Goal: Task Accomplishment & Management: Manage account settings

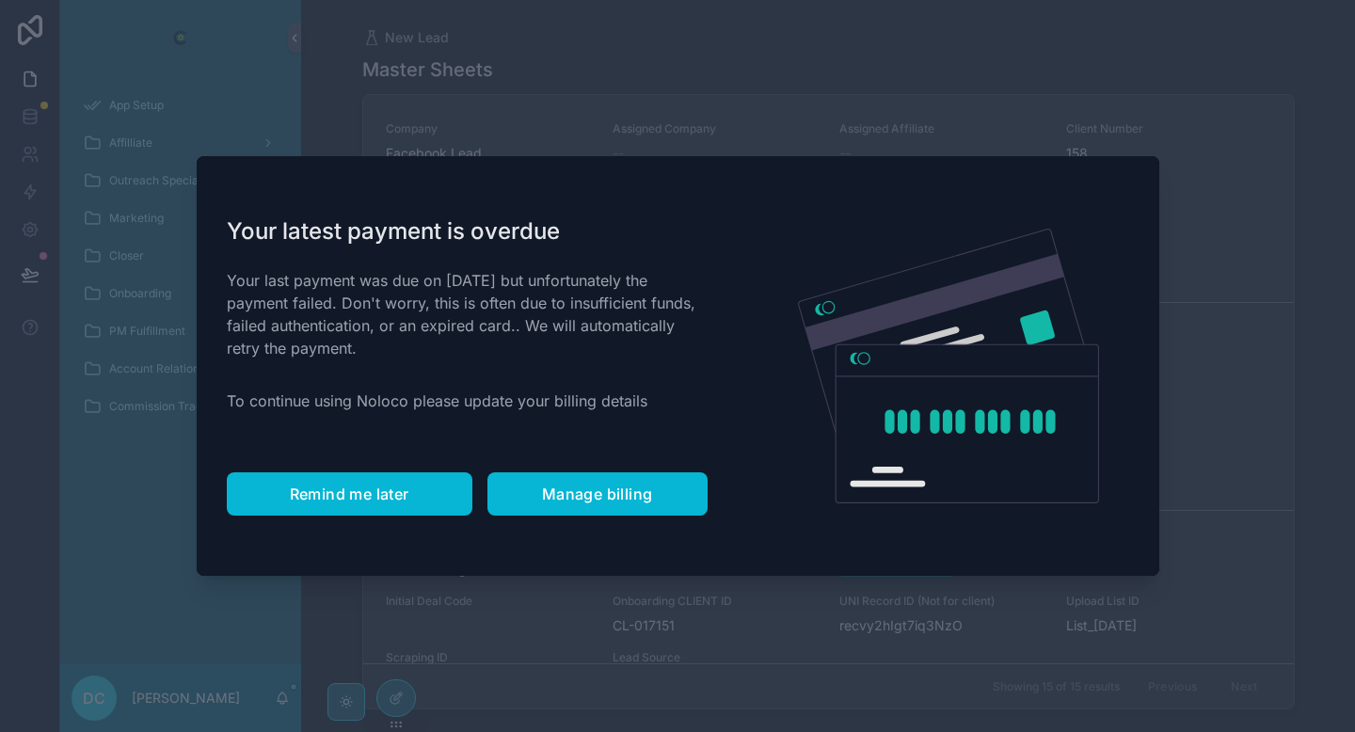
click at [402, 486] on span "Remind me later" at bounding box center [350, 494] width 120 height 19
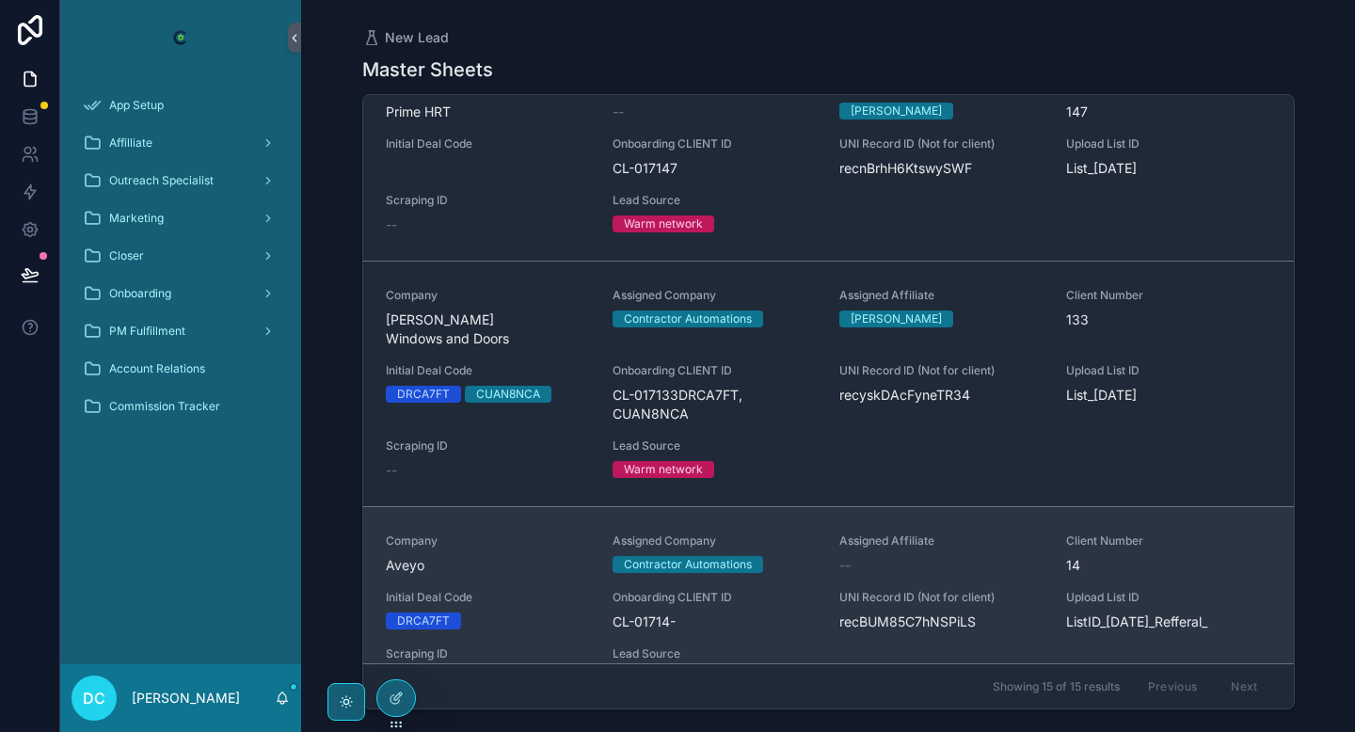
scroll to position [900, 0]
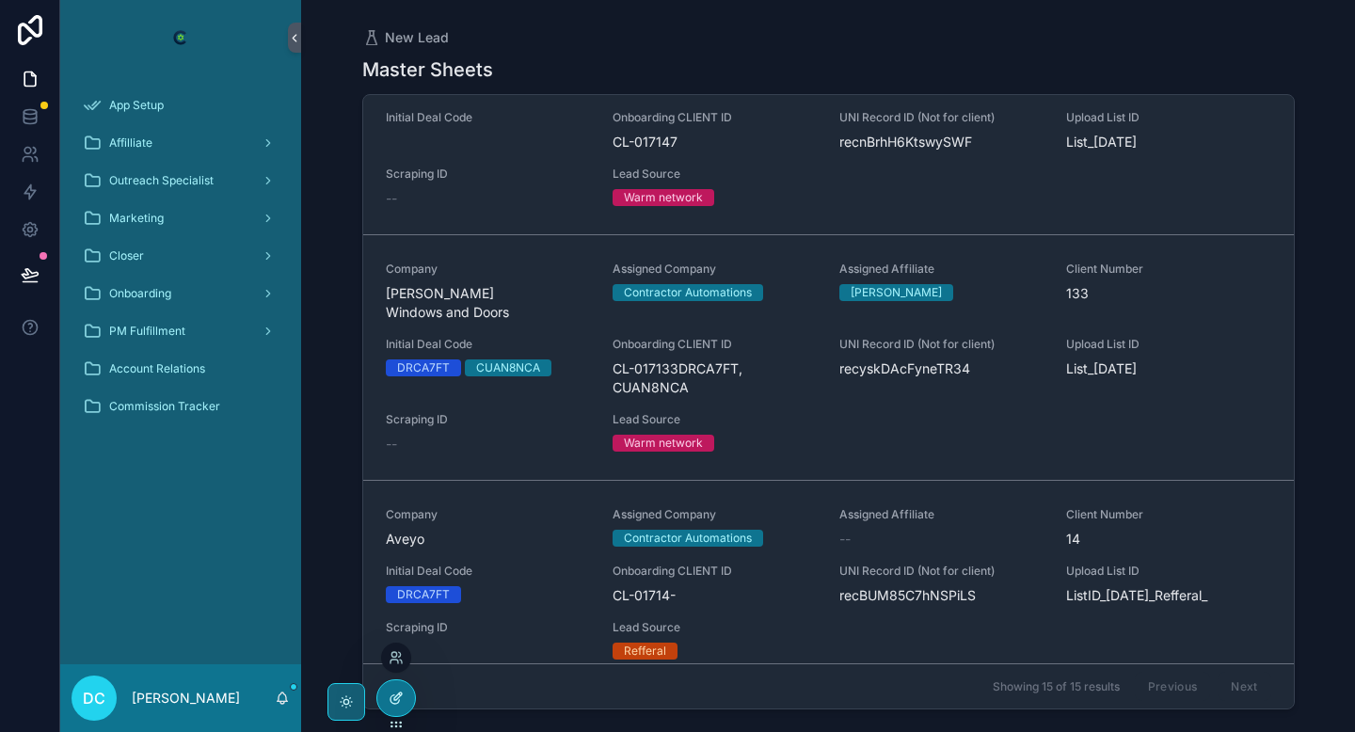
click at [400, 698] on icon at bounding box center [396, 698] width 15 height 15
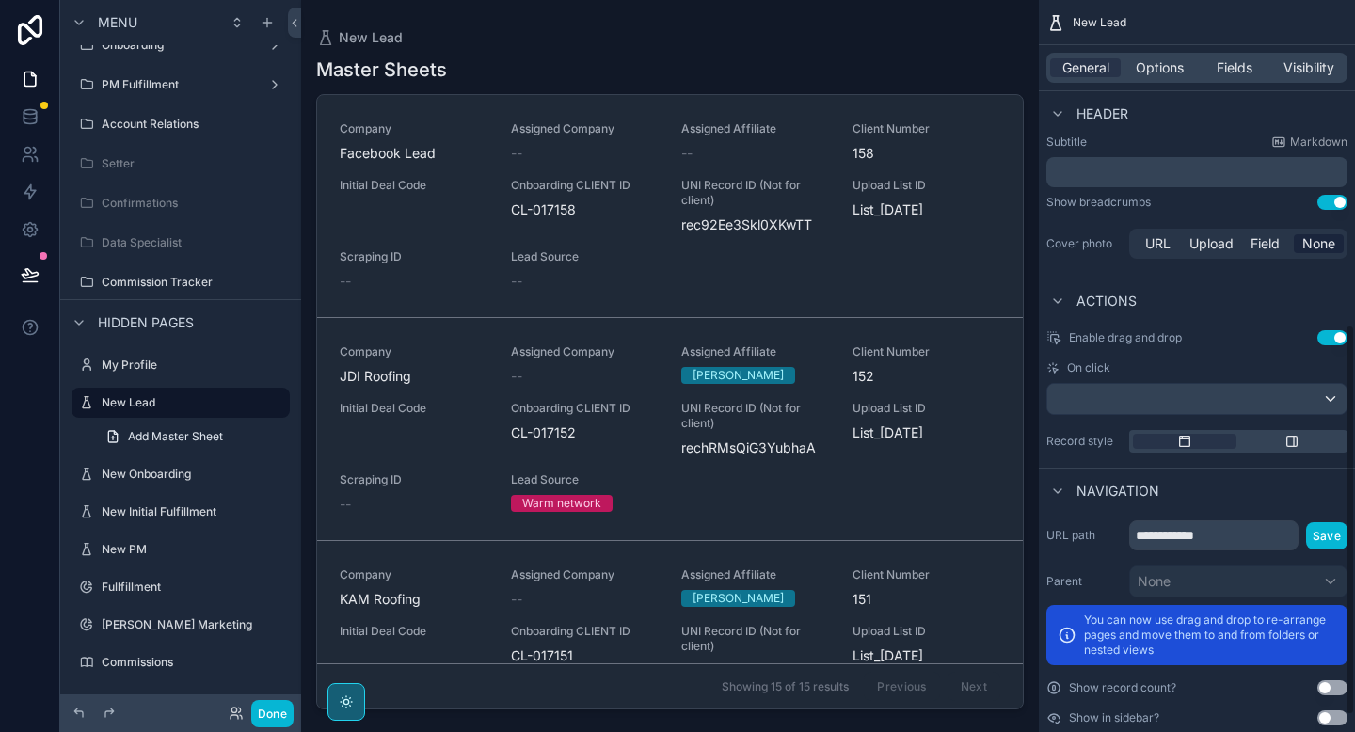
scroll to position [640, 0]
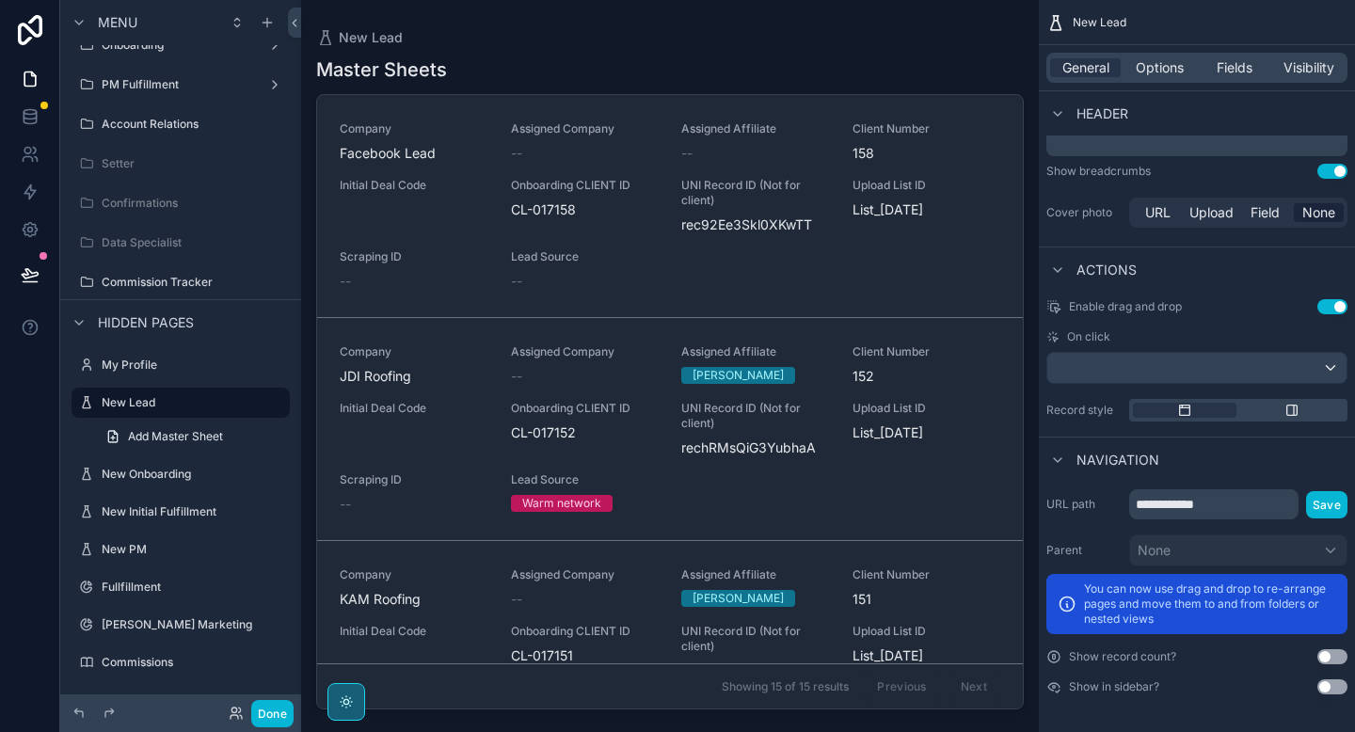
click at [611, 160] on div "scrollable content" at bounding box center [670, 355] width 738 height 710
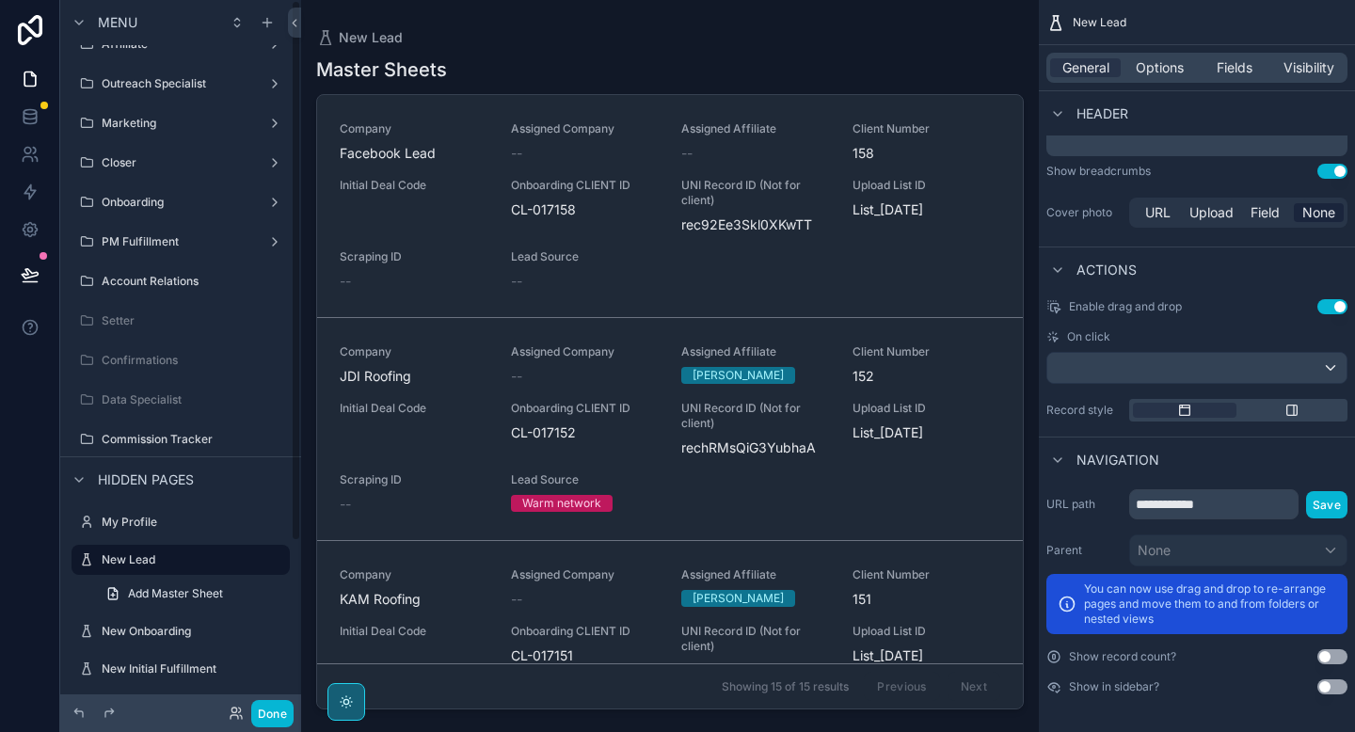
scroll to position [0, 0]
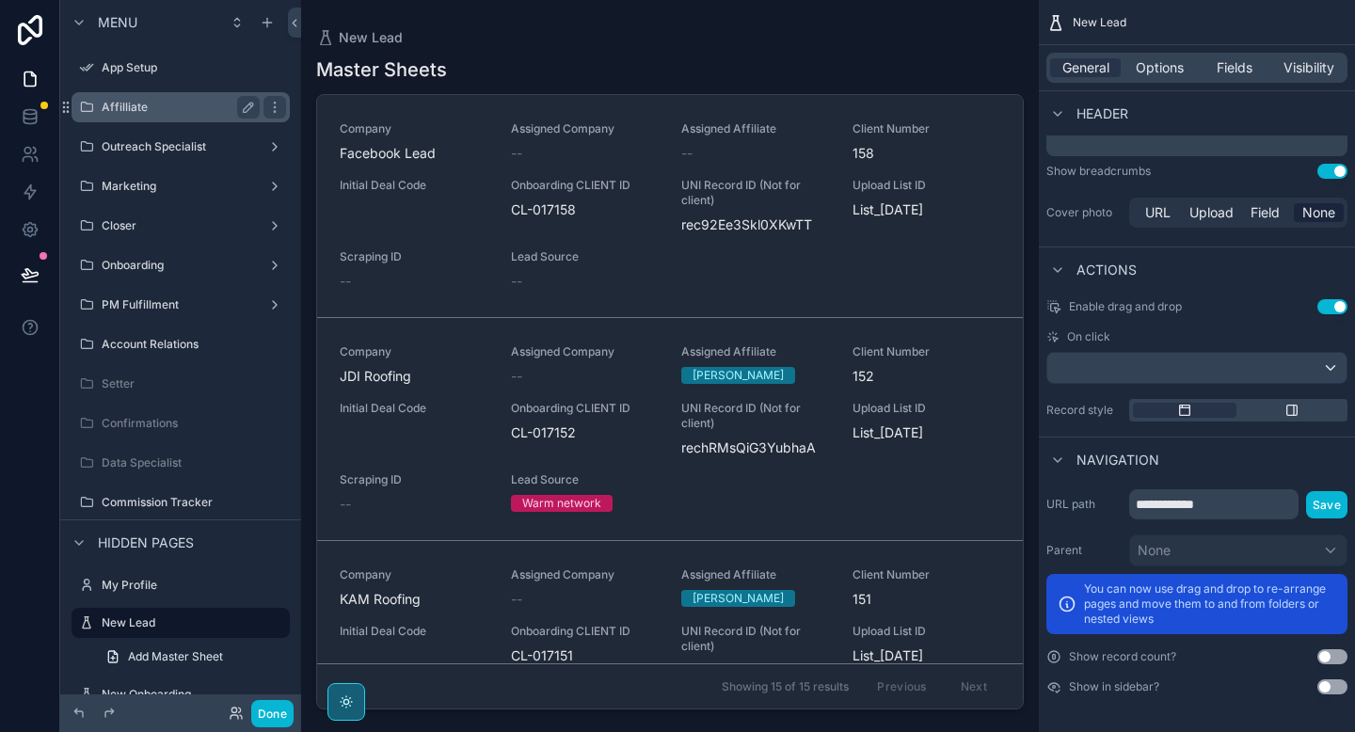
click at [174, 106] on label "Affilliate" at bounding box center [177, 107] width 151 height 15
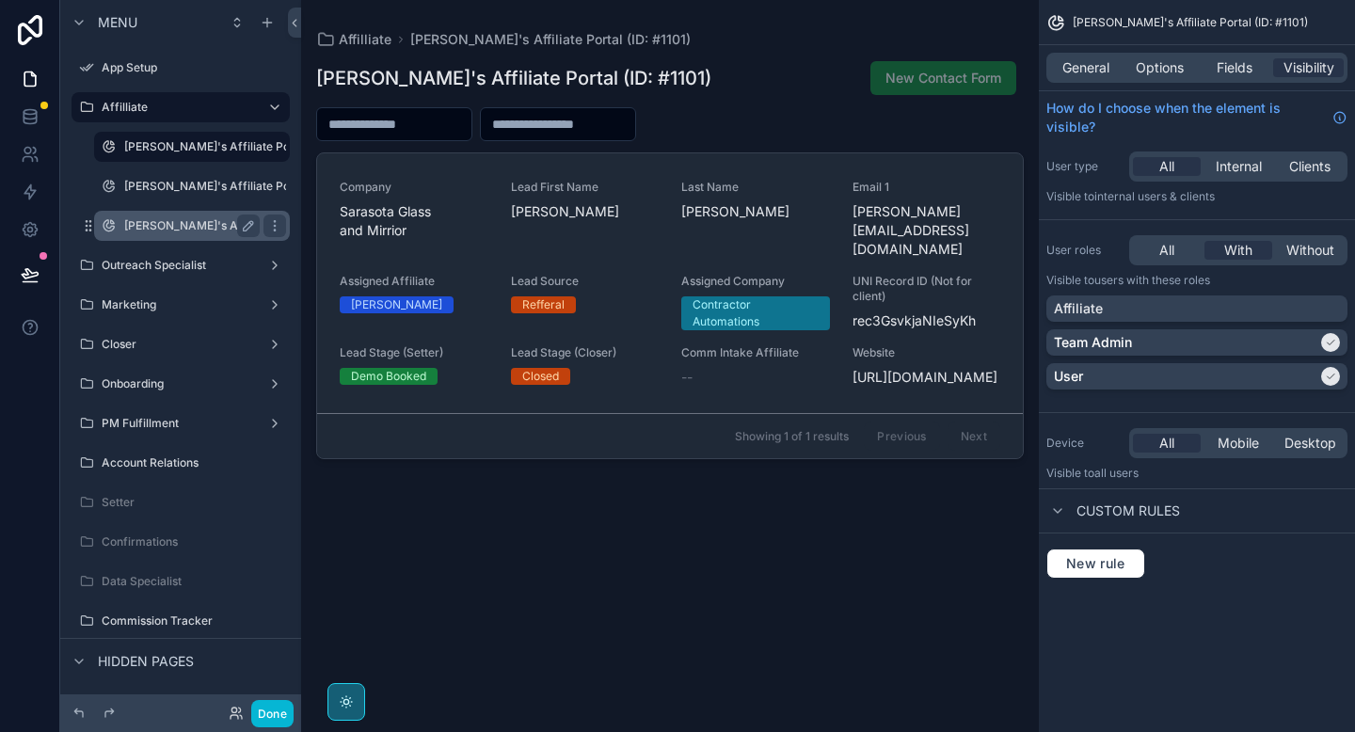
click at [182, 231] on label "[PERSON_NAME]'s Affiliate Portal (ID: #1104)" at bounding box center [246, 225] width 244 height 15
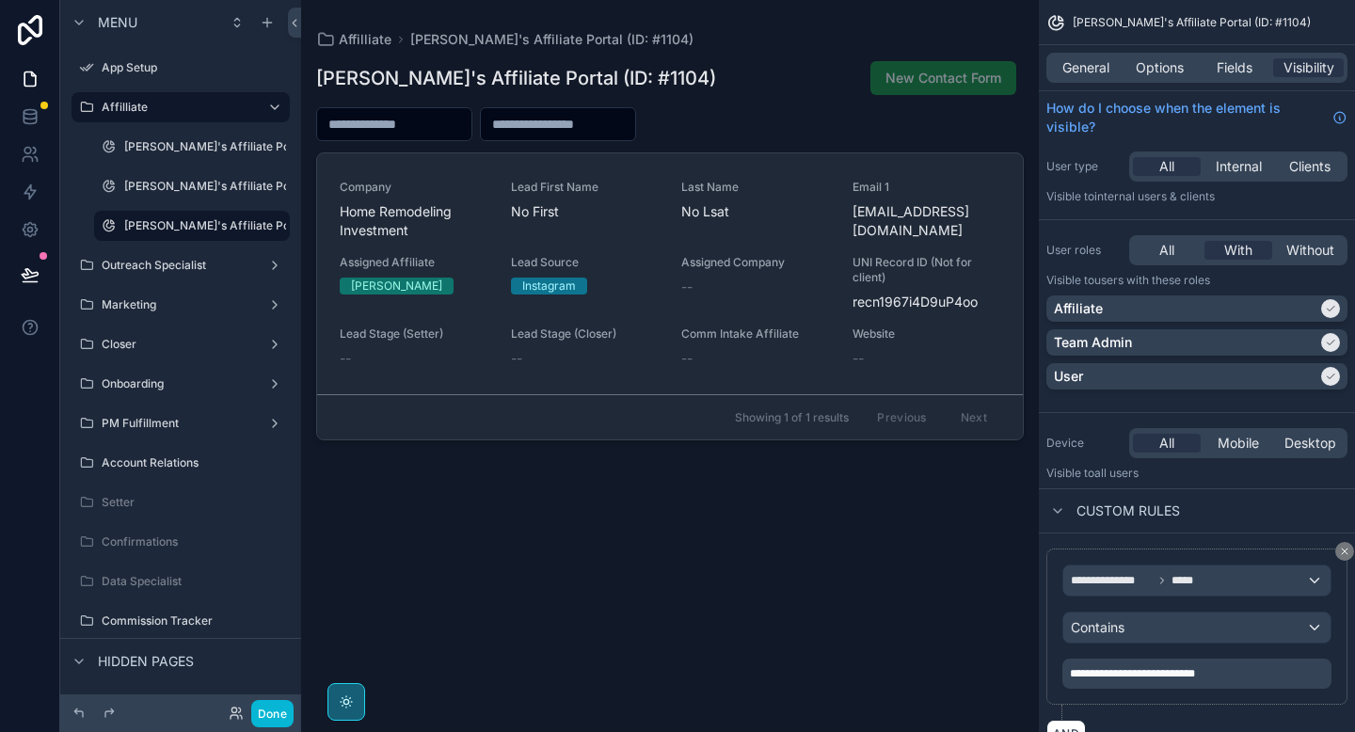
click at [467, 186] on div "scrollable content" at bounding box center [670, 355] width 738 height 710
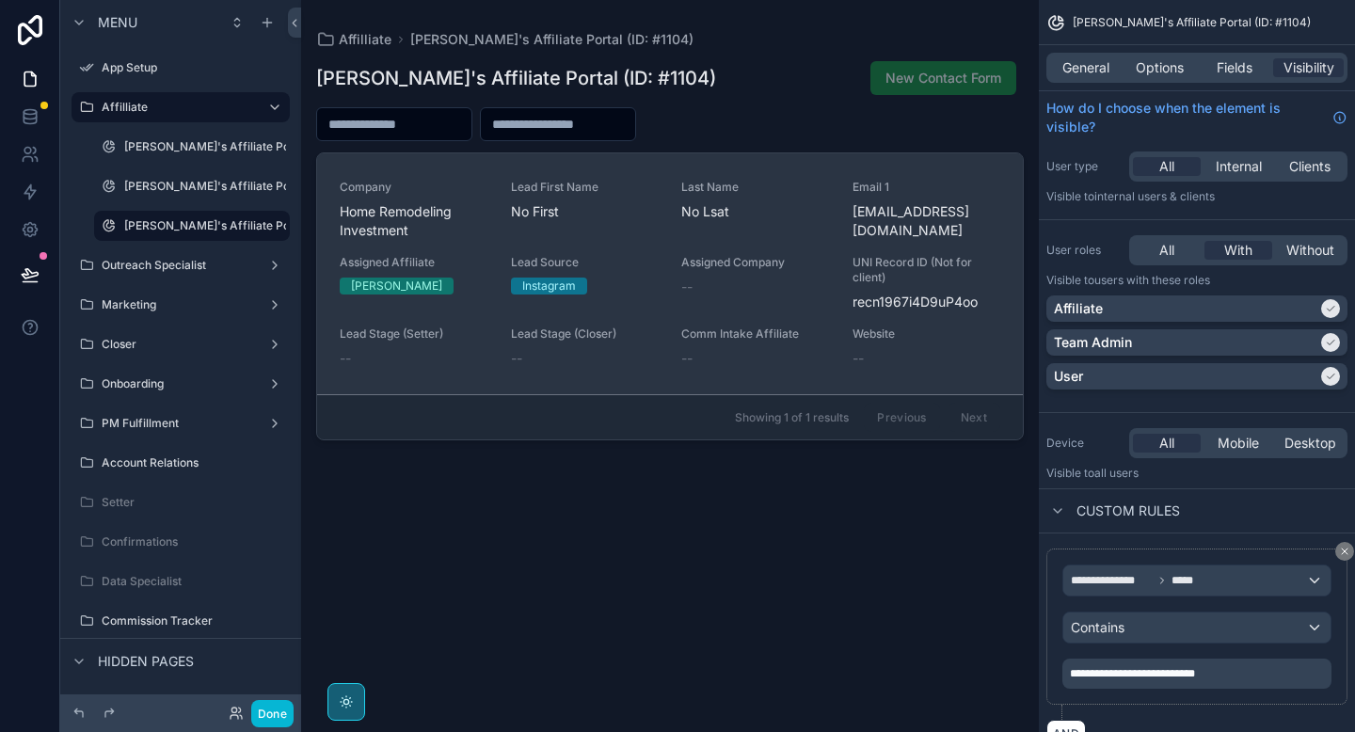
click at [466, 194] on span "Company" at bounding box center [414, 187] width 149 height 15
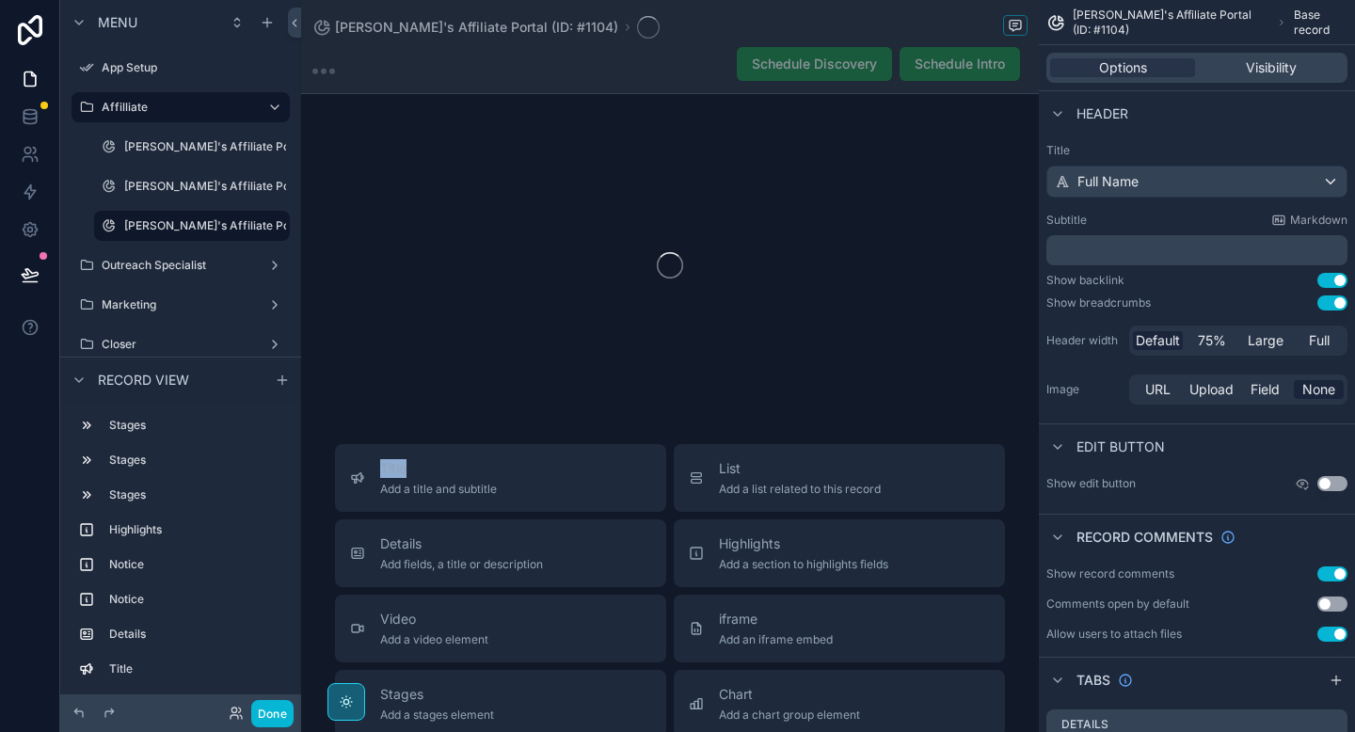
click at [466, 195] on div "scrollable content" at bounding box center [670, 265] width 738 height 297
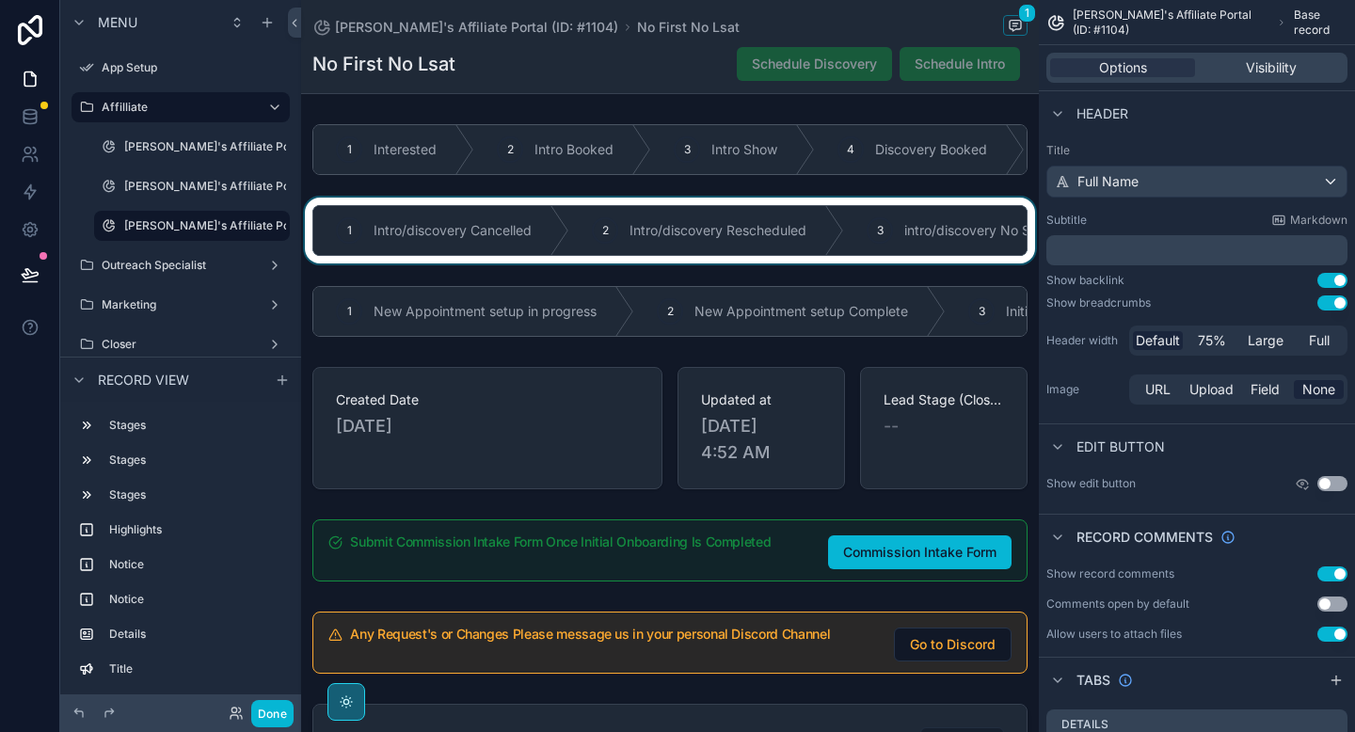
click at [535, 237] on div "scrollable content" at bounding box center [670, 231] width 738 height 66
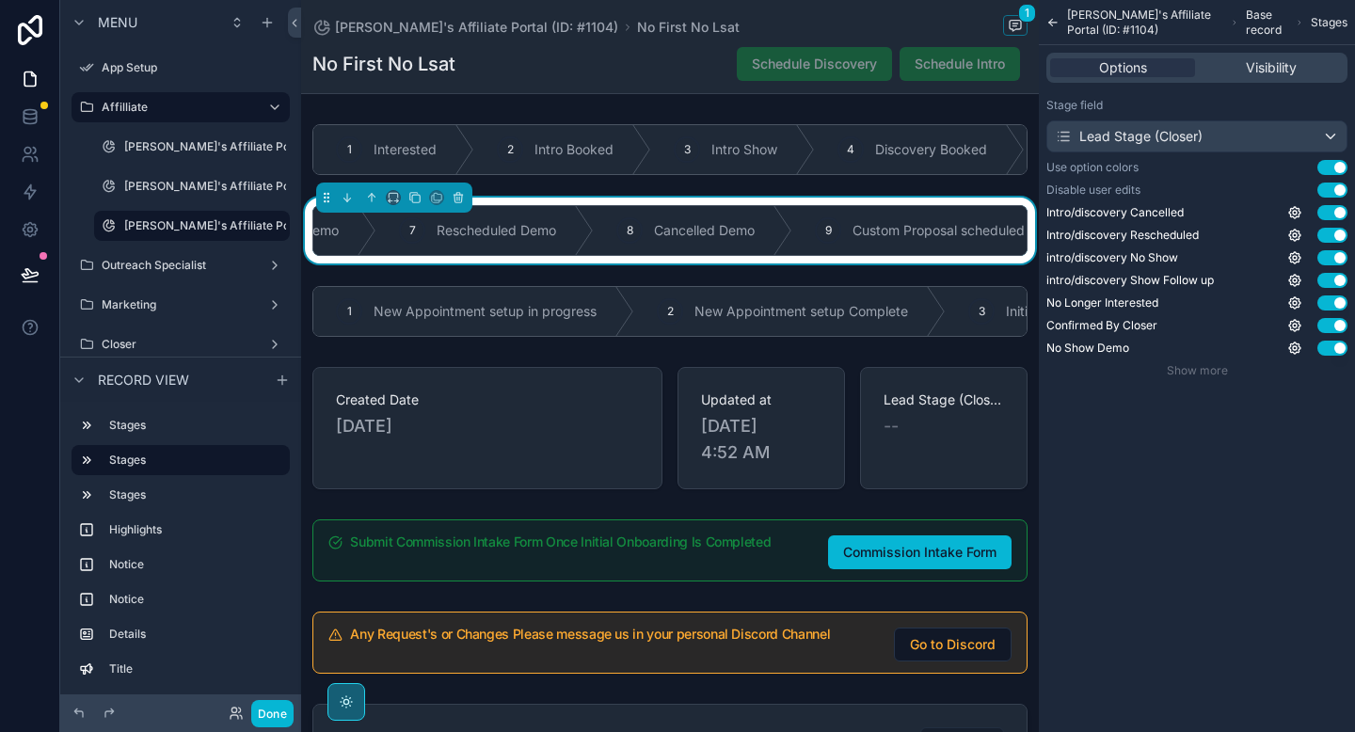
scroll to position [0, 2027]
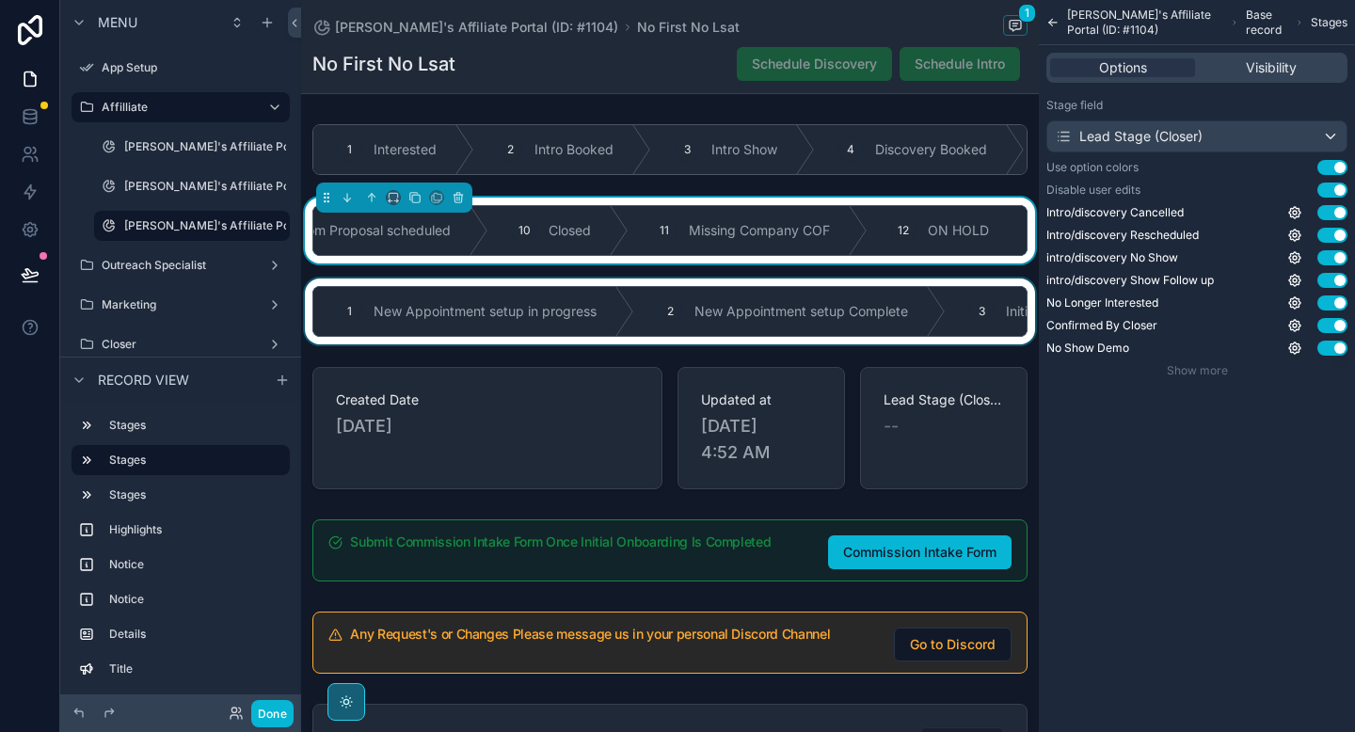
click at [557, 332] on div "scrollable content" at bounding box center [670, 312] width 738 height 66
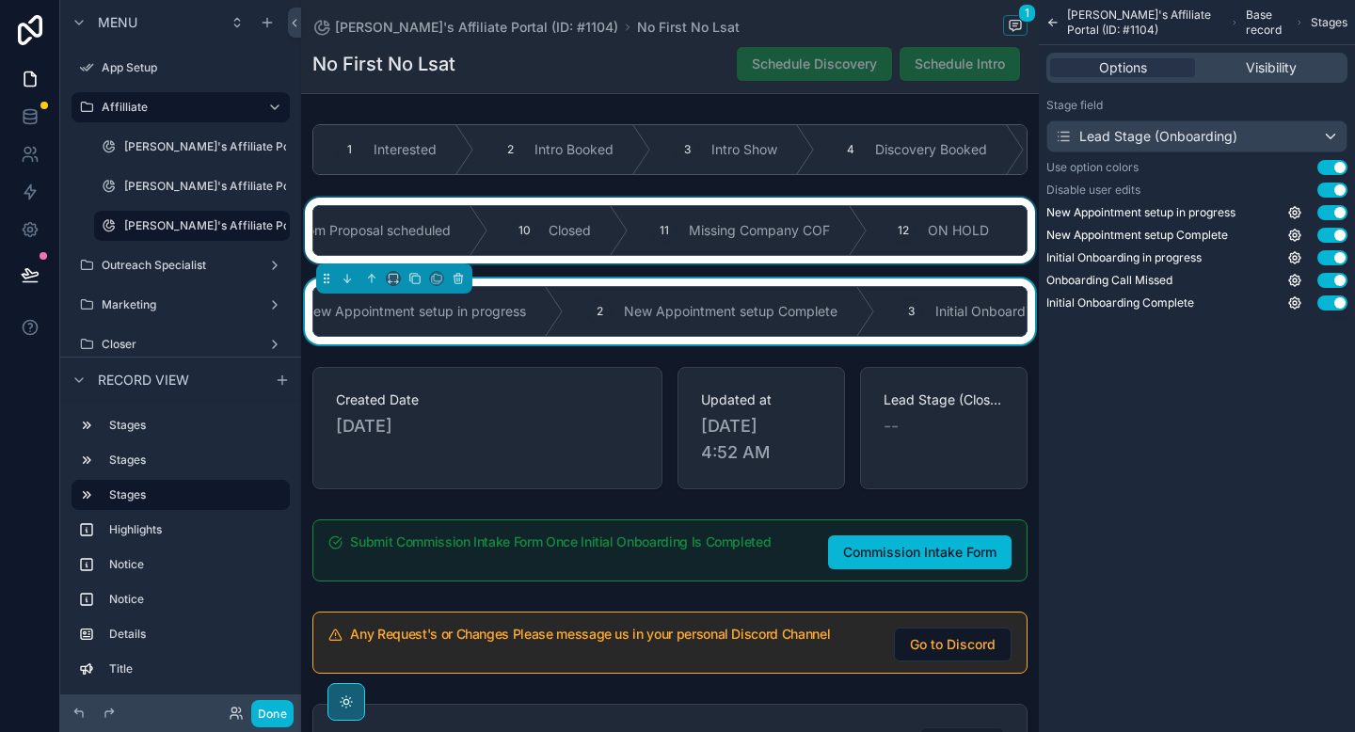
scroll to position [0, 0]
click at [536, 69] on div "No First No Lsat Schedule Discovery Schedule Intro" at bounding box center [669, 64] width 715 height 36
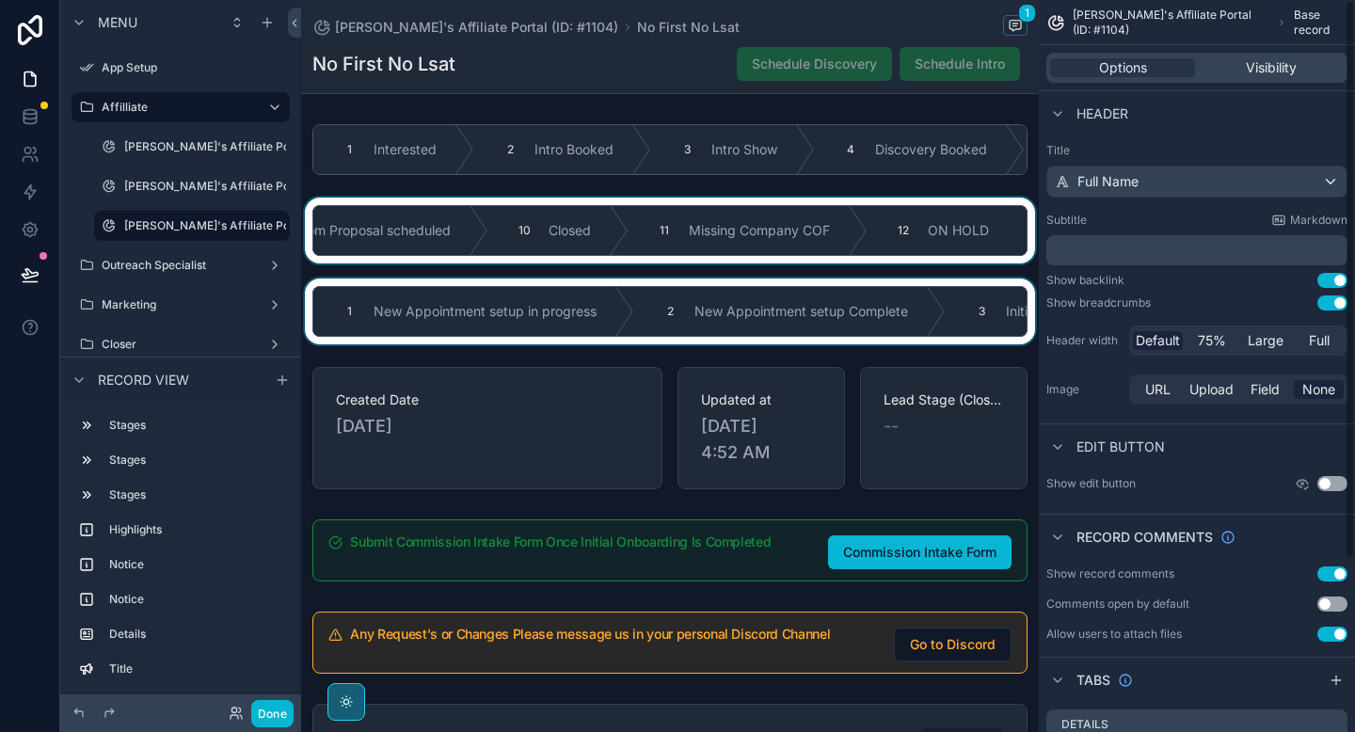
click at [1345, 280] on div "[PERSON_NAME]'s Affiliate Portal (ID: #1104) Base record Options Visibility Hea…" at bounding box center [1197, 366] width 316 height 732
click at [1332, 280] on button "Use setting" at bounding box center [1333, 280] width 30 height 15
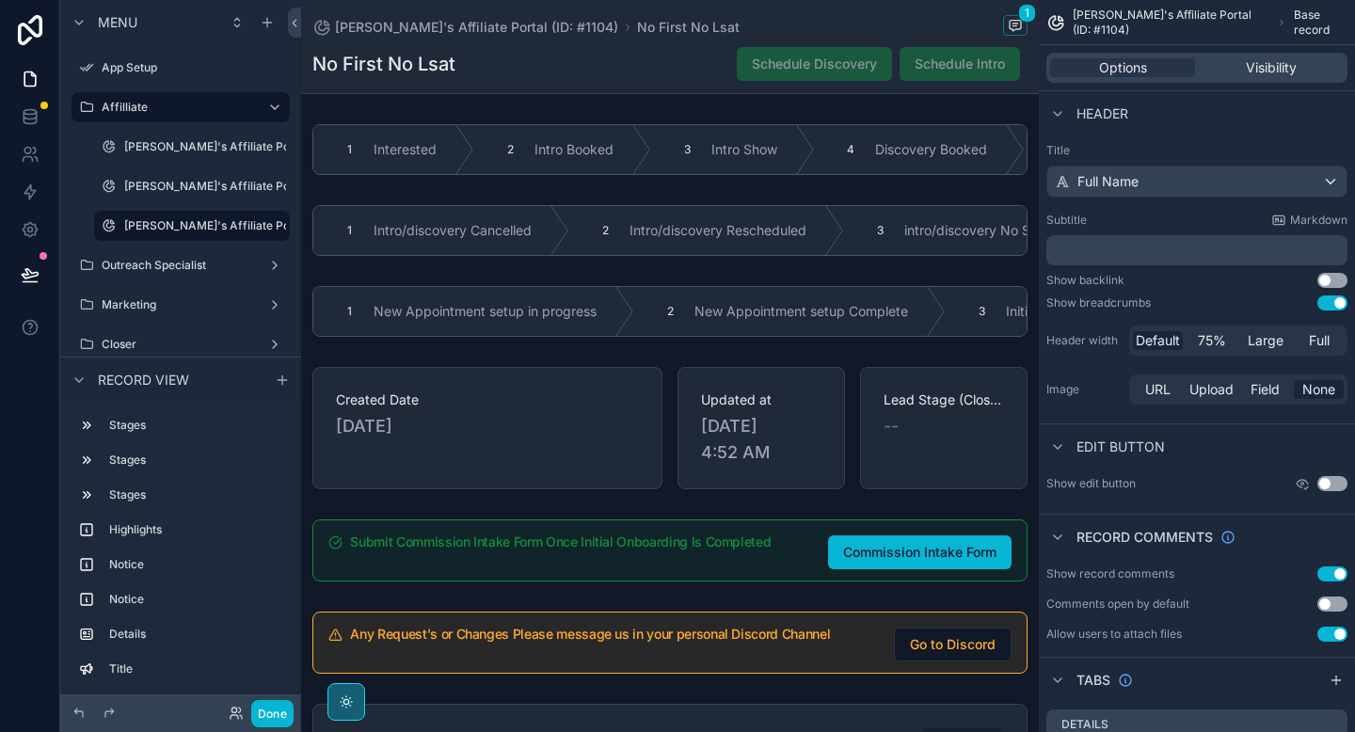
click at [1331, 303] on button "Use setting" at bounding box center [1333, 303] width 30 height 15
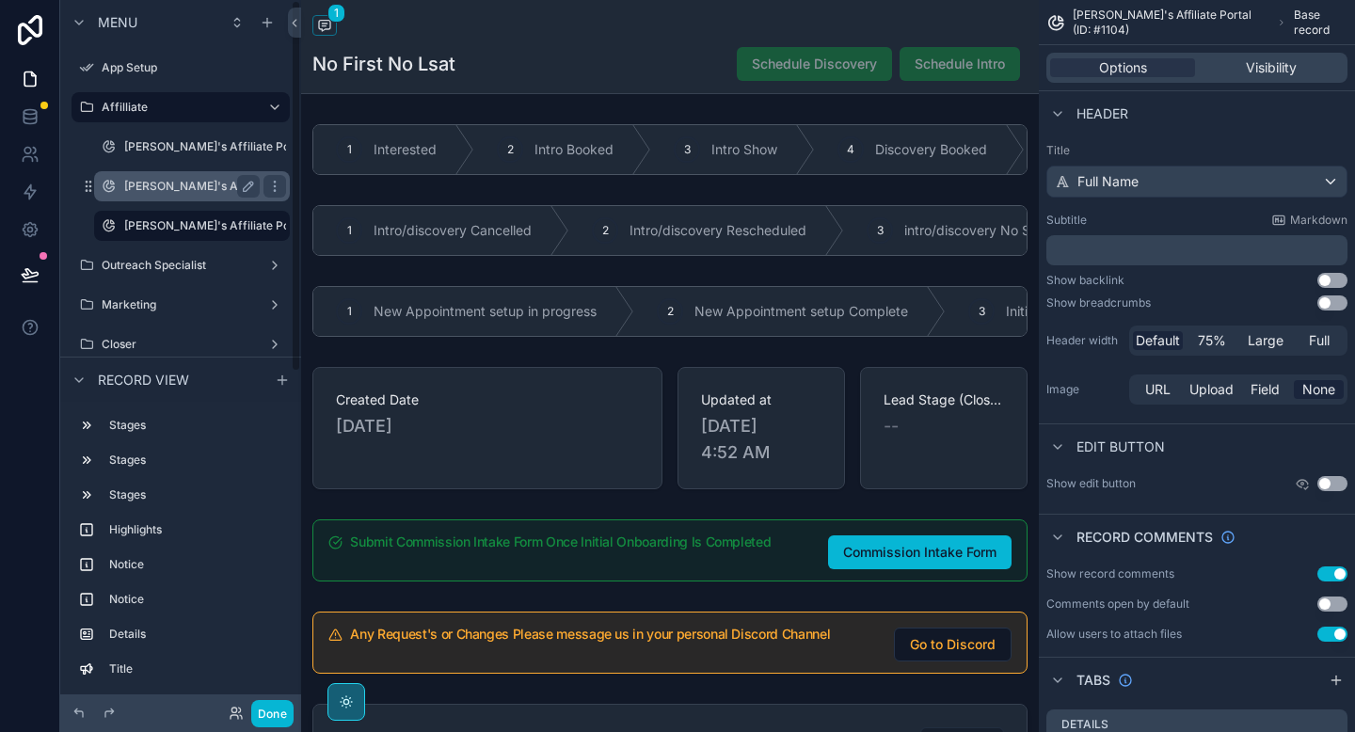
click at [153, 189] on label "[PERSON_NAME]'s Affiliate Portal (ID: #1102)" at bounding box center [245, 186] width 243 height 15
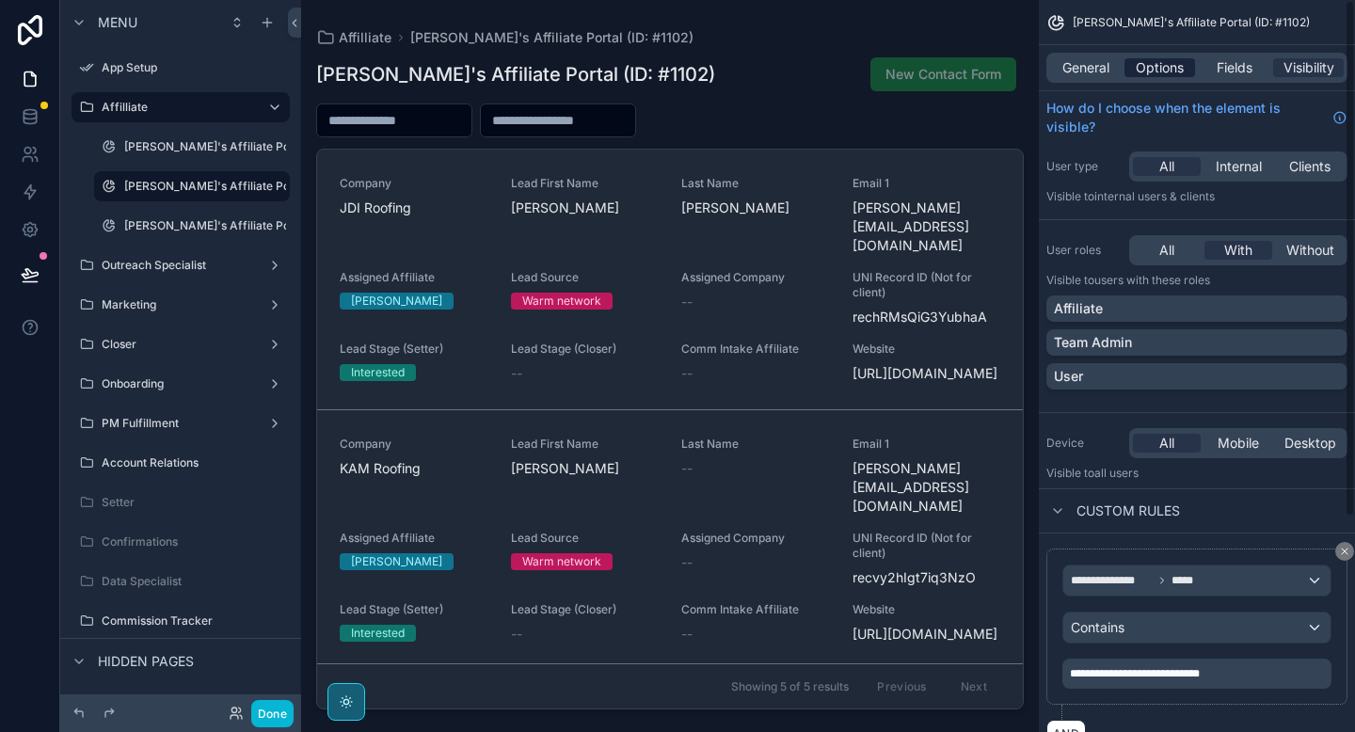
click at [1157, 65] on span "Options" at bounding box center [1160, 67] width 48 height 19
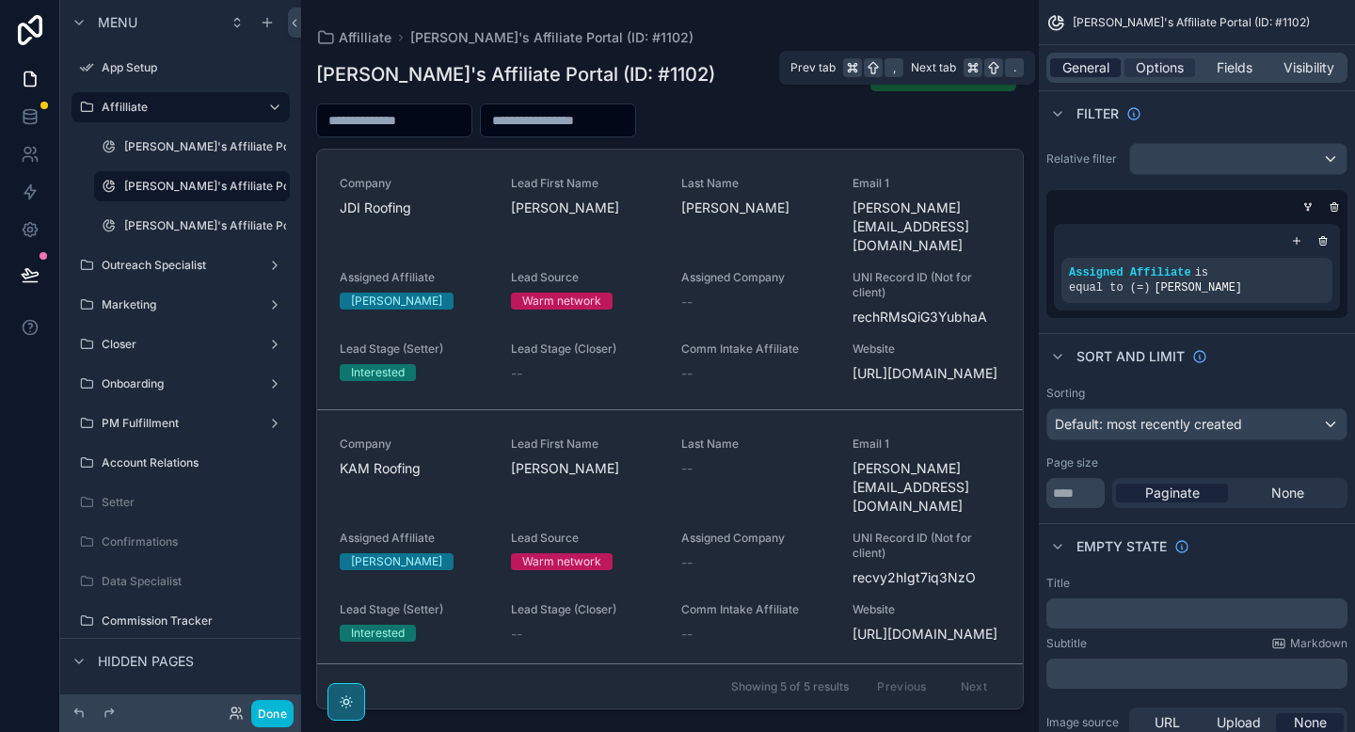
click at [1097, 60] on span "General" at bounding box center [1086, 67] width 47 height 19
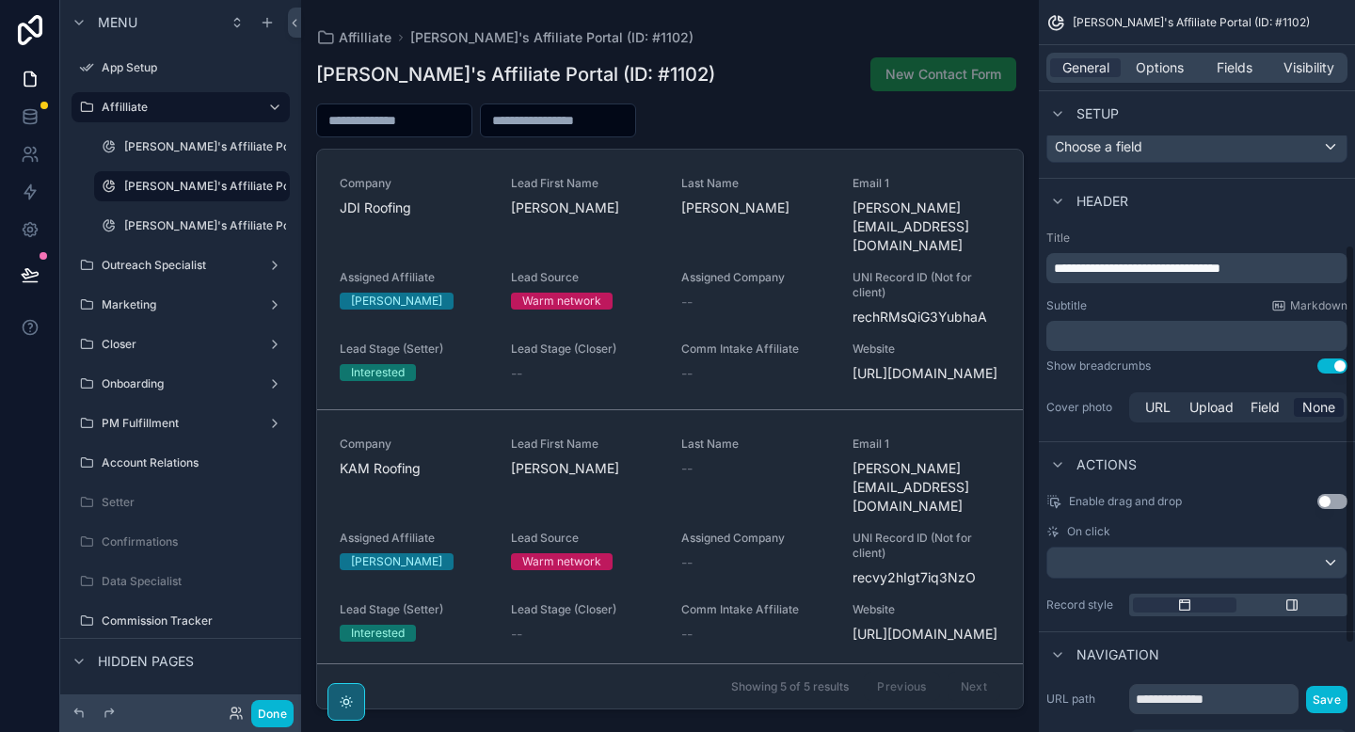
scroll to position [450, 0]
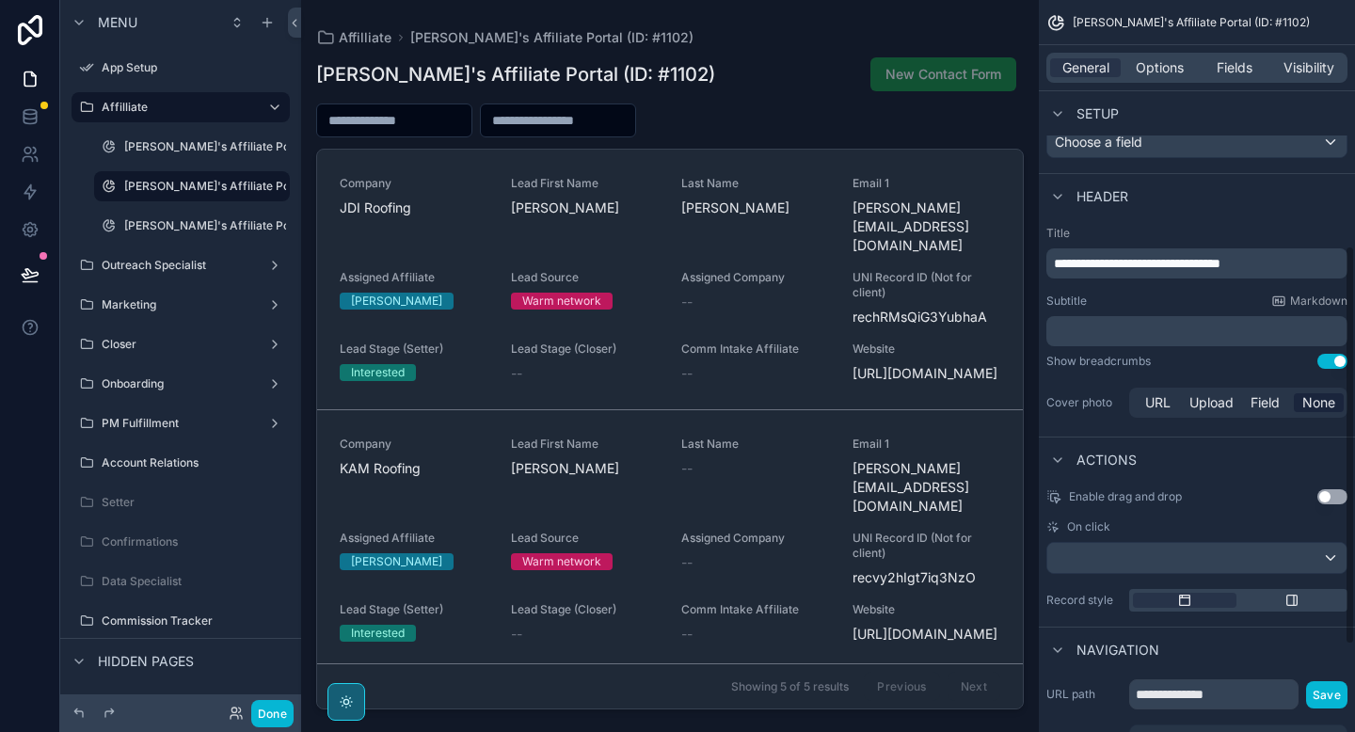
click at [1330, 358] on button "Use setting" at bounding box center [1333, 361] width 30 height 15
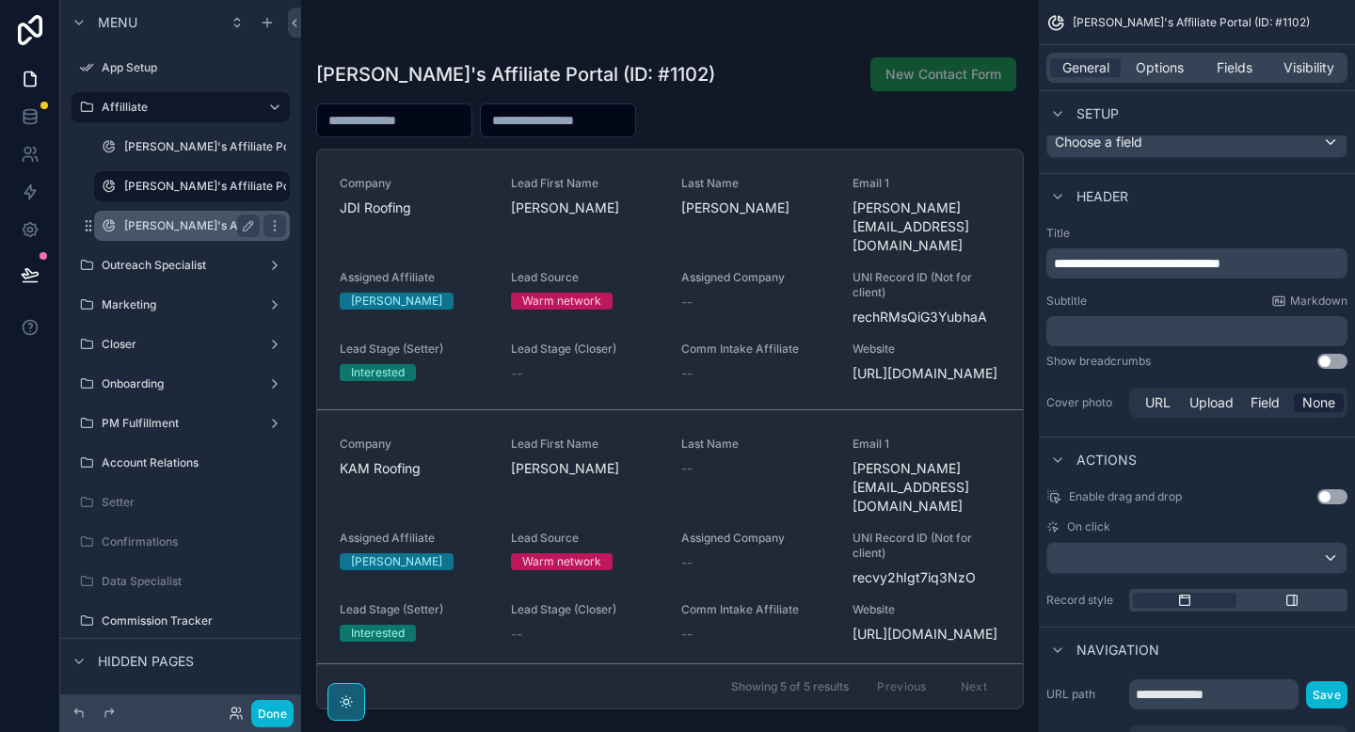
click at [197, 219] on label "[PERSON_NAME]'s Affiliate Portal (ID: #1104)" at bounding box center [246, 225] width 244 height 15
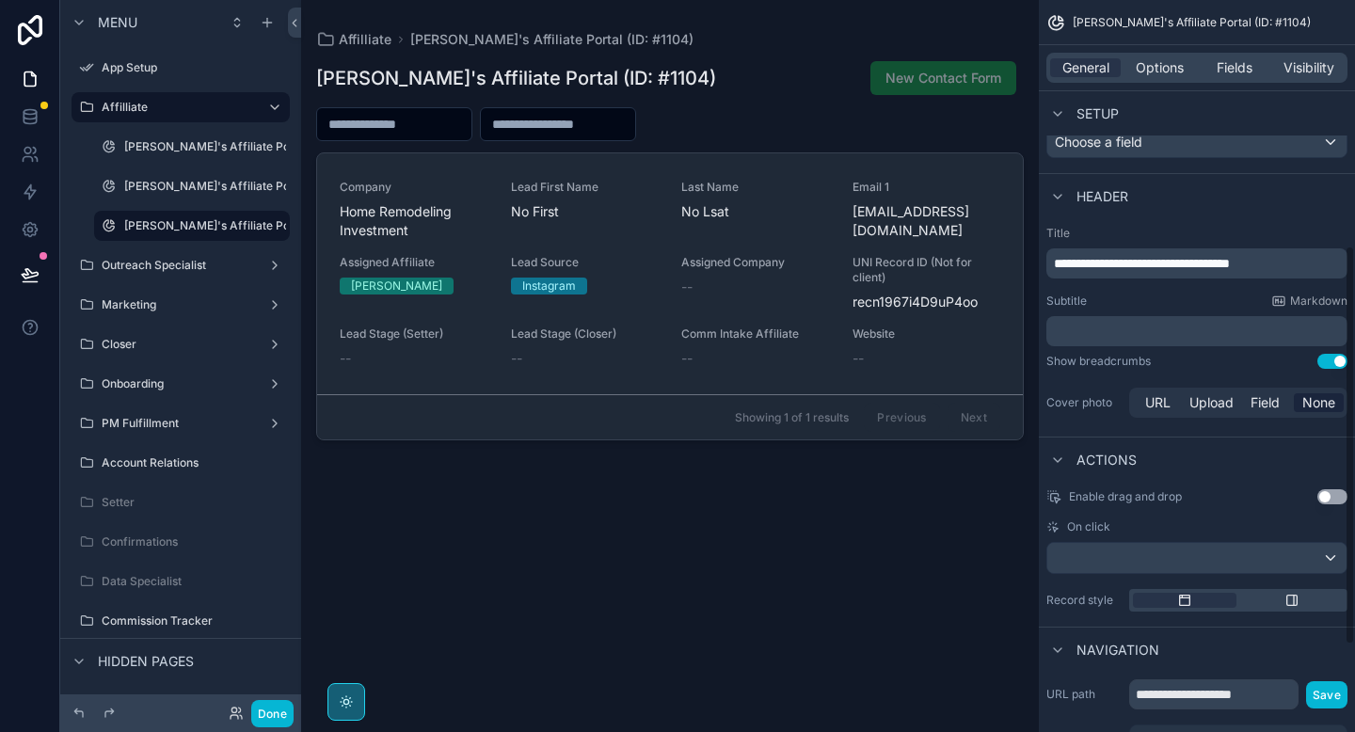
click at [1336, 362] on button "Use setting" at bounding box center [1333, 361] width 30 height 15
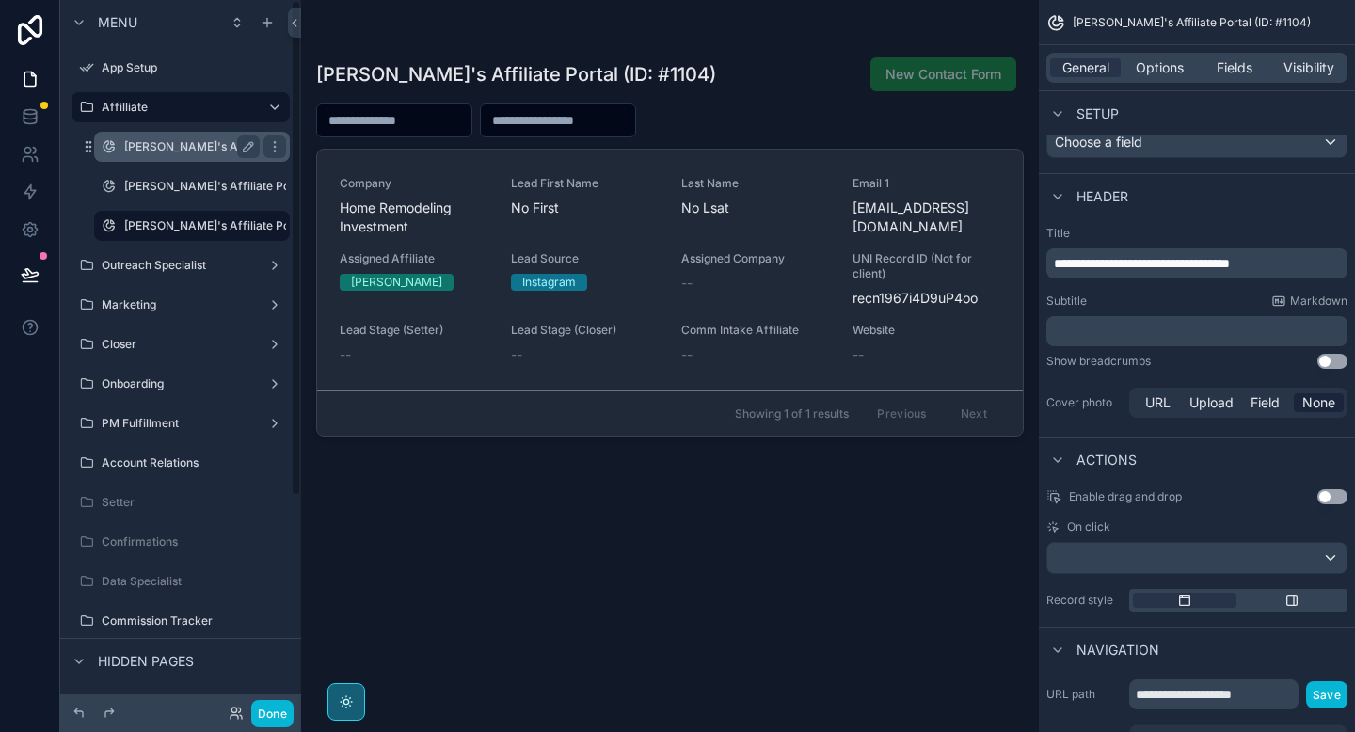
click at [197, 152] on label "[PERSON_NAME]'s Affiliate Portal (ID: #1101)" at bounding box center [244, 146] width 241 height 15
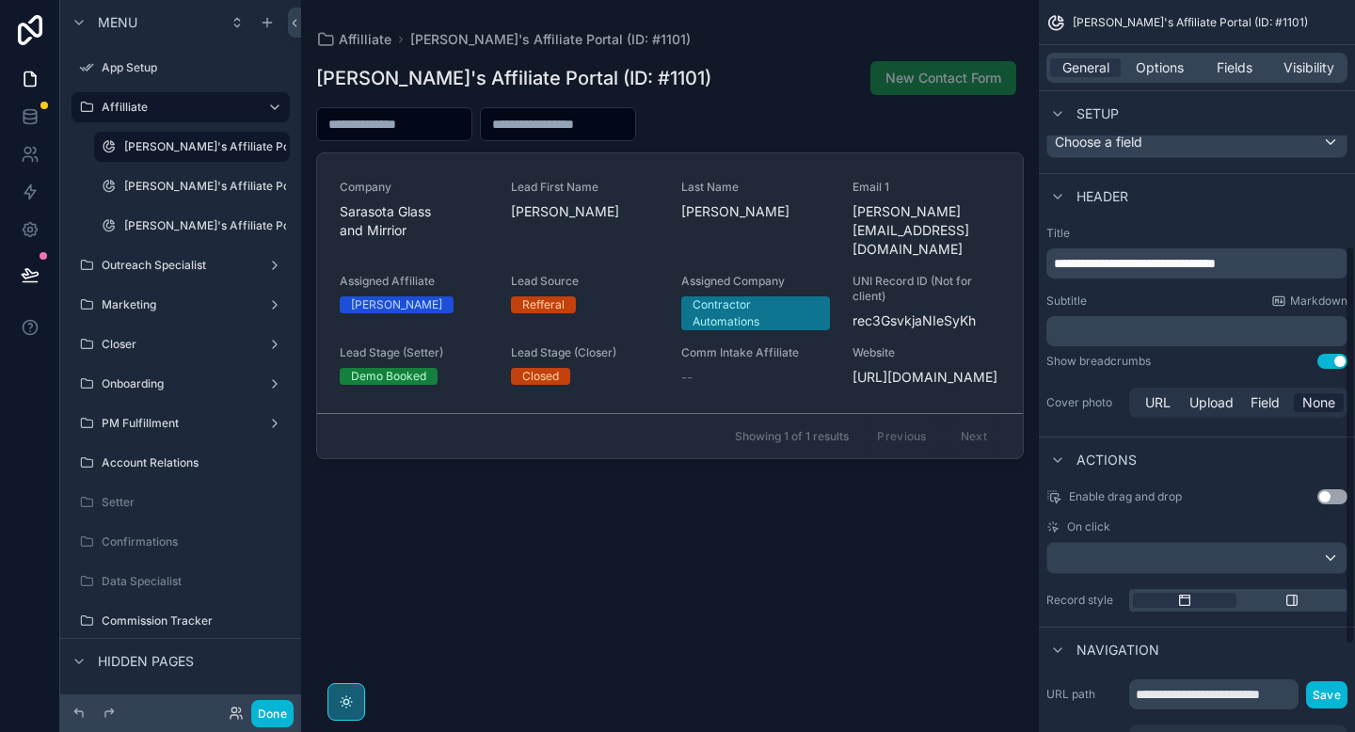
click at [1335, 362] on button "Use setting" at bounding box center [1333, 361] width 30 height 15
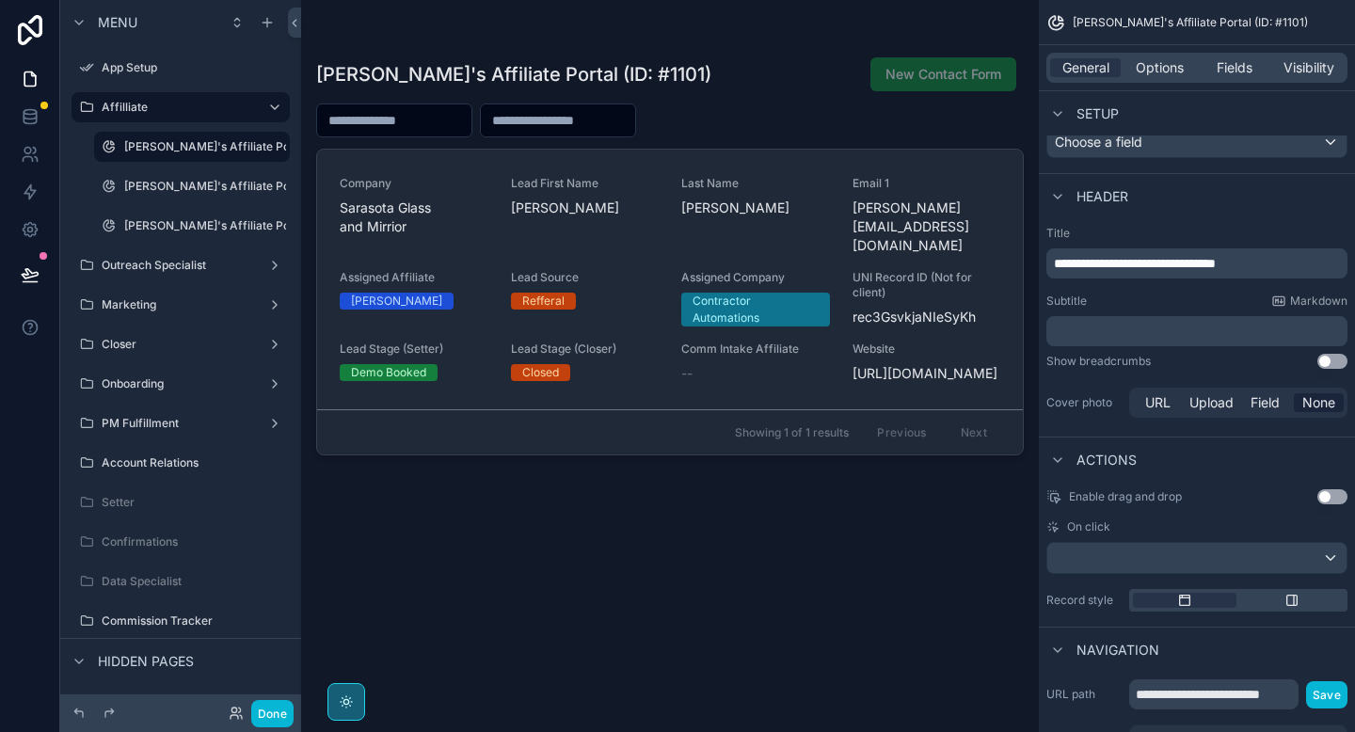
click at [502, 202] on div "scrollable content" at bounding box center [670, 355] width 738 height 710
click at [502, 202] on div "Company Sarasota Glass and [PERSON_NAME] Lead First Name [PERSON_NAME] Last Nam…" at bounding box center [670, 279] width 661 height 207
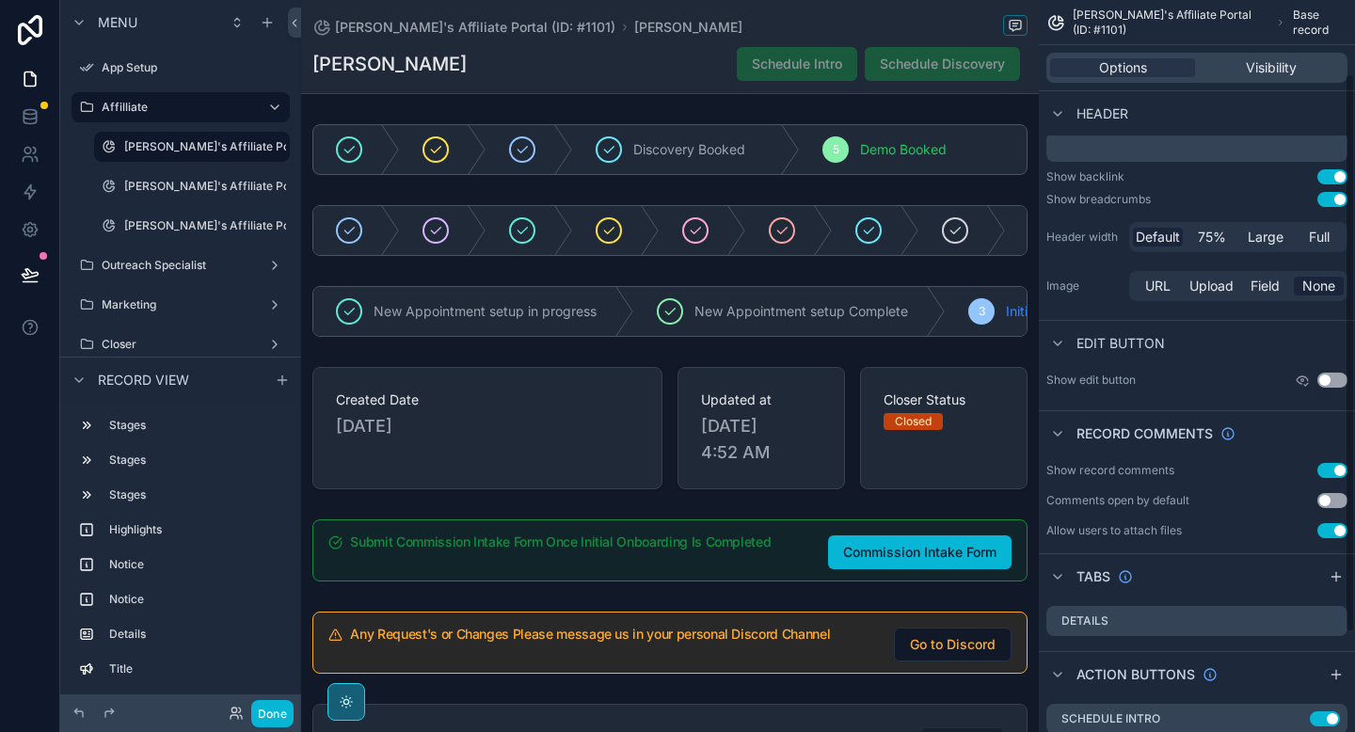
scroll to position [97, 0]
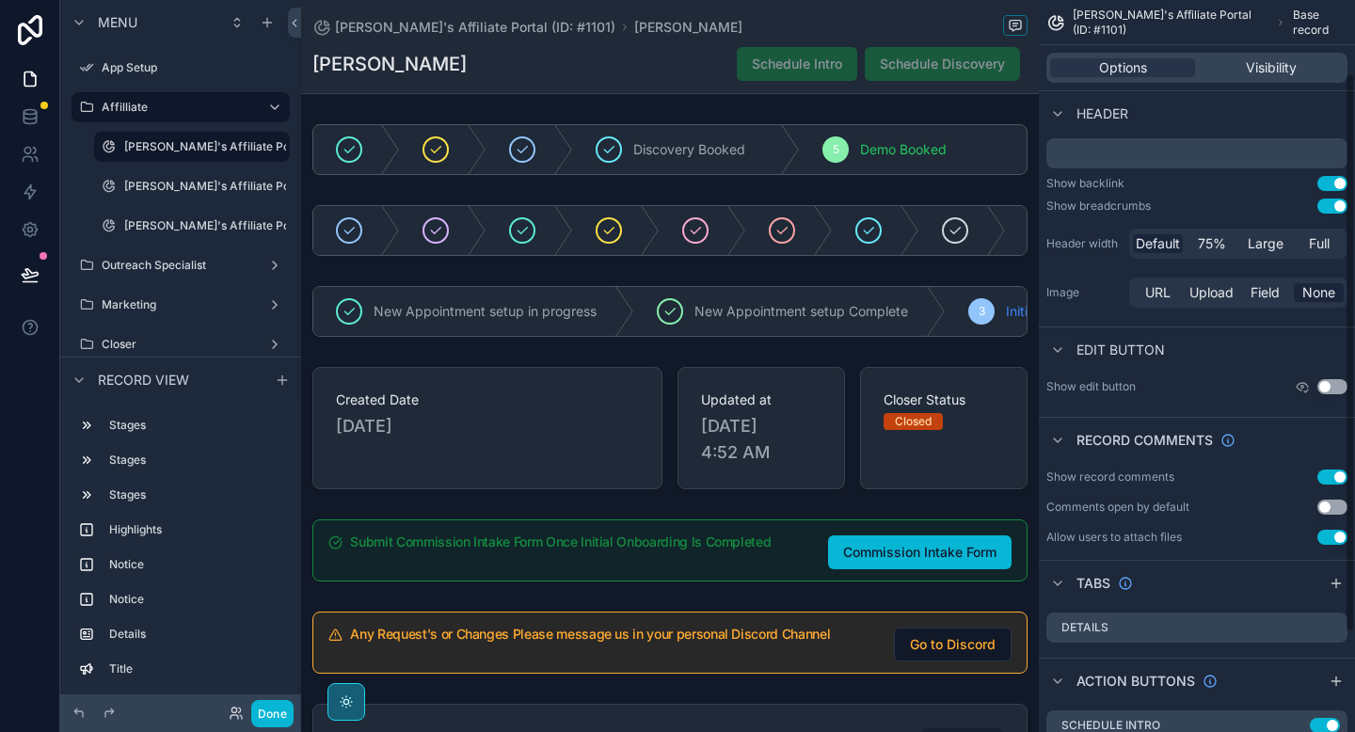
click at [1337, 183] on button "Use setting" at bounding box center [1333, 183] width 30 height 15
click at [1329, 206] on button "Use setting" at bounding box center [1333, 206] width 30 height 15
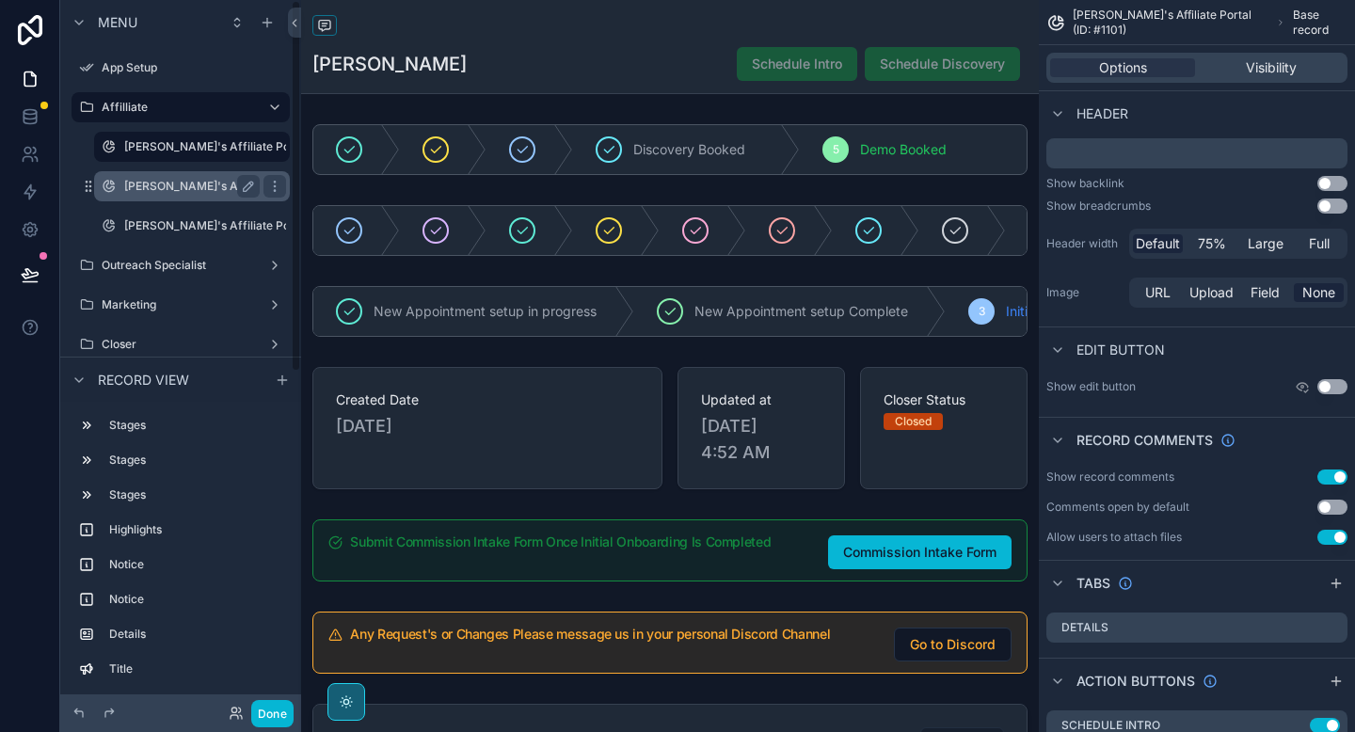
click at [196, 184] on label "[PERSON_NAME]'s Affiliate Portal (ID: #1102)" at bounding box center [245, 186] width 243 height 15
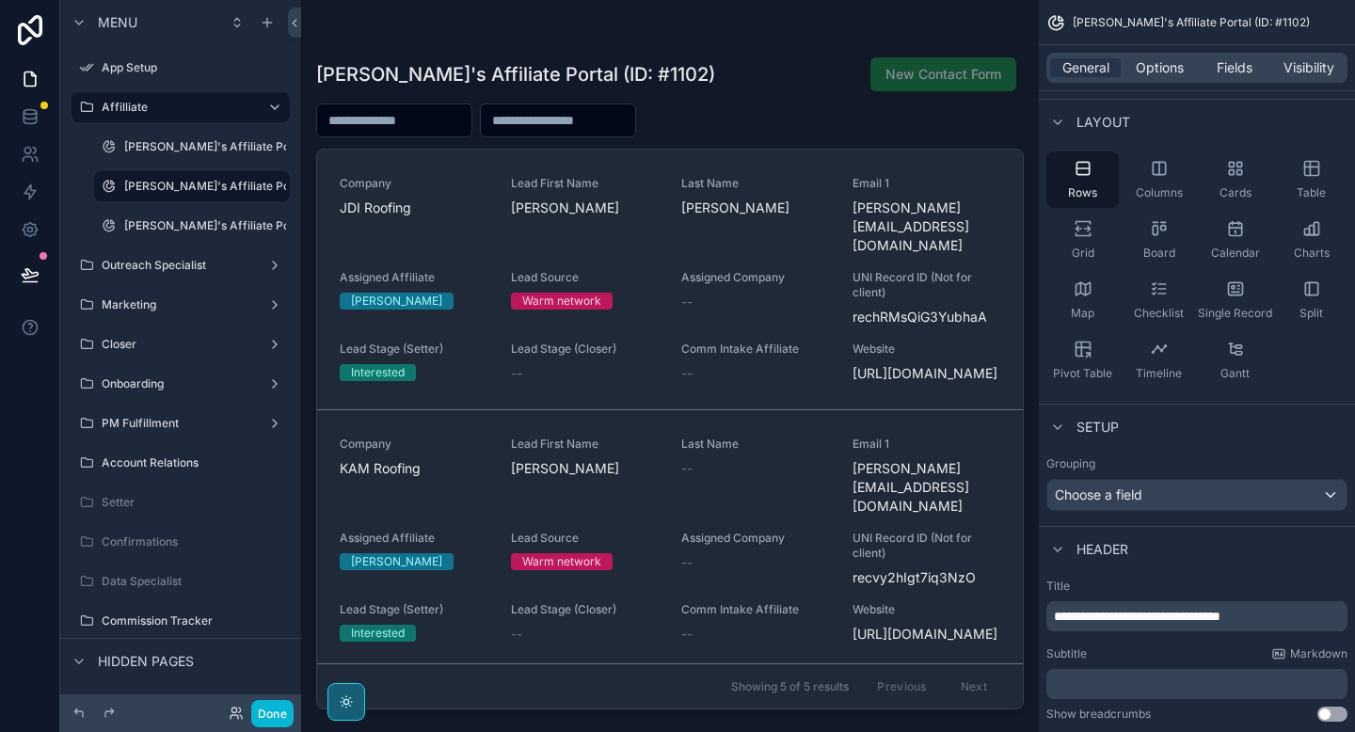
click at [424, 200] on div "scrollable content" at bounding box center [670, 355] width 738 height 710
click at [424, 200] on span "JDI Roofing" at bounding box center [414, 208] width 149 height 19
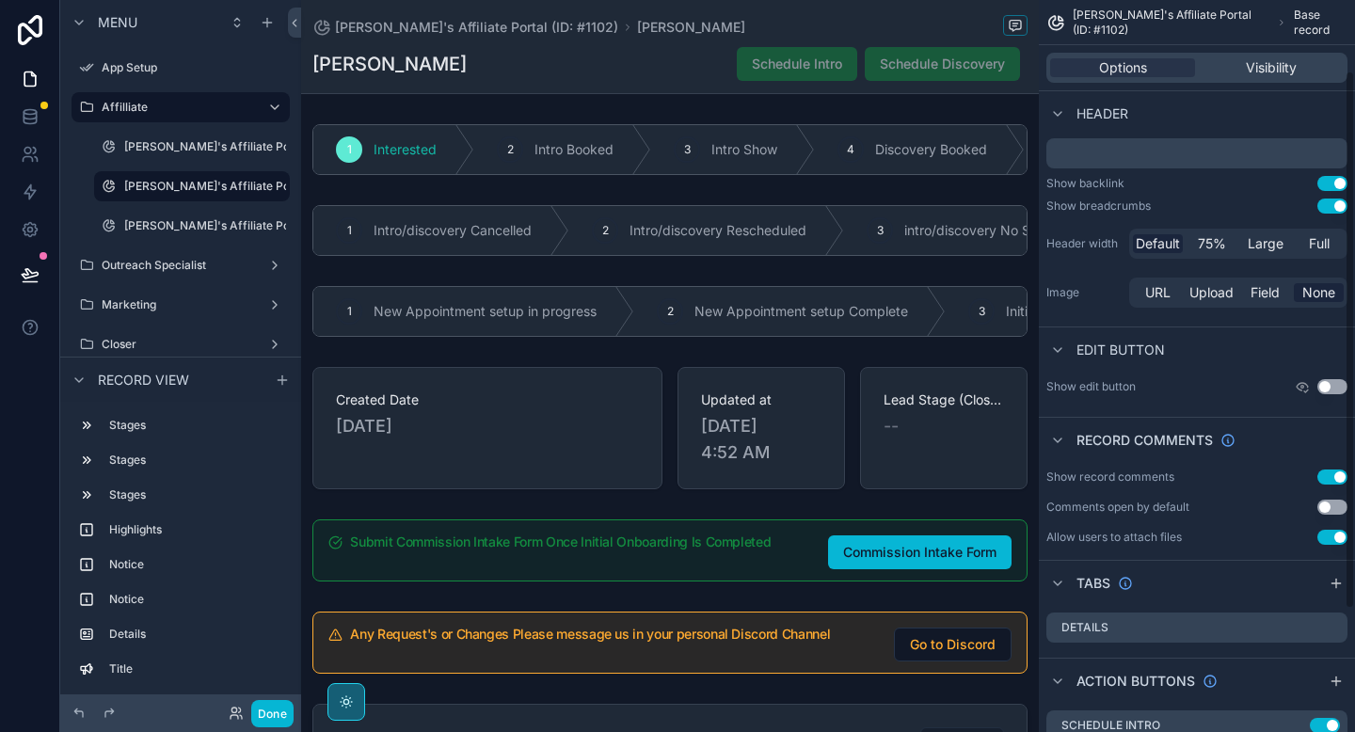
drag, startPoint x: 1337, startPoint y: 189, endPoint x: 1336, endPoint y: 207, distance: 18.0
click at [1337, 189] on button "Use setting" at bounding box center [1333, 183] width 30 height 15
click at [1336, 207] on button "Use setting" at bounding box center [1333, 206] width 30 height 15
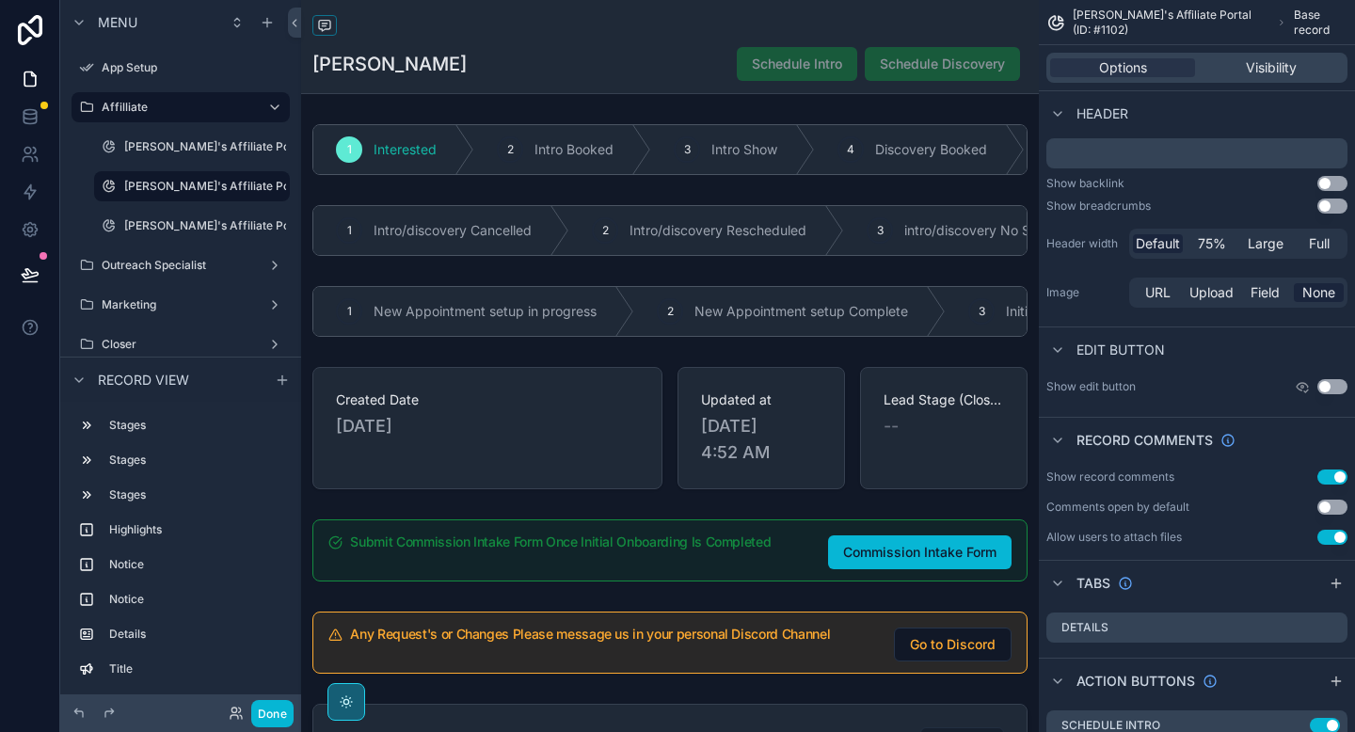
click at [426, 60] on h1 "[PERSON_NAME]" at bounding box center [389, 64] width 154 height 26
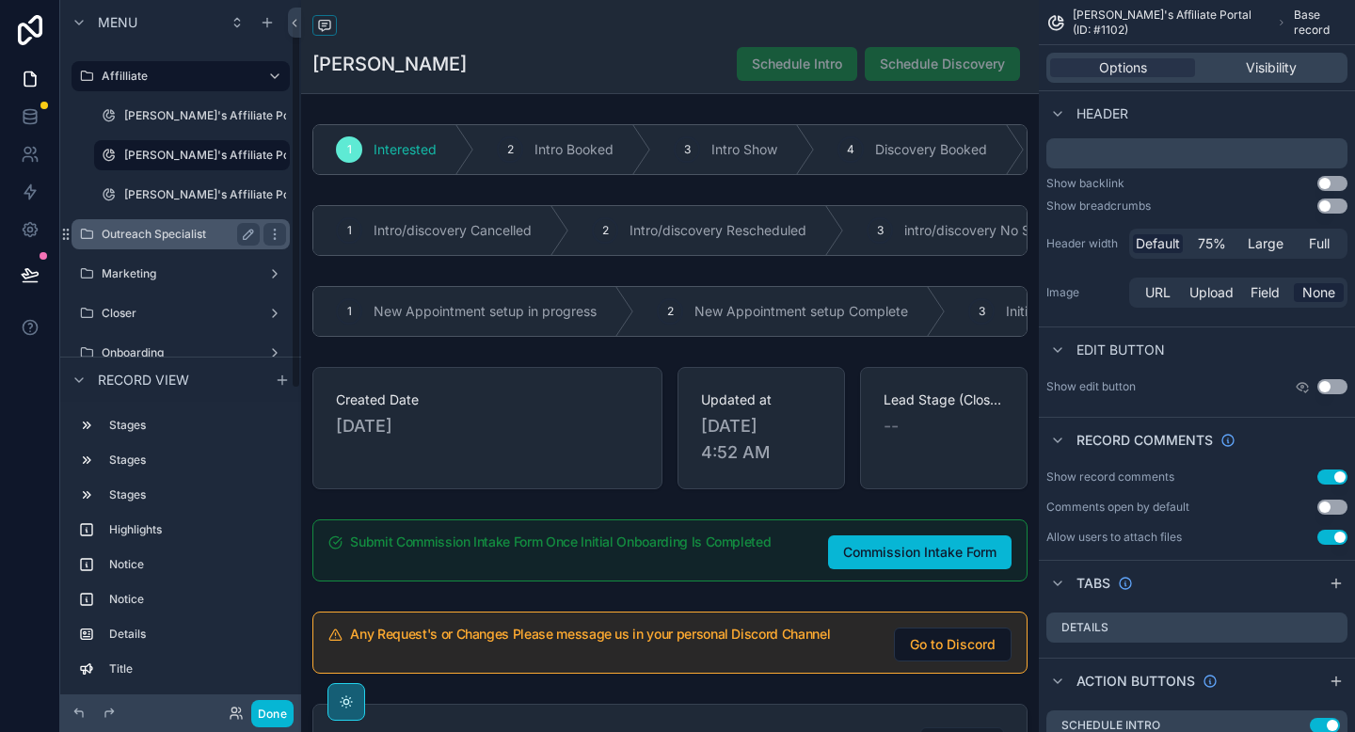
scroll to position [34, 0]
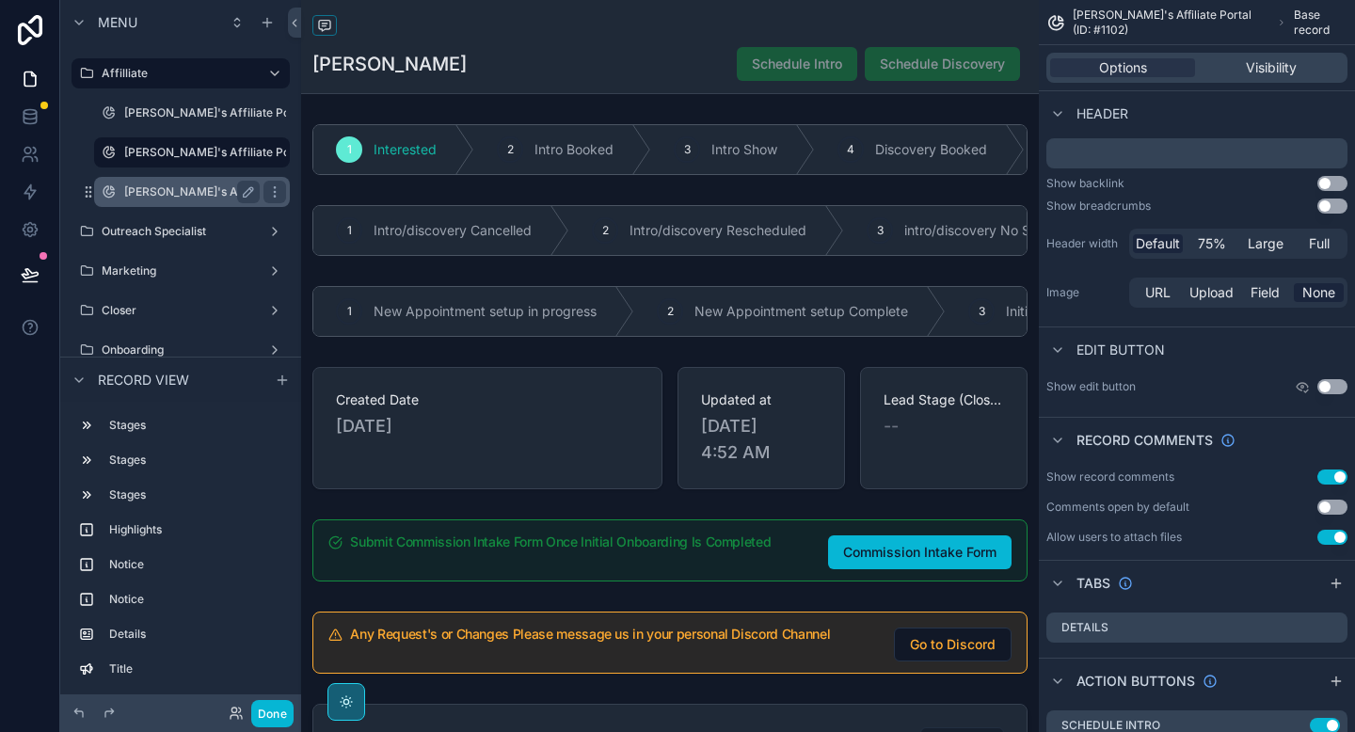
click at [186, 197] on label "[PERSON_NAME]'s Affiliate Portal (ID: #1104)" at bounding box center [246, 191] width 244 height 15
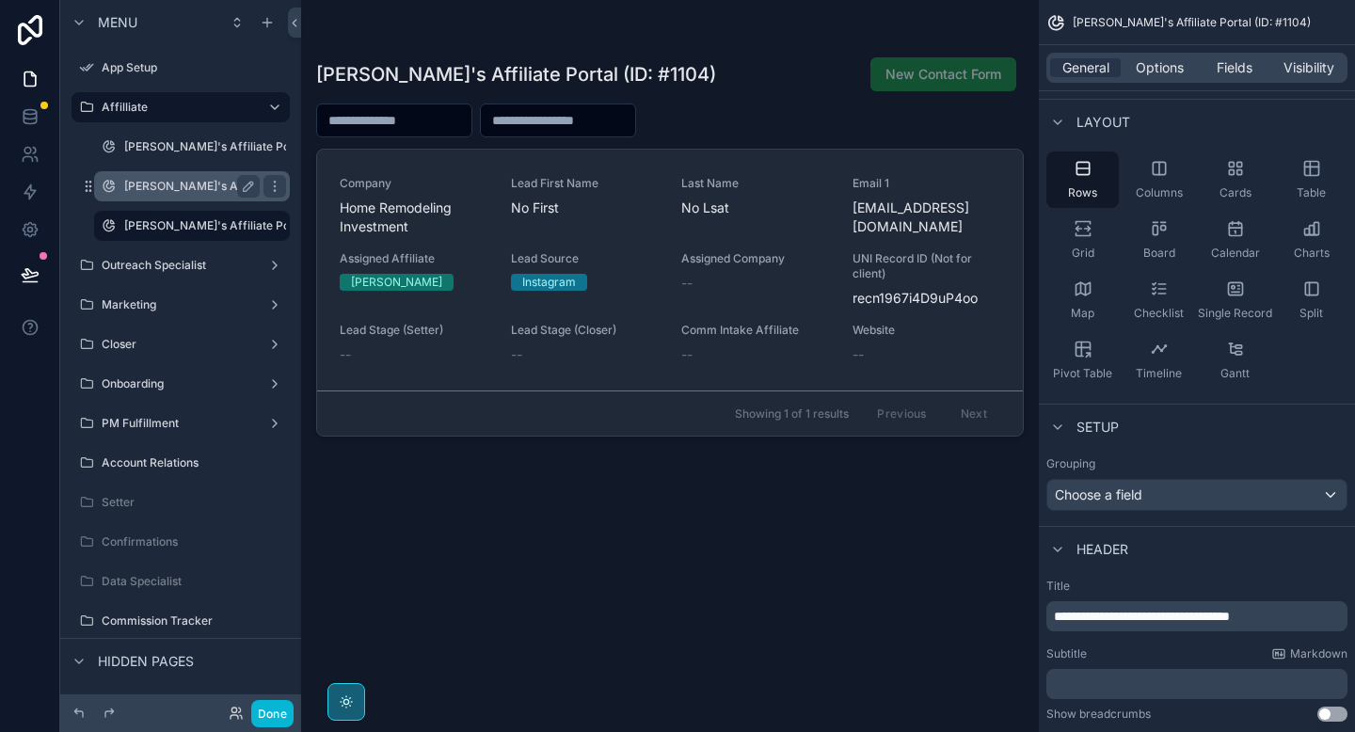
click at [184, 190] on label "[PERSON_NAME]'s Affiliate Portal (ID: #1102)" at bounding box center [245, 186] width 243 height 15
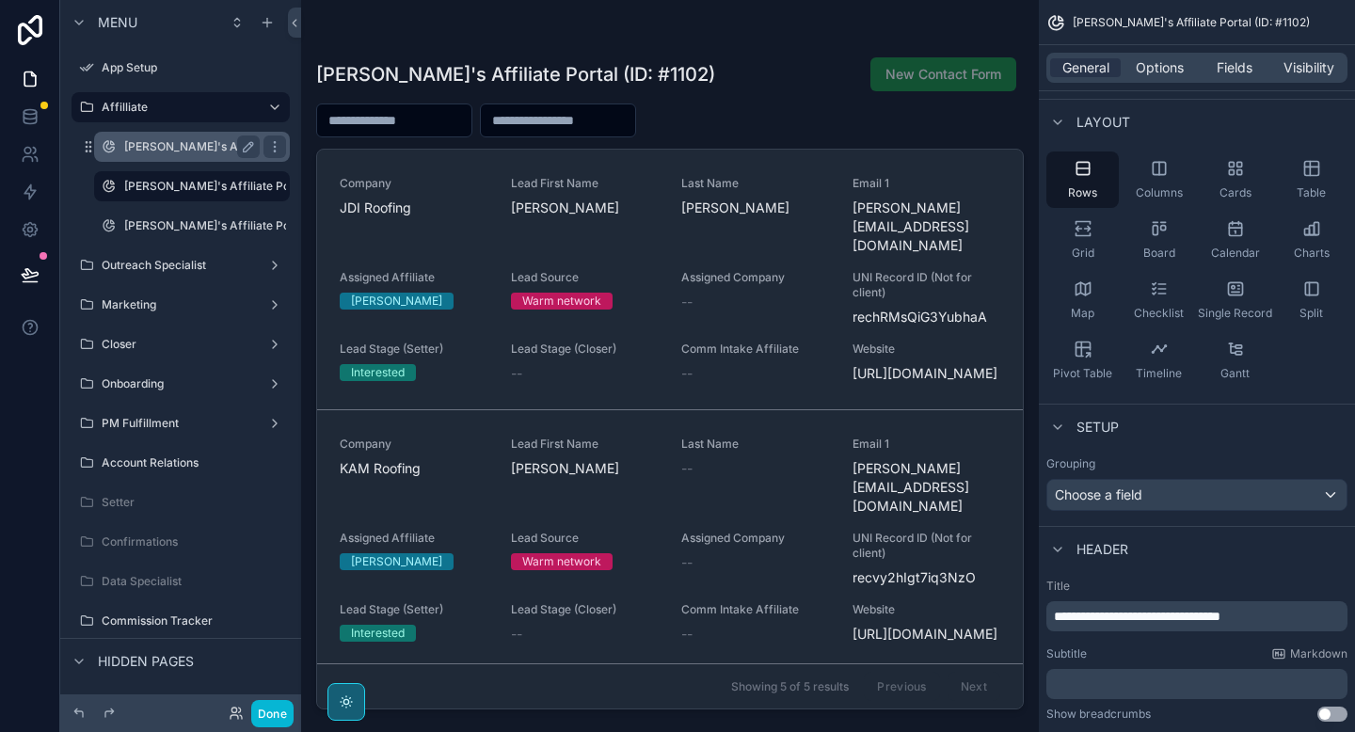
click at [175, 148] on label "[PERSON_NAME]'s Affiliate Portal (ID: #1101)" at bounding box center [244, 146] width 241 height 15
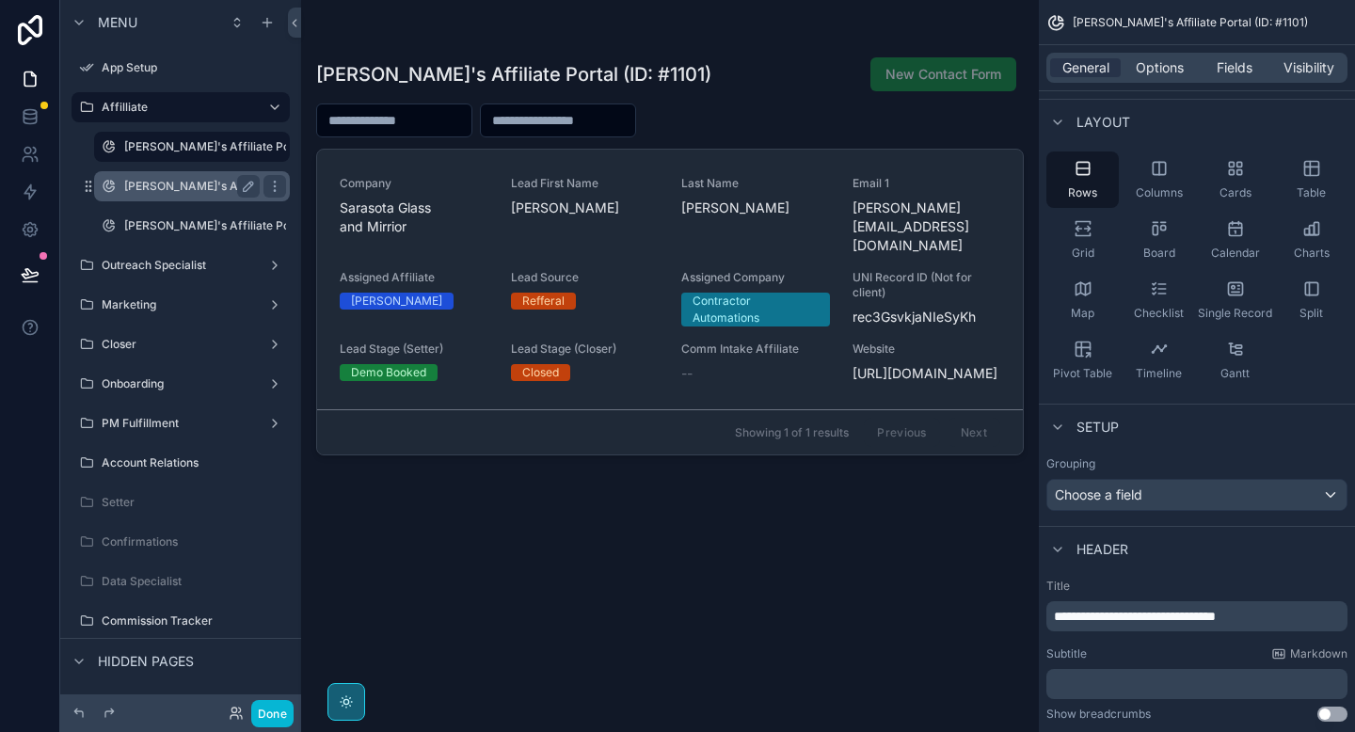
click at [168, 184] on label "[PERSON_NAME]'s Affiliate Portal (ID: #1102)" at bounding box center [245, 186] width 243 height 15
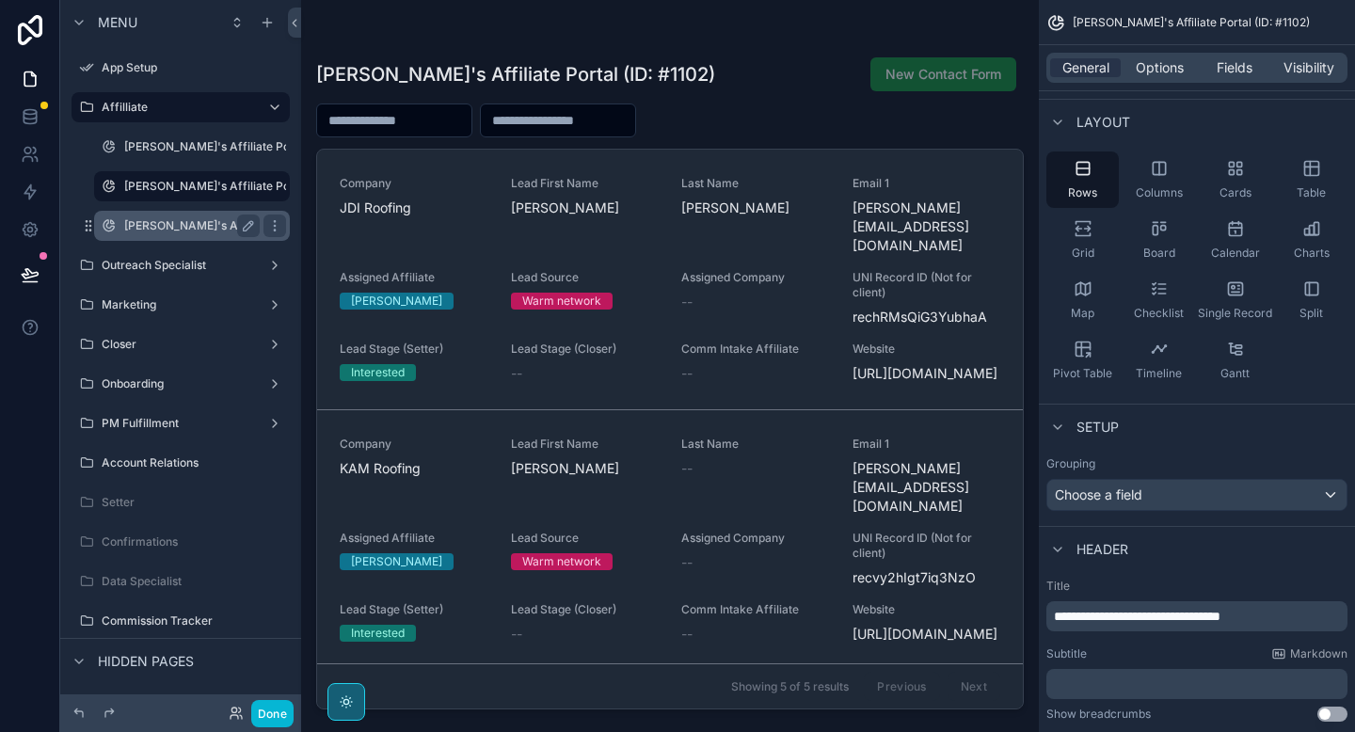
click at [167, 216] on div "[PERSON_NAME]'s Affiliate Portal (ID: #1104)" at bounding box center [192, 226] width 136 height 23
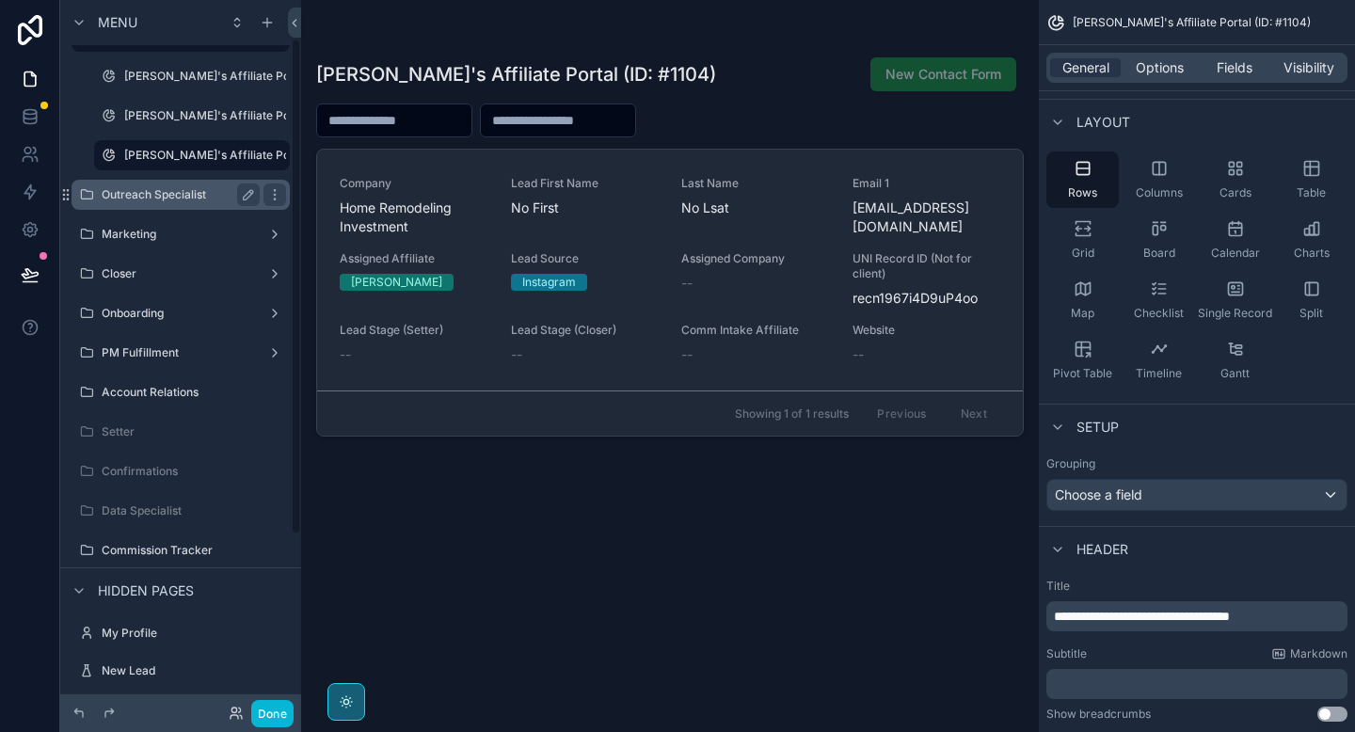
scroll to position [73, 0]
click at [189, 198] on label "Outreach Specialist" at bounding box center [177, 191] width 151 height 15
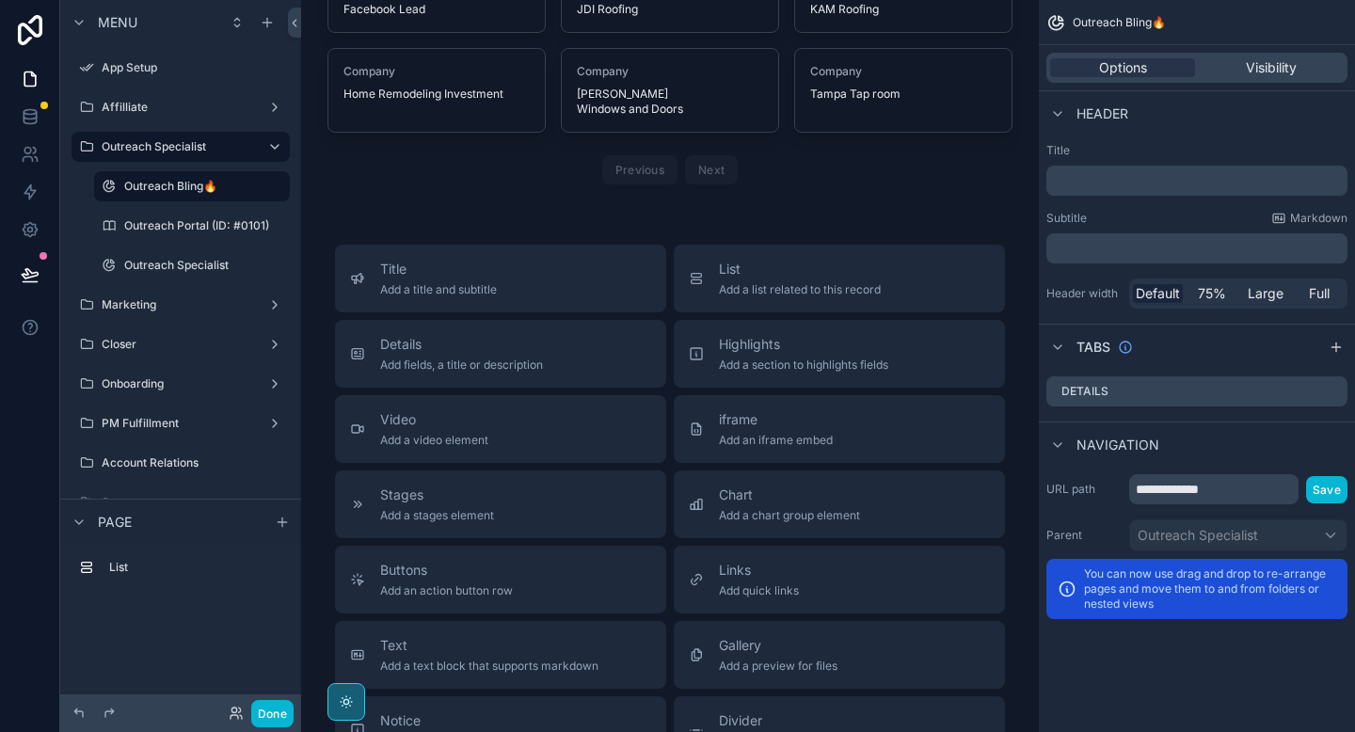
scroll to position [139, 0]
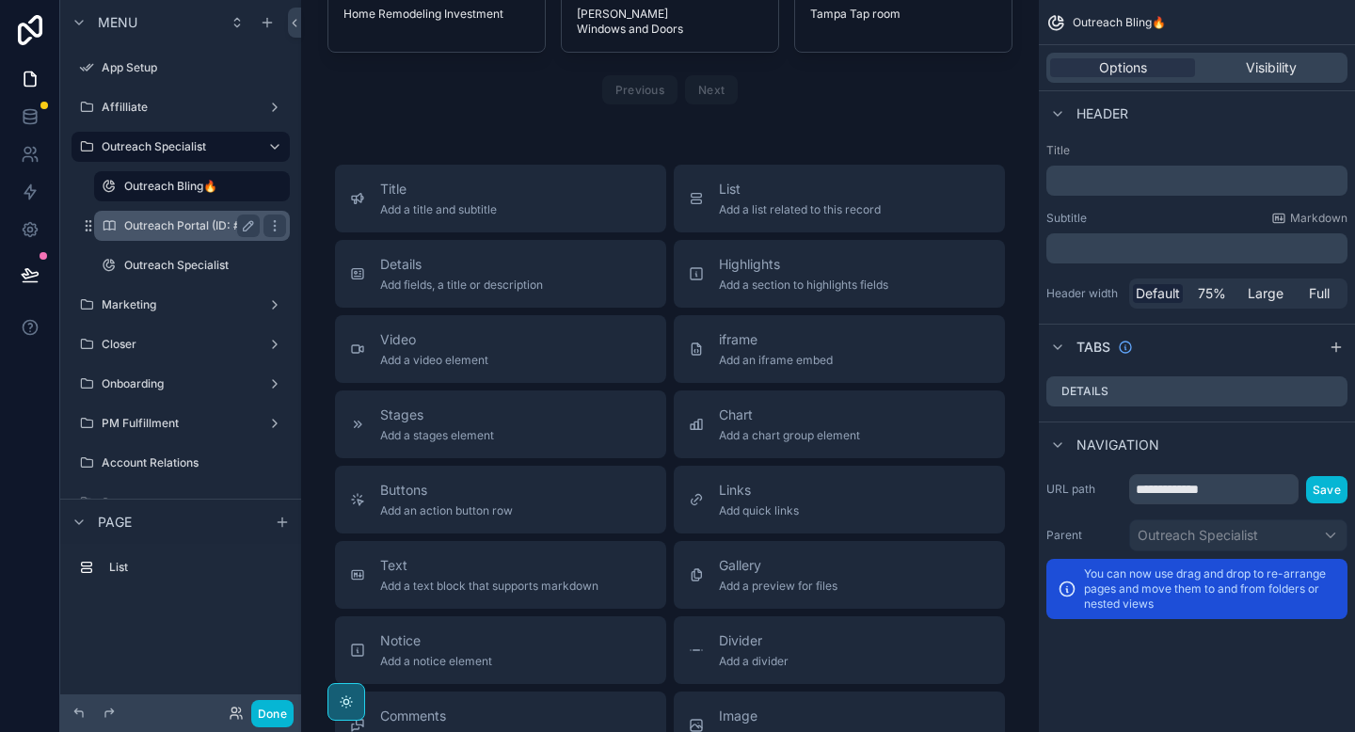
click at [169, 224] on label "Outreach Portal (ID: #0101)" at bounding box center [196, 225] width 145 height 15
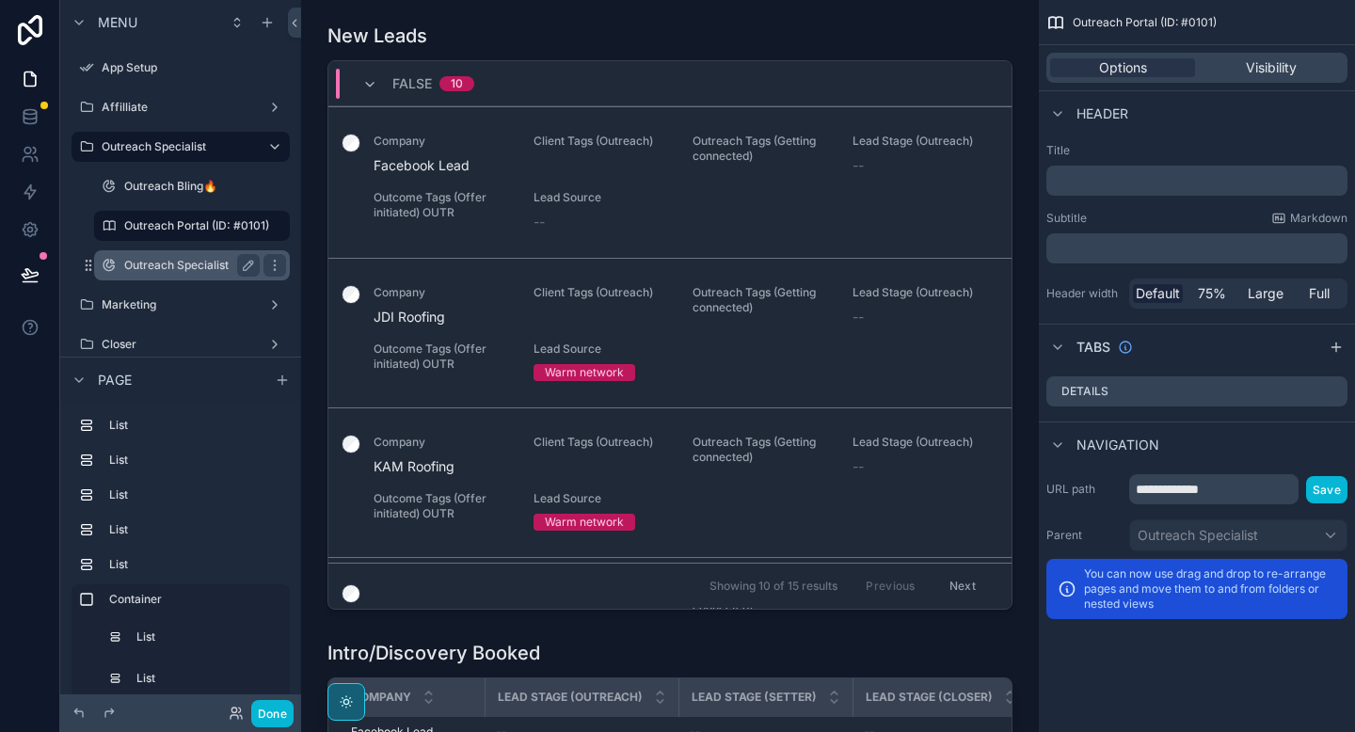
click at [148, 274] on div "Outreach Specialist" at bounding box center [192, 265] width 136 height 23
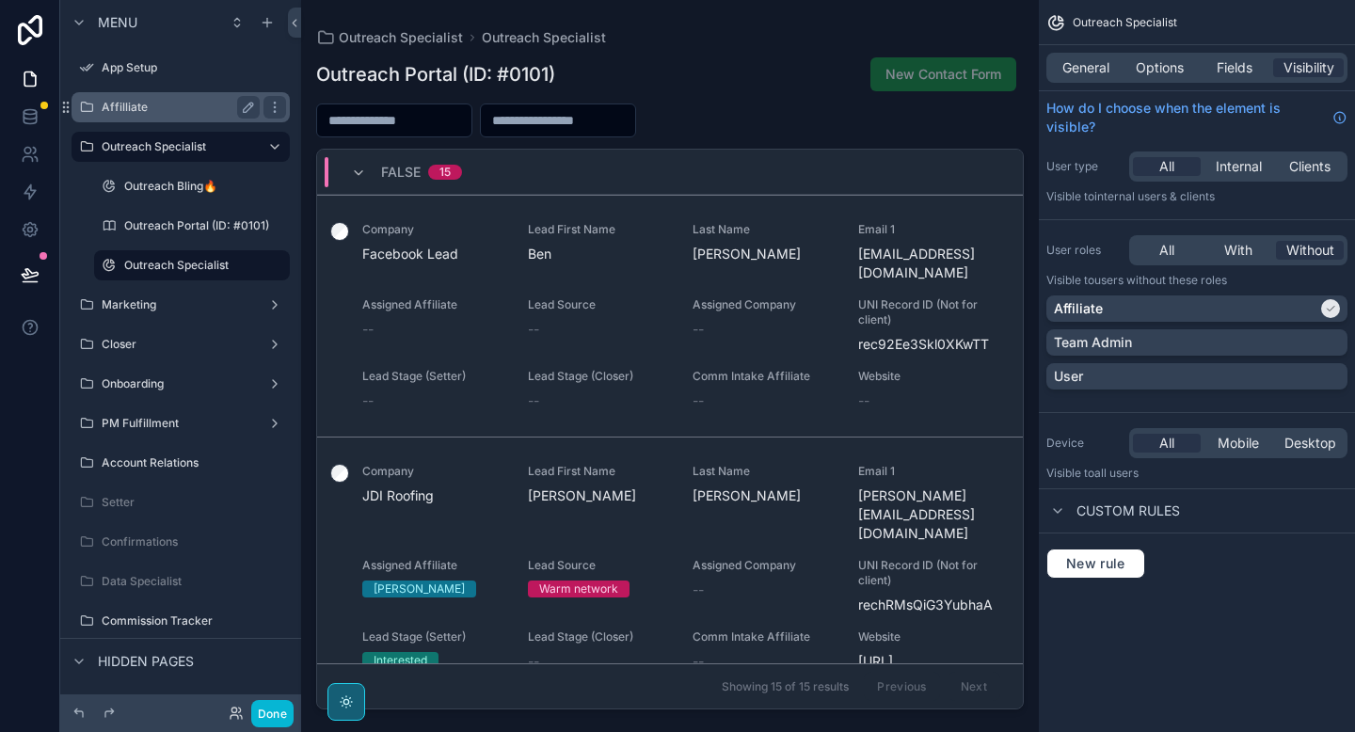
click at [182, 105] on label "Affilliate" at bounding box center [177, 107] width 151 height 15
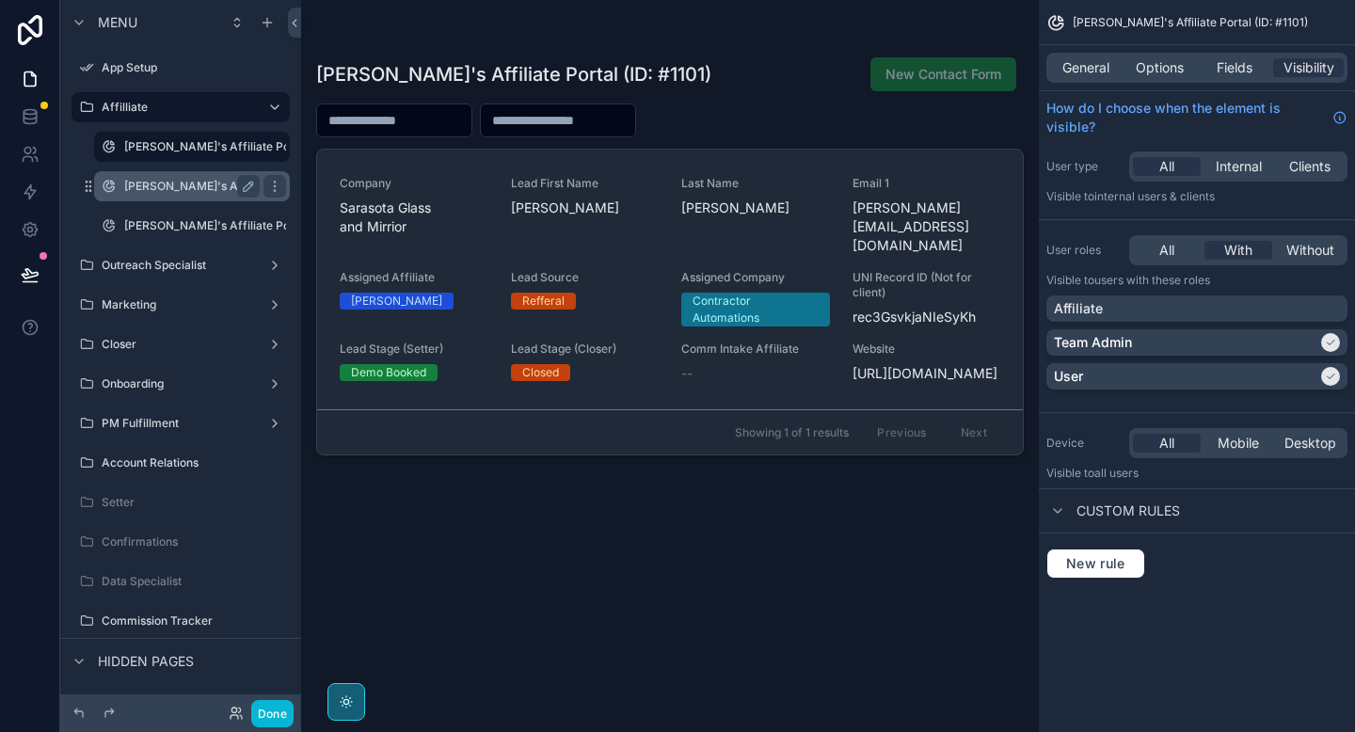
click at [204, 188] on label "[PERSON_NAME]'s Affiliate Portal (ID: #1102)" at bounding box center [245, 186] width 243 height 15
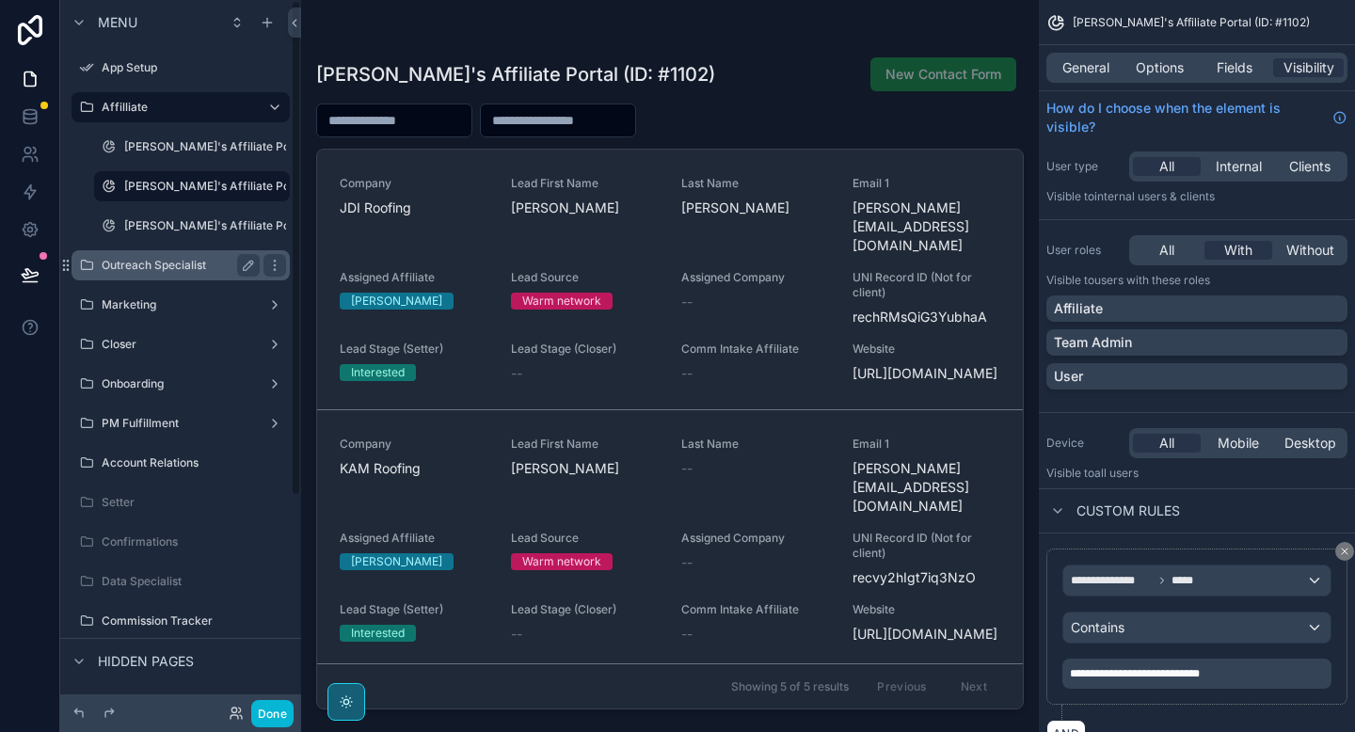
click at [206, 270] on label "Outreach Specialist" at bounding box center [177, 265] width 151 height 15
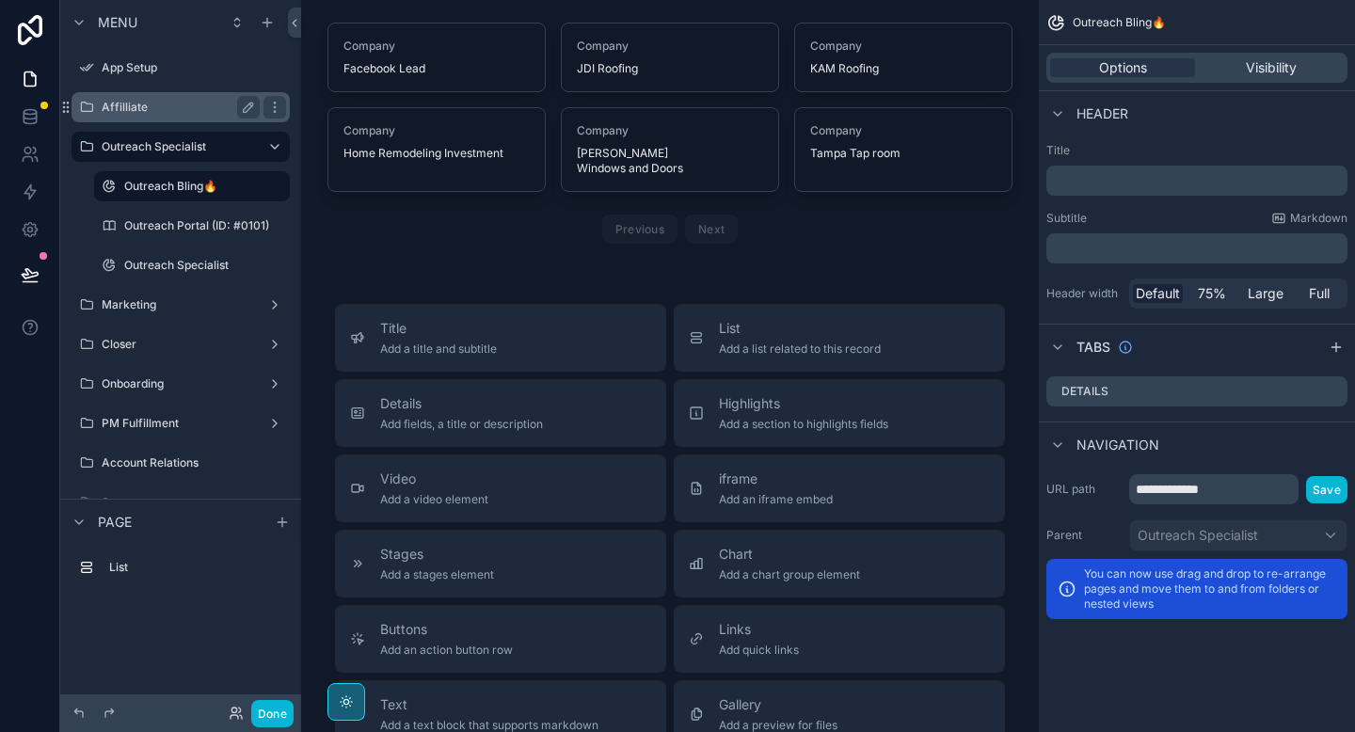
click at [164, 104] on label "Affilliate" at bounding box center [177, 107] width 151 height 15
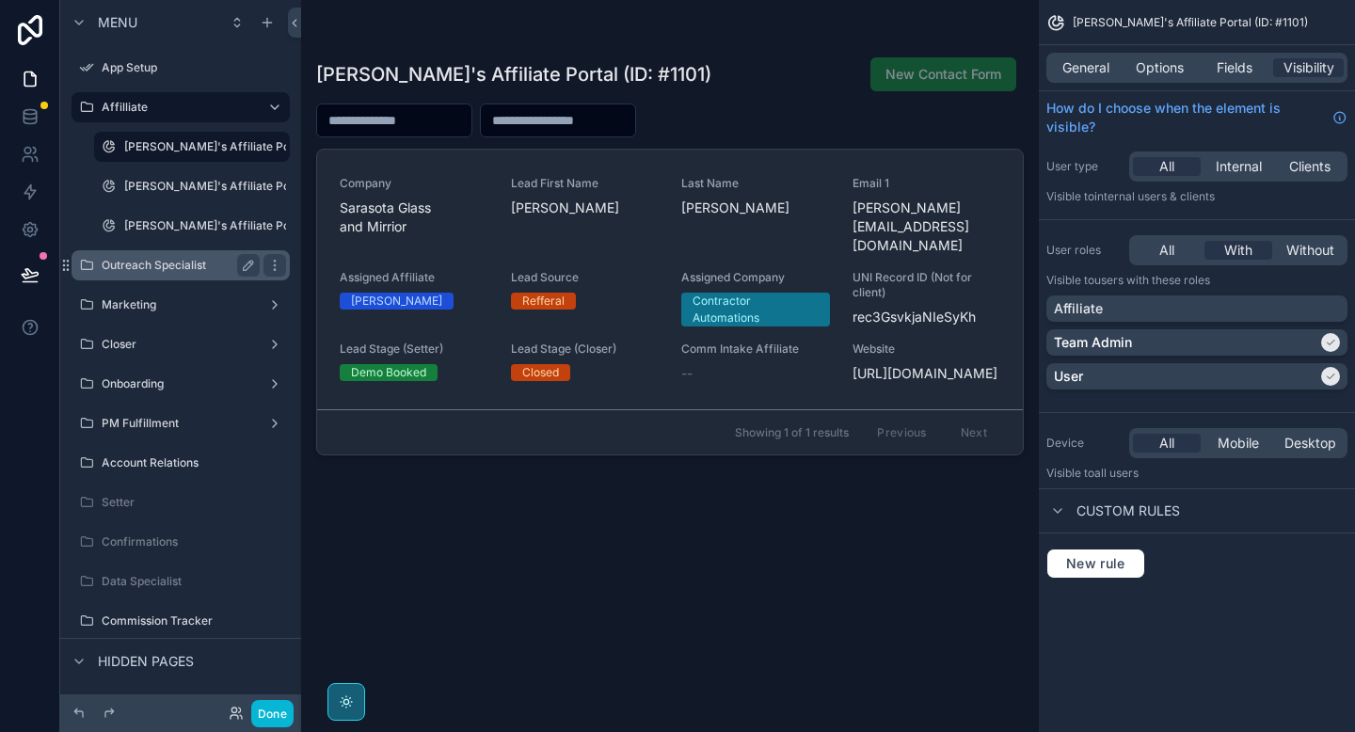
click at [146, 264] on label "Outreach Specialist" at bounding box center [177, 265] width 151 height 15
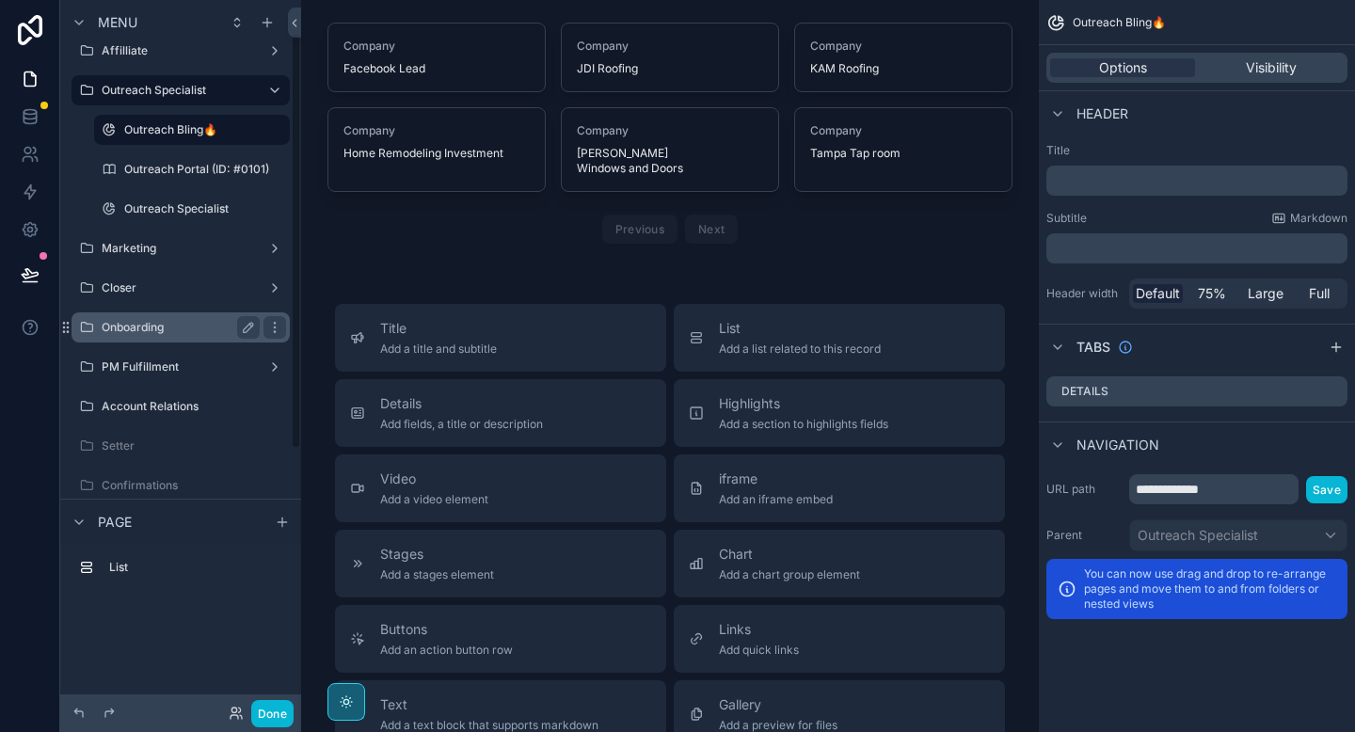
scroll to position [57, 0]
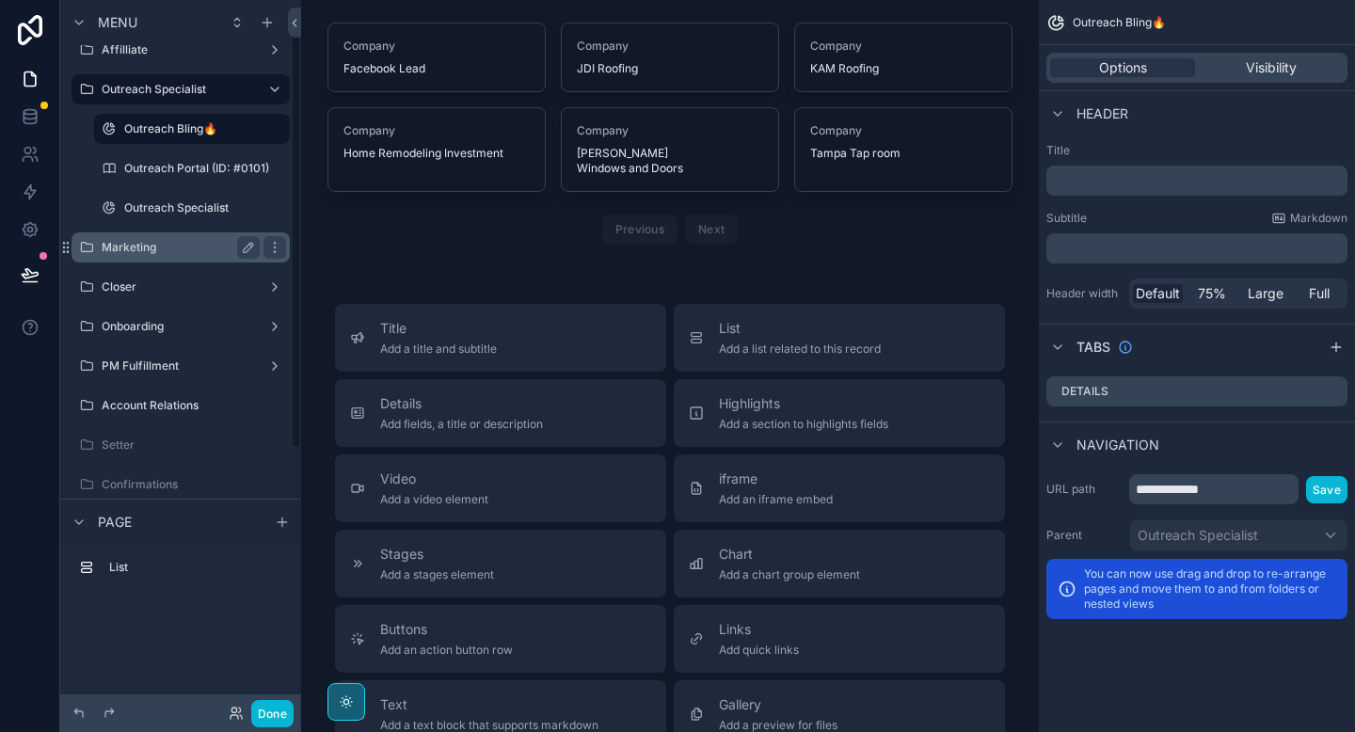
click at [157, 245] on label "Marketing" at bounding box center [177, 247] width 151 height 15
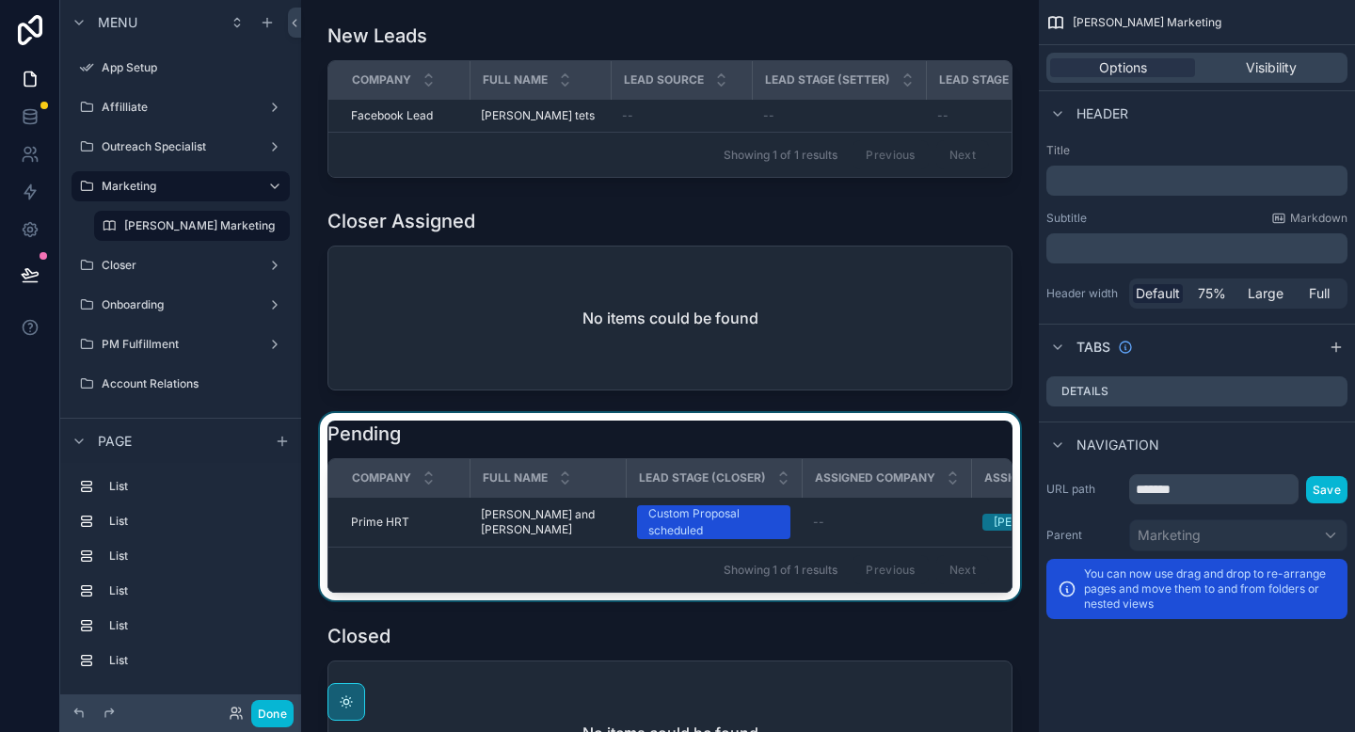
click at [473, 452] on div "scrollable content" at bounding box center [670, 506] width 708 height 187
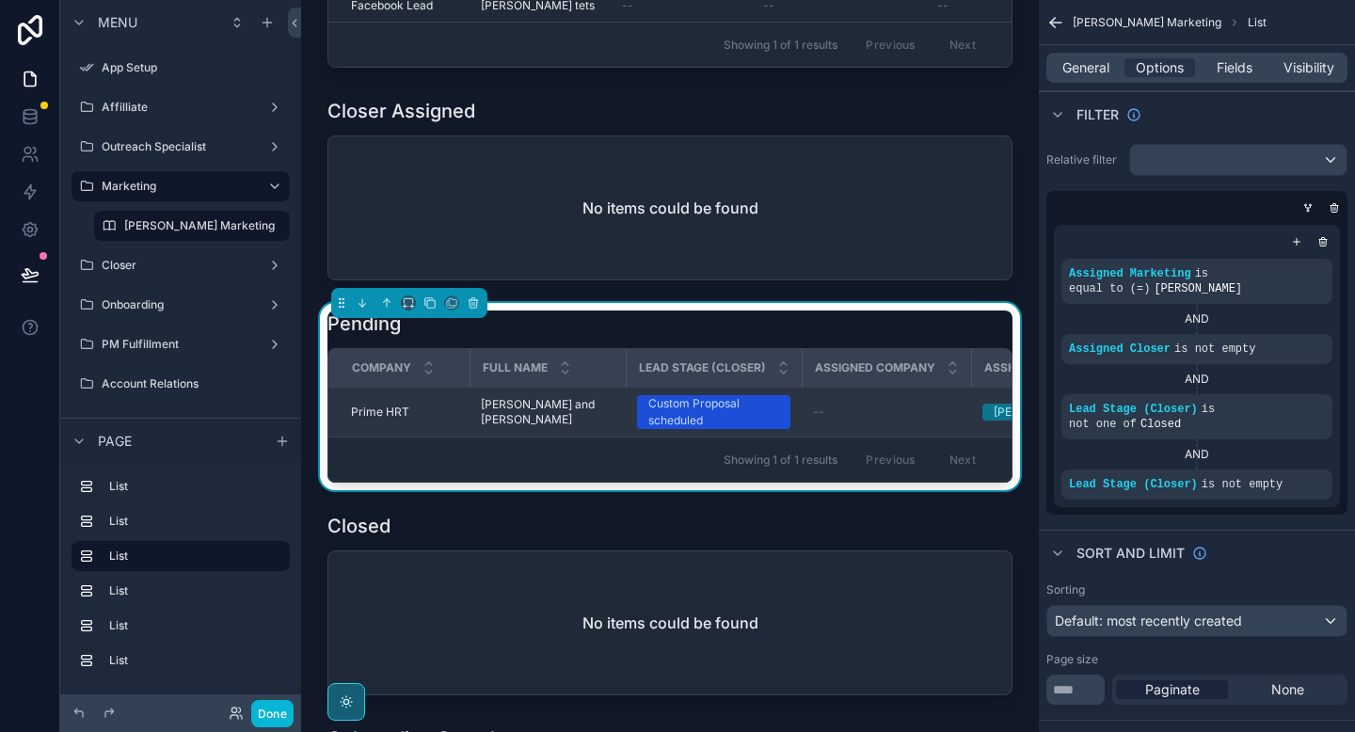
scroll to position [233, 0]
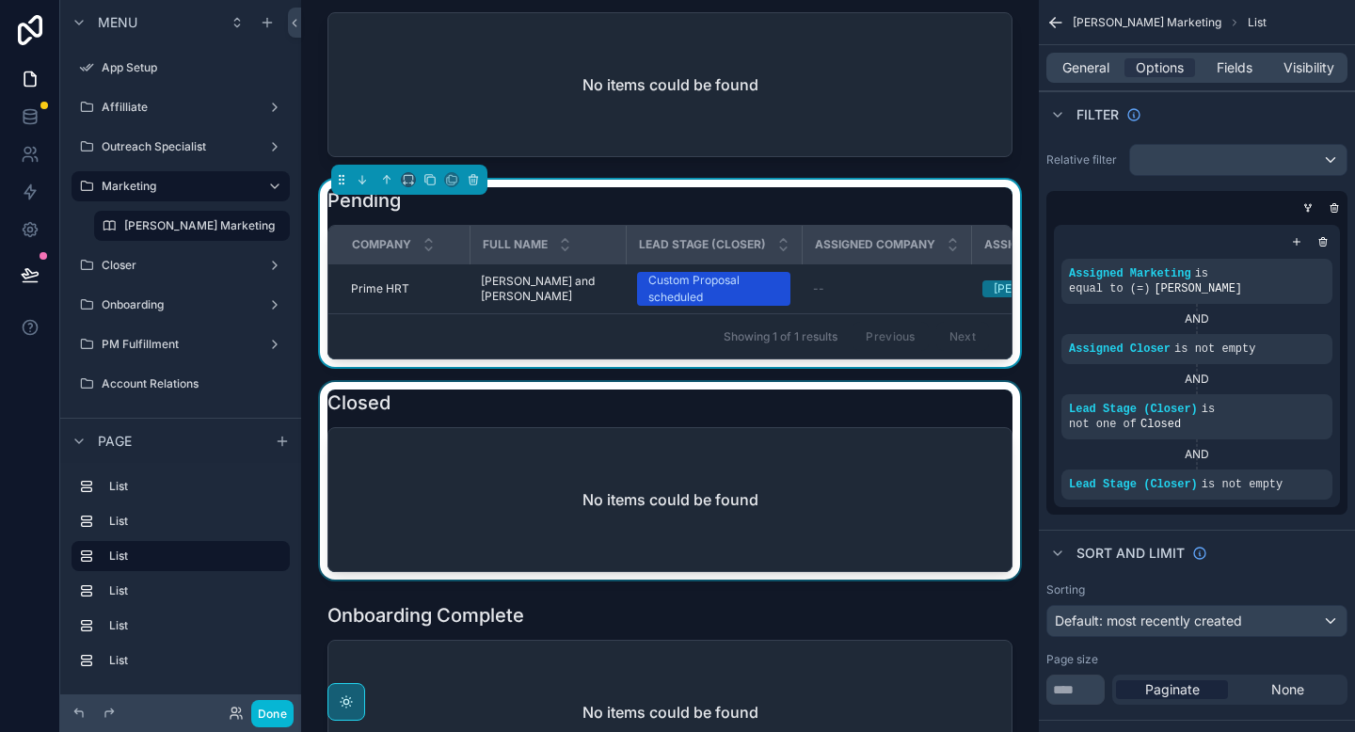
click at [594, 497] on div "scrollable content" at bounding box center [670, 481] width 708 height 198
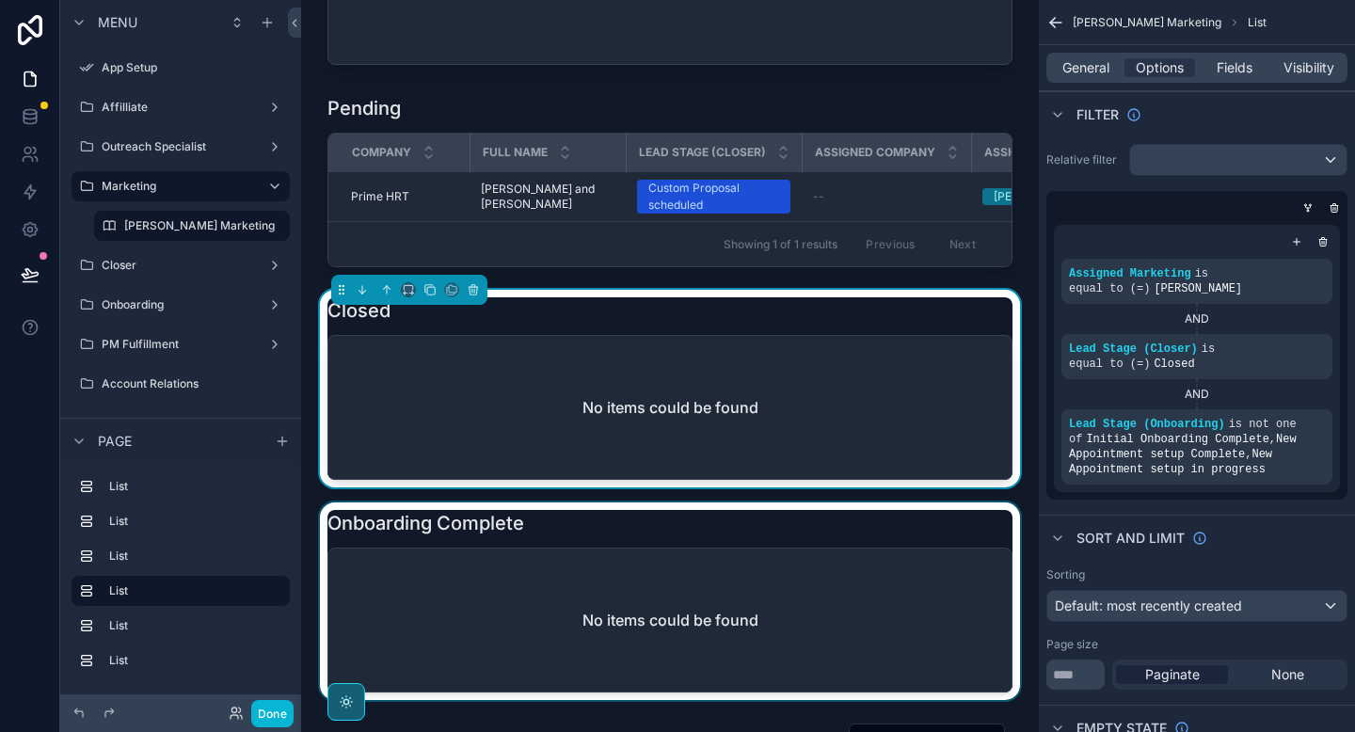
click at [517, 617] on div "scrollable content" at bounding box center [670, 602] width 708 height 198
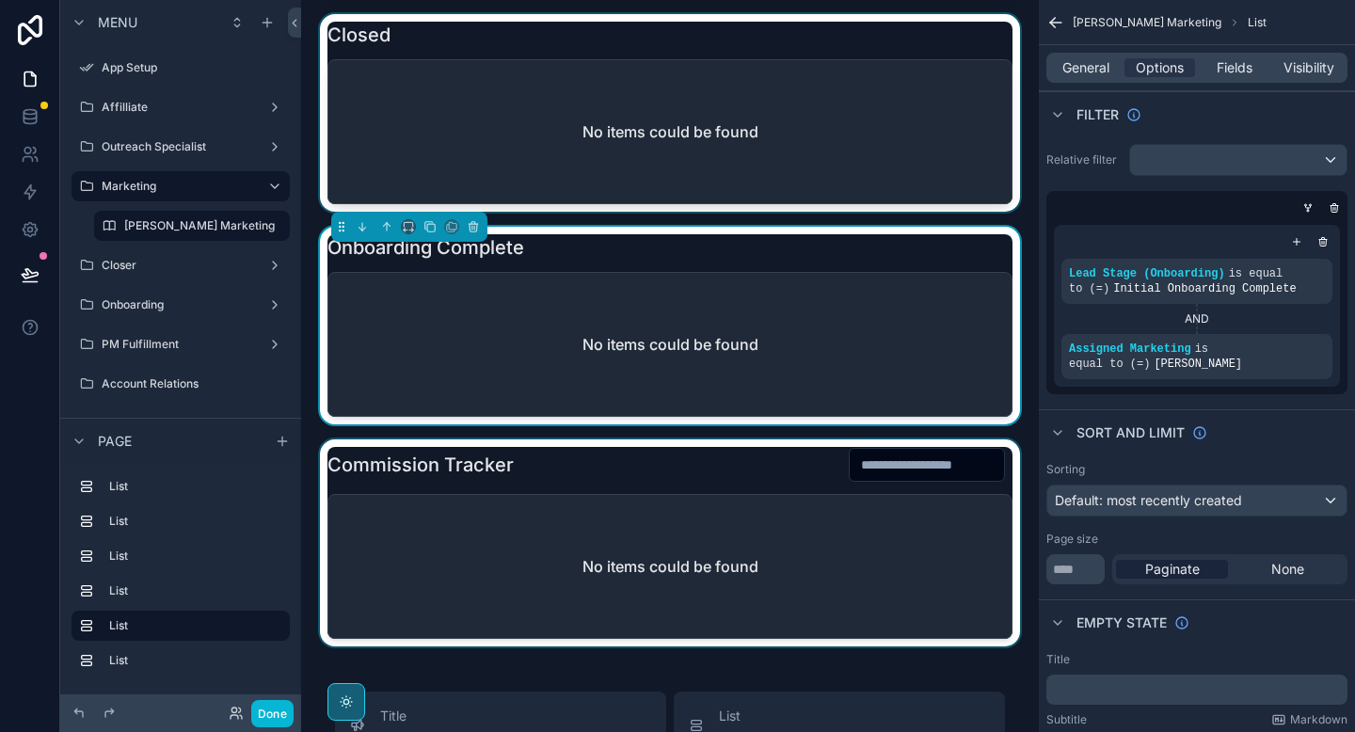
click at [519, 571] on div "scrollable content" at bounding box center [670, 543] width 708 height 207
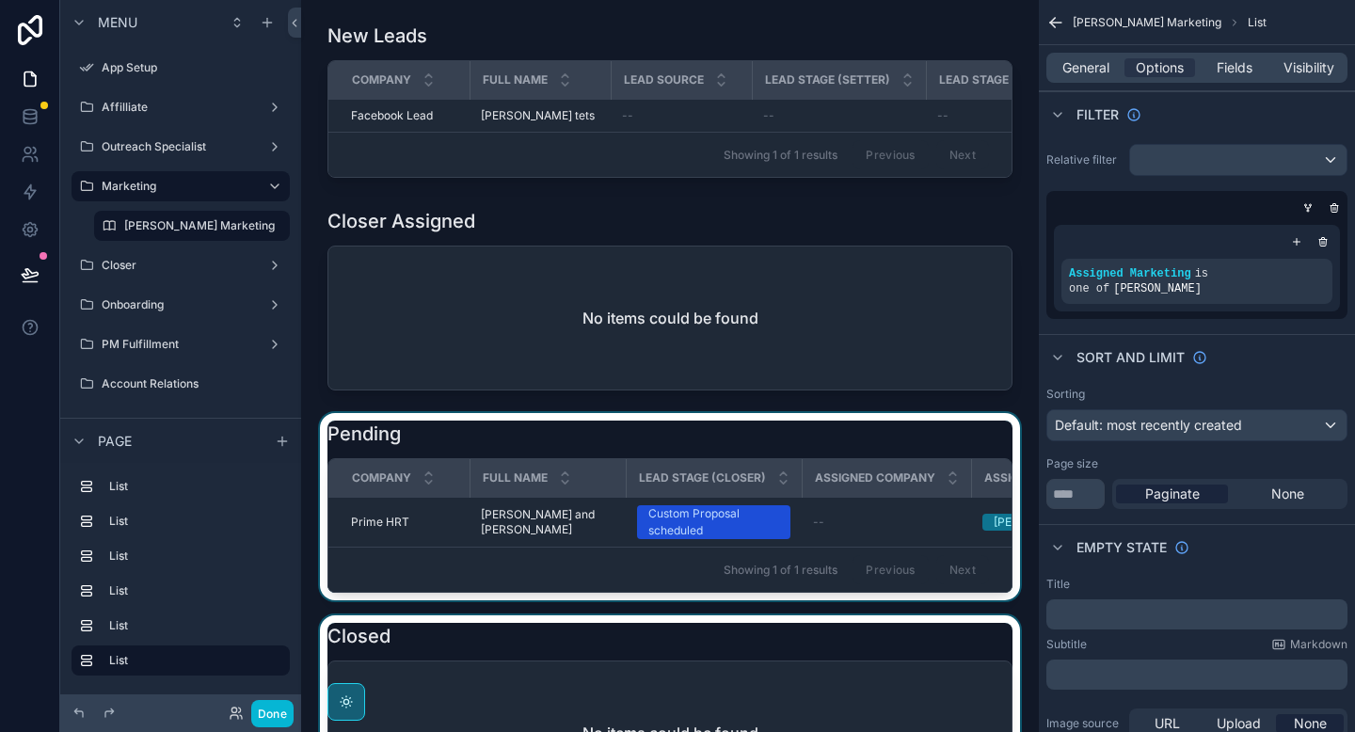
scroll to position [5, 0]
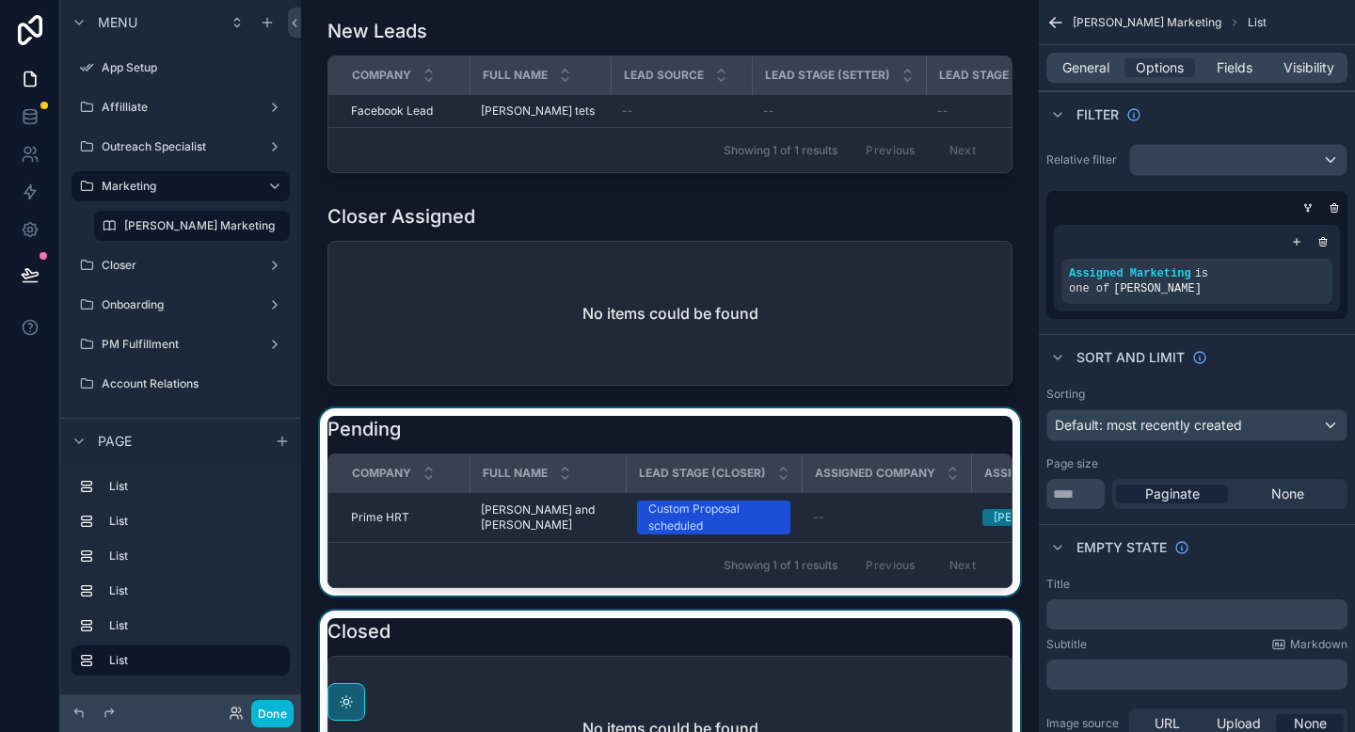
click at [517, 508] on div "scrollable content" at bounding box center [670, 501] width 708 height 187
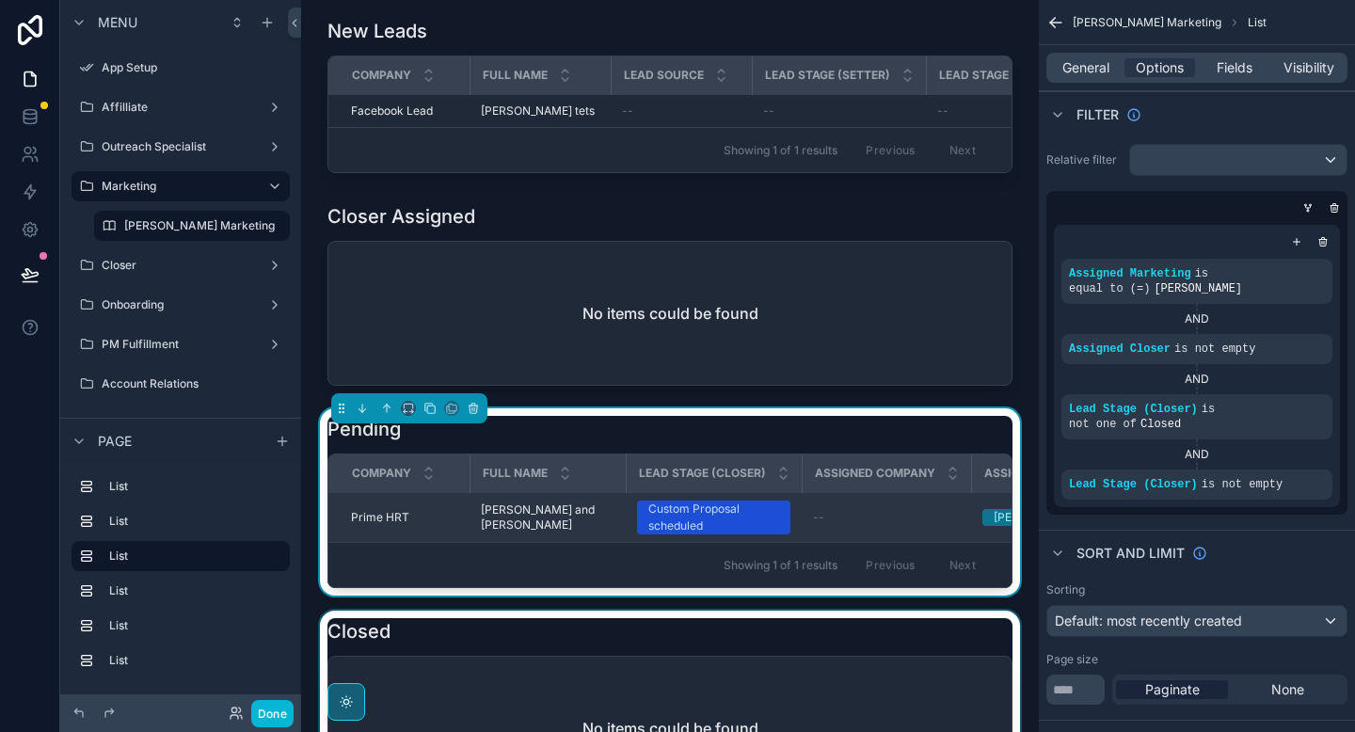
click at [514, 510] on span "[PERSON_NAME] and [PERSON_NAME]" at bounding box center [548, 518] width 134 height 30
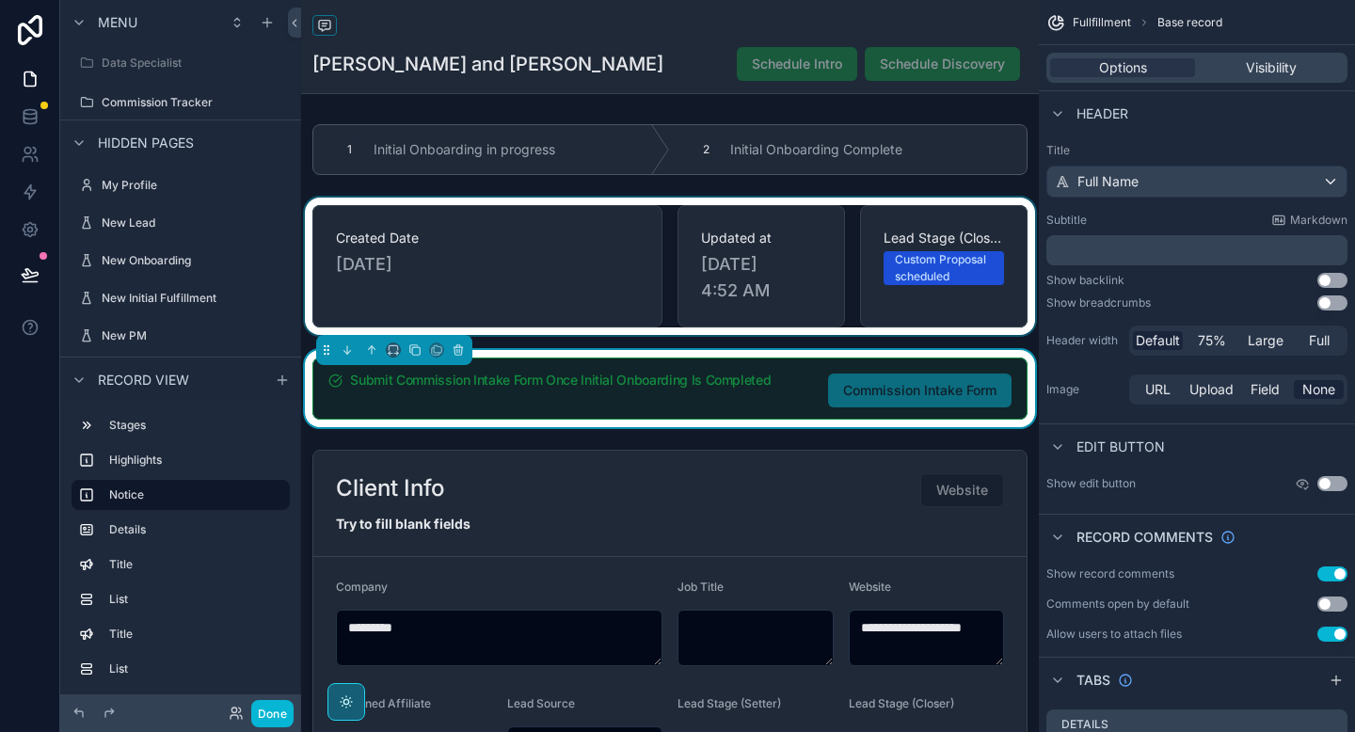
click at [525, 289] on div "scrollable content" at bounding box center [670, 266] width 738 height 137
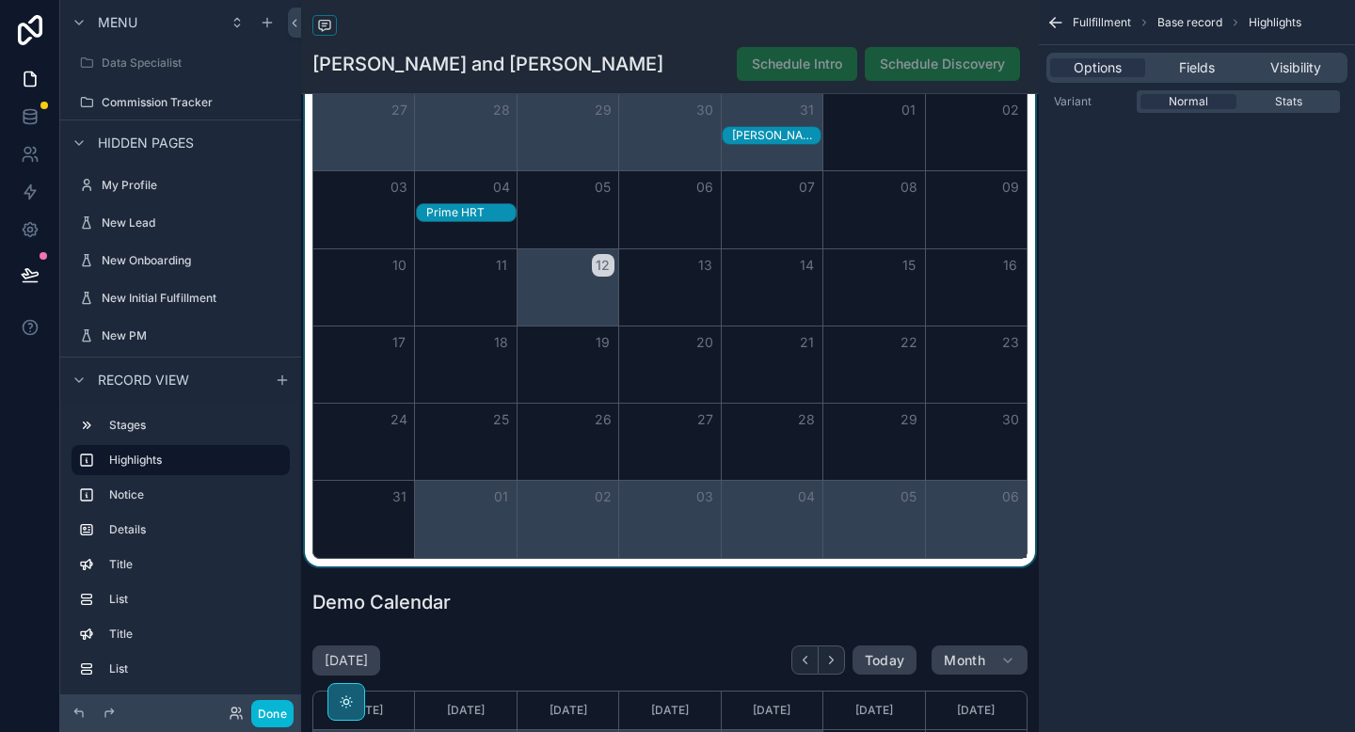
scroll to position [1025, 0]
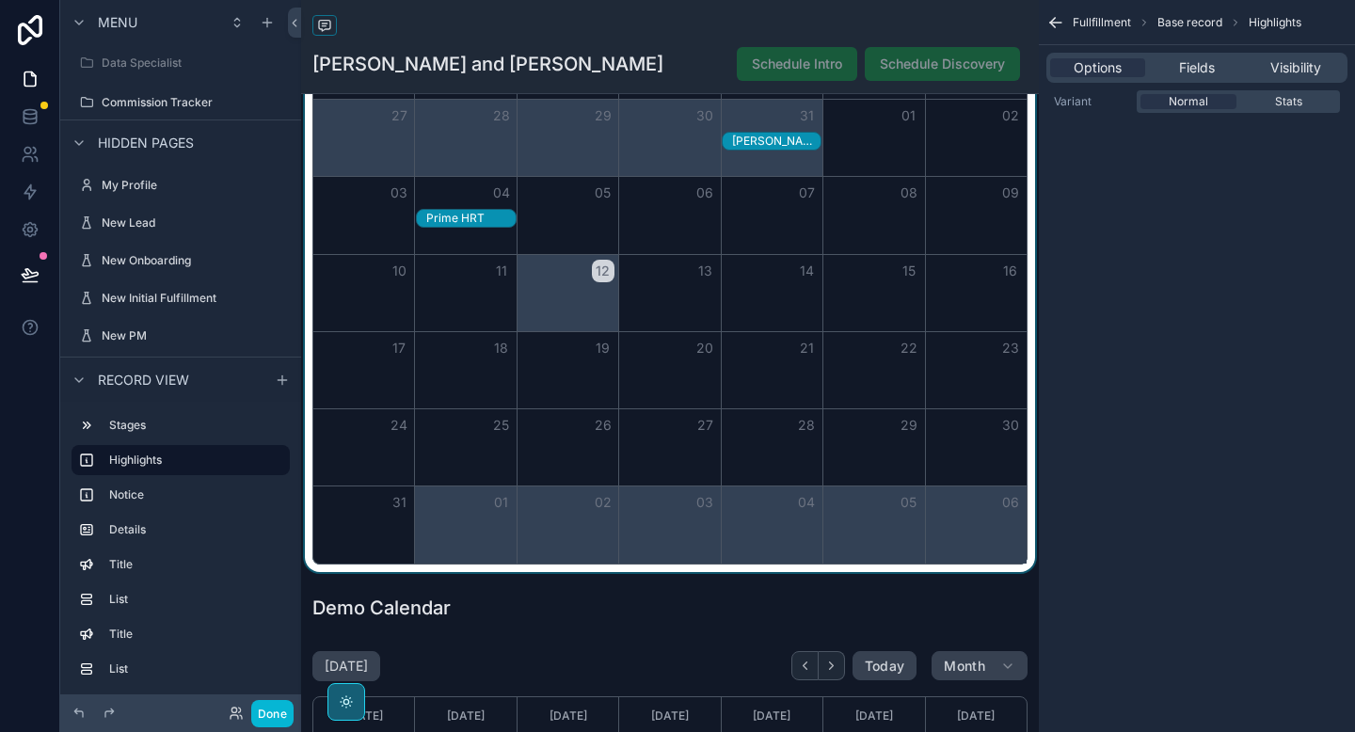
click at [544, 480] on div "scrollable content" at bounding box center [670, 290] width 738 height 565
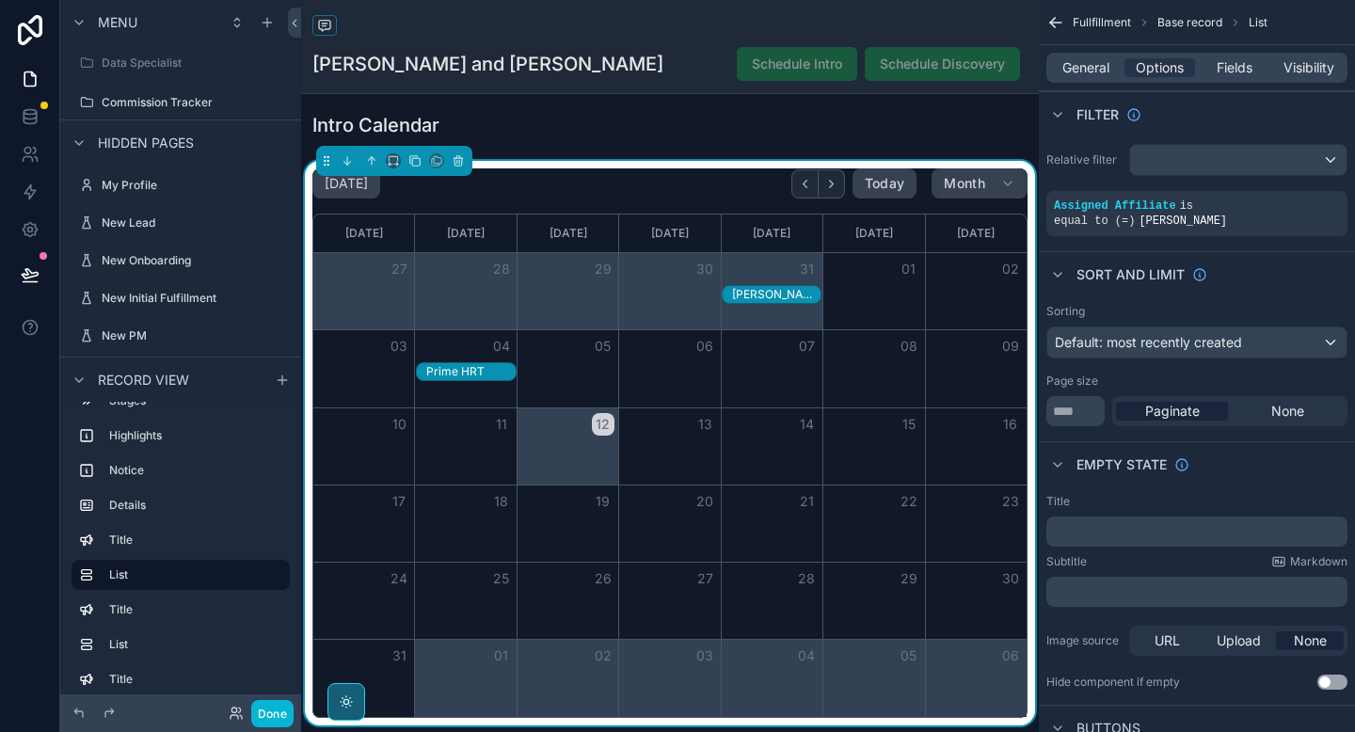
scroll to position [881, 0]
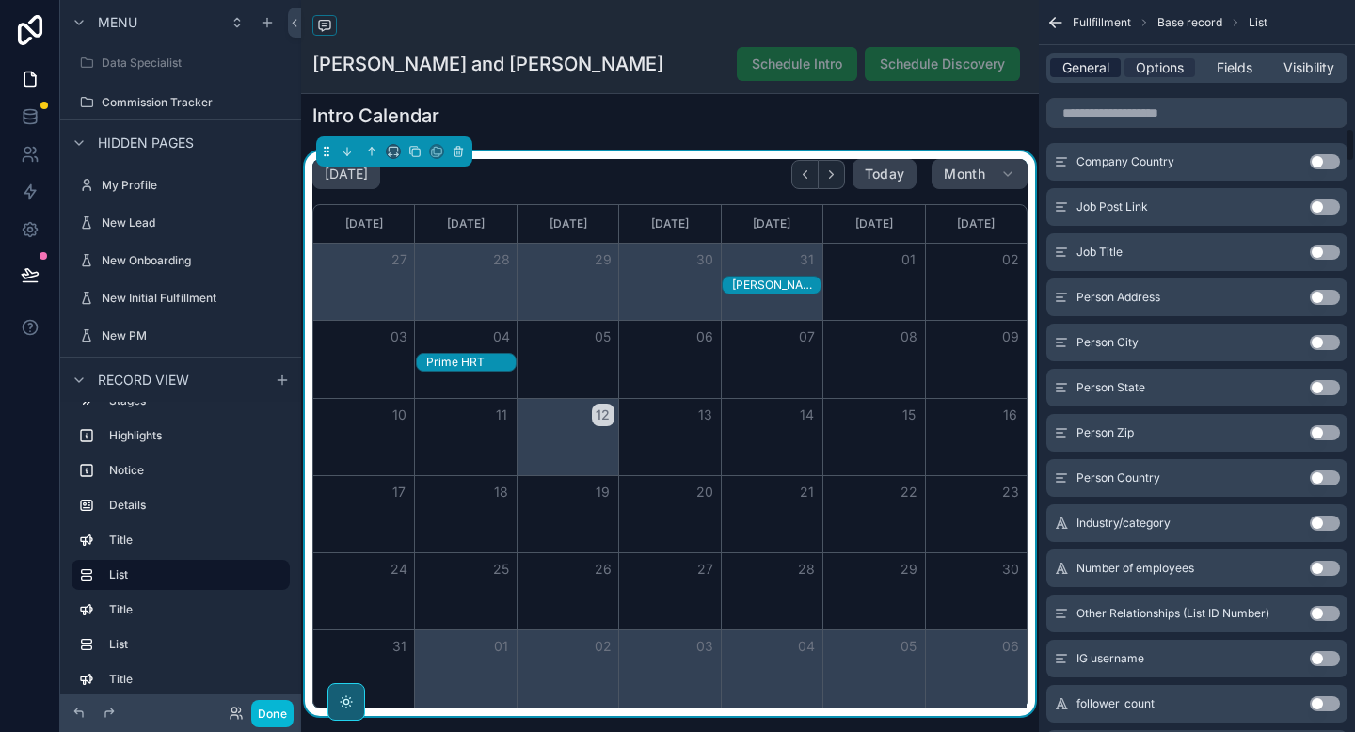
click at [1073, 66] on span "General" at bounding box center [1086, 67] width 47 height 19
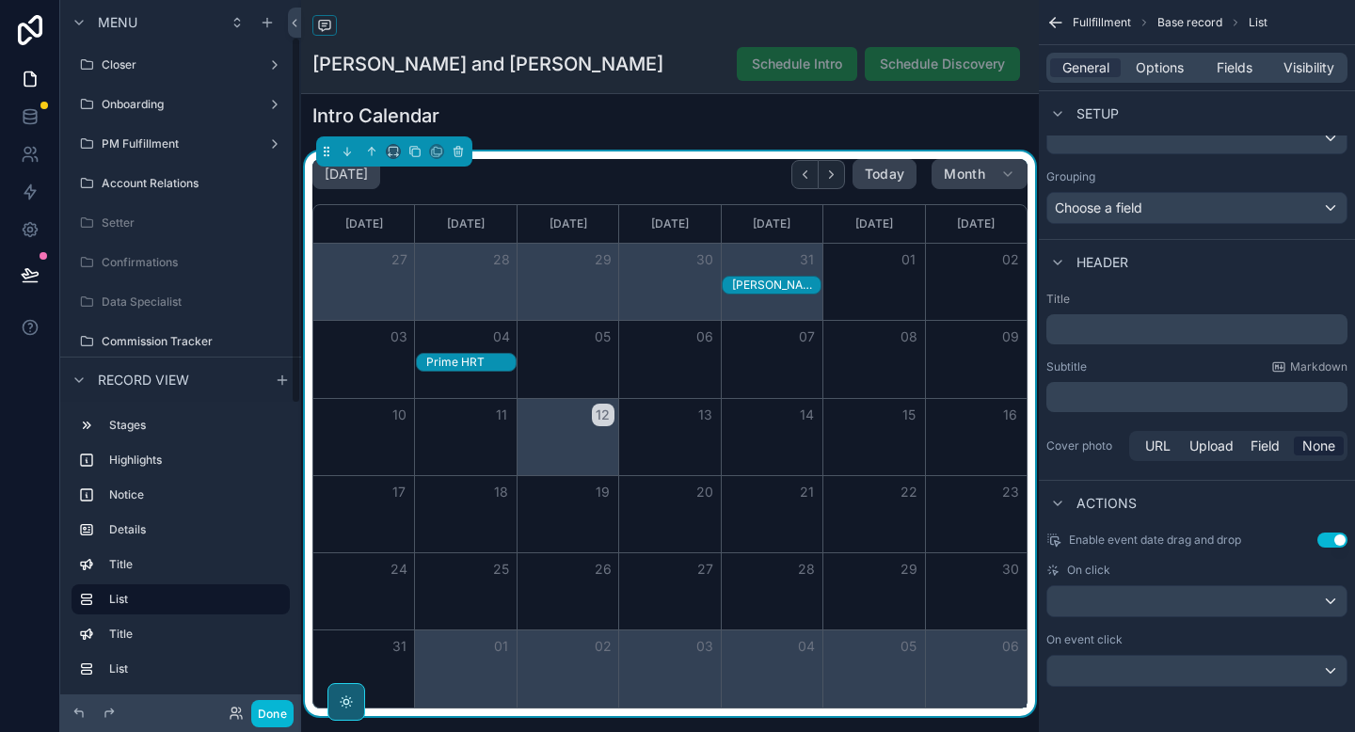
scroll to position [240, 0]
click at [649, 419] on div "13" at bounding box center [670, 415] width 102 height 32
click at [1209, 611] on div "scrollable content" at bounding box center [1197, 601] width 299 height 30
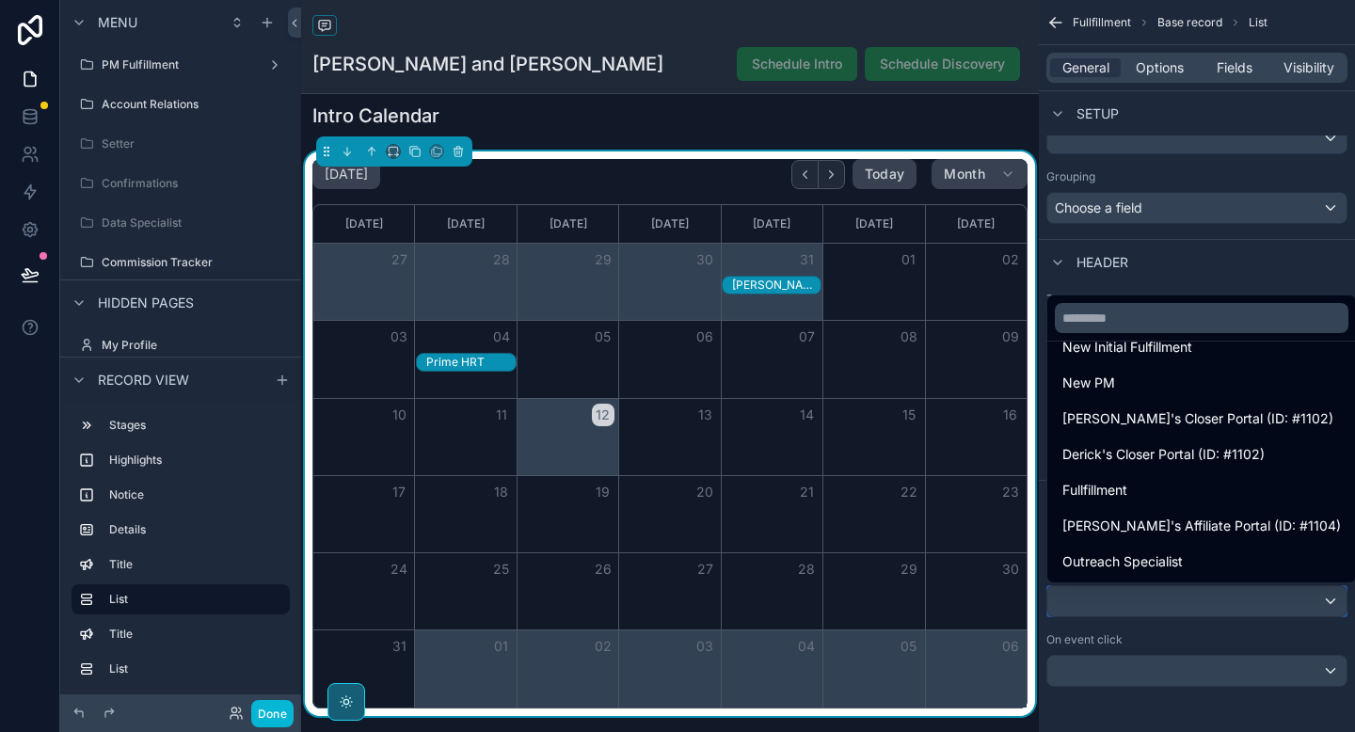
scroll to position [305, 0]
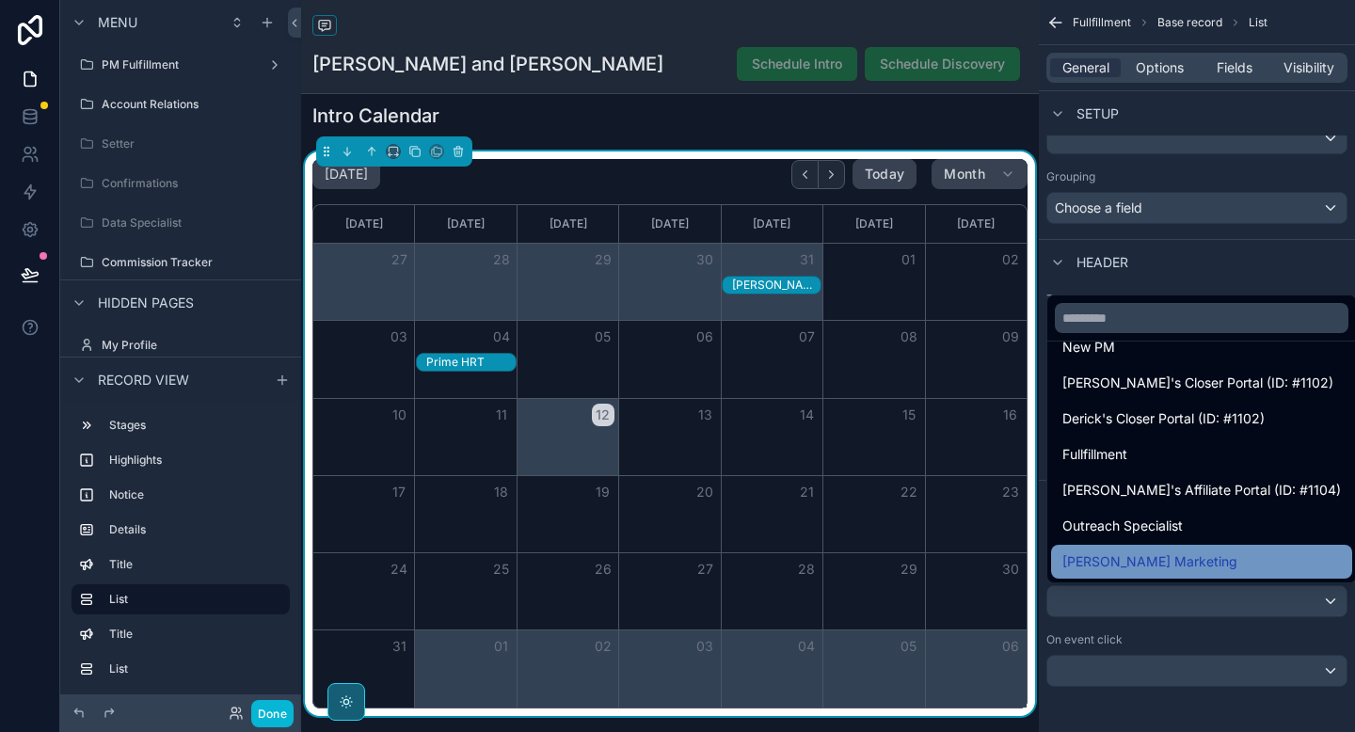
click at [1184, 567] on div "[PERSON_NAME] Marketing" at bounding box center [1202, 562] width 279 height 23
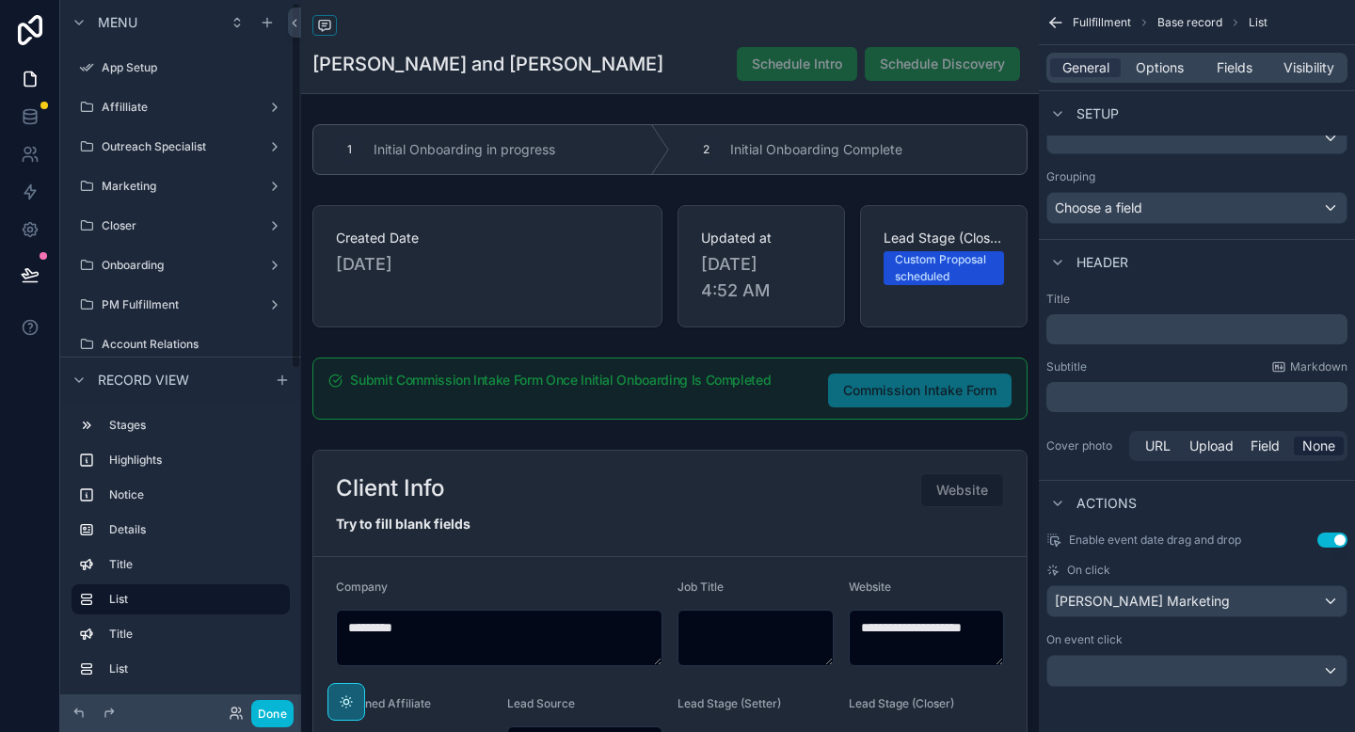
scroll to position [24, 0]
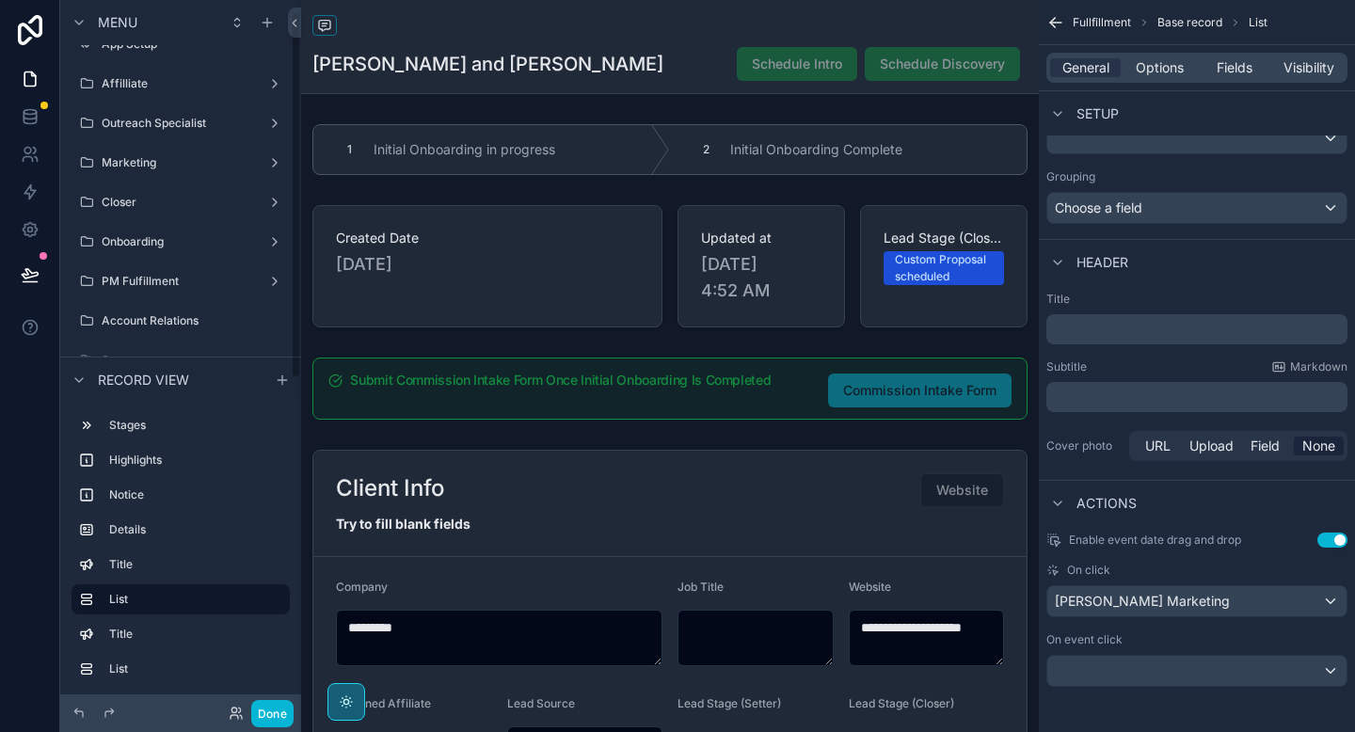
click at [161, 155] on div "Marketing" at bounding box center [181, 162] width 158 height 15
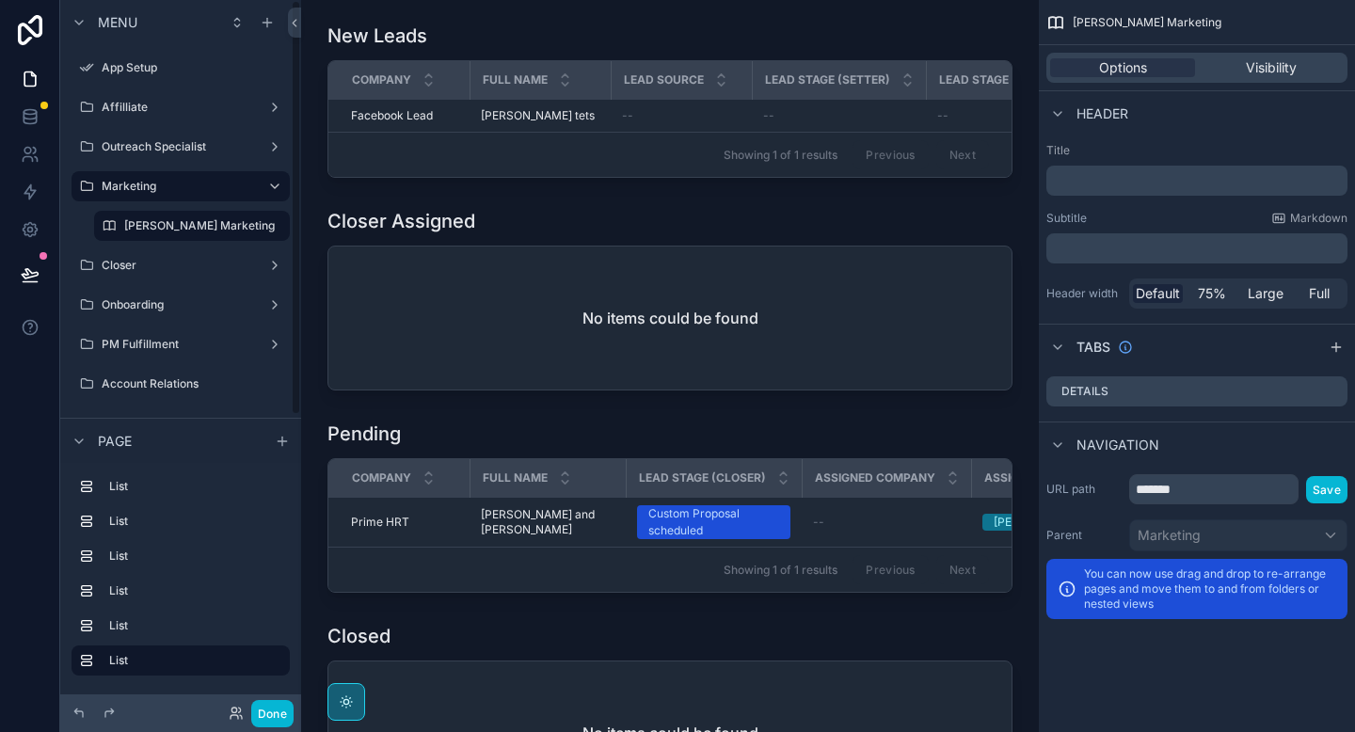
click at [155, 203] on div "scrollable content" at bounding box center [192, 205] width 218 height 4
click at [155, 227] on label "[PERSON_NAME] Marketing" at bounding box center [199, 225] width 151 height 15
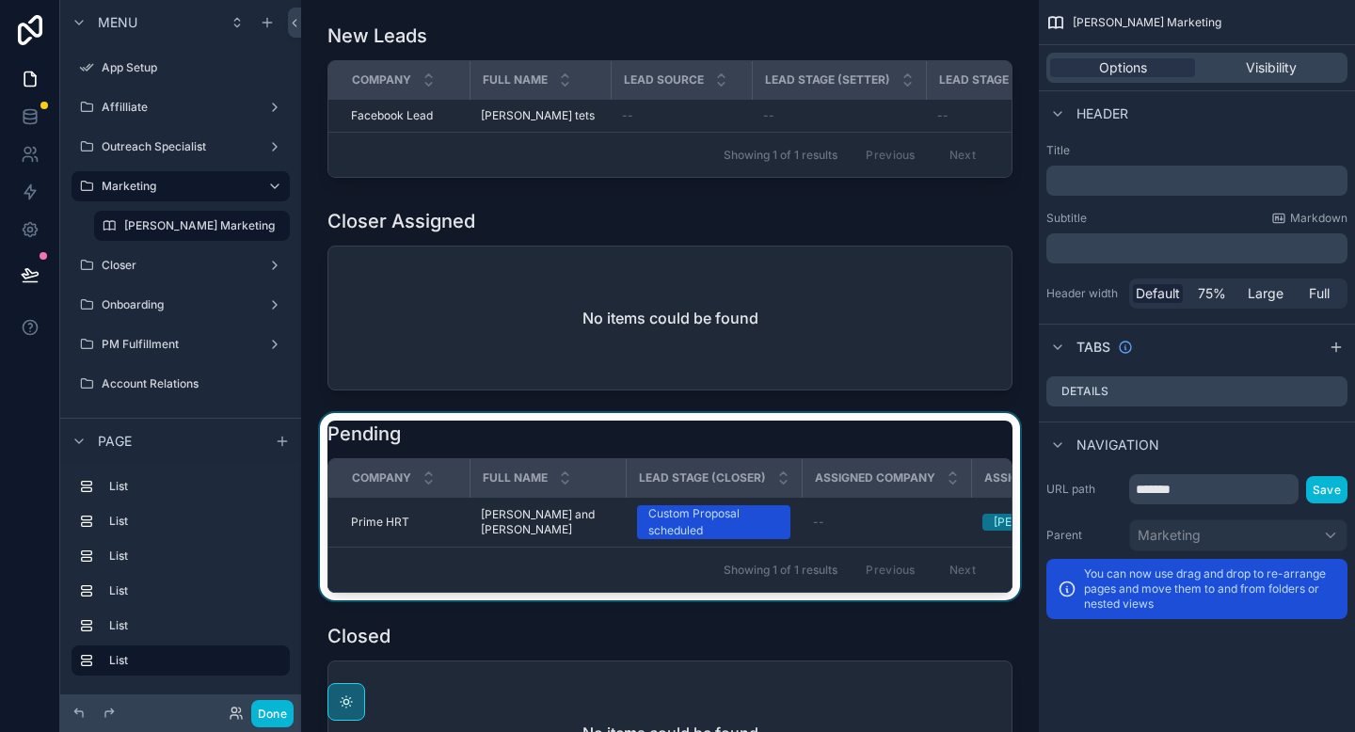
click at [450, 524] on div "scrollable content" at bounding box center [670, 506] width 708 height 187
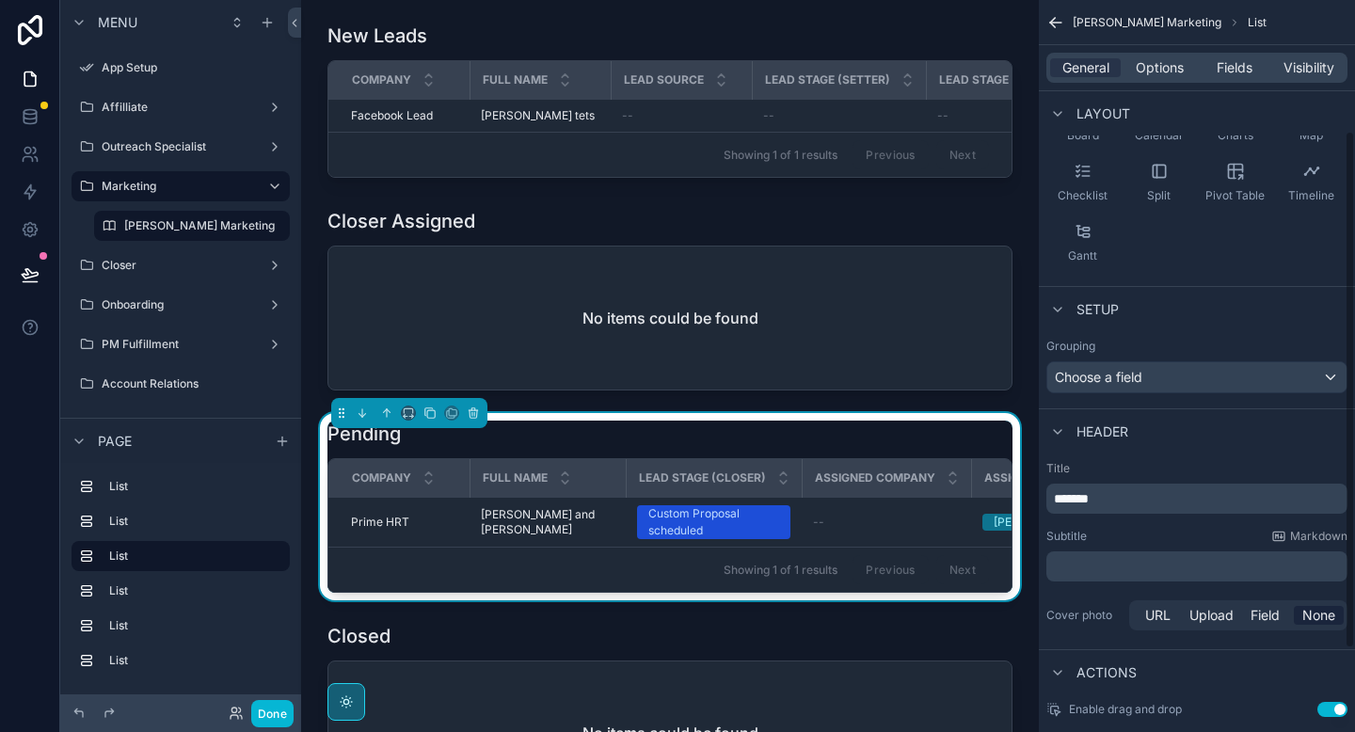
scroll to position [302, 0]
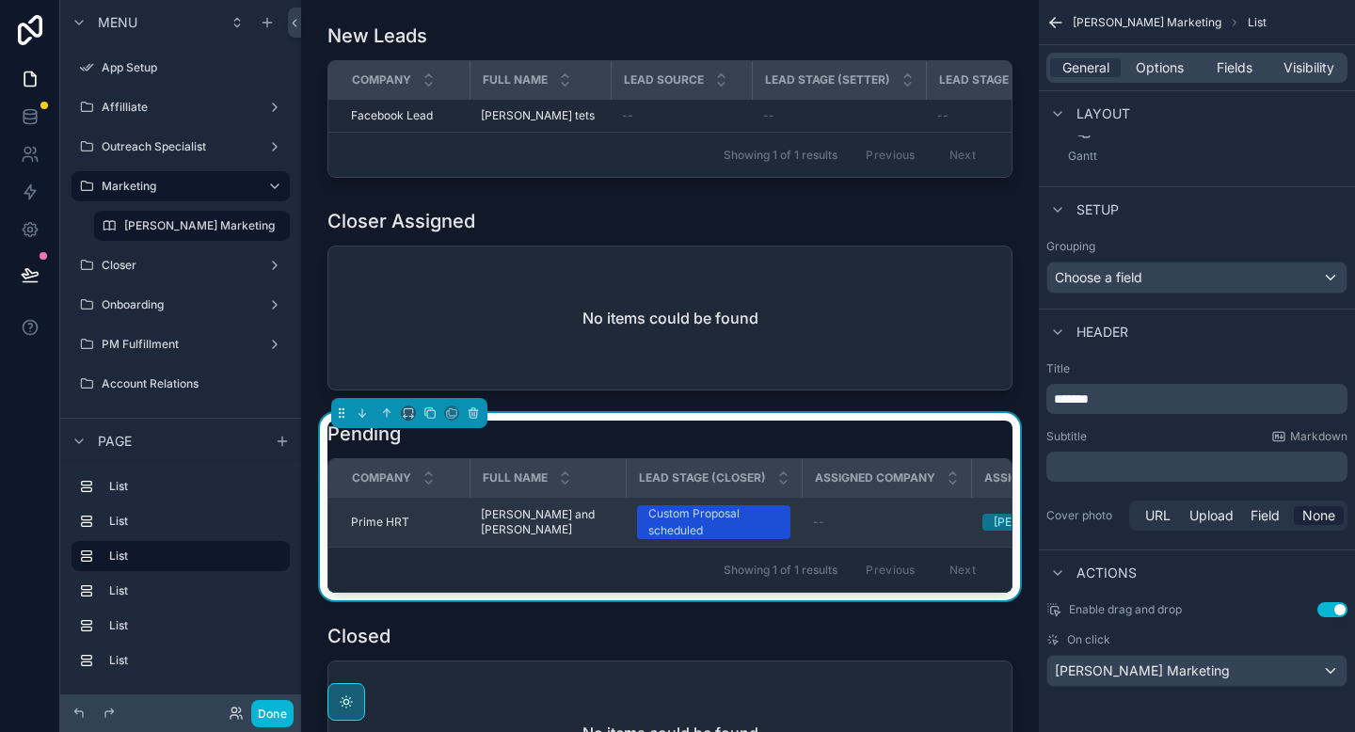
click at [548, 525] on span "[PERSON_NAME] and [PERSON_NAME]" at bounding box center [548, 522] width 134 height 30
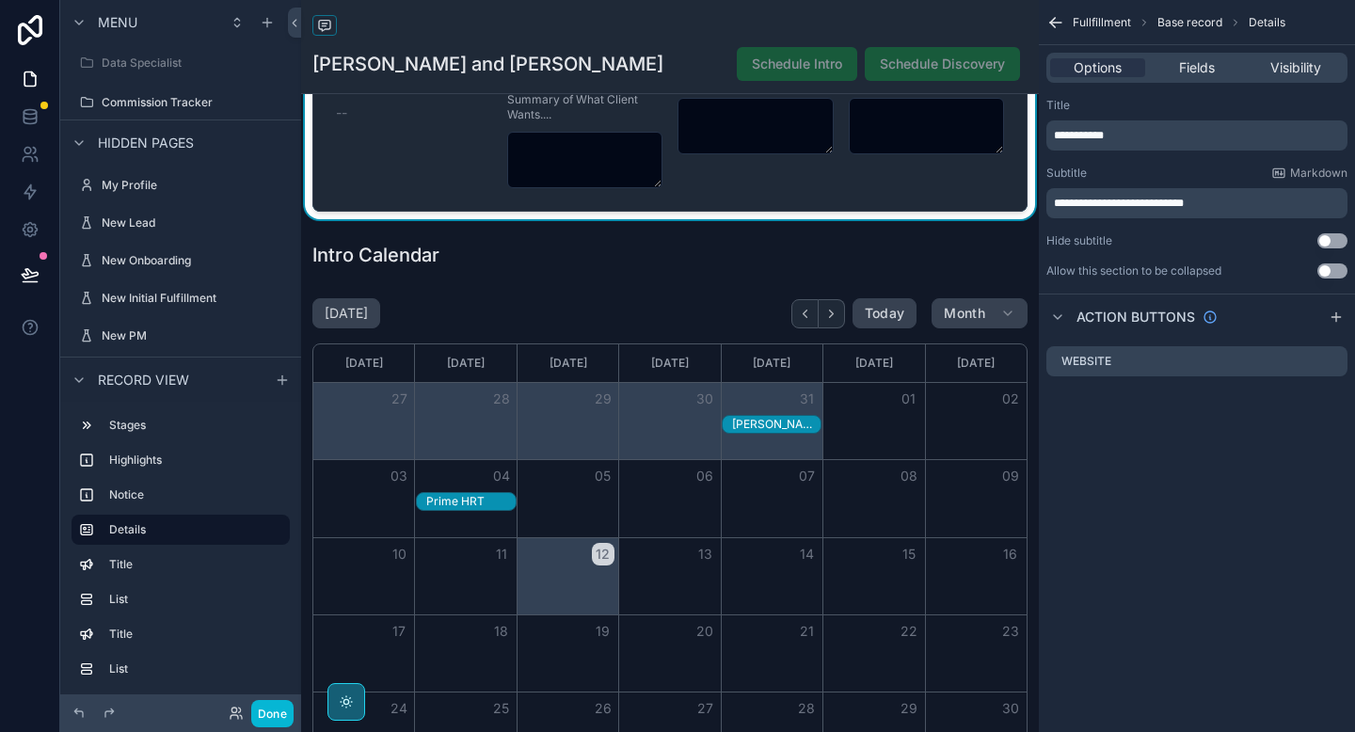
scroll to position [753, 0]
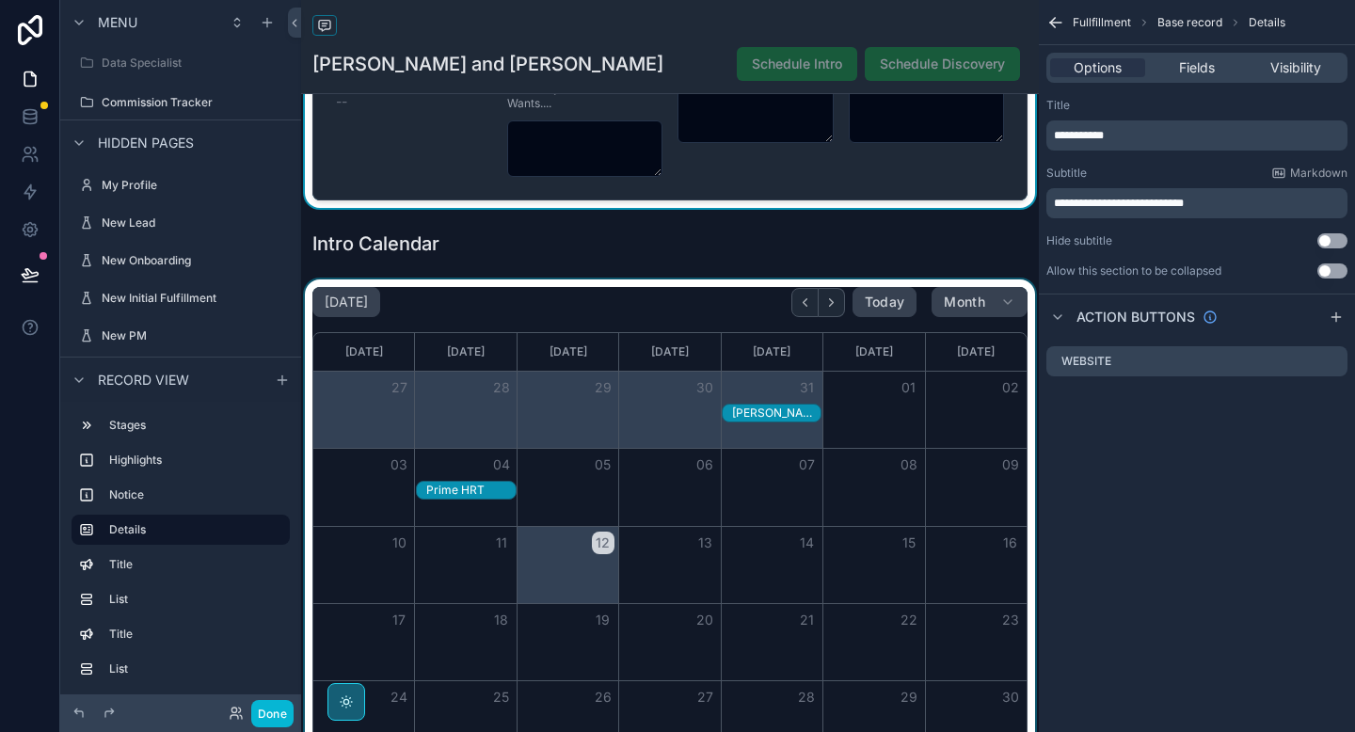
click at [517, 363] on div "scrollable content" at bounding box center [670, 562] width 738 height 565
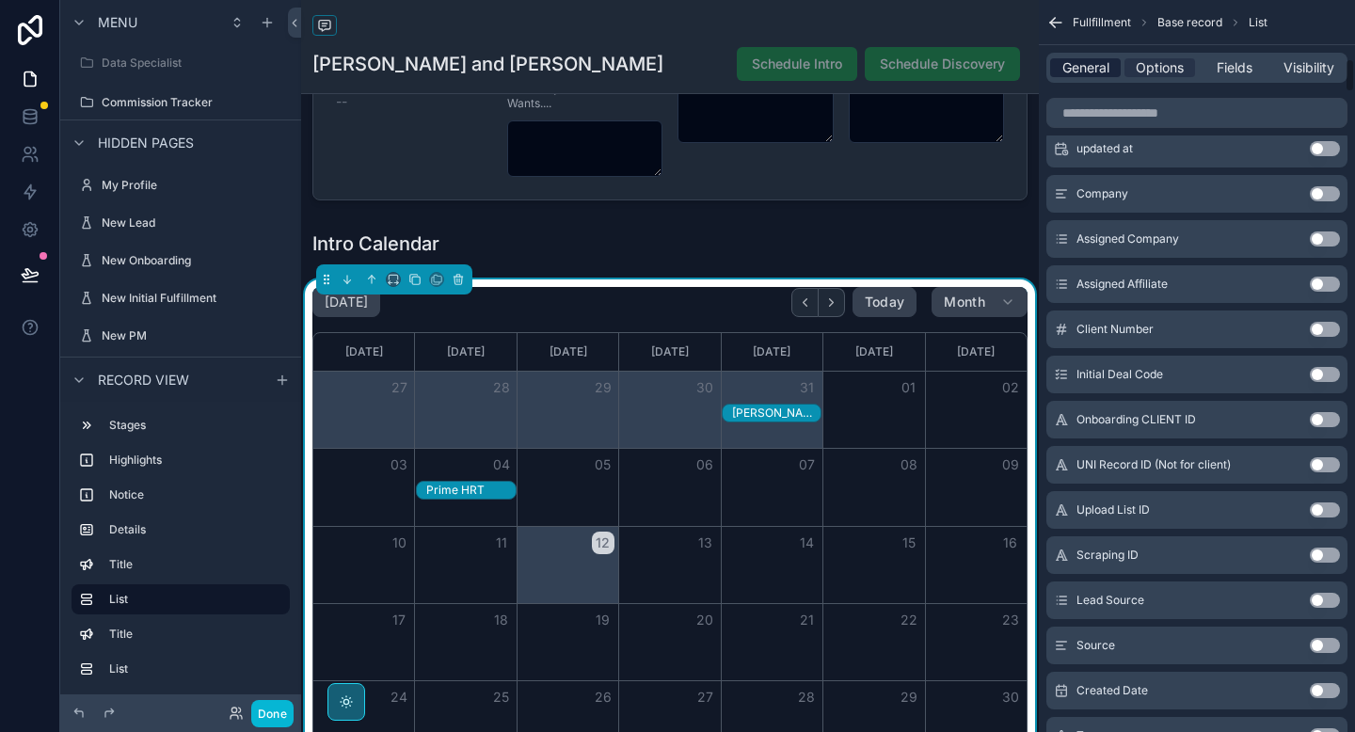
click at [1077, 63] on span "General" at bounding box center [1086, 67] width 47 height 19
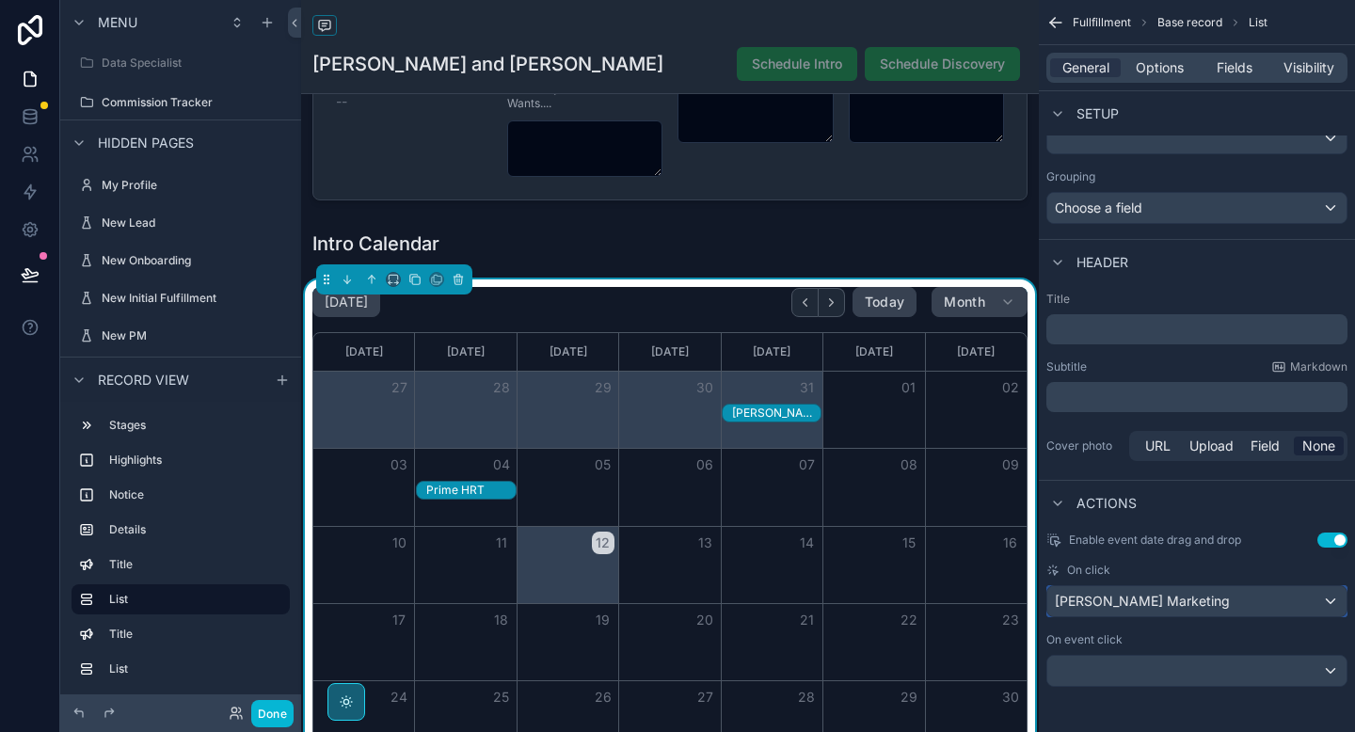
click at [1165, 601] on span "[PERSON_NAME] Marketing" at bounding box center [1142, 601] width 175 height 19
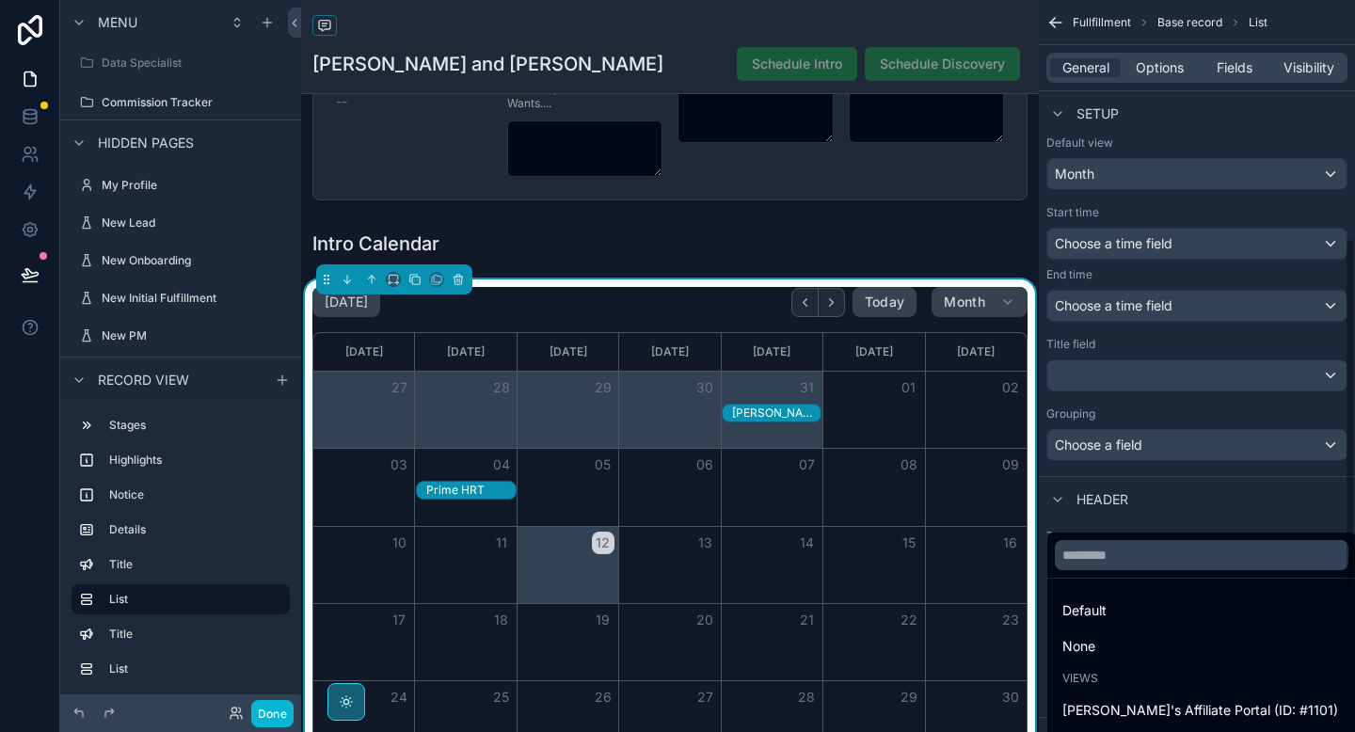
scroll to position [390, 0]
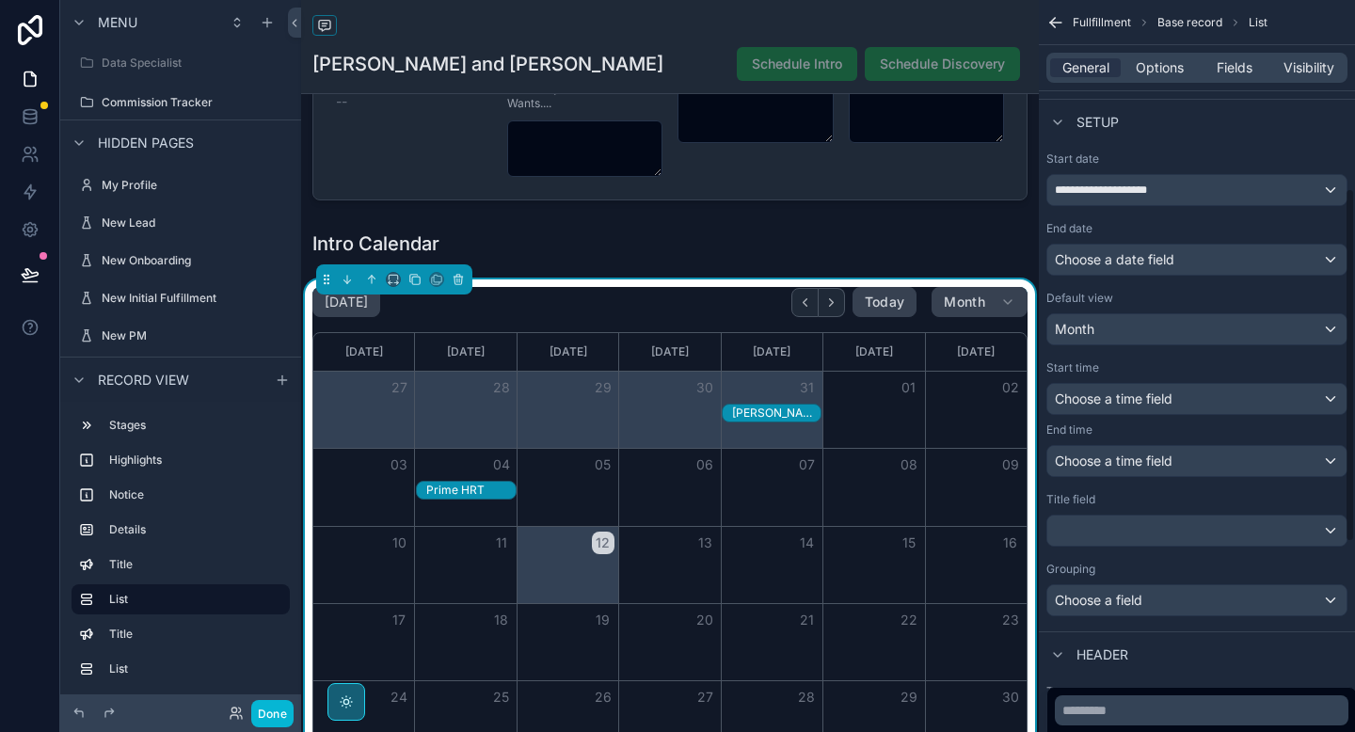
click at [1137, 652] on div "scrollable content" at bounding box center [677, 366] width 1355 height 732
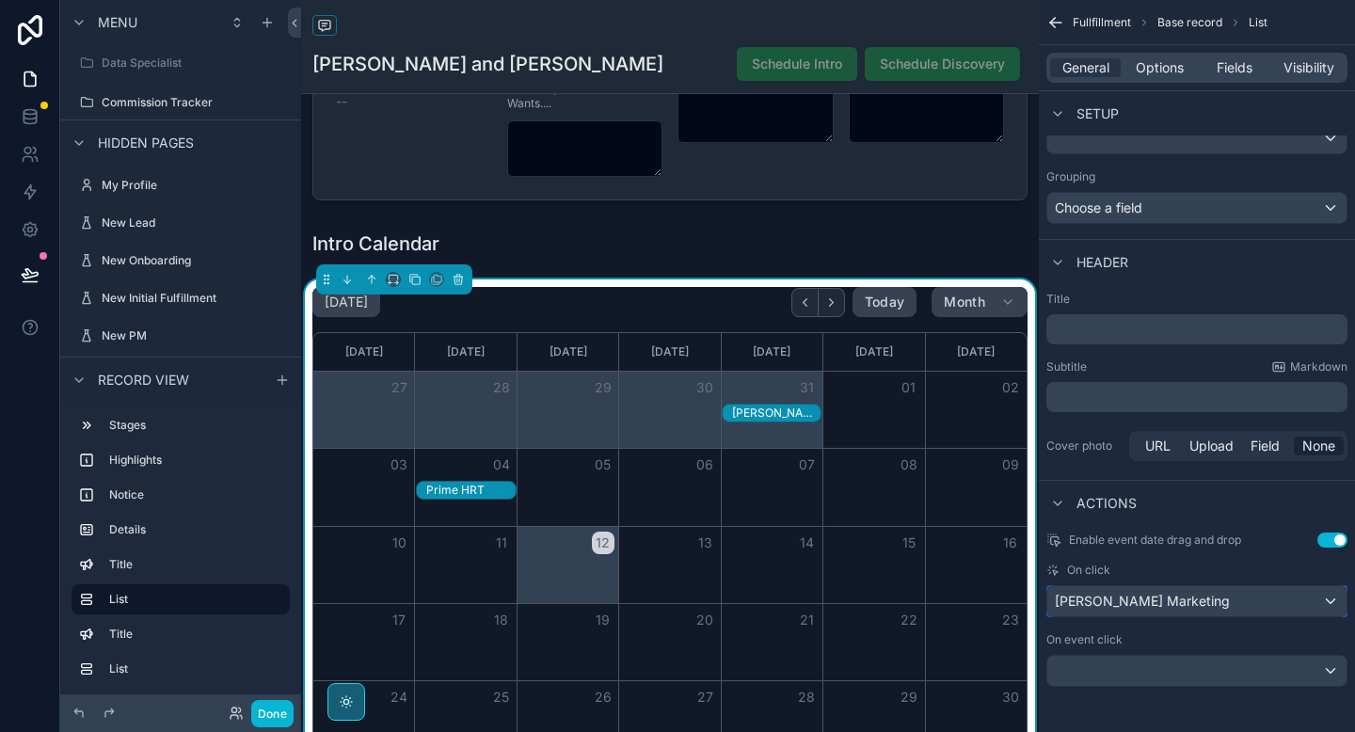
click at [1120, 596] on span "[PERSON_NAME] Marketing" at bounding box center [1142, 601] width 175 height 19
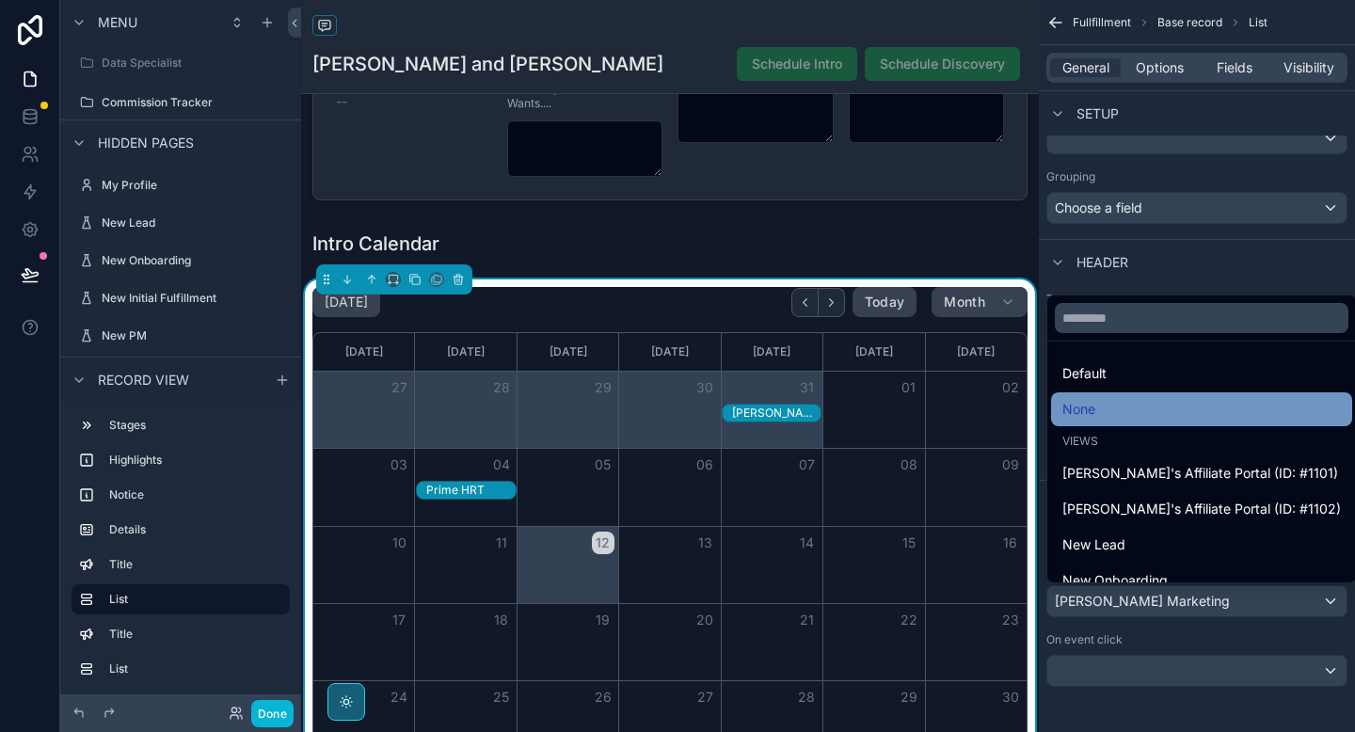
click at [1090, 423] on div "None" at bounding box center [1201, 409] width 301 height 34
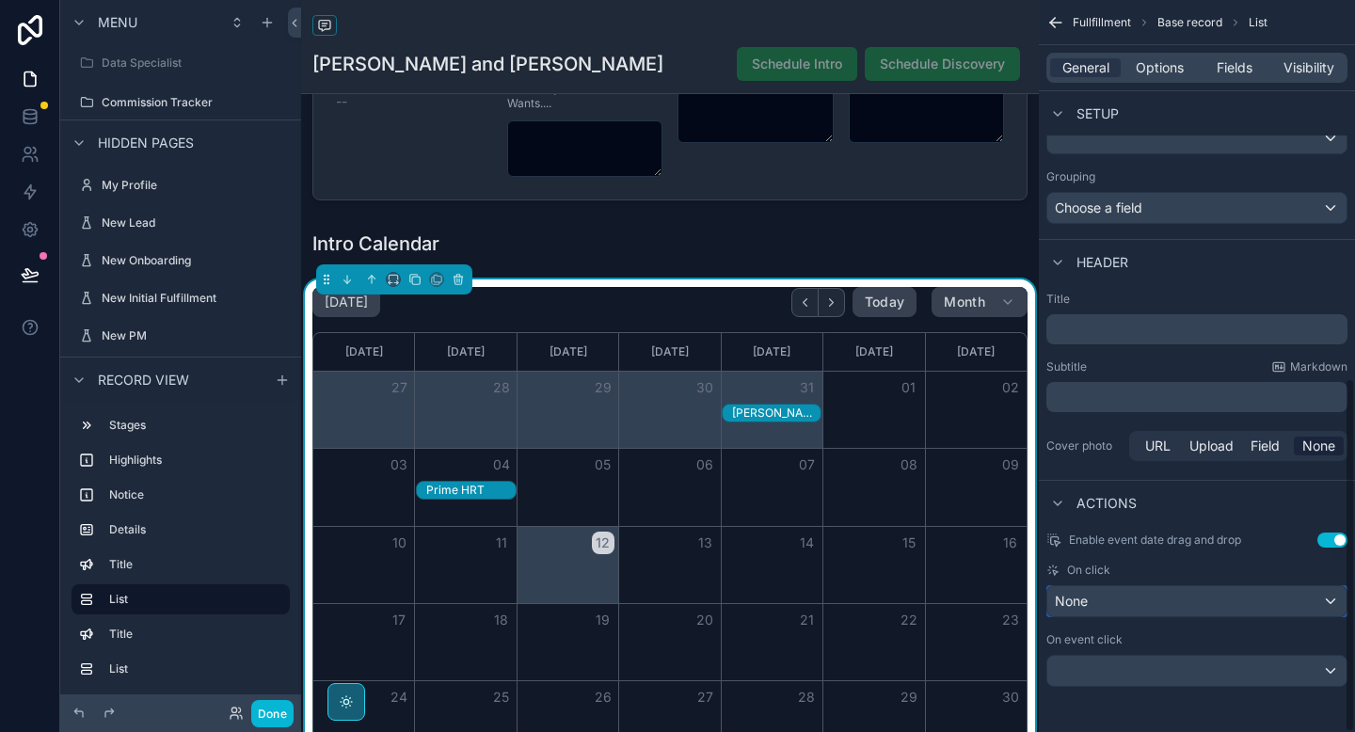
click at [1092, 600] on div "None" at bounding box center [1197, 601] width 299 height 30
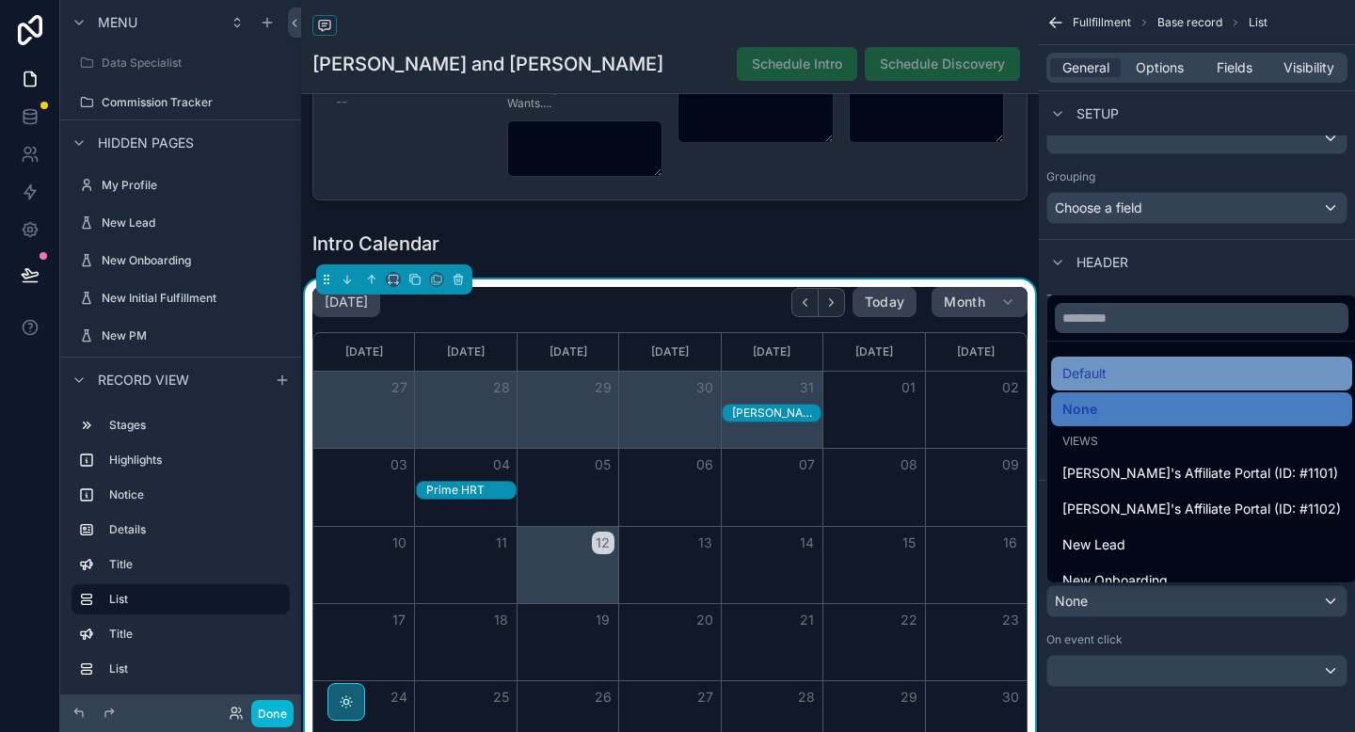
click at [1081, 370] on span "Default" at bounding box center [1085, 373] width 44 height 23
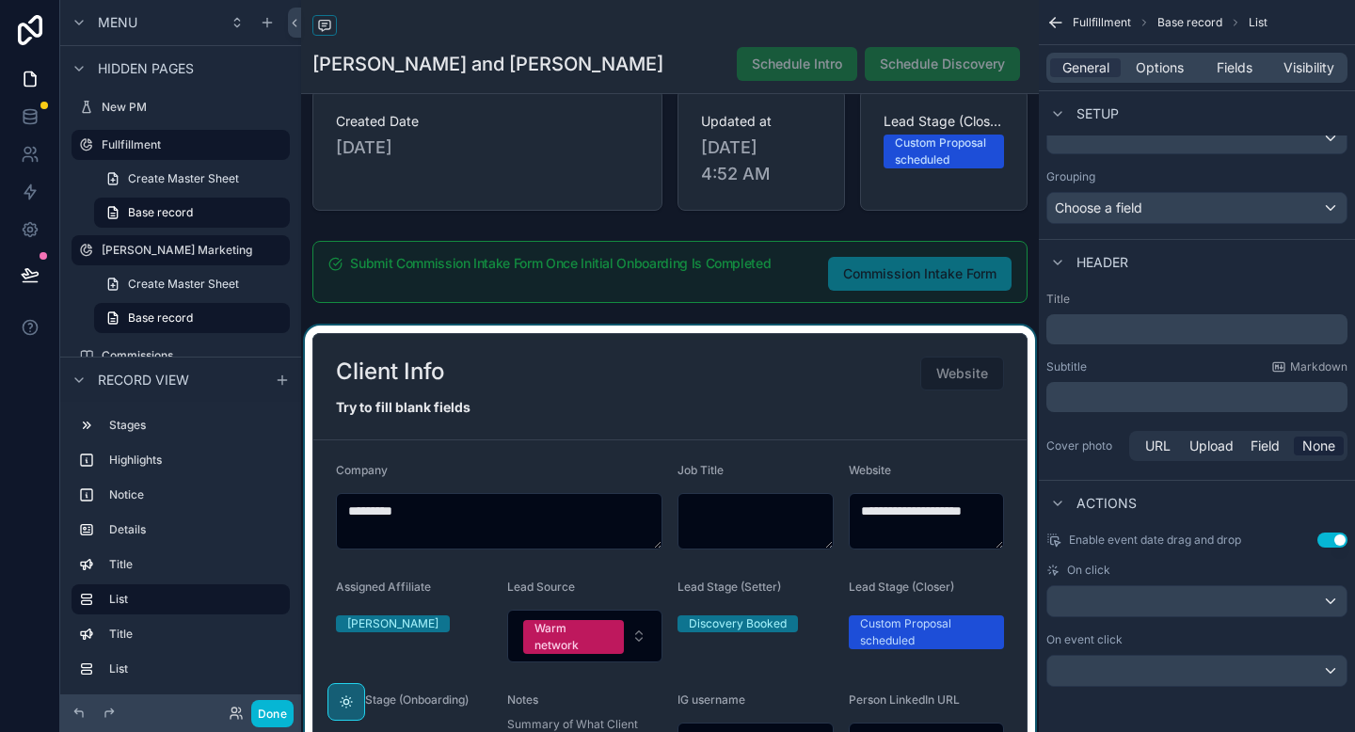
scroll to position [120, 0]
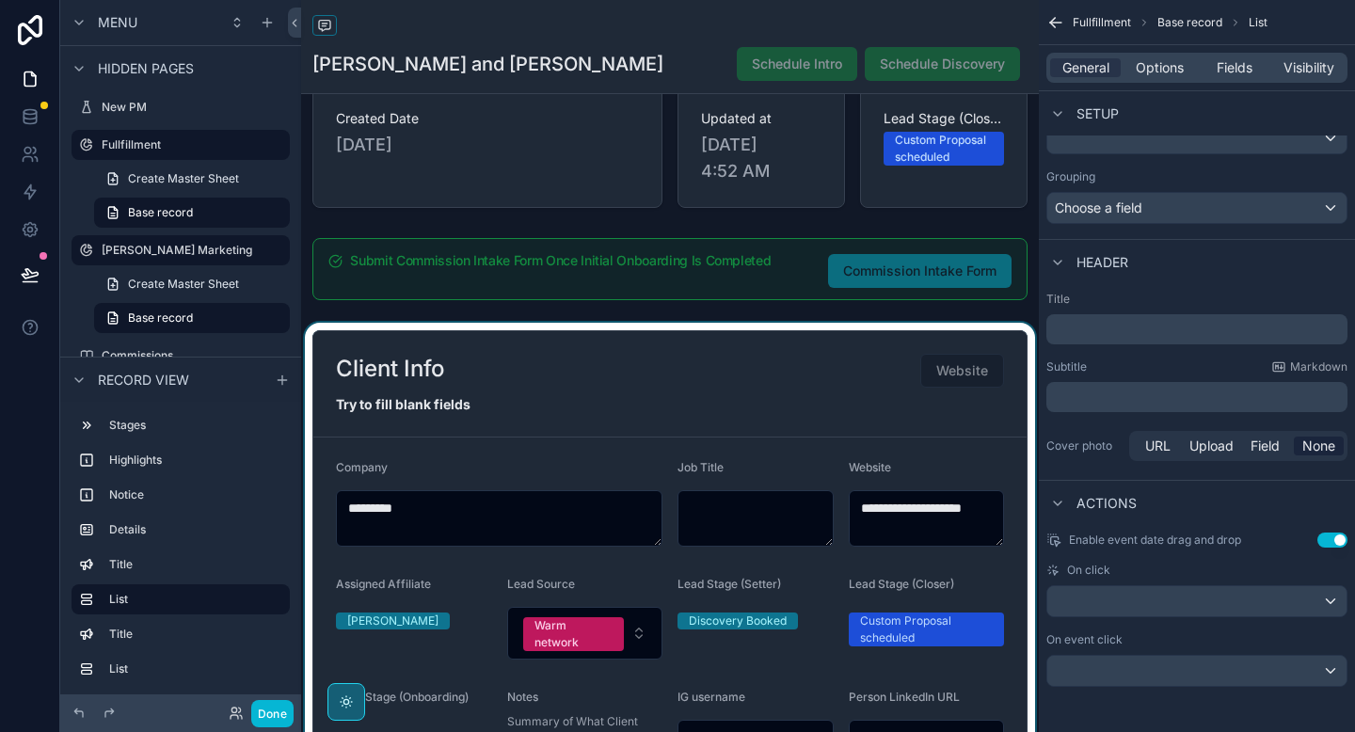
click at [461, 413] on div "scrollable content" at bounding box center [670, 582] width 738 height 519
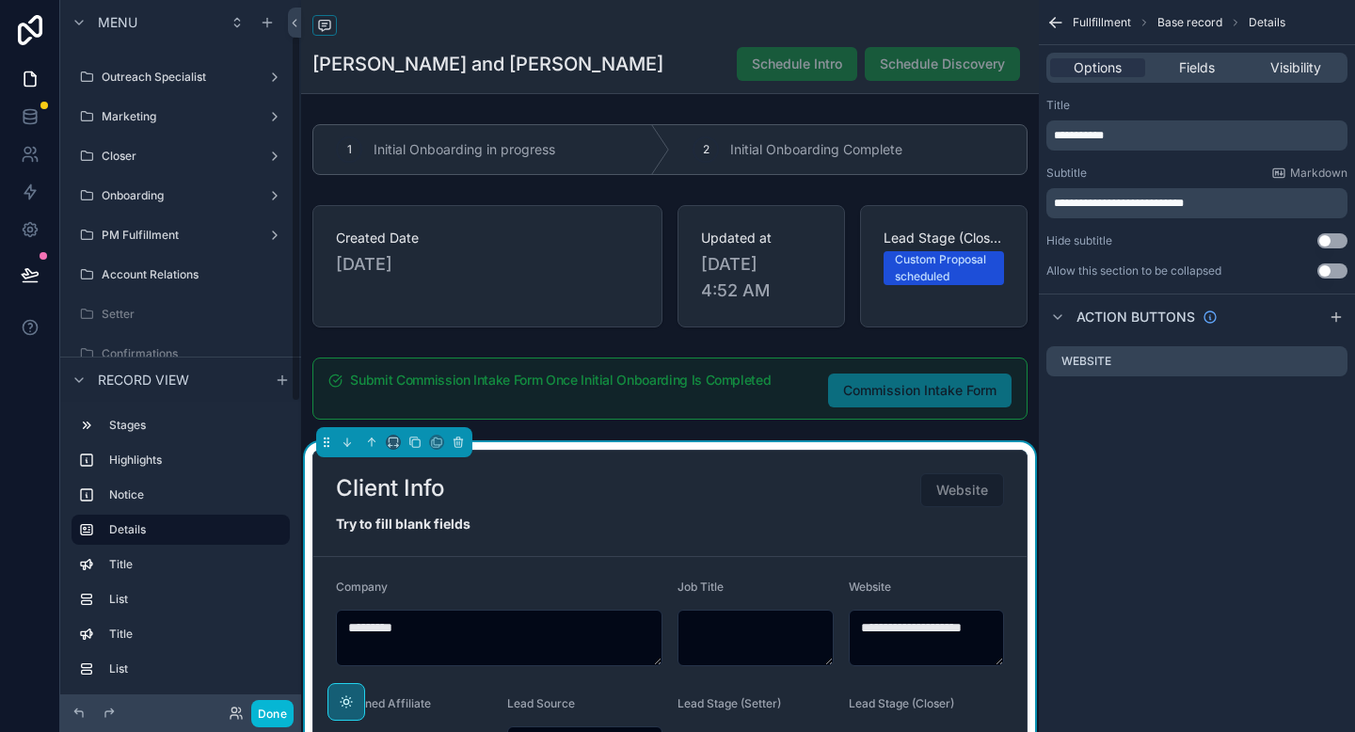
scroll to position [68, 0]
click at [193, 112] on label "Marketing" at bounding box center [181, 118] width 158 height 15
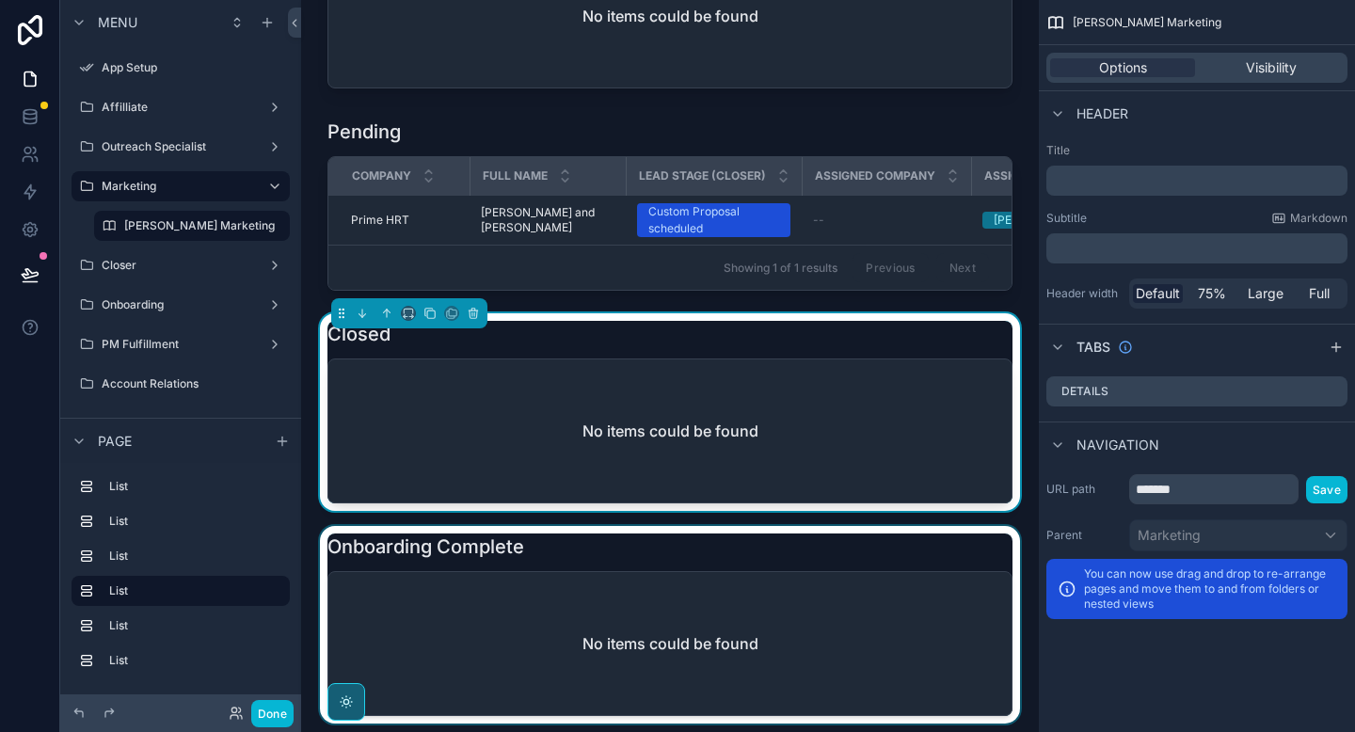
scroll to position [113, 0]
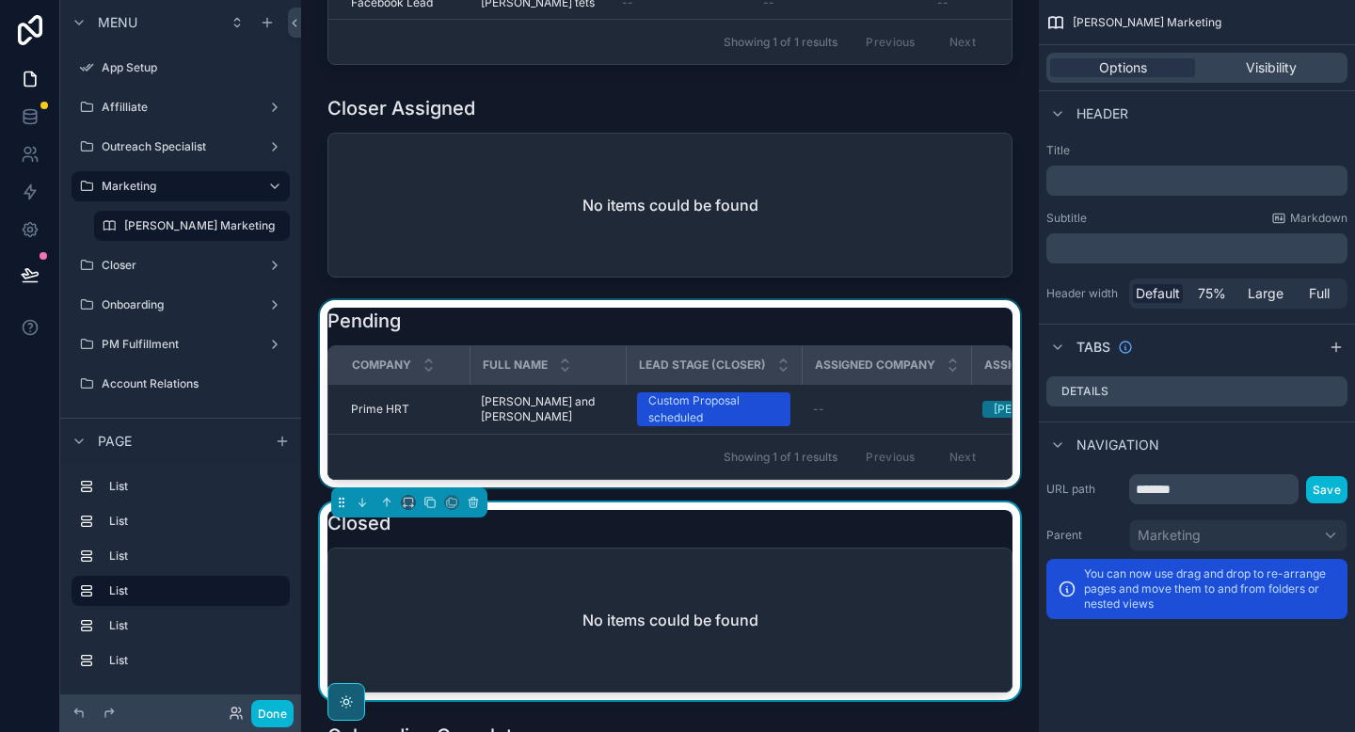
click at [608, 331] on div "scrollable content" at bounding box center [670, 393] width 708 height 187
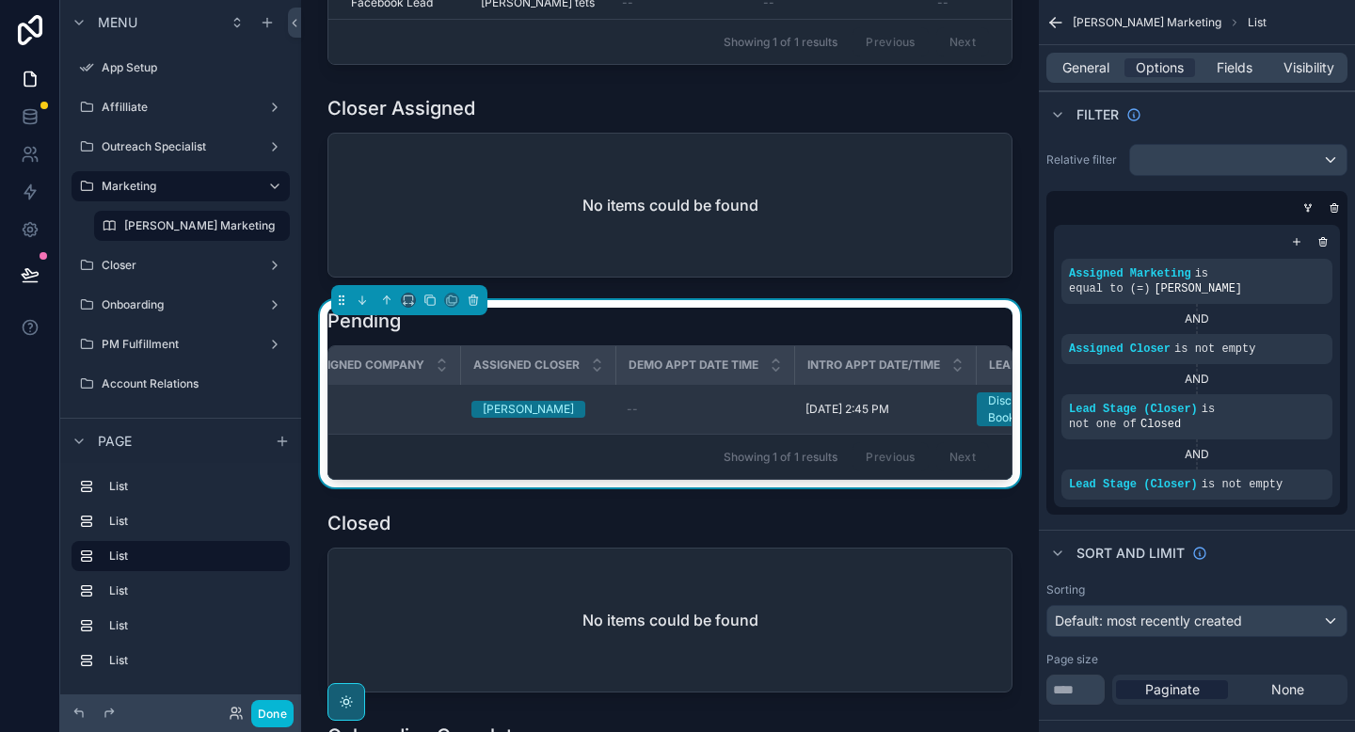
scroll to position [0, 602]
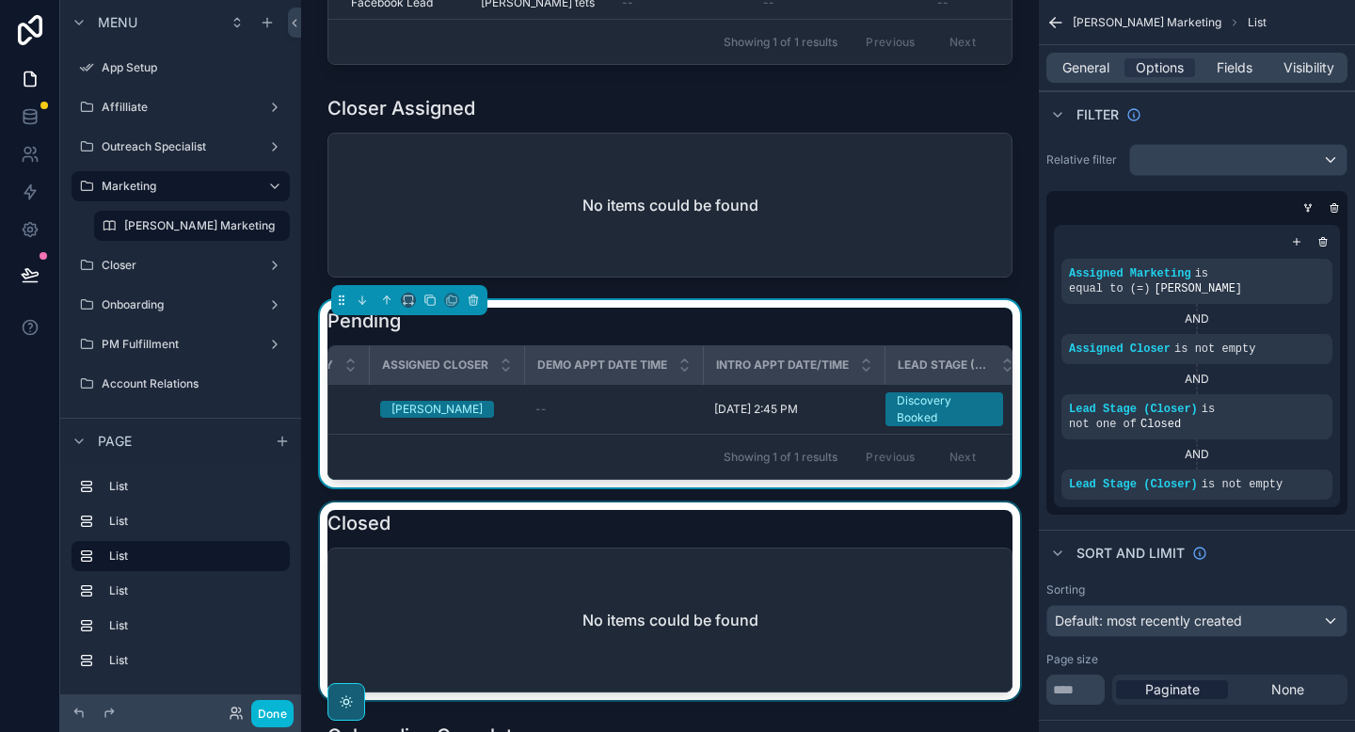
click at [777, 562] on div "scrollable content" at bounding box center [670, 602] width 708 height 198
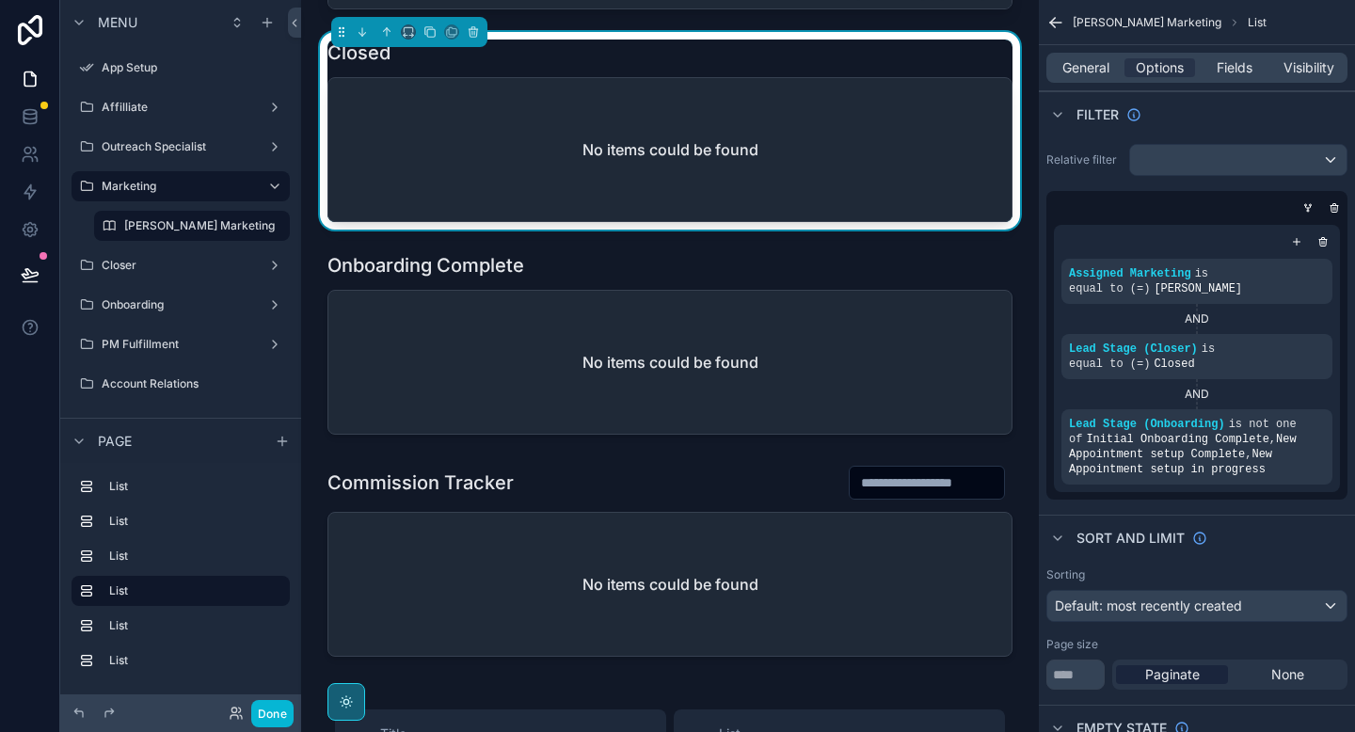
scroll to position [332, 0]
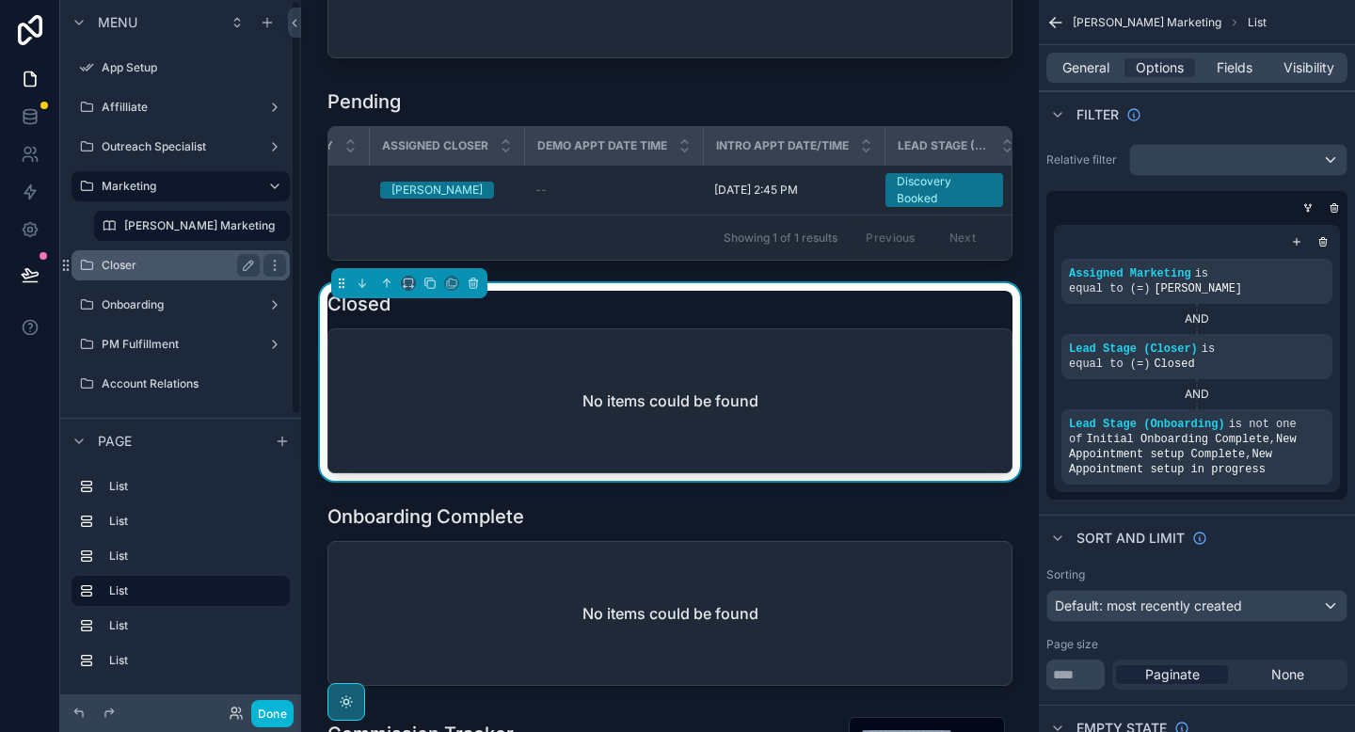
click at [152, 259] on label "Closer" at bounding box center [177, 265] width 151 height 15
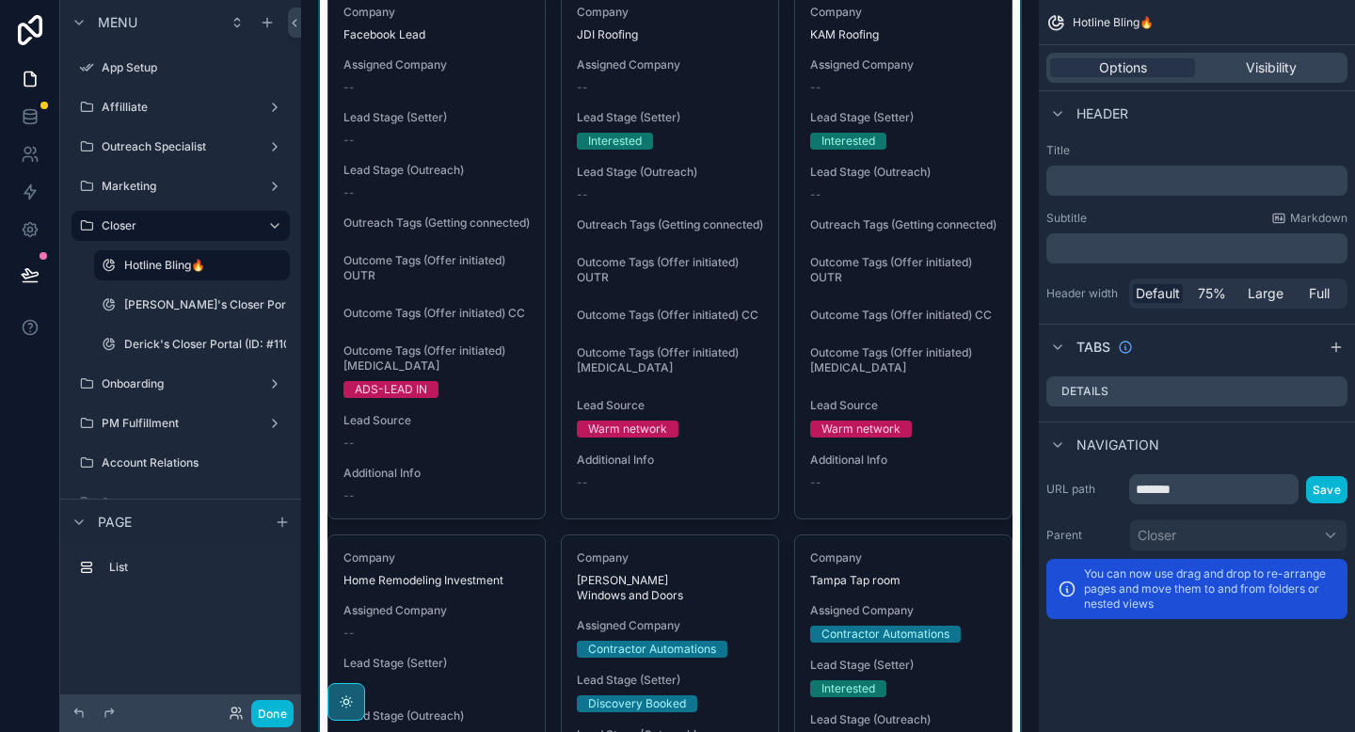
scroll to position [38, 0]
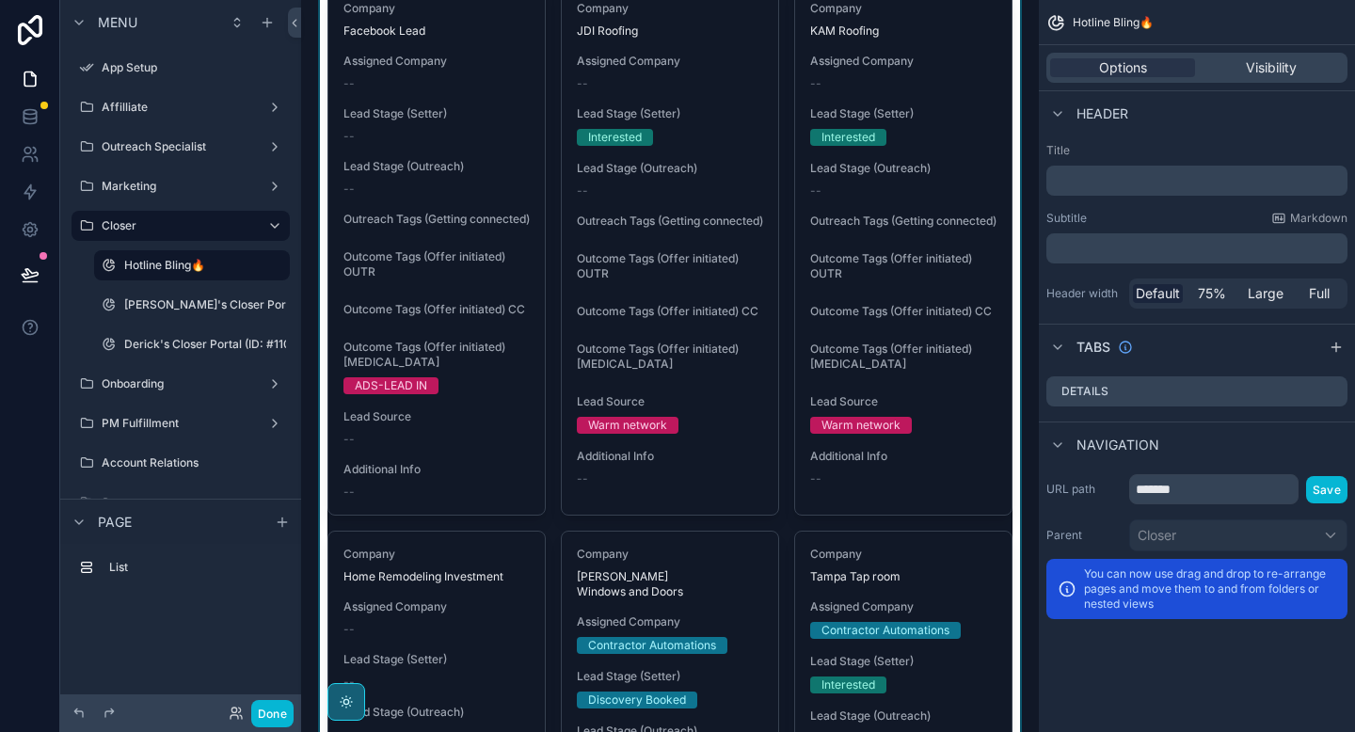
click at [618, 378] on div "scrollable content" at bounding box center [670, 571] width 708 height 1189
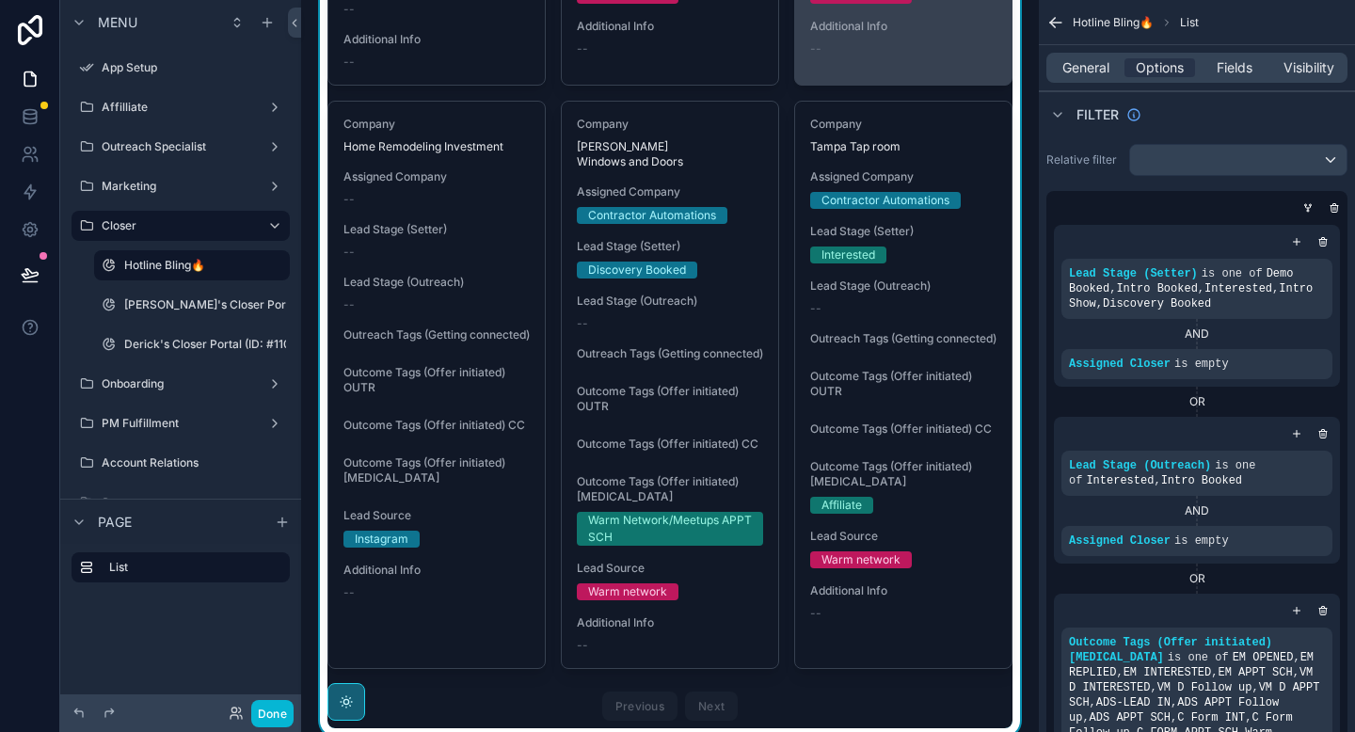
scroll to position [480, 0]
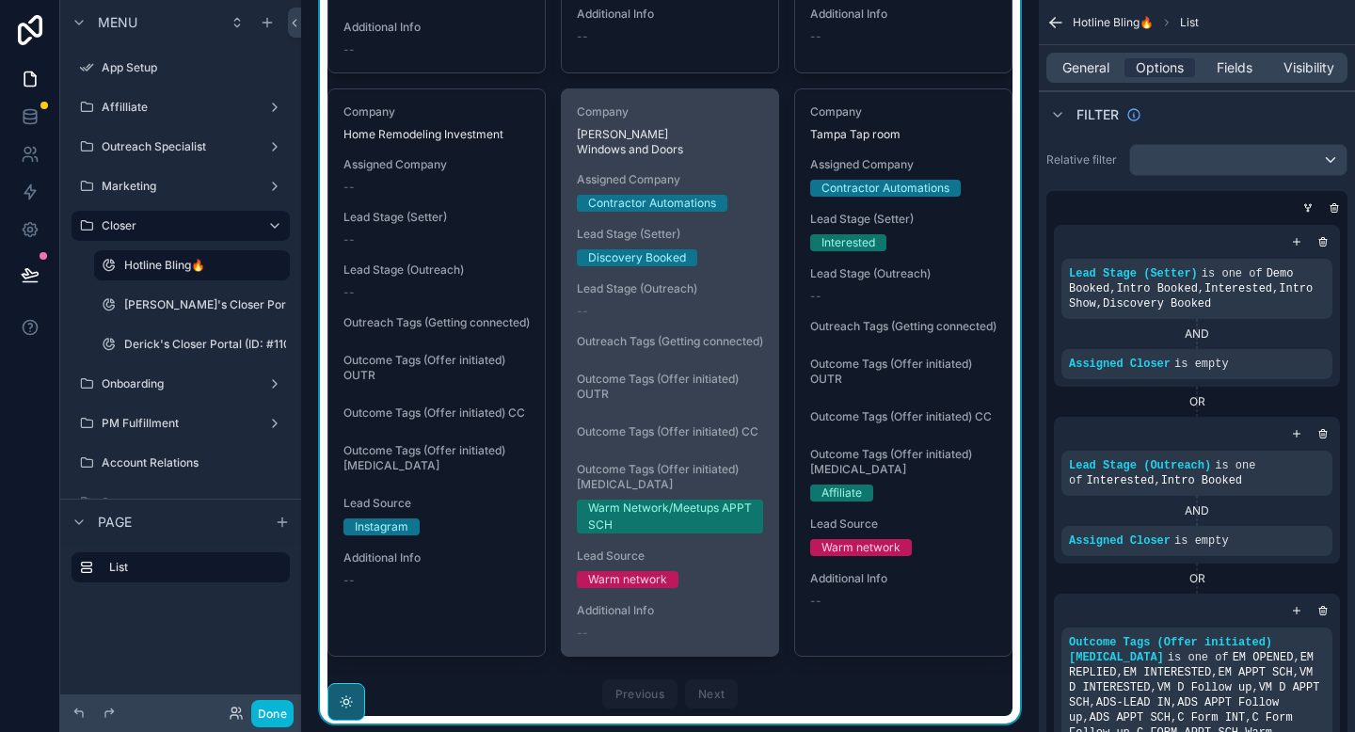
click at [615, 340] on span "Outreach Tags (Getting connected)" at bounding box center [670, 341] width 186 height 15
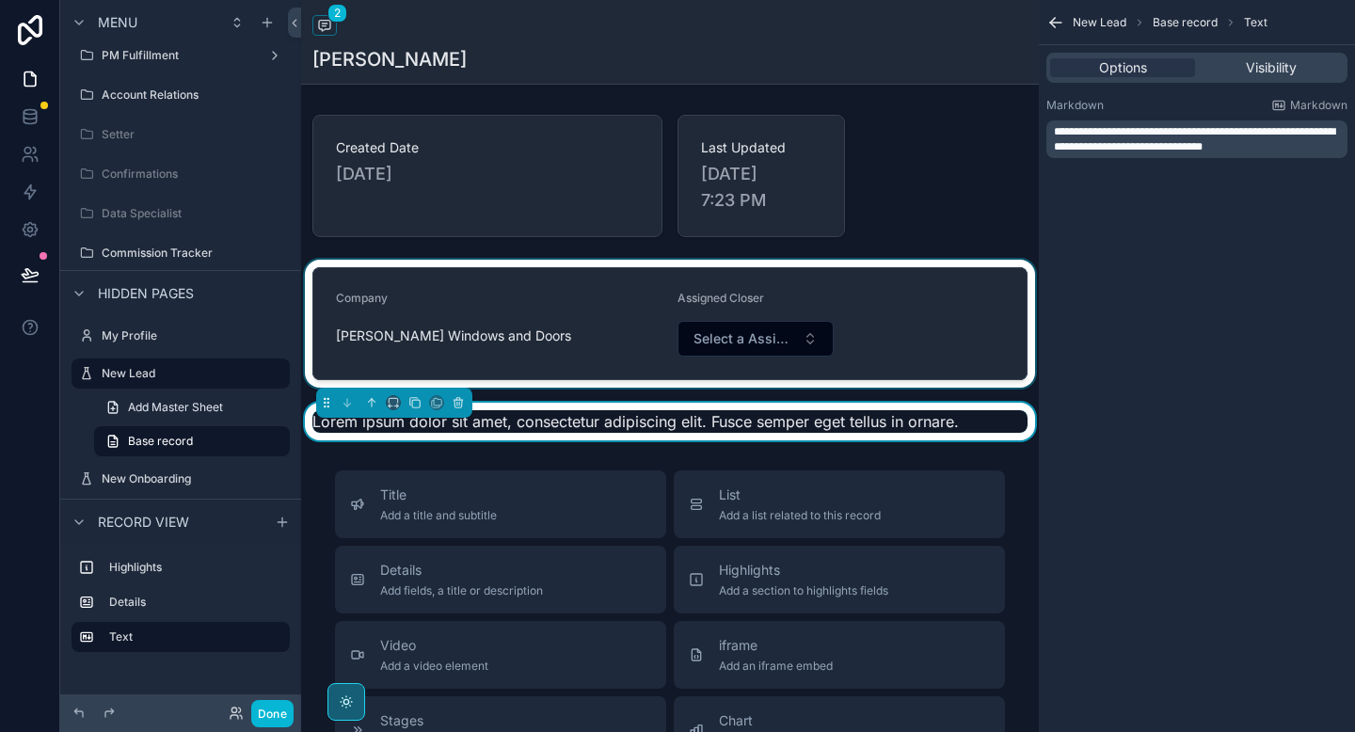
click at [738, 337] on div "scrollable content" at bounding box center [670, 324] width 738 height 128
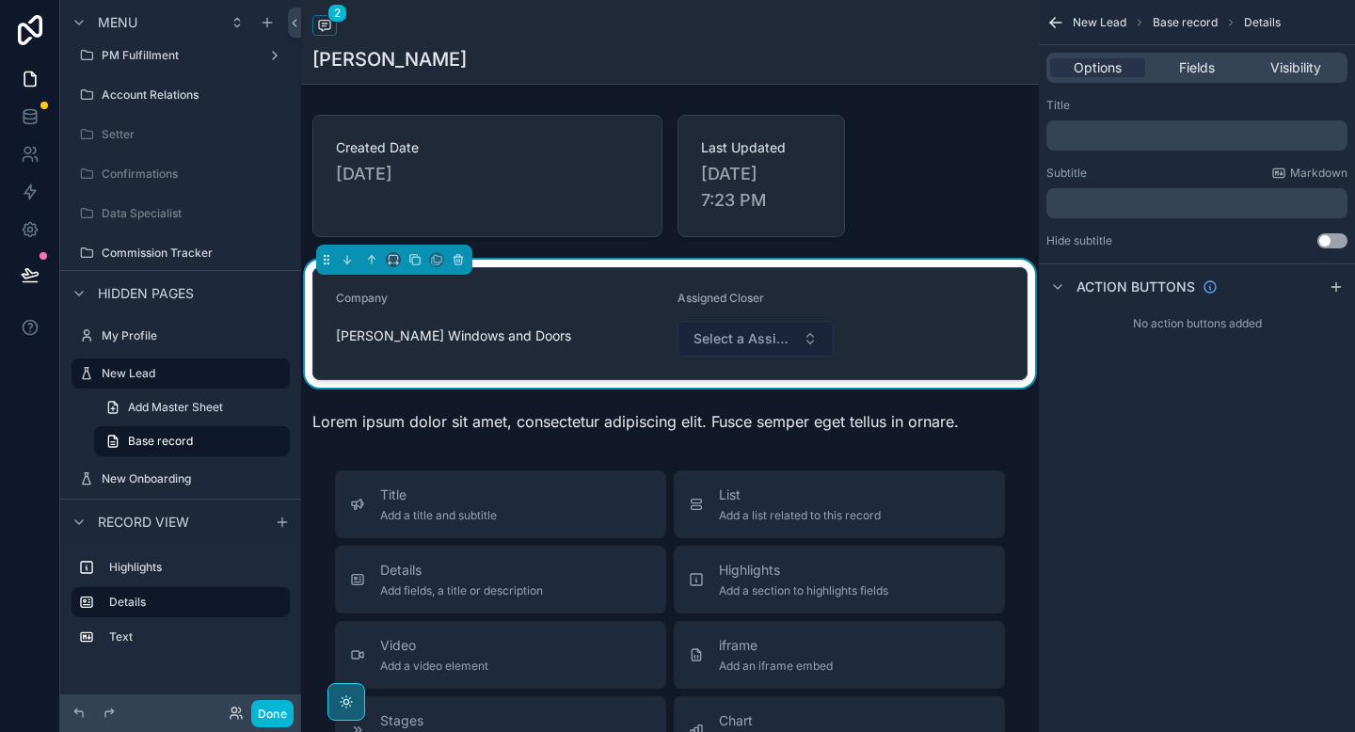
click at [738, 337] on span "Select a Assigned Closer" at bounding box center [745, 338] width 102 height 19
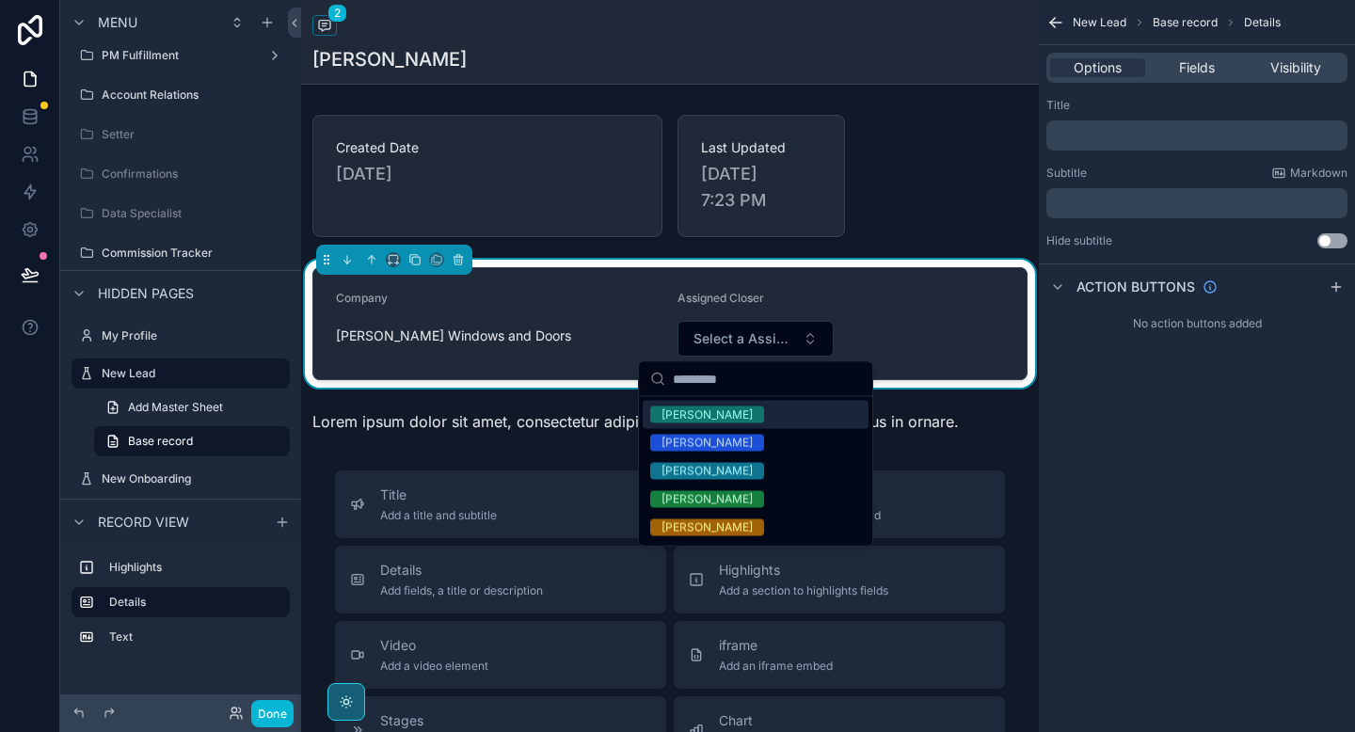
click at [697, 402] on div "[PERSON_NAME]" at bounding box center [756, 415] width 226 height 28
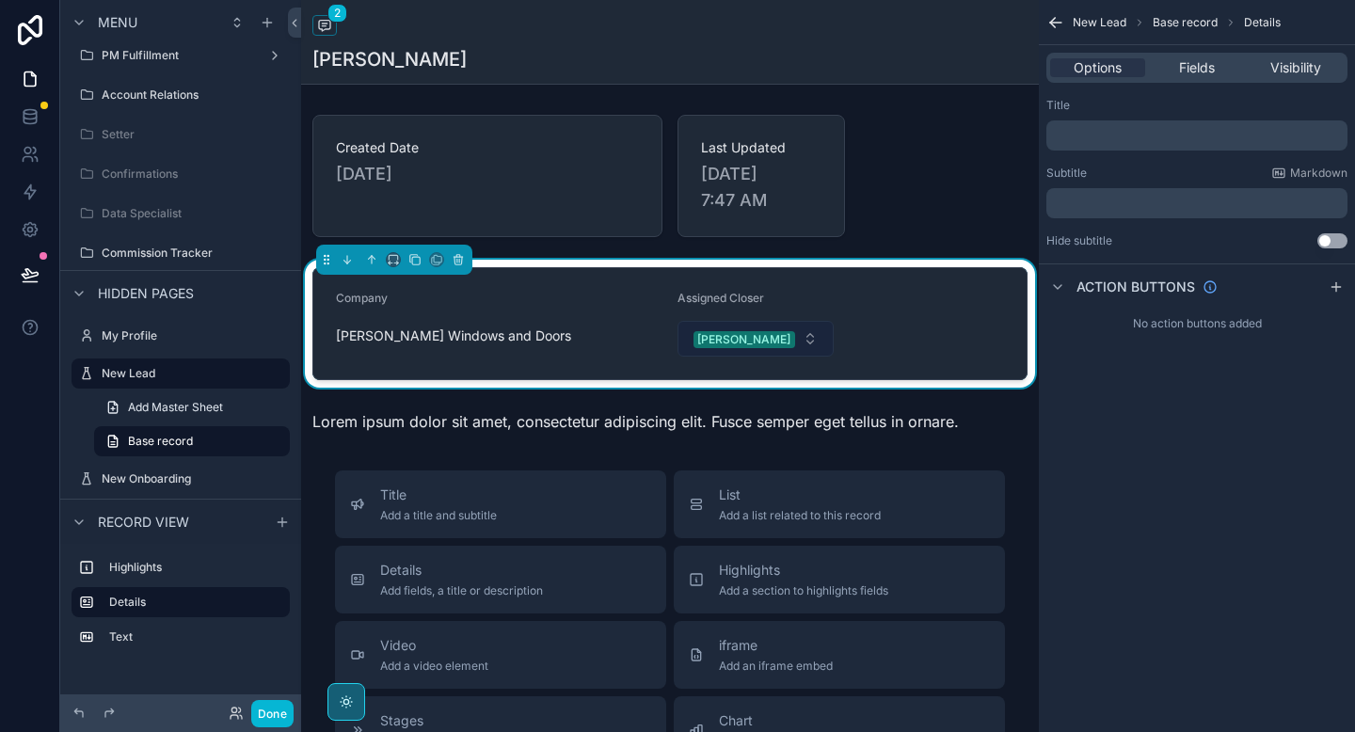
click at [797, 343] on button "[PERSON_NAME]" at bounding box center [756, 339] width 156 height 36
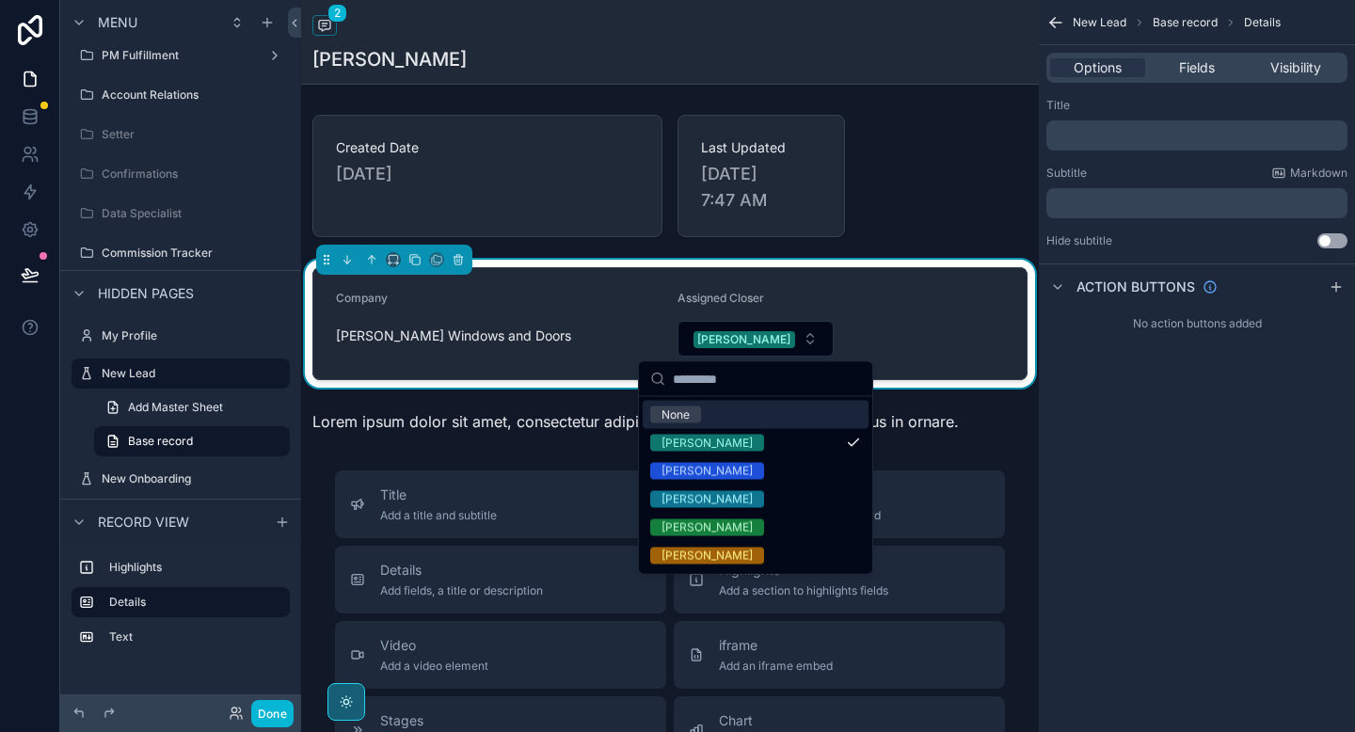
click at [868, 343] on form "Company [PERSON_NAME] Windows and Doors Assigned Closer [PERSON_NAME]" at bounding box center [669, 323] width 713 height 111
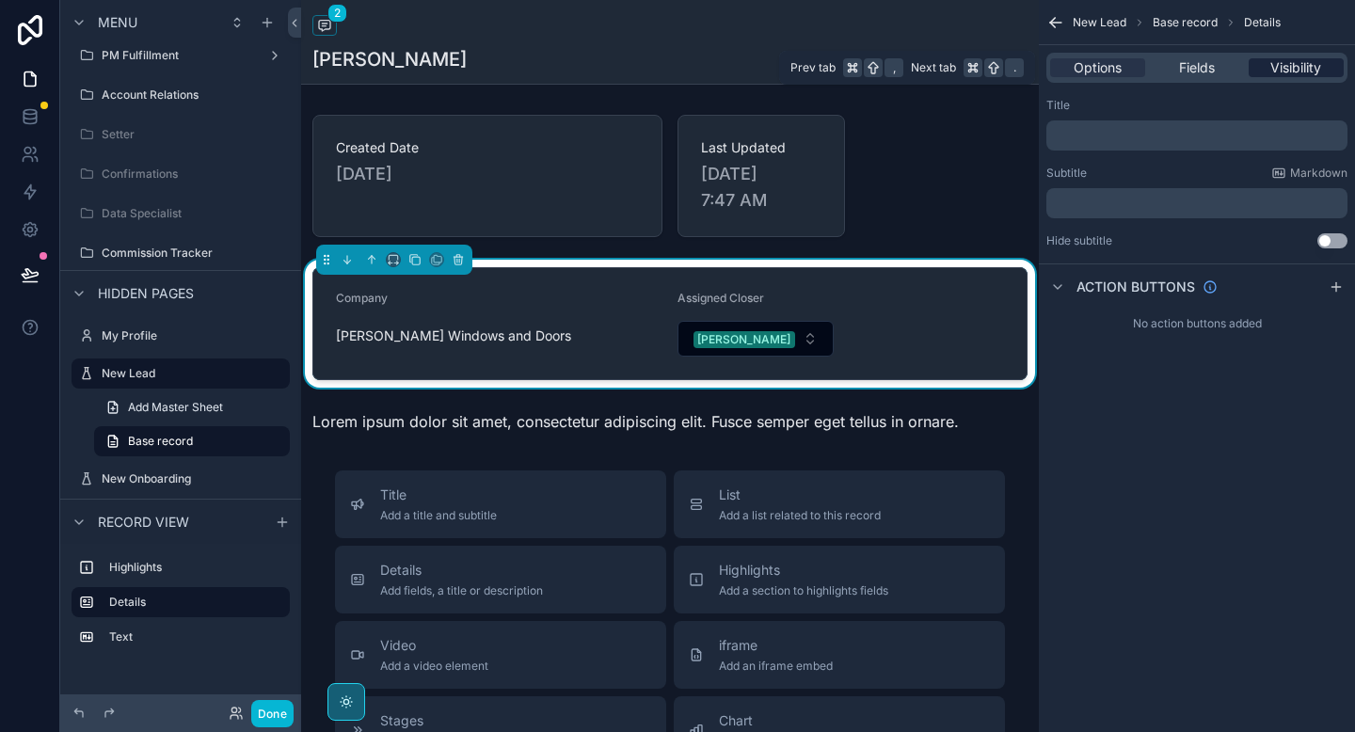
click at [1264, 72] on div "Visibility" at bounding box center [1296, 67] width 95 height 19
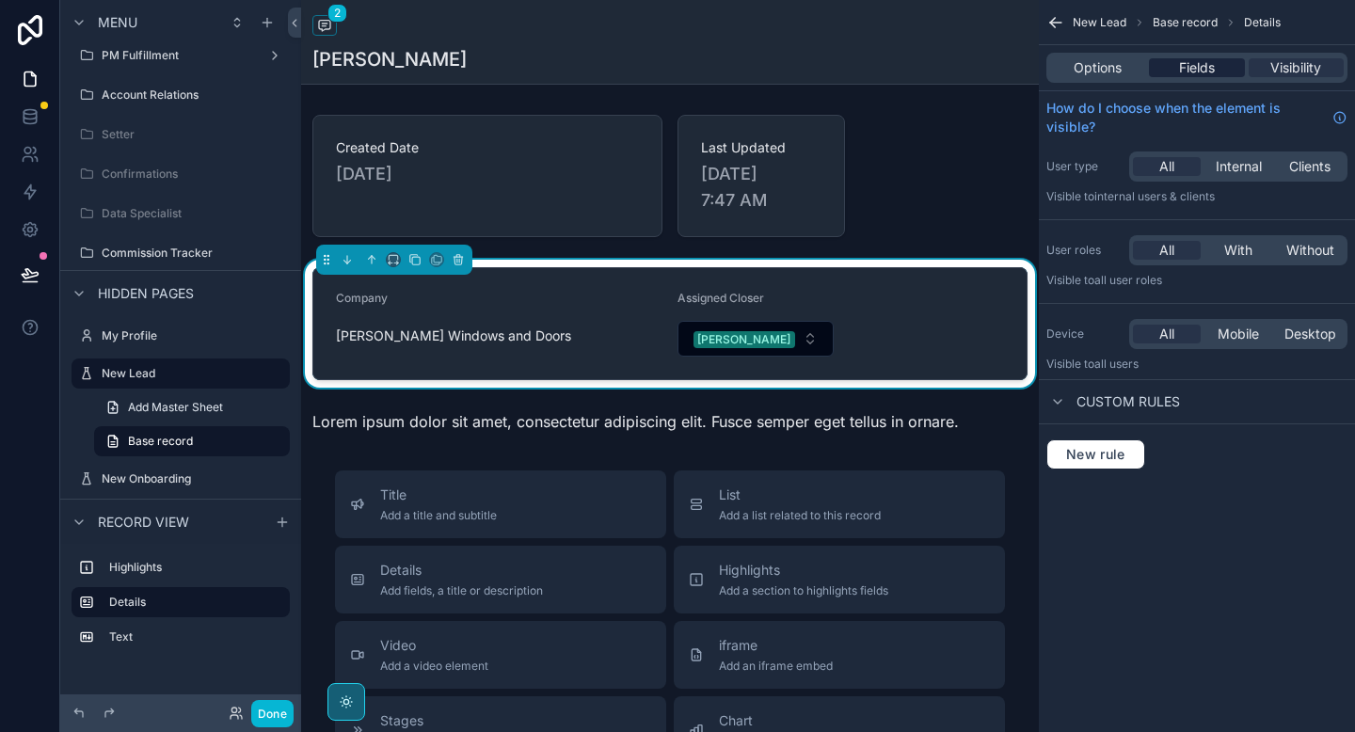
click at [1181, 65] on span "Fields" at bounding box center [1197, 67] width 36 height 19
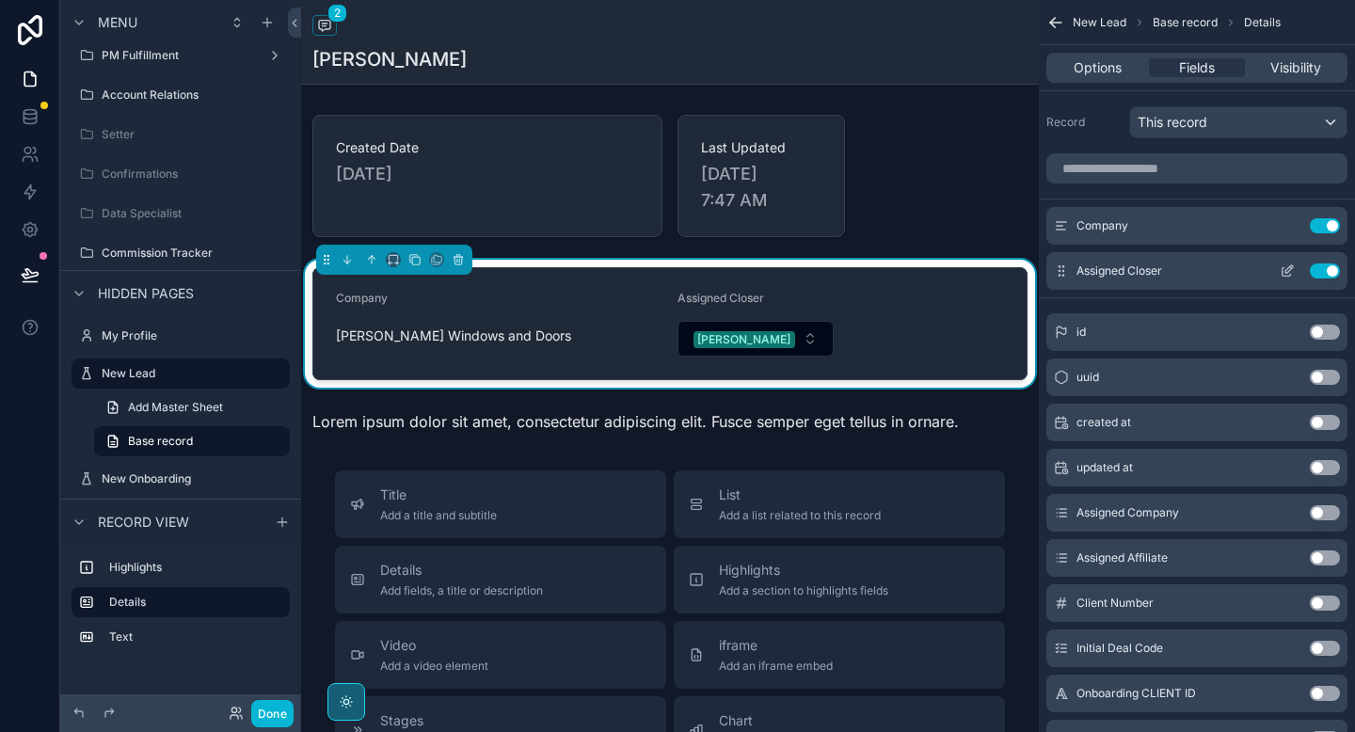
click at [1289, 266] on icon "scrollable content" at bounding box center [1290, 269] width 8 height 8
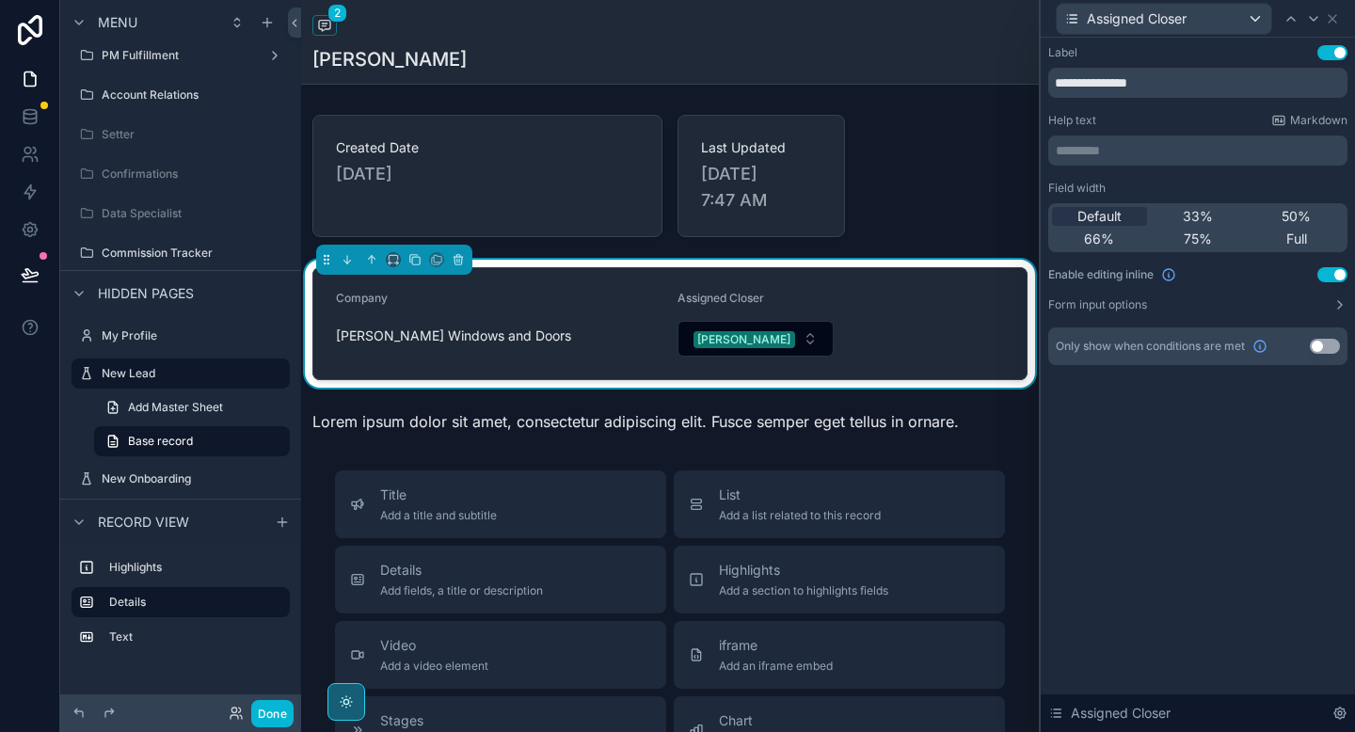
click at [1321, 341] on button "Use setting" at bounding box center [1325, 346] width 30 height 15
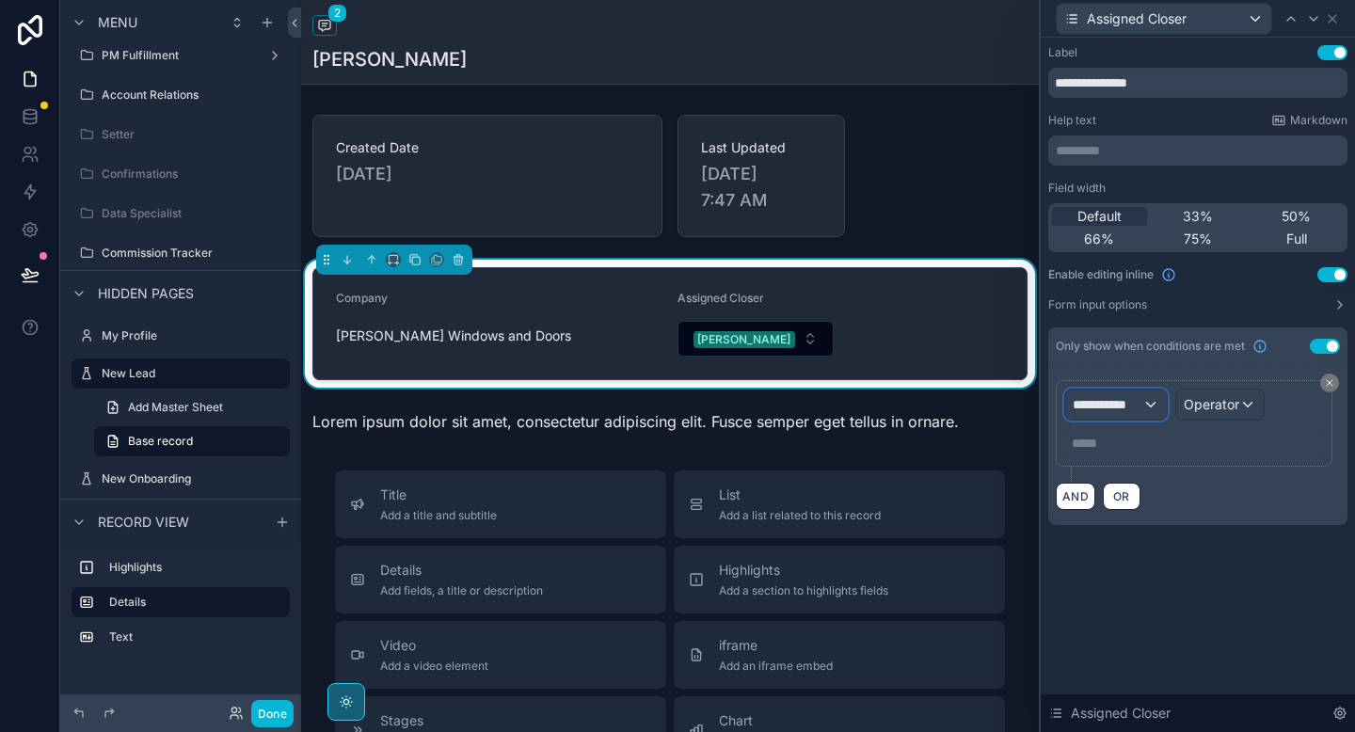
click at [1131, 396] on span "**********" at bounding box center [1108, 404] width 70 height 19
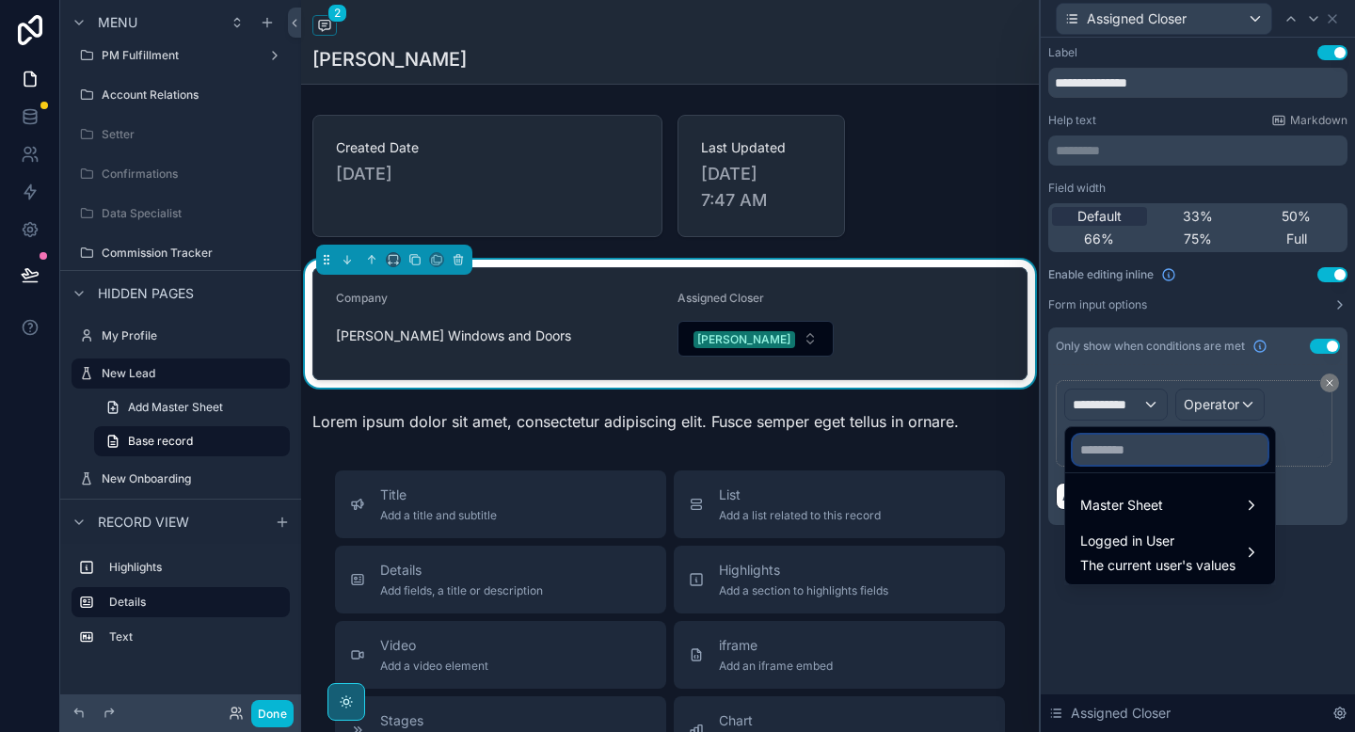
click at [1112, 454] on input "text" at bounding box center [1170, 450] width 195 height 30
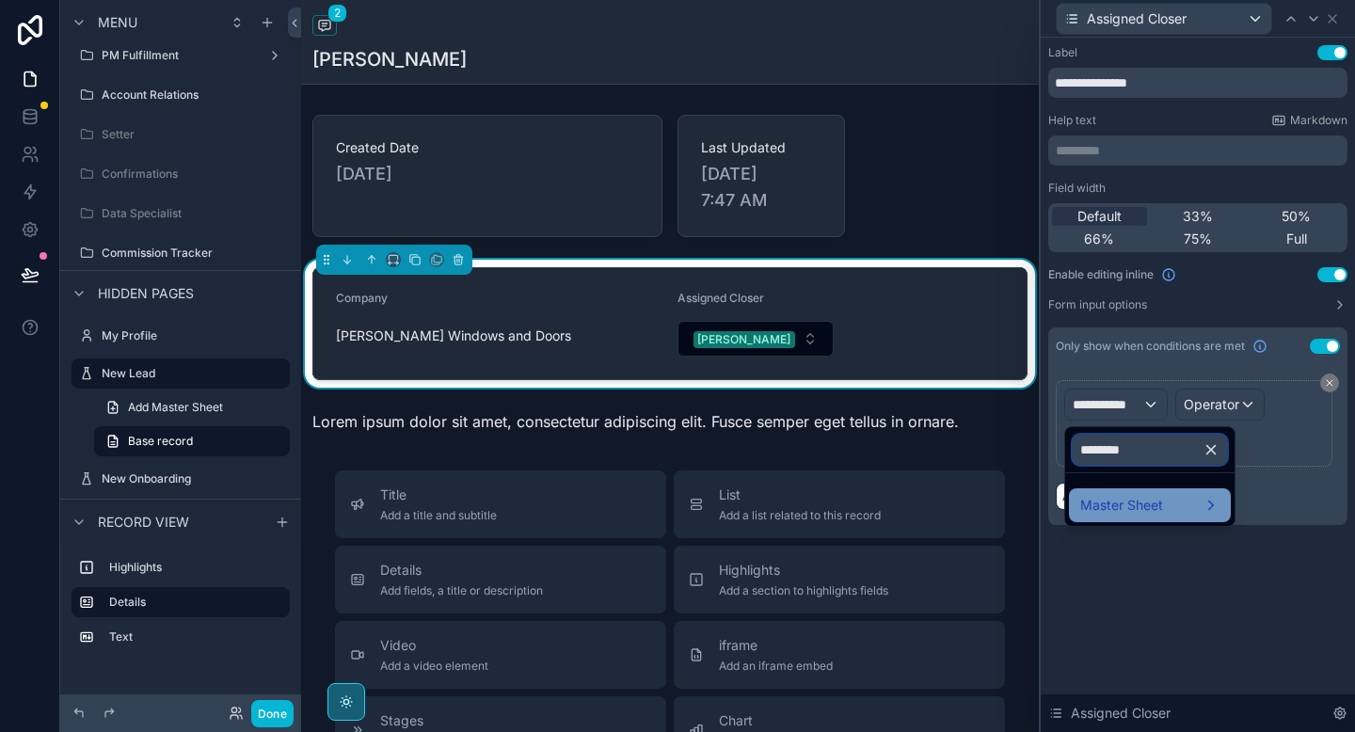
type input "********"
click at [1145, 502] on span "Master Sheet" at bounding box center [1122, 505] width 83 height 23
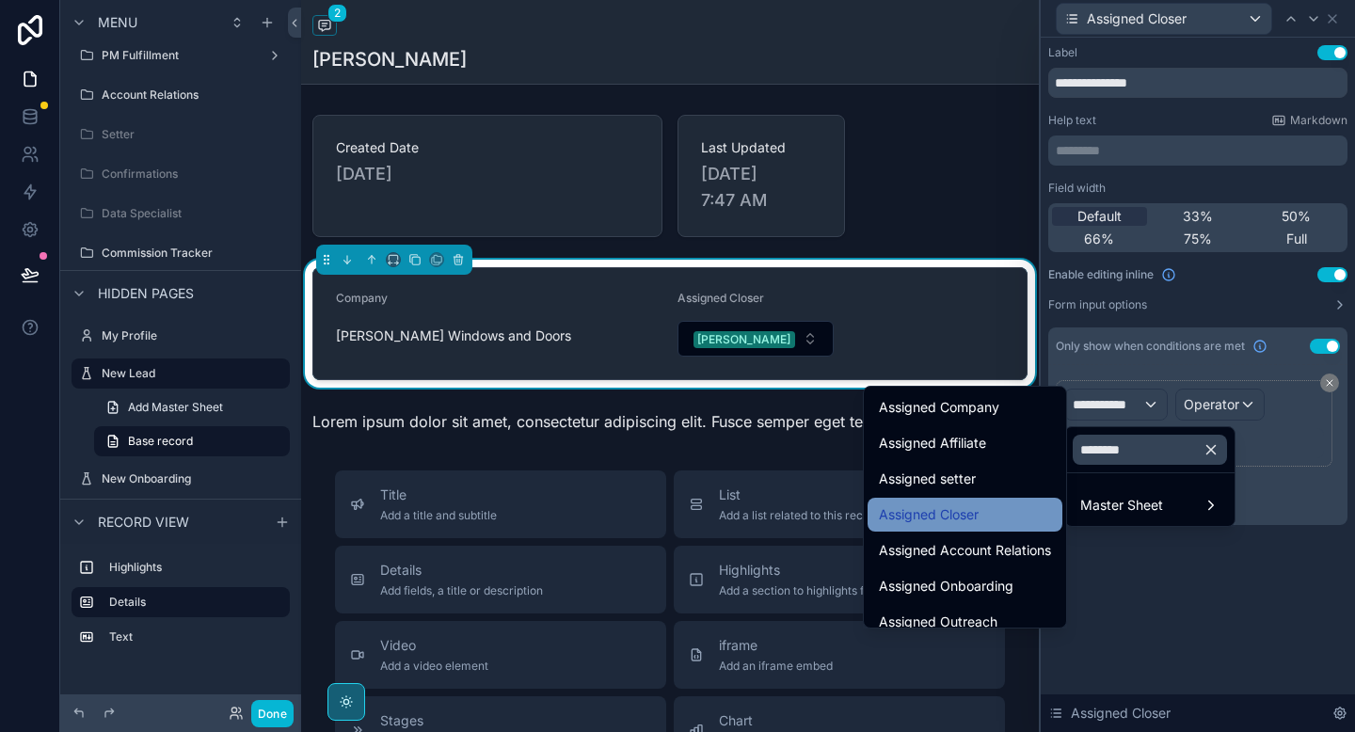
click at [966, 523] on span "Assigned Closer" at bounding box center [929, 515] width 100 height 23
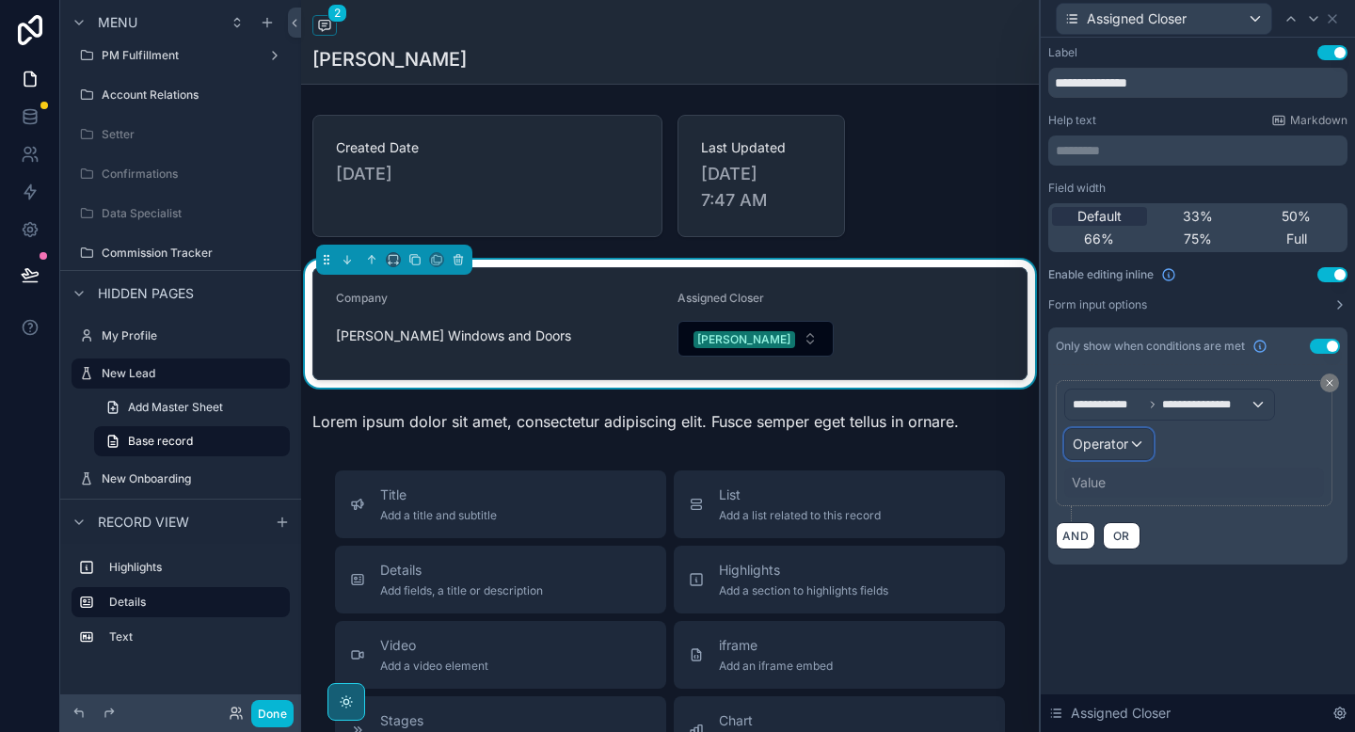
click at [1121, 442] on span "Operator" at bounding box center [1101, 444] width 56 height 16
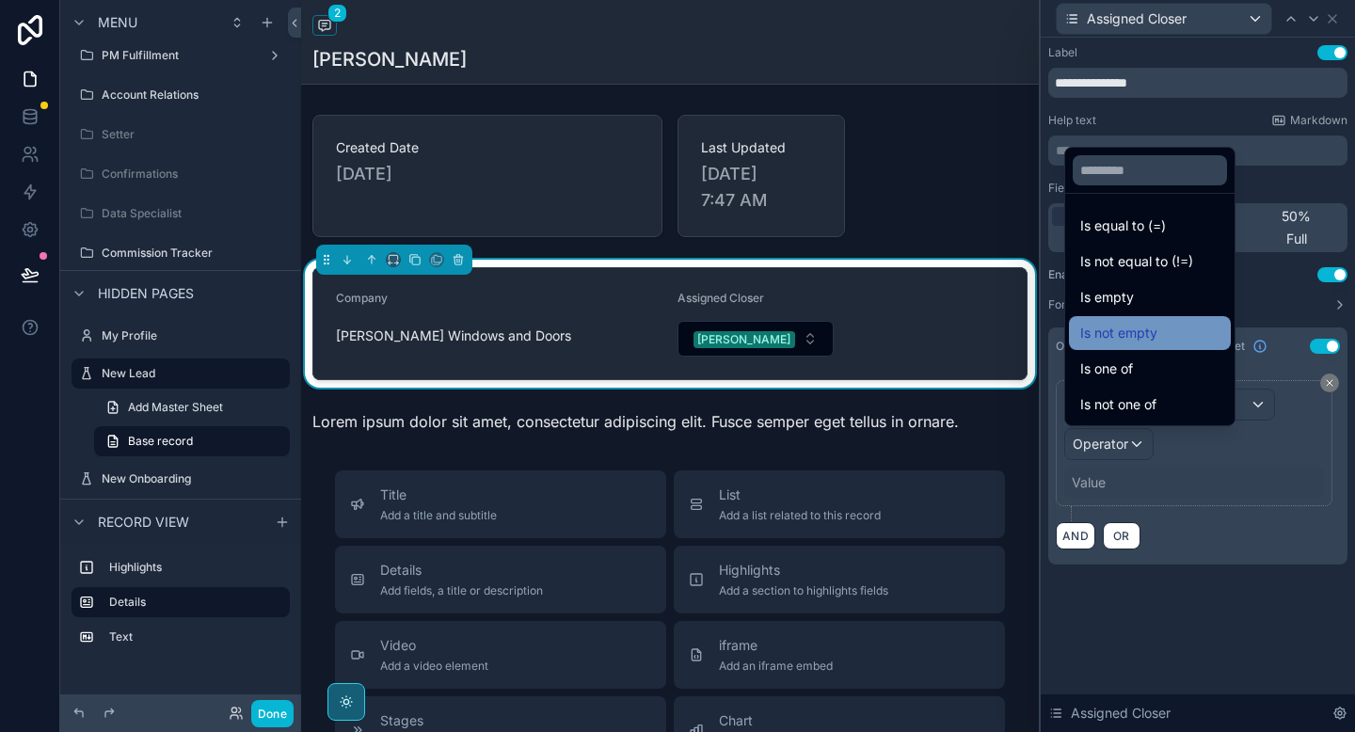
click at [1124, 327] on span "Is not empty" at bounding box center [1119, 333] width 77 height 23
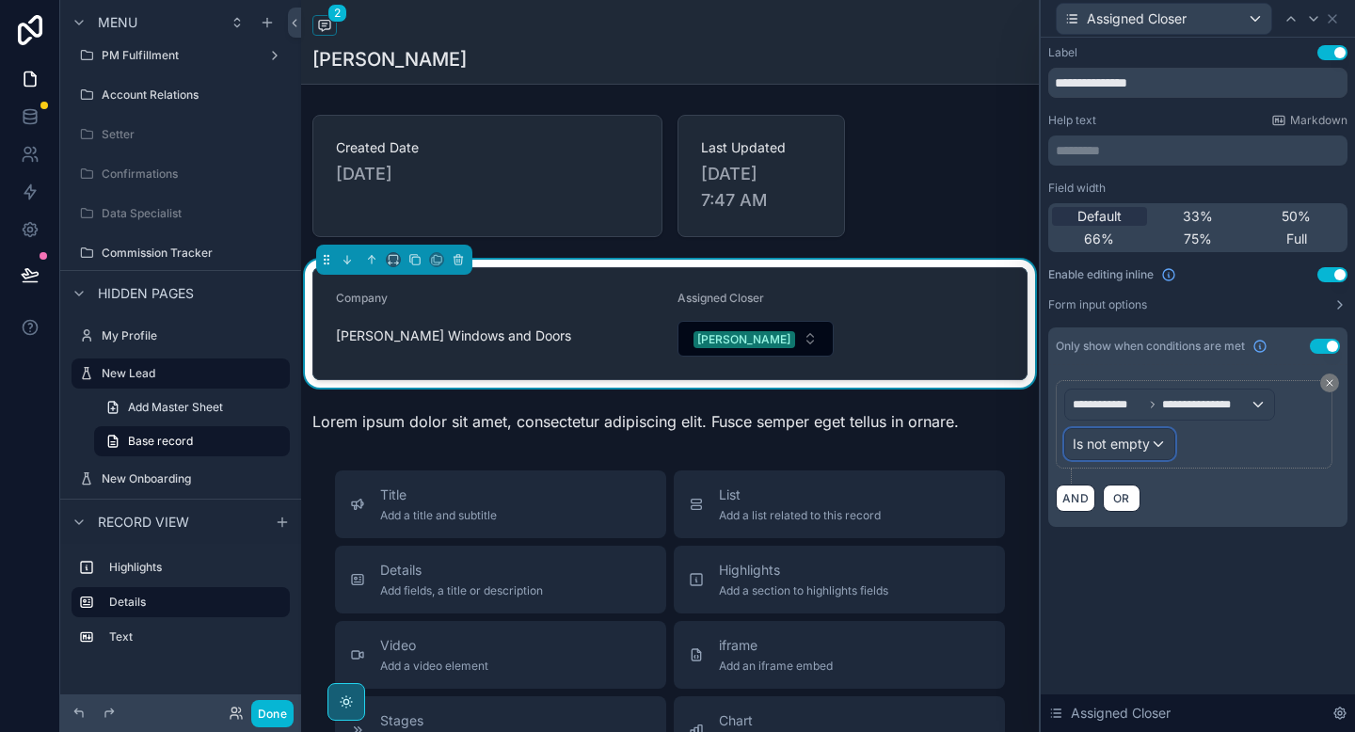
click at [1139, 445] on span "Is not empty" at bounding box center [1111, 444] width 77 height 19
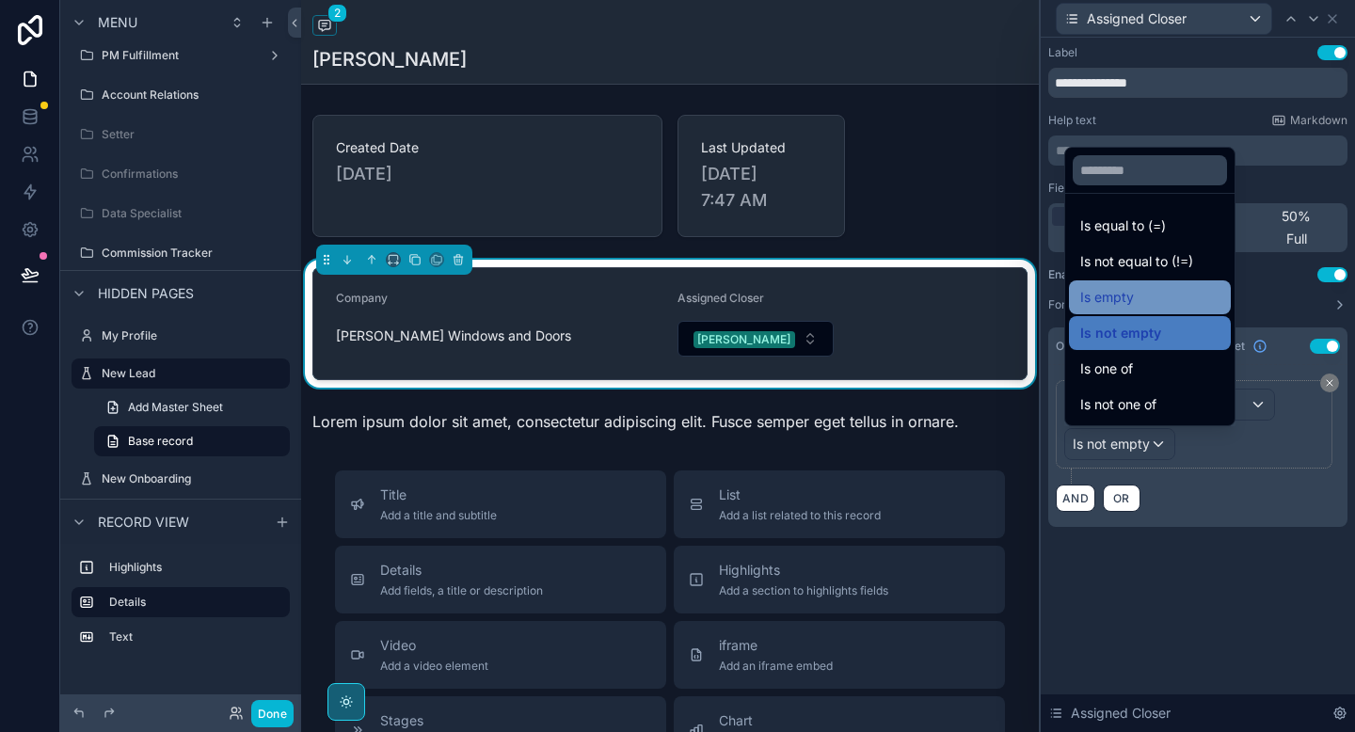
click at [1133, 303] on span "Is empty" at bounding box center [1108, 297] width 54 height 23
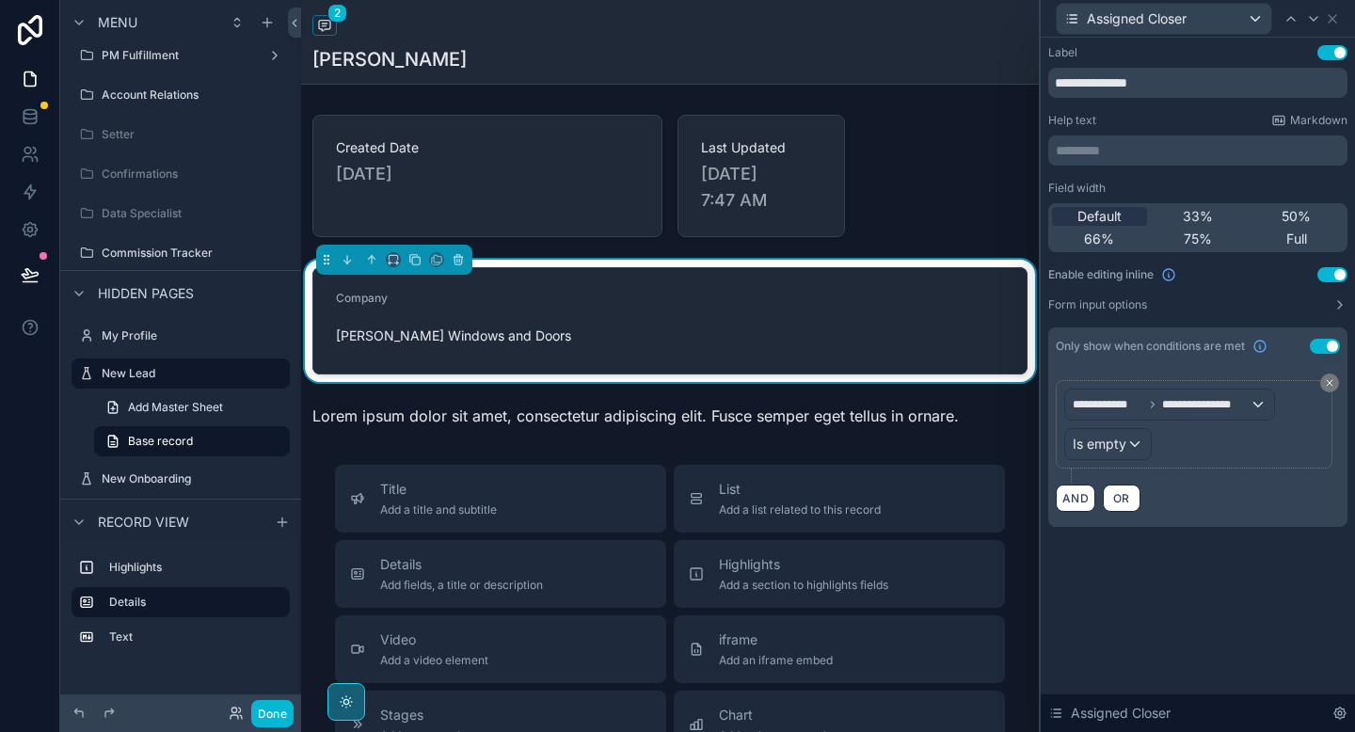
click at [1134, 608] on div "**********" at bounding box center [1198, 385] width 314 height 695
click at [332, 31] on span "scrollable content" at bounding box center [324, 25] width 24 height 21
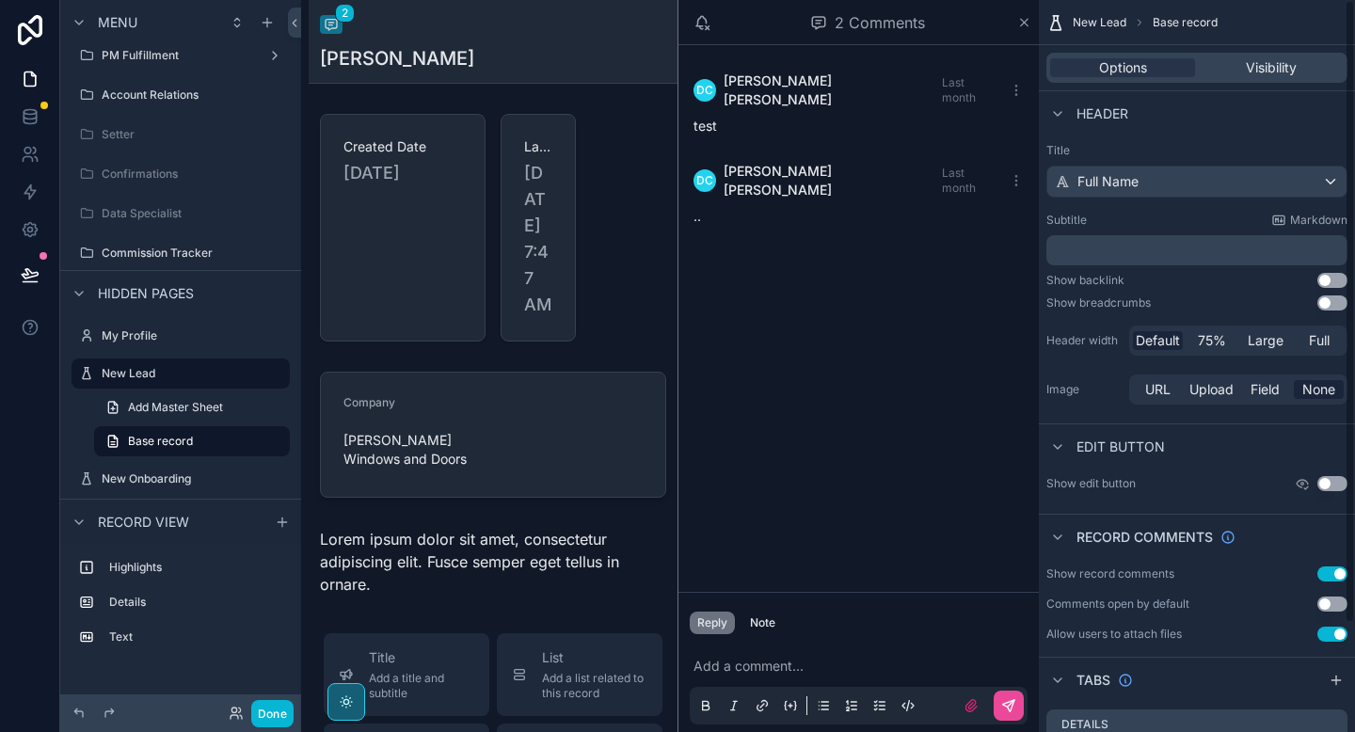
click at [1330, 568] on button "Use setting" at bounding box center [1333, 574] width 30 height 15
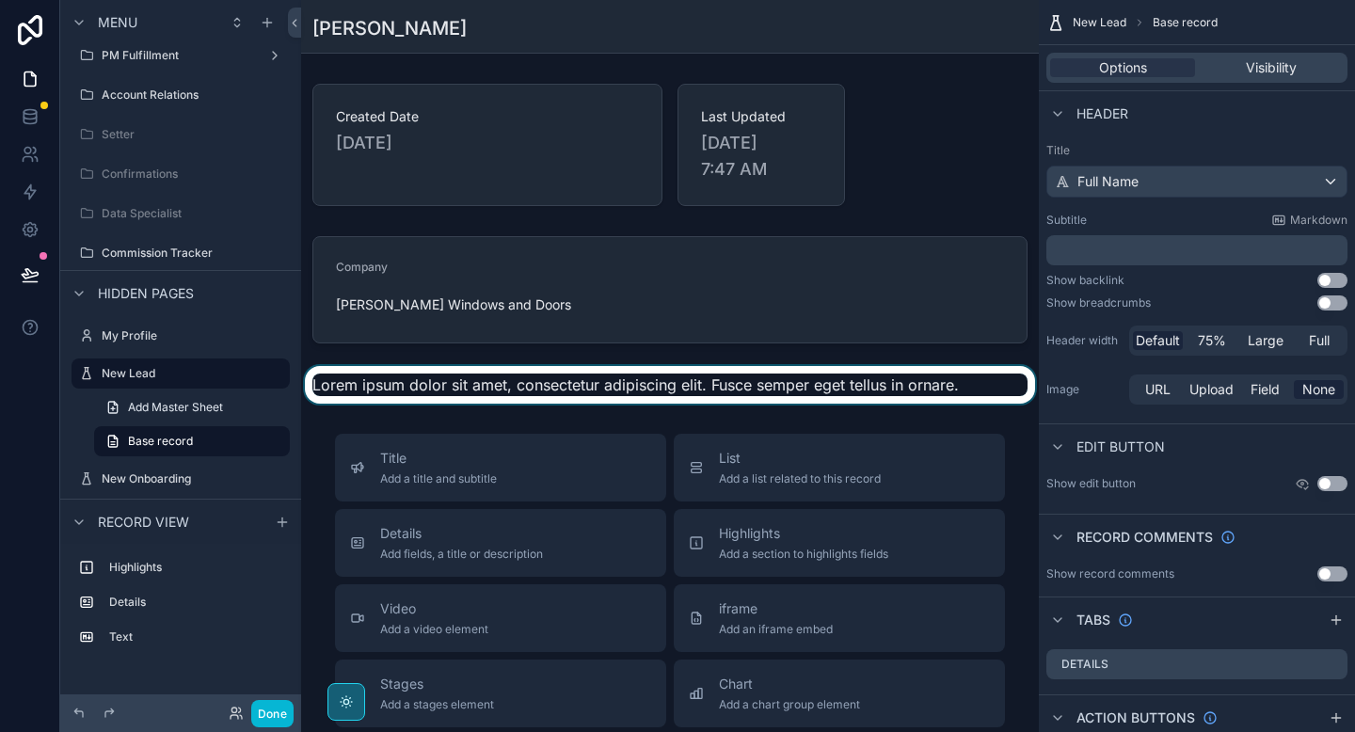
click at [463, 390] on div "scrollable content" at bounding box center [670, 385] width 738 height 38
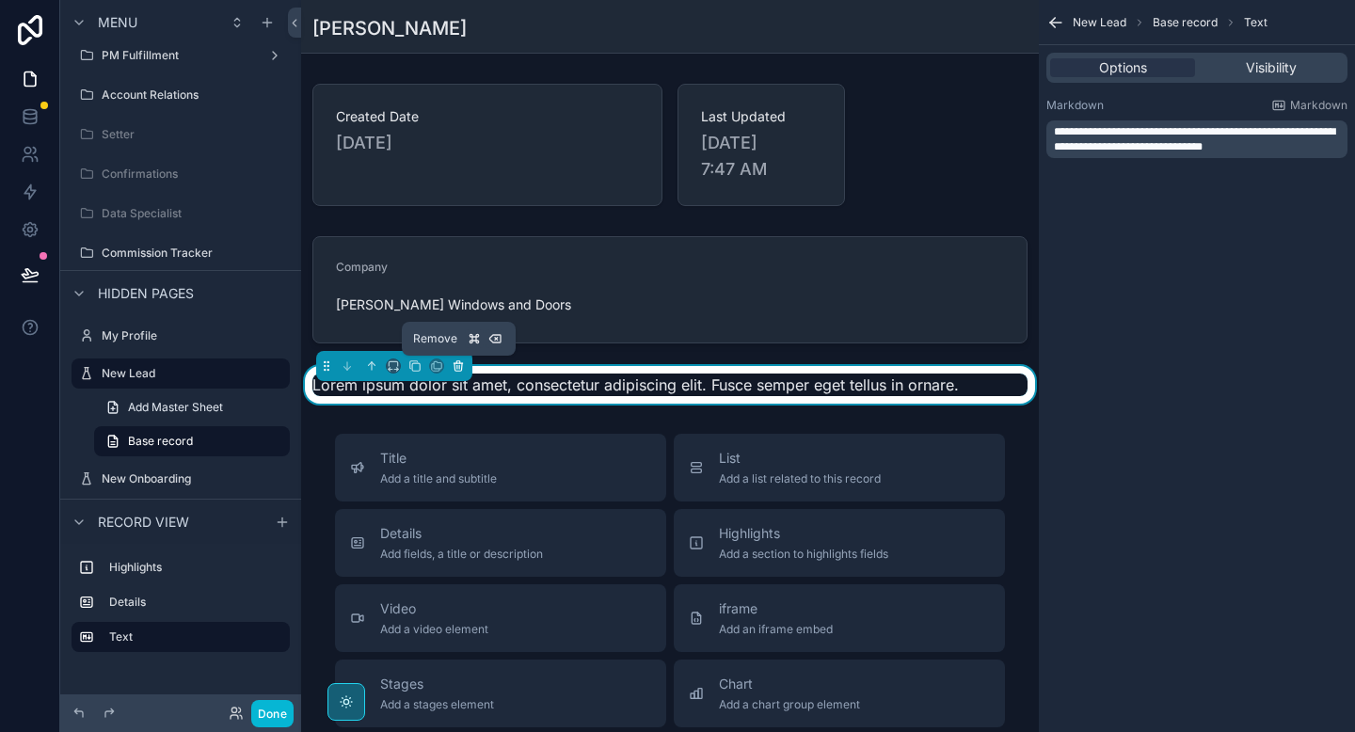
click at [458, 365] on icon "scrollable content" at bounding box center [458, 366] width 13 height 13
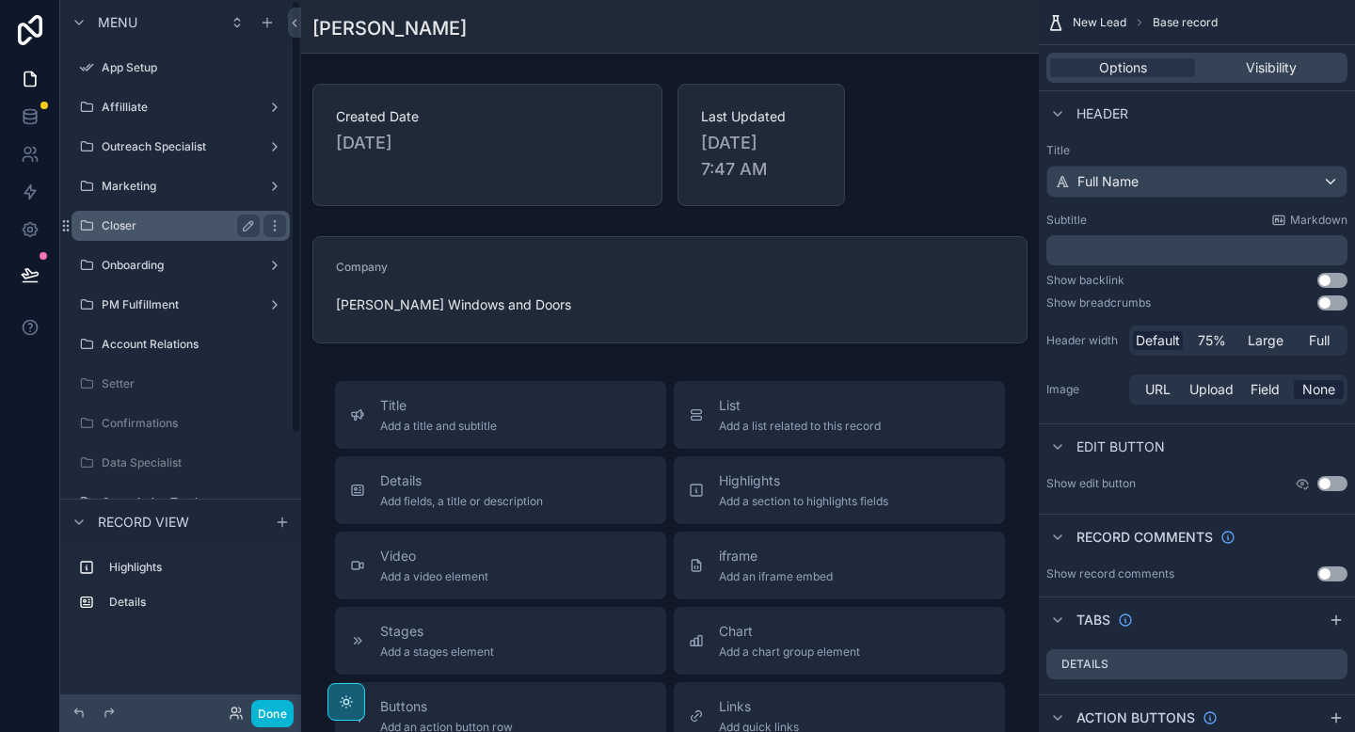
click at [201, 218] on label "Closer" at bounding box center [177, 225] width 151 height 15
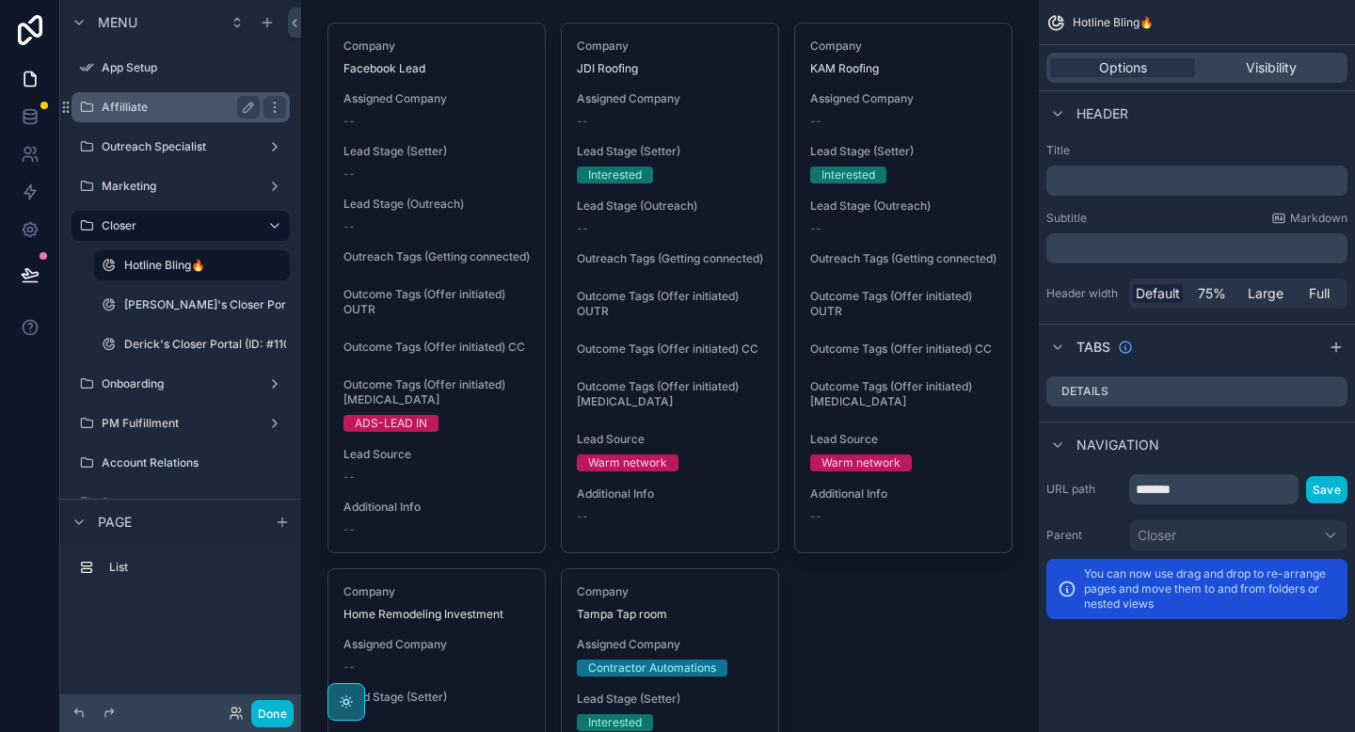
click at [196, 111] on label "Affilliate" at bounding box center [177, 107] width 151 height 15
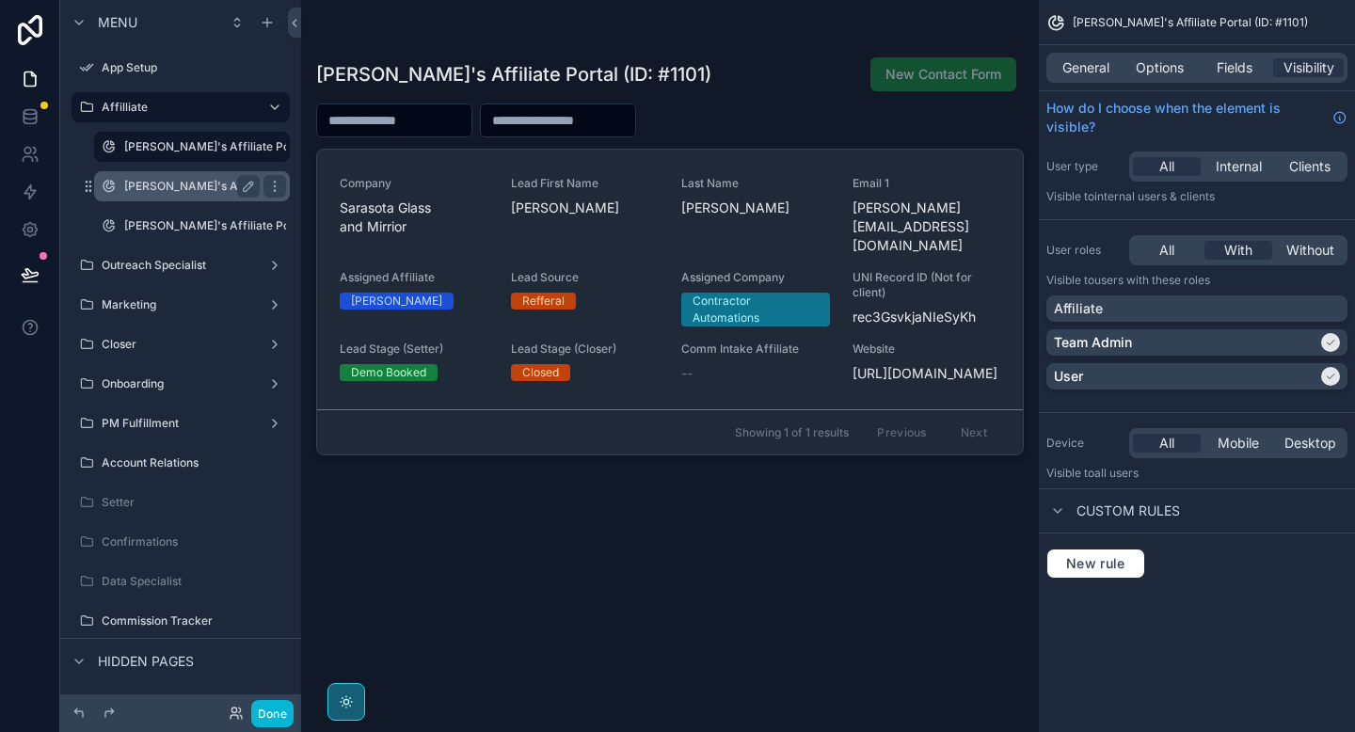
click at [187, 191] on label "[PERSON_NAME]'s Affiliate Portal (ID: #1102)" at bounding box center [245, 186] width 243 height 15
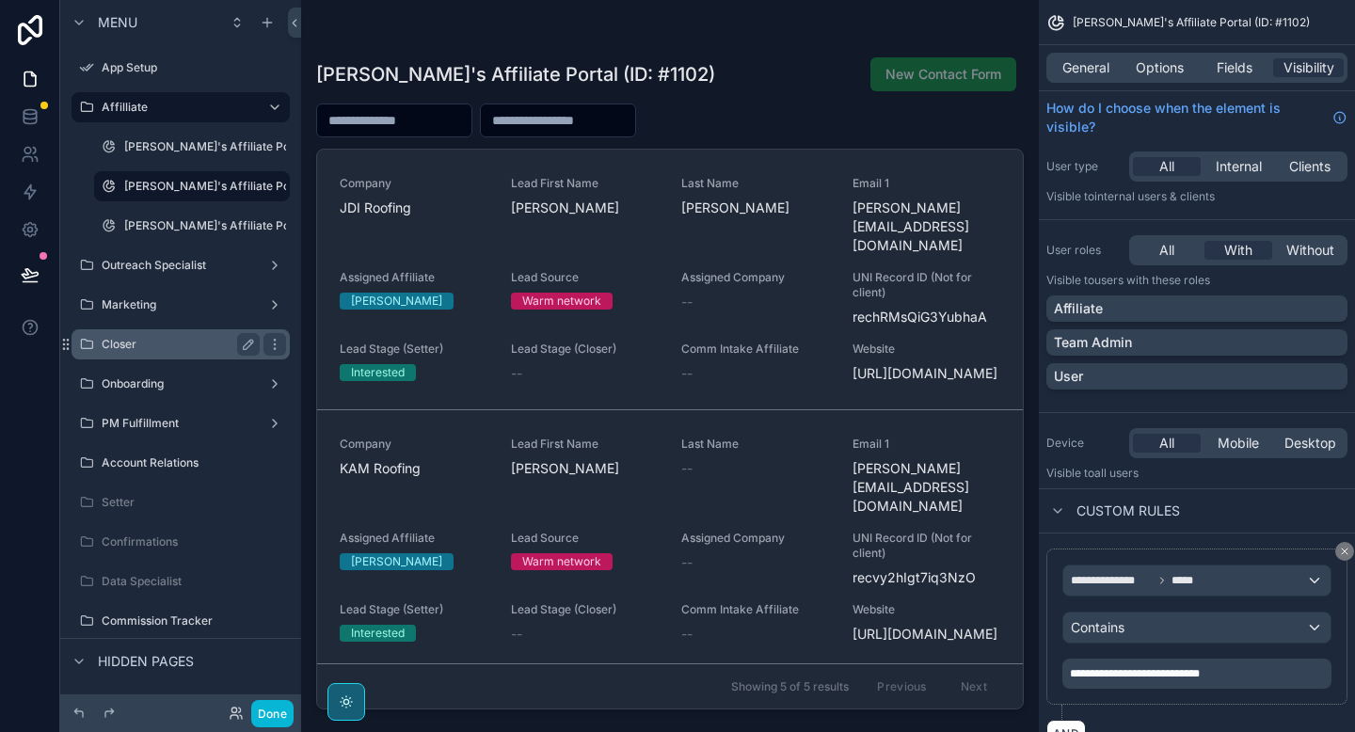
click at [136, 348] on label "Closer" at bounding box center [177, 344] width 151 height 15
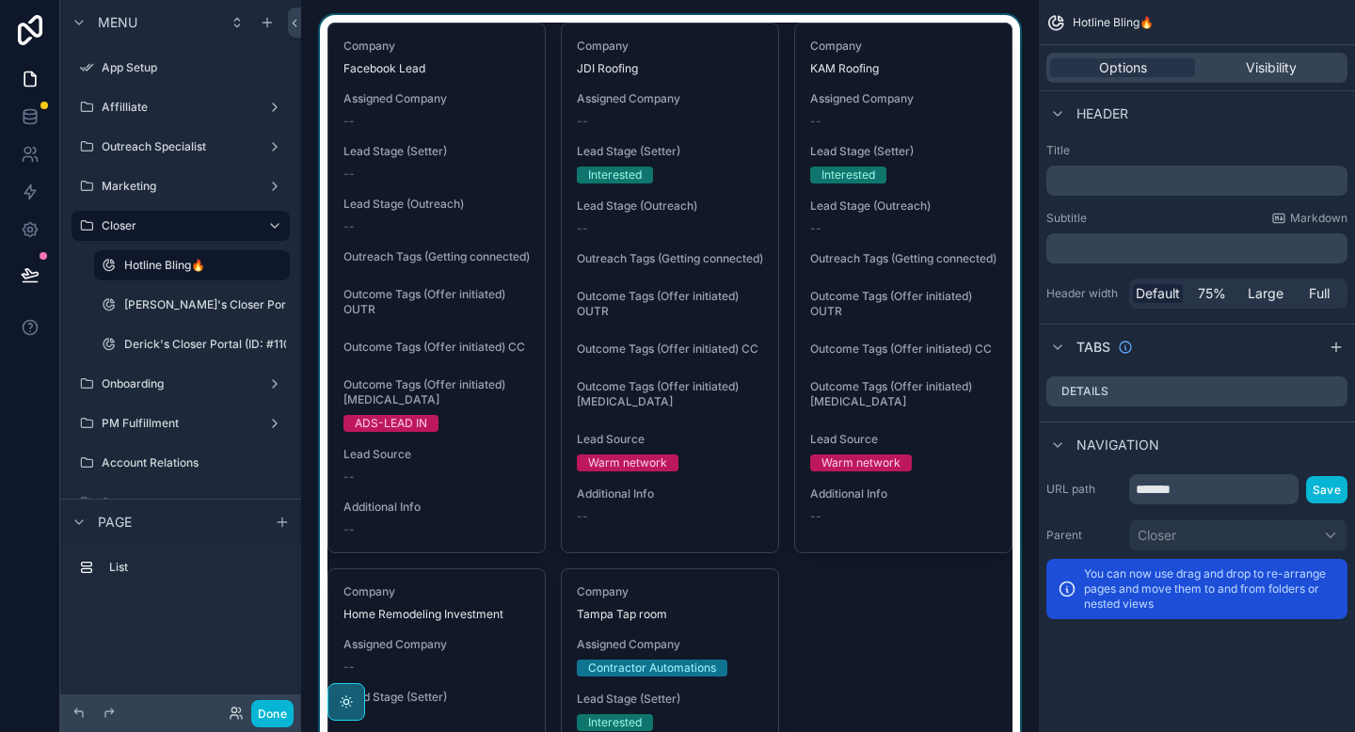
click at [830, 275] on div "scrollable content" at bounding box center [670, 593] width 708 height 1157
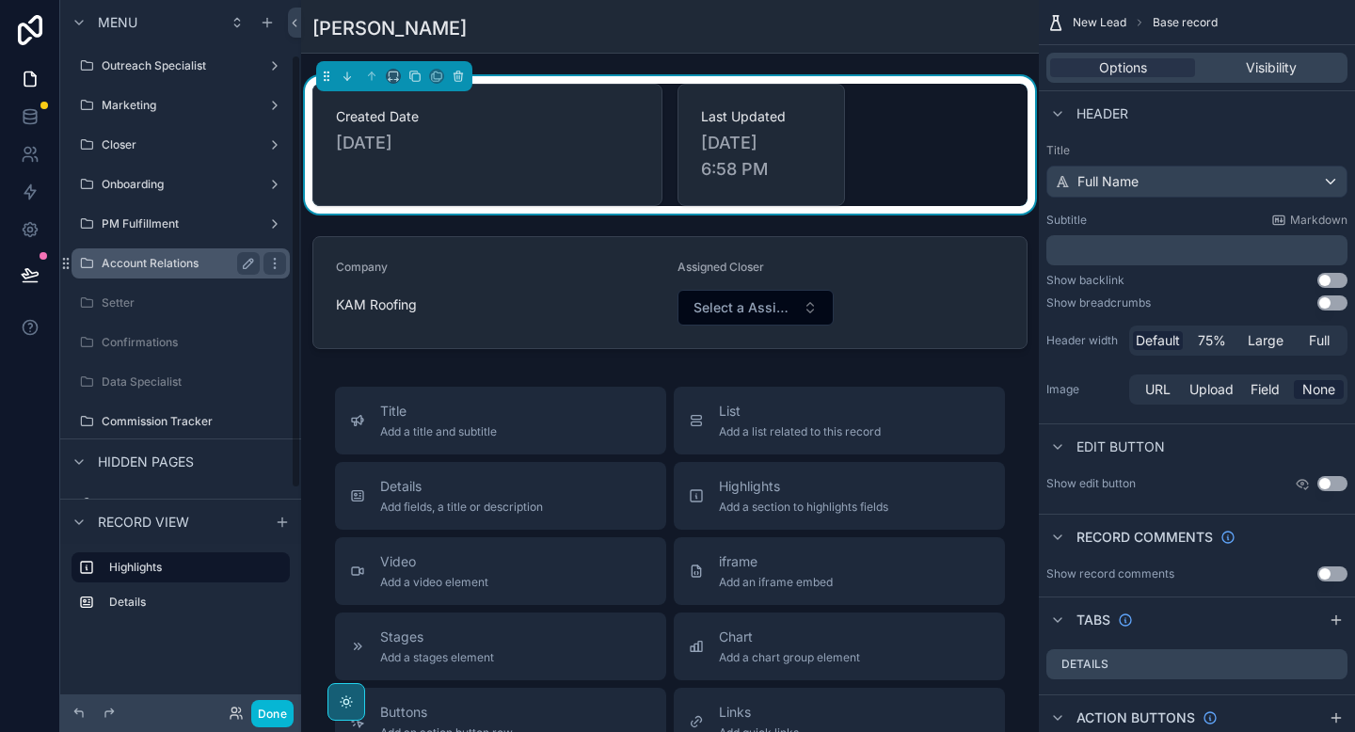
scroll to position [78, 0]
click at [159, 130] on div "scrollable content" at bounding box center [181, 130] width 218 height 2
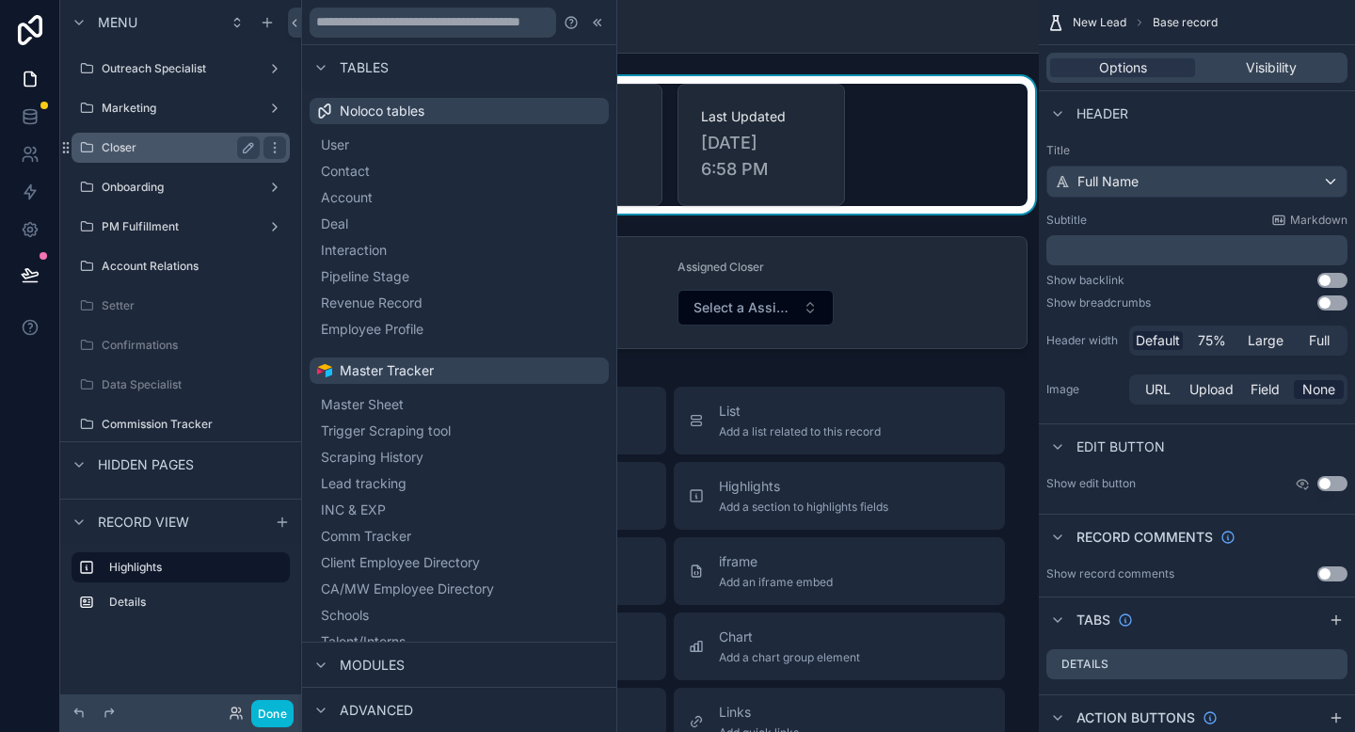
click at [153, 145] on label "Closer" at bounding box center [177, 147] width 151 height 15
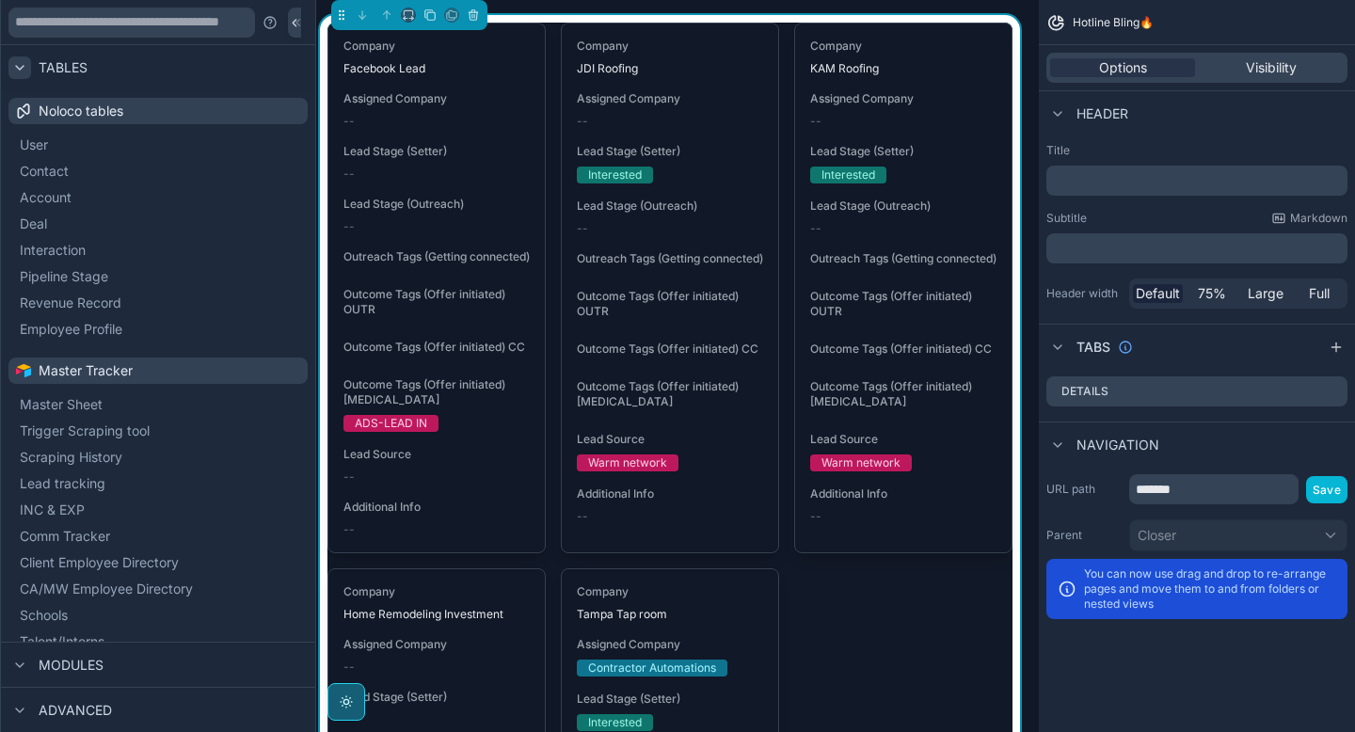
click at [19, 66] on icon at bounding box center [19, 67] width 15 height 15
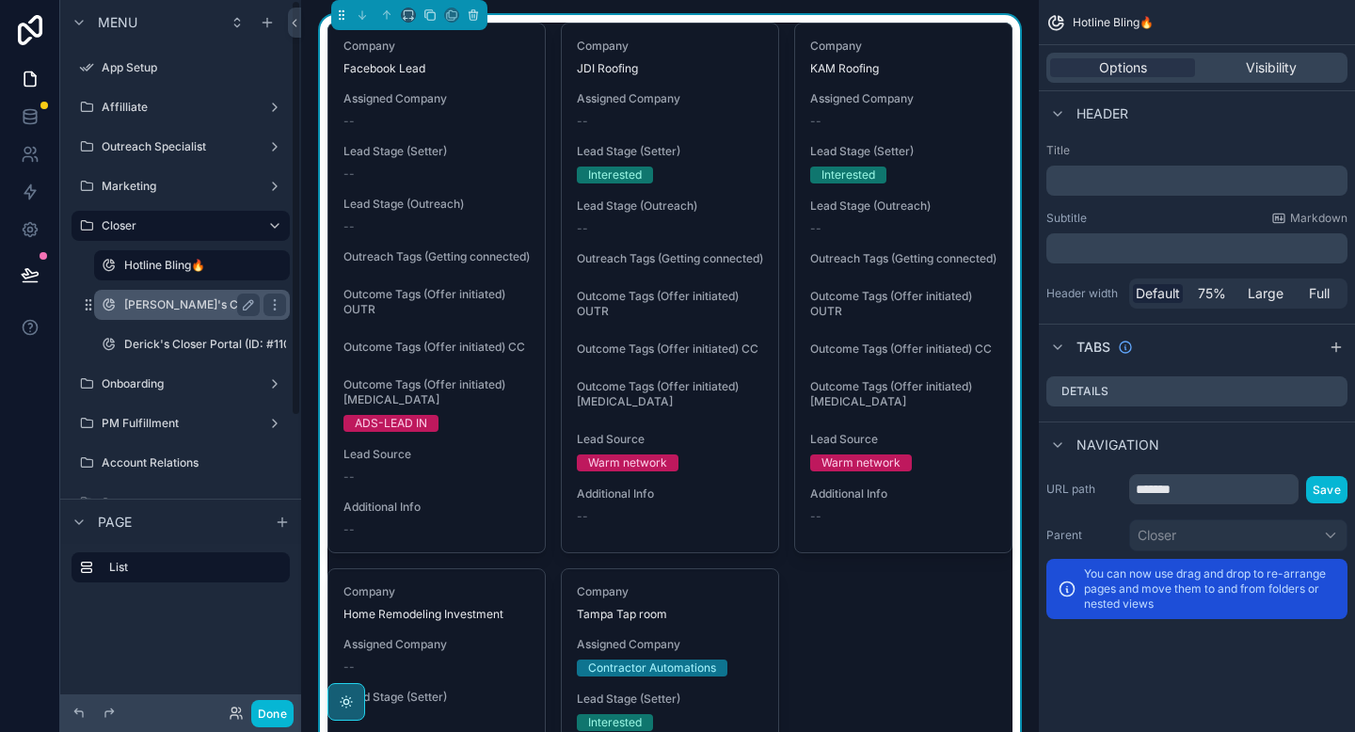
click at [171, 307] on label "[PERSON_NAME]'s Closer Portal (ID: #1102)" at bounding box center [241, 304] width 234 height 15
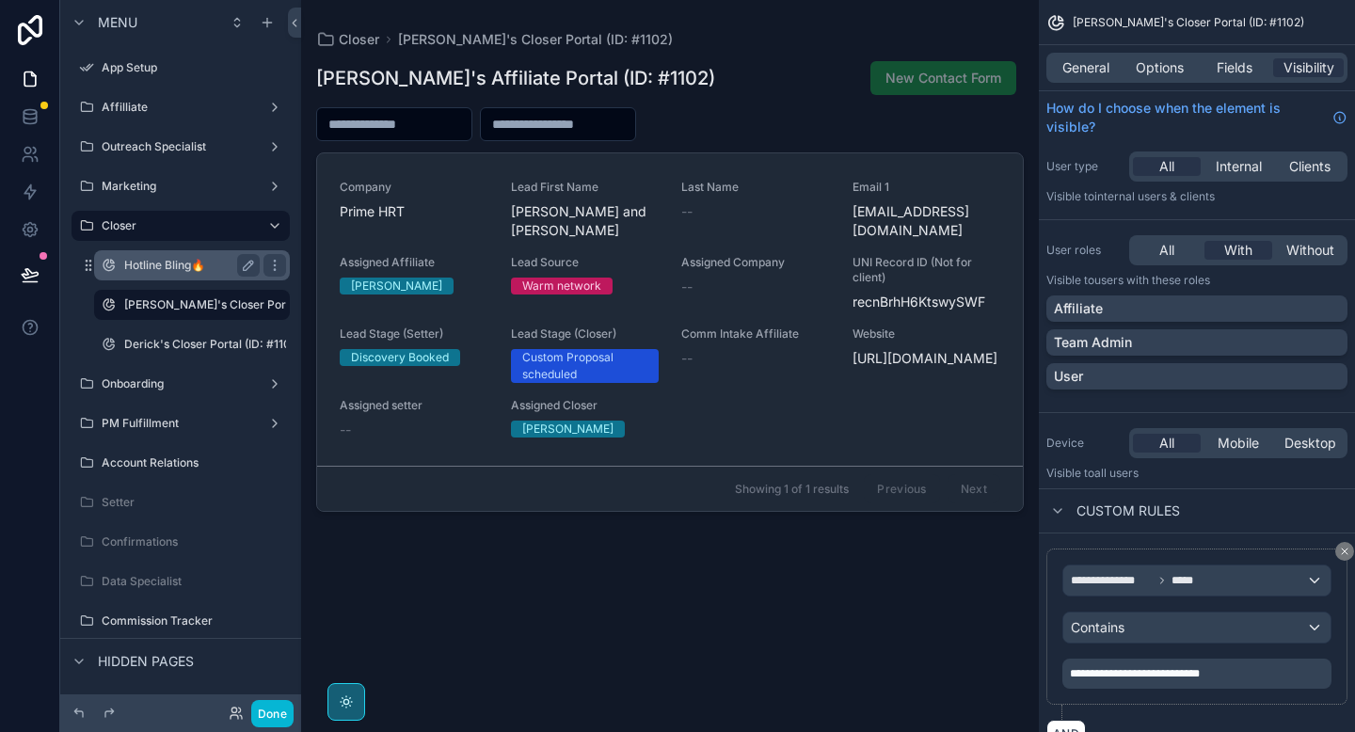
click at [192, 268] on label "Hotline Bling🔥" at bounding box center [188, 265] width 128 height 15
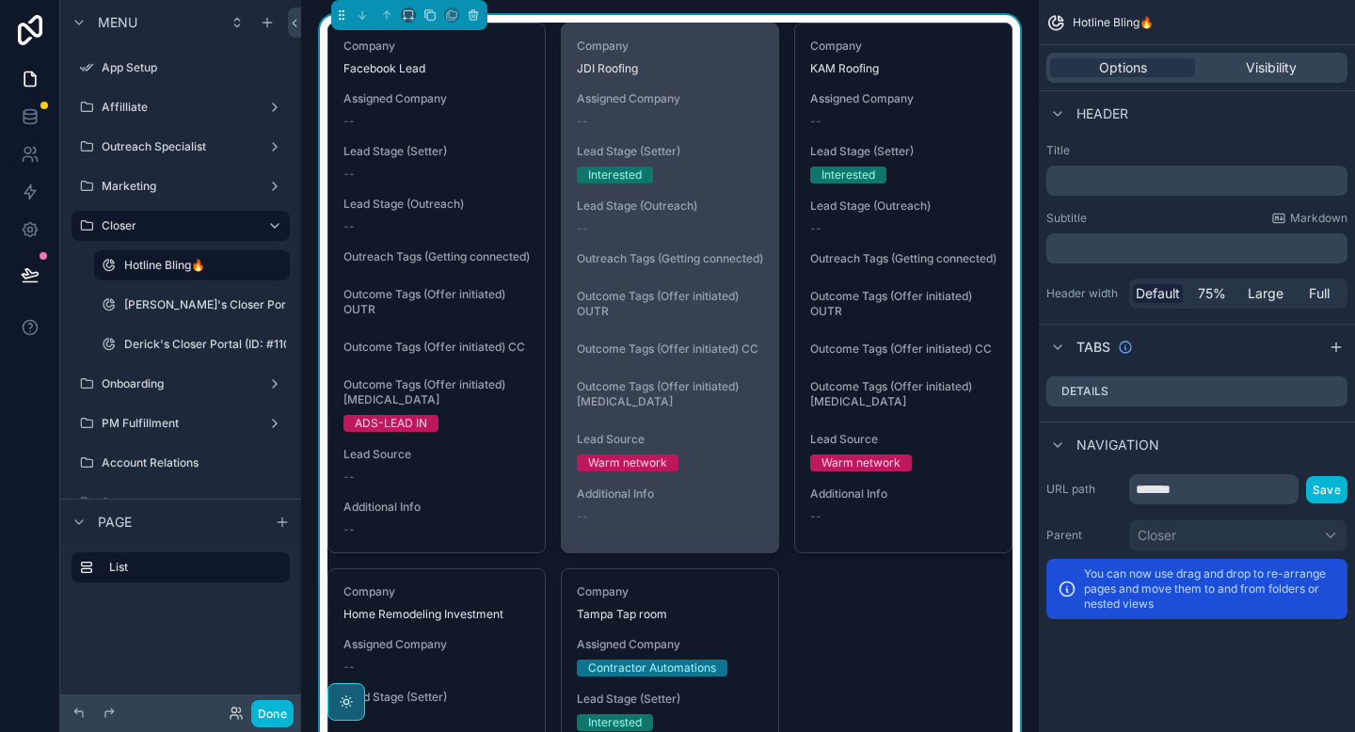
click at [706, 266] on span "Outreach Tags (Getting connected)" at bounding box center [670, 258] width 186 height 15
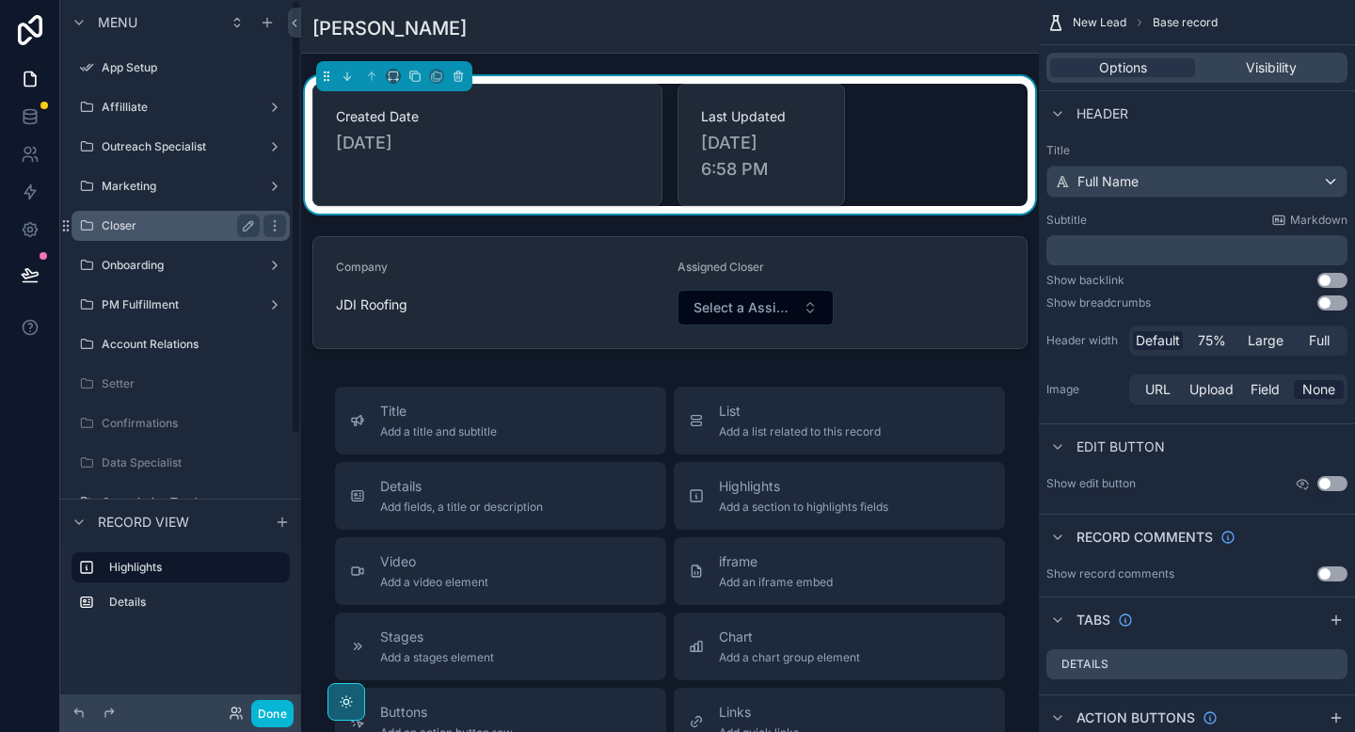
click at [178, 222] on label "Closer" at bounding box center [177, 225] width 151 height 15
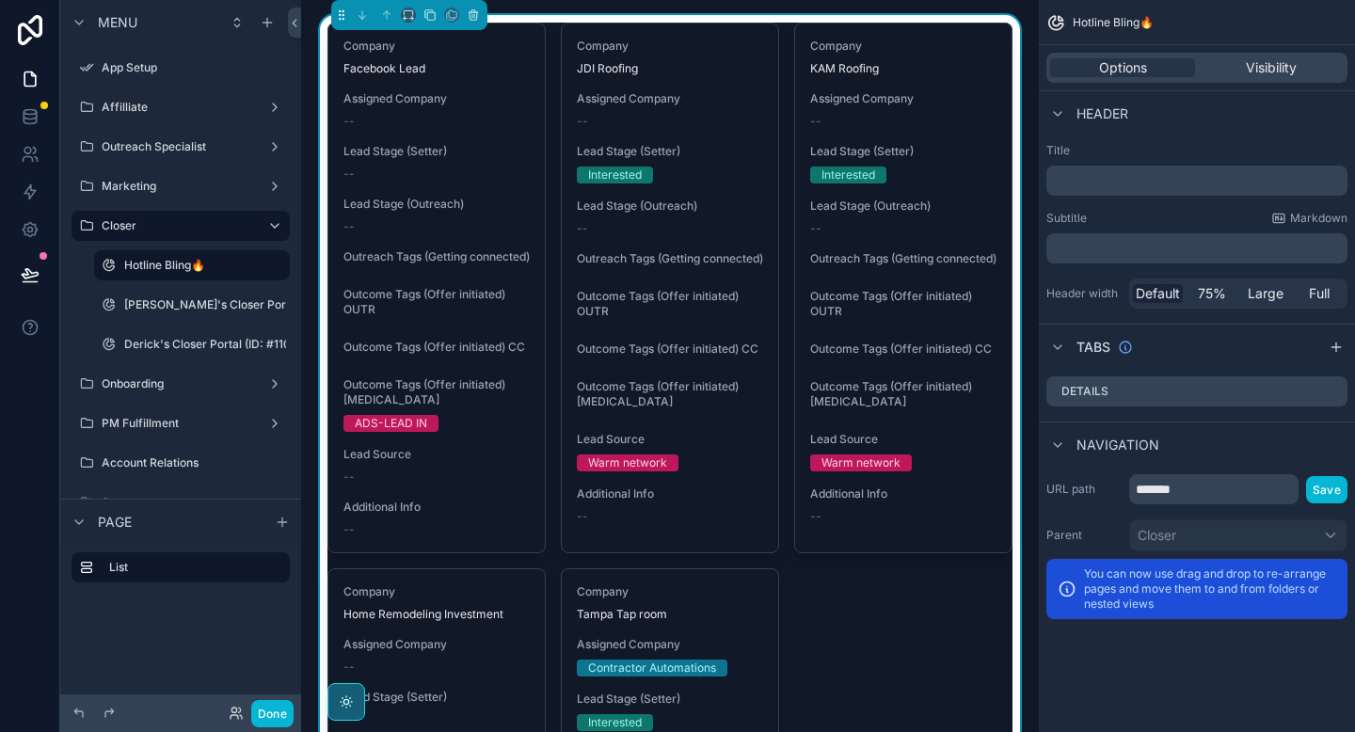
click at [947, 652] on div "Company Facebook Lead Assigned Company -- Lead Stage (Setter) -- Lead Stage (Ou…" at bounding box center [670, 594] width 685 height 1142
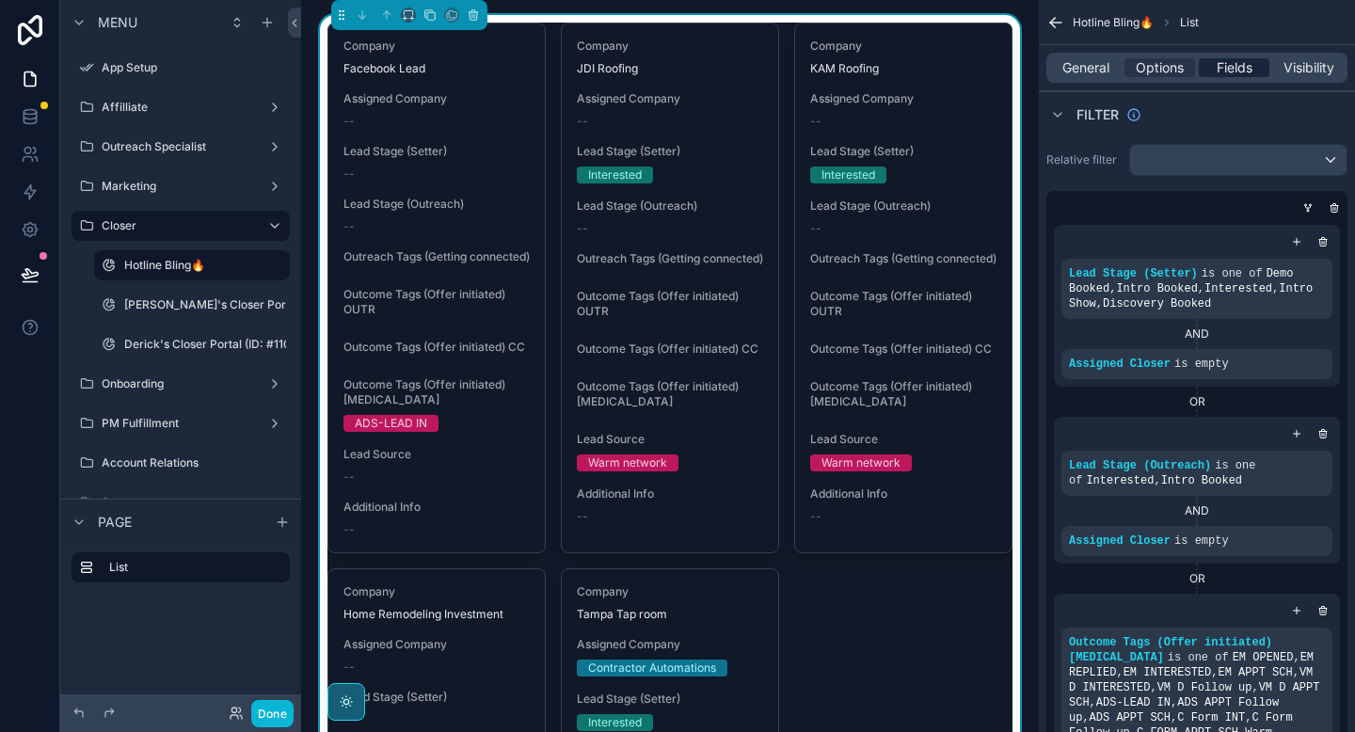
click at [1238, 67] on span "Fields" at bounding box center [1235, 67] width 36 height 19
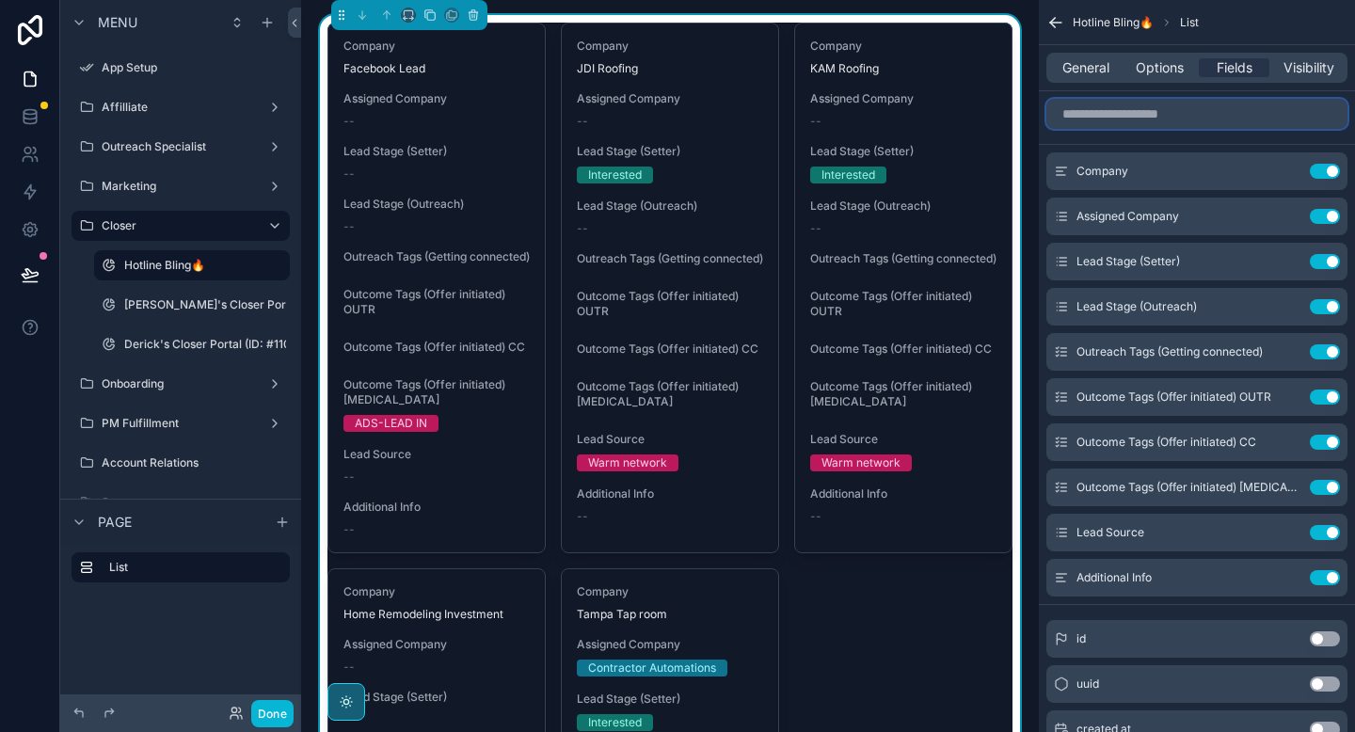
click at [1185, 126] on input "scrollable content" at bounding box center [1197, 114] width 301 height 30
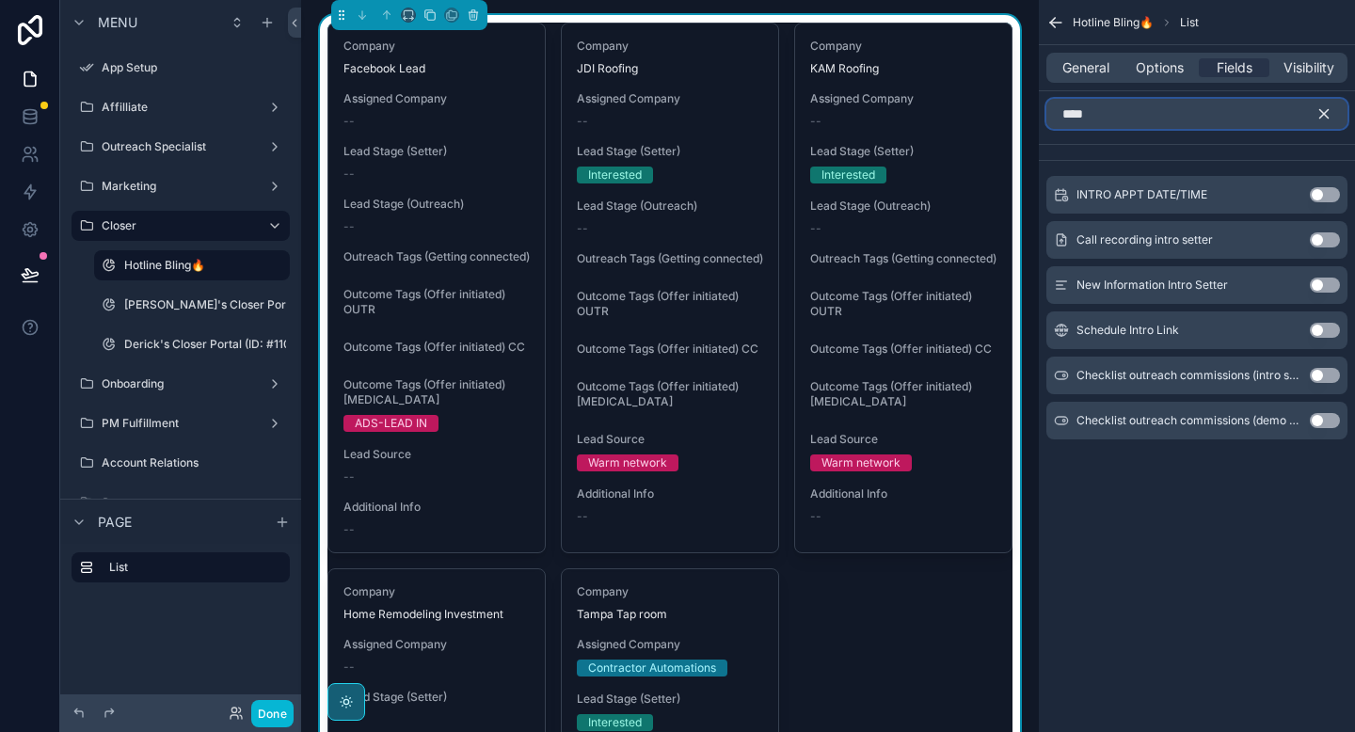
type input "****"
click at [1318, 197] on button "Use setting" at bounding box center [1325, 194] width 30 height 15
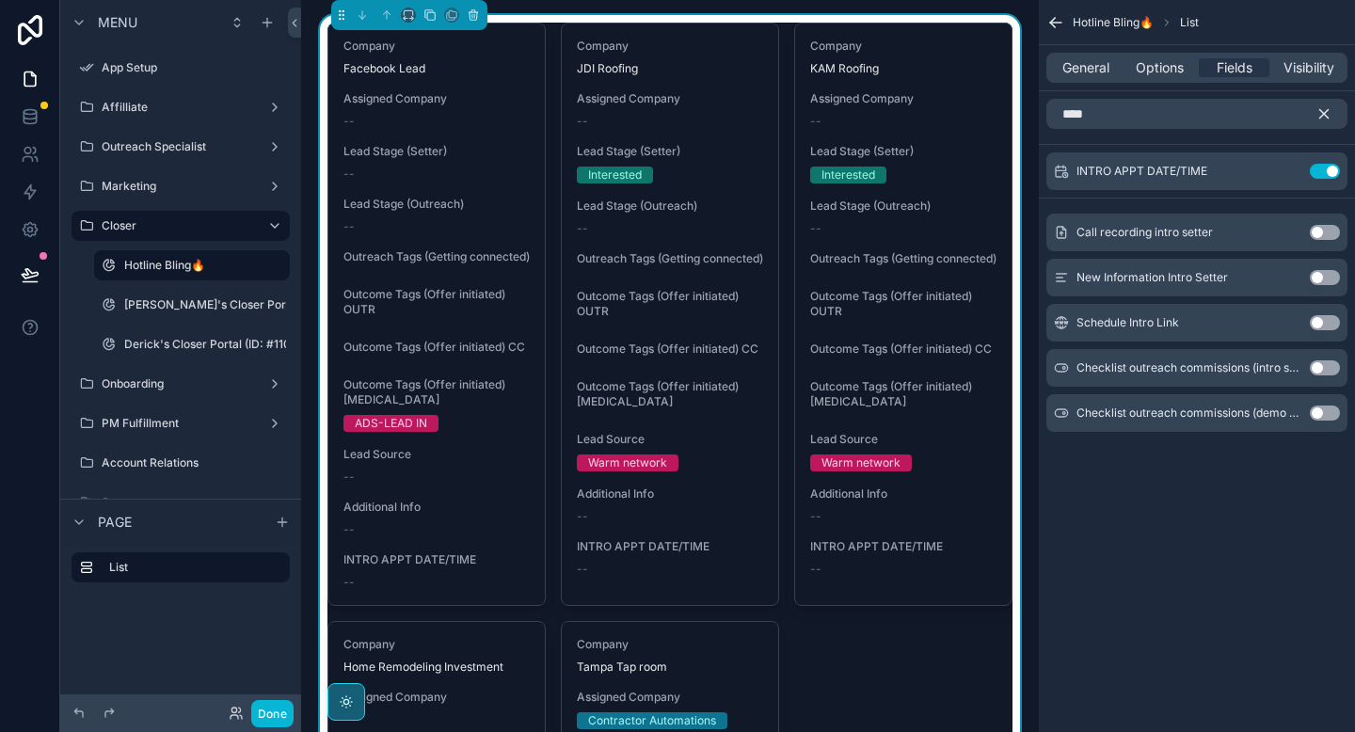
click at [1327, 112] on icon "scrollable content" at bounding box center [1324, 113] width 17 height 17
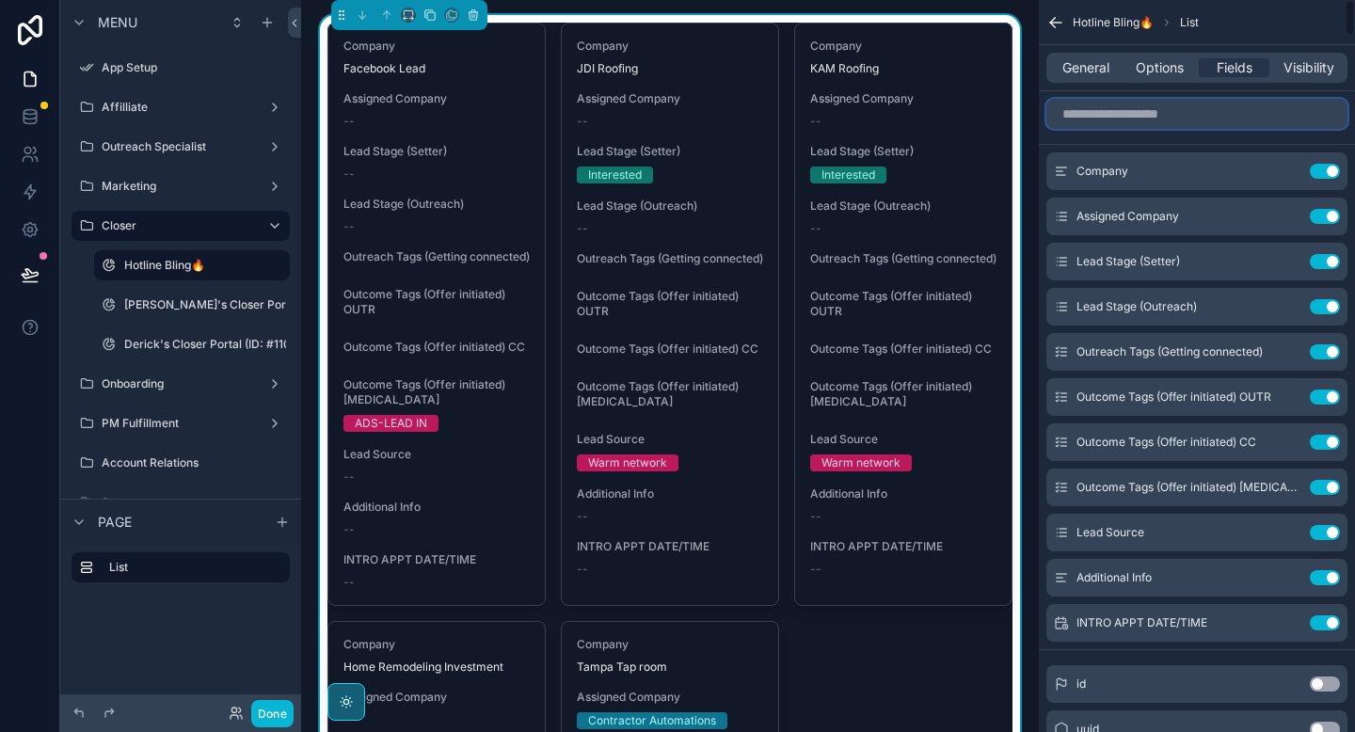
click at [1264, 119] on input "scrollable content" at bounding box center [1197, 114] width 301 height 30
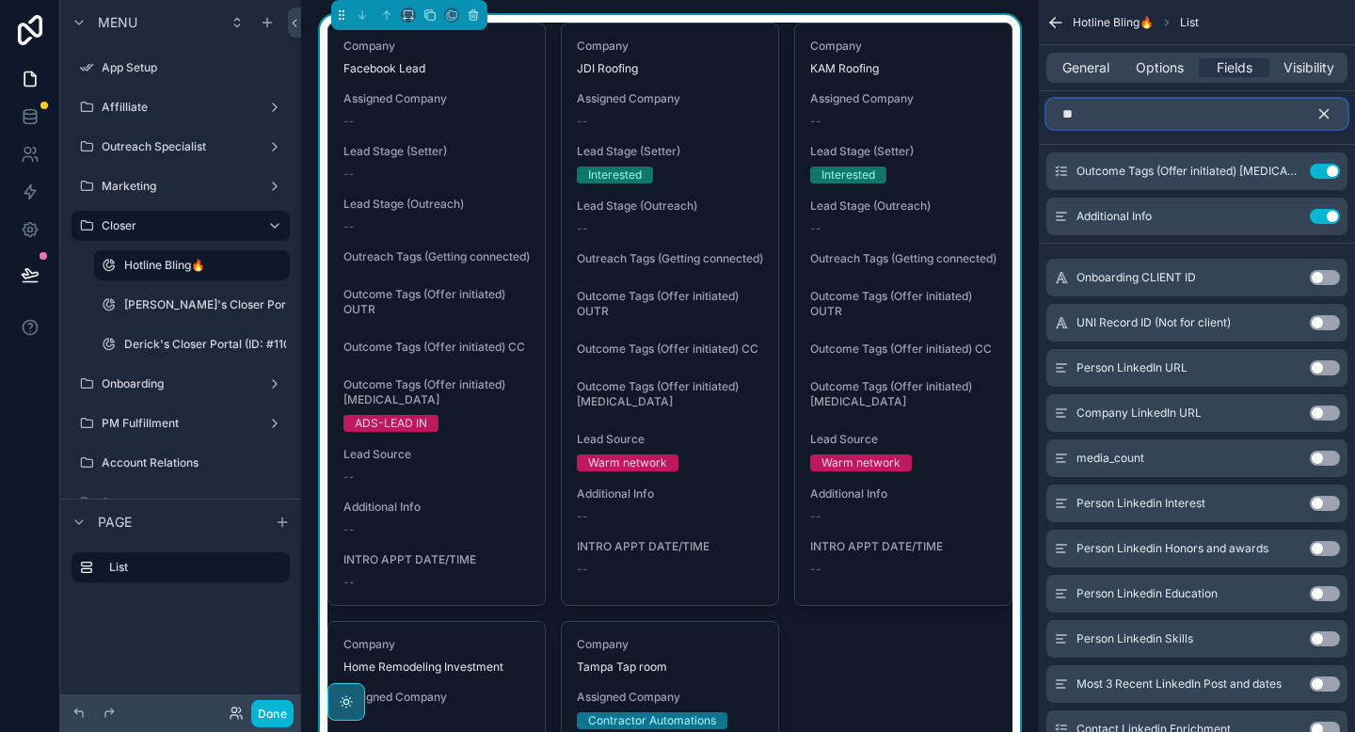
type input "*"
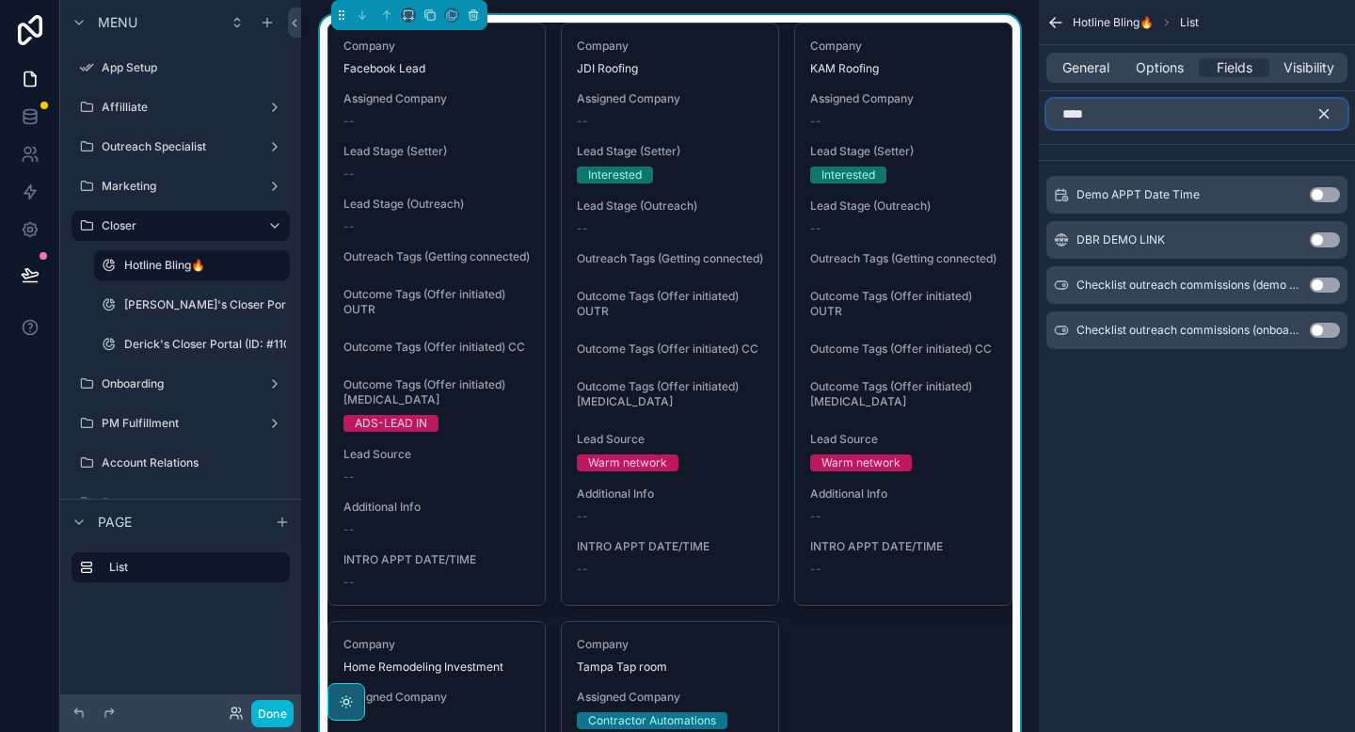
type input "****"
click at [1322, 191] on button "Use setting" at bounding box center [1325, 194] width 30 height 15
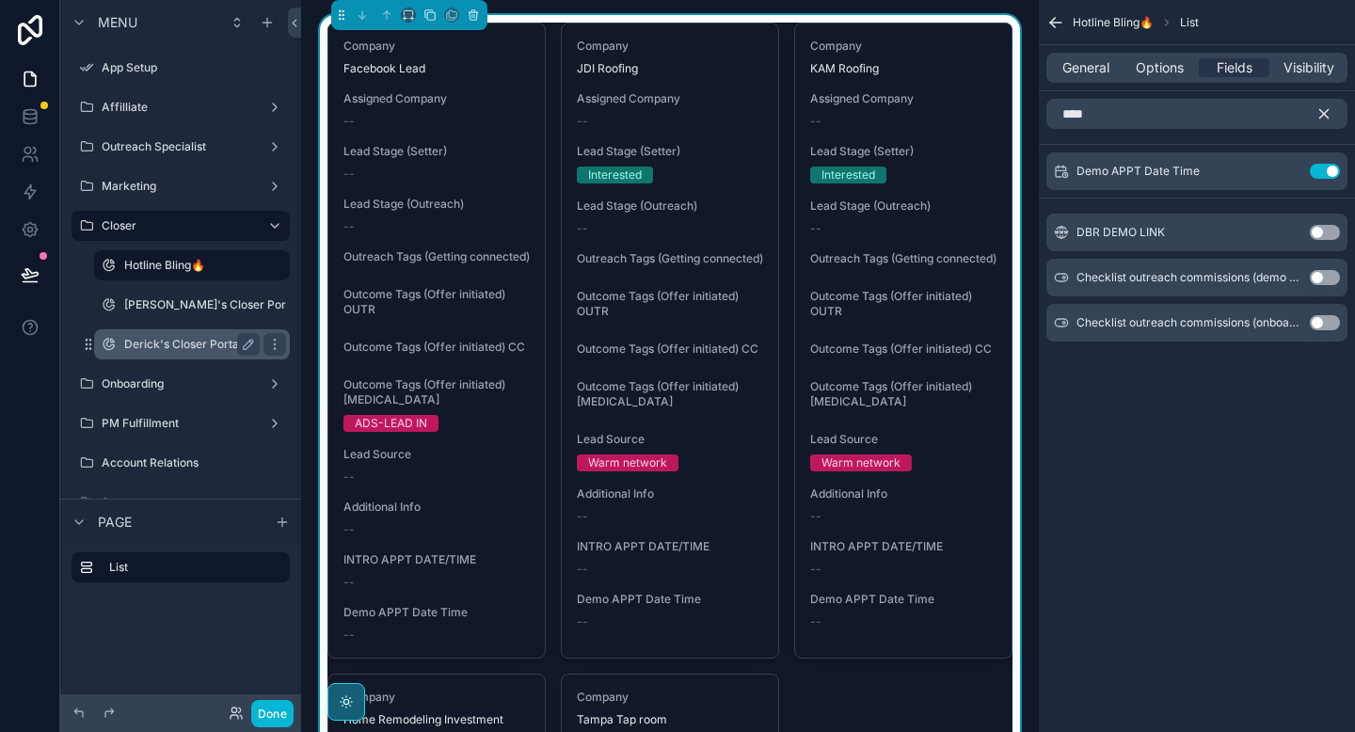
click at [185, 341] on label "Derick's Closer Portal (ID: #1102)" at bounding box center [212, 344] width 177 height 15
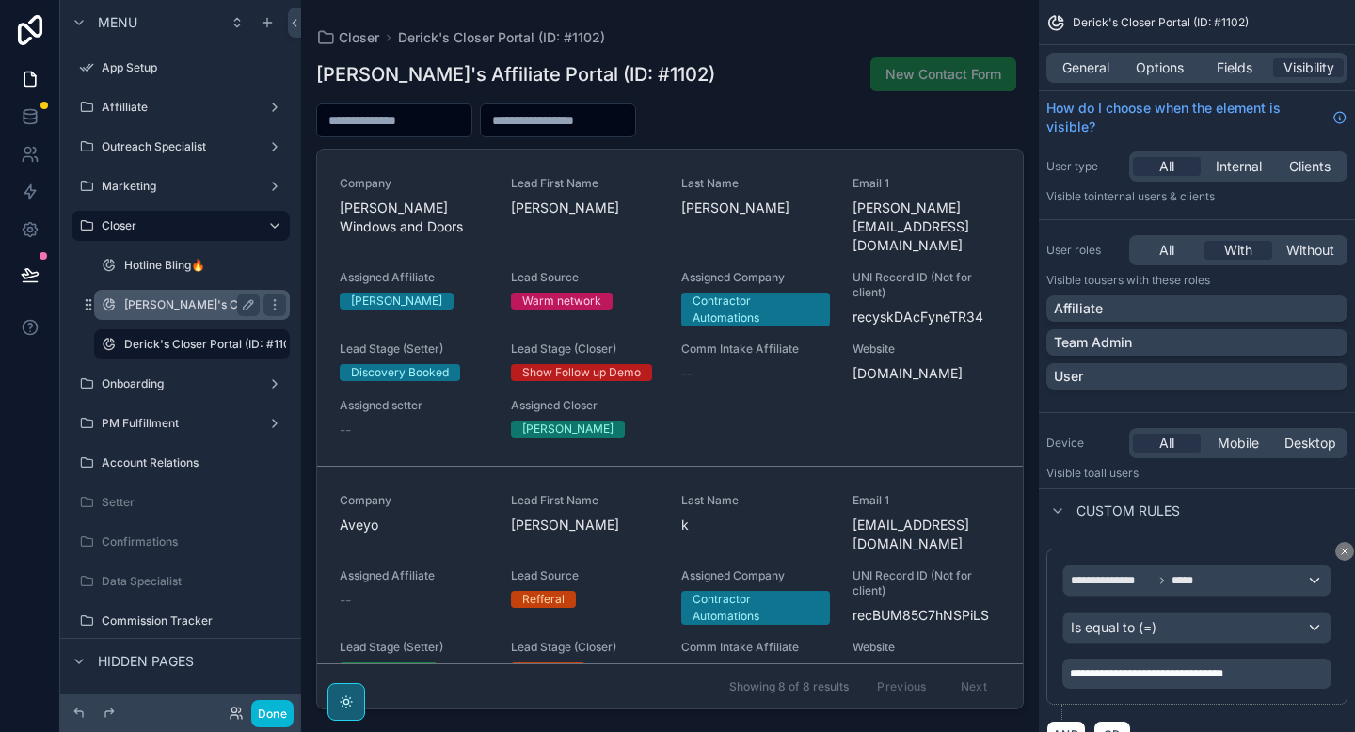
click at [187, 304] on label "[PERSON_NAME]'s Closer Portal (ID: #1102)" at bounding box center [241, 304] width 234 height 15
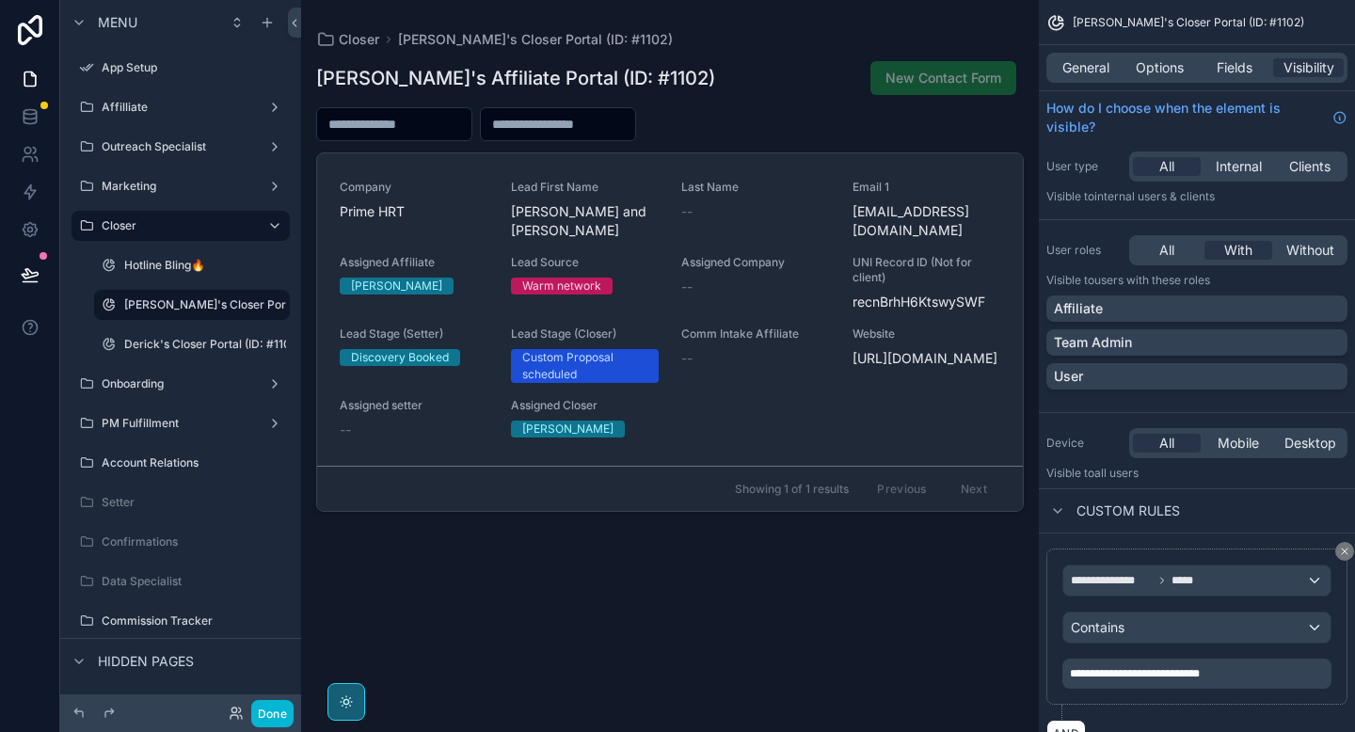
click at [452, 276] on div "scrollable content" at bounding box center [670, 355] width 738 height 710
click at [452, 276] on div "Assigned Affiliate [PERSON_NAME]" at bounding box center [414, 283] width 149 height 56
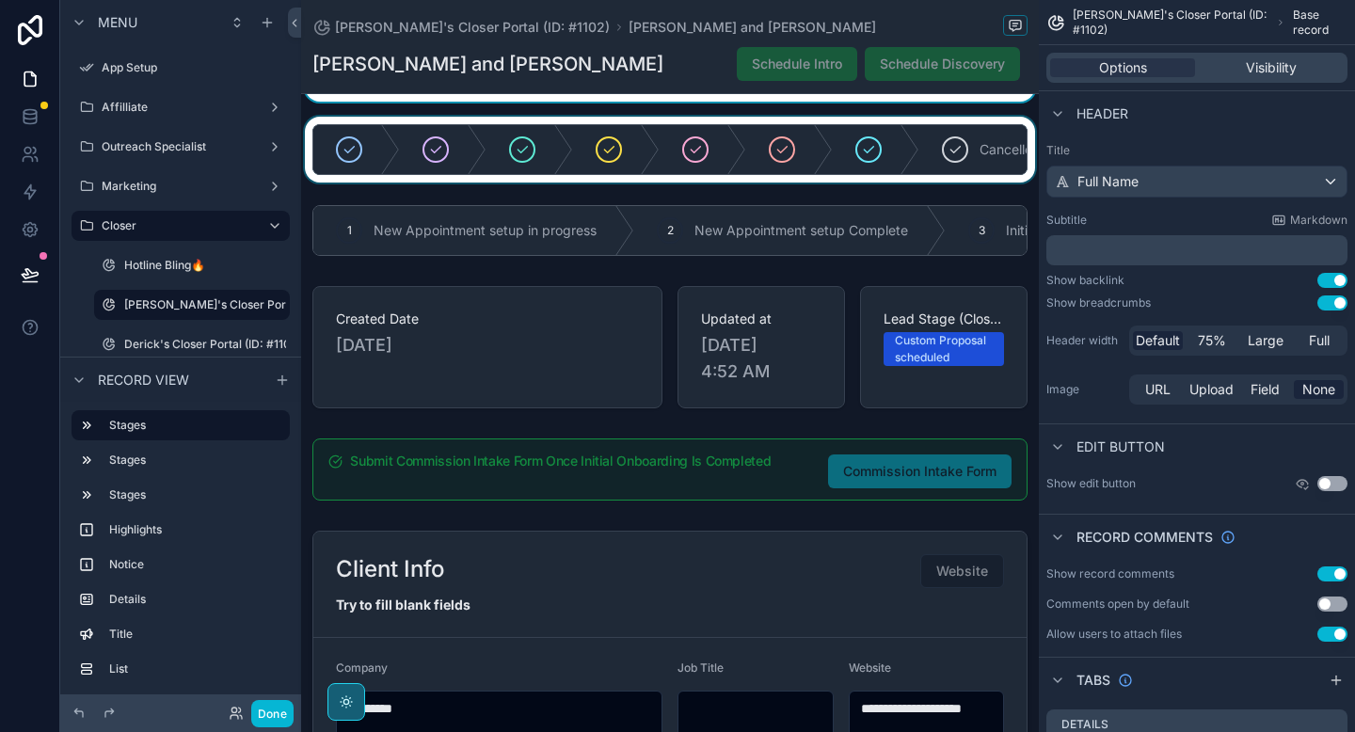
scroll to position [88, 0]
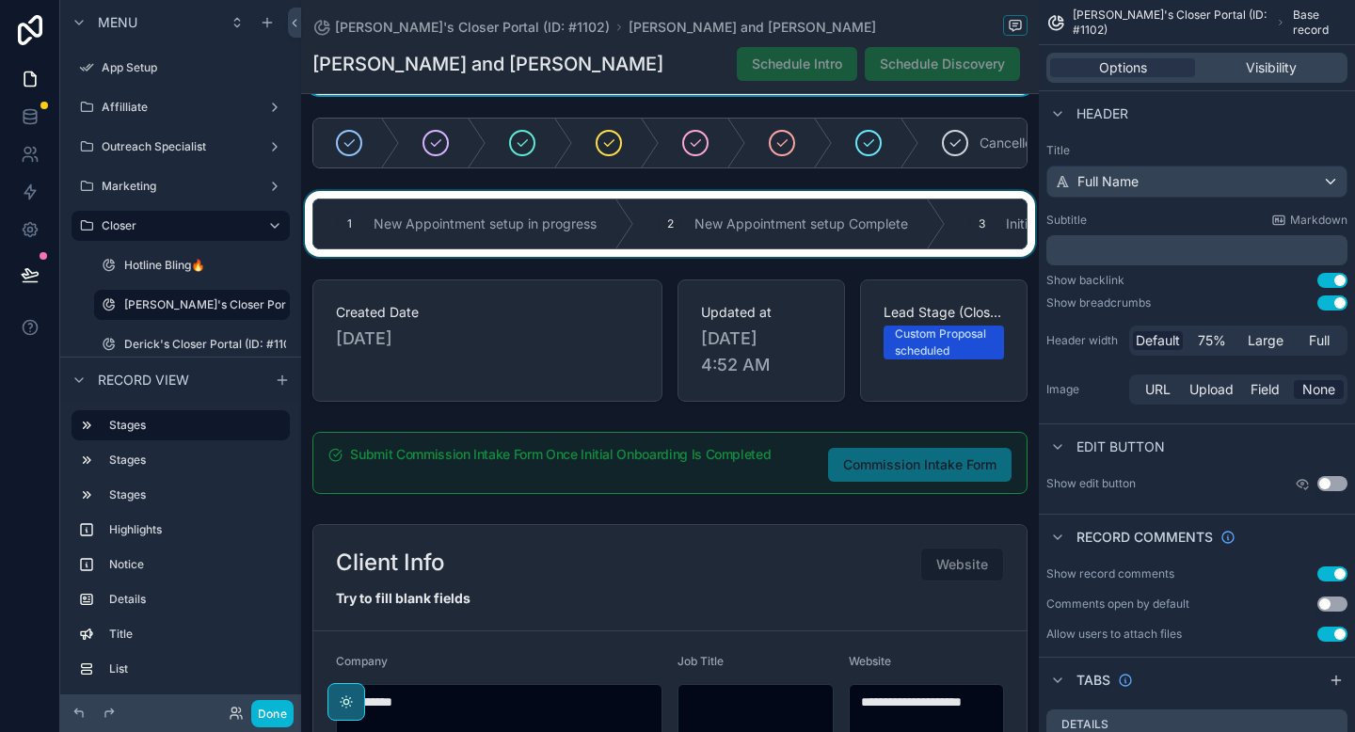
click at [626, 239] on div "scrollable content" at bounding box center [670, 224] width 738 height 66
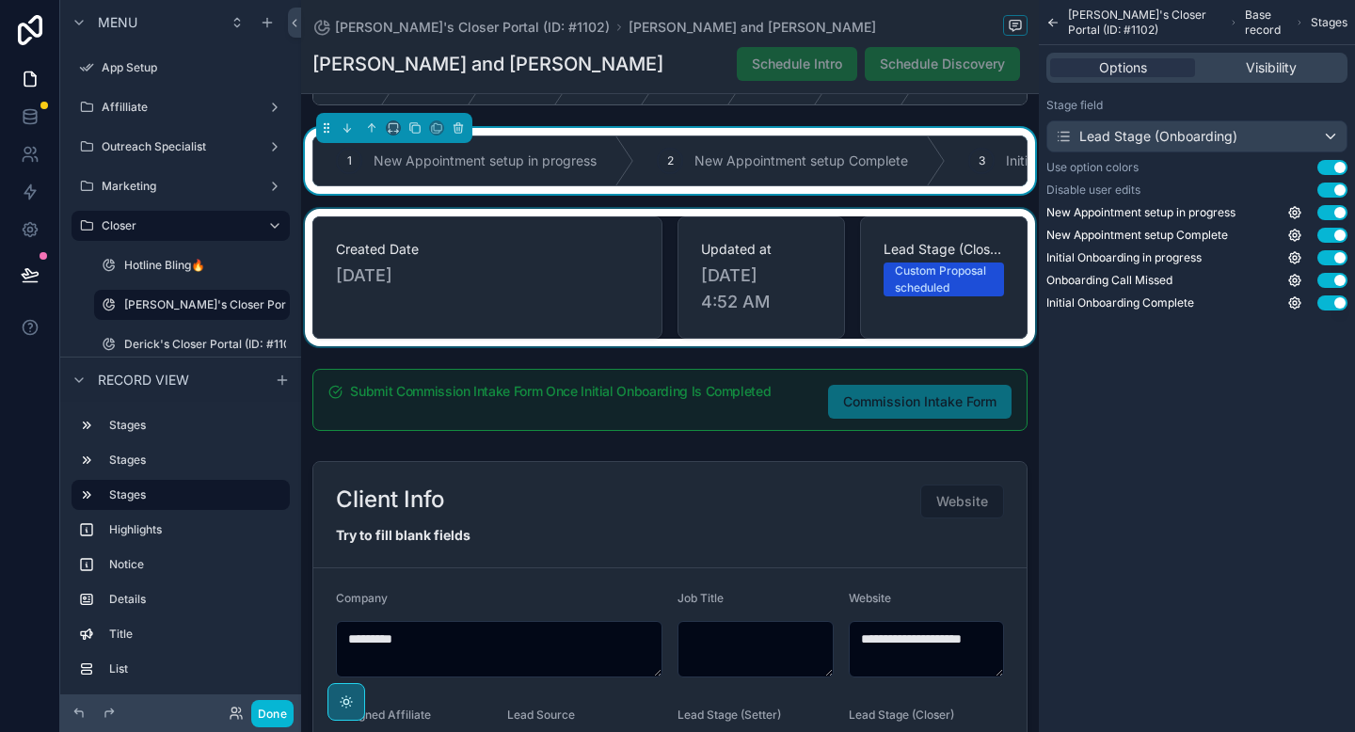
scroll to position [153, 0]
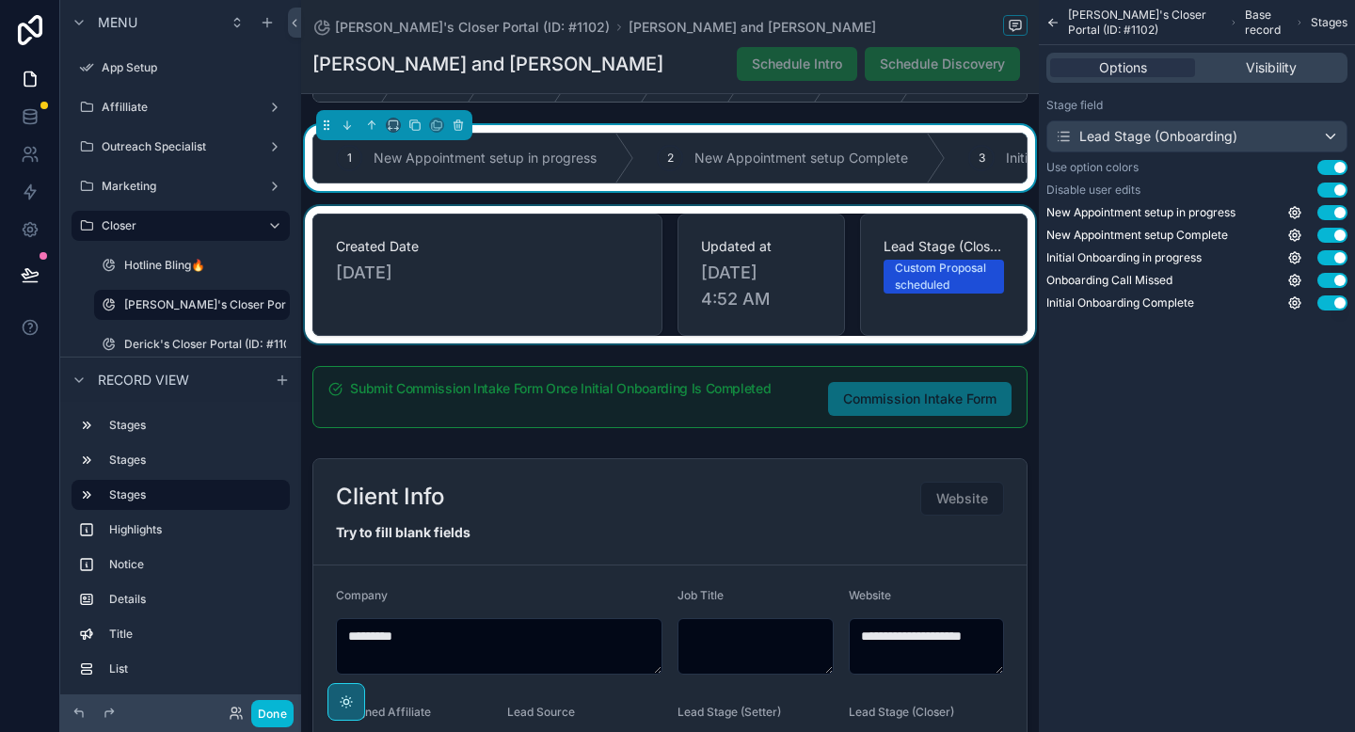
click at [609, 299] on div "scrollable content" at bounding box center [670, 274] width 738 height 137
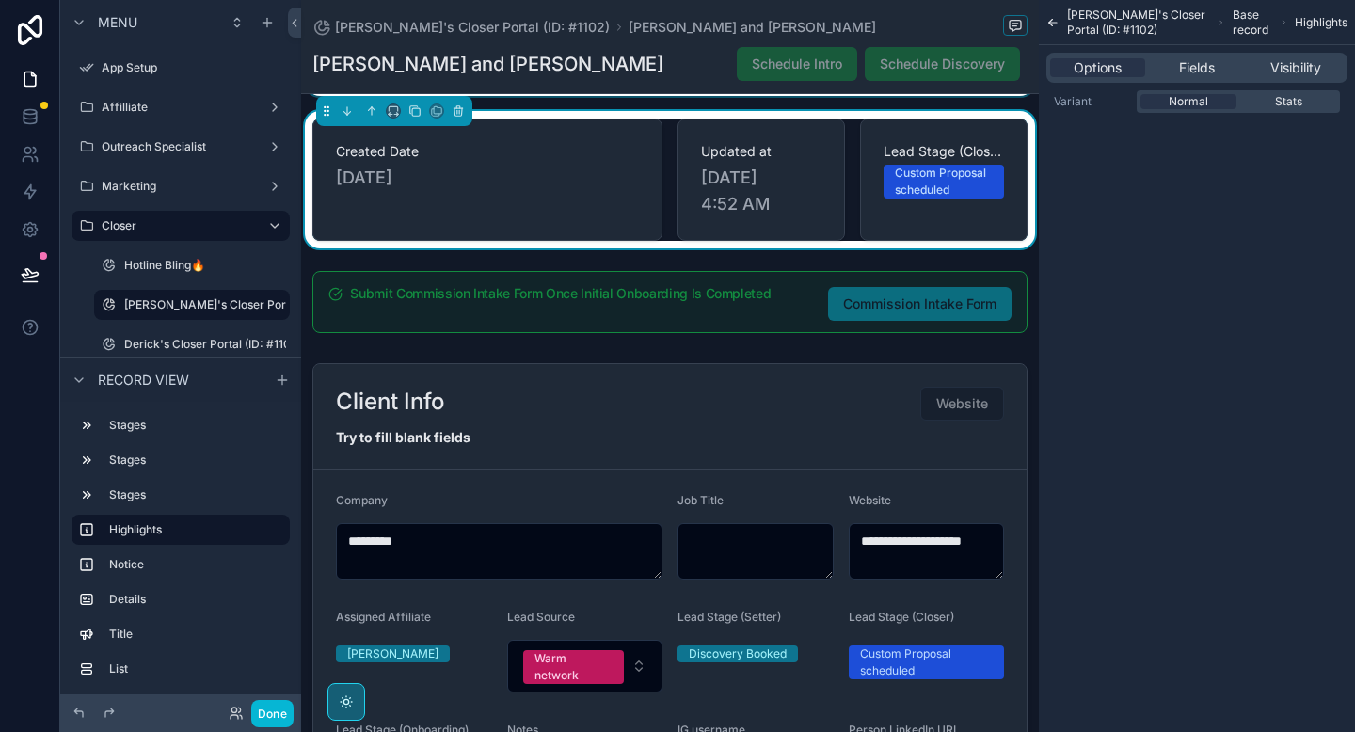
scroll to position [250, 0]
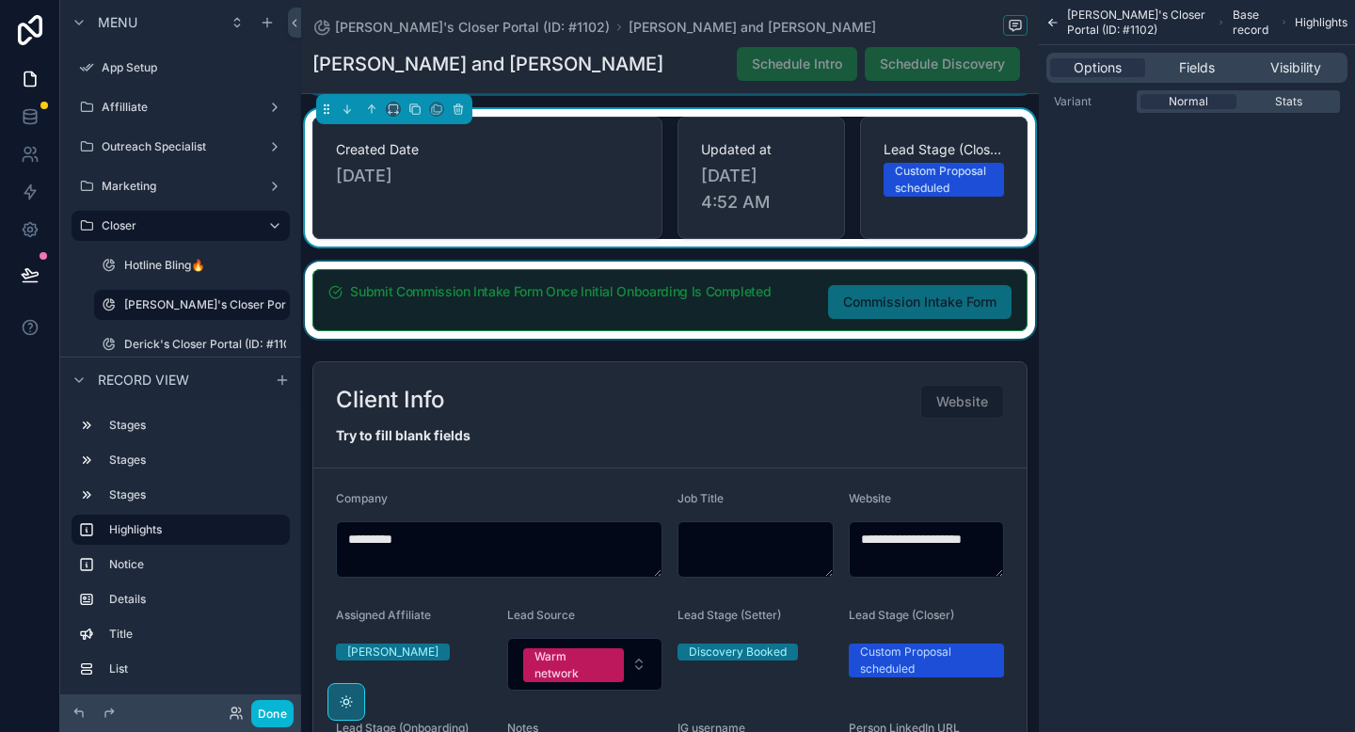
click at [609, 316] on div "scrollable content" at bounding box center [670, 300] width 738 height 77
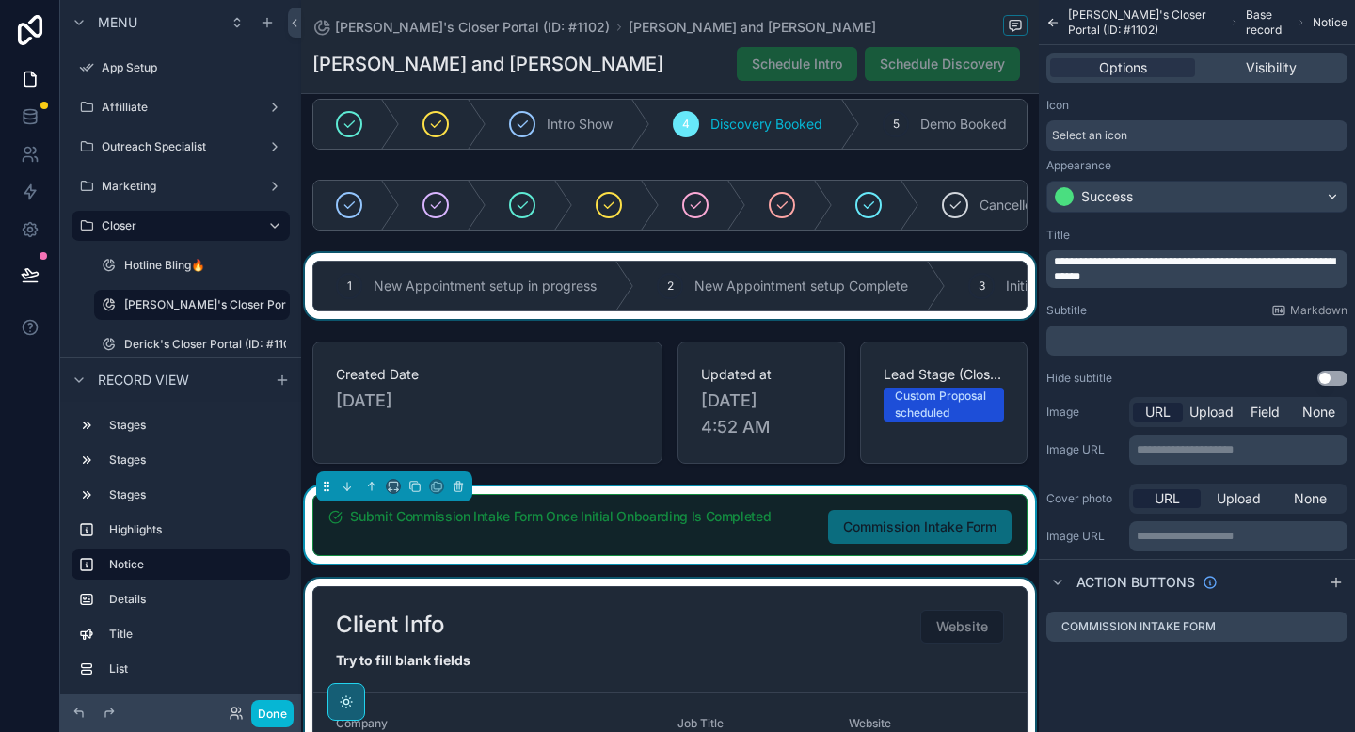
scroll to position [0, 0]
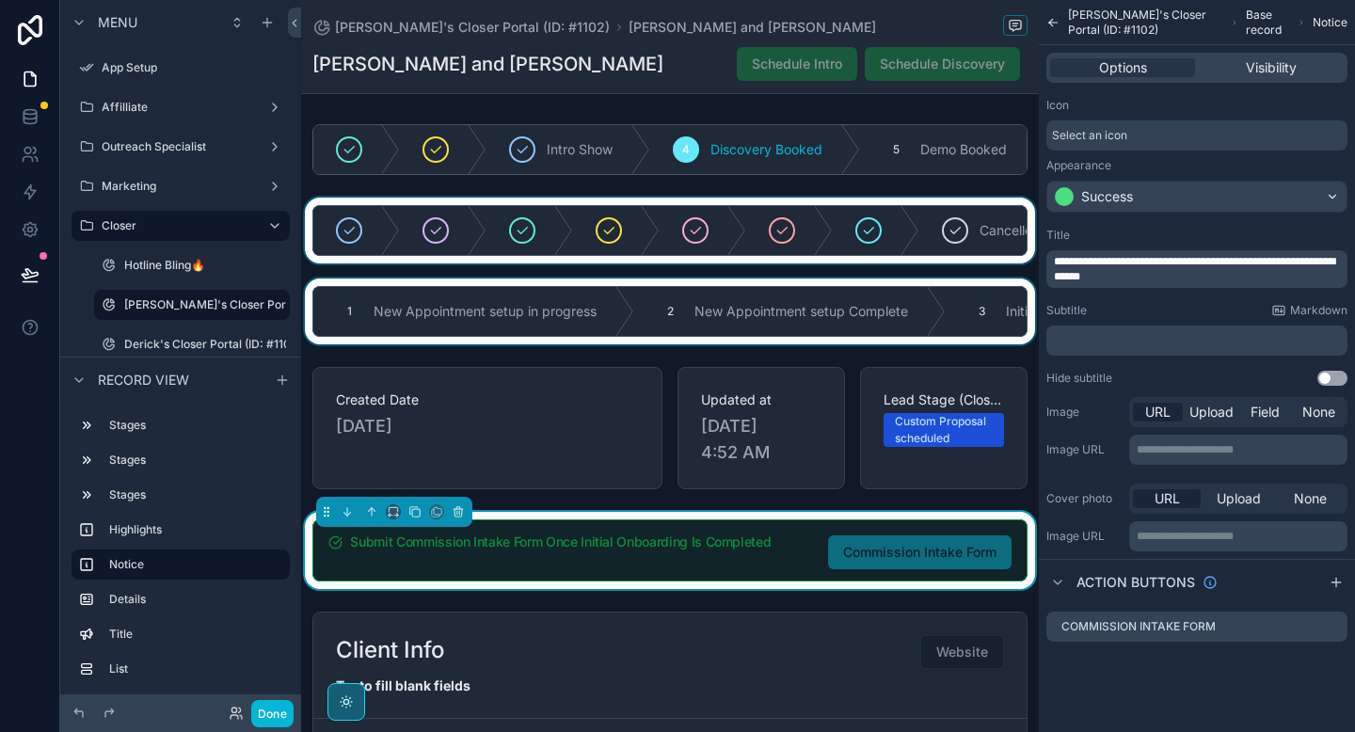
click at [707, 258] on div "scrollable content" at bounding box center [670, 231] width 738 height 66
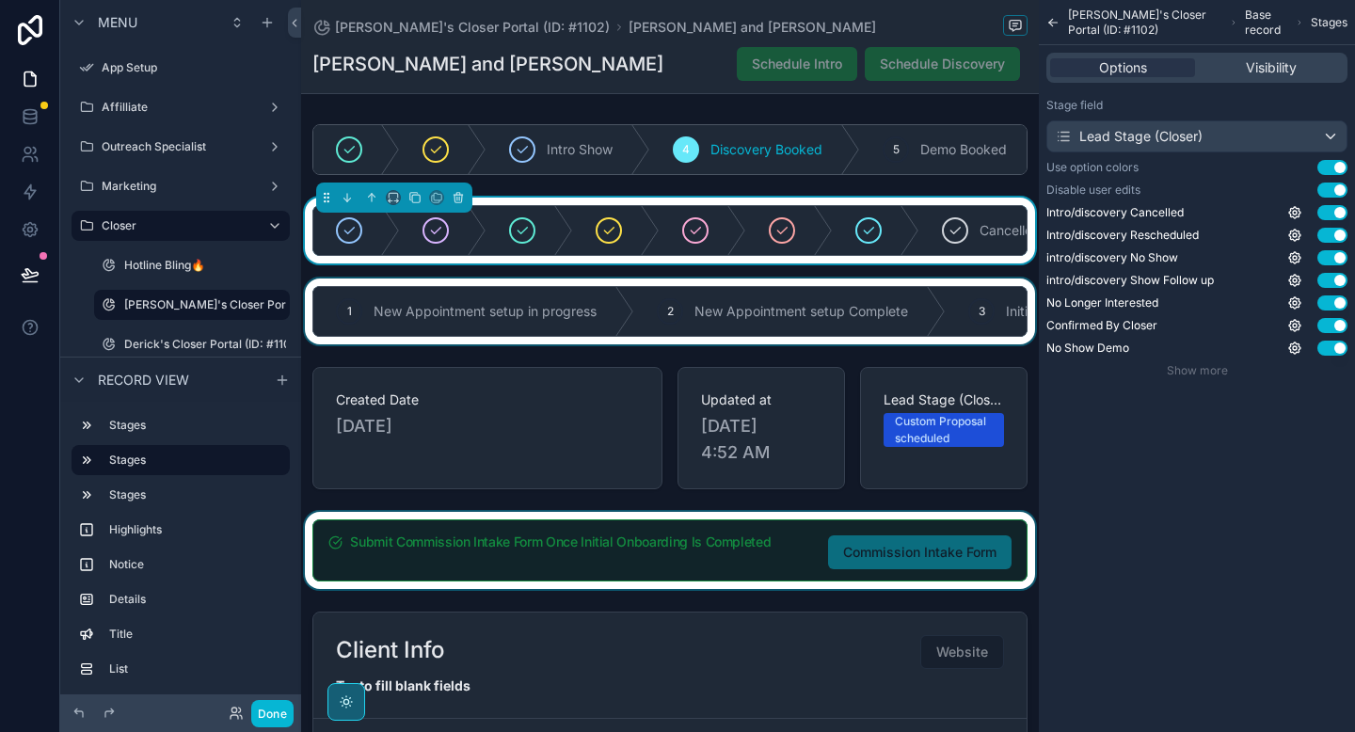
click at [552, 93] on div "[PERSON_NAME]'s Closer Portal (ID: #1102) [PERSON_NAME] and [PERSON_NAME] and […" at bounding box center [669, 46] width 715 height 93
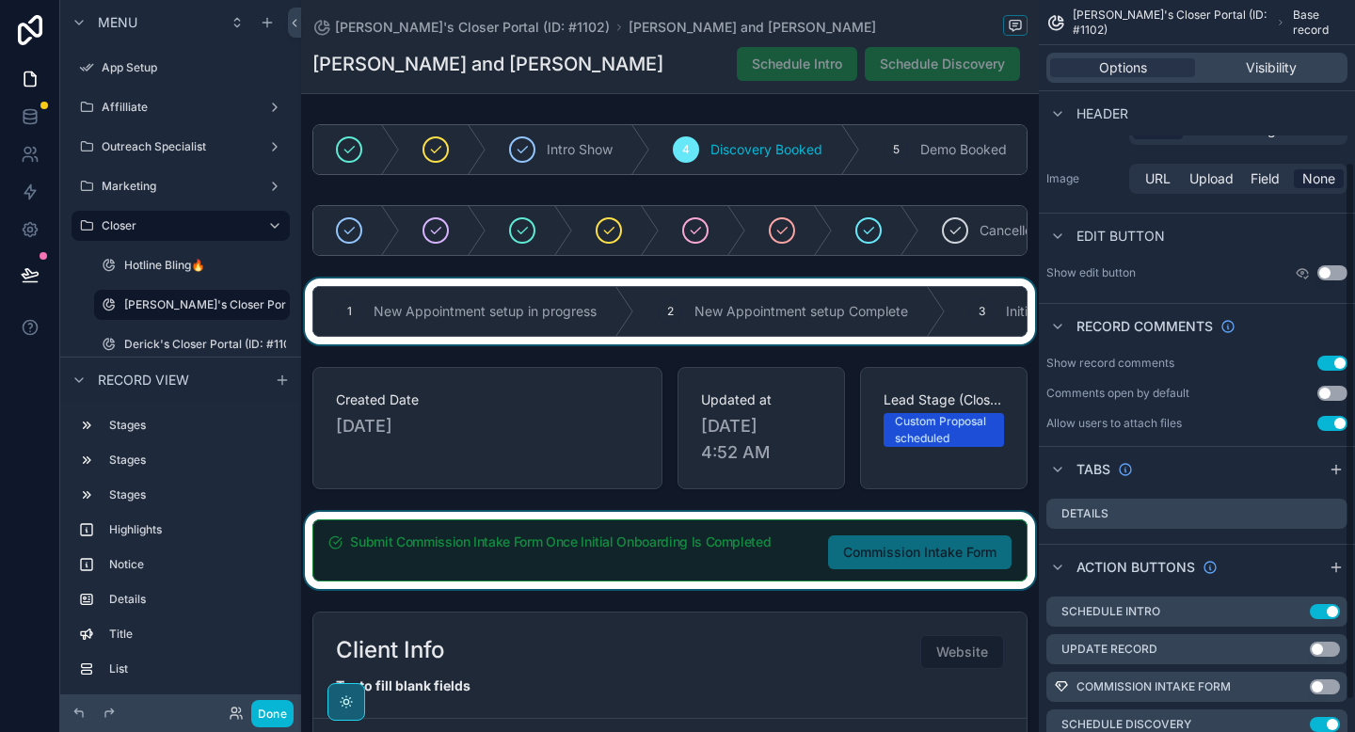
scroll to position [264, 0]
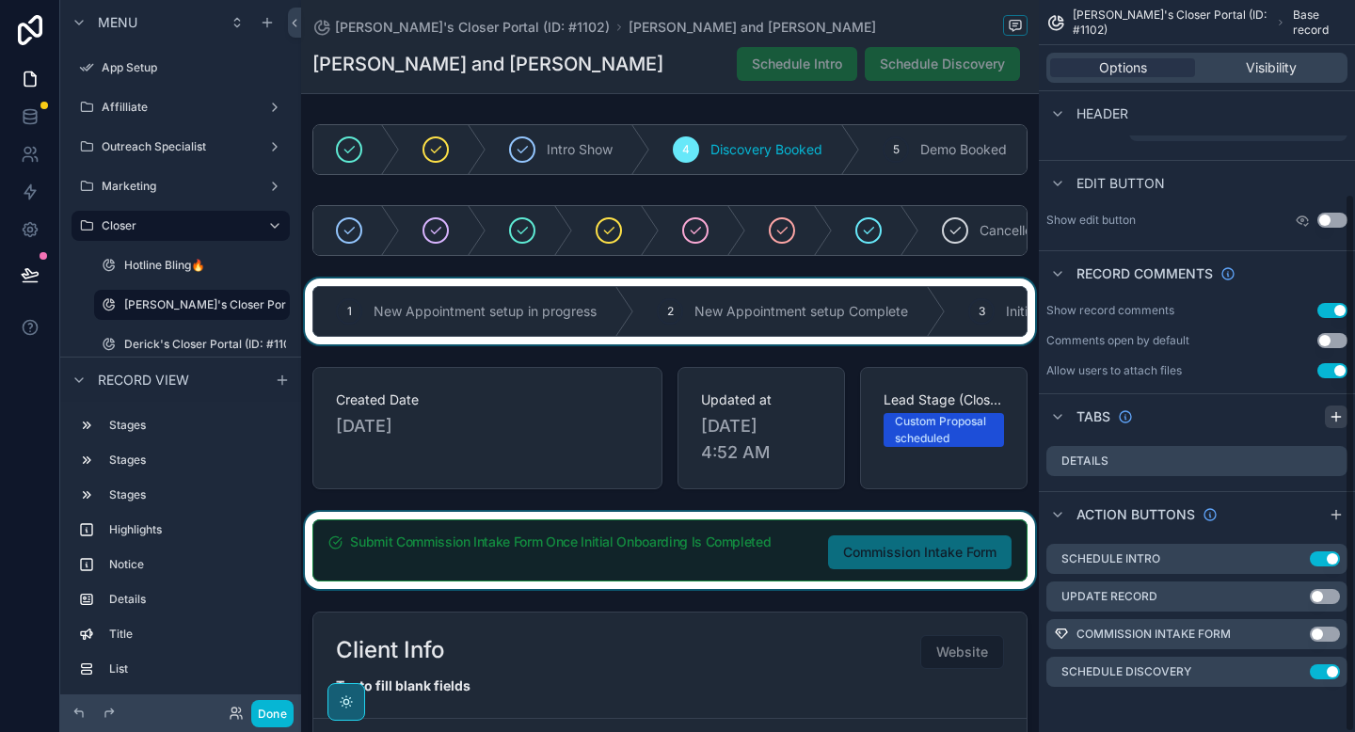
click at [1332, 417] on icon "scrollable content" at bounding box center [1336, 416] width 15 height 15
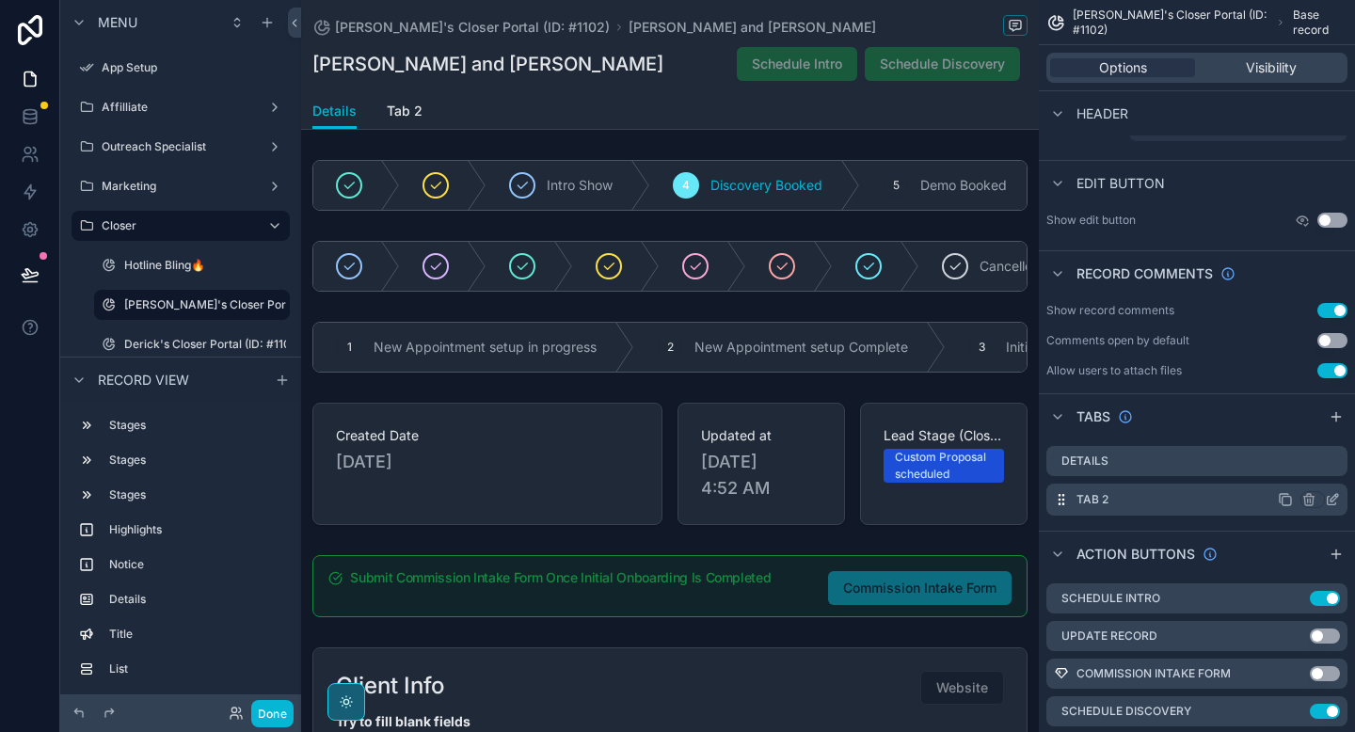
click at [1331, 501] on icon "scrollable content" at bounding box center [1335, 498] width 8 height 8
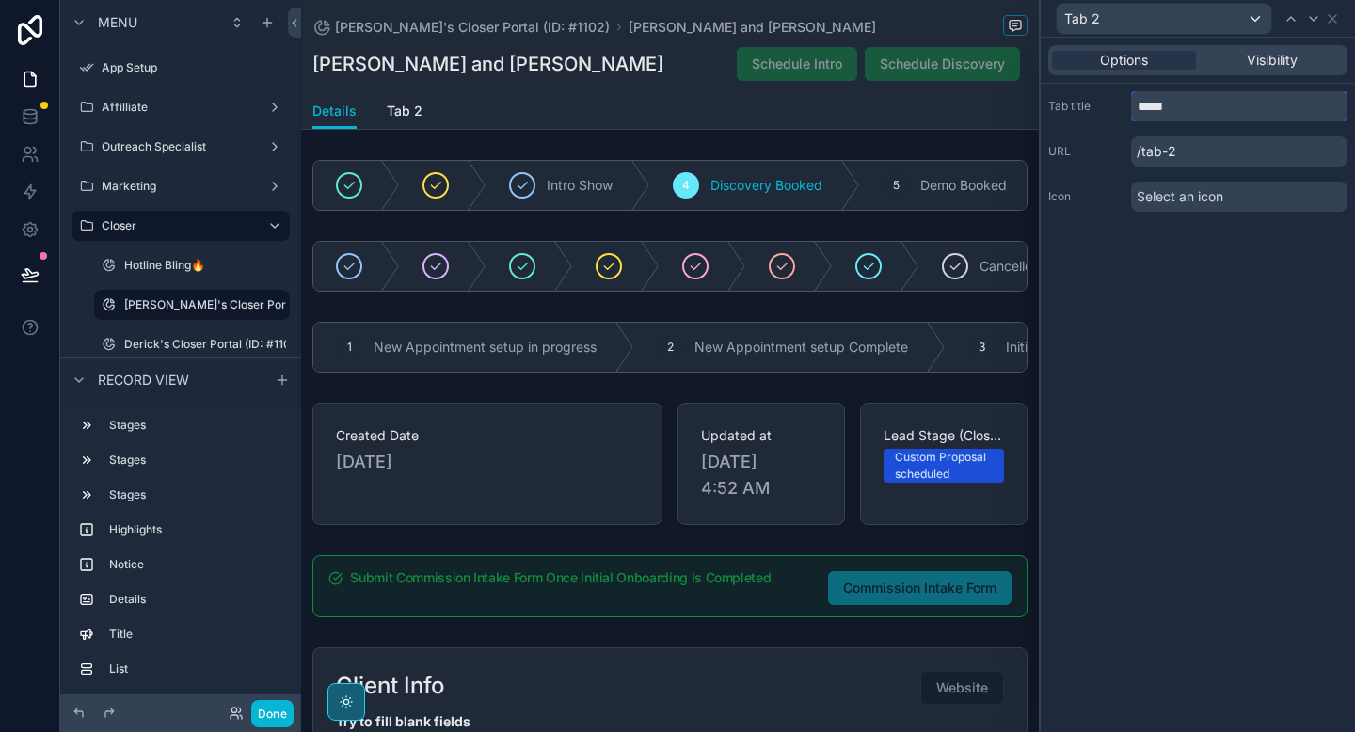
drag, startPoint x: 1227, startPoint y: 105, endPoint x: 1093, endPoint y: 104, distance: 134.6
click at [1092, 104] on div "Tab title *****" at bounding box center [1198, 106] width 299 height 30
click at [1148, 104] on input "******" at bounding box center [1239, 106] width 216 height 30
type input "*"
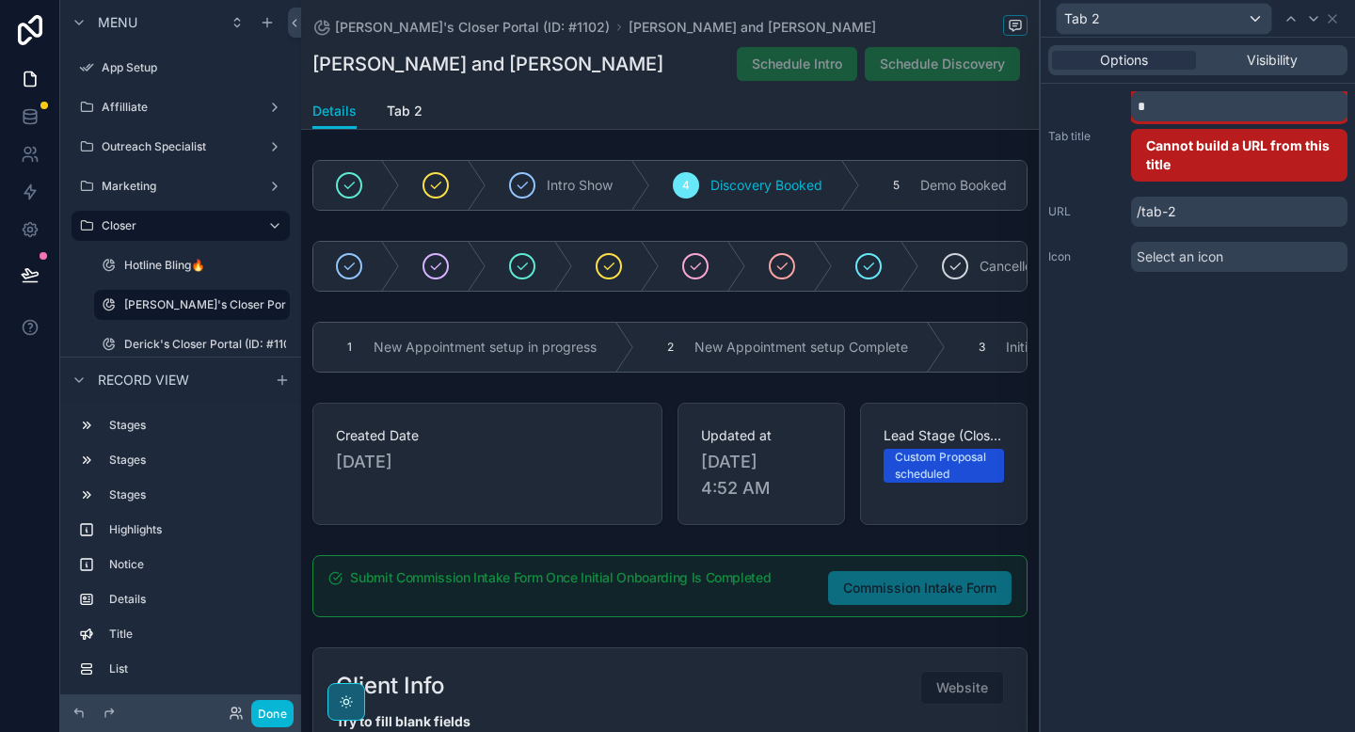
click at [1103, 165] on div "Tab title Cannot build a URL from this title" at bounding box center [1198, 136] width 299 height 90
click at [1330, 19] on icon at bounding box center [1332, 18] width 15 height 15
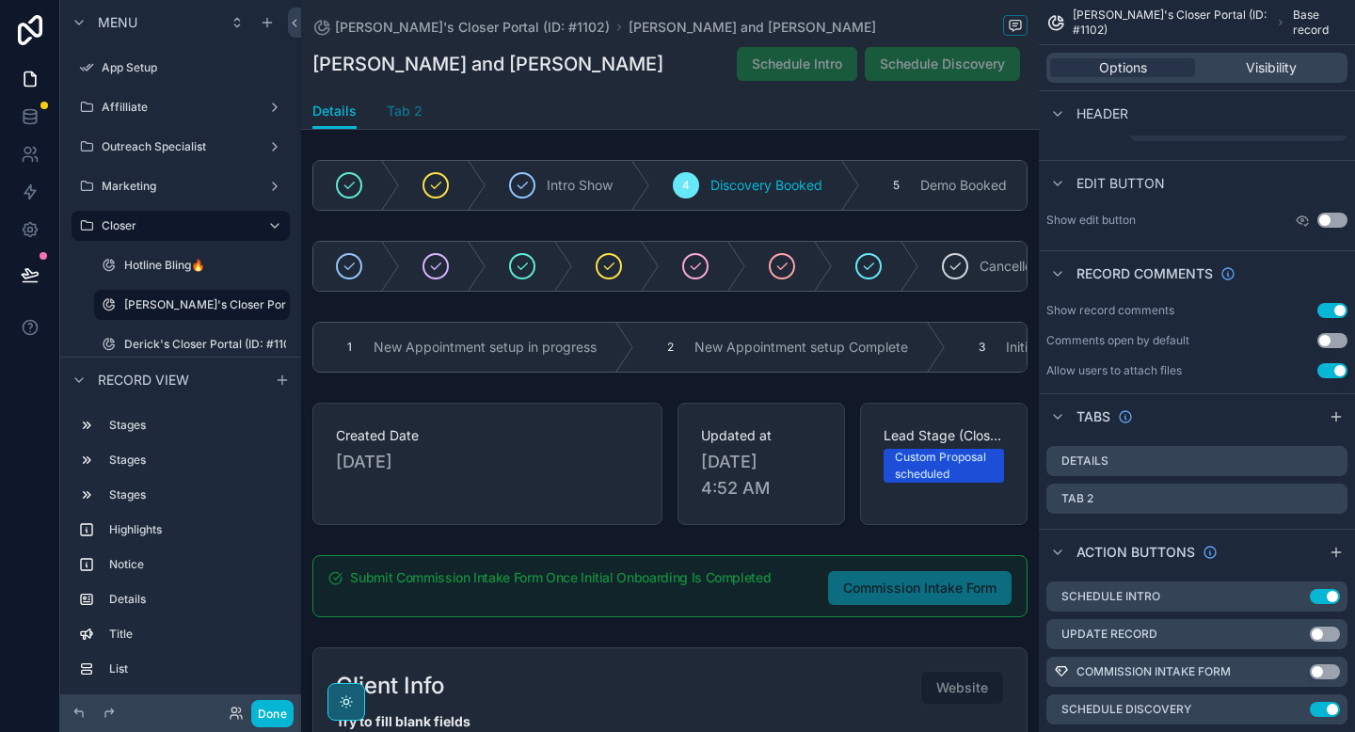
click at [402, 113] on span "Tab 2" at bounding box center [405, 111] width 36 height 19
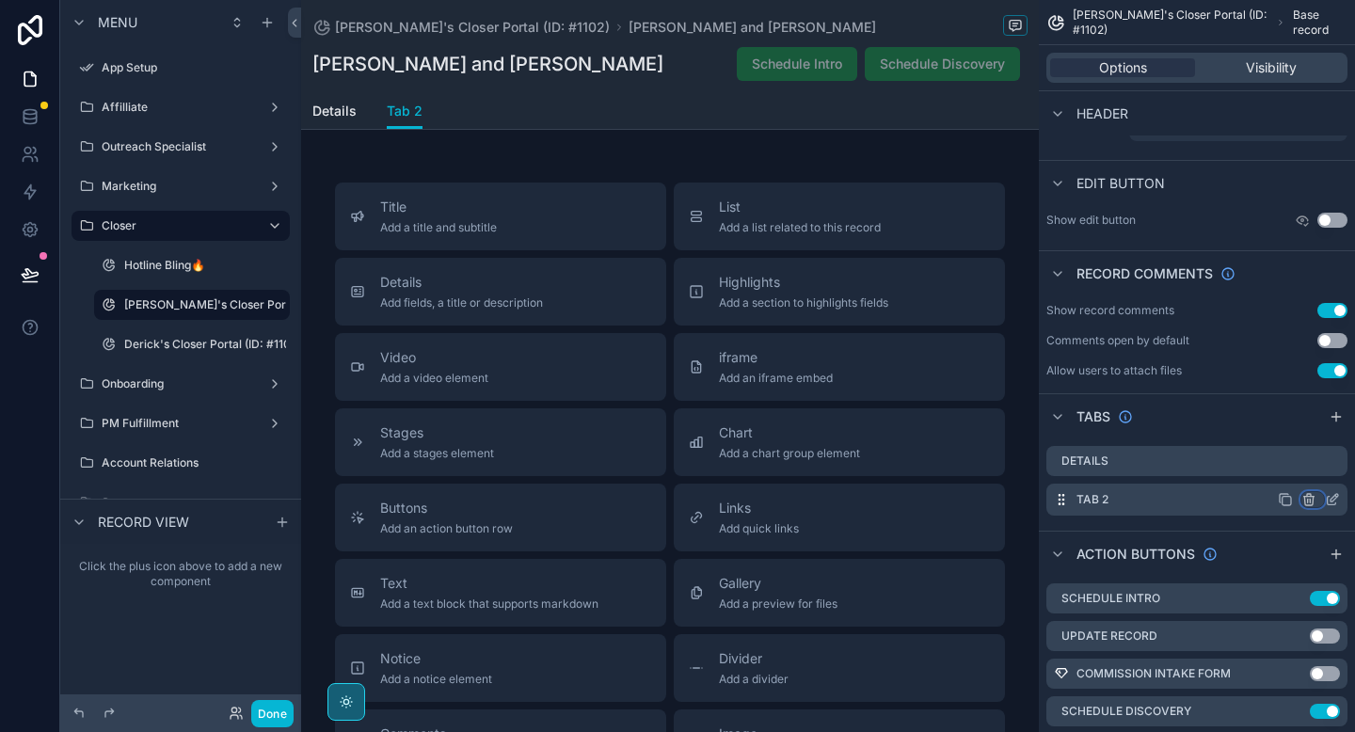
click at [1310, 499] on icon "scrollable content" at bounding box center [1310, 501] width 0 height 4
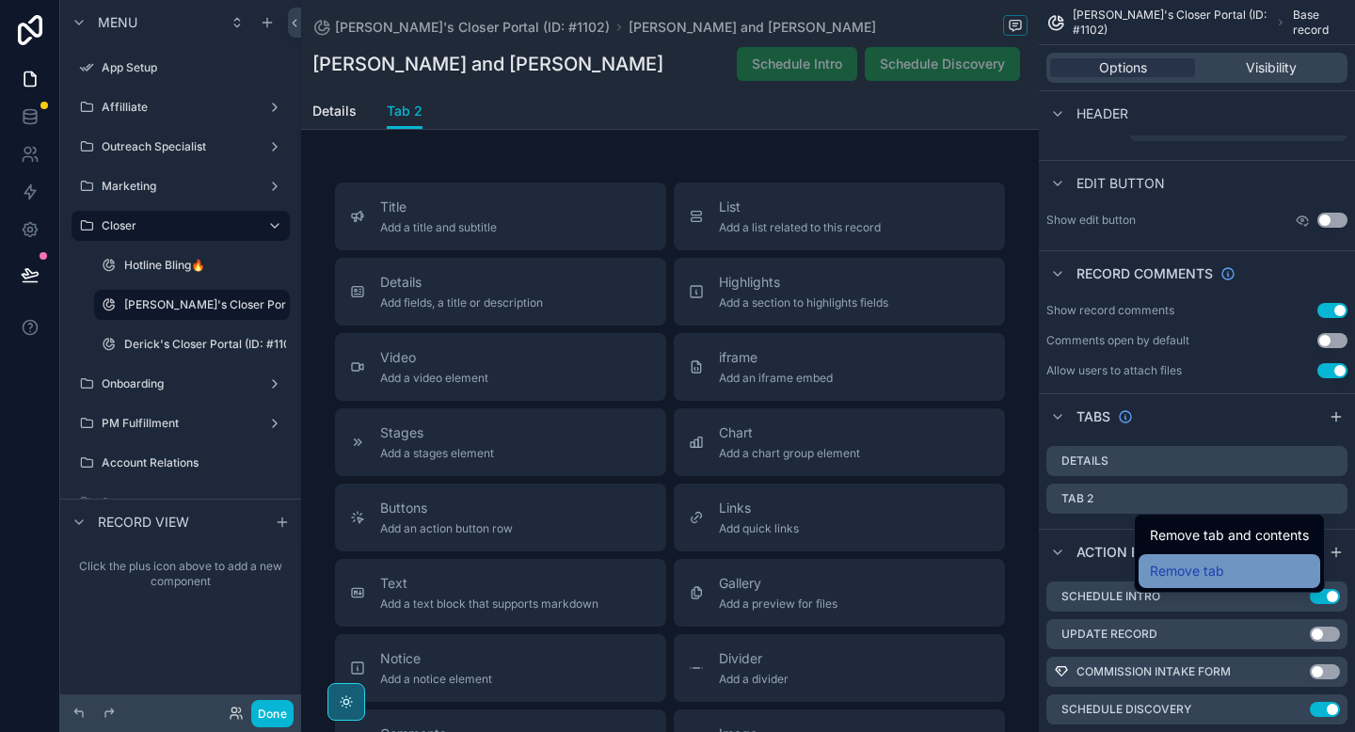
click at [1220, 568] on span "Remove tab" at bounding box center [1187, 571] width 74 height 23
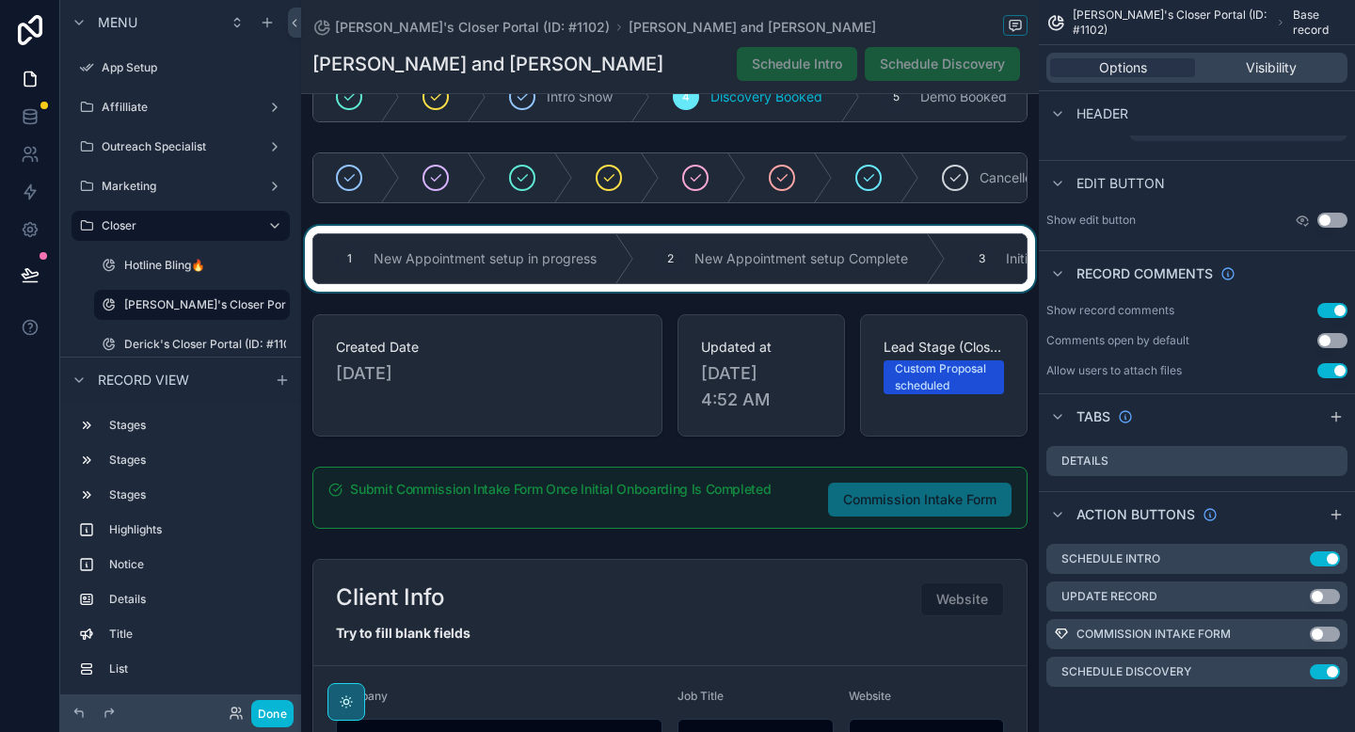
scroll to position [63, 0]
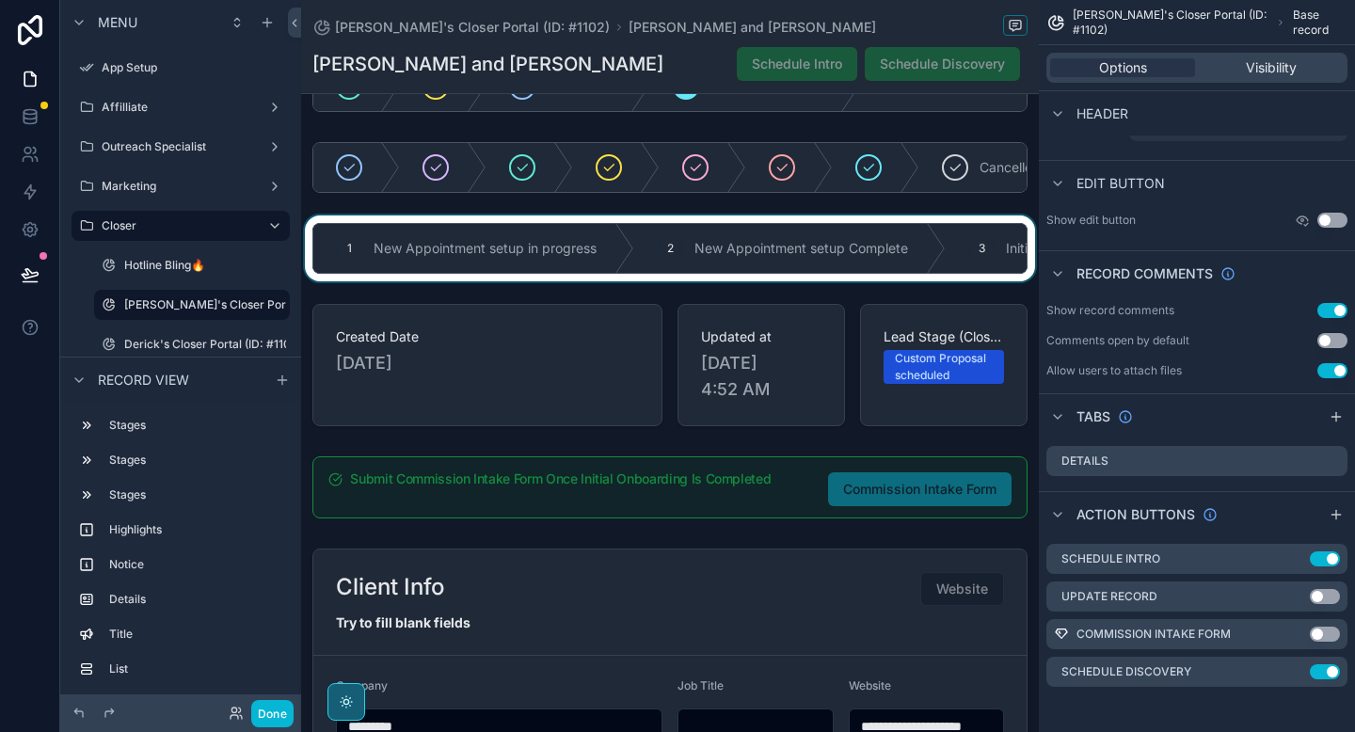
click at [577, 266] on div "scrollable content" at bounding box center [670, 249] width 738 height 66
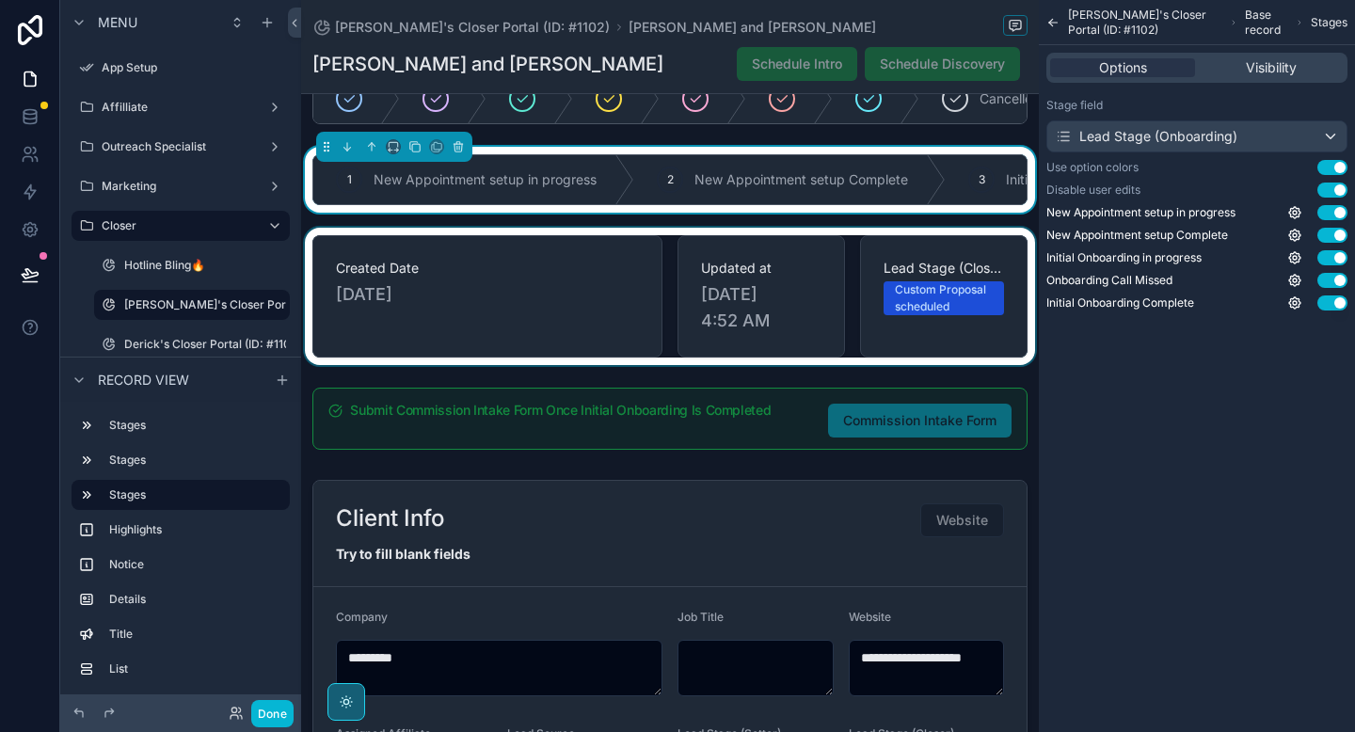
scroll to position [150, 0]
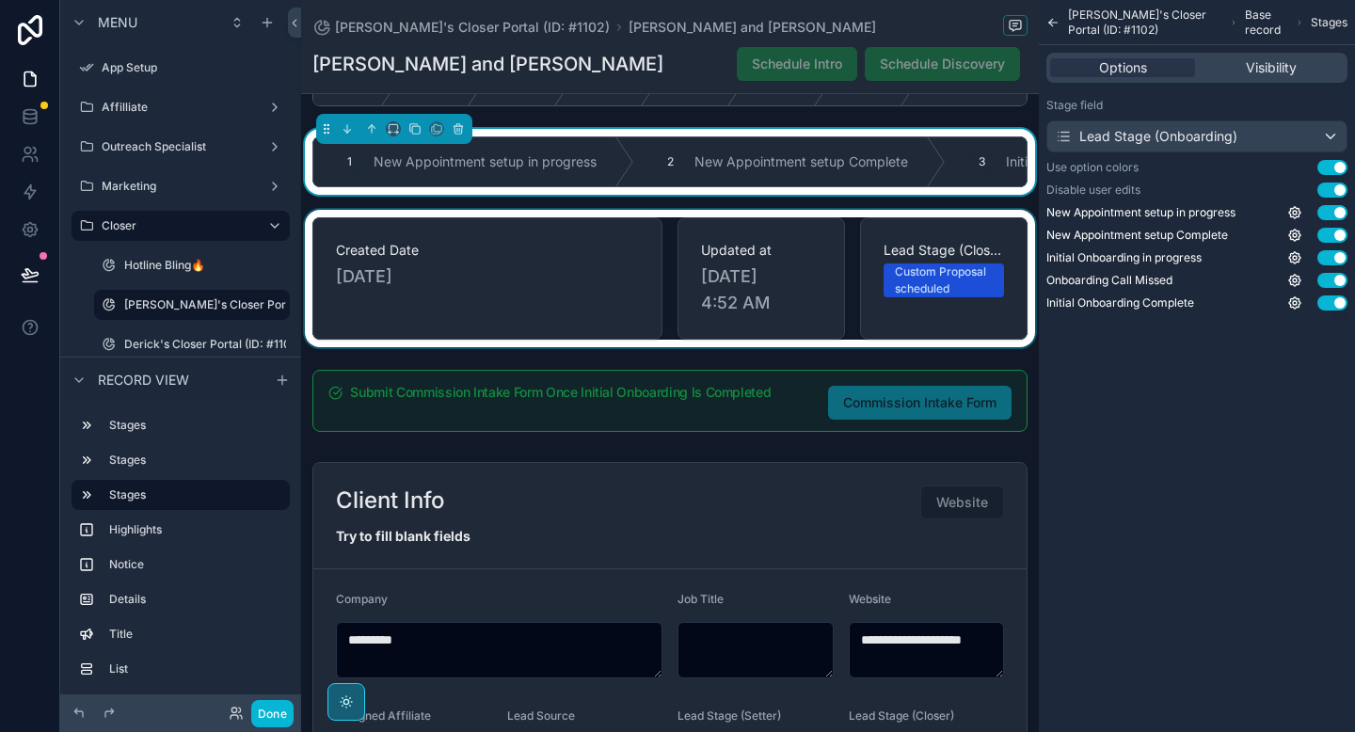
click at [552, 315] on div "scrollable content" at bounding box center [670, 278] width 738 height 137
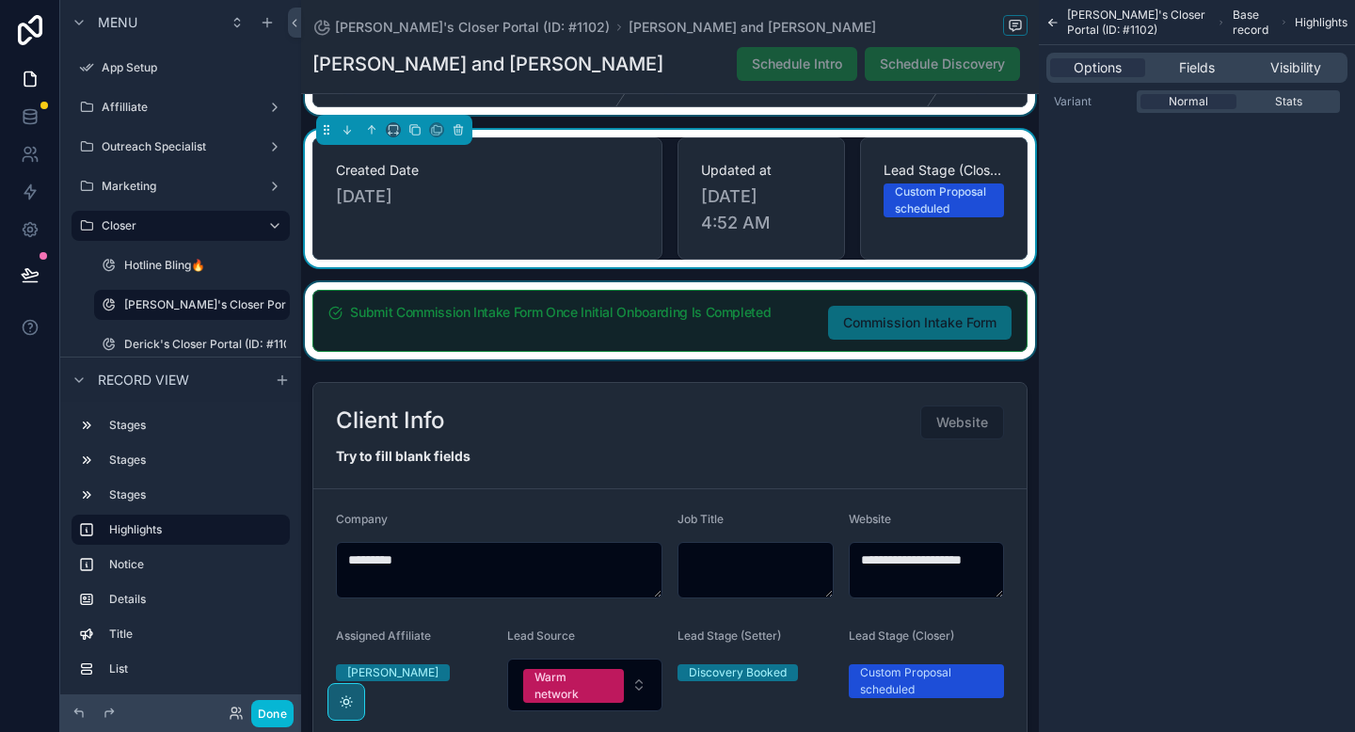
click at [543, 341] on div "scrollable content" at bounding box center [670, 320] width 738 height 77
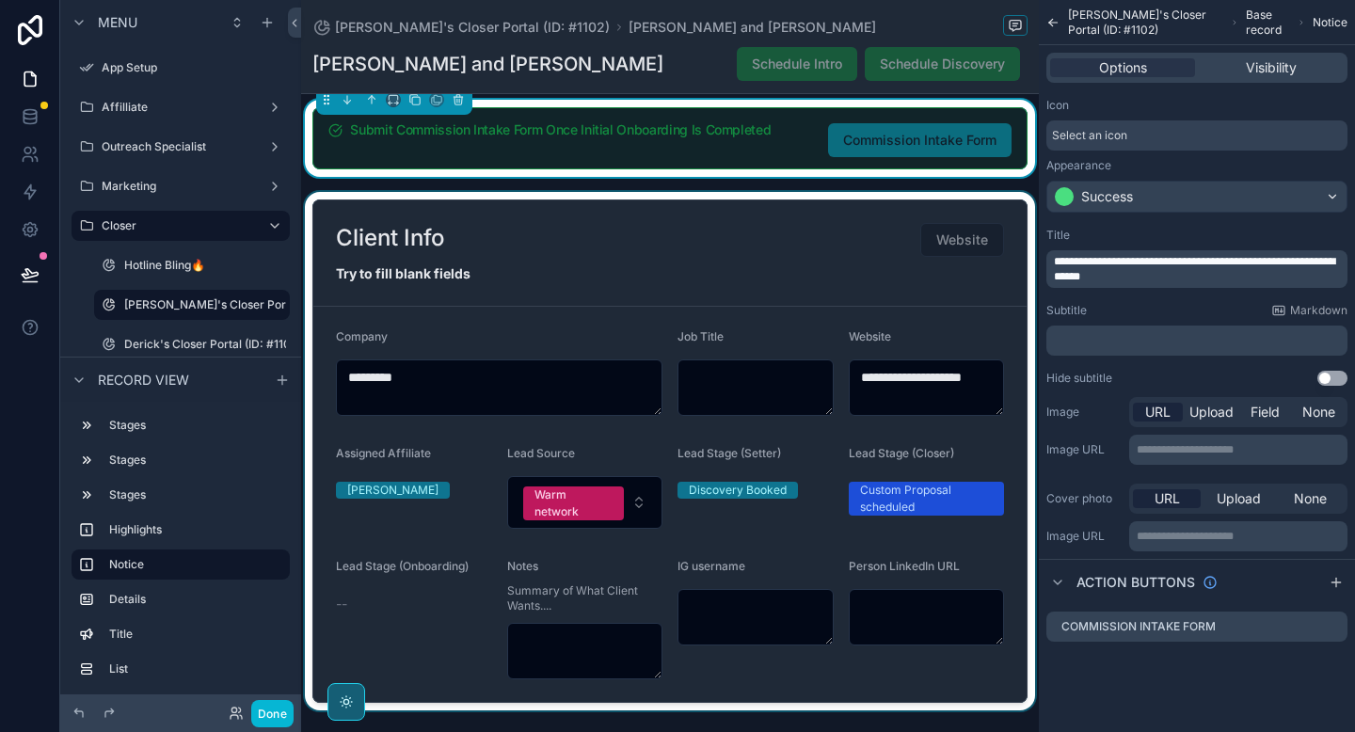
scroll to position [458, 0]
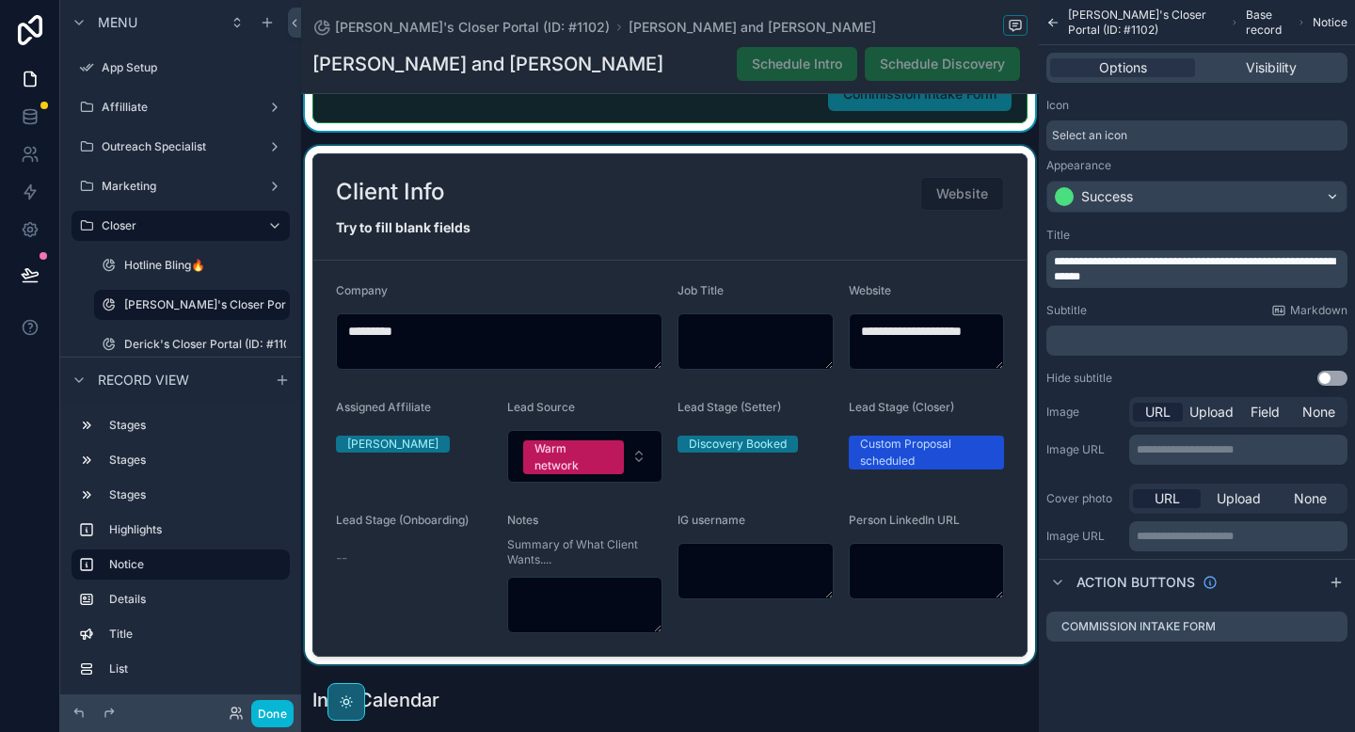
click at [546, 341] on div "scrollable content" at bounding box center [670, 405] width 738 height 519
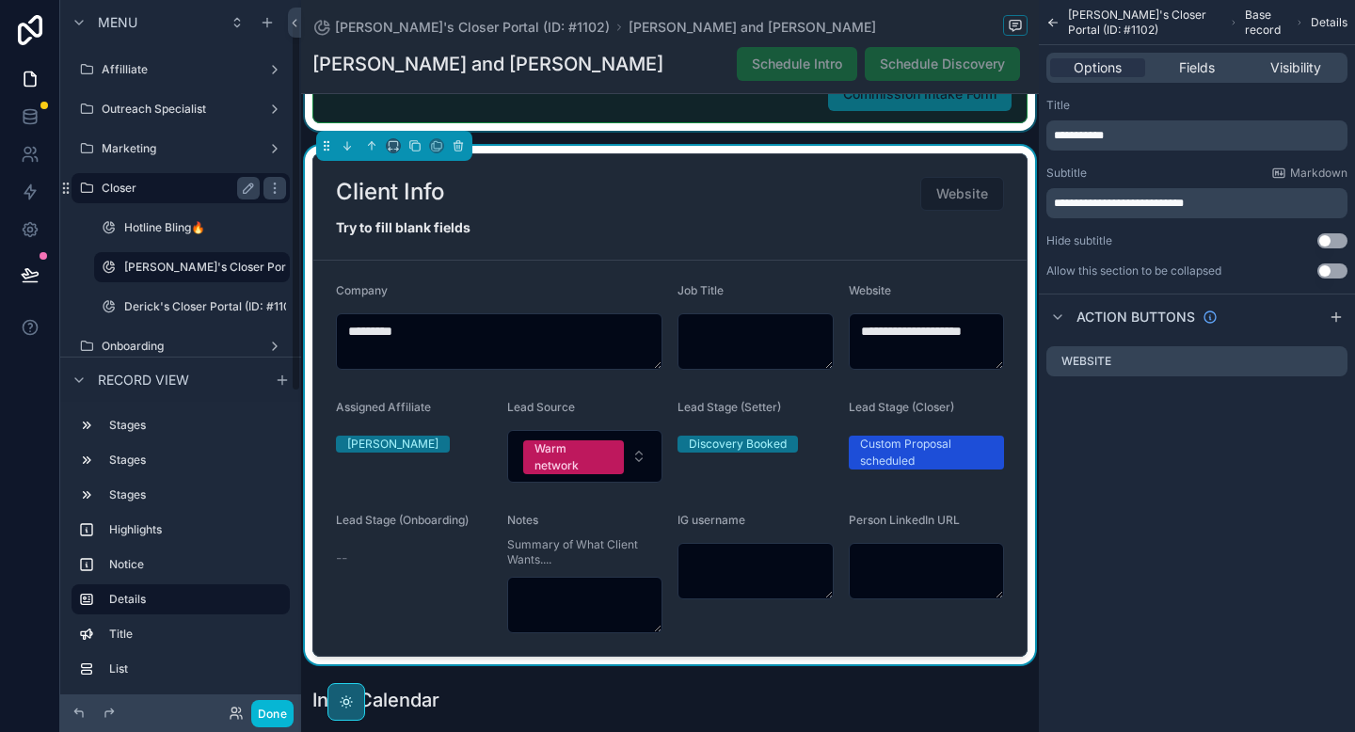
scroll to position [0, 0]
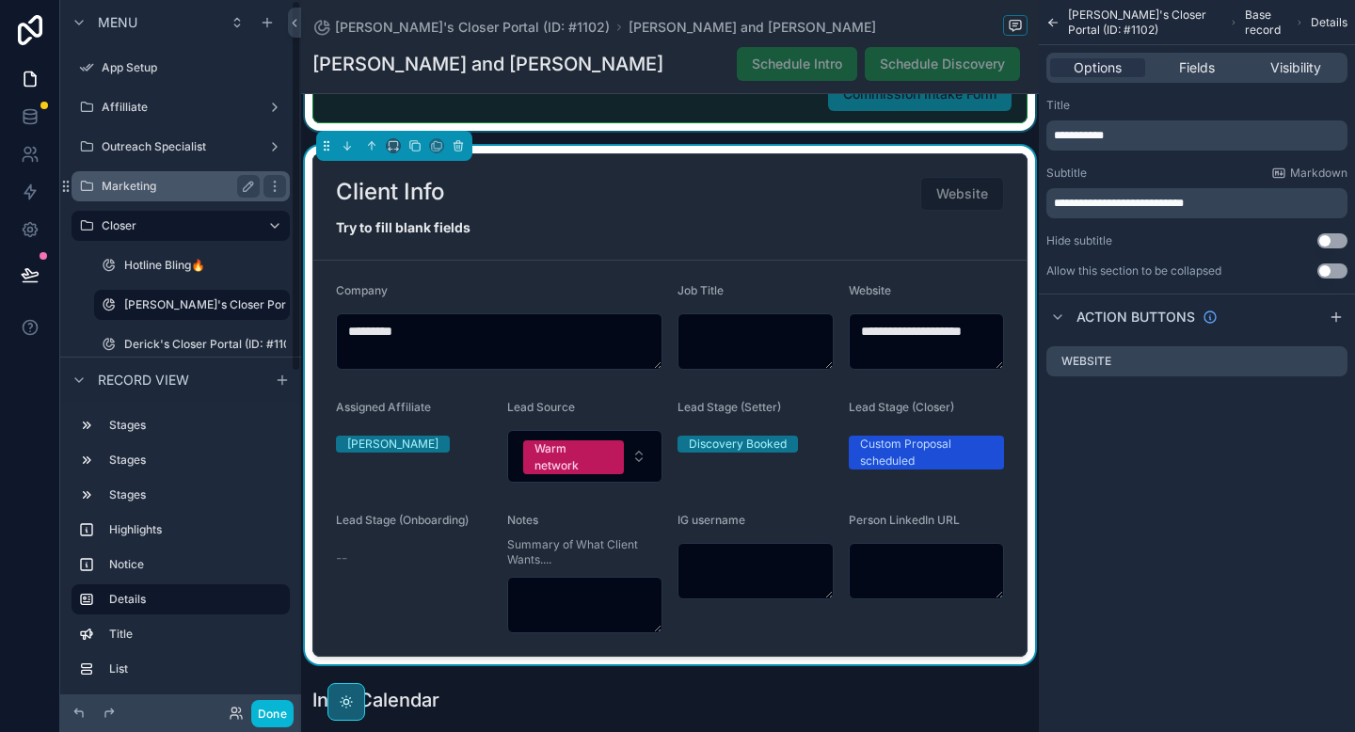
click at [151, 180] on label "Marketing" at bounding box center [177, 186] width 151 height 15
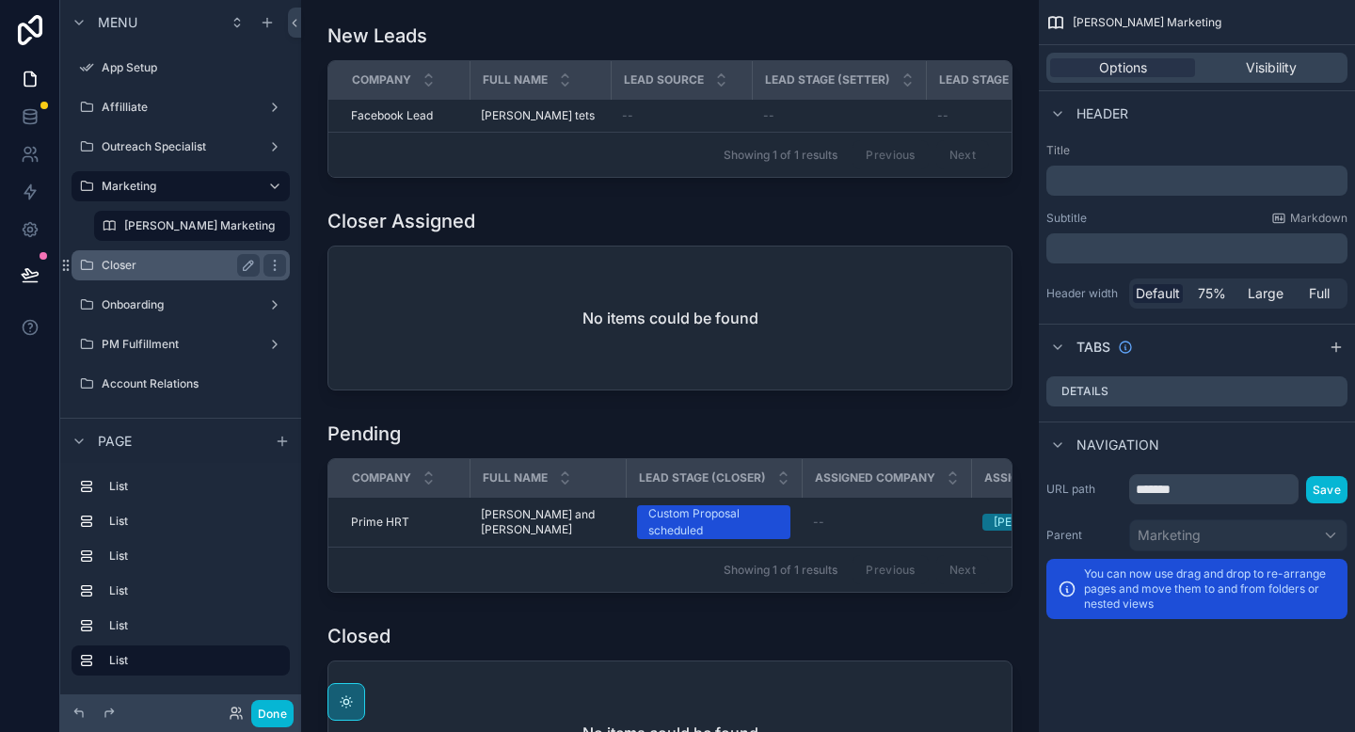
click at [136, 272] on label "Closer" at bounding box center [177, 265] width 151 height 15
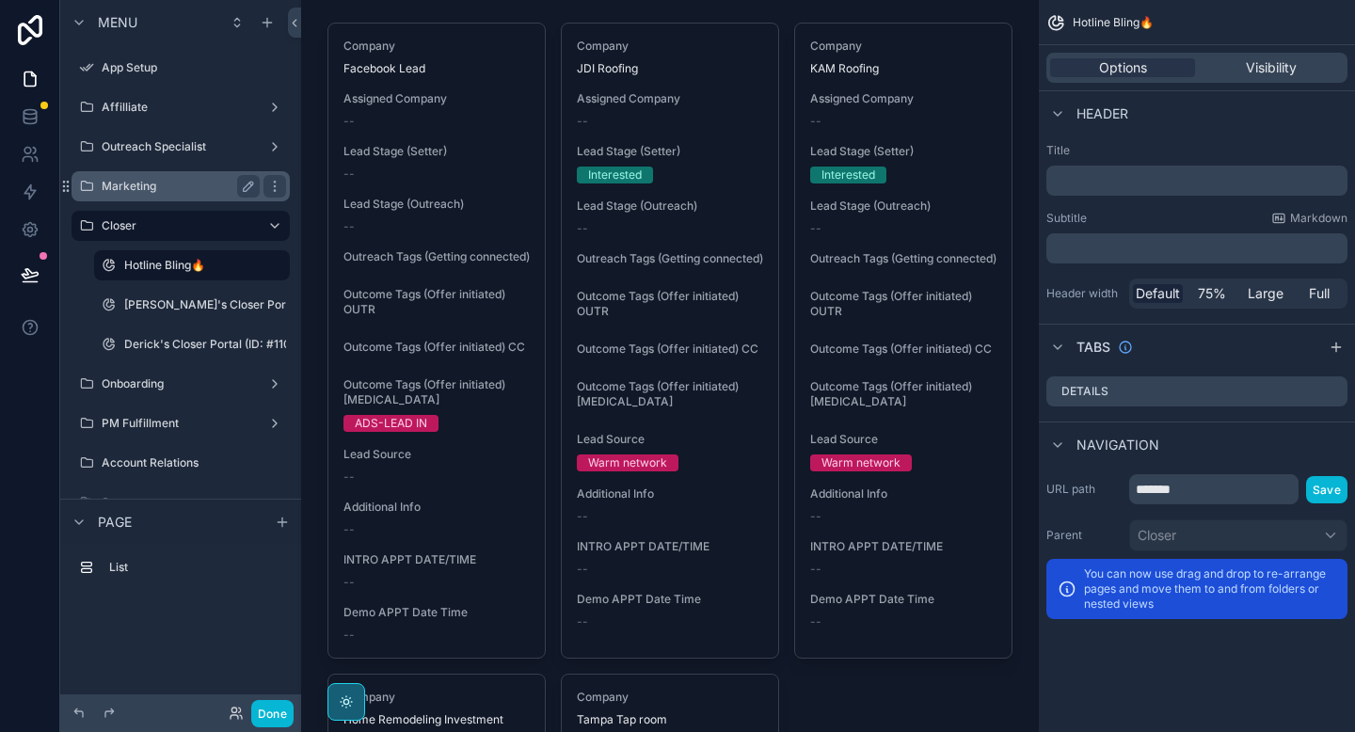
click at [151, 199] on div "Marketing" at bounding box center [180, 186] width 211 height 30
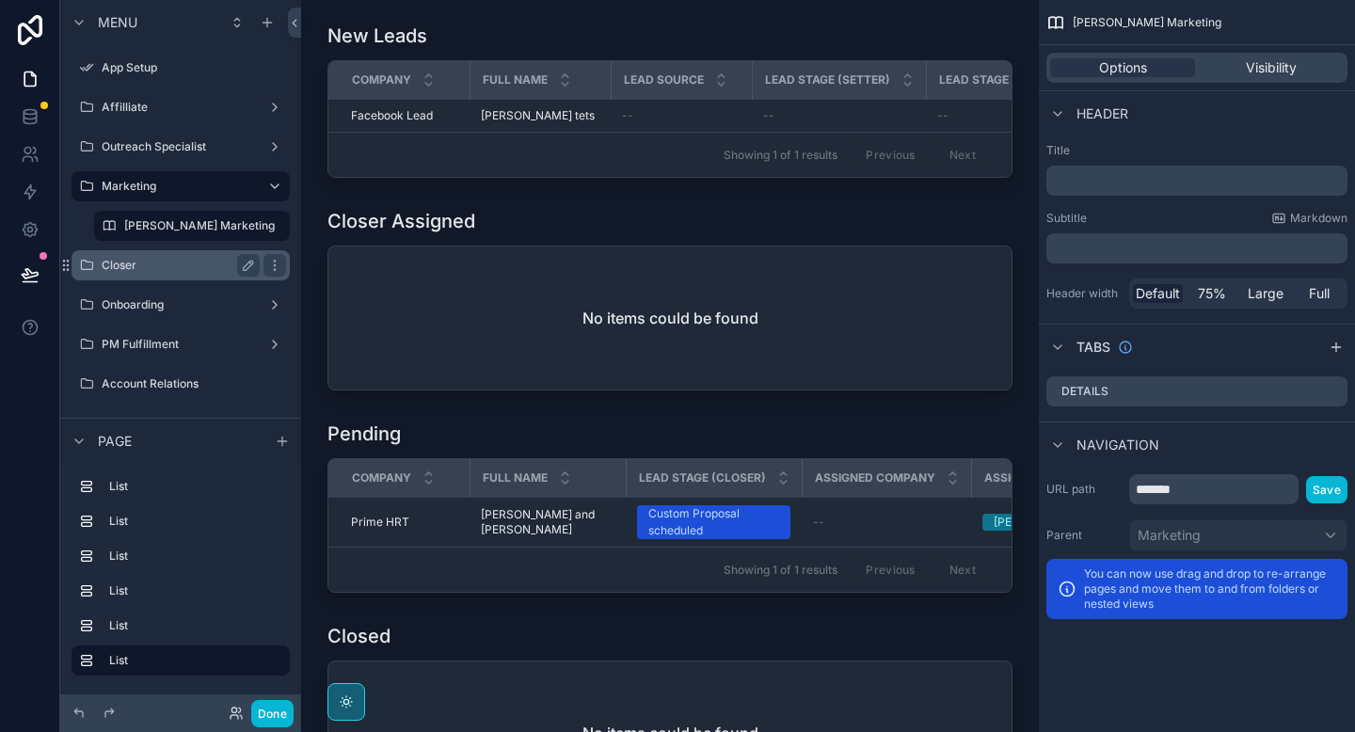
click at [136, 271] on label "Closer" at bounding box center [177, 265] width 151 height 15
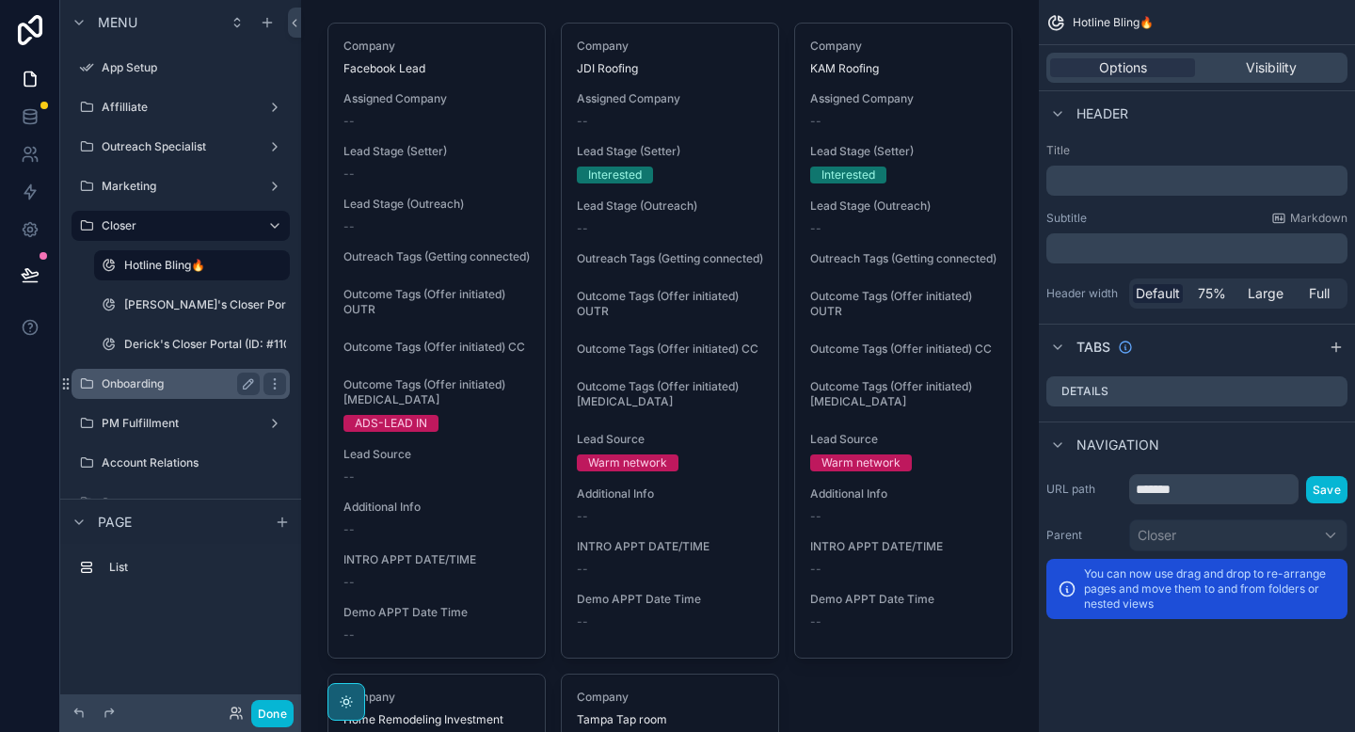
click at [188, 390] on label "Onboarding" at bounding box center [177, 383] width 151 height 15
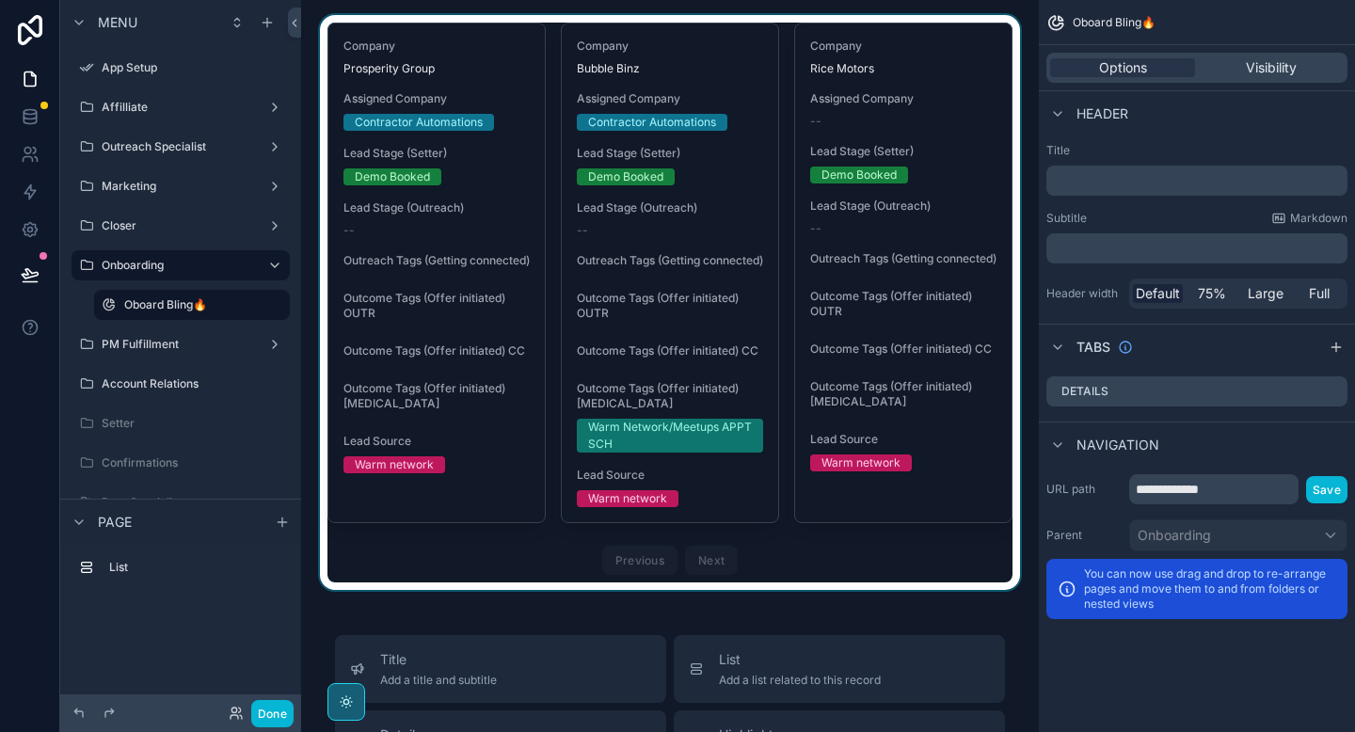
click at [646, 268] on div "scrollable content" at bounding box center [670, 302] width 708 height 575
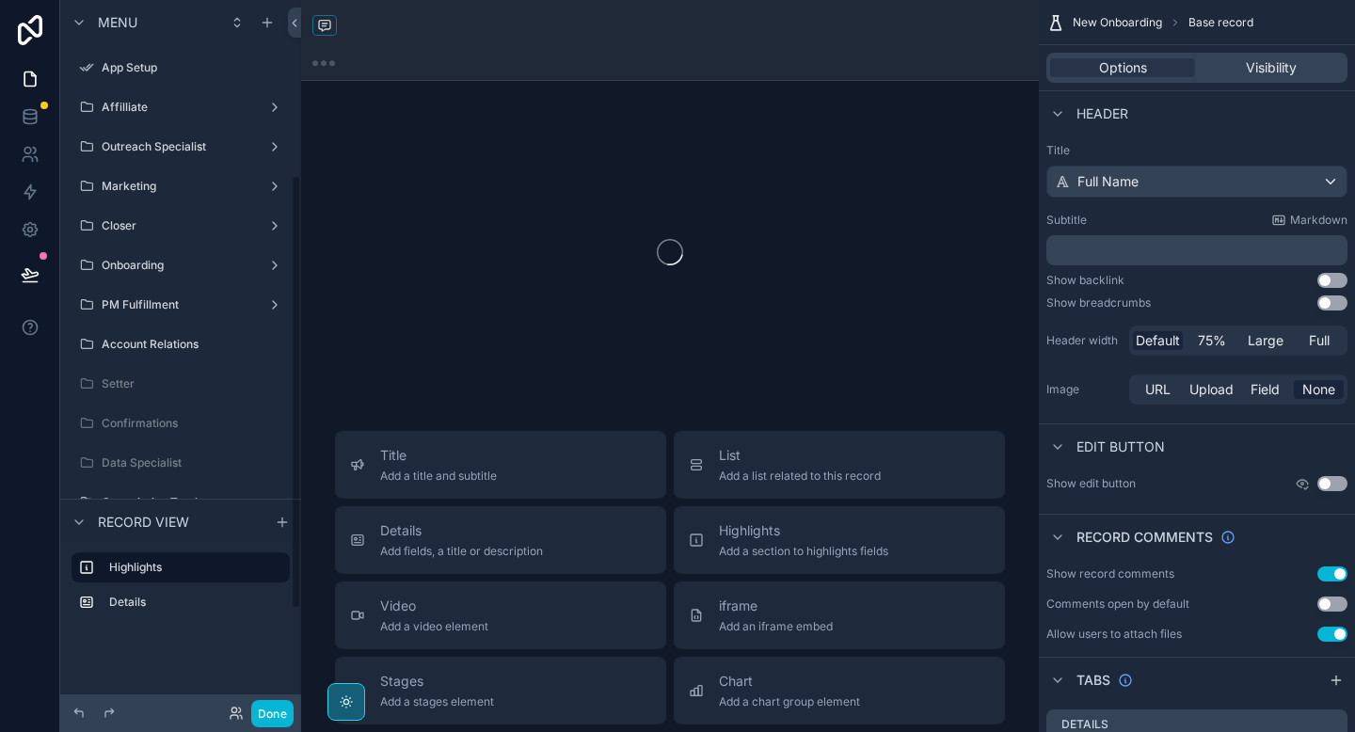
scroll to position [287, 0]
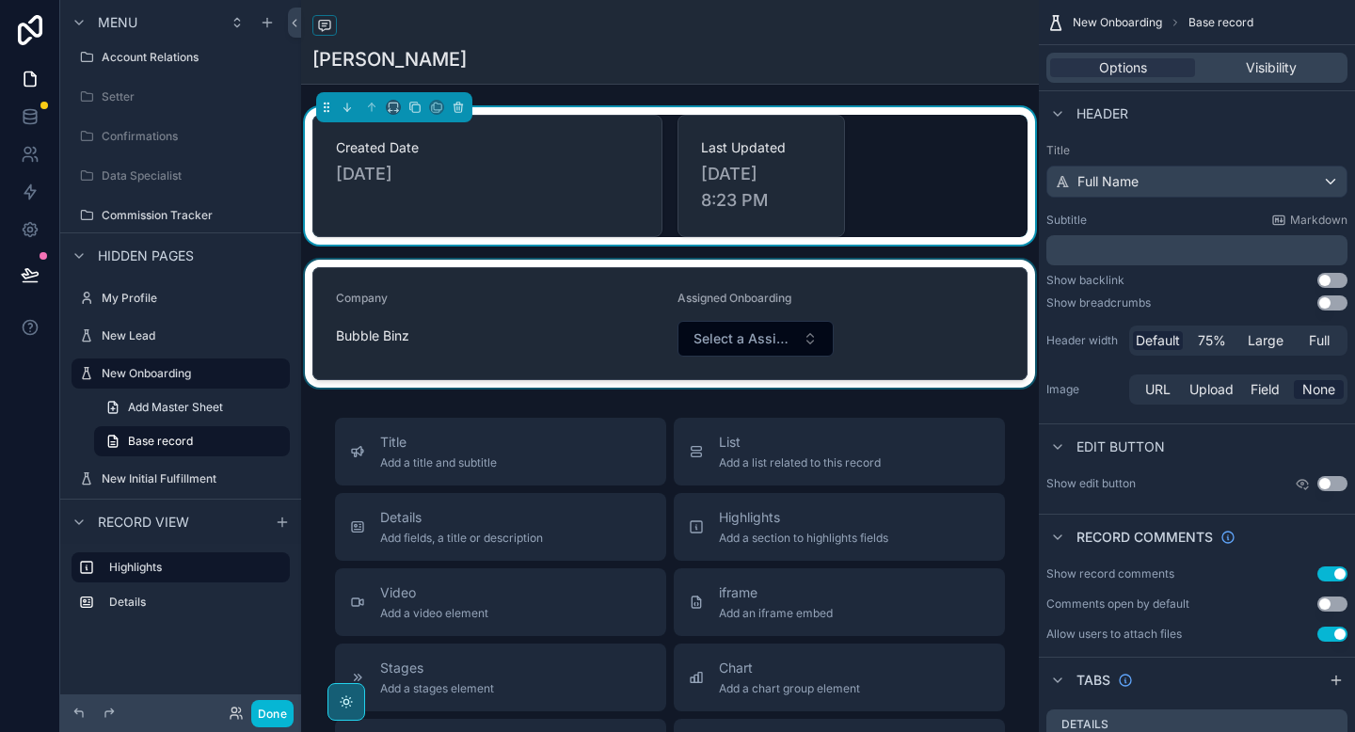
click at [755, 339] on div "scrollable content" at bounding box center [670, 324] width 738 height 128
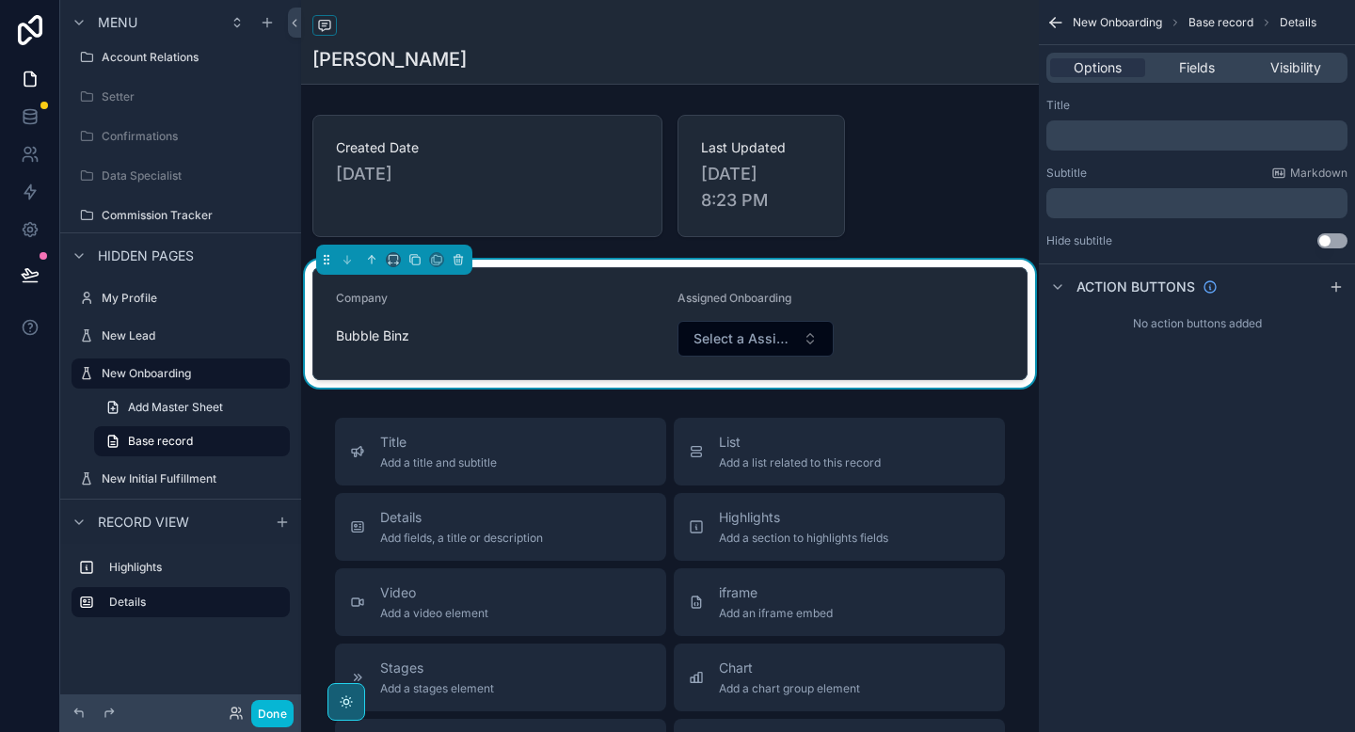
click at [755, 339] on span "Select a Assigned Onboarding" at bounding box center [745, 338] width 102 height 19
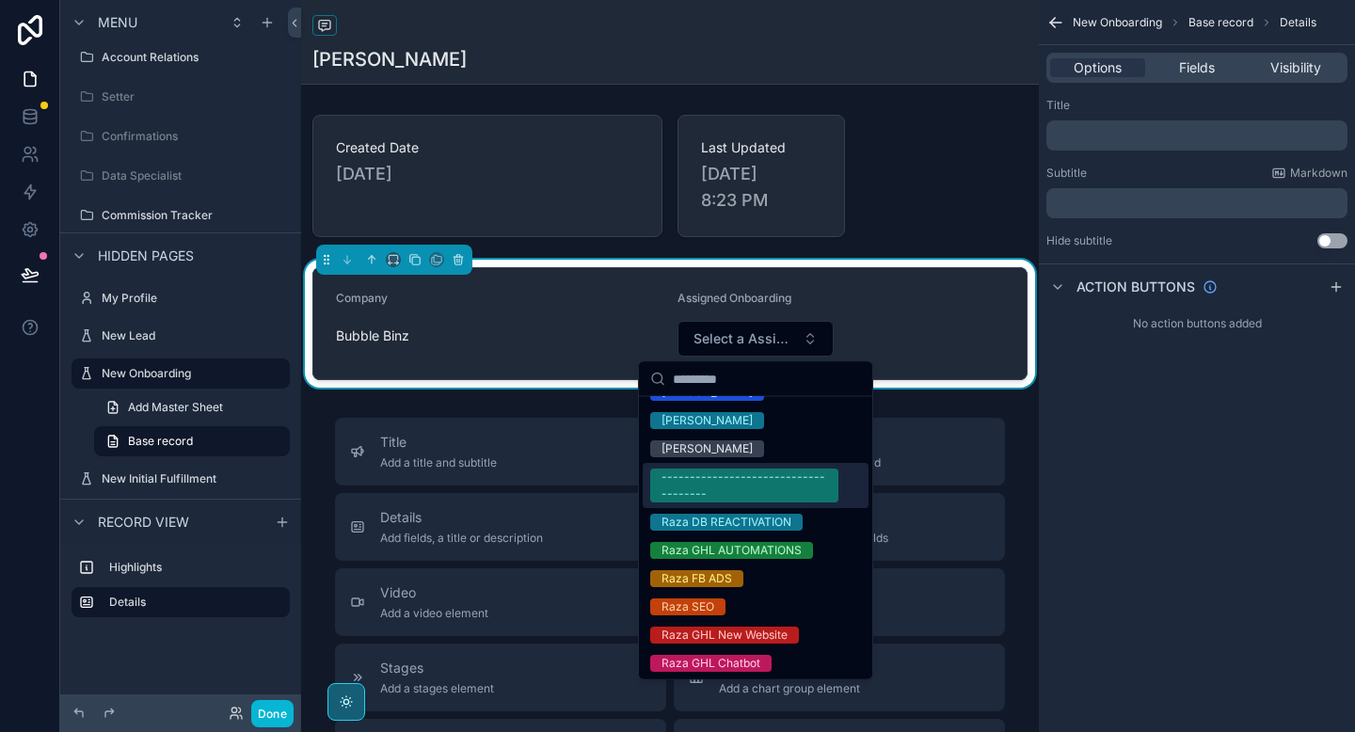
scroll to position [0, 0]
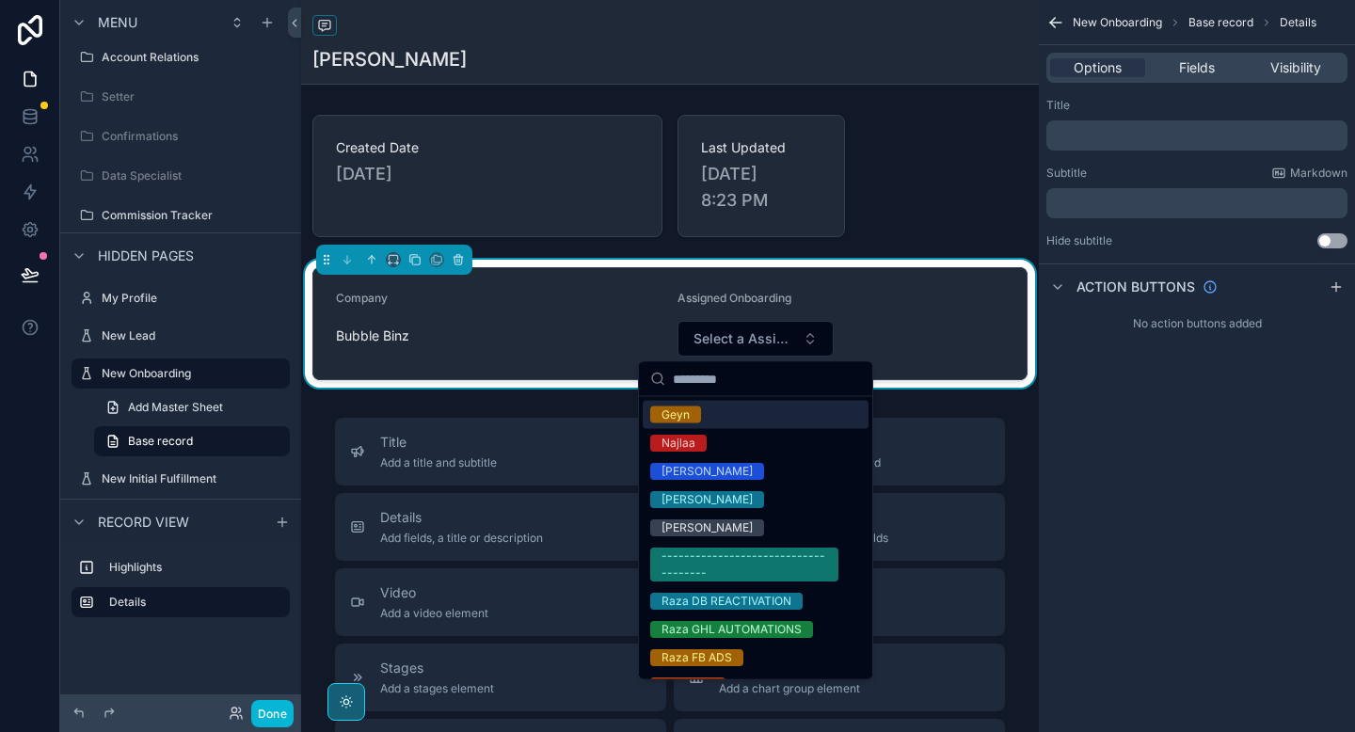
click at [919, 313] on form "Company Bubble Binz Assigned Onboarding Select a Assigned Onboarding" at bounding box center [669, 323] width 713 height 111
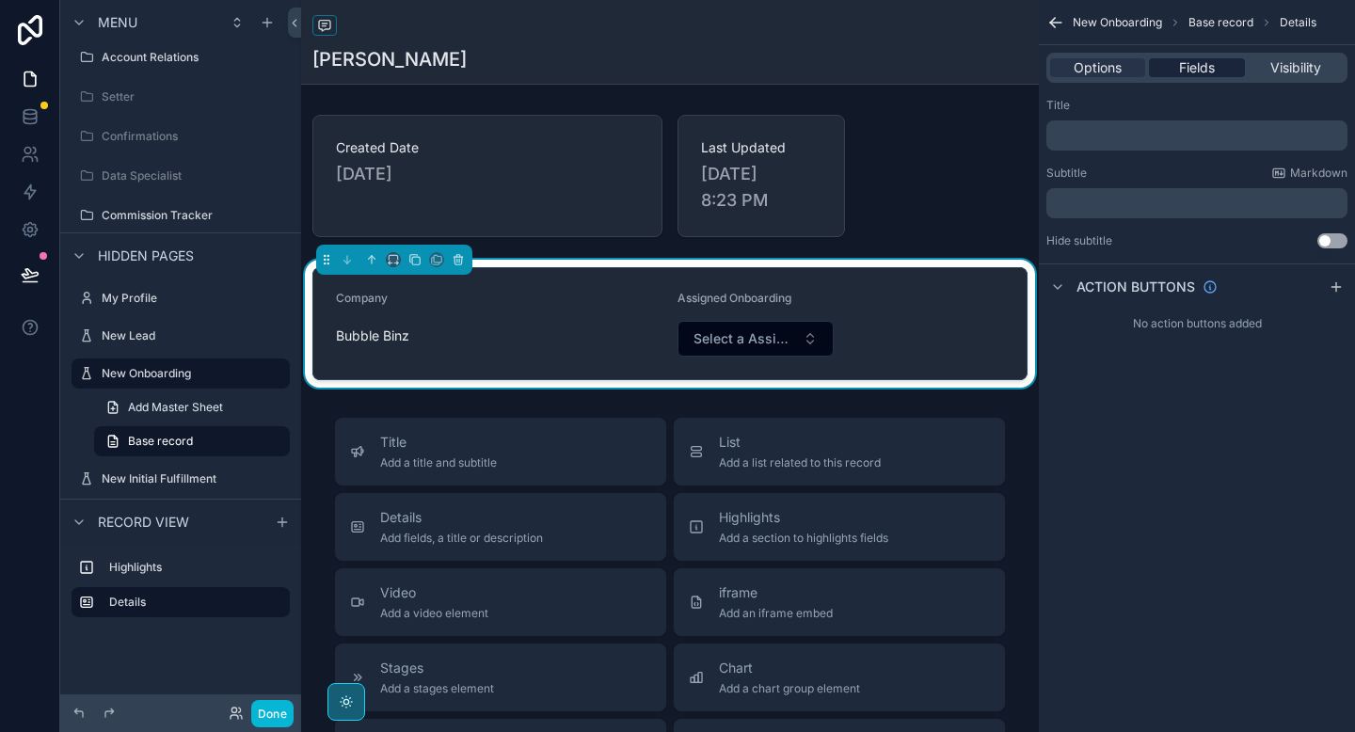
click at [1198, 70] on span "Fields" at bounding box center [1197, 67] width 36 height 19
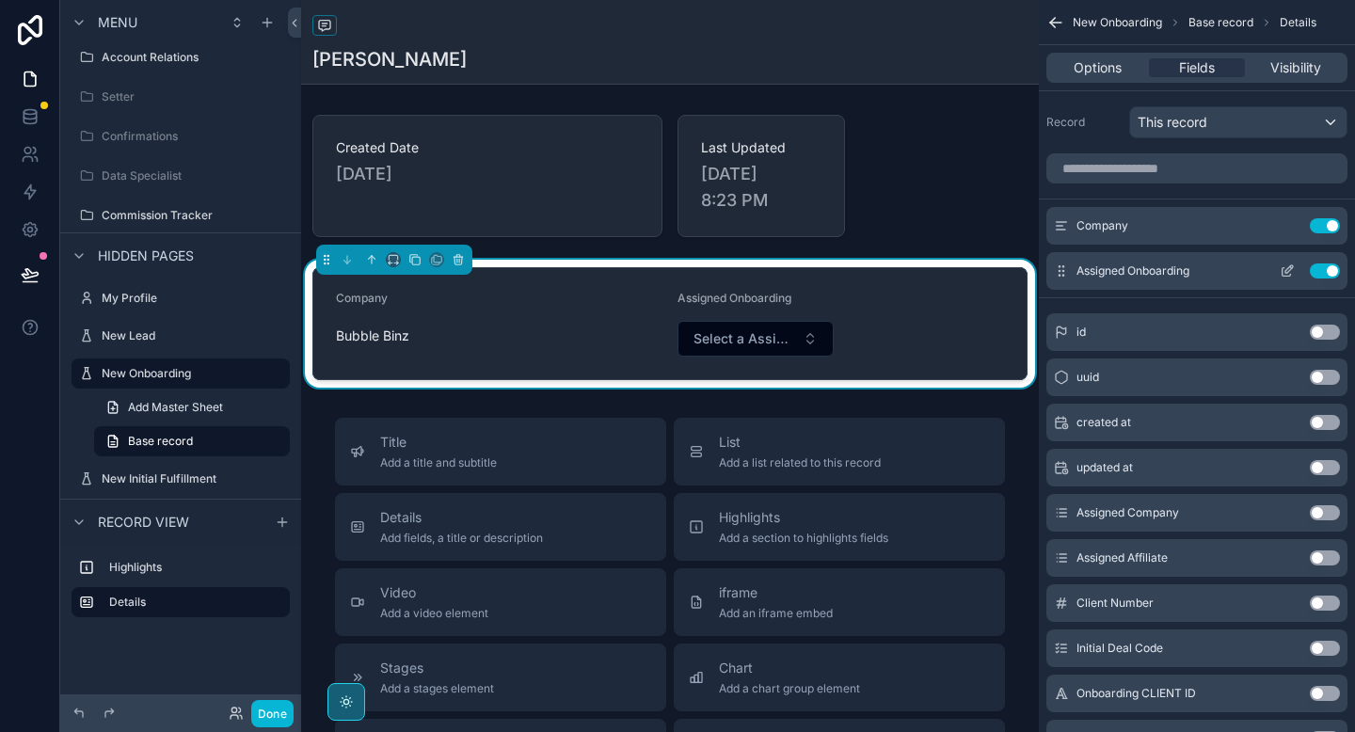
click at [1286, 277] on icon "scrollable content" at bounding box center [1287, 271] width 15 height 15
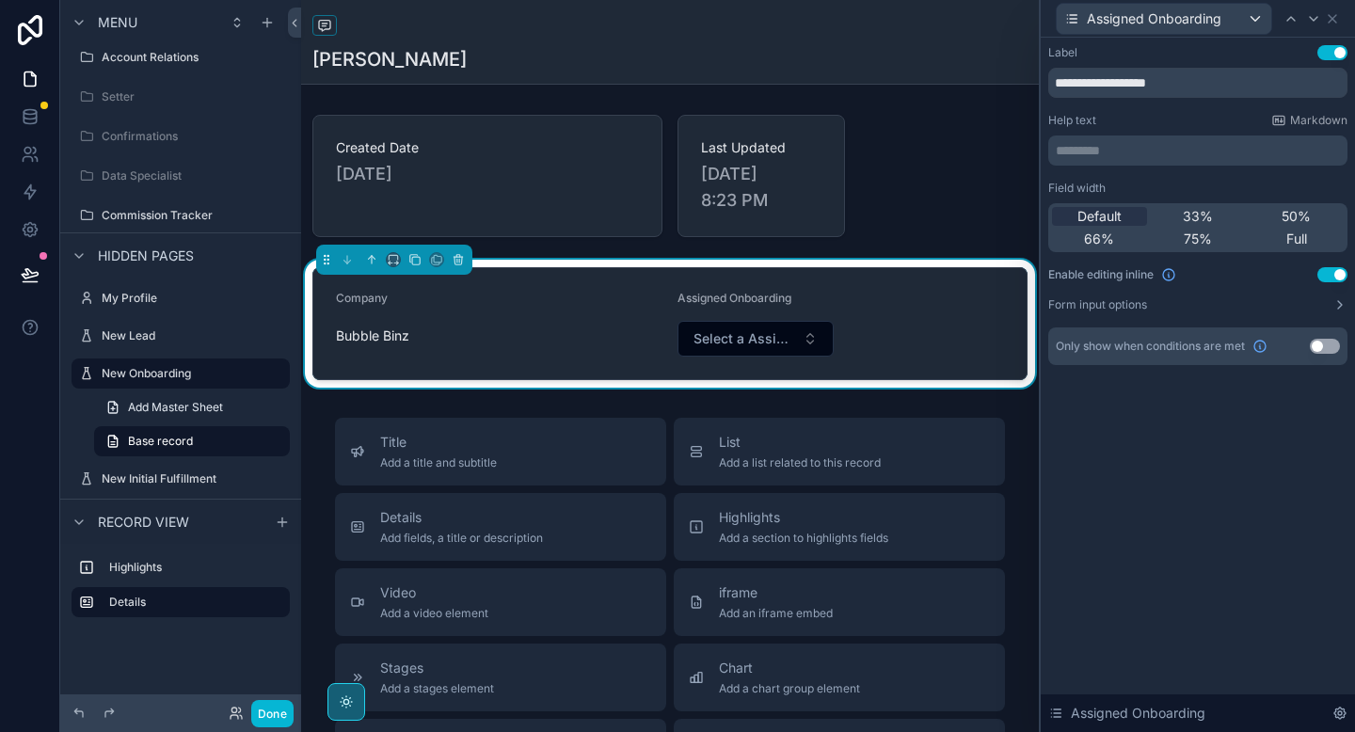
click at [1325, 346] on button "Use setting" at bounding box center [1325, 346] width 30 height 15
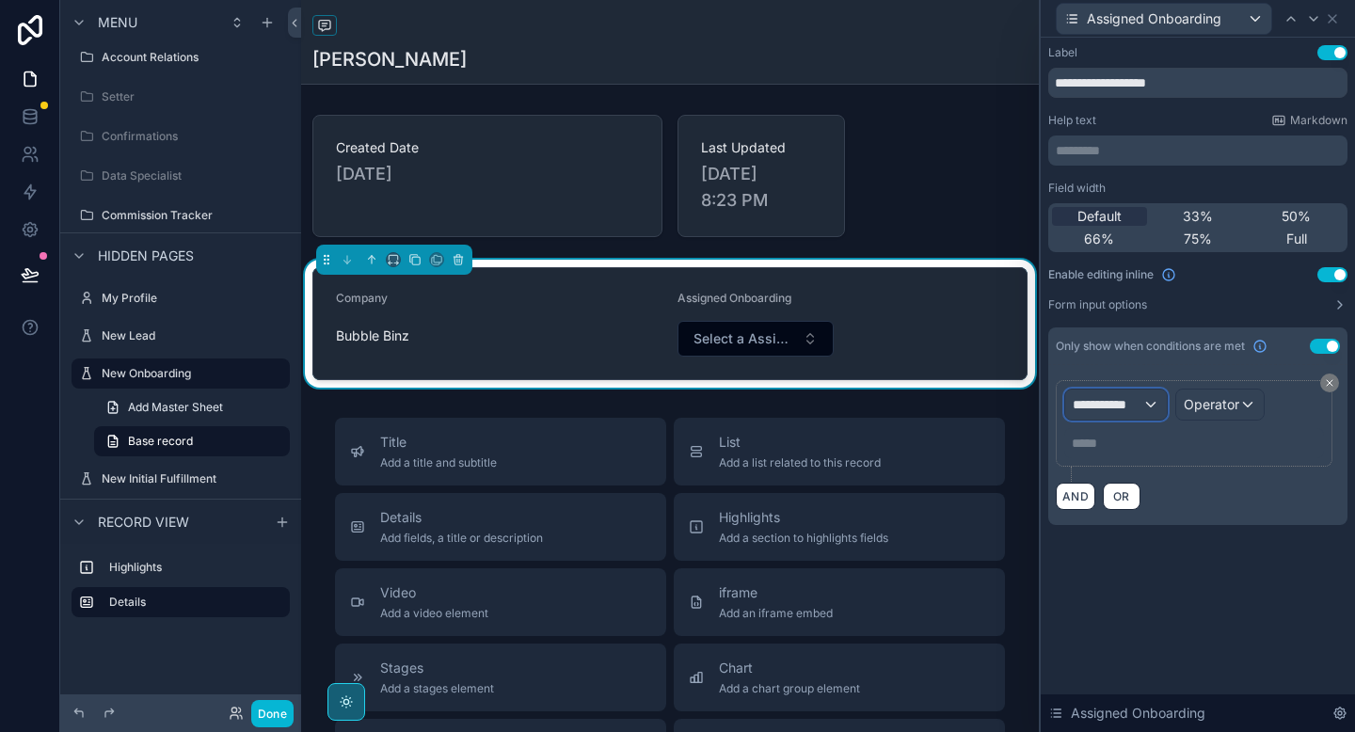
click at [1133, 396] on span "**********" at bounding box center [1108, 404] width 70 height 19
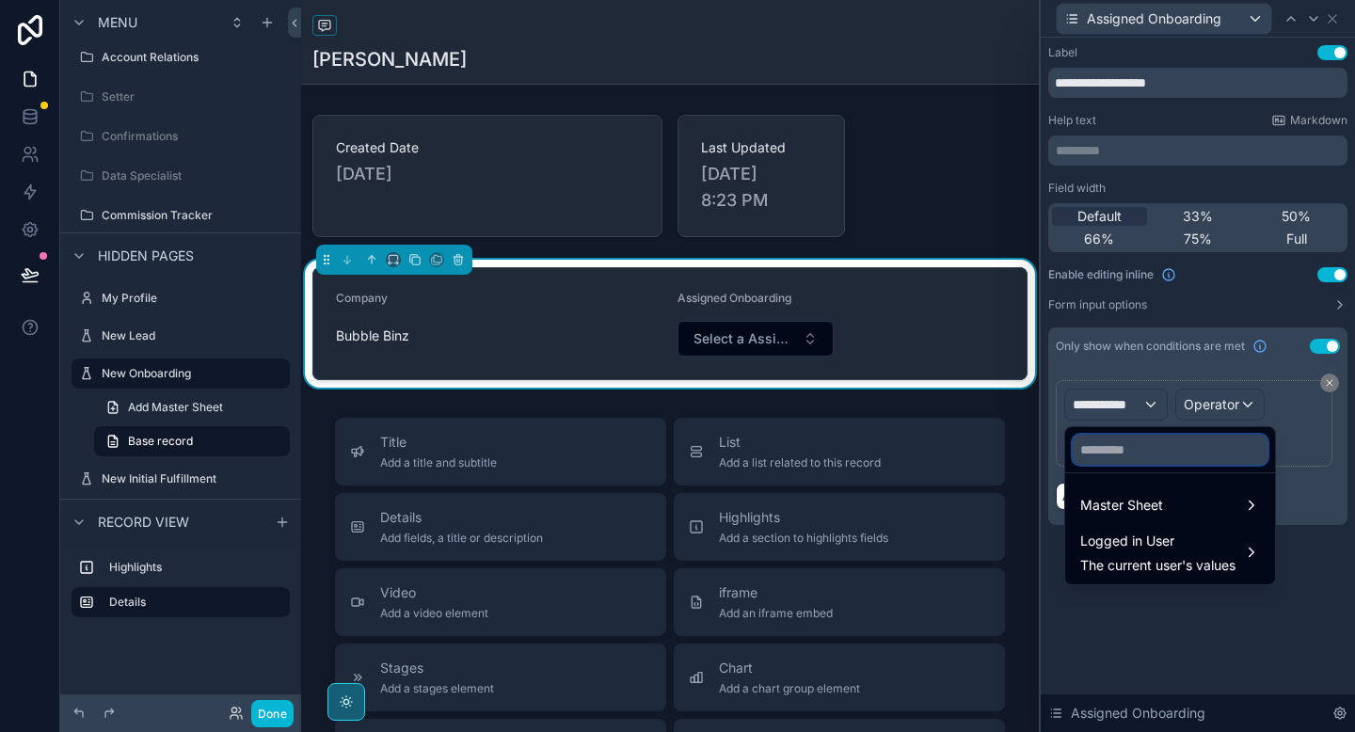
click at [1112, 444] on input "text" at bounding box center [1170, 450] width 195 height 30
type input "******"
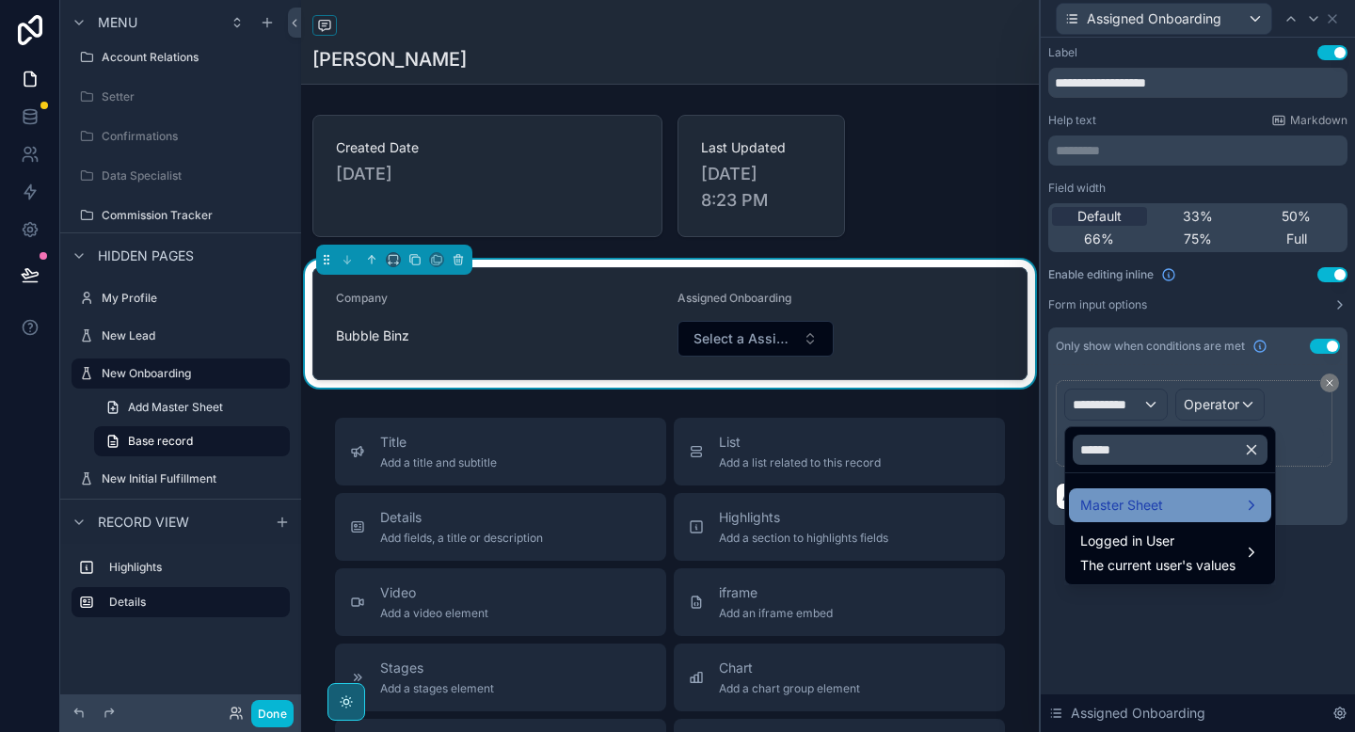
click at [1106, 513] on span "Master Sheet" at bounding box center [1122, 505] width 83 height 23
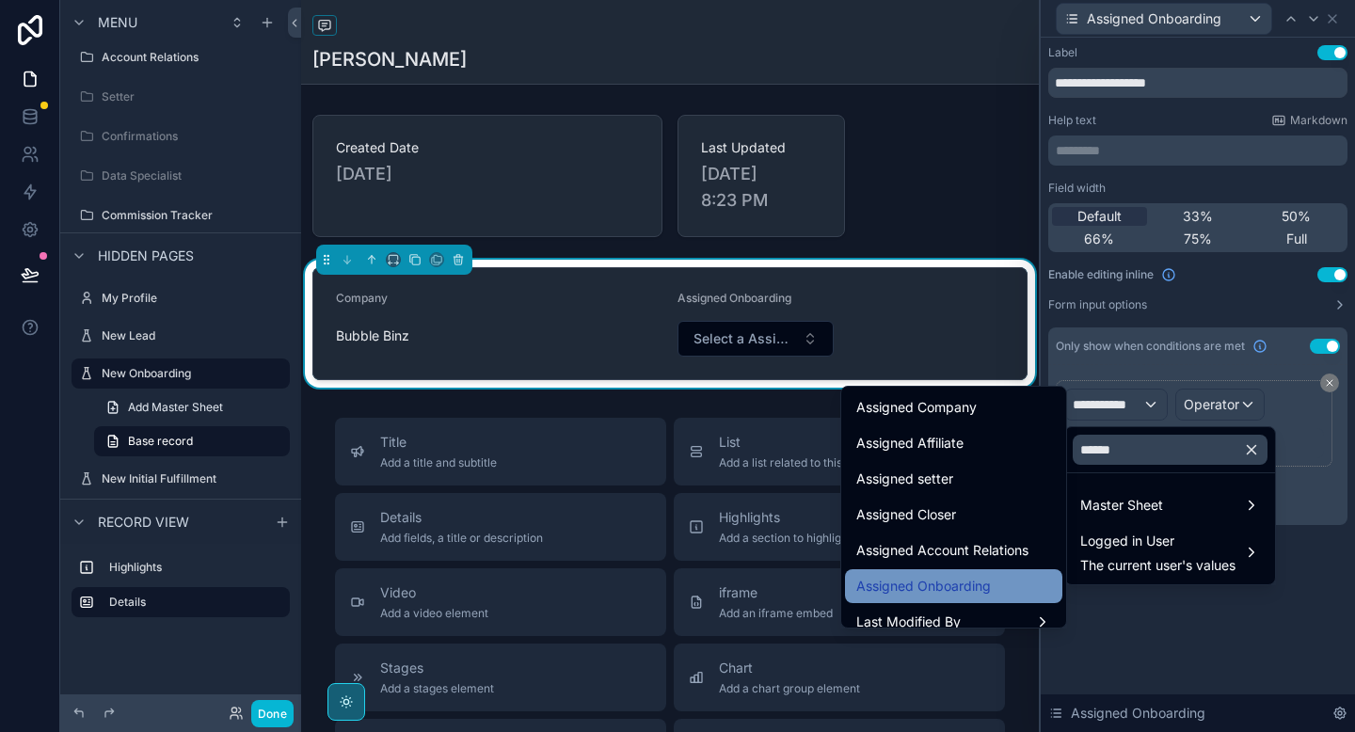
click at [954, 590] on span "Assigned Onboarding" at bounding box center [924, 586] width 135 height 23
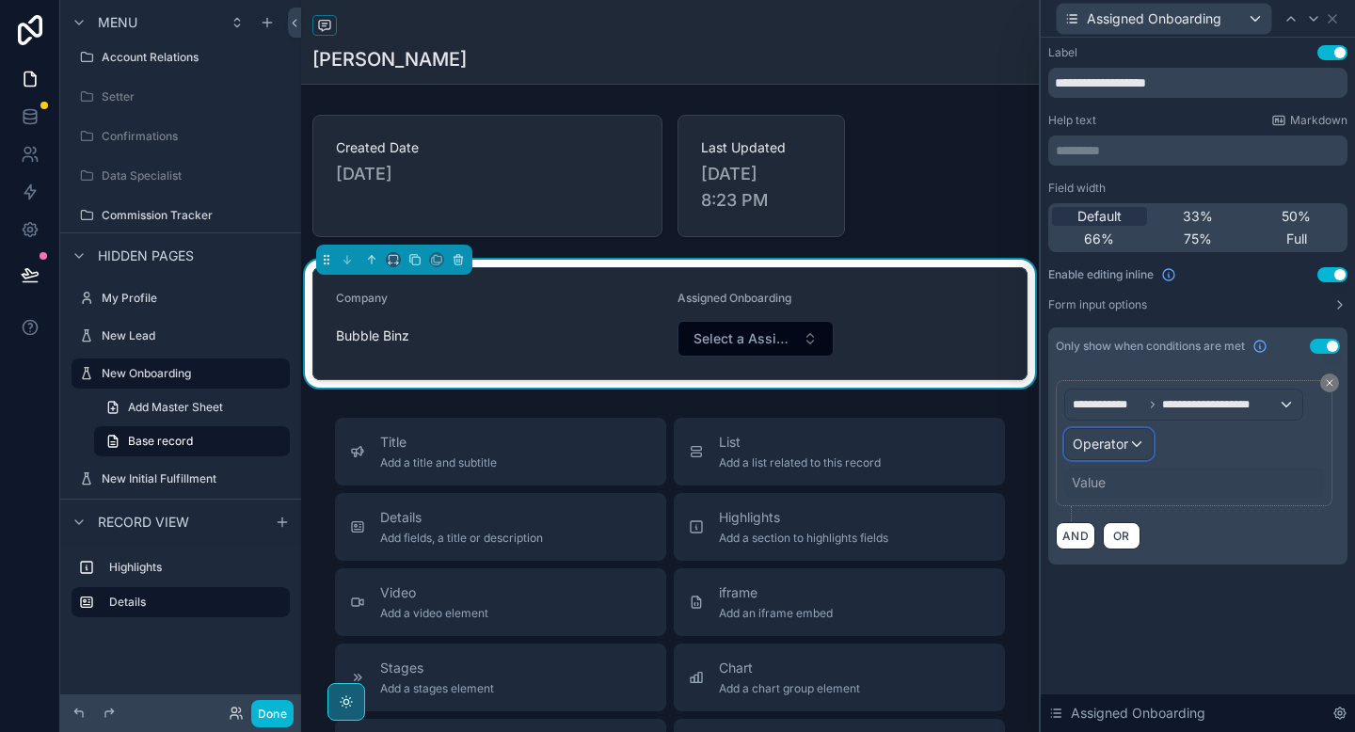
click at [1108, 443] on span "Operator" at bounding box center [1101, 444] width 56 height 16
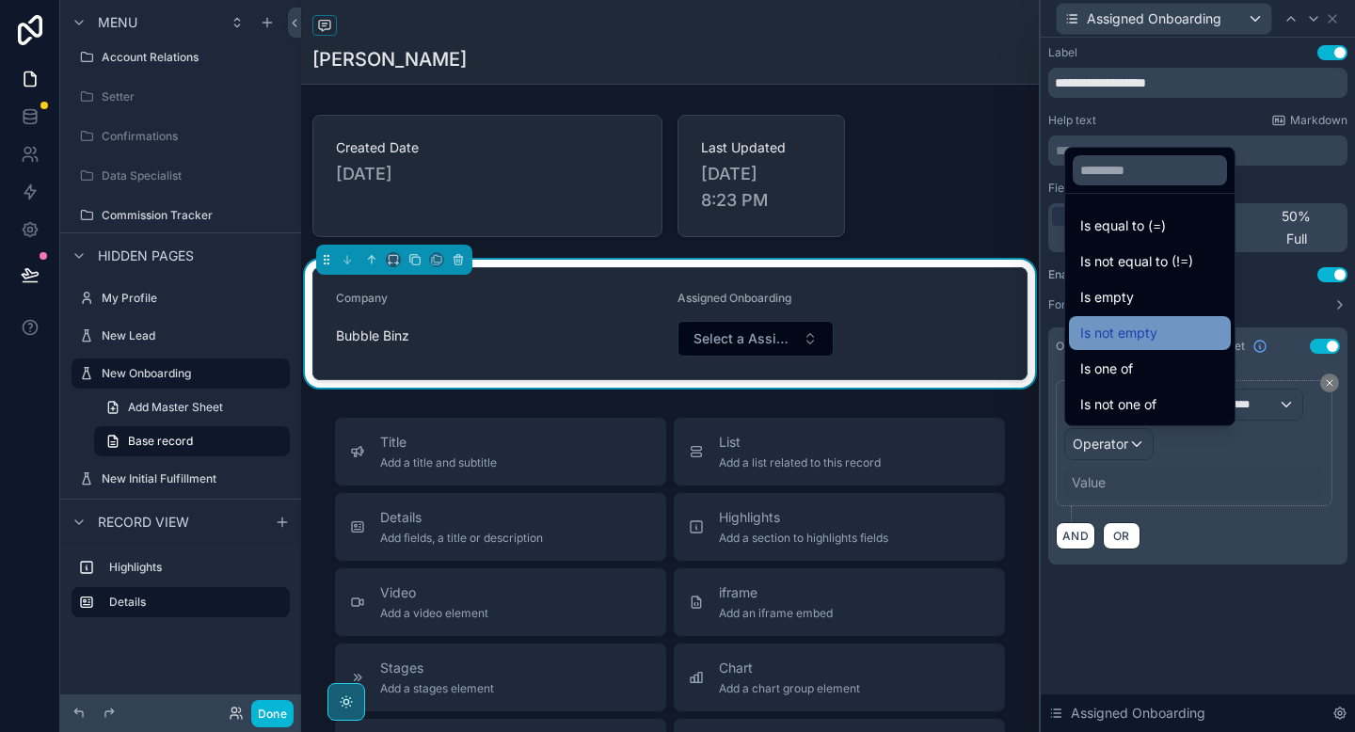
click at [1124, 337] on span "Is not empty" at bounding box center [1119, 333] width 77 height 23
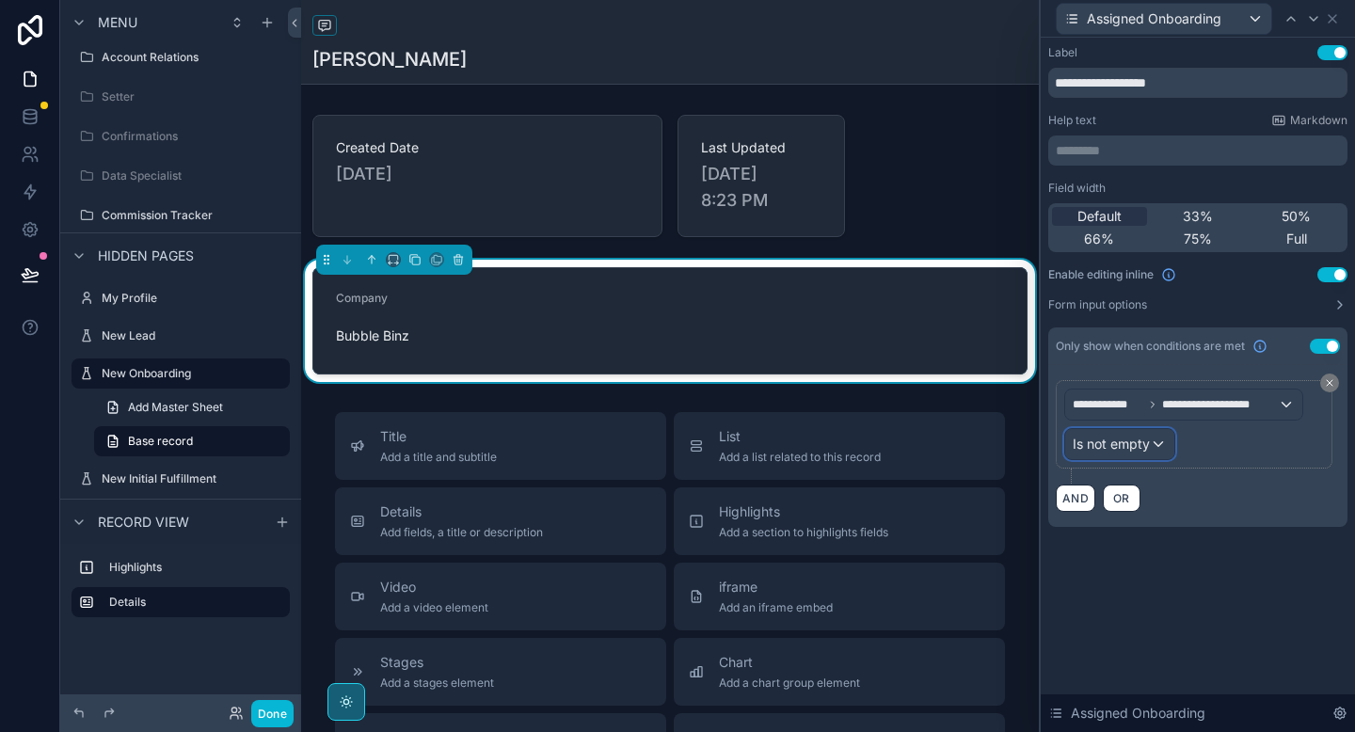
click at [1140, 448] on span "Is not empty" at bounding box center [1111, 444] width 77 height 19
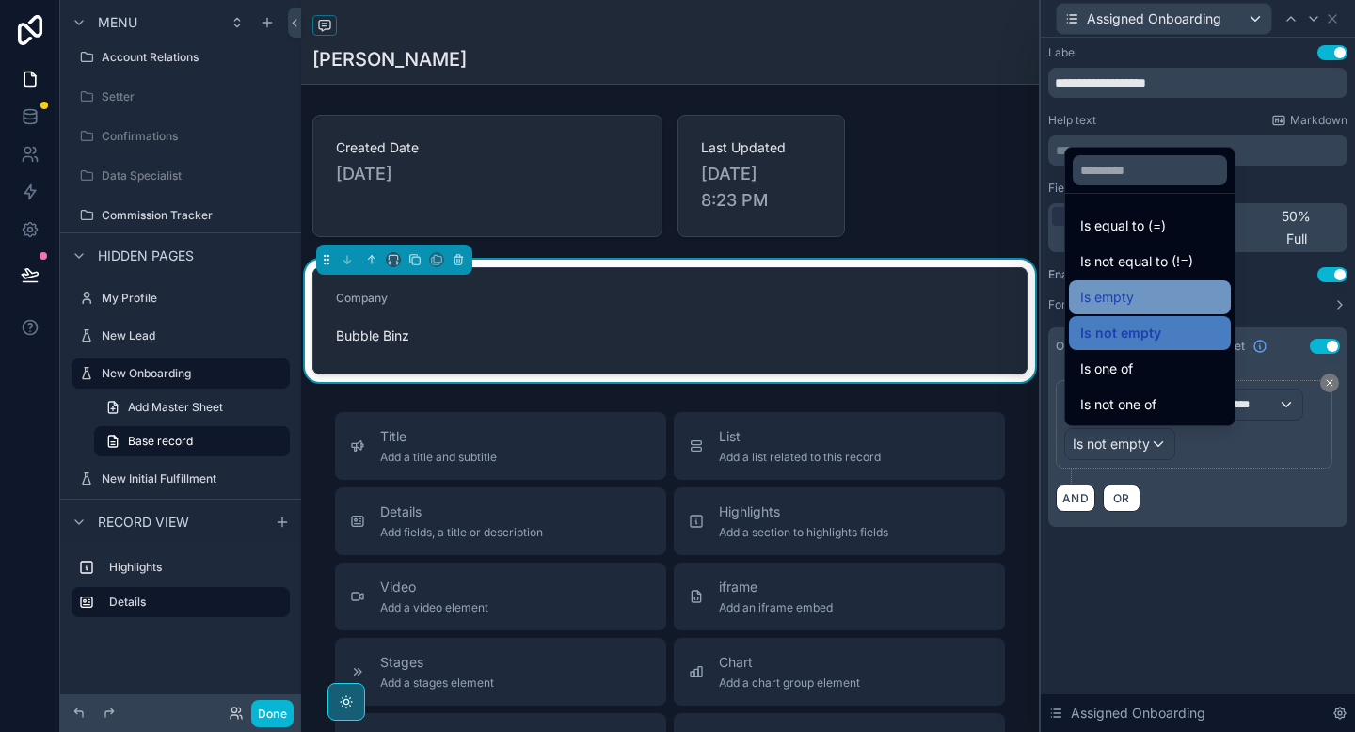
click at [1142, 301] on div "Is empty" at bounding box center [1150, 297] width 139 height 23
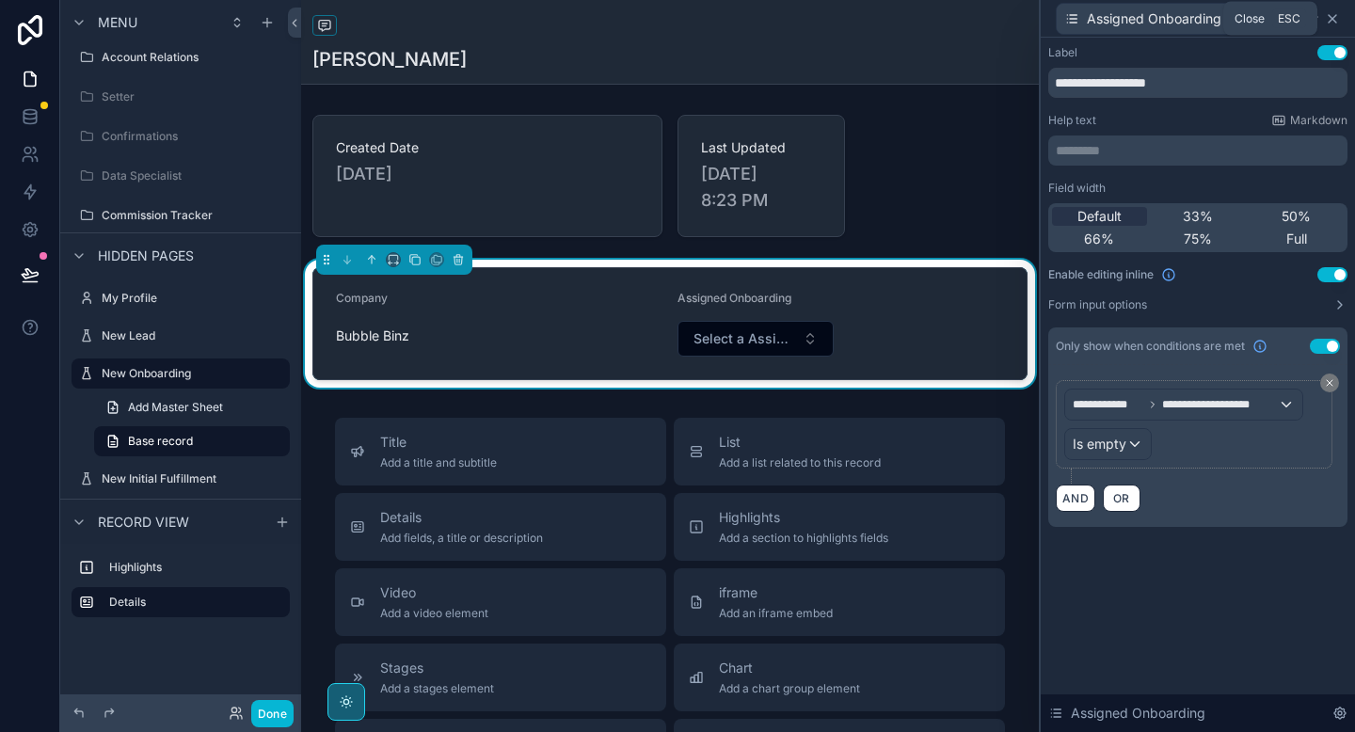
click at [1338, 16] on icon at bounding box center [1332, 18] width 15 height 15
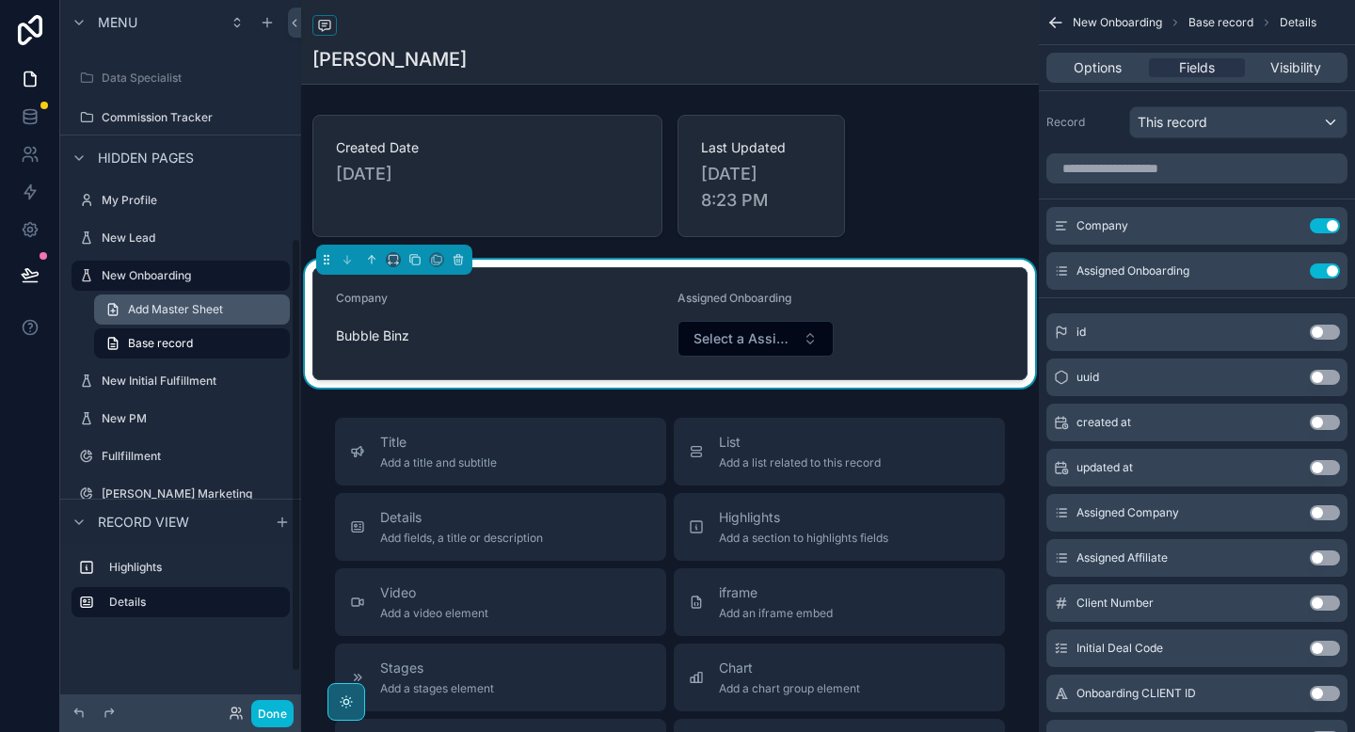
scroll to position [408, 0]
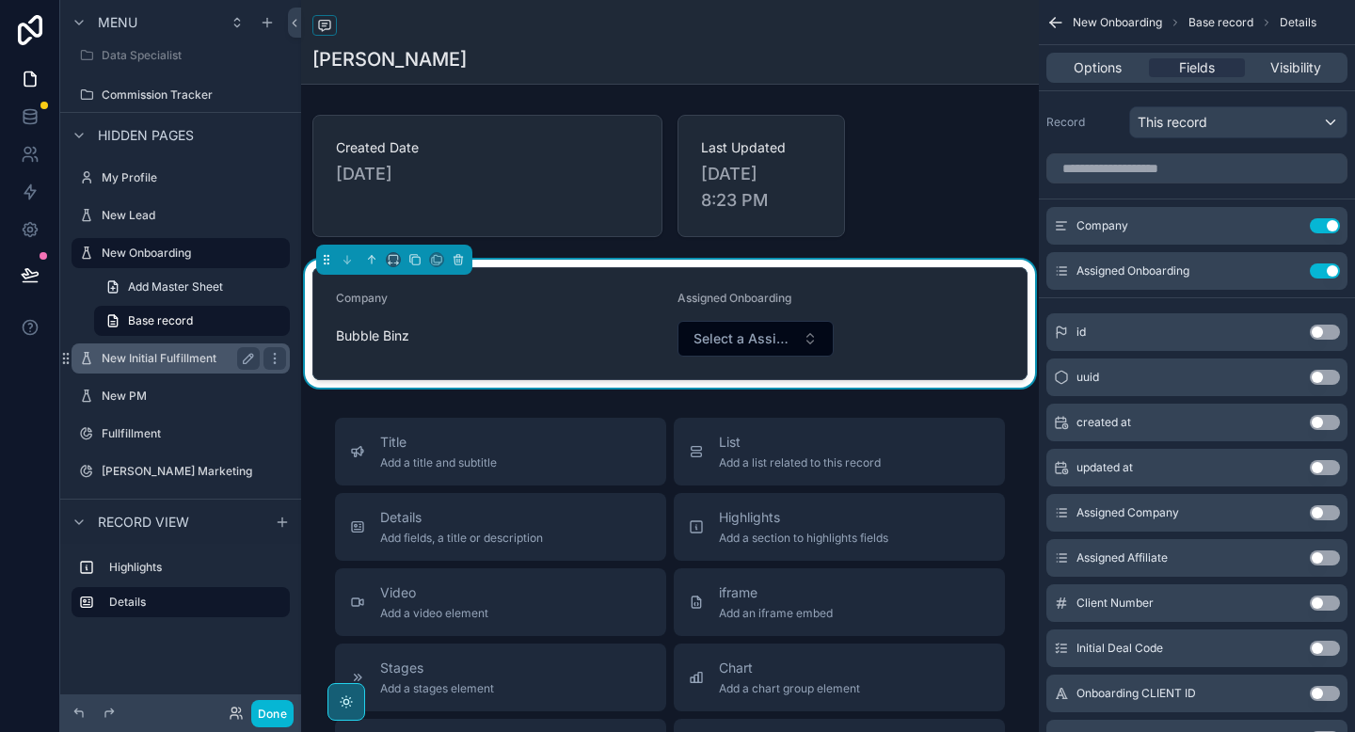
click at [142, 357] on label "New Initial Fulfillment" at bounding box center [177, 358] width 151 height 15
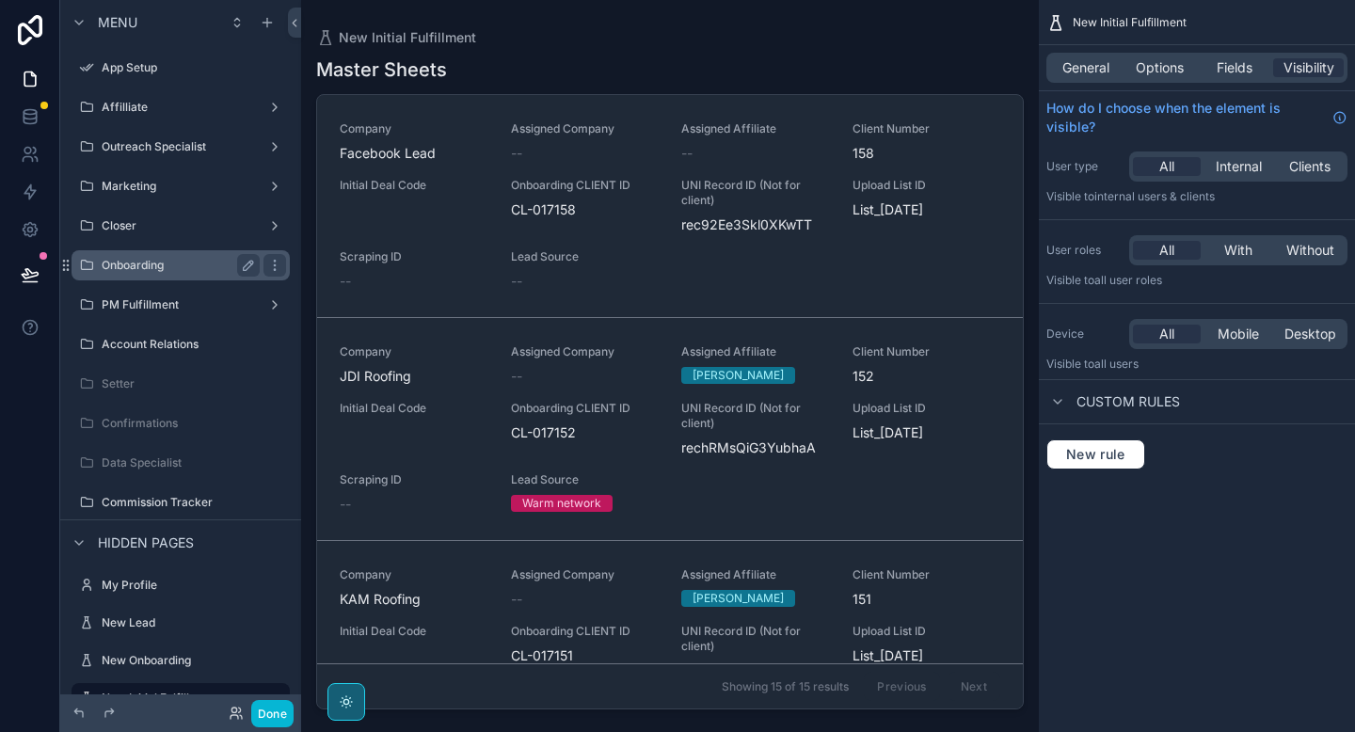
click at [161, 275] on div "Onboarding" at bounding box center [181, 265] width 158 height 23
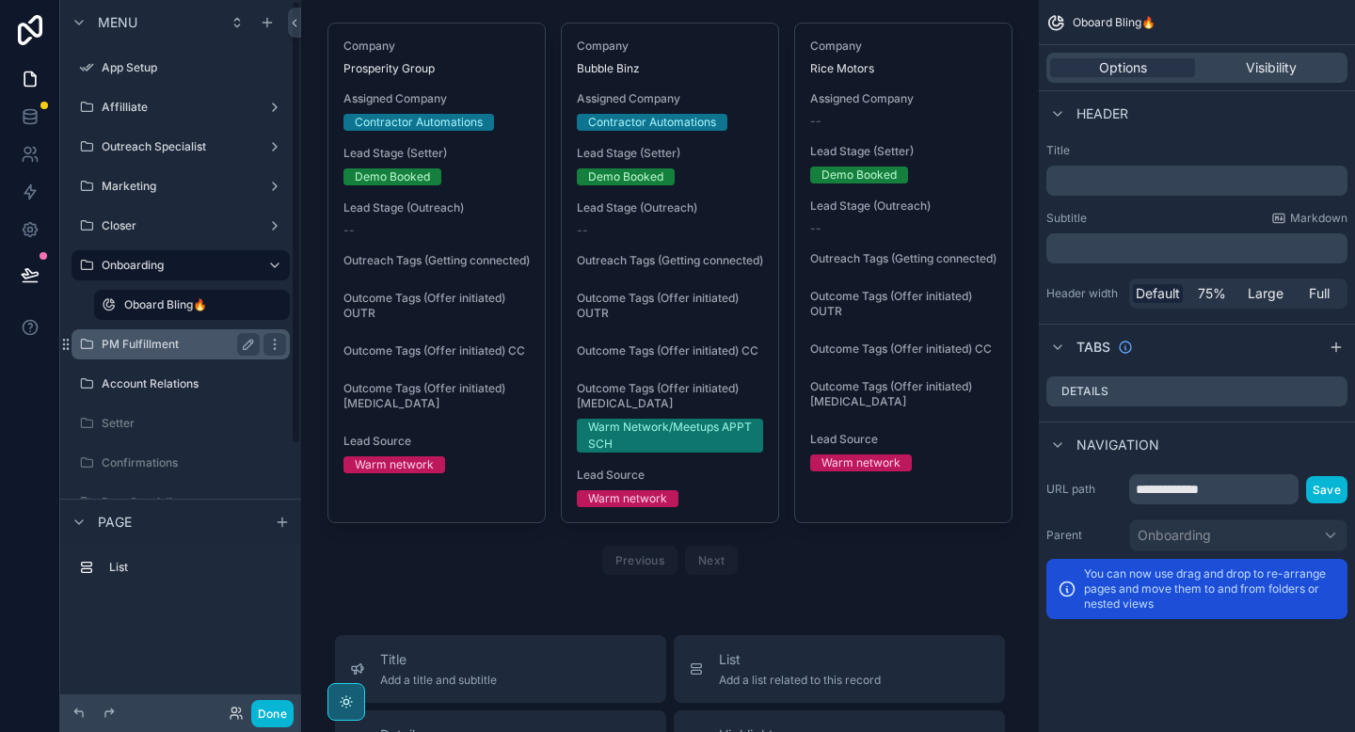
click at [189, 349] on label "PM Fulfillment" at bounding box center [177, 344] width 151 height 15
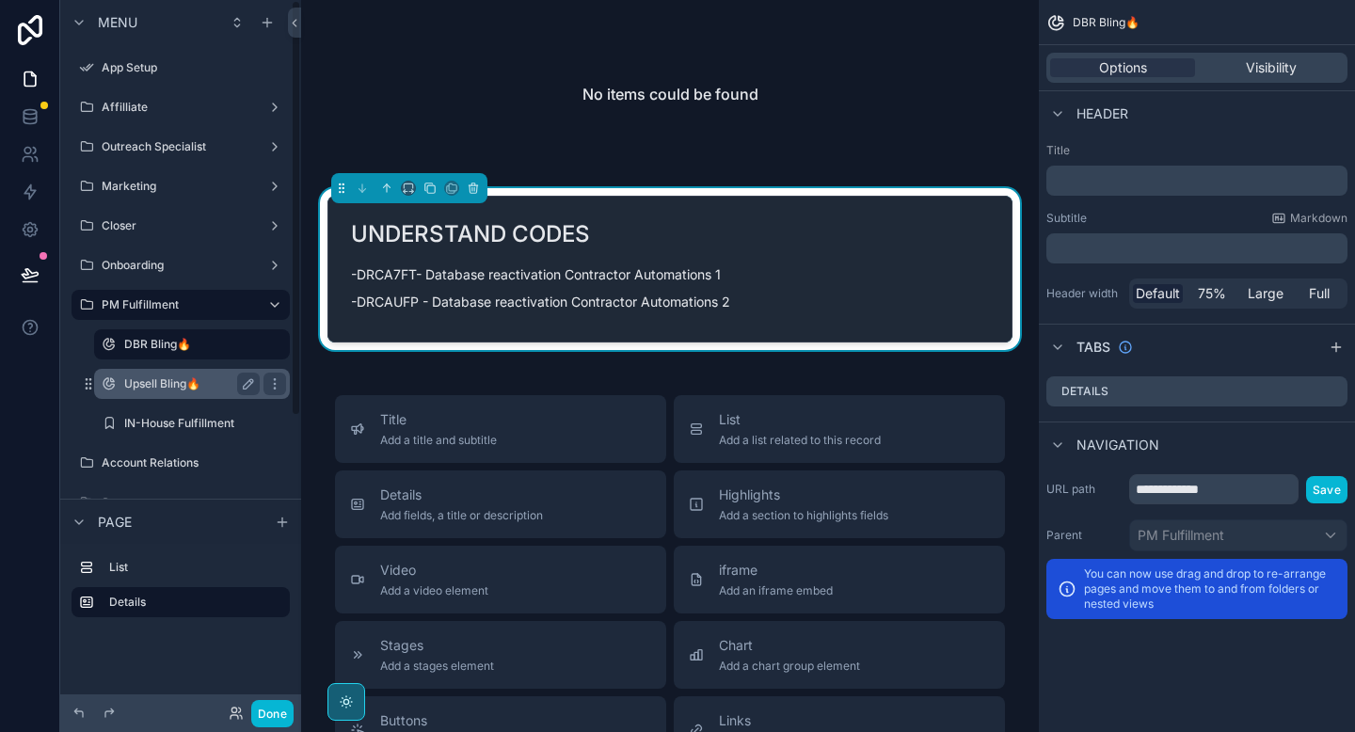
click at [184, 381] on label "Upsell Bling🔥" at bounding box center [188, 383] width 128 height 15
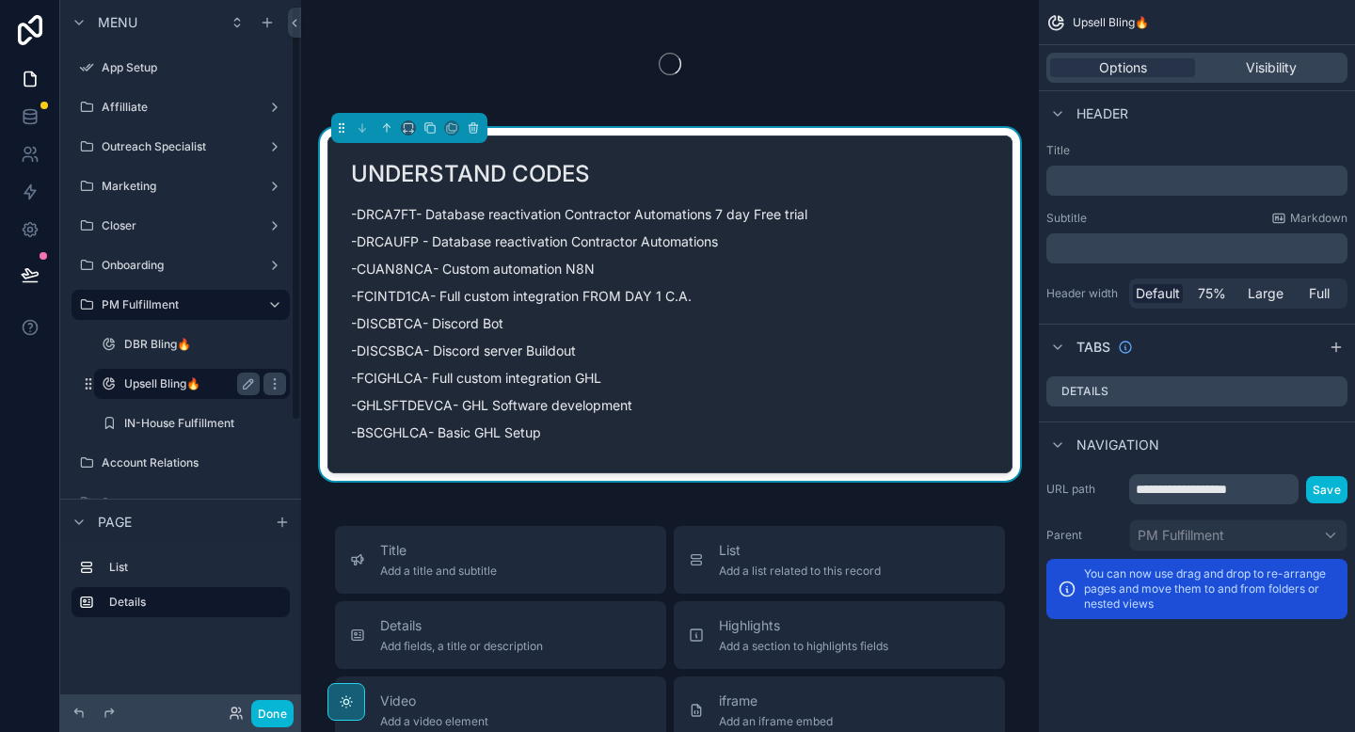
scroll to position [8, 0]
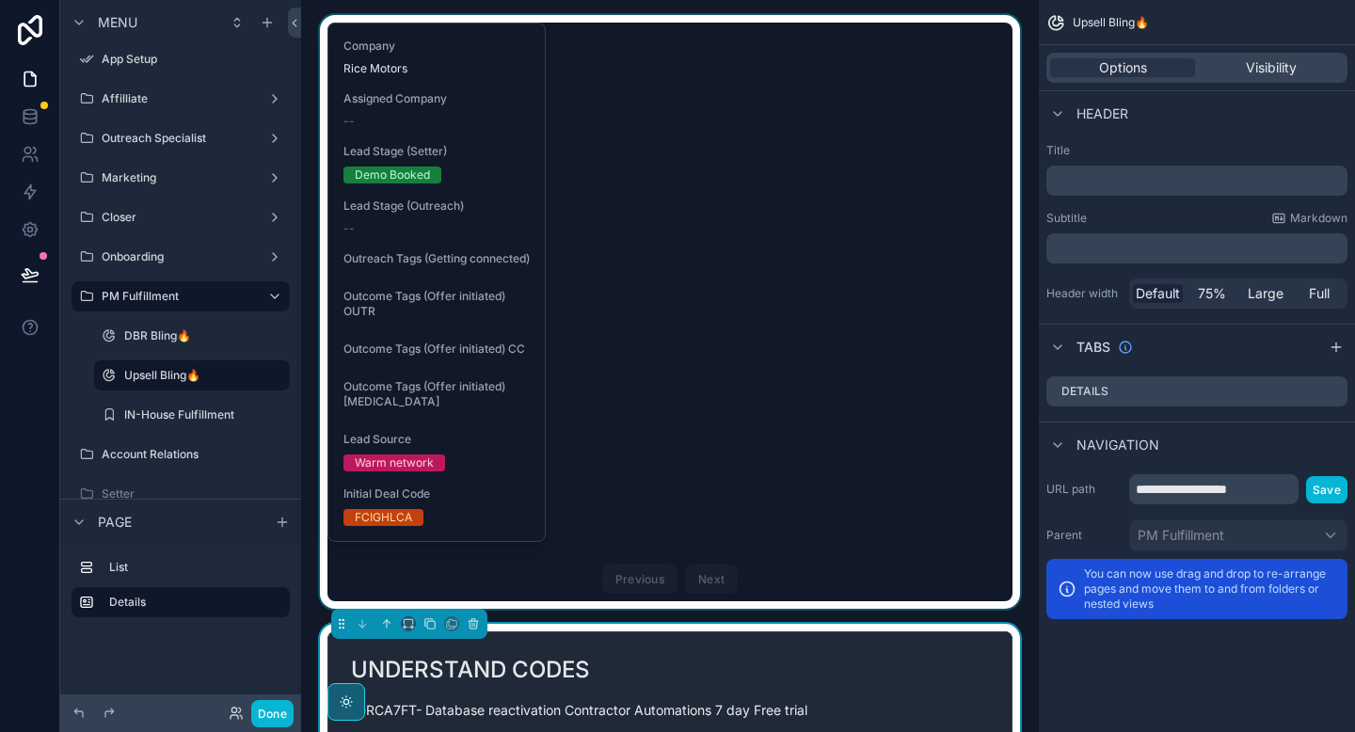
click at [429, 140] on div "scrollable content" at bounding box center [670, 312] width 708 height 594
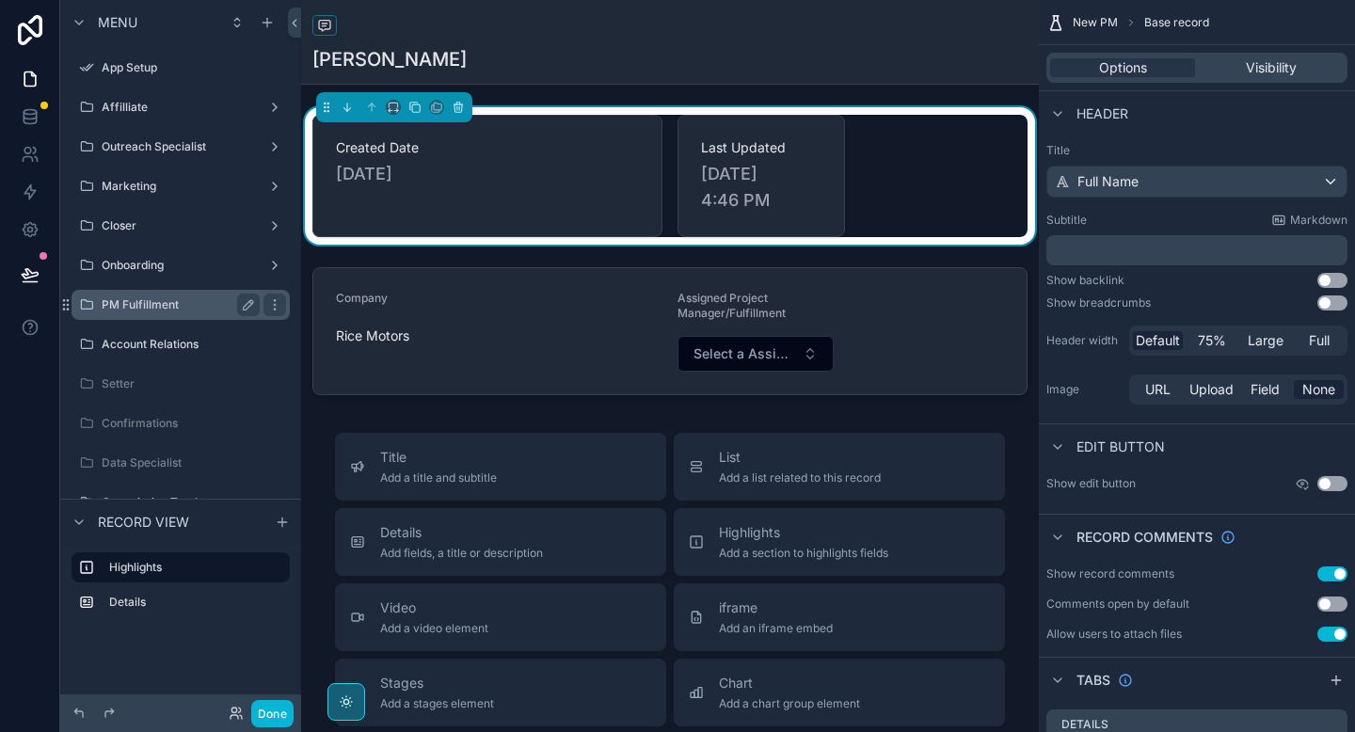
click at [146, 302] on label "PM Fulfillment" at bounding box center [177, 304] width 151 height 15
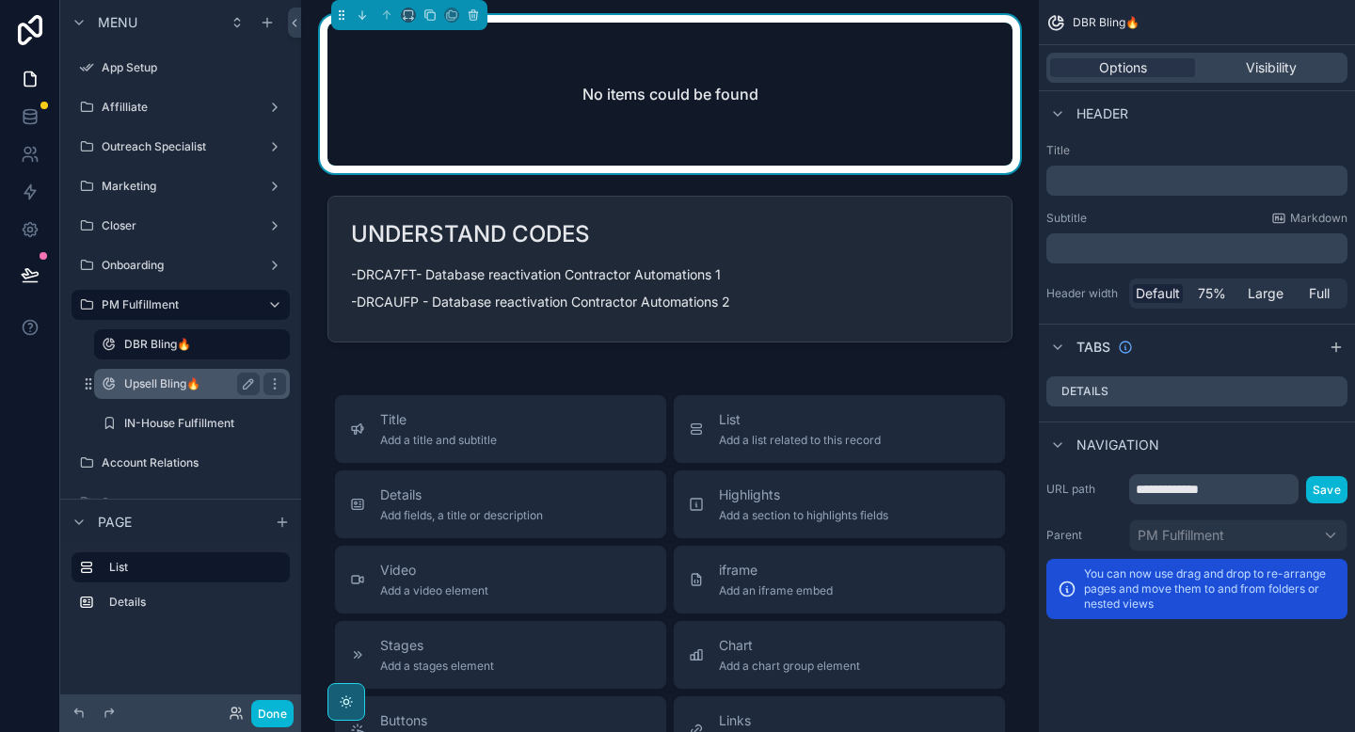
click at [156, 392] on div "Upsell Bling🔥" at bounding box center [192, 384] width 136 height 23
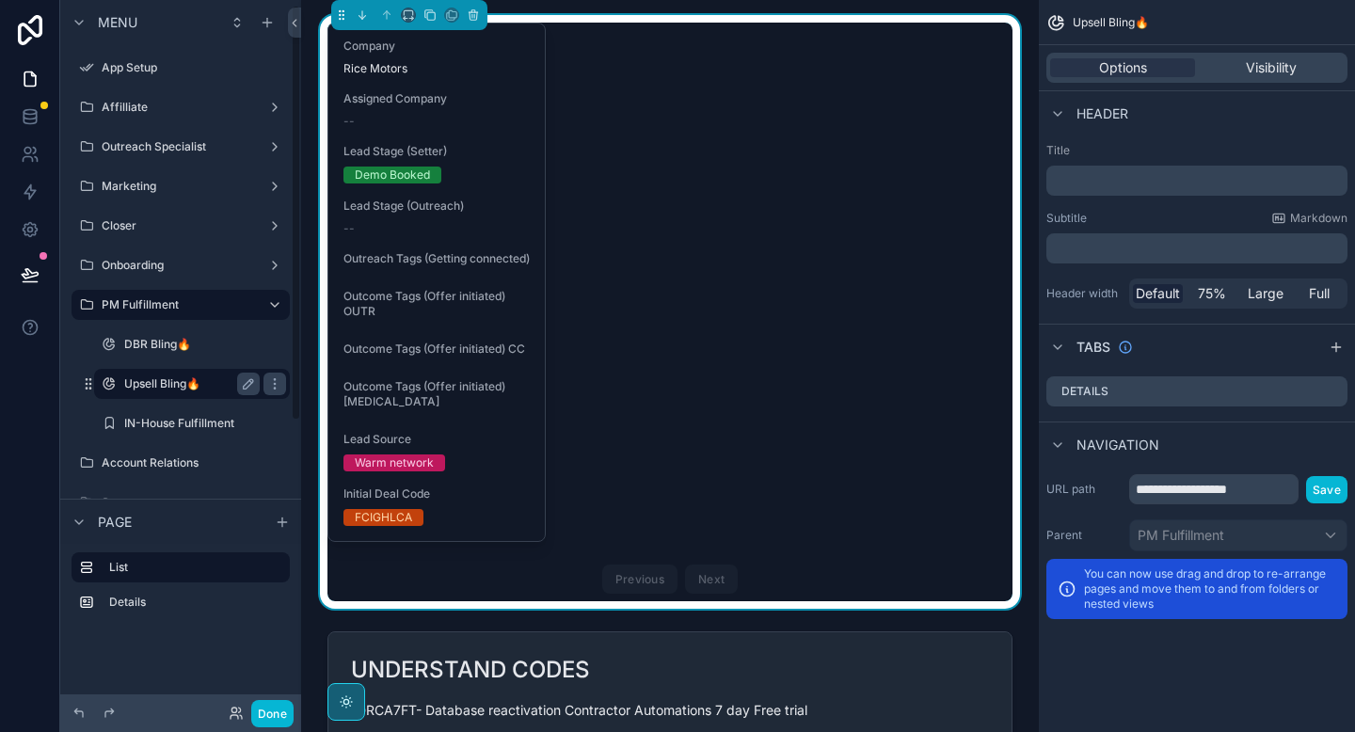
scroll to position [8, 0]
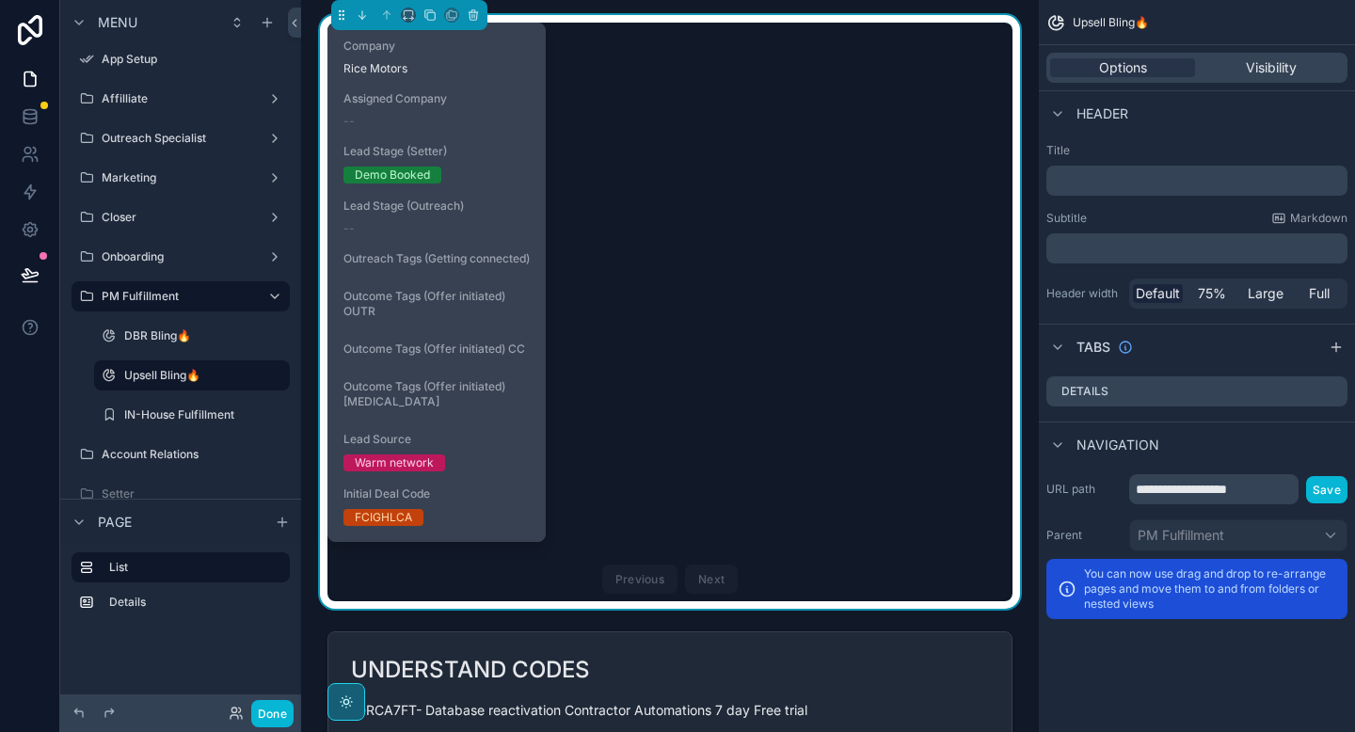
click at [415, 319] on span "Outcome Tags (Offer initiated) OUTR" at bounding box center [437, 304] width 186 height 30
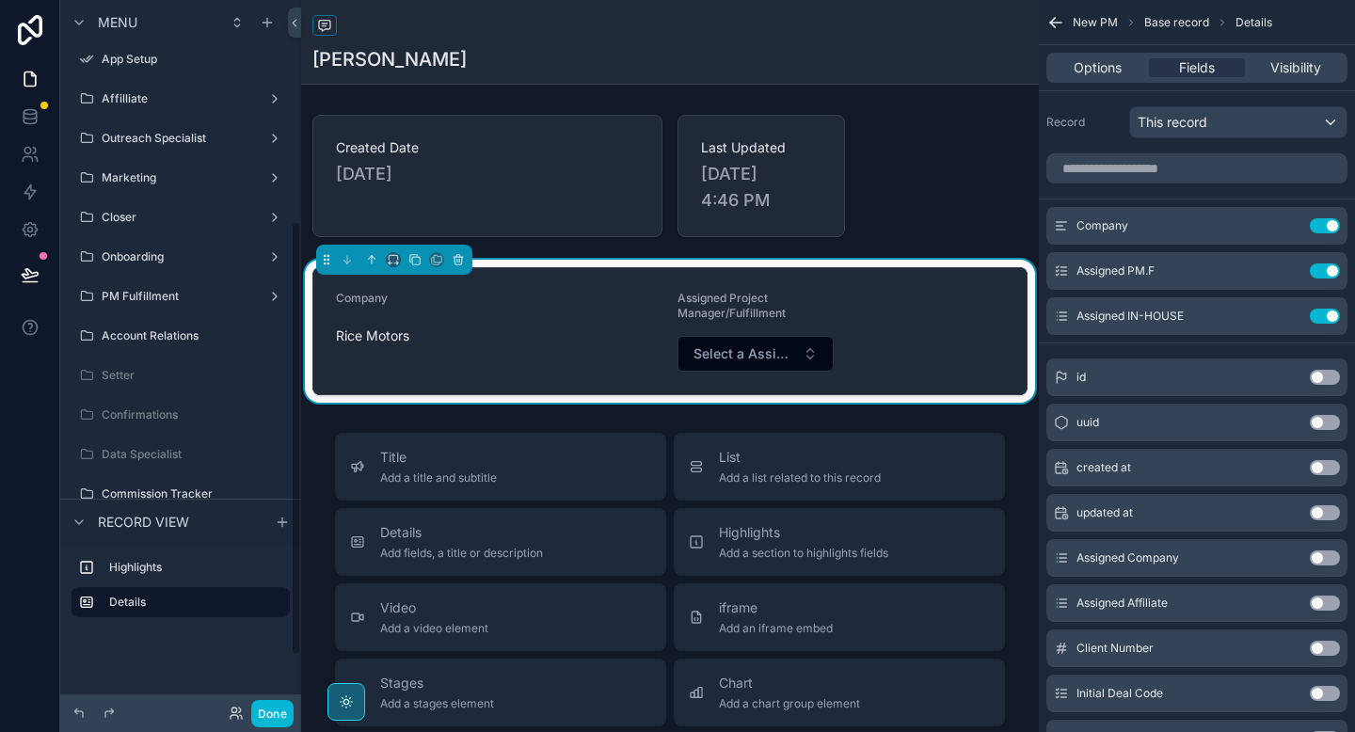
scroll to position [362, 0]
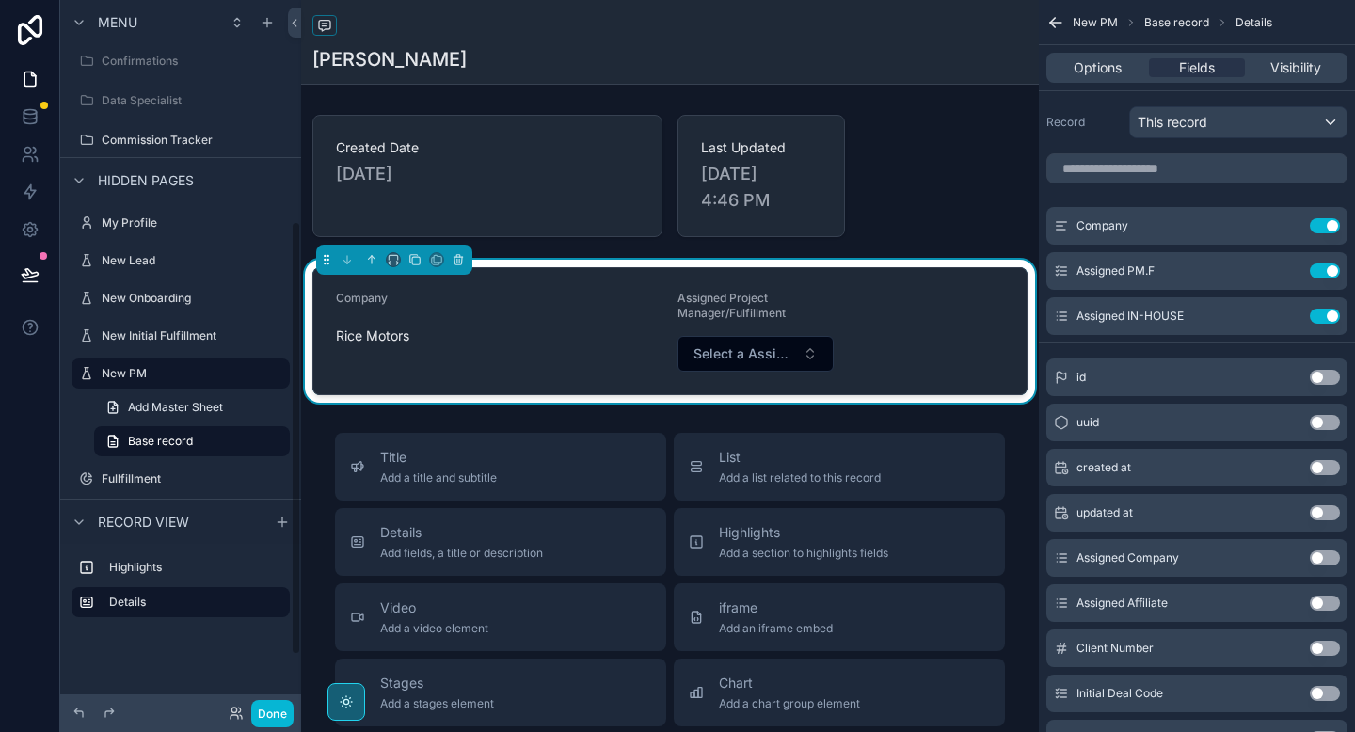
click at [839, 314] on form "Company Rice Motors Assigned Project Manager/Fulfillment Select a Assigned PM.F" at bounding box center [669, 331] width 713 height 126
click at [1289, 320] on icon "scrollable content" at bounding box center [1287, 317] width 8 height 8
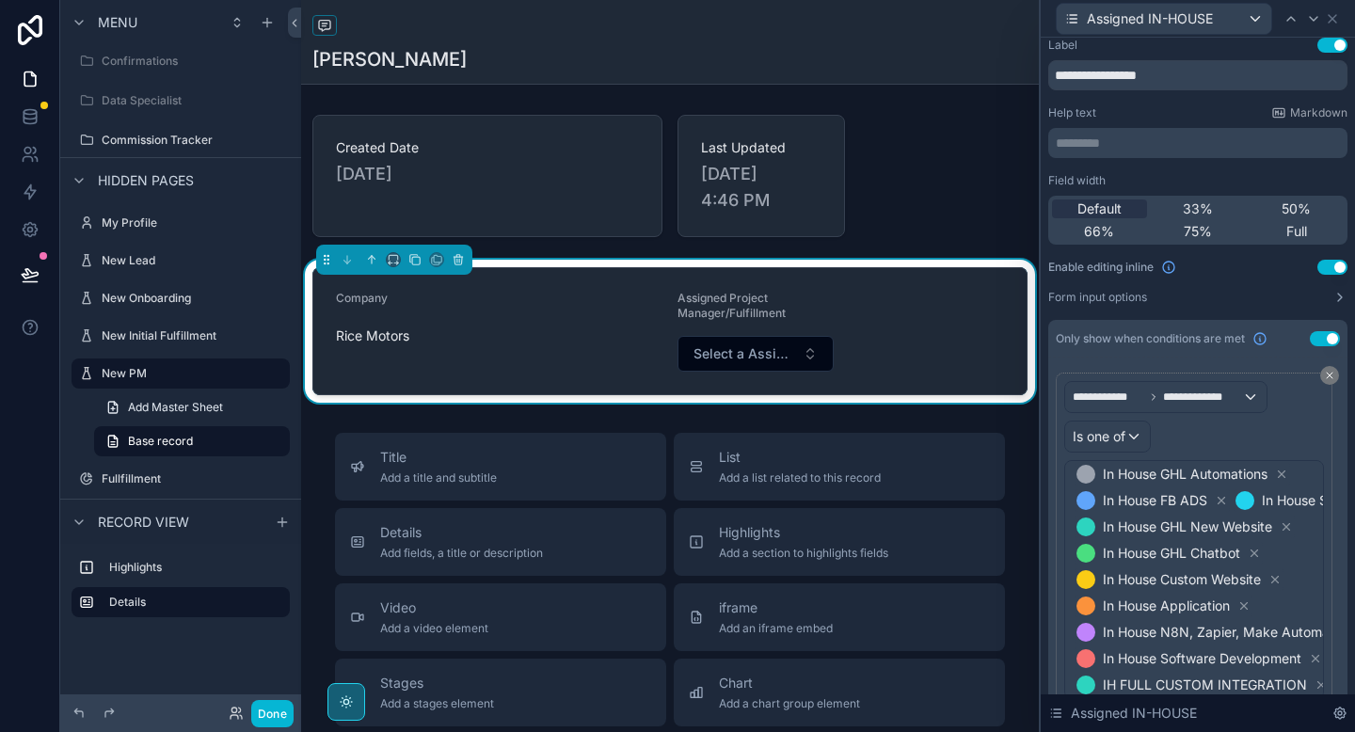
scroll to position [2, 0]
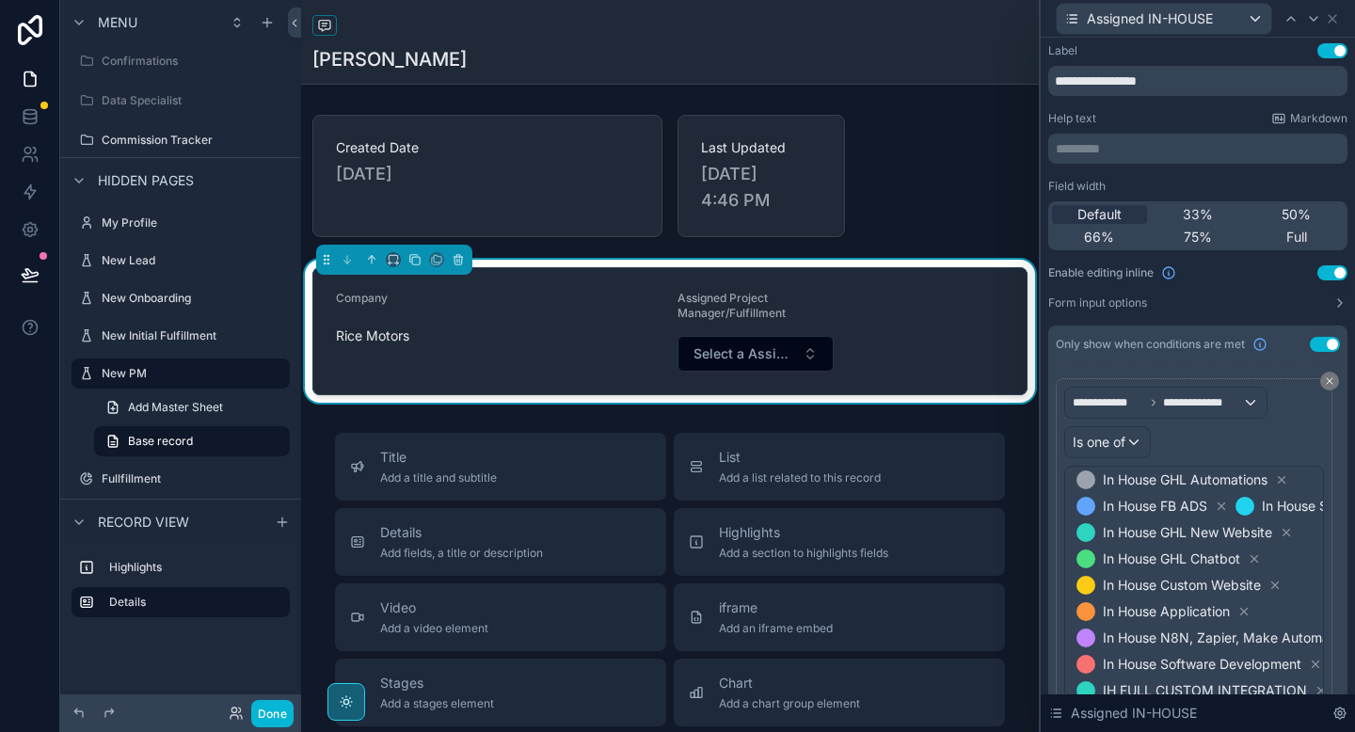
click at [0, 731] on nordpass-portal at bounding box center [0, 732] width 0 height 0
click at [818, 310] on label "Assigned Project Manager/Fulfillment" at bounding box center [756, 306] width 156 height 30
click at [898, 321] on form "Company Rice Motors Assigned Project Manager/Fulfillment Select a Assigned PM.F" at bounding box center [669, 331] width 713 height 126
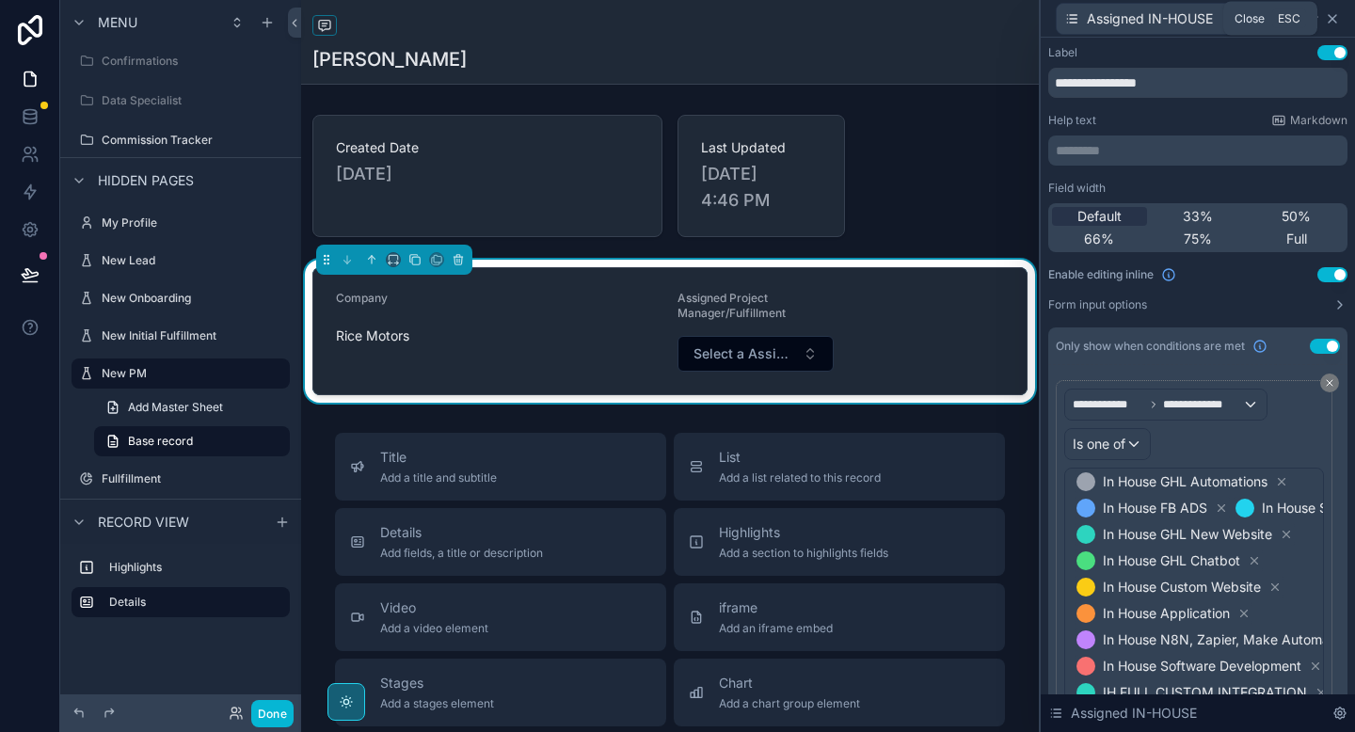
click at [1335, 20] on icon at bounding box center [1332, 18] width 15 height 15
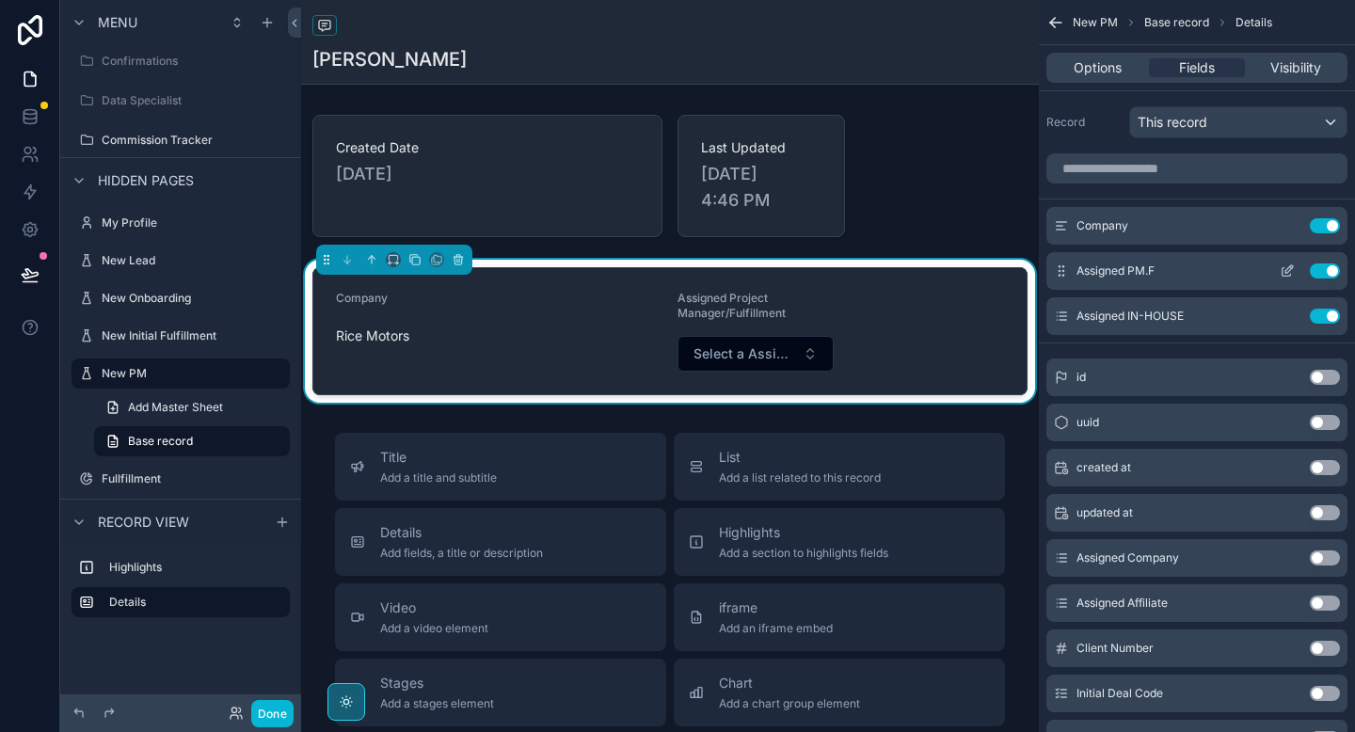
click at [1288, 268] on icon "scrollable content" at bounding box center [1290, 269] width 8 height 8
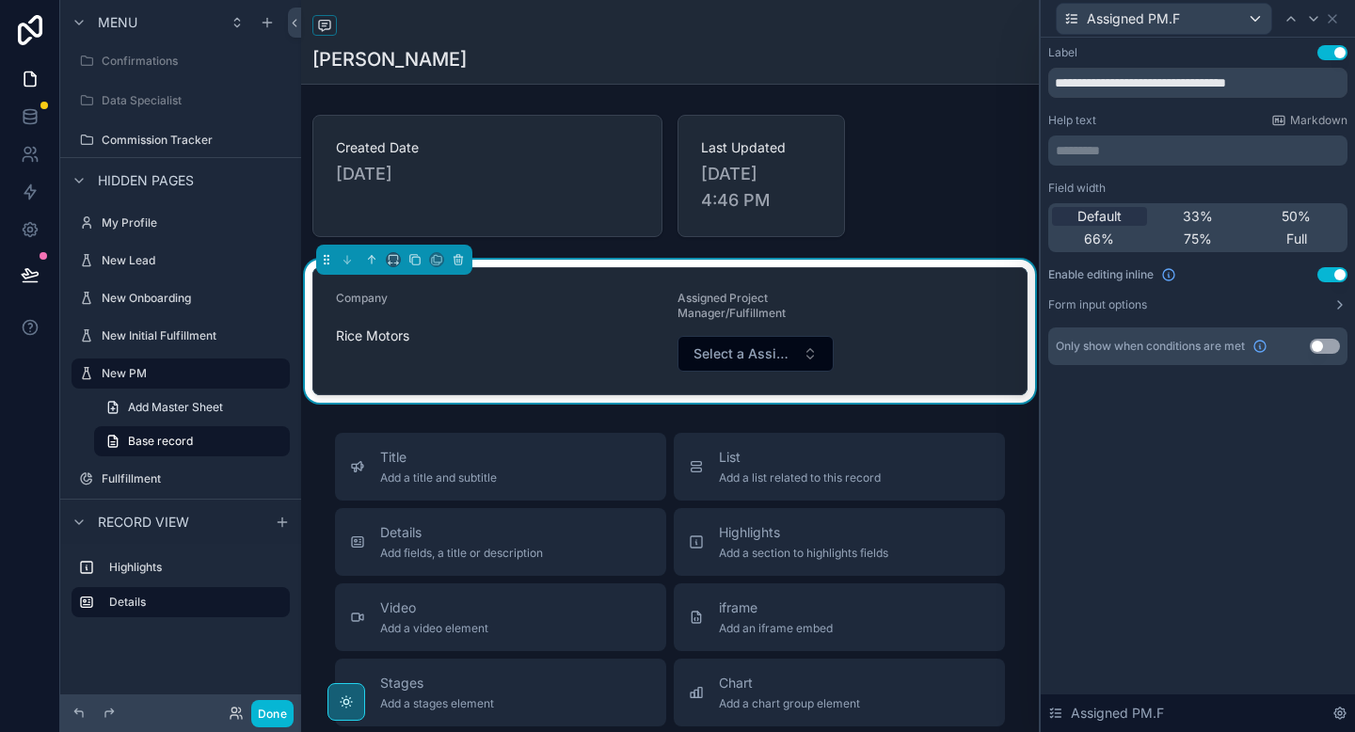
click at [1334, 345] on button "Use setting" at bounding box center [1325, 346] width 30 height 15
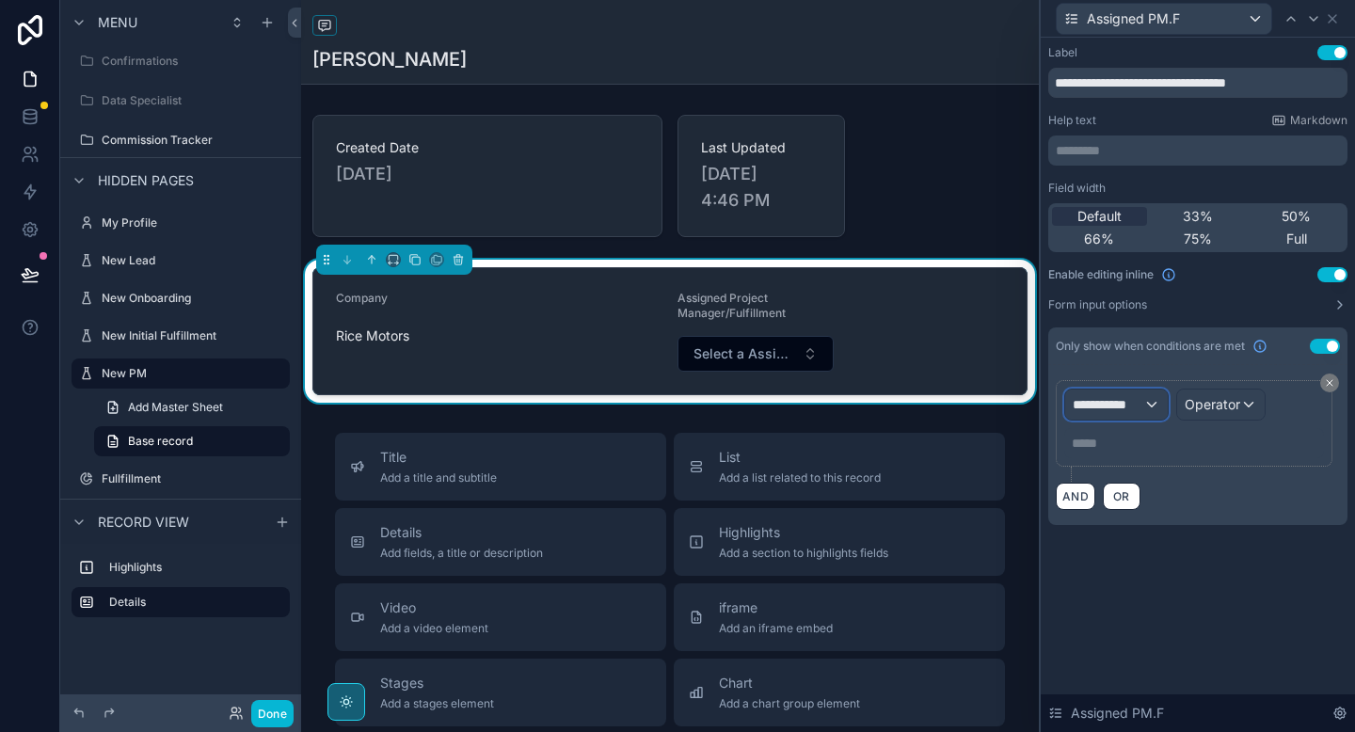
click at [1132, 403] on span "**********" at bounding box center [1108, 404] width 71 height 19
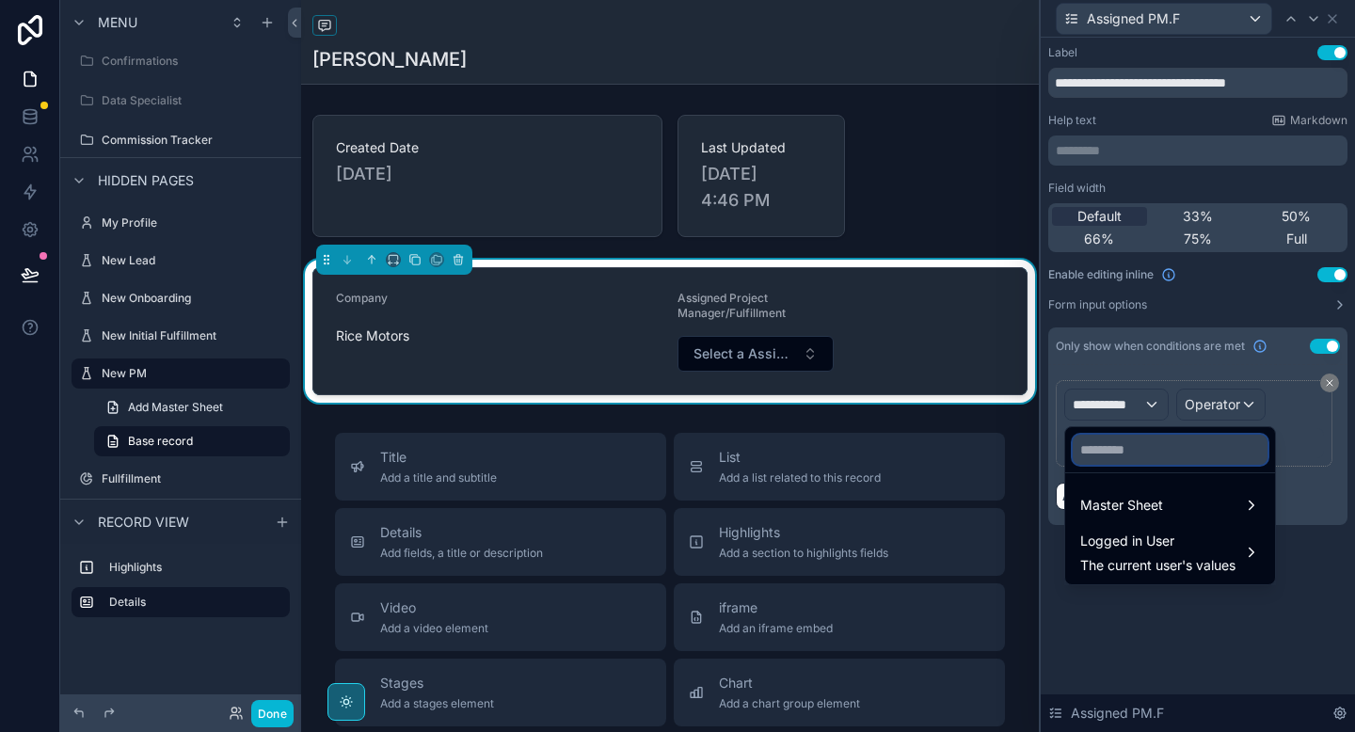
click at [1118, 448] on input "text" at bounding box center [1170, 450] width 195 height 30
type input "******"
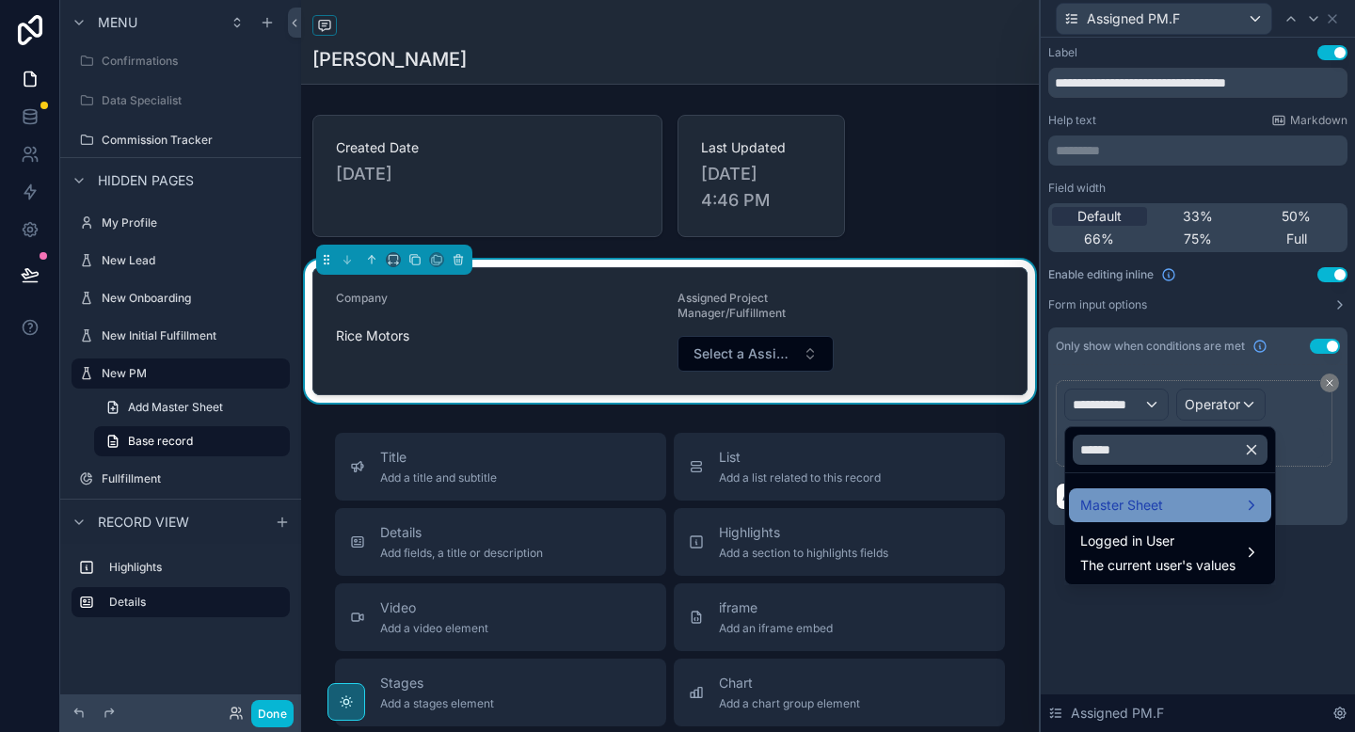
click at [1123, 495] on span "Master Sheet" at bounding box center [1122, 505] width 83 height 23
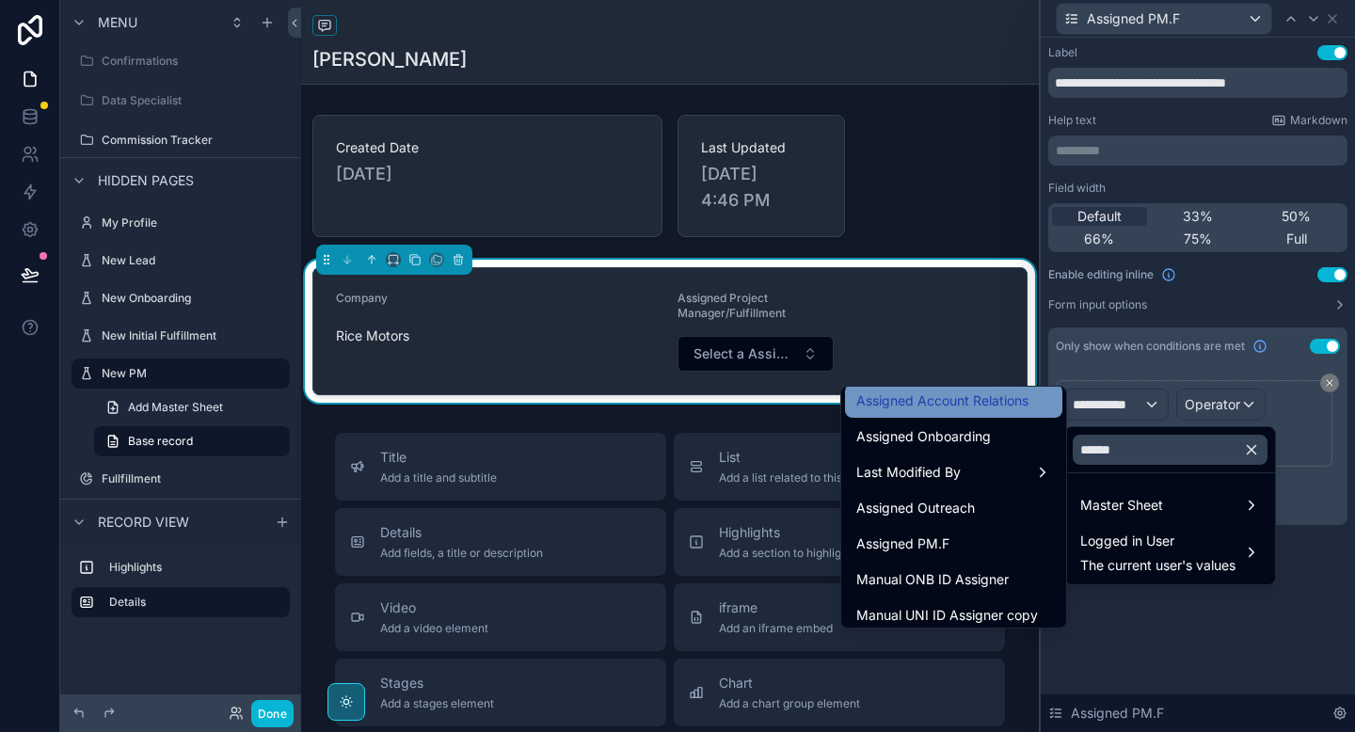
scroll to position [161, 0]
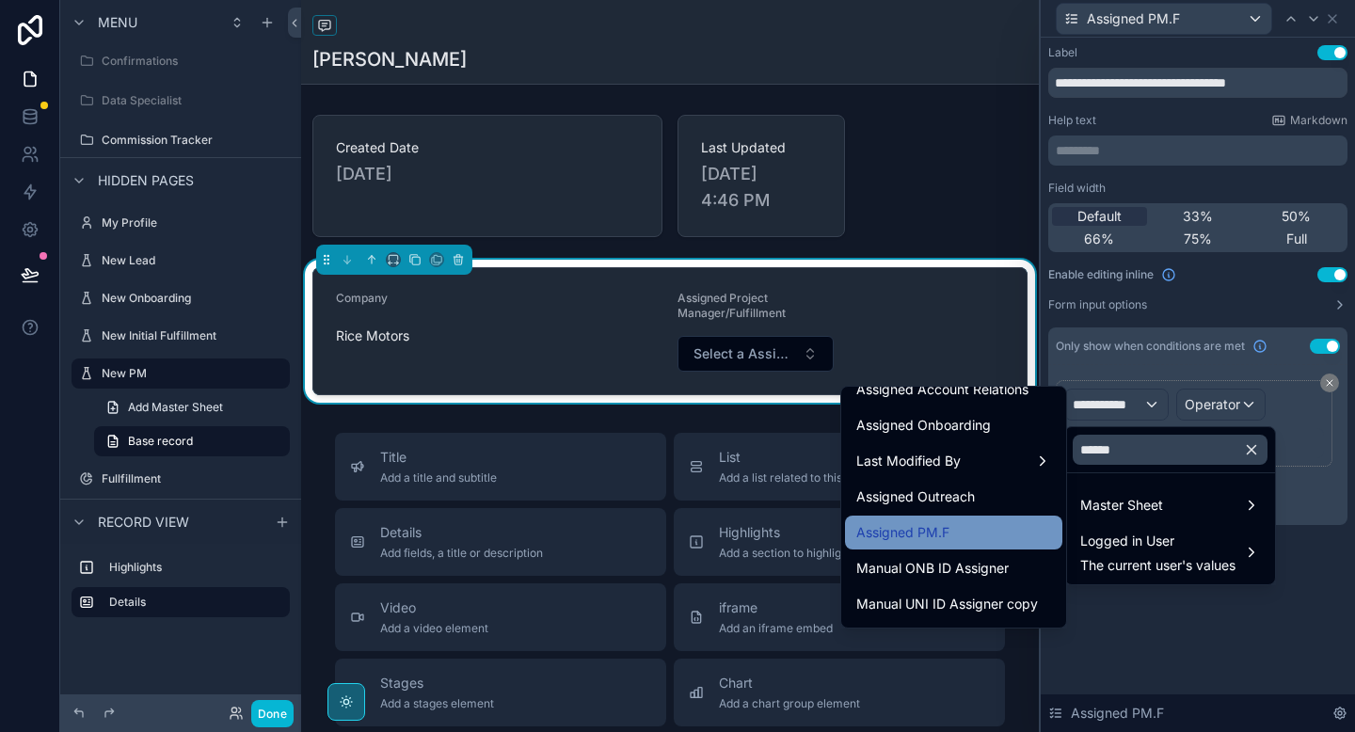
click at [933, 528] on span "Assigned PM.F" at bounding box center [903, 532] width 93 height 23
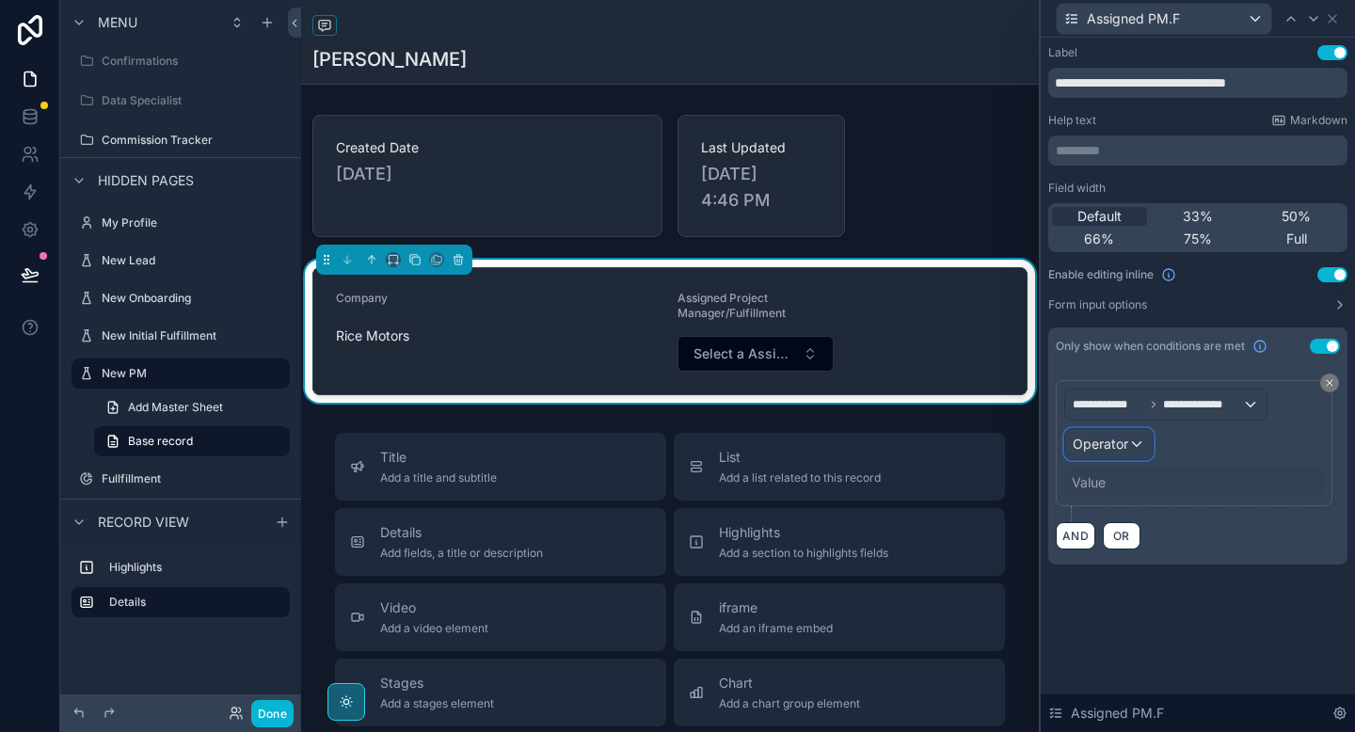
click at [1123, 442] on span "Operator" at bounding box center [1101, 444] width 56 height 16
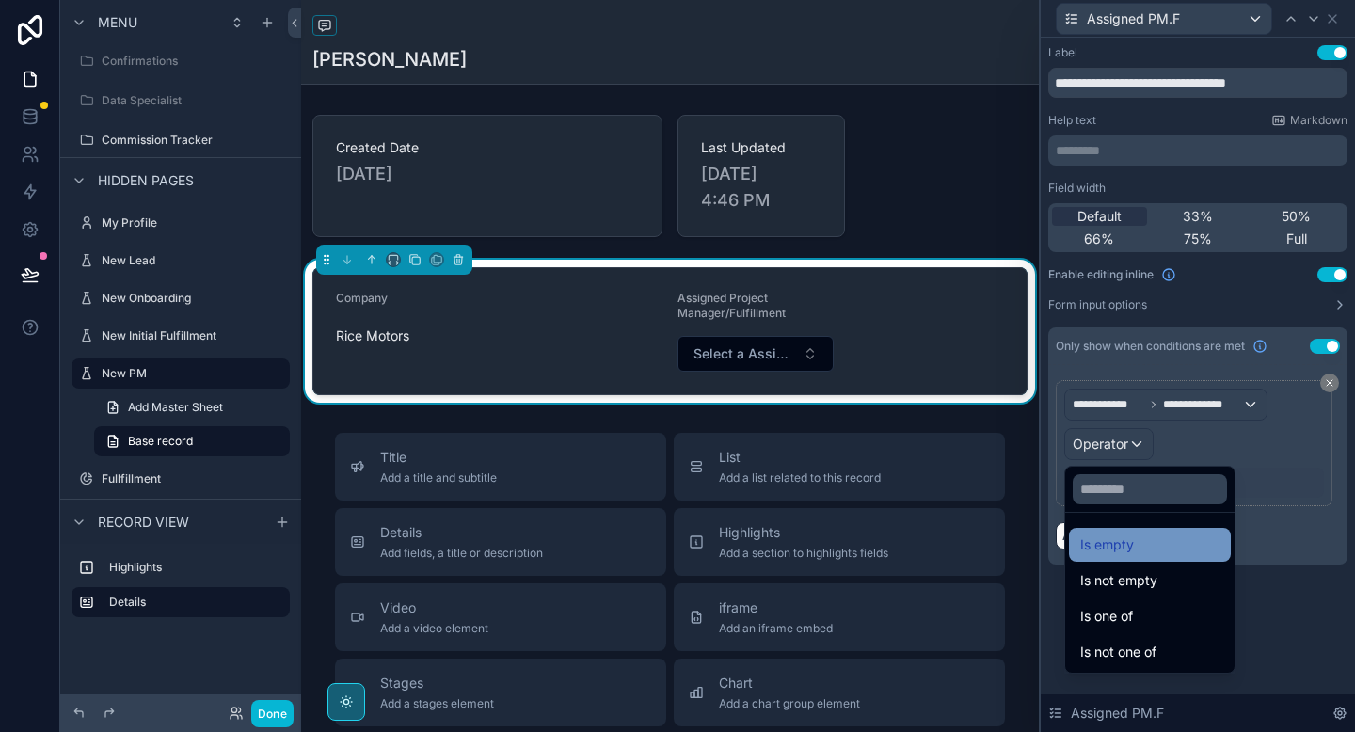
click at [1115, 550] on span "Is empty" at bounding box center [1108, 545] width 54 height 23
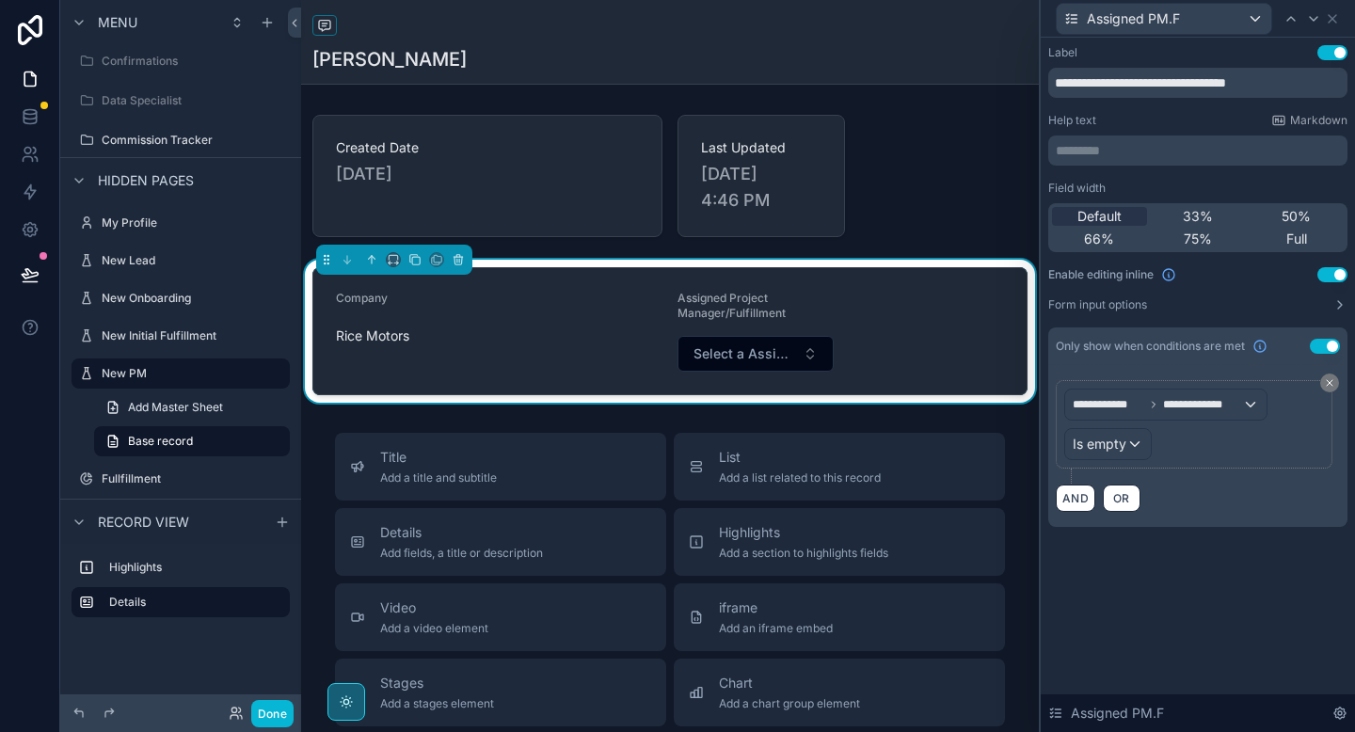
click at [1127, 569] on div "**********" at bounding box center [1198, 305] width 314 height 535
click at [1330, 16] on icon at bounding box center [1333, 19] width 8 height 8
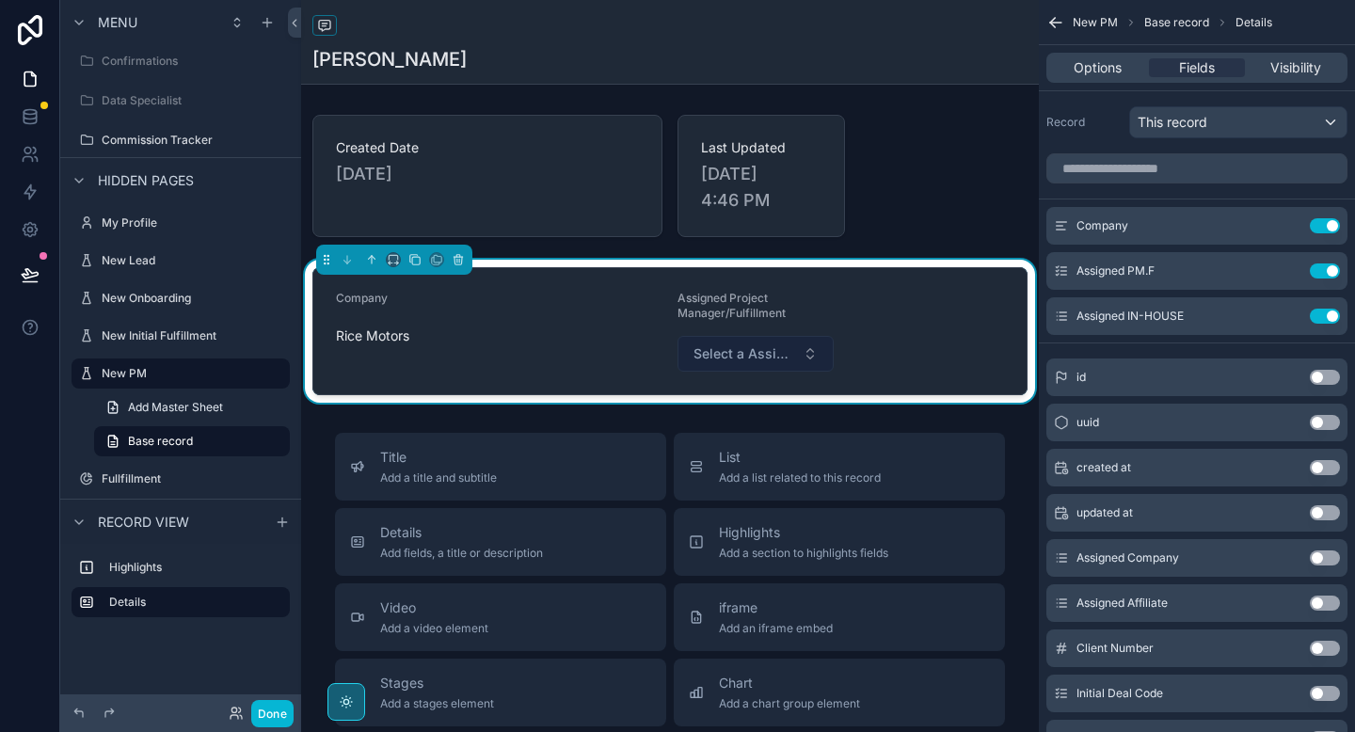
click at [727, 351] on span "Select a Assigned PM.F" at bounding box center [745, 353] width 102 height 19
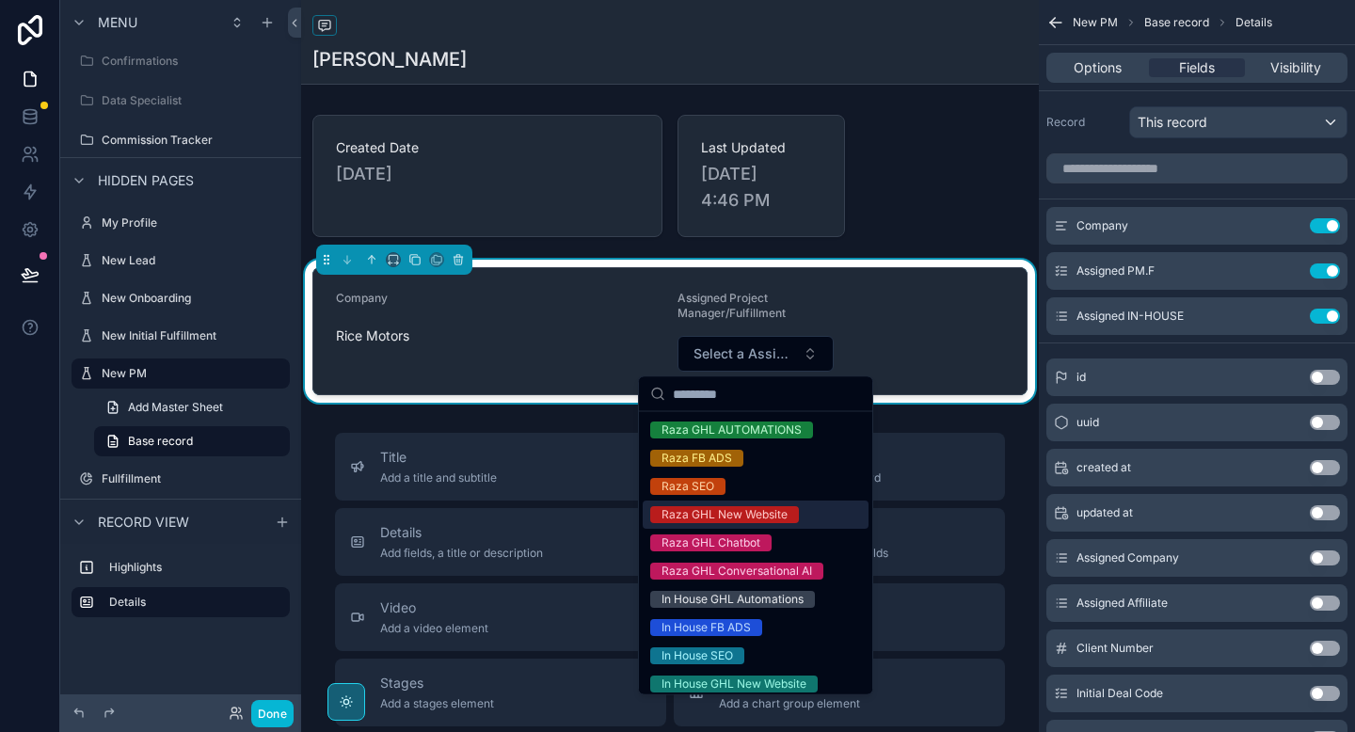
scroll to position [1, 0]
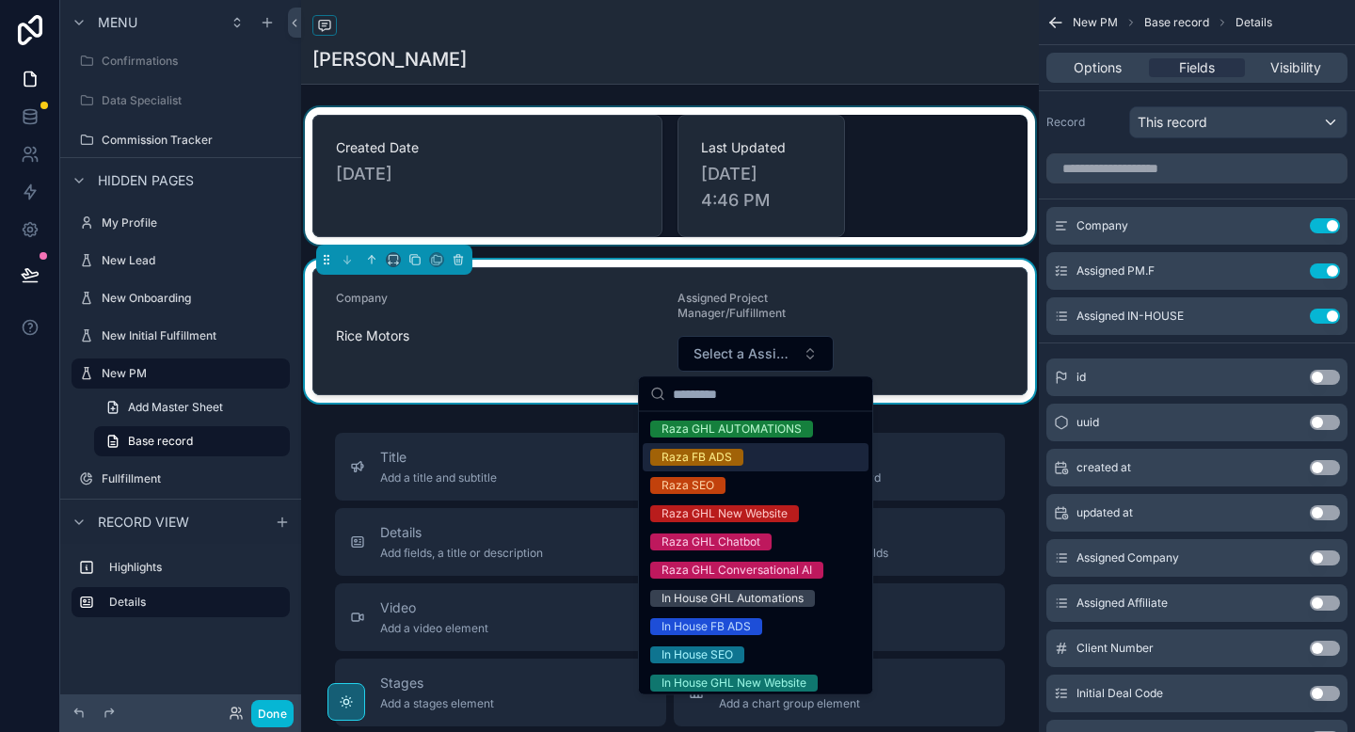
drag, startPoint x: 558, startPoint y: 335, endPoint x: 922, endPoint y: 191, distance: 391.7
click at [558, 335] on span "Rice Motors" at bounding box center [499, 336] width 327 height 19
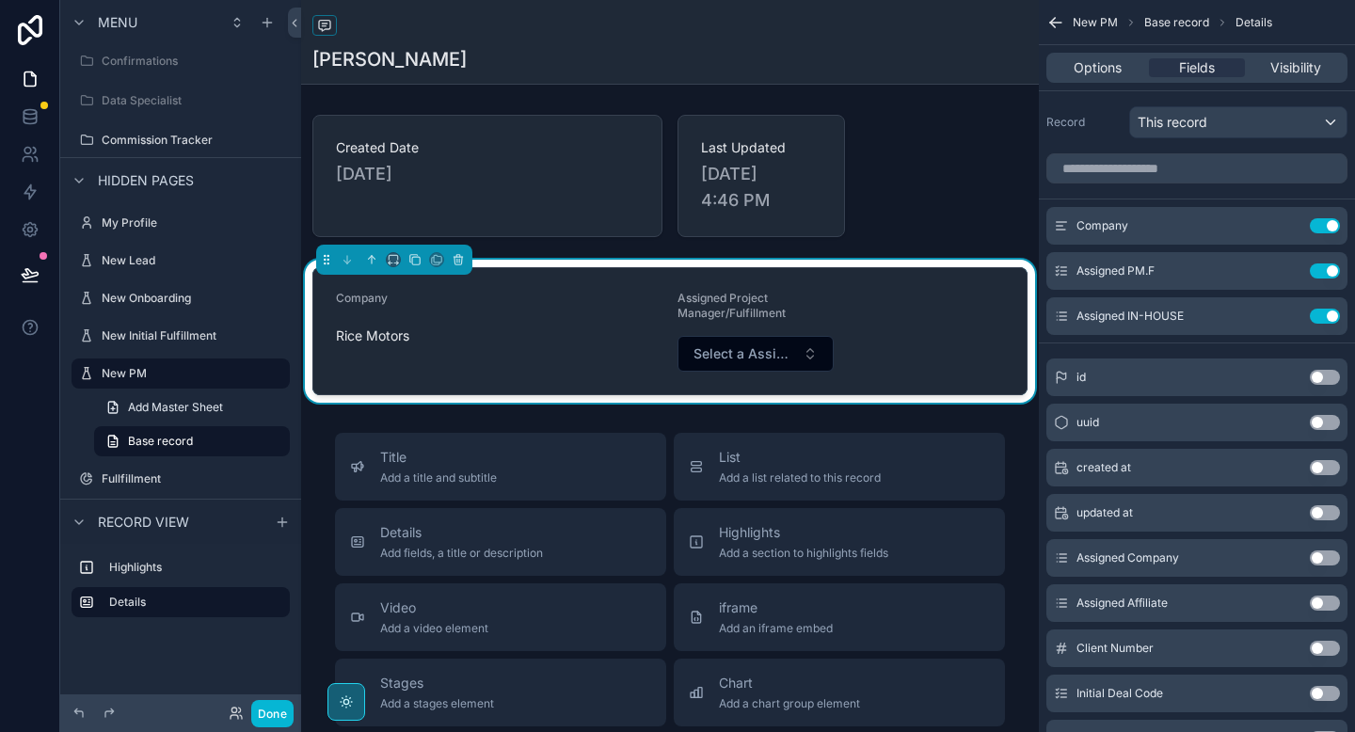
click at [937, 287] on form "Company Rice Motors Assigned Project Manager/Fulfillment Select a Assigned PM.F" at bounding box center [669, 331] width 713 height 126
click at [1135, 176] on input "scrollable content" at bounding box center [1197, 168] width 301 height 30
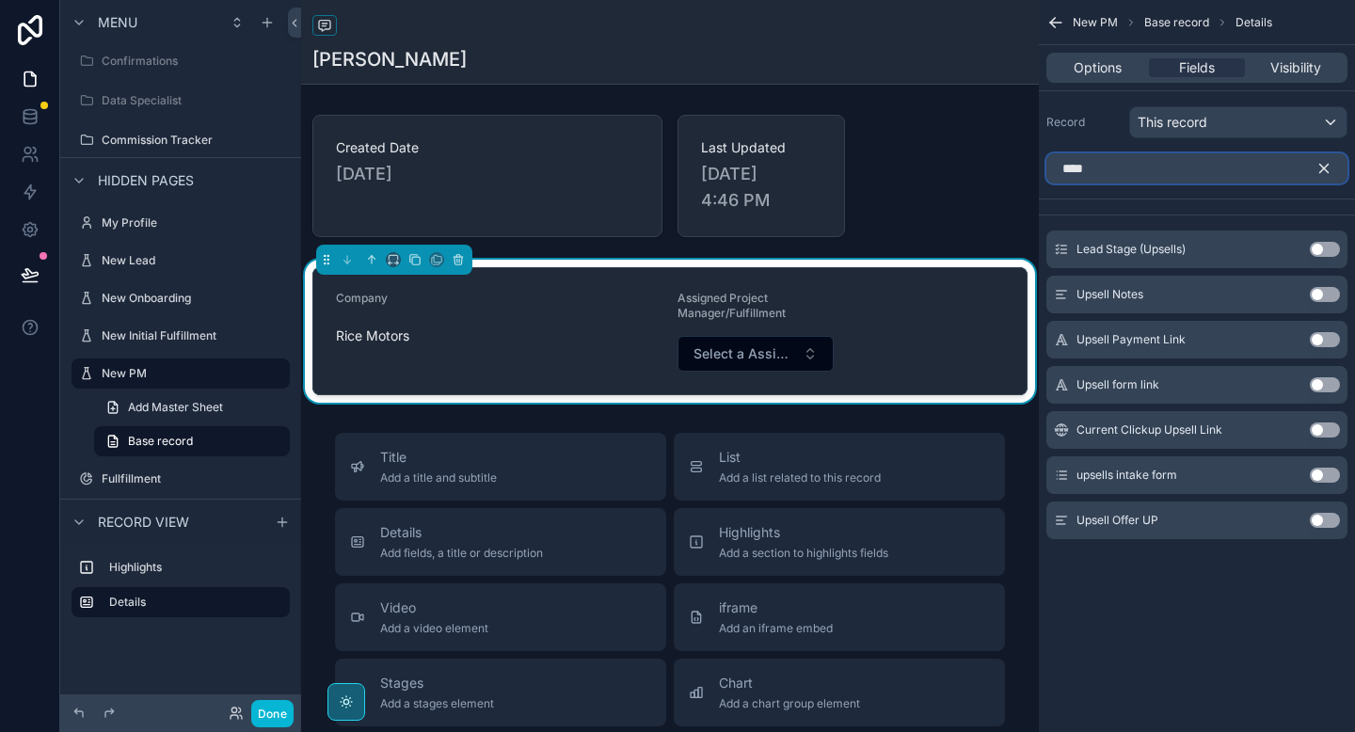
type input "****"
click at [1322, 251] on button "Use setting" at bounding box center [1325, 249] width 30 height 15
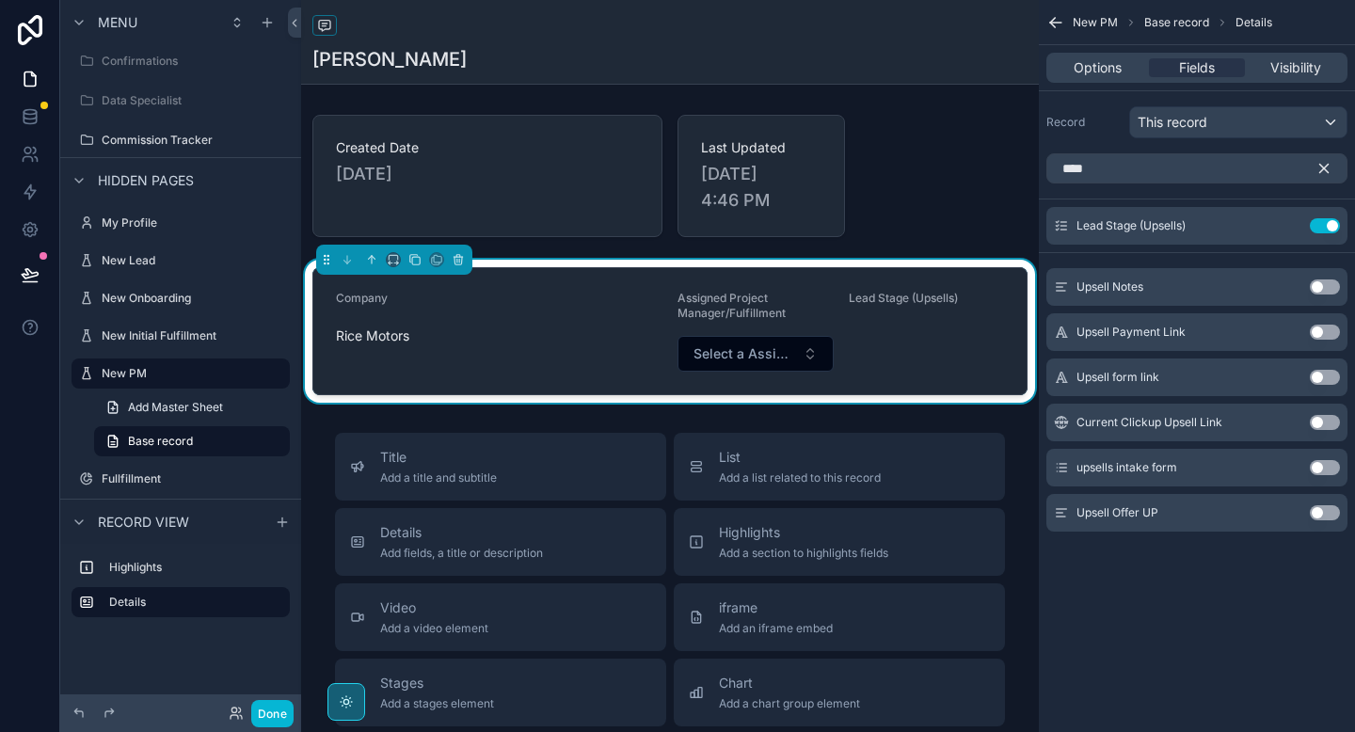
click at [900, 315] on div "Lead Stage (Upsells)" at bounding box center [927, 331] width 156 height 81
click at [1317, 170] on icon "scrollable content" at bounding box center [1324, 168] width 17 height 17
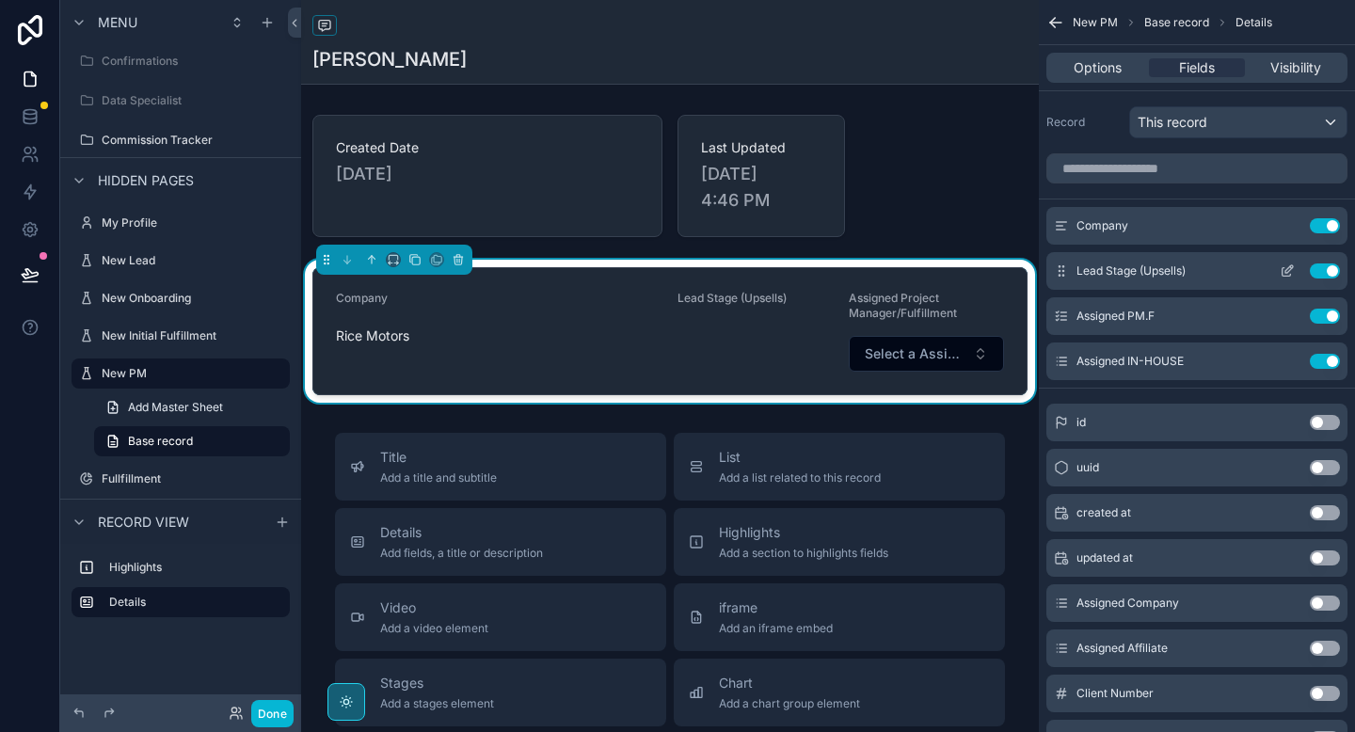
click at [1288, 271] on icon "scrollable content" at bounding box center [1287, 271] width 15 height 15
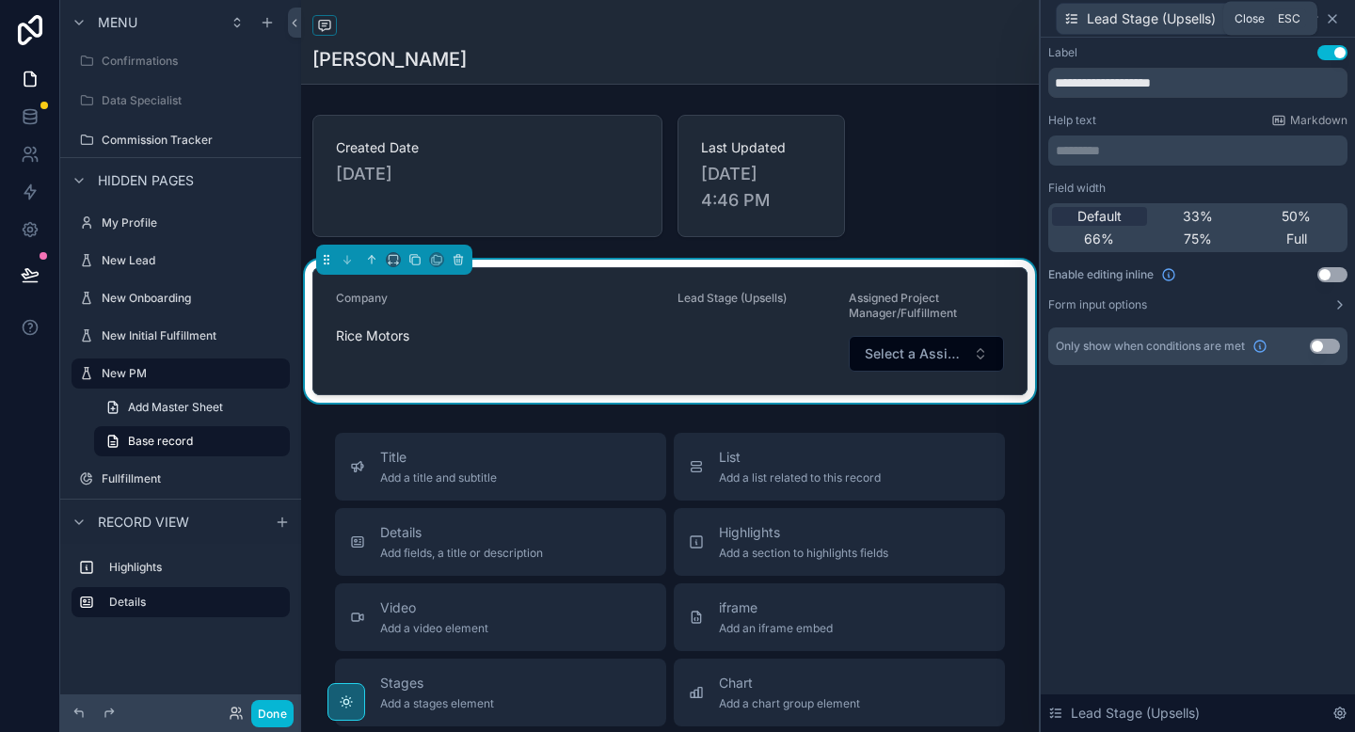
click at [1337, 24] on icon at bounding box center [1332, 18] width 15 height 15
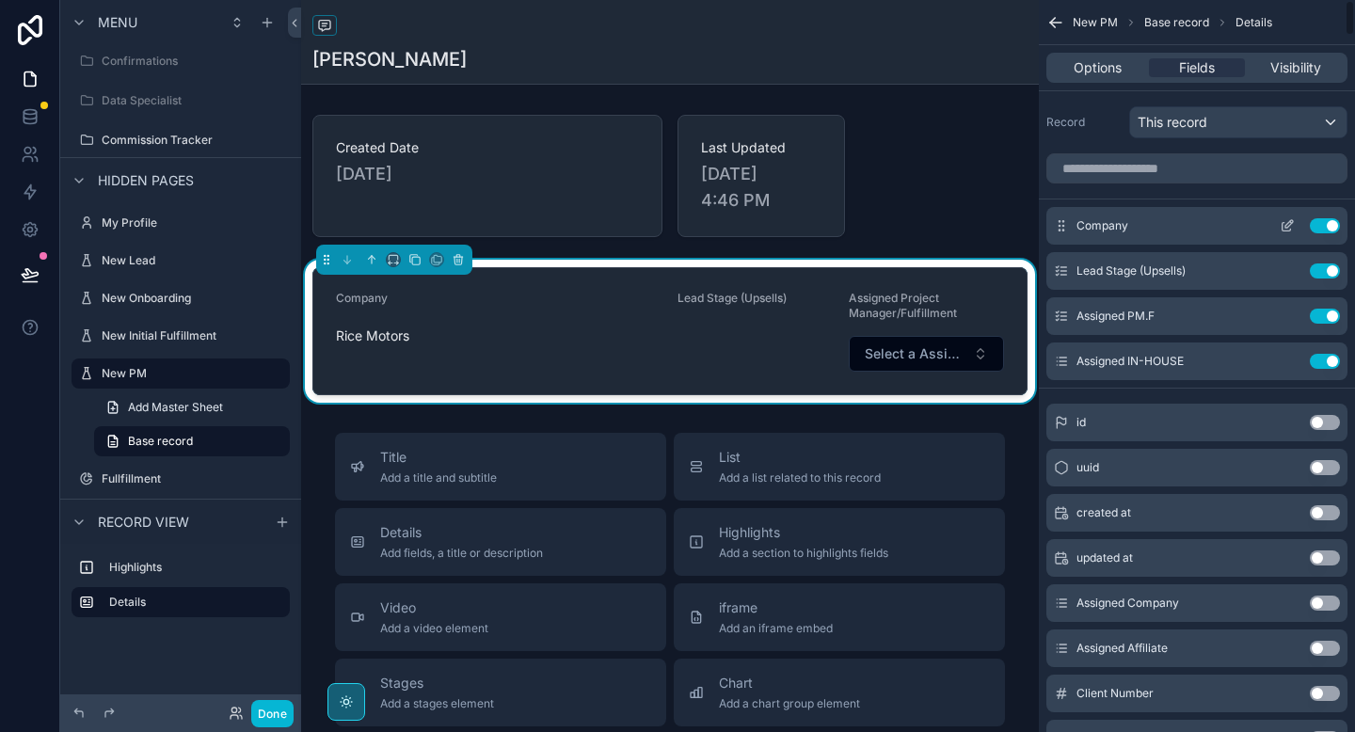
click at [1292, 228] on icon "scrollable content" at bounding box center [1287, 225] width 15 height 15
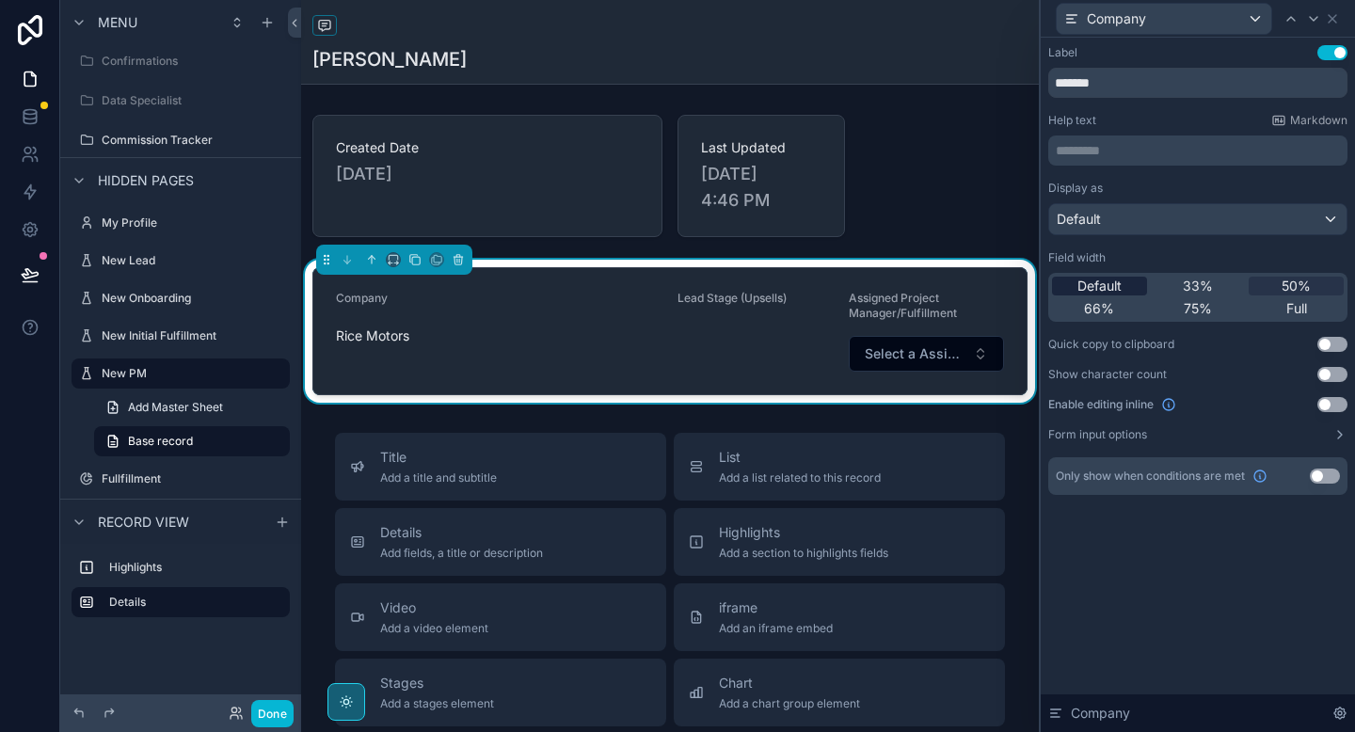
click at [1096, 290] on span "Default" at bounding box center [1100, 286] width 44 height 19
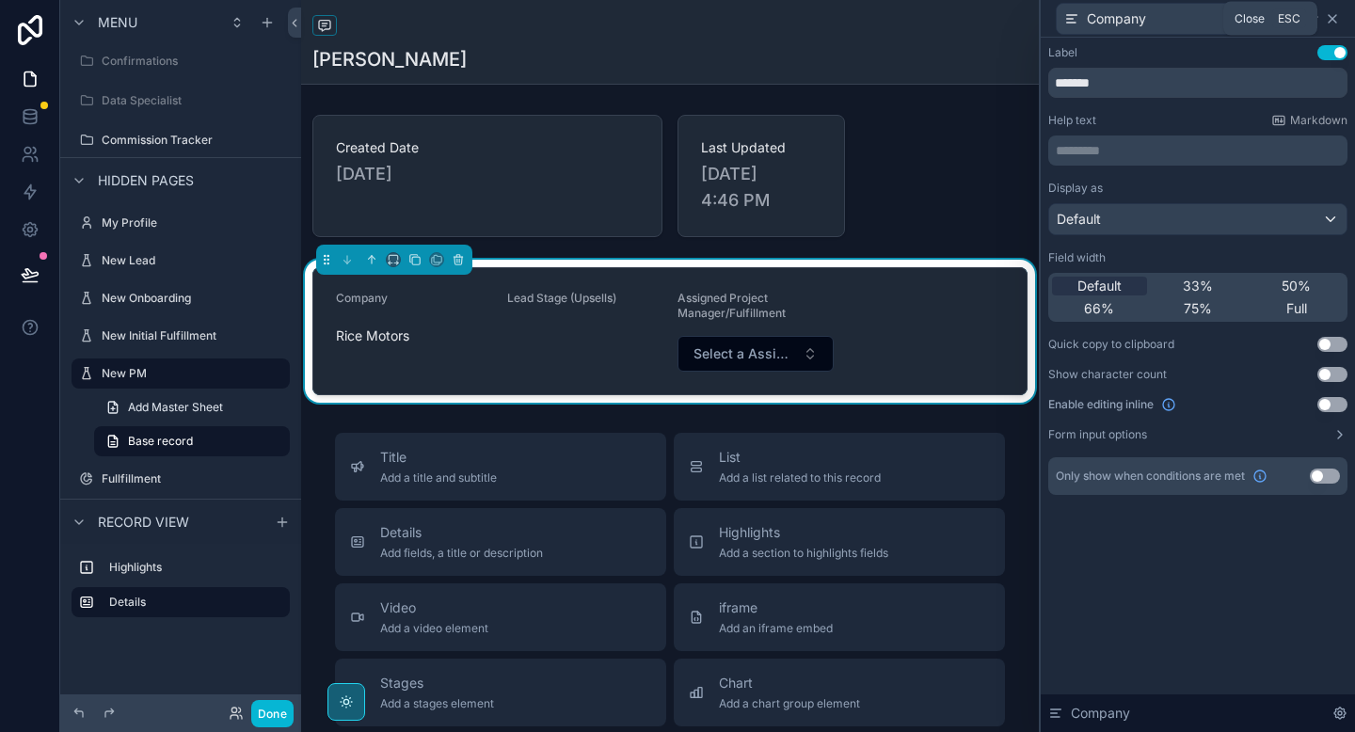
click at [1332, 13] on icon at bounding box center [1332, 18] width 15 height 15
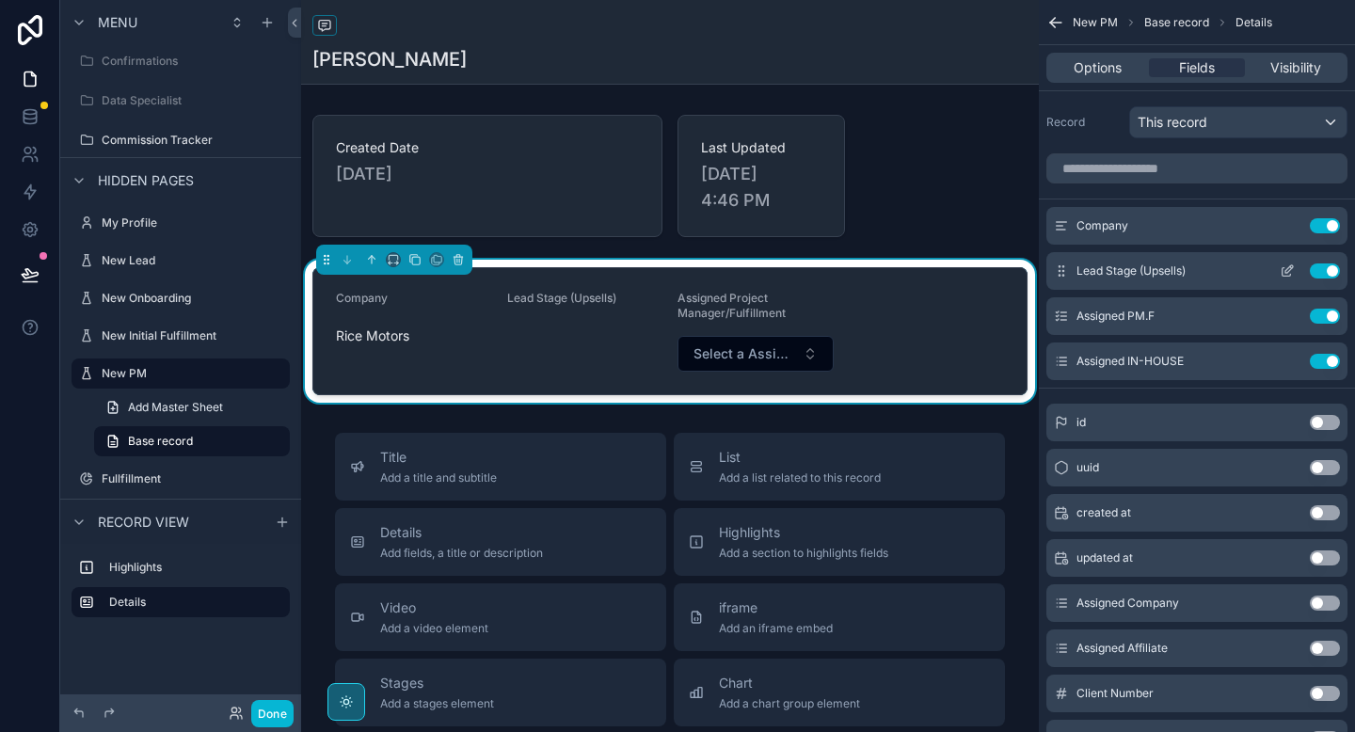
click at [1289, 274] on icon "scrollable content" at bounding box center [1287, 271] width 15 height 15
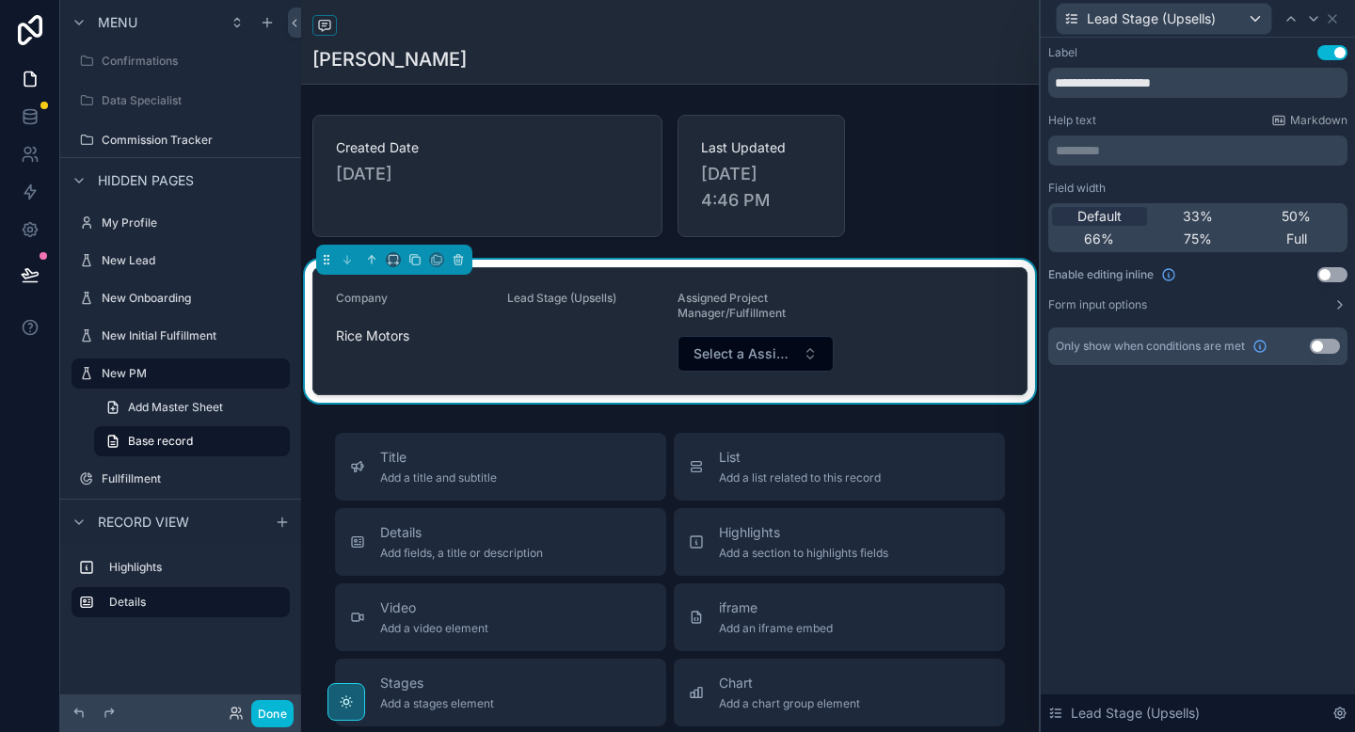
click at [1335, 275] on button "Use setting" at bounding box center [1333, 274] width 30 height 15
click at [600, 337] on span "Select a Lead Stage (Upsells)" at bounding box center [574, 338] width 102 height 19
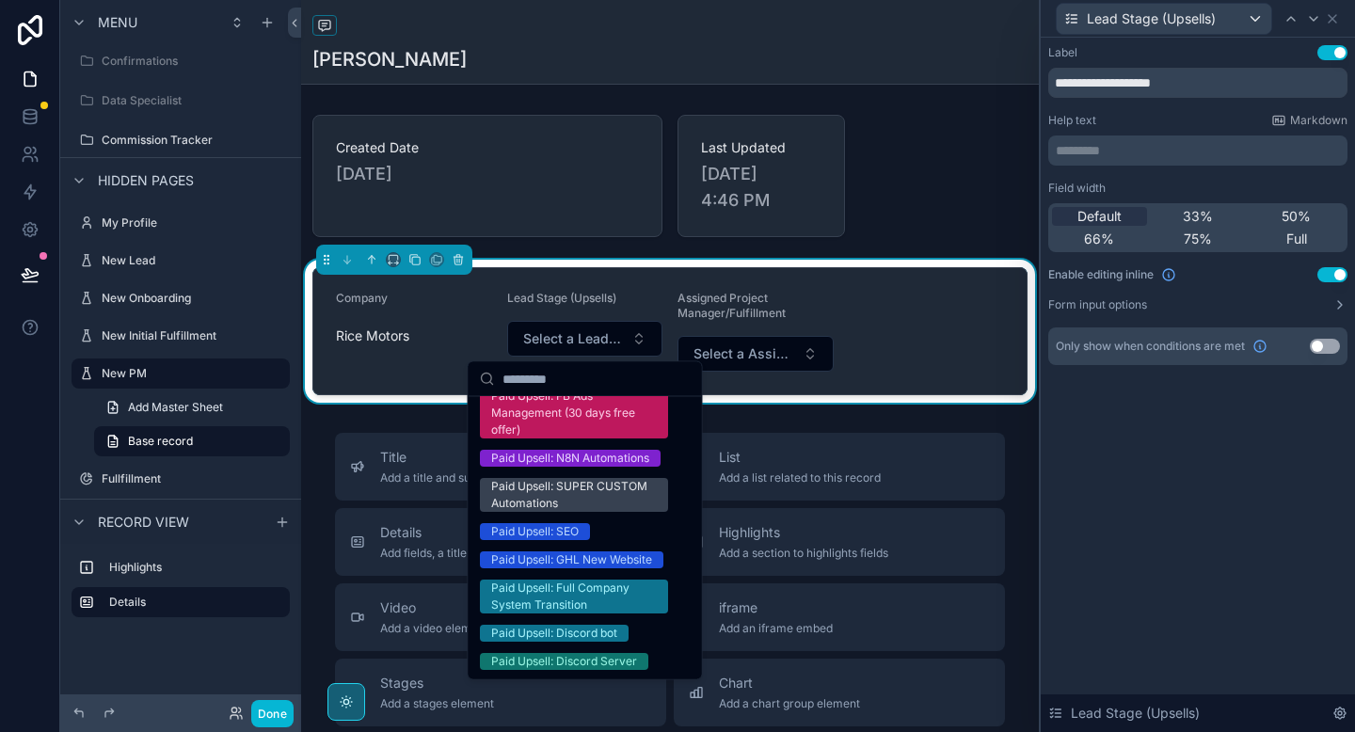
scroll to position [0, 0]
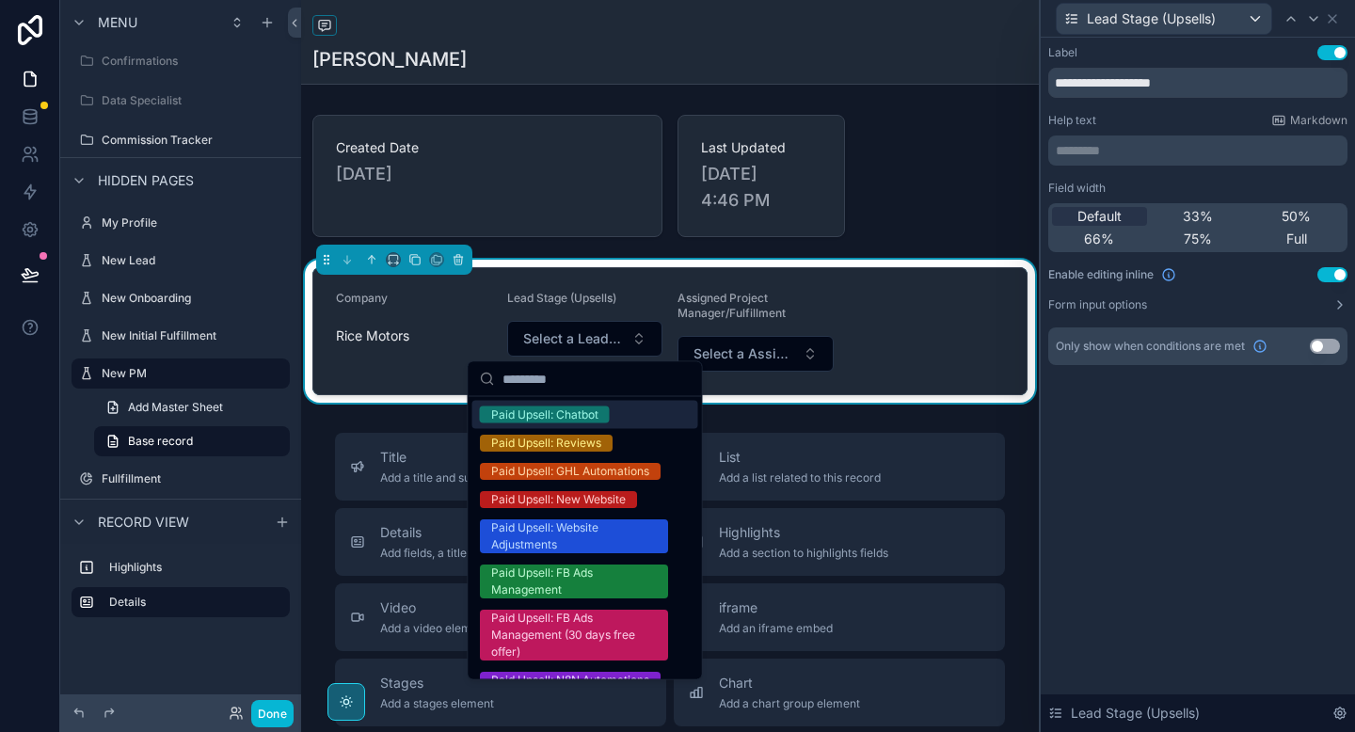
click at [1217, 274] on div "Enable editing inline Use setting" at bounding box center [1198, 274] width 299 height 15
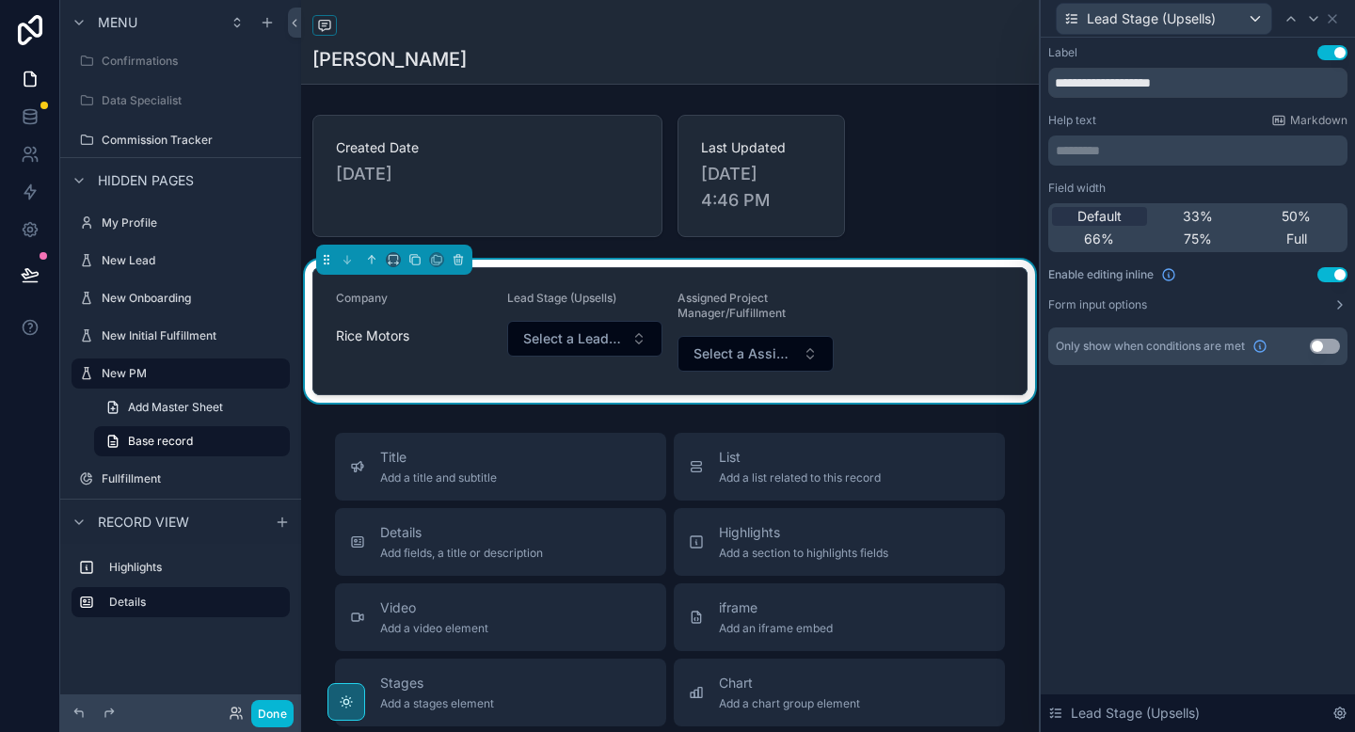
click at [1327, 273] on button "Use setting" at bounding box center [1333, 274] width 30 height 15
click at [1333, 20] on icon at bounding box center [1332, 18] width 15 height 15
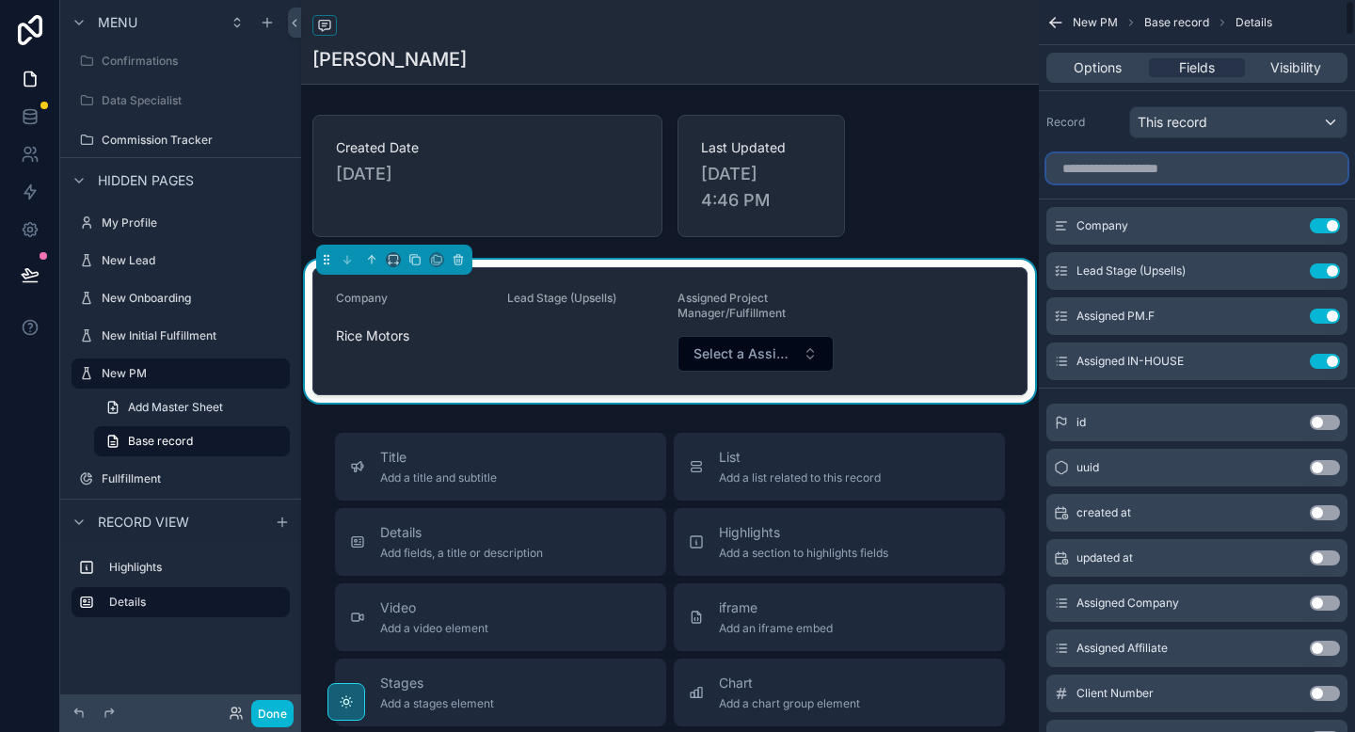
click at [1152, 170] on input "scrollable content" at bounding box center [1197, 168] width 301 height 30
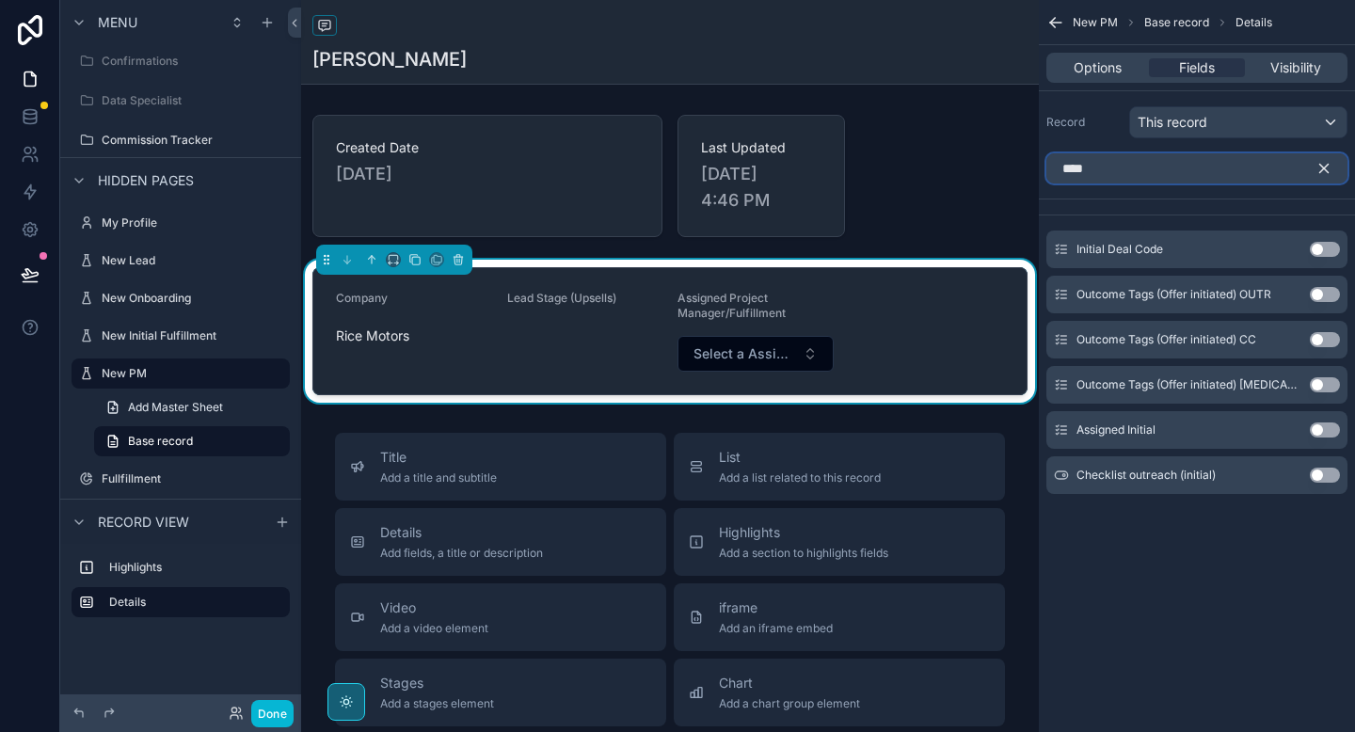
type input "****"
click at [1323, 248] on button "Use setting" at bounding box center [1325, 249] width 30 height 15
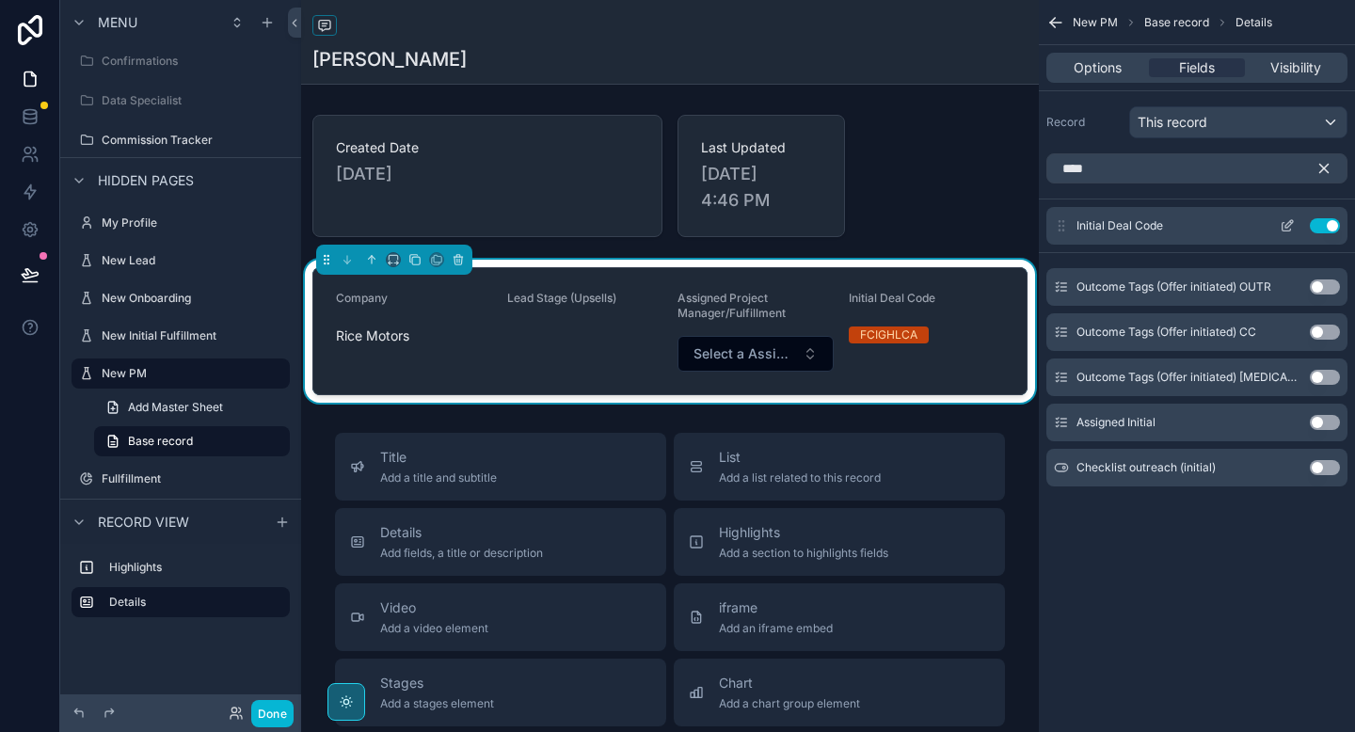
click at [1327, 222] on button "Use setting" at bounding box center [1325, 225] width 30 height 15
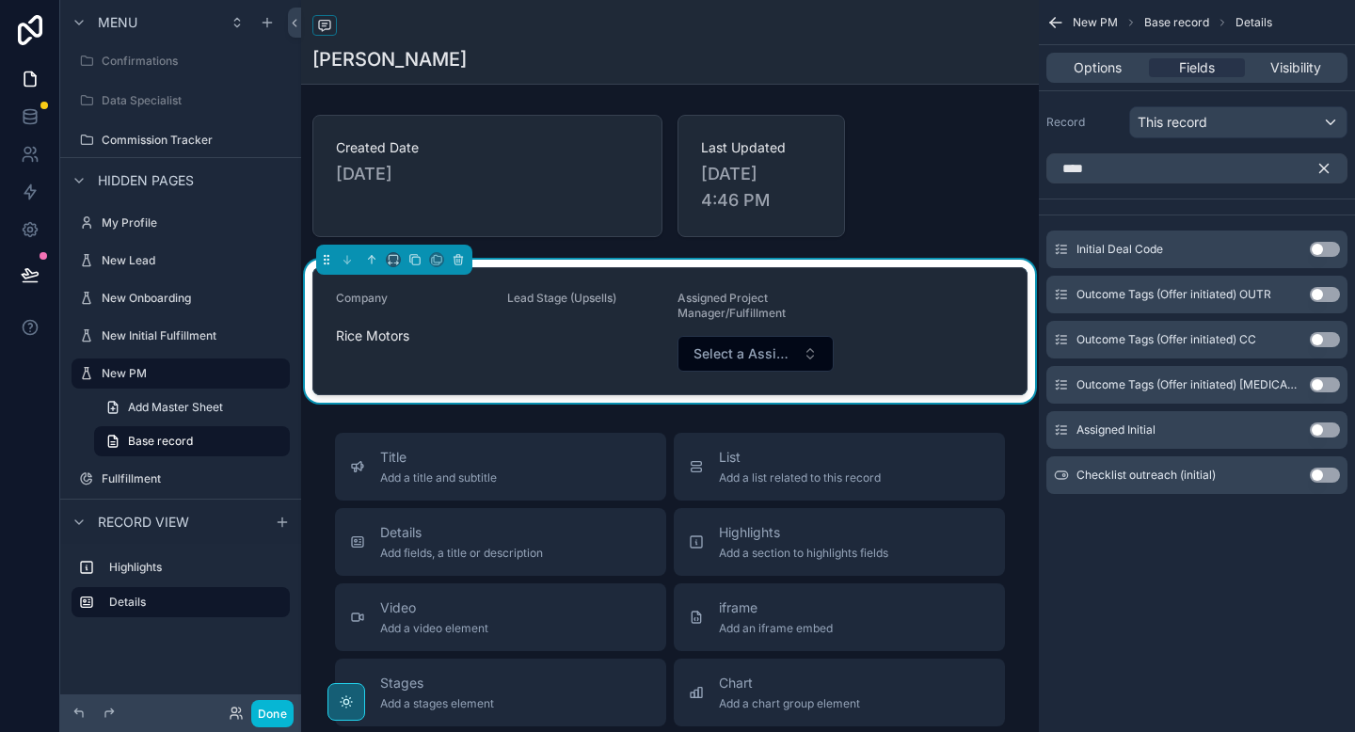
click at [1329, 251] on button "Use setting" at bounding box center [1325, 249] width 30 height 15
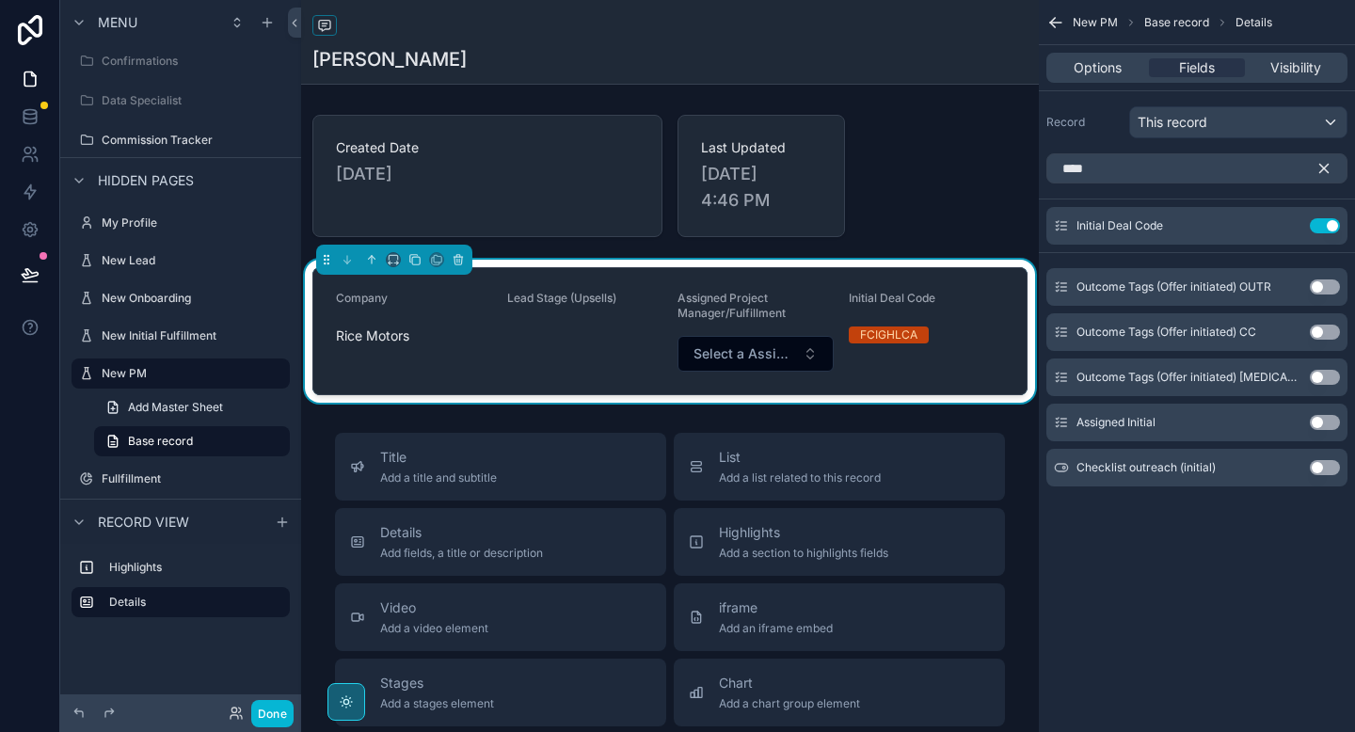
click at [1321, 172] on icon "scrollable content" at bounding box center [1324, 168] width 17 height 17
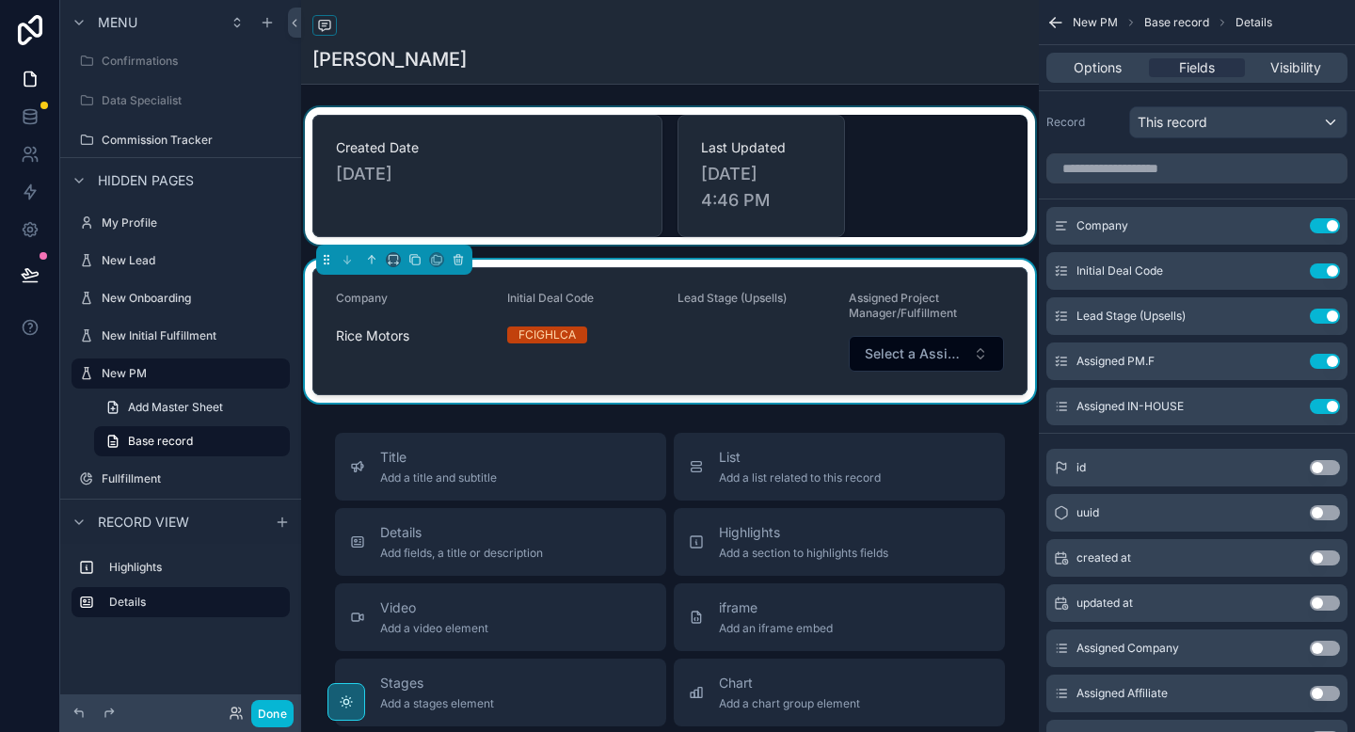
click at [925, 214] on div "scrollable content" at bounding box center [670, 175] width 738 height 137
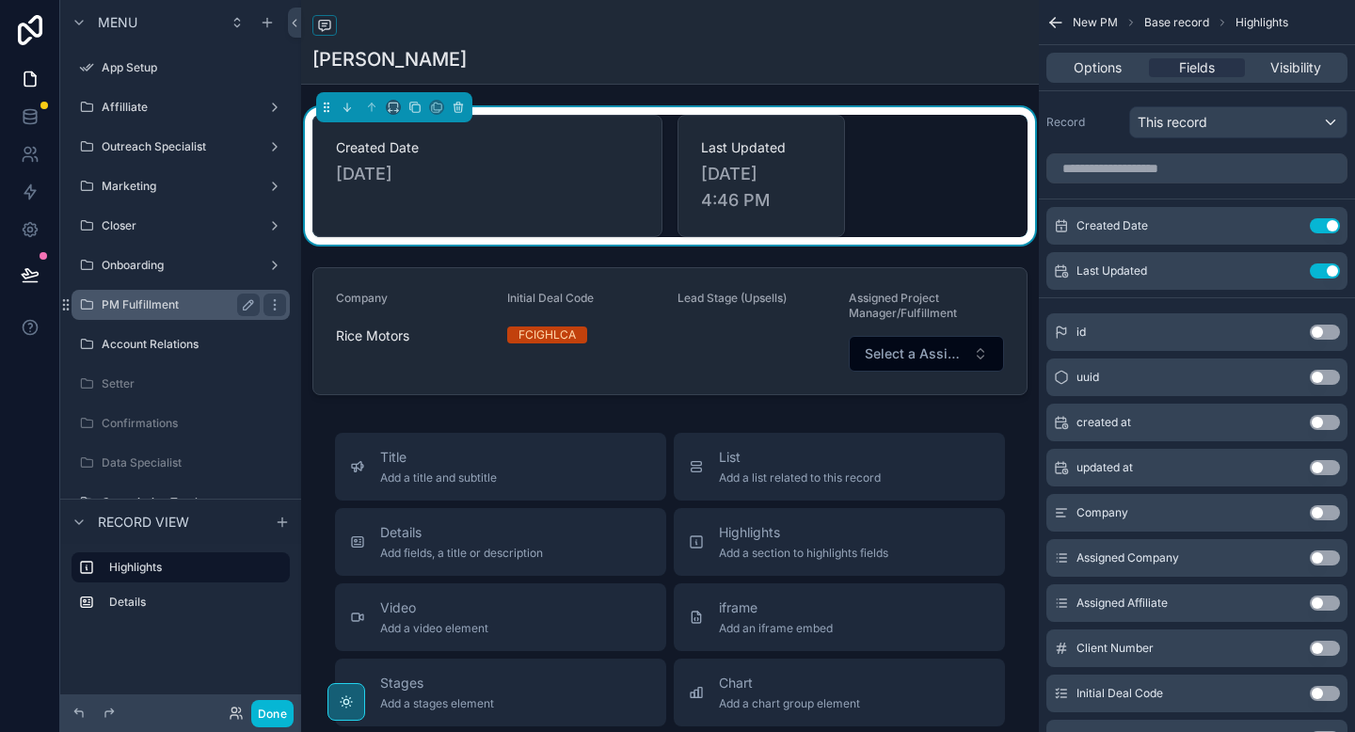
click at [151, 307] on label "PM Fulfillment" at bounding box center [177, 304] width 151 height 15
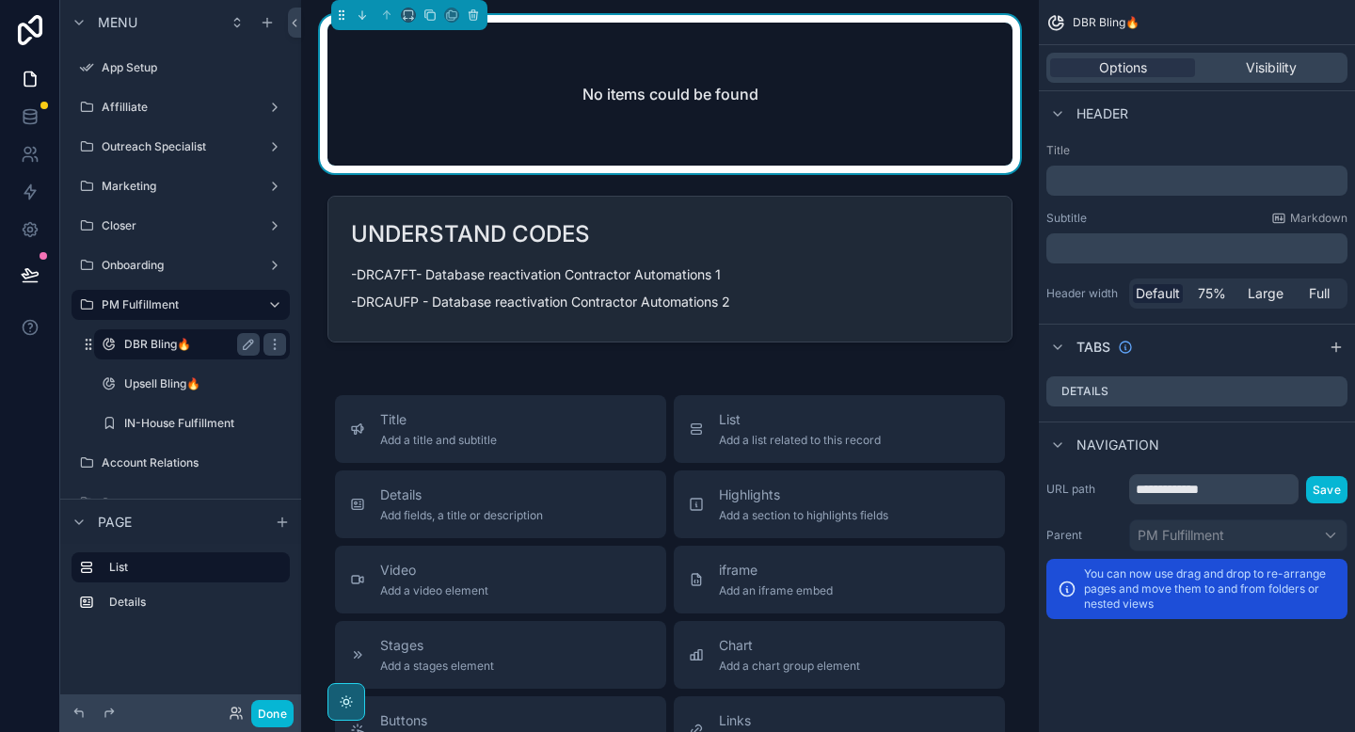
click at [177, 348] on label "DBR Bling🔥" at bounding box center [188, 344] width 128 height 15
click at [185, 382] on label "Upsell Bling🔥" at bounding box center [188, 383] width 128 height 15
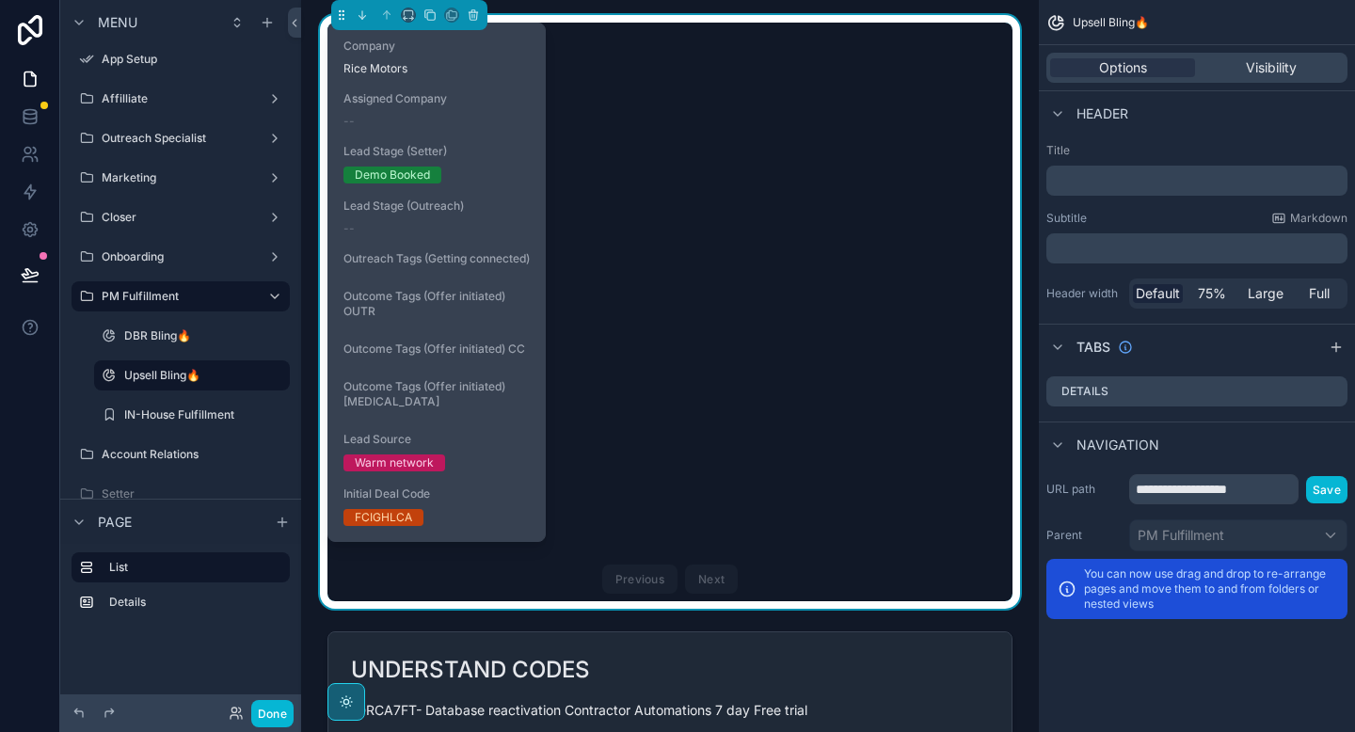
click at [415, 357] on span "Outcome Tags (Offer initiated) CC" at bounding box center [437, 349] width 186 height 15
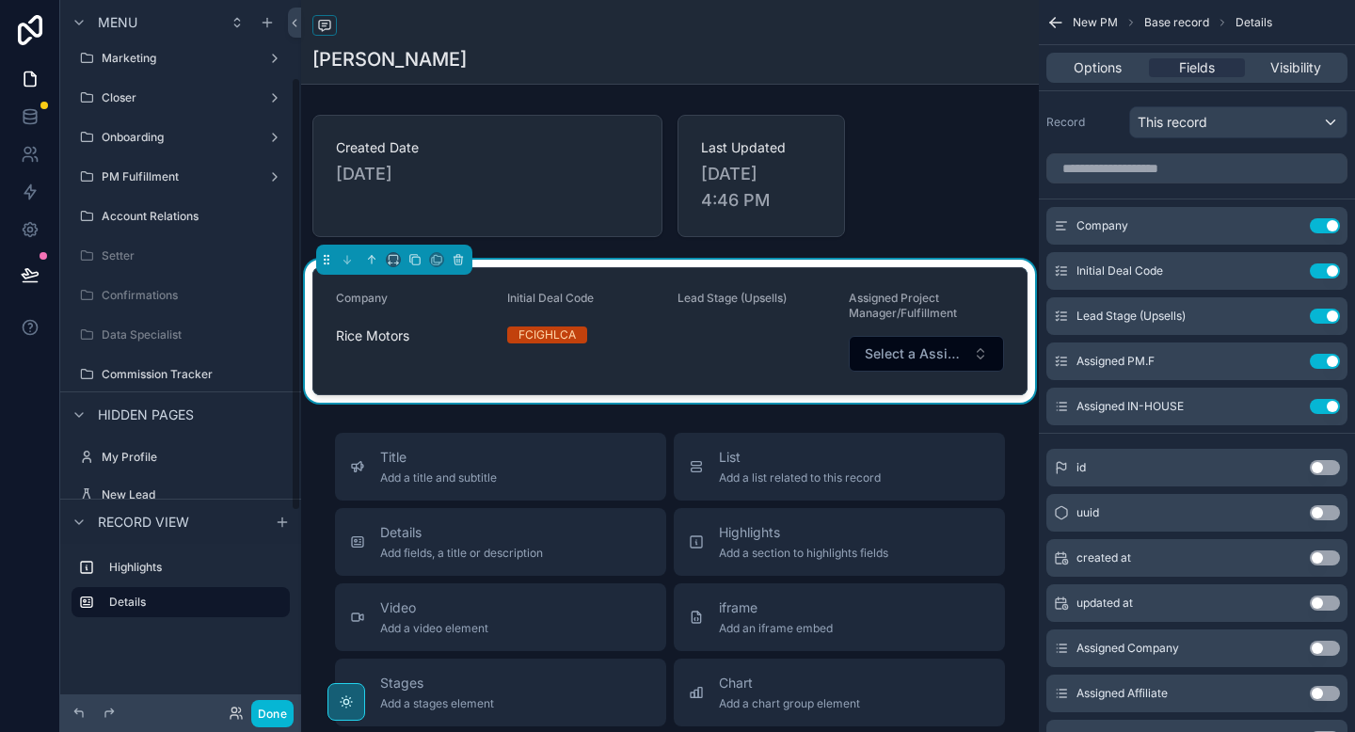
scroll to position [125, 0]
click at [954, 360] on span "Select a Assigned PM.F" at bounding box center [916, 353] width 102 height 19
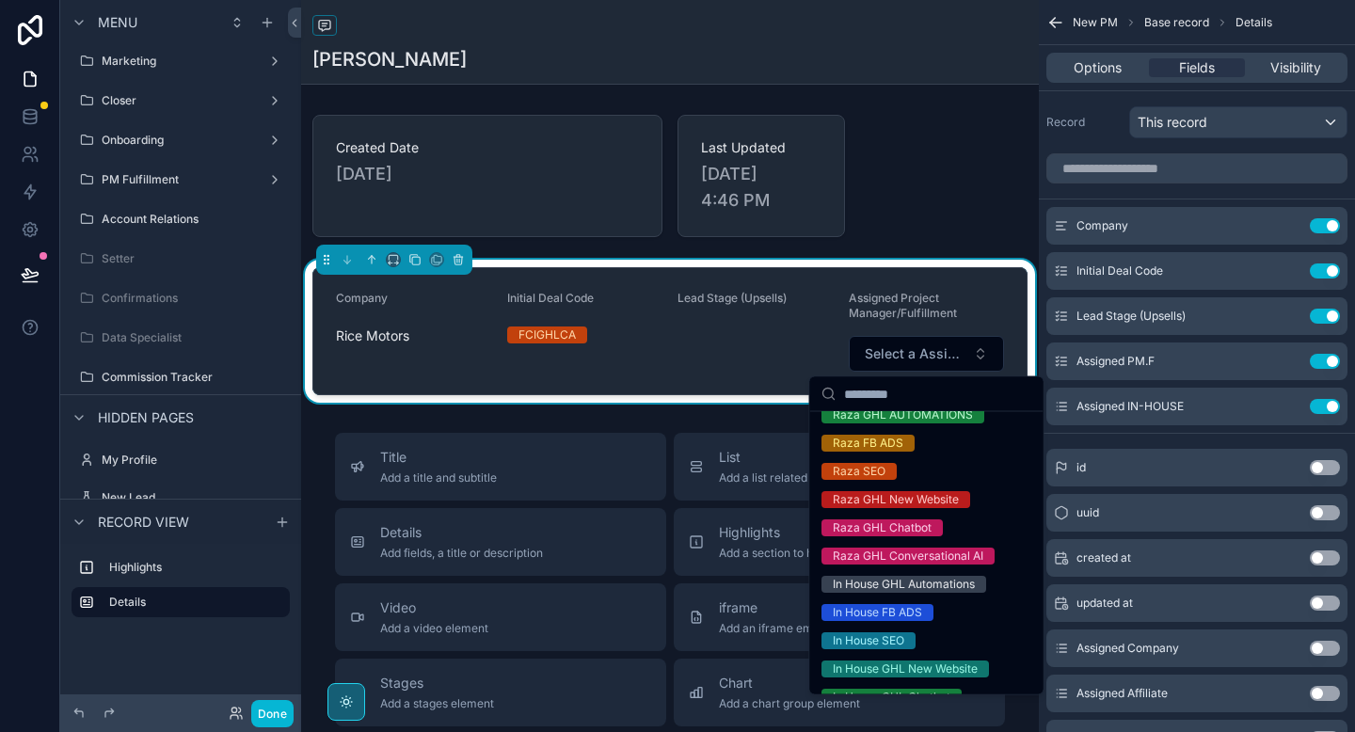
scroll to position [0, 0]
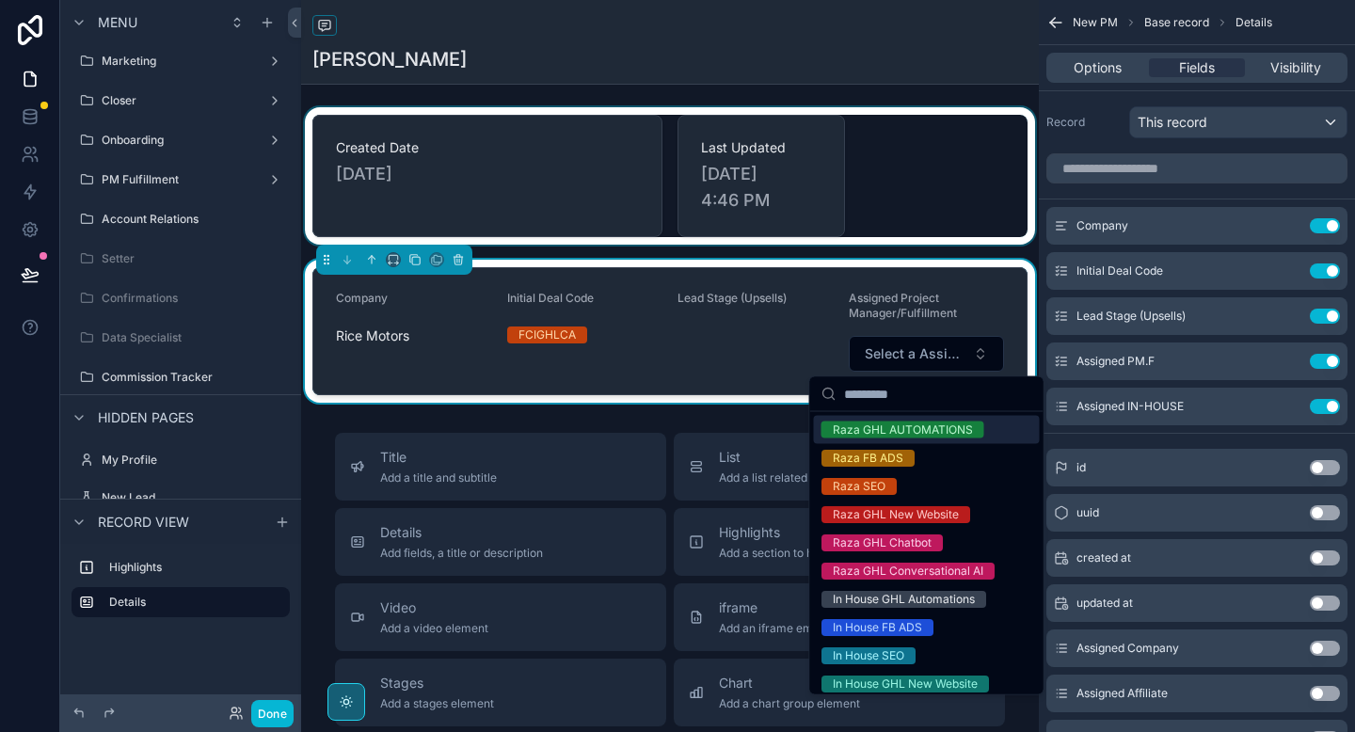
click at [934, 242] on div "scrollable content" at bounding box center [670, 175] width 738 height 137
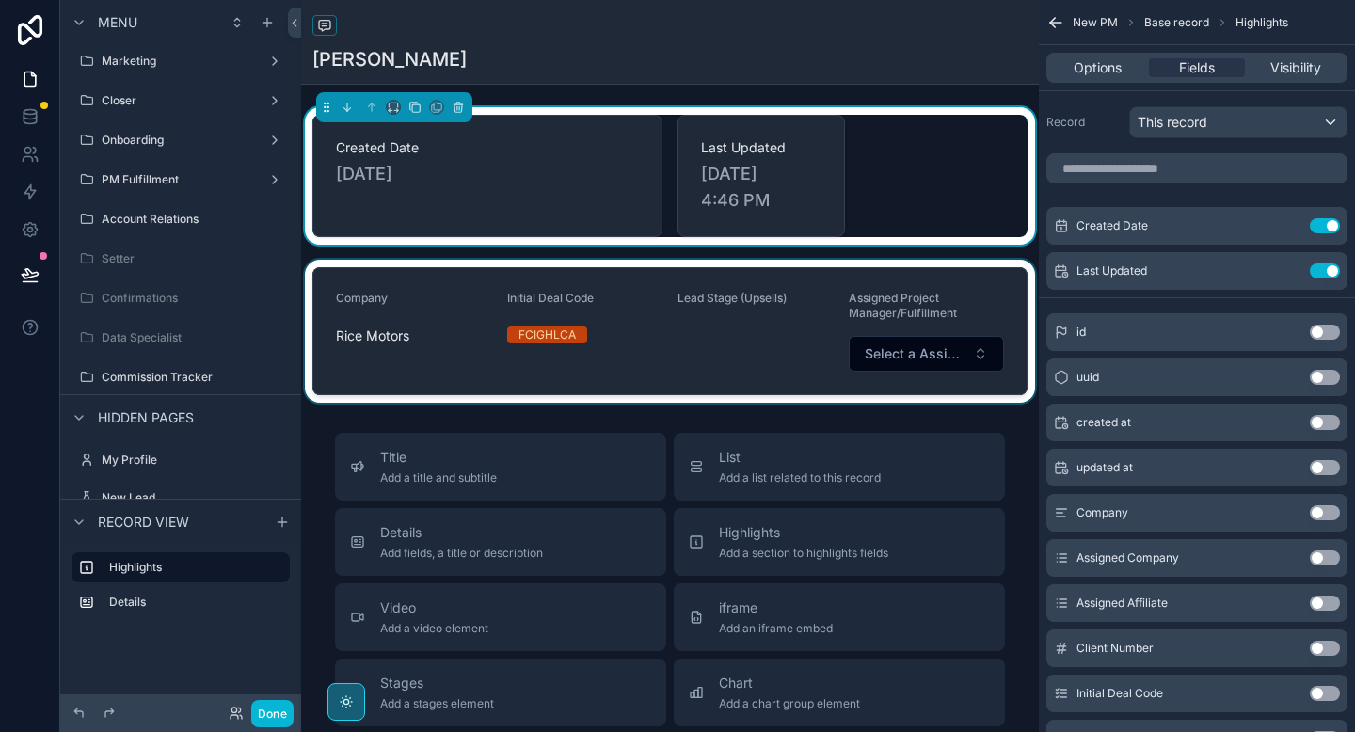
click at [724, 337] on div "scrollable content" at bounding box center [670, 331] width 738 height 143
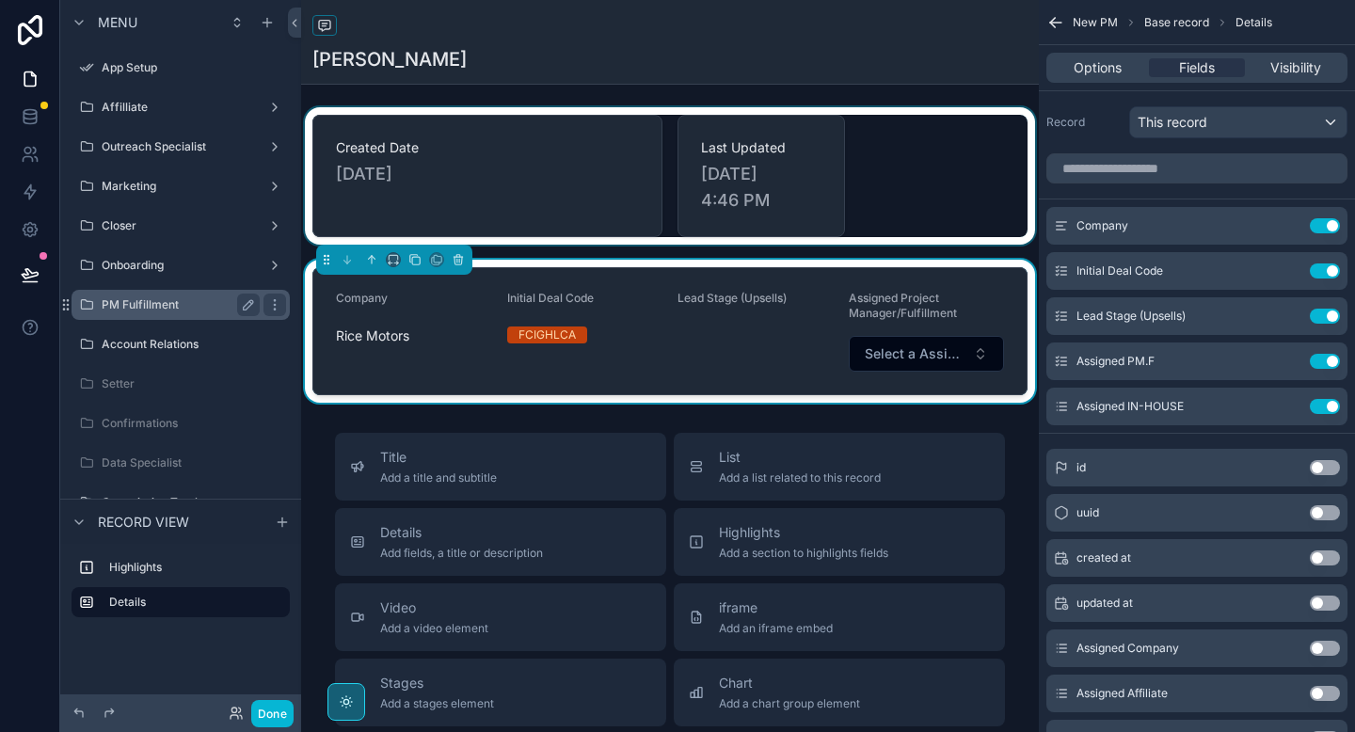
click at [161, 312] on label "PM Fulfillment" at bounding box center [177, 304] width 151 height 15
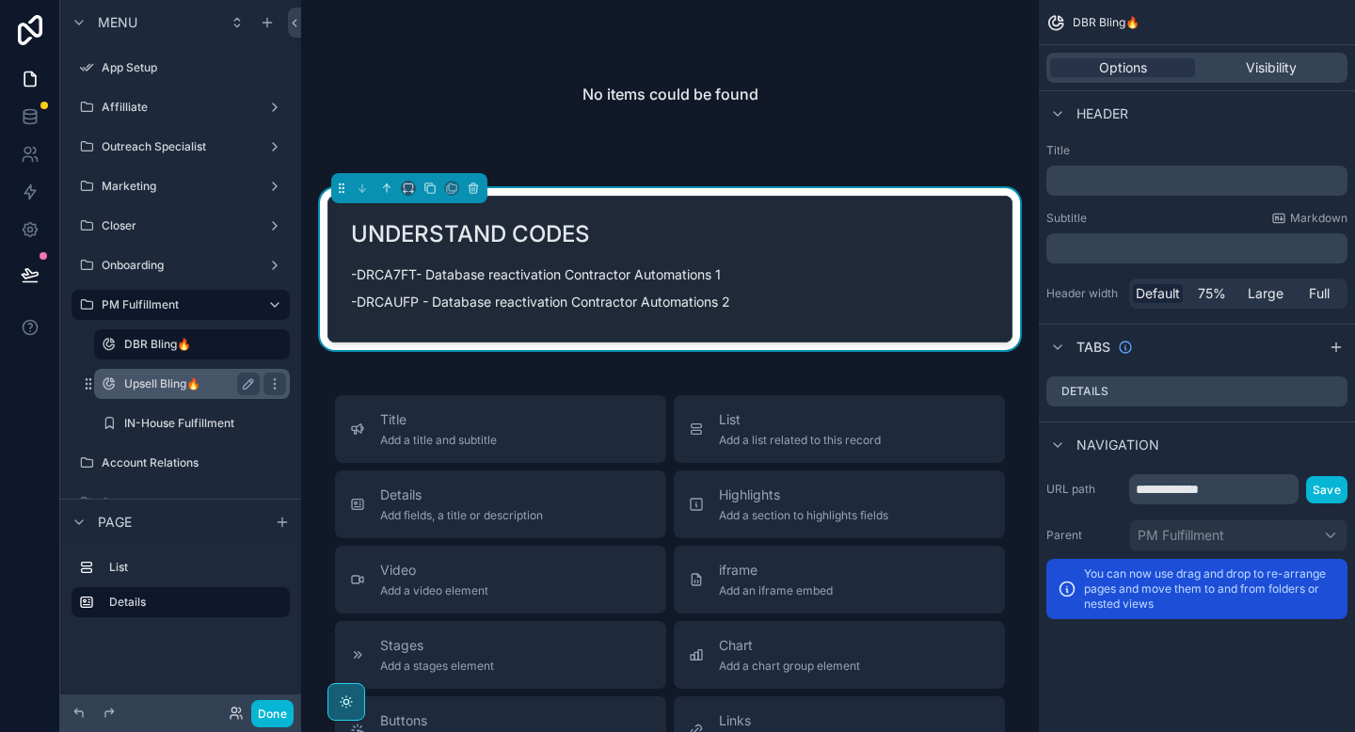
click at [143, 386] on label "Upsell Bling🔥" at bounding box center [188, 383] width 128 height 15
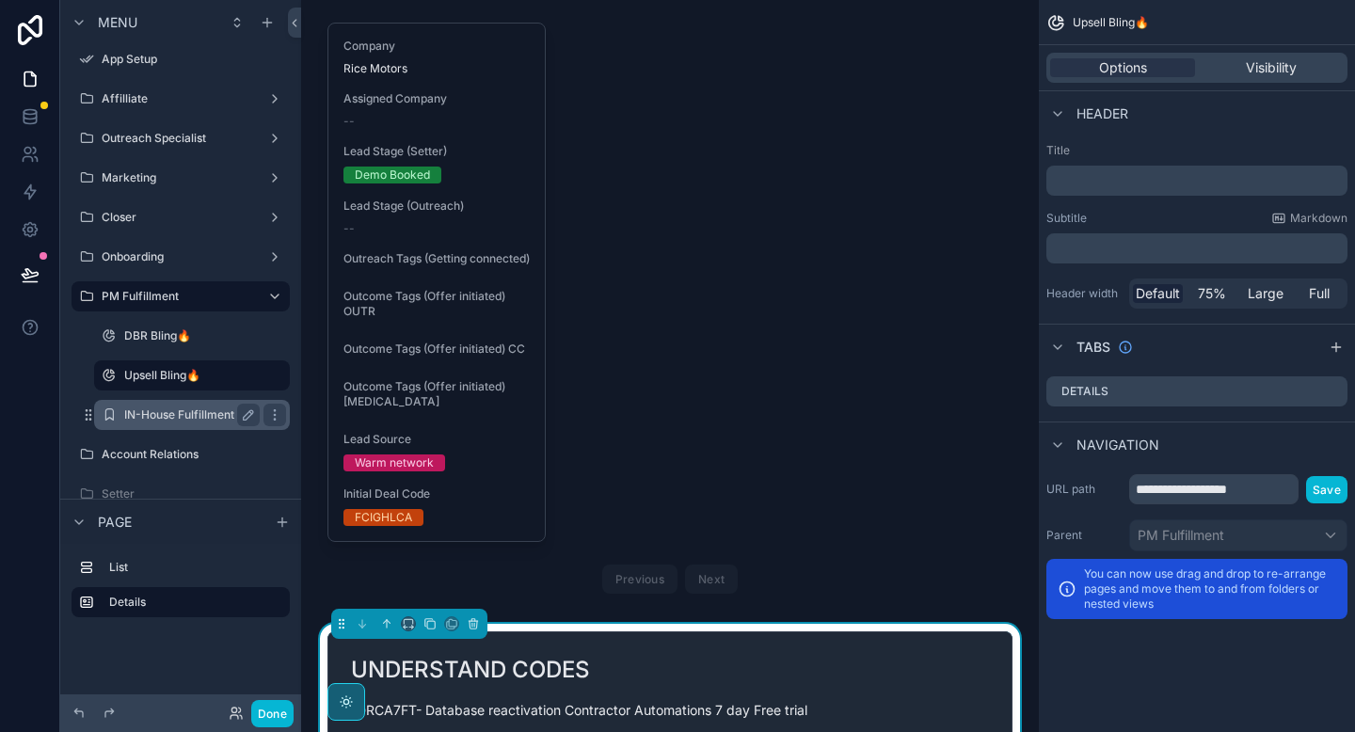
click at [143, 423] on div "IN-House Fulfillment" at bounding box center [192, 415] width 136 height 23
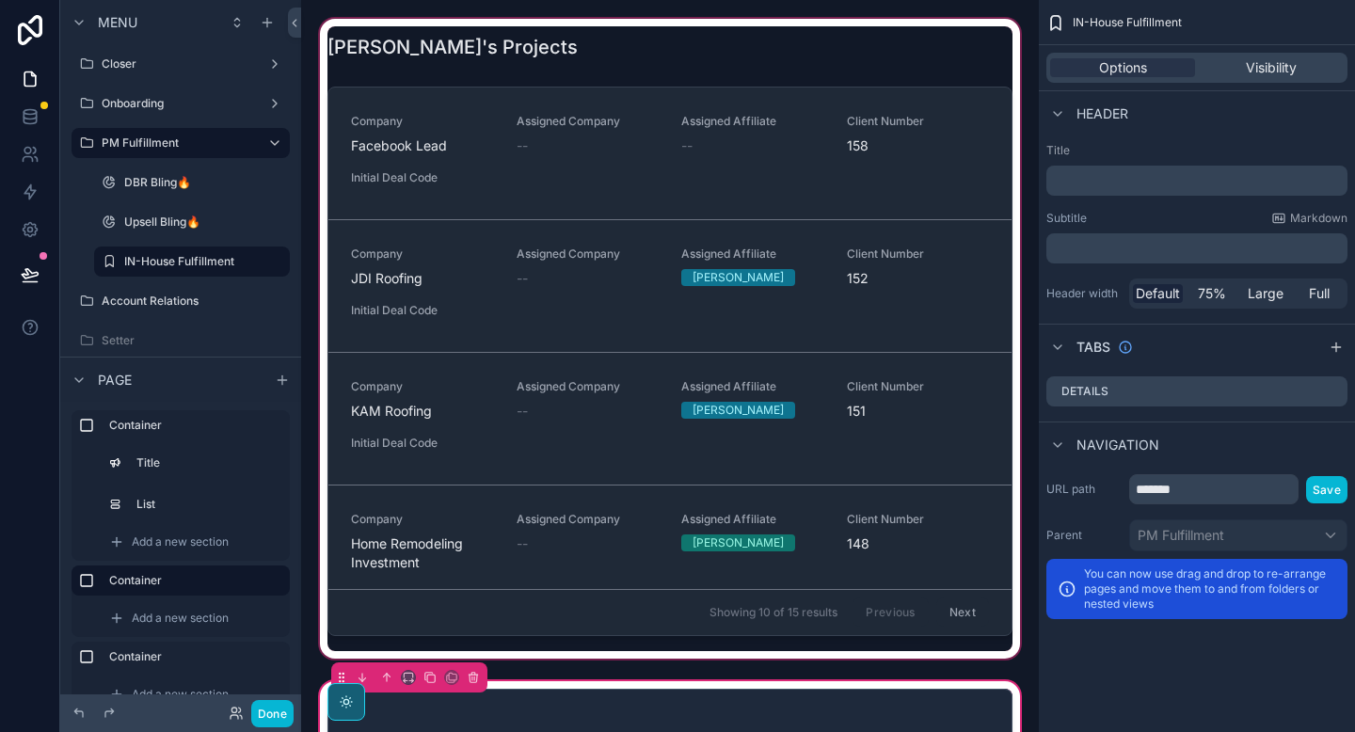
click at [542, 80] on div "scrollable content" at bounding box center [670, 339] width 708 height 648
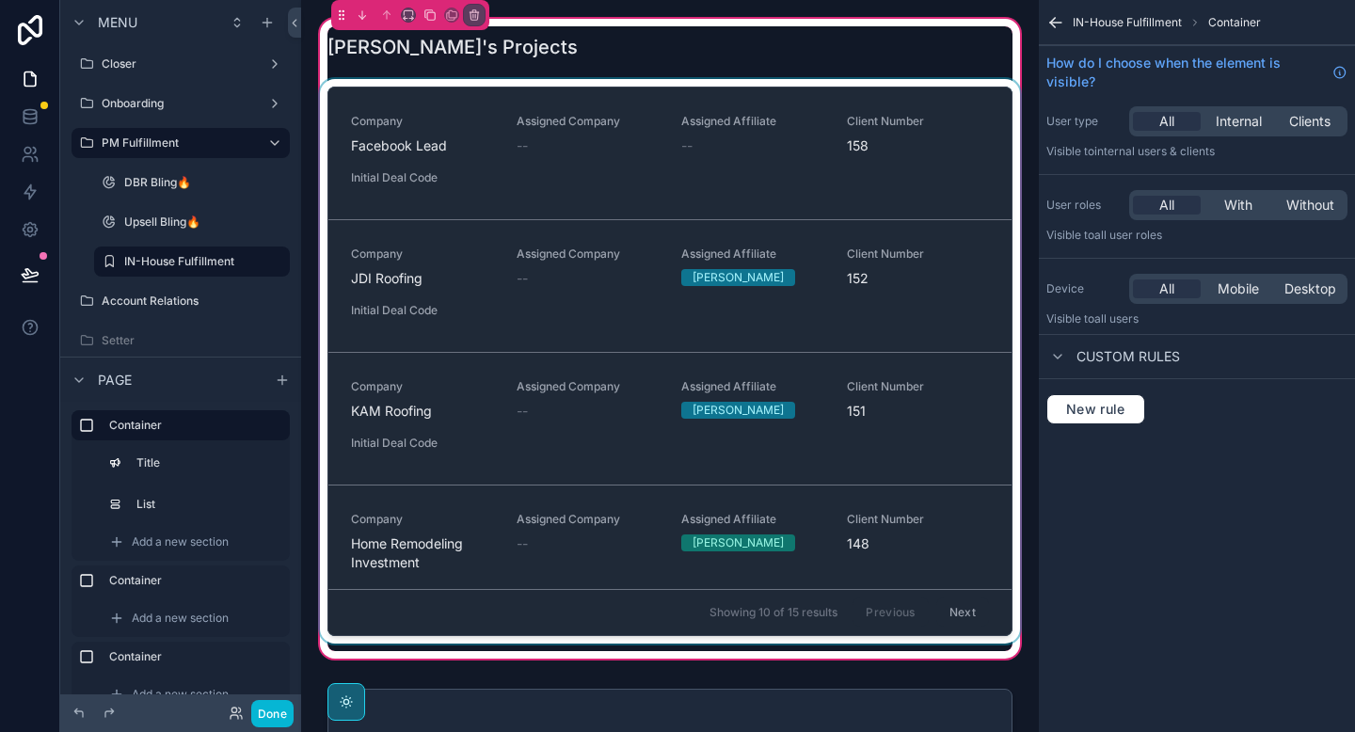
click at [546, 192] on div "scrollable content" at bounding box center [670, 365] width 708 height 572
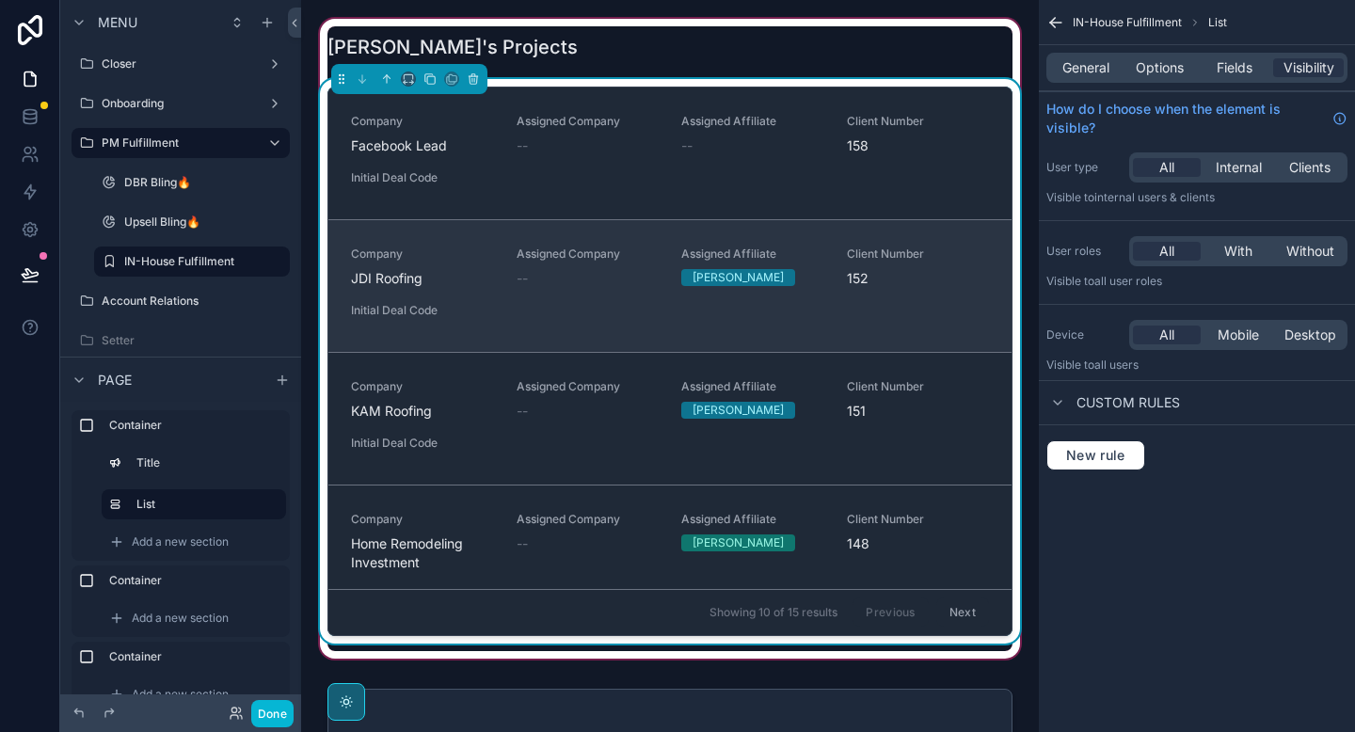
click at [536, 243] on link "Company JDI Roofing Assigned Company -- Assigned Affiliate Zach Client Number 1…" at bounding box center [669, 285] width 683 height 133
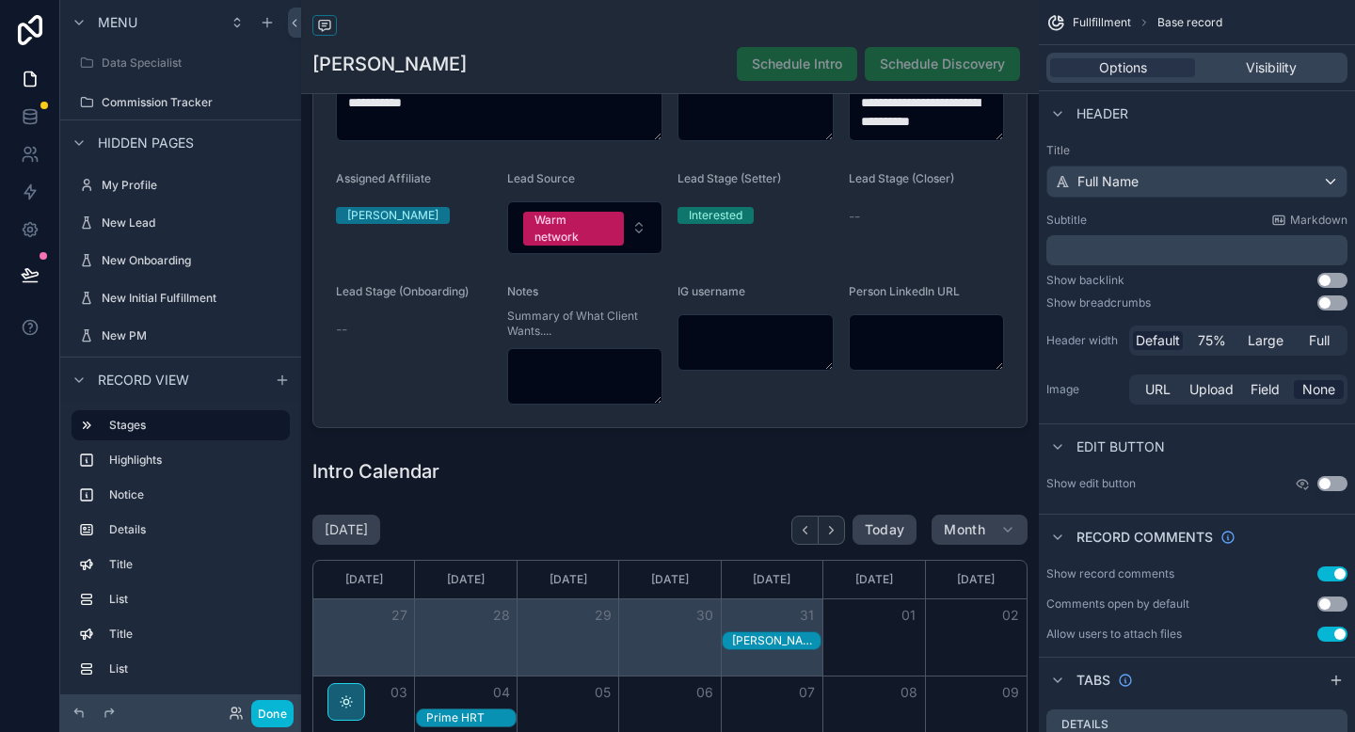
scroll to position [516, 0]
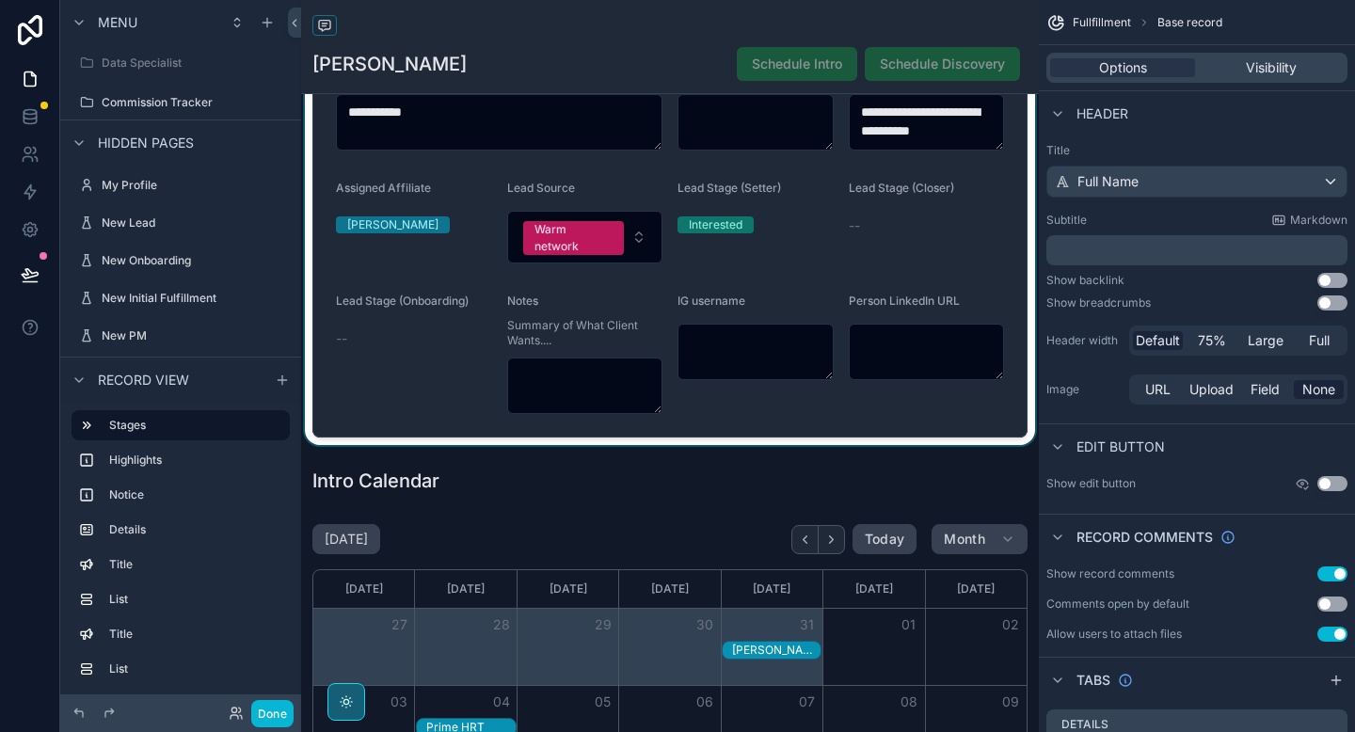
click at [460, 367] on div "scrollable content" at bounding box center [670, 186] width 738 height 519
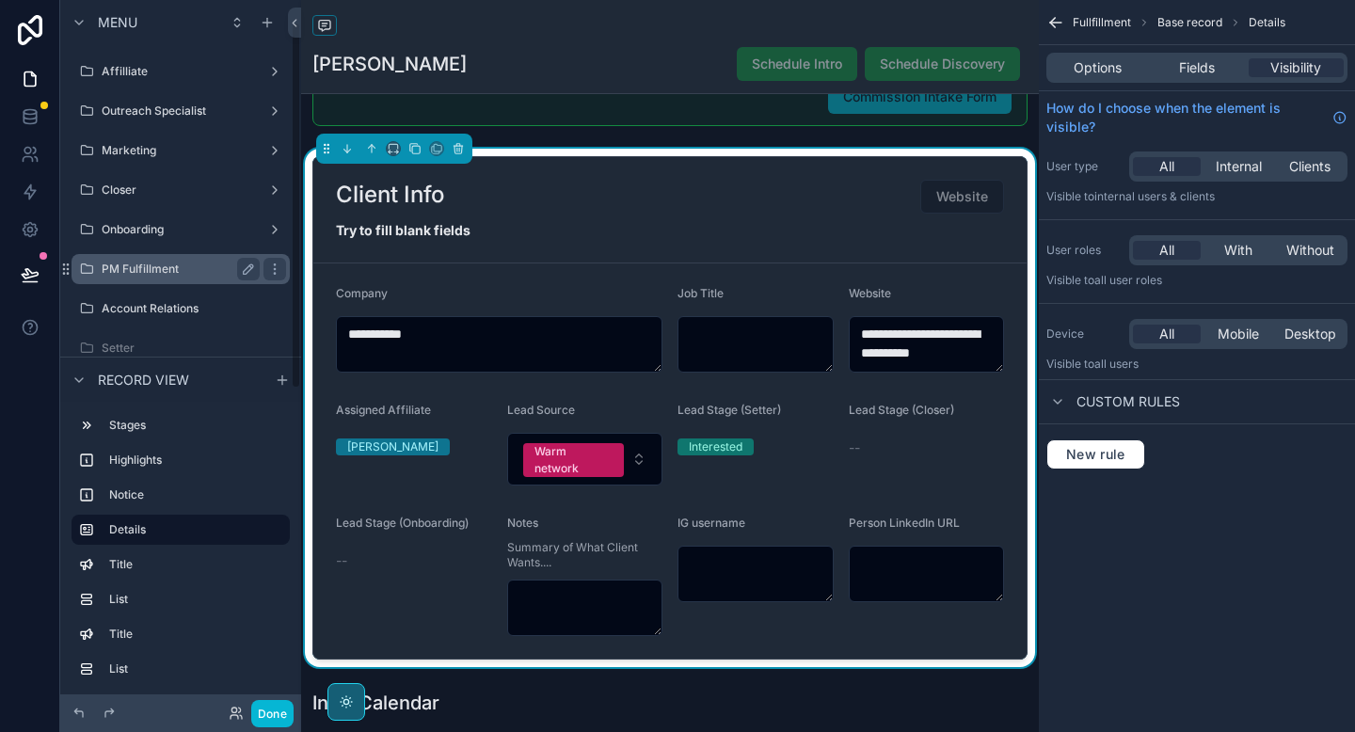
scroll to position [43, 0]
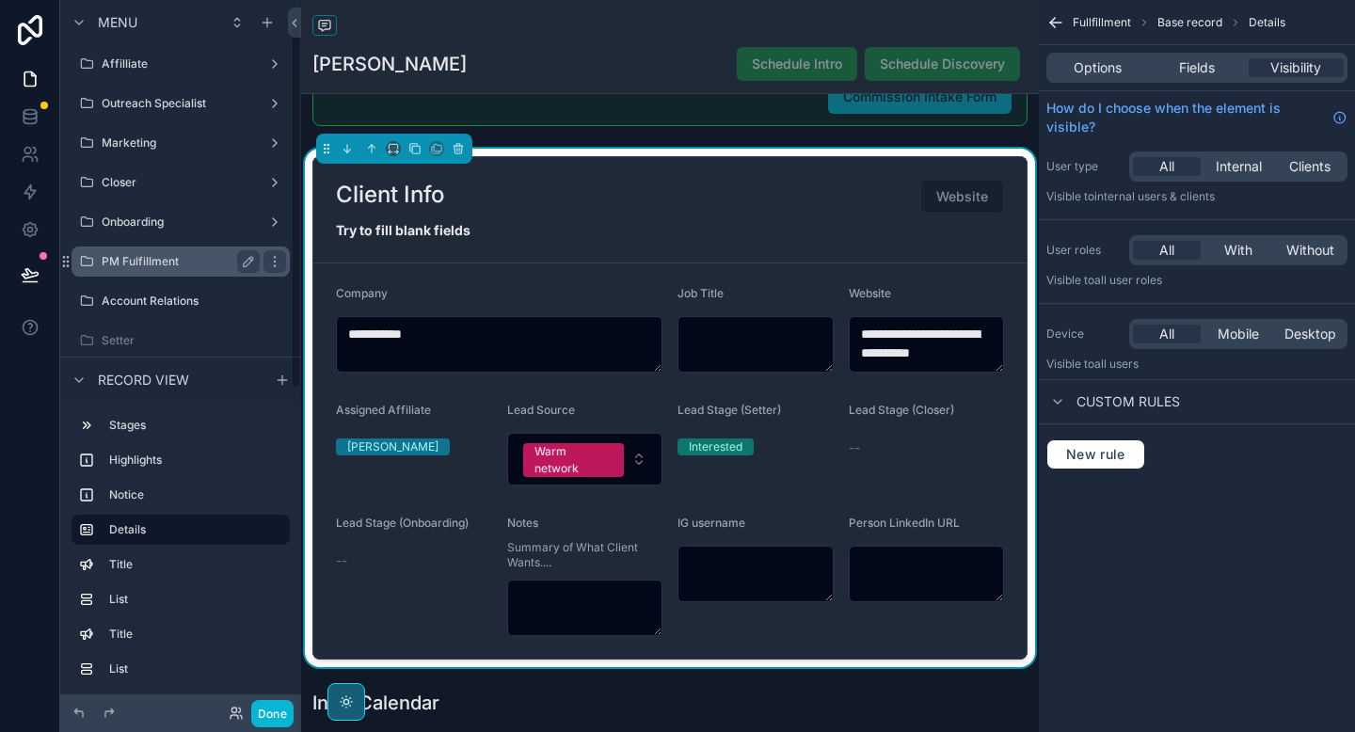
click at [146, 258] on label "PM Fulfillment" at bounding box center [177, 261] width 151 height 15
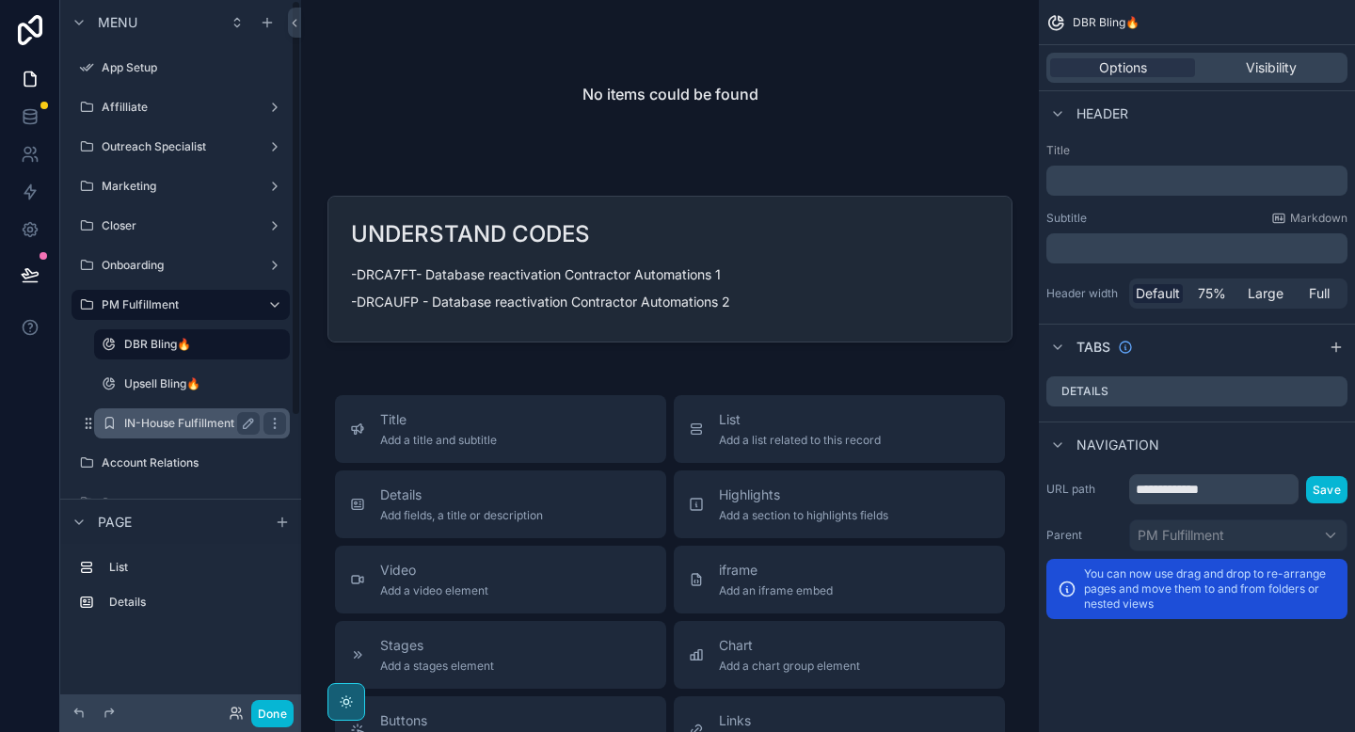
click at [146, 428] on label "IN-House Fulfillment" at bounding box center [188, 423] width 128 height 15
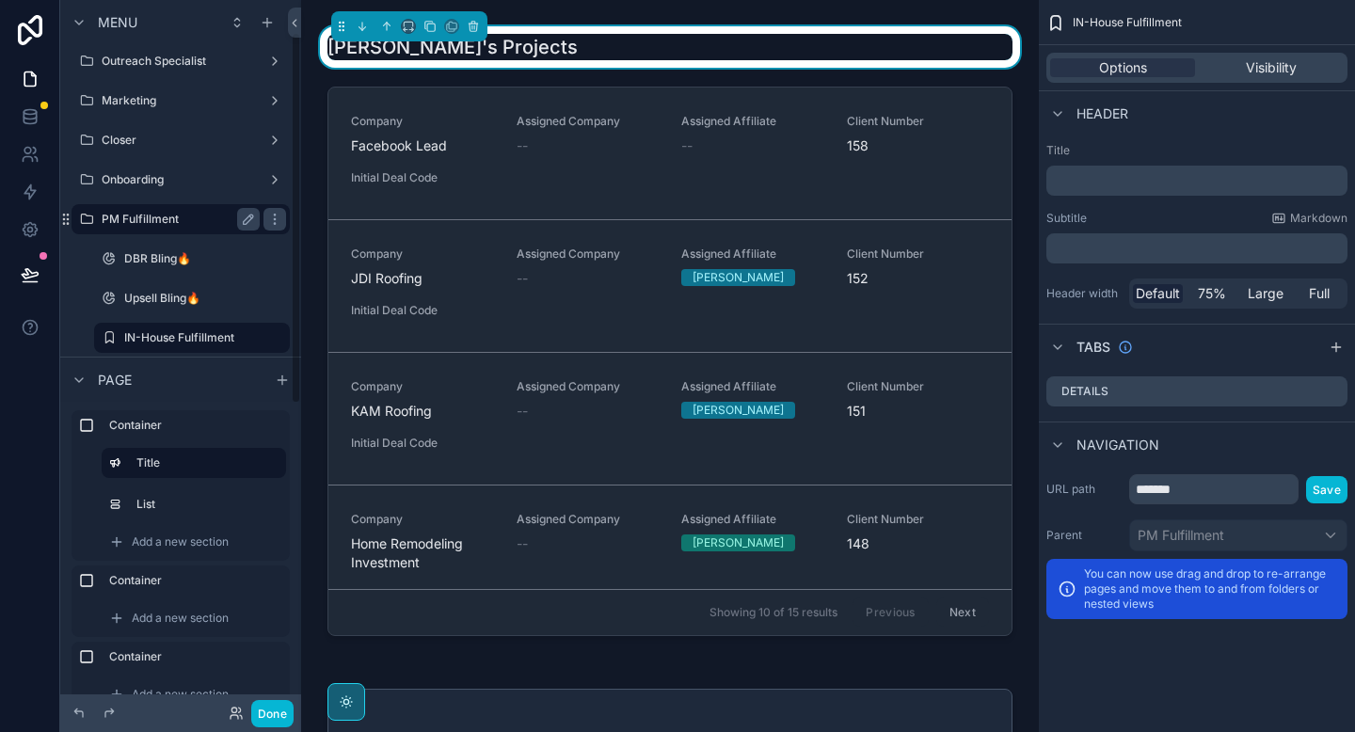
scroll to position [101, 0]
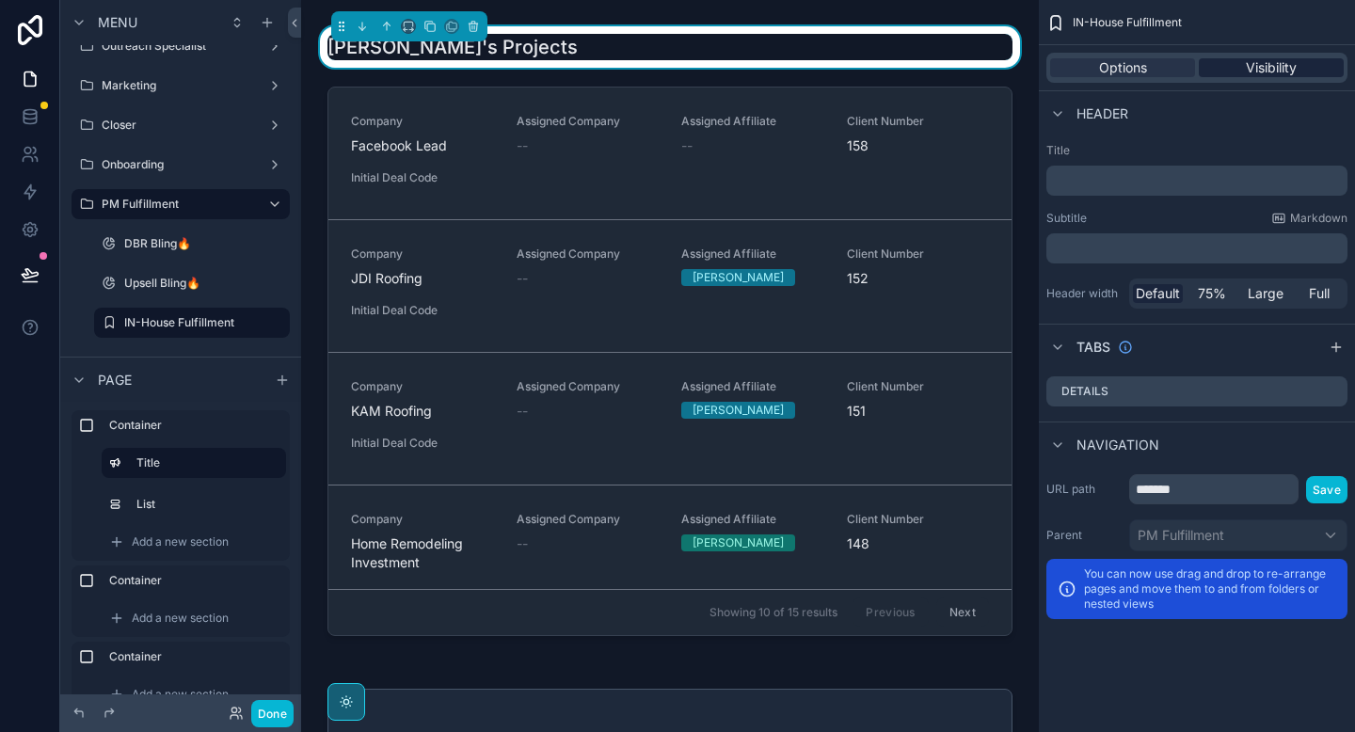
click at [1301, 73] on div "Visibility" at bounding box center [1271, 67] width 145 height 19
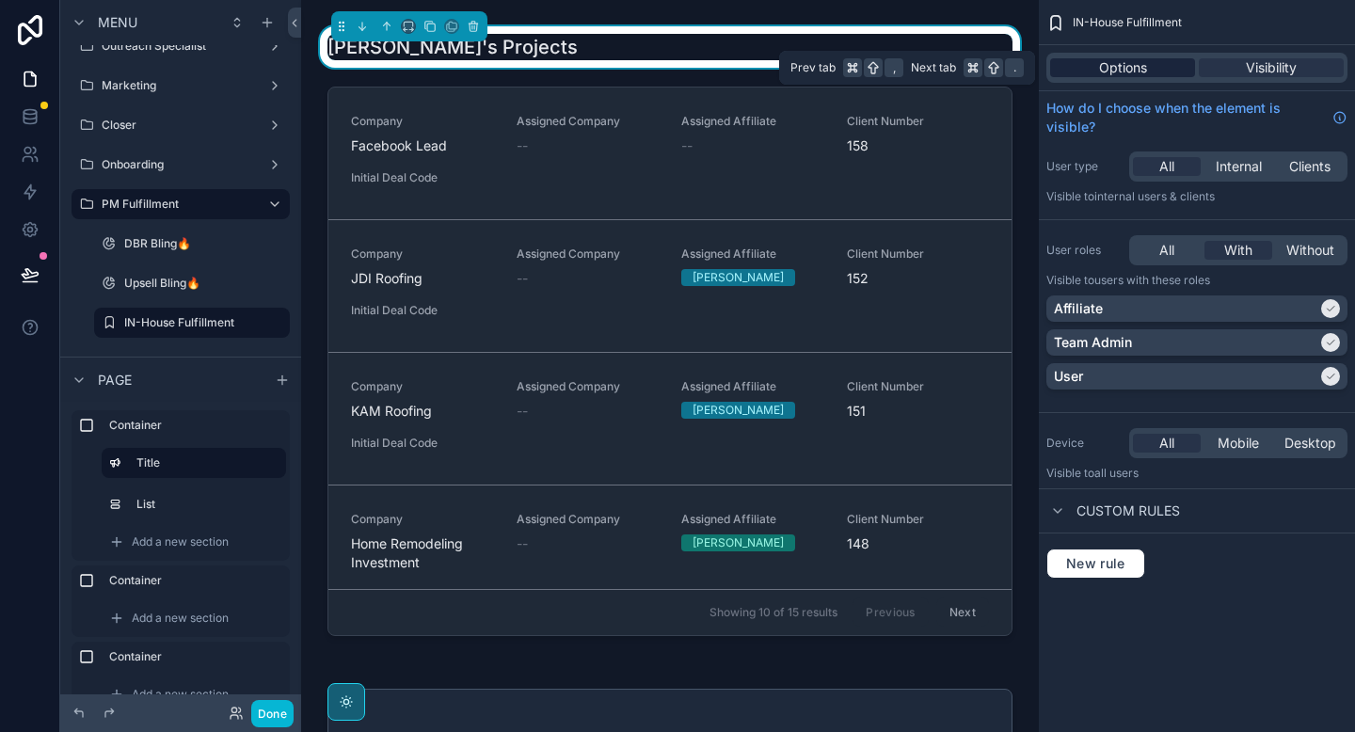
click at [1126, 70] on span "Options" at bounding box center [1123, 67] width 48 height 19
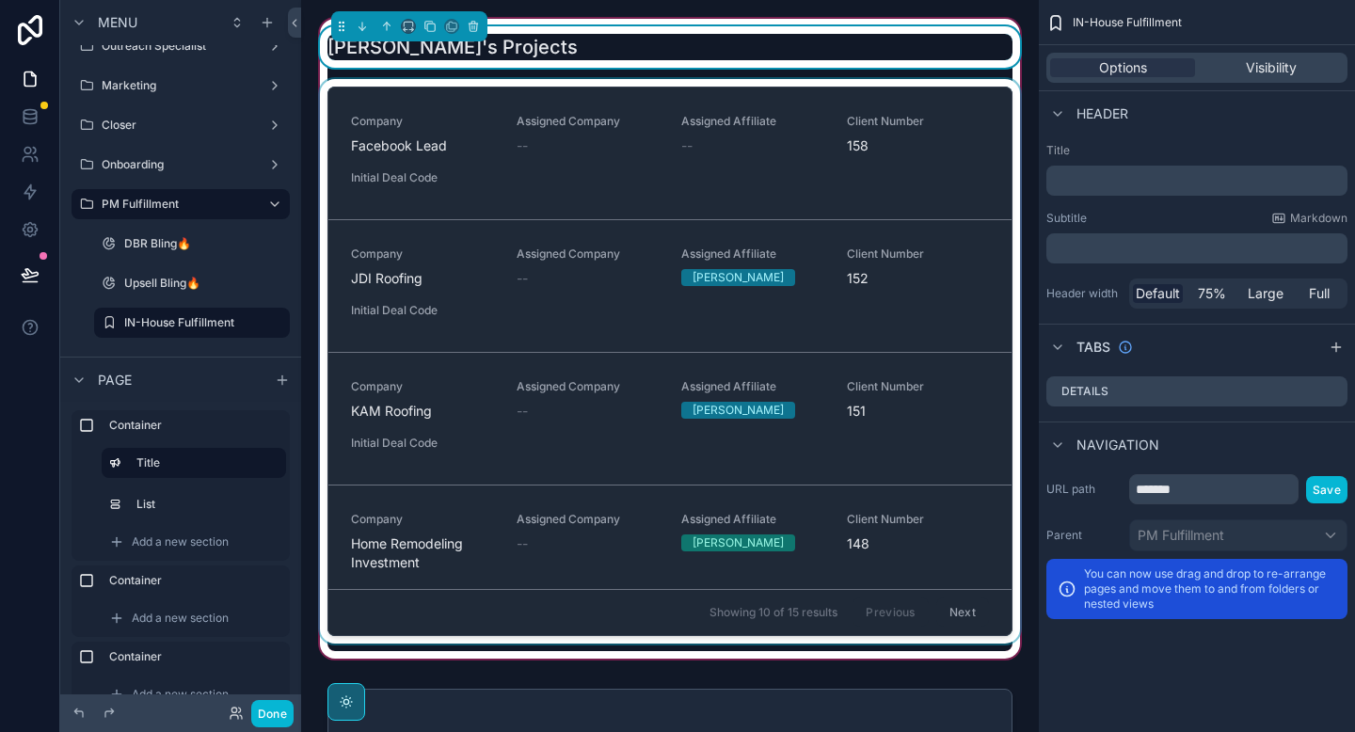
click at [1003, 79] on div "scrollable content" at bounding box center [670, 365] width 708 height 572
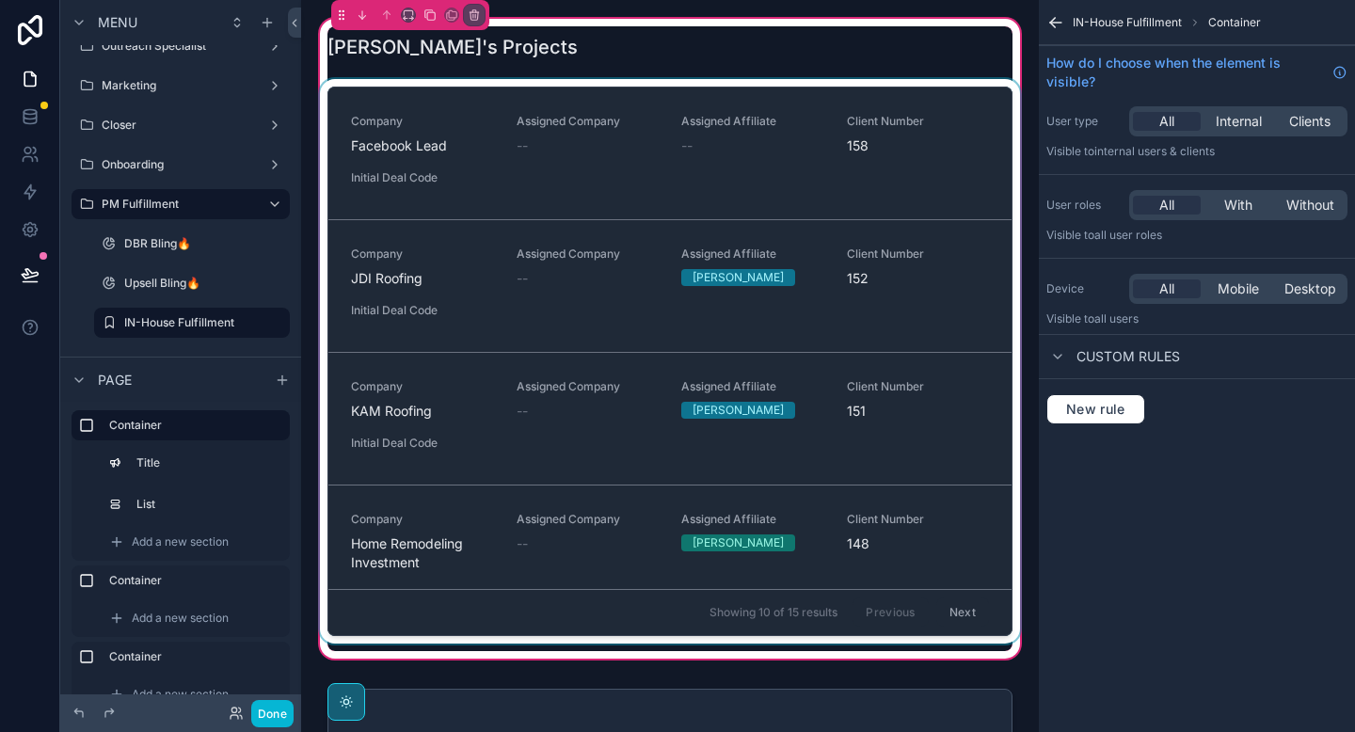
click at [916, 95] on div "scrollable content" at bounding box center [670, 365] width 708 height 572
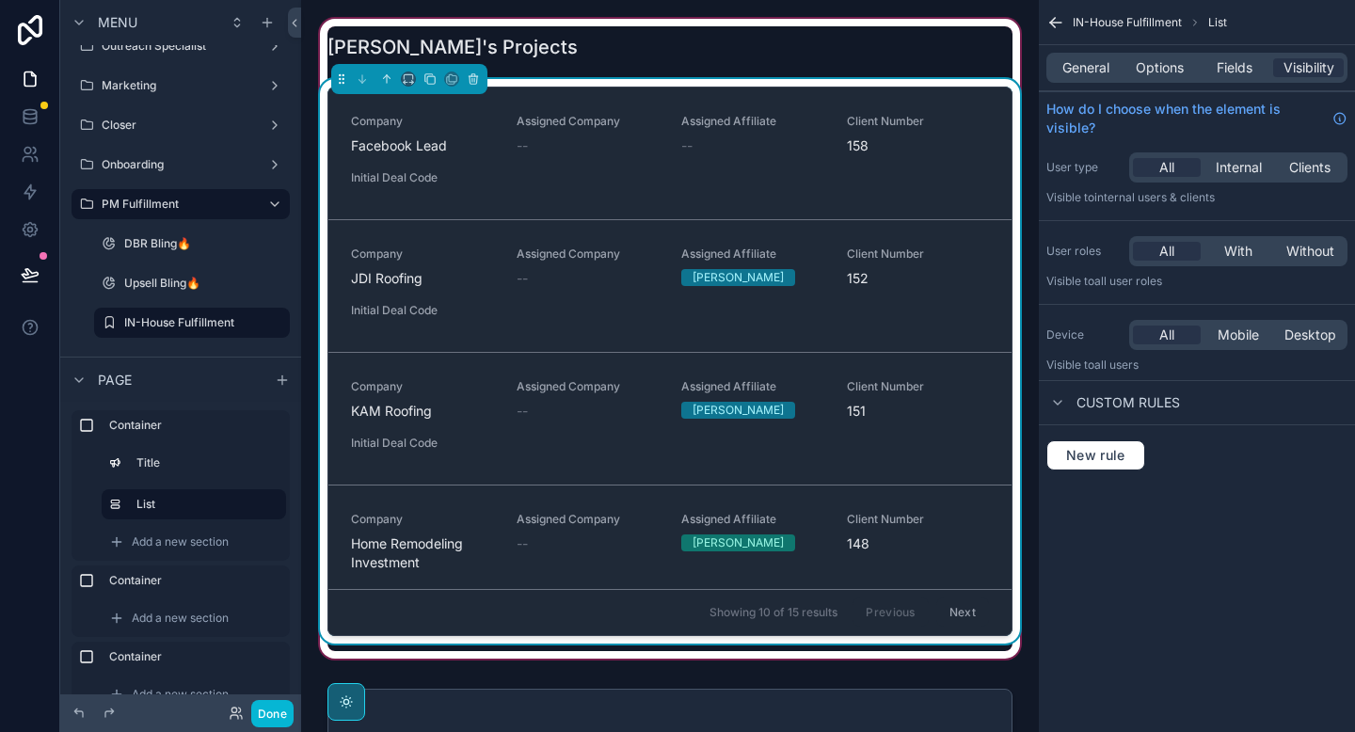
click at [1101, 77] on div "General Options Fields Visibility" at bounding box center [1197, 68] width 301 height 30
click at [1095, 72] on span "General" at bounding box center [1086, 67] width 47 height 19
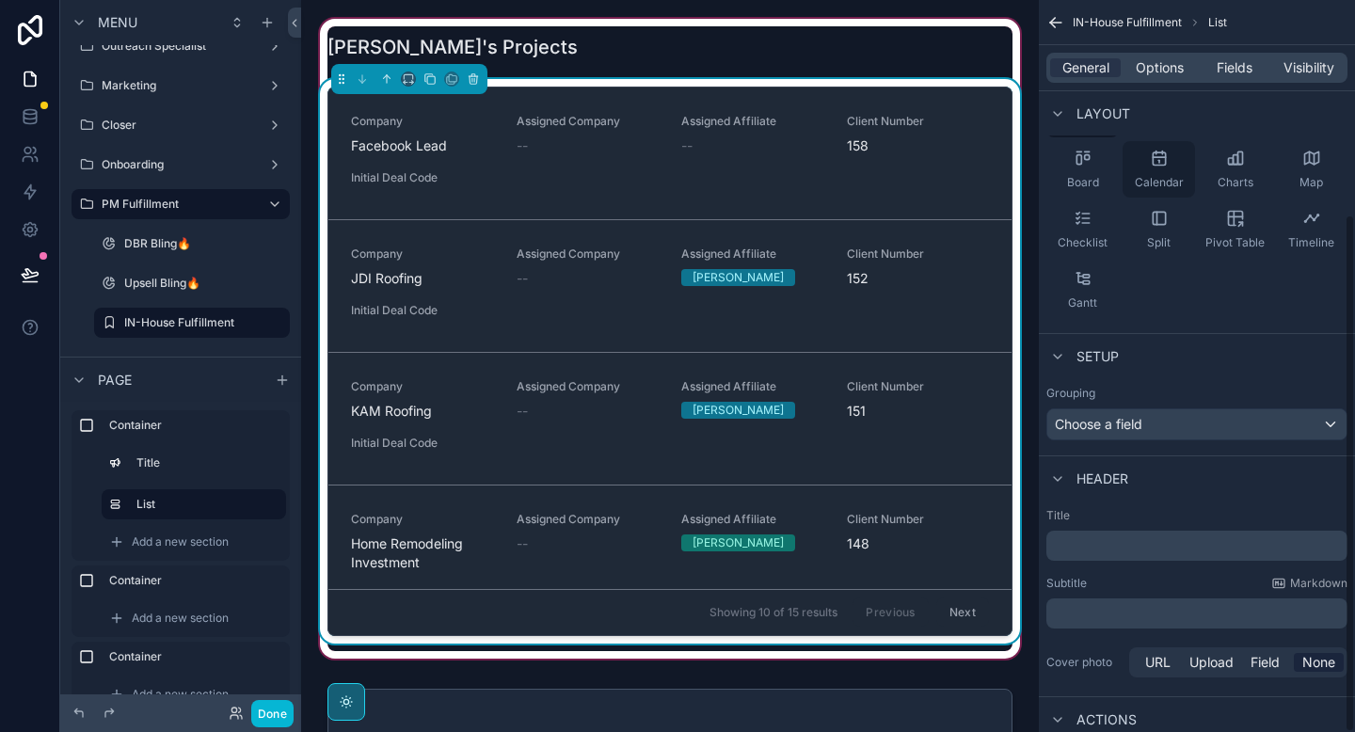
scroll to position [302, 0]
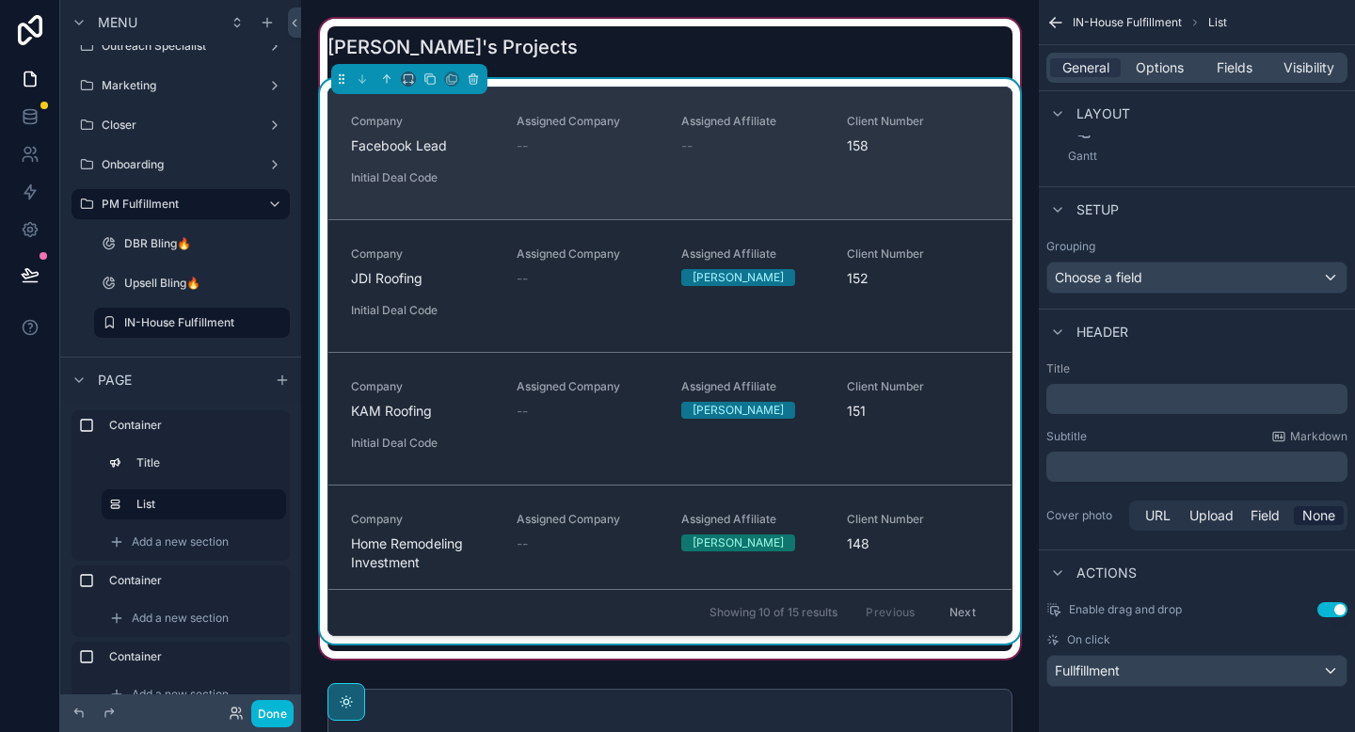
click at [728, 179] on div "Company Facebook Lead Assigned Company -- Assigned Affiliate -- Client Number 1…" at bounding box center [670, 153] width 638 height 79
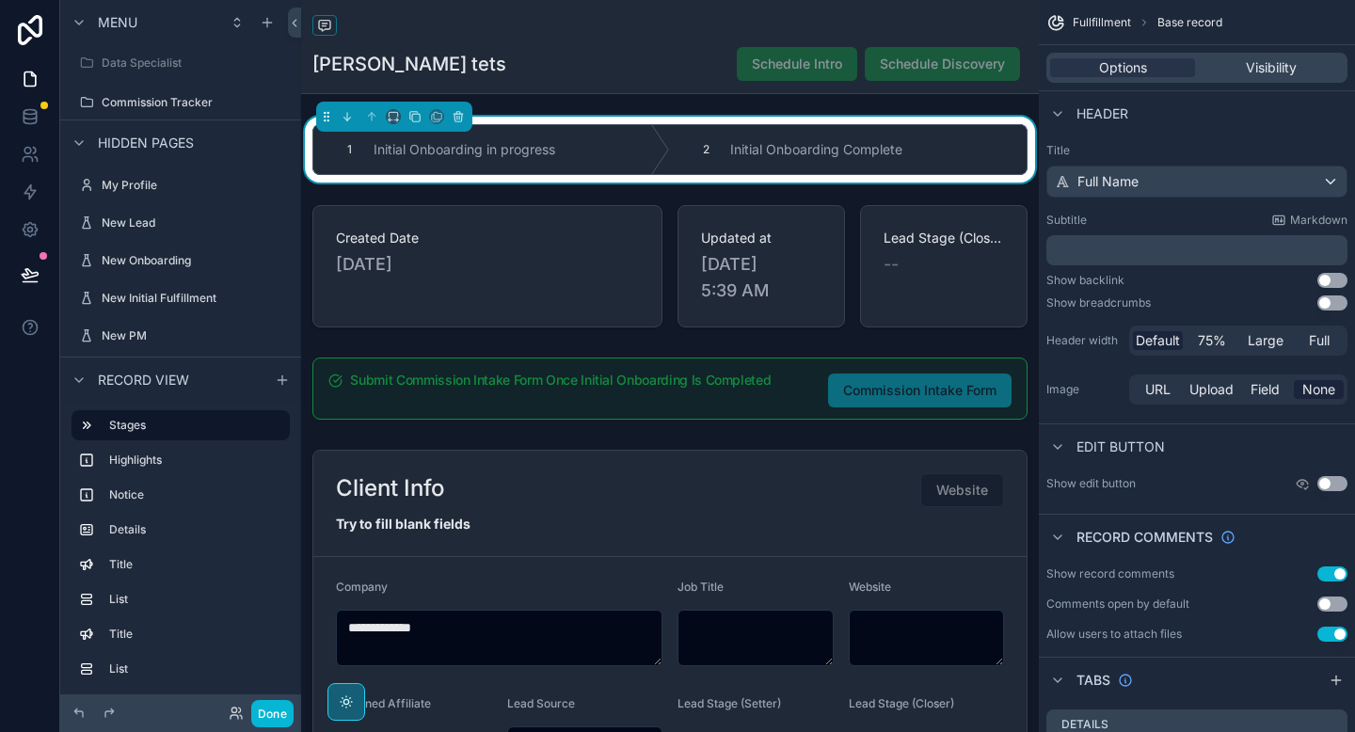
click at [690, 153] on div "2 Initial Onboarding Complete" at bounding box center [848, 149] width 357 height 49
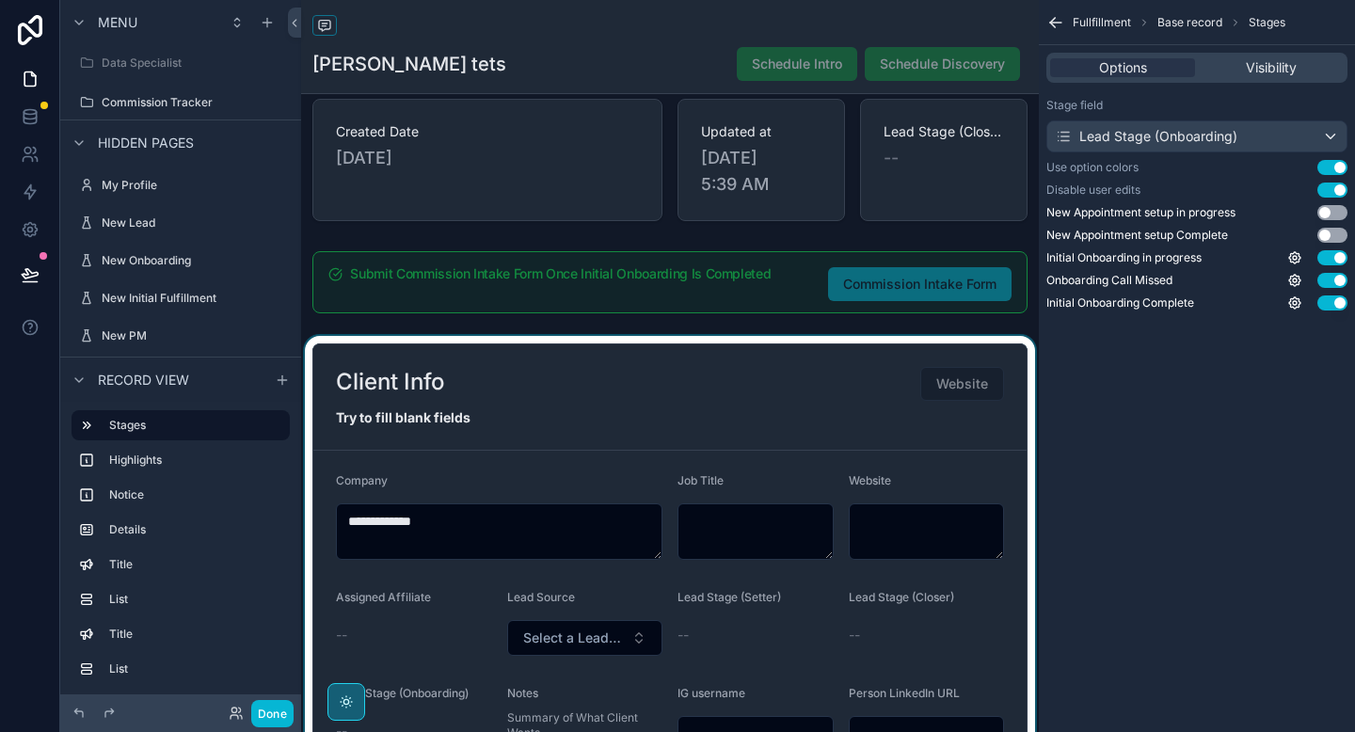
scroll to position [216, 0]
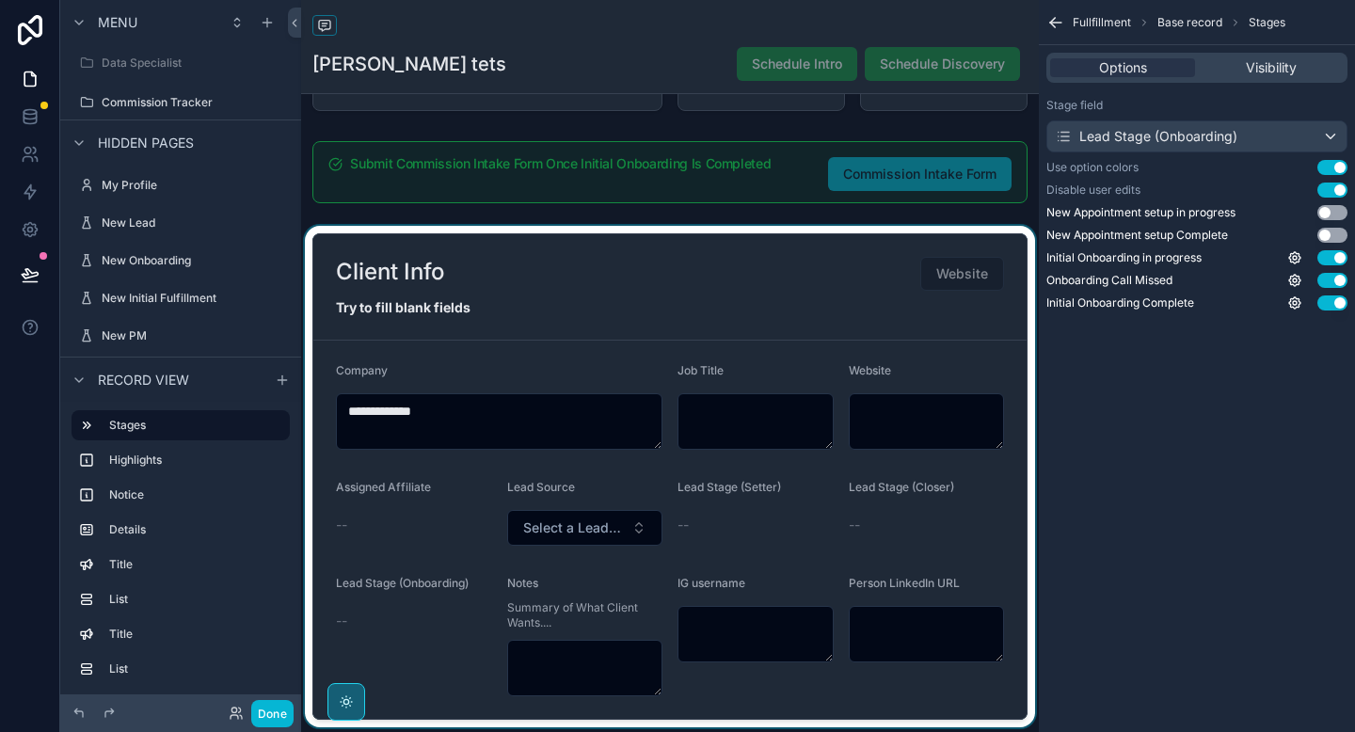
click at [663, 367] on div "scrollable content" at bounding box center [670, 477] width 738 height 502
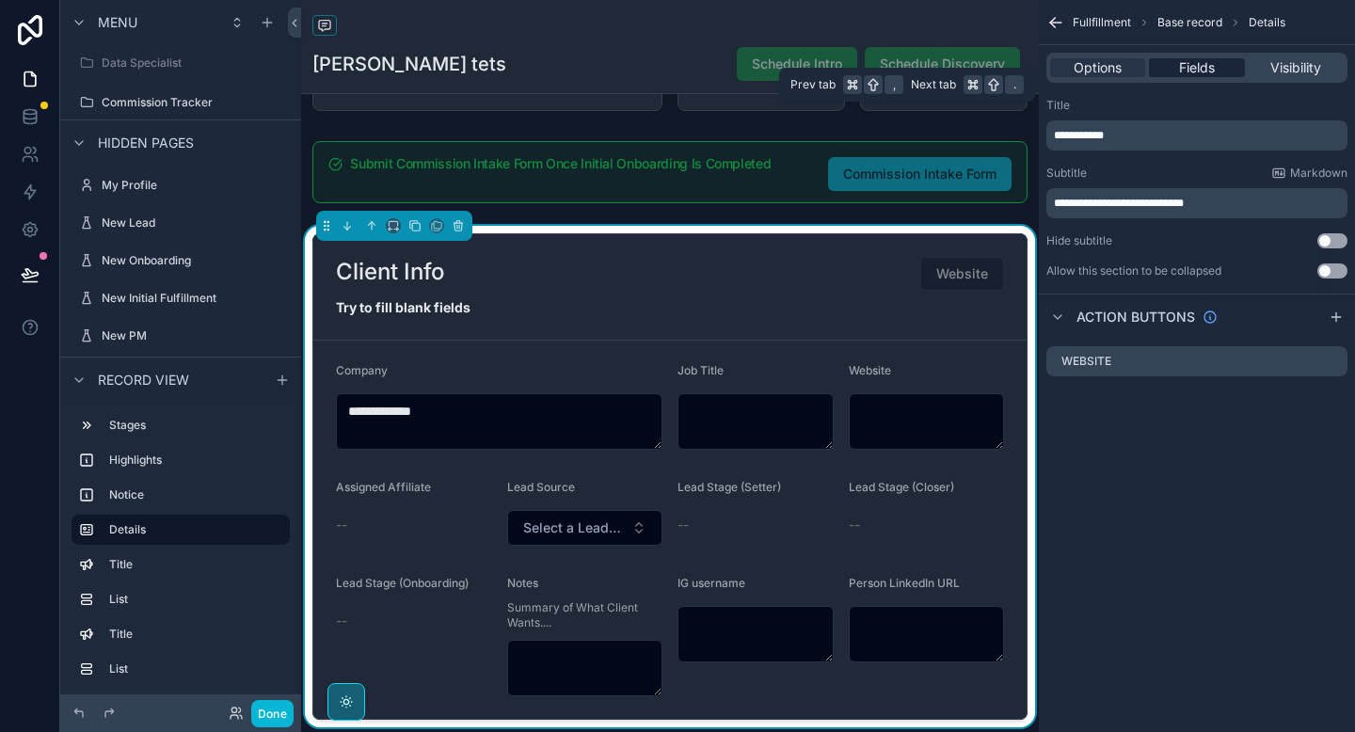
click at [1190, 75] on span "Fields" at bounding box center [1197, 67] width 36 height 19
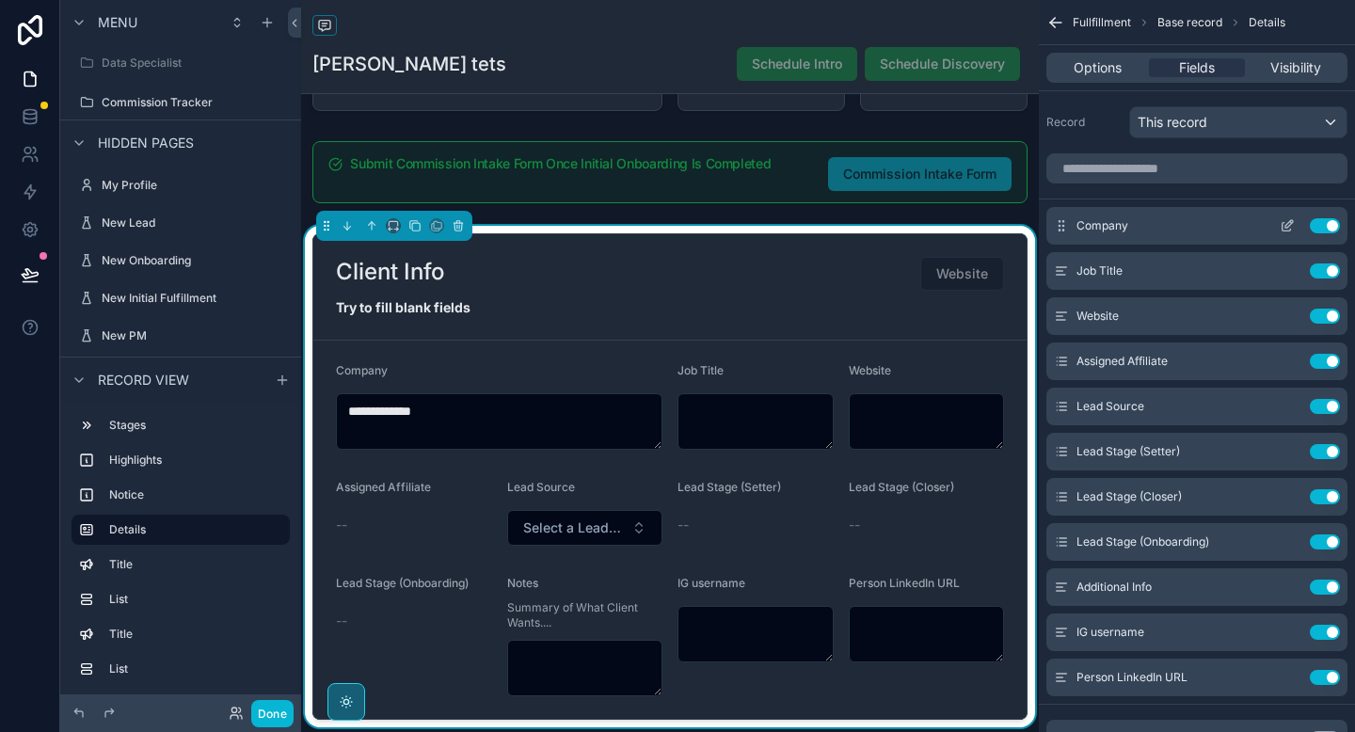
click at [1287, 224] on icon "scrollable content" at bounding box center [1290, 224] width 8 height 8
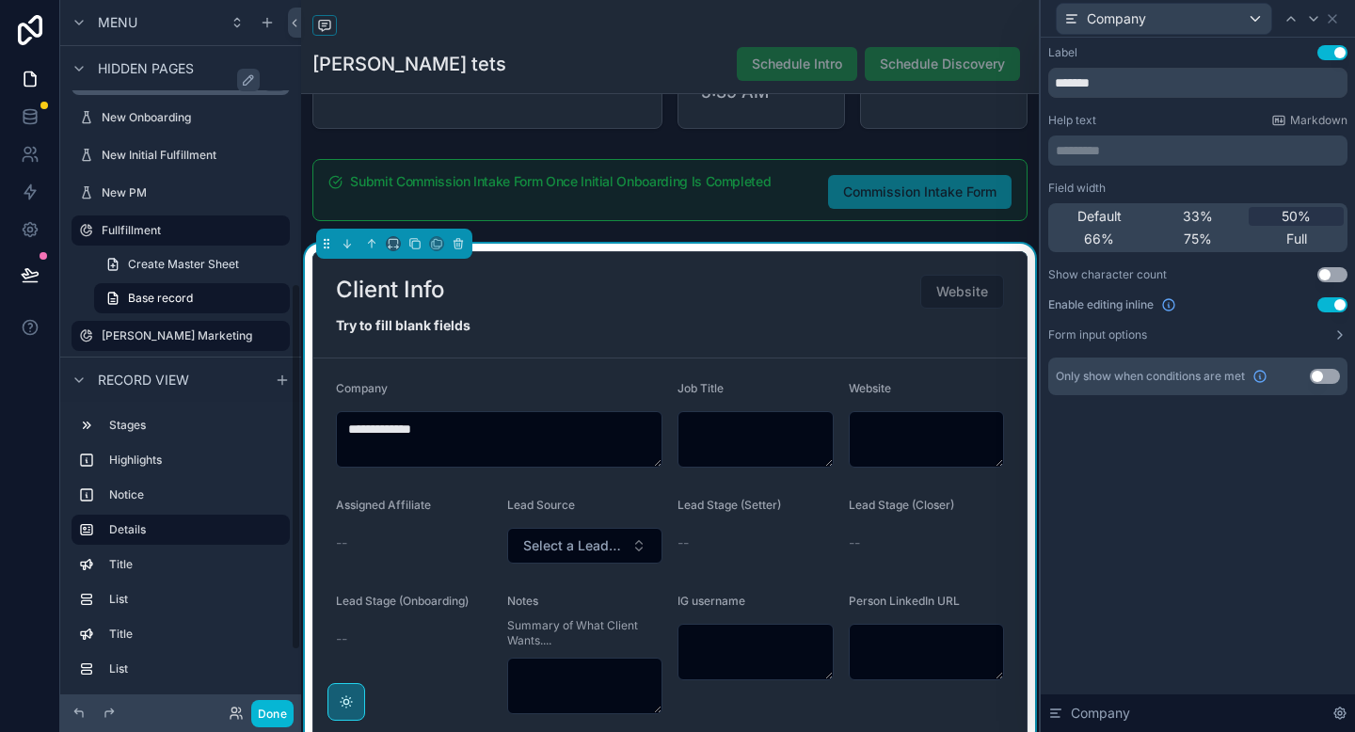
scroll to position [548, 0]
click at [1335, 307] on button "Use setting" at bounding box center [1333, 304] width 30 height 15
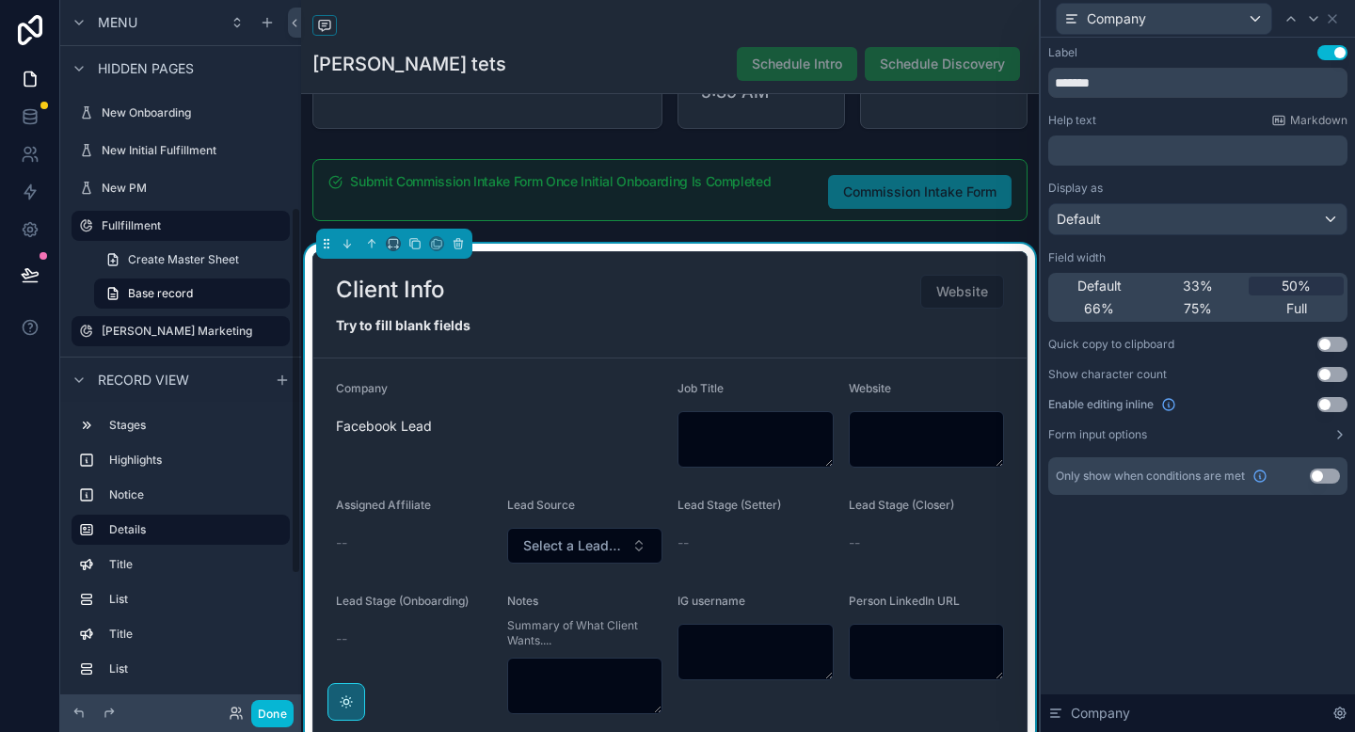
scroll to position [400, 0]
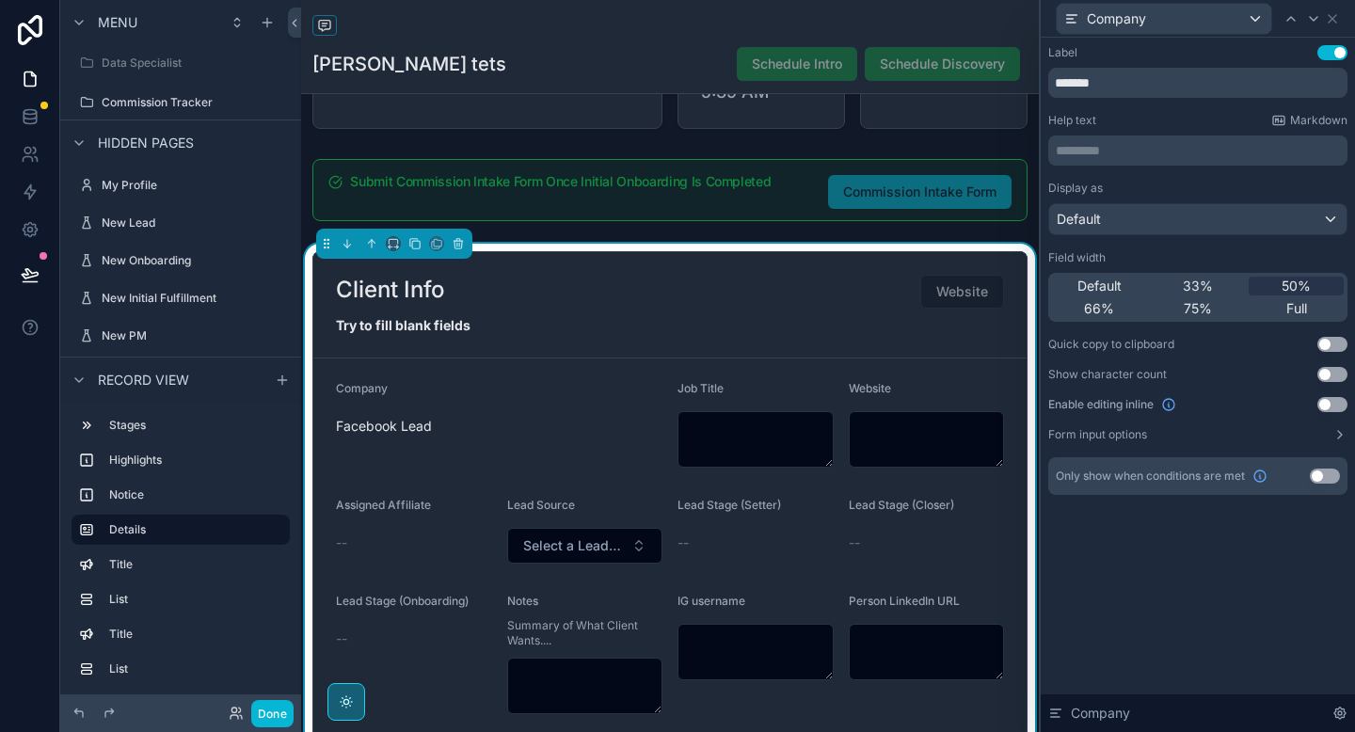
click at [799, 617] on div "IG username" at bounding box center [756, 654] width 156 height 120
click at [936, 321] on div "Try to fill blank fields" at bounding box center [670, 325] width 668 height 19
click at [1087, 291] on span "Default" at bounding box center [1100, 286] width 44 height 19
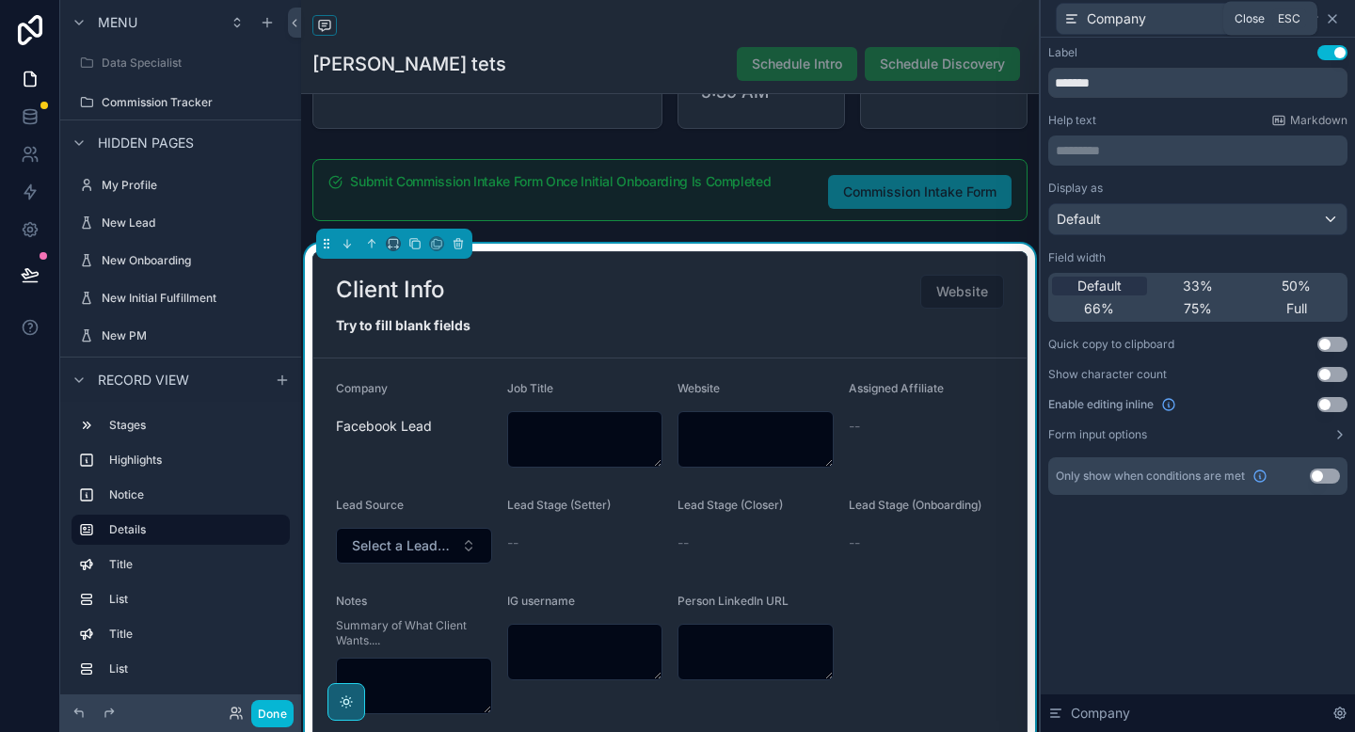
click at [1336, 19] on icon at bounding box center [1332, 18] width 15 height 15
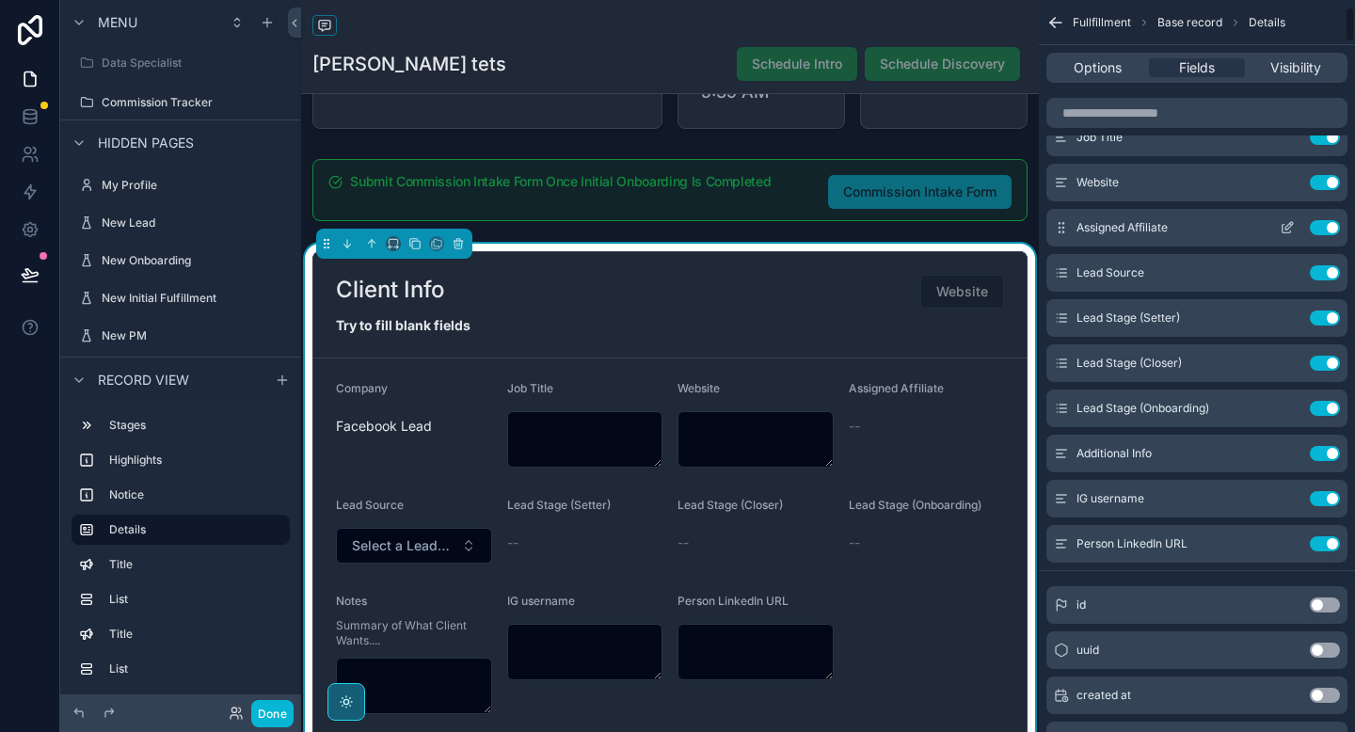
scroll to position [136, 0]
click at [1328, 492] on button "Use setting" at bounding box center [1325, 496] width 30 height 15
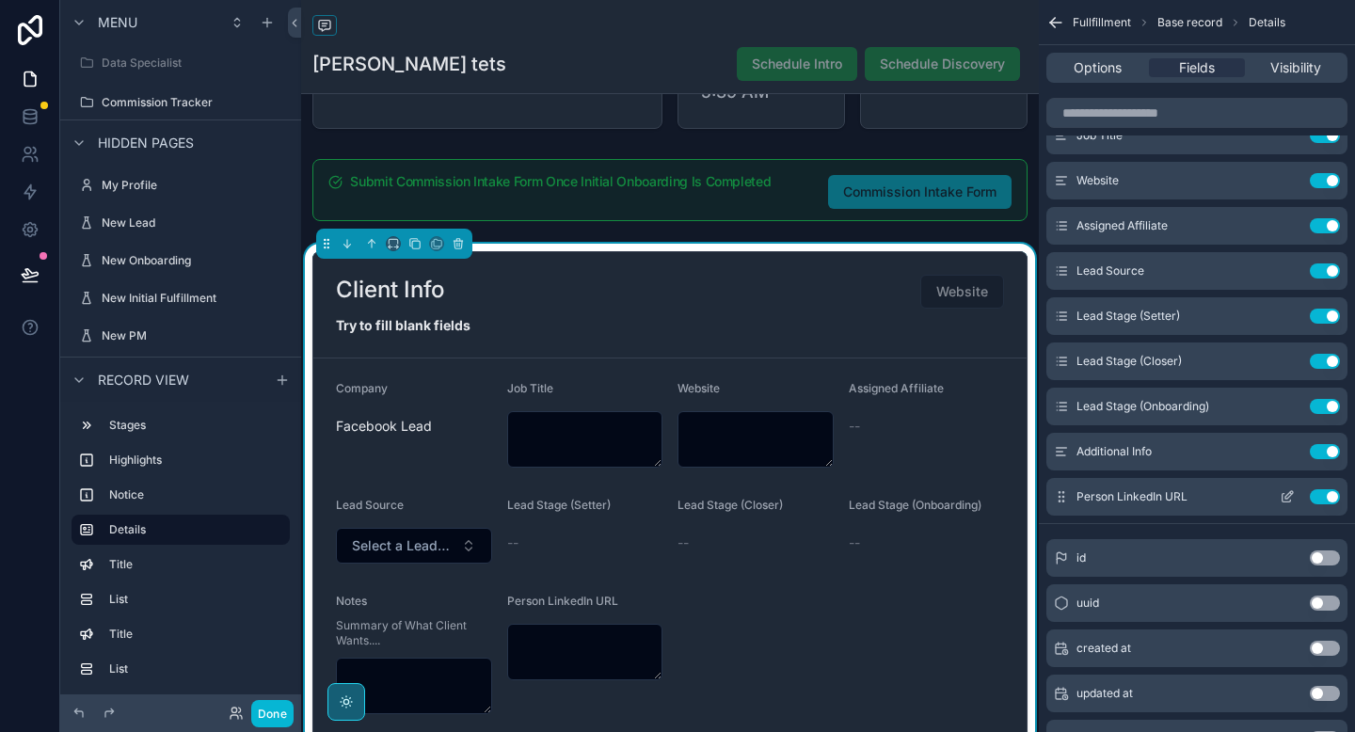
click at [1329, 497] on button "Use setting" at bounding box center [1325, 496] width 30 height 15
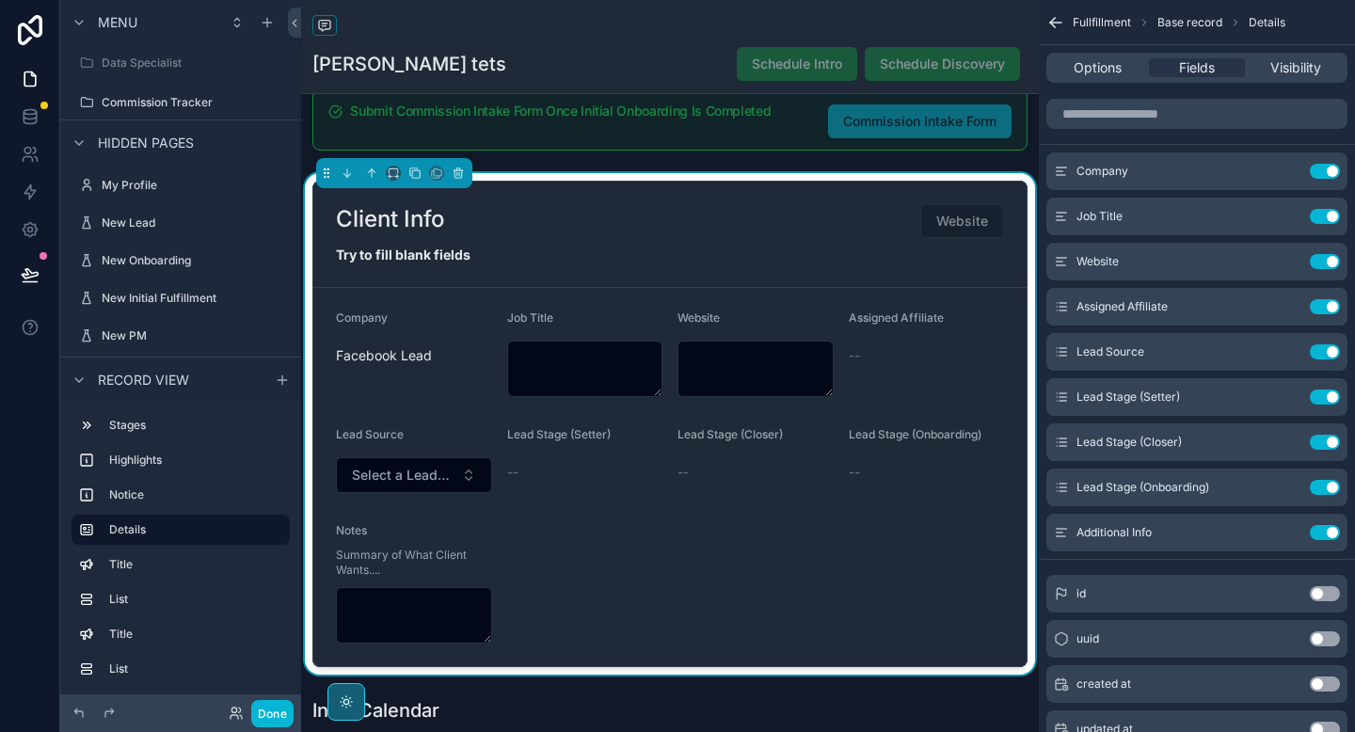
scroll to position [260, 0]
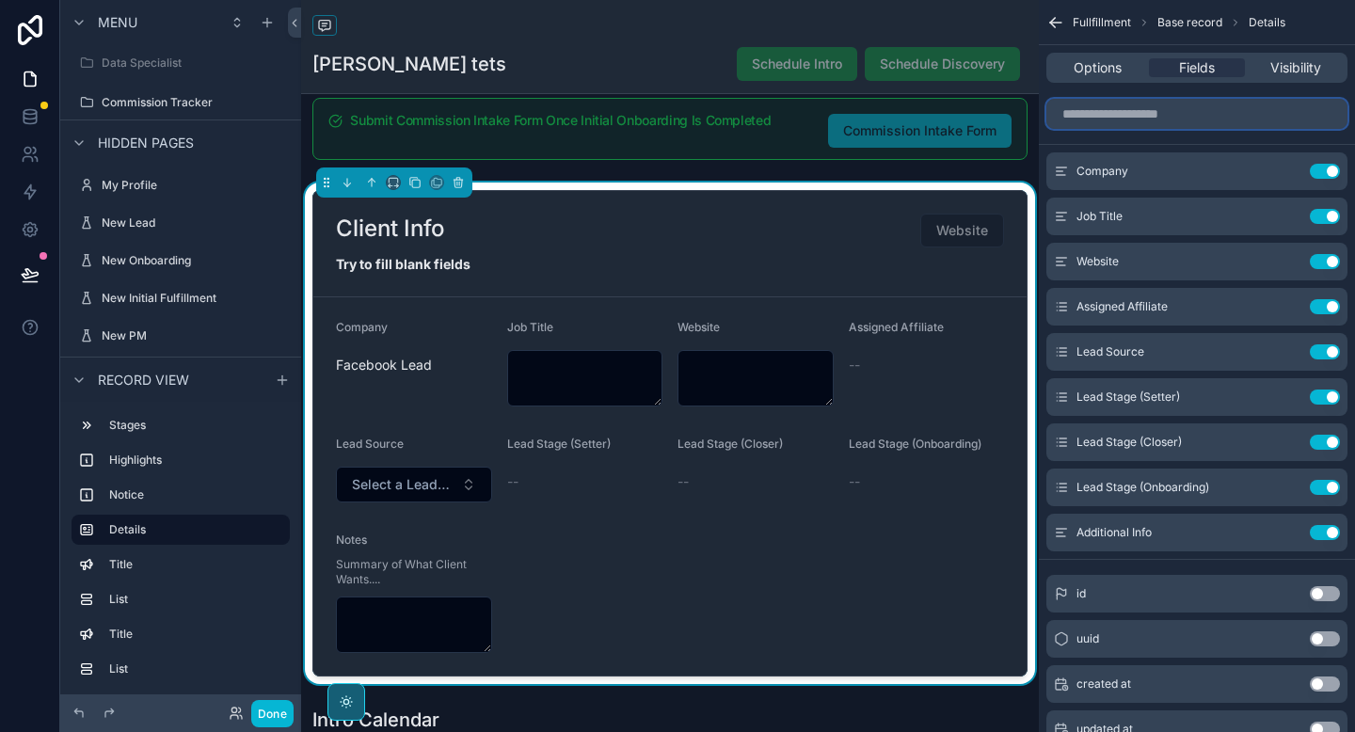
click at [1099, 118] on input "scrollable content" at bounding box center [1197, 114] width 301 height 30
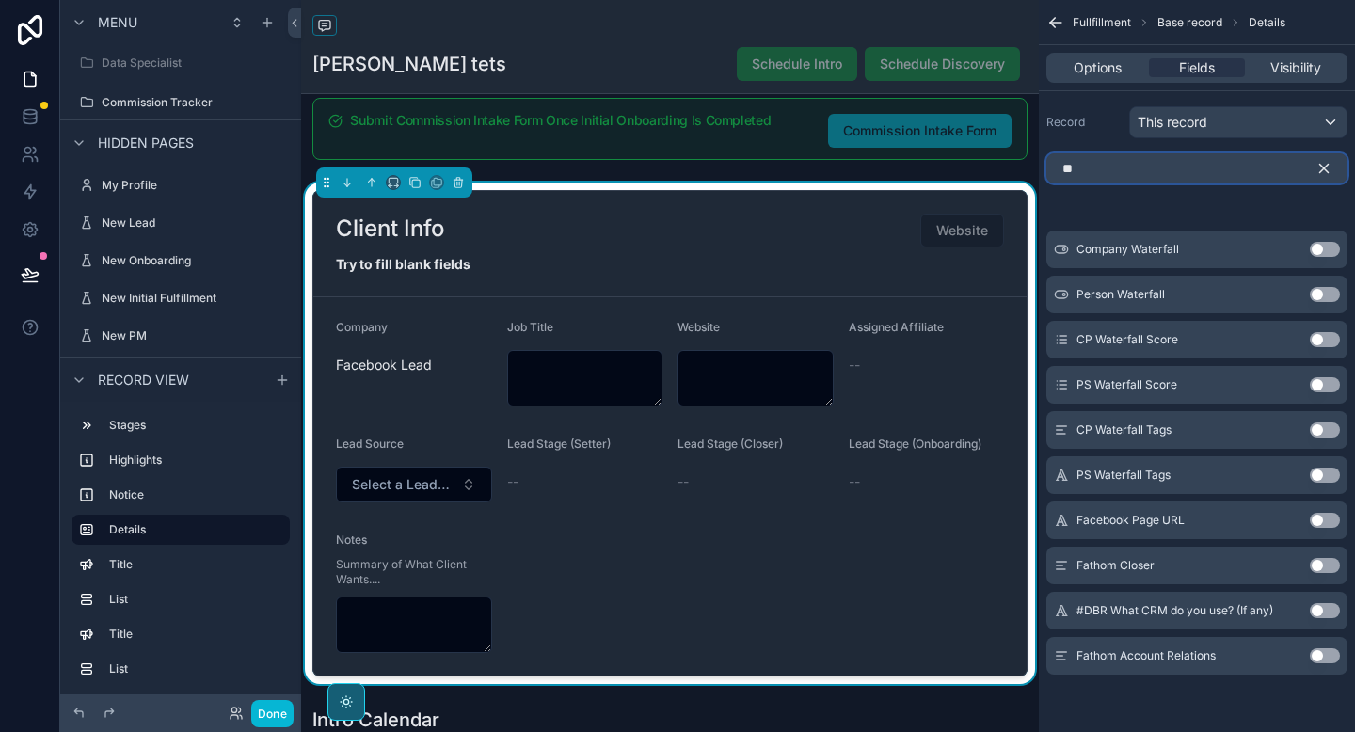
scroll to position [0, 0]
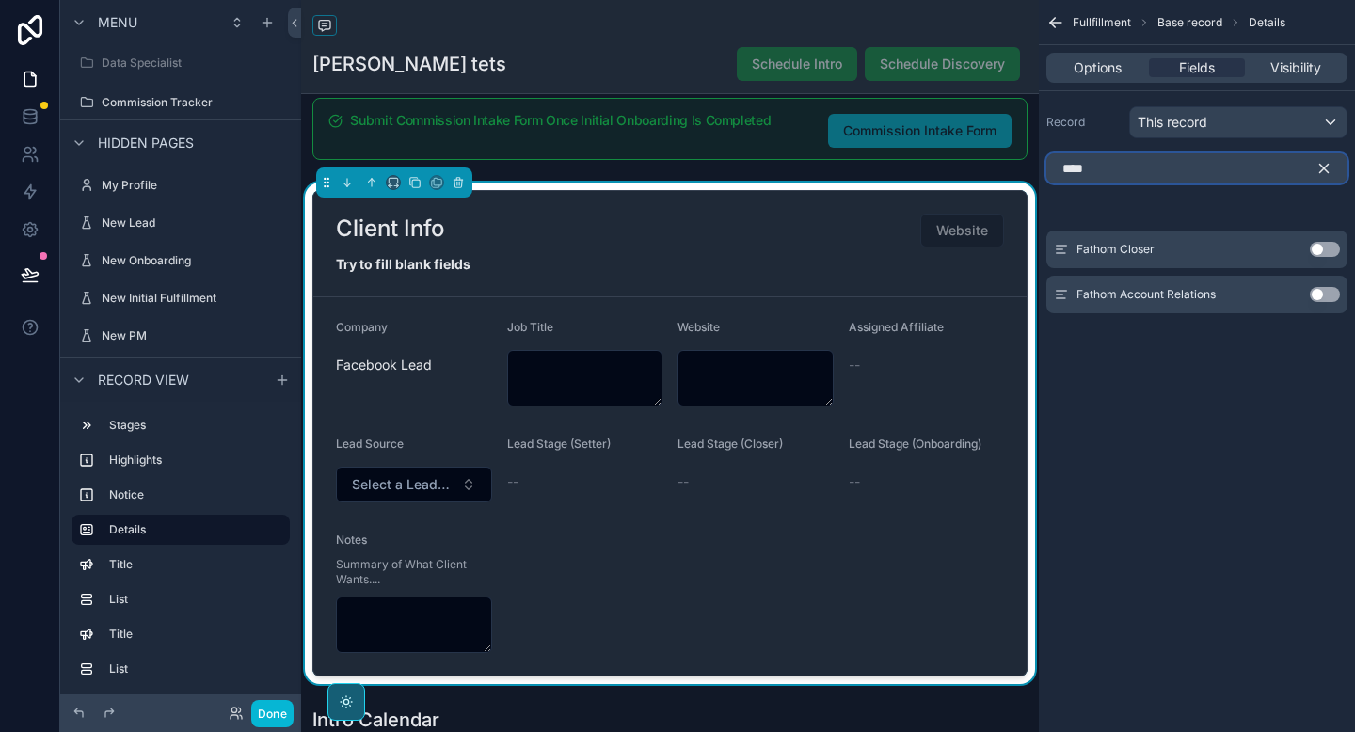
type input "****"
click at [1327, 246] on button "Use setting" at bounding box center [1325, 249] width 30 height 15
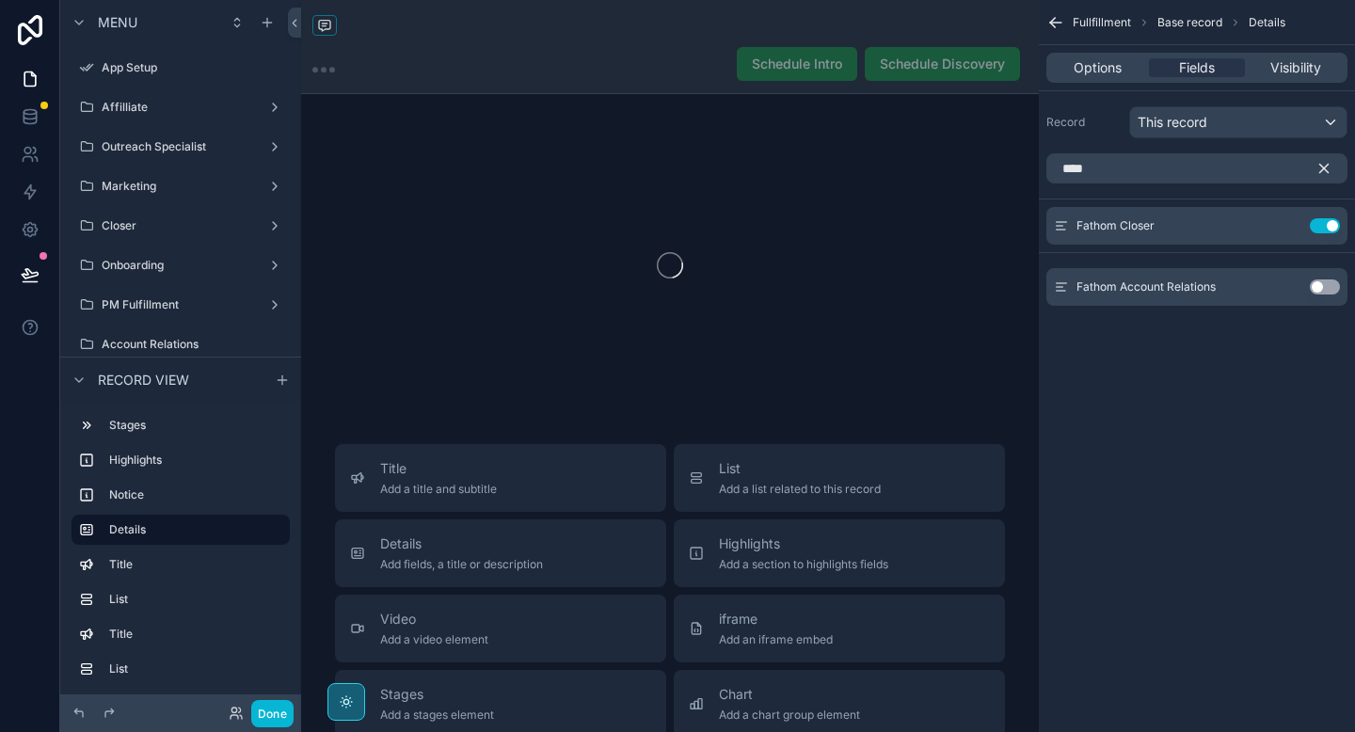
scroll to position [260, 0]
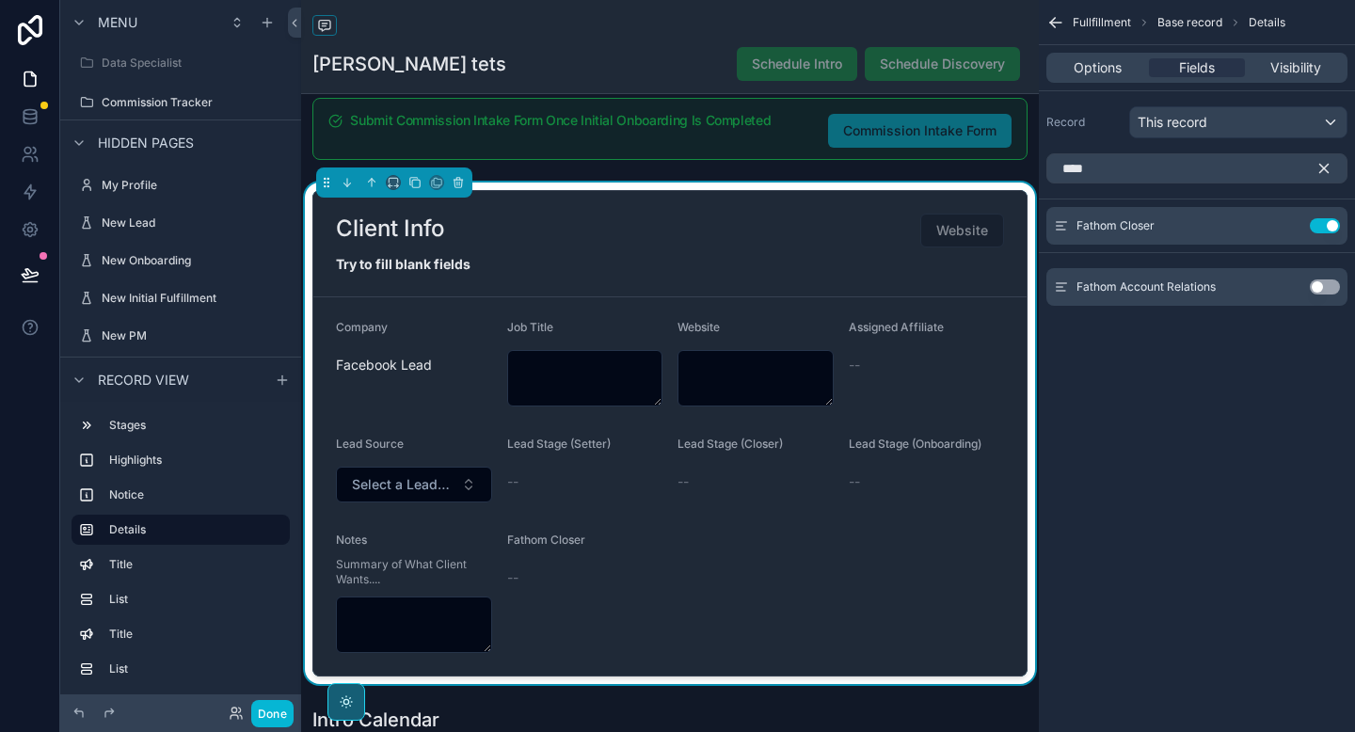
click at [1332, 286] on button "Use setting" at bounding box center [1325, 287] width 30 height 15
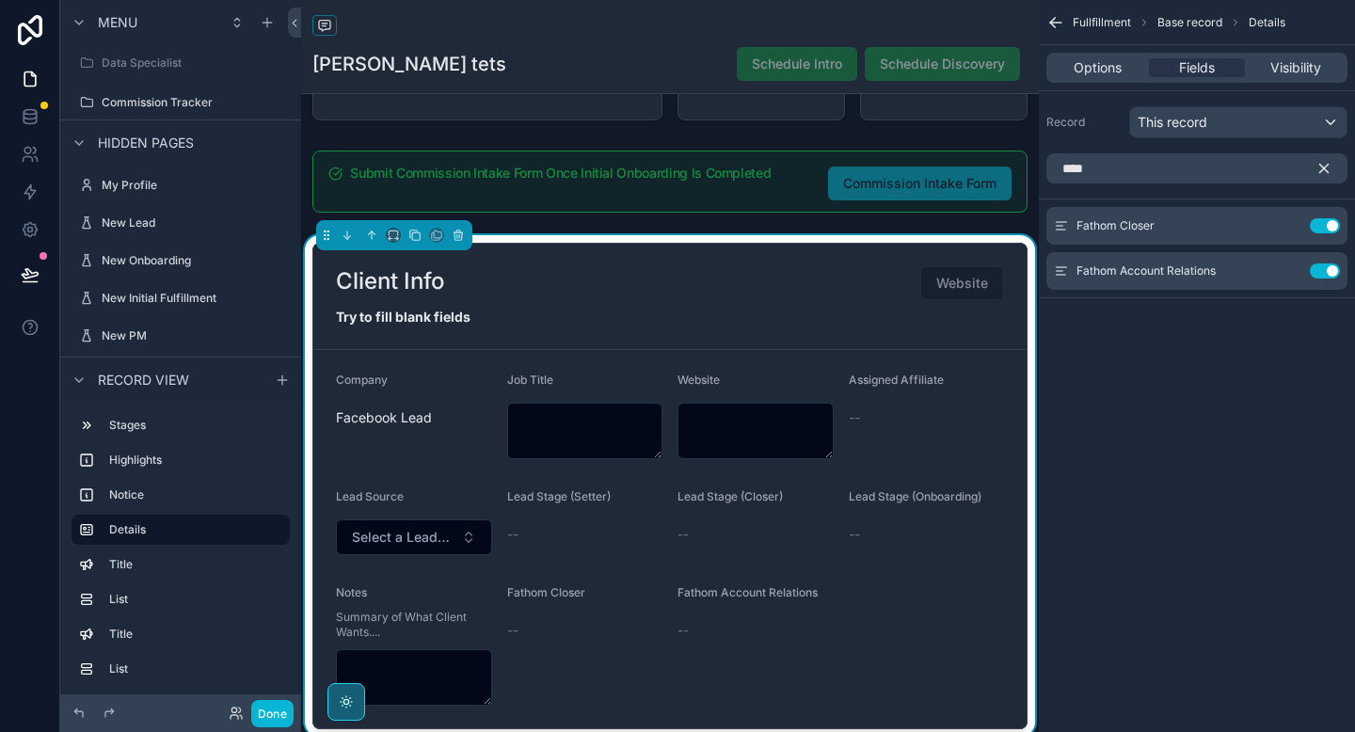
scroll to position [248, 0]
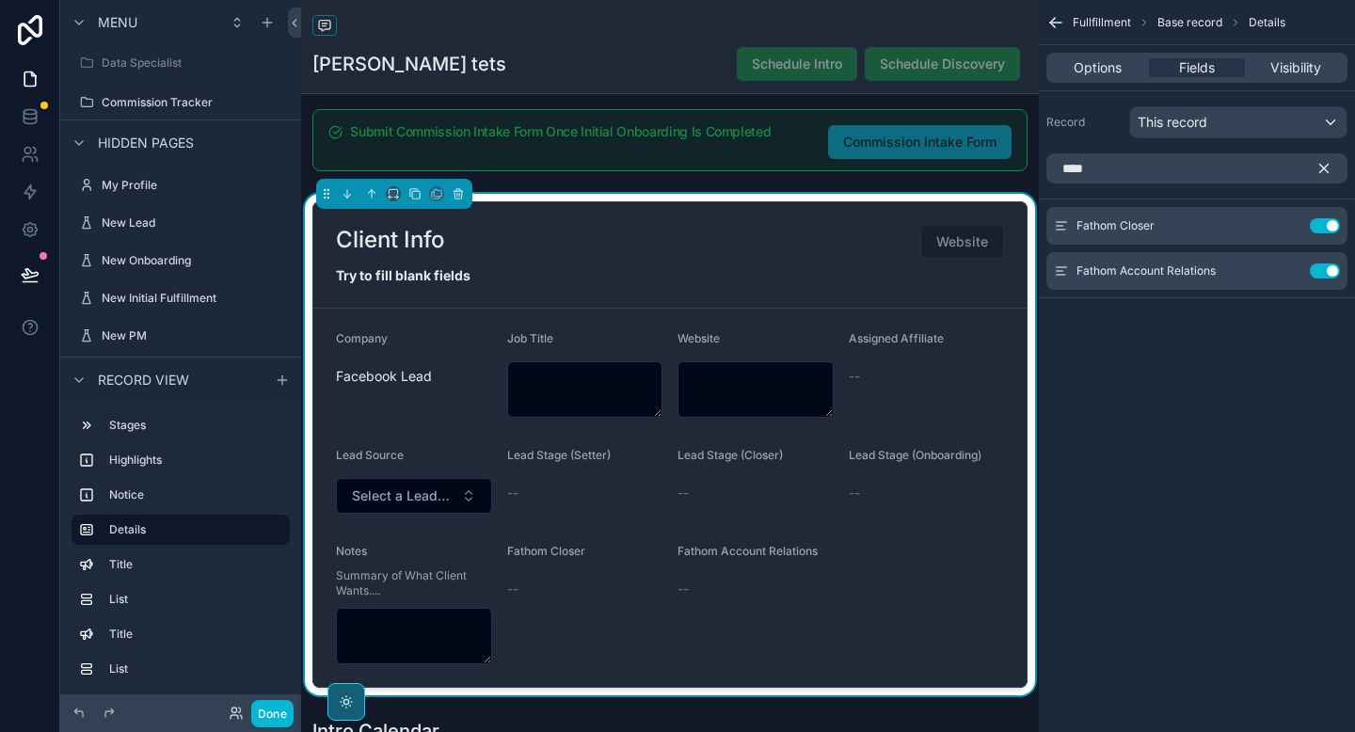
click at [1323, 168] on icon "scrollable content" at bounding box center [1325, 169] width 8 height 8
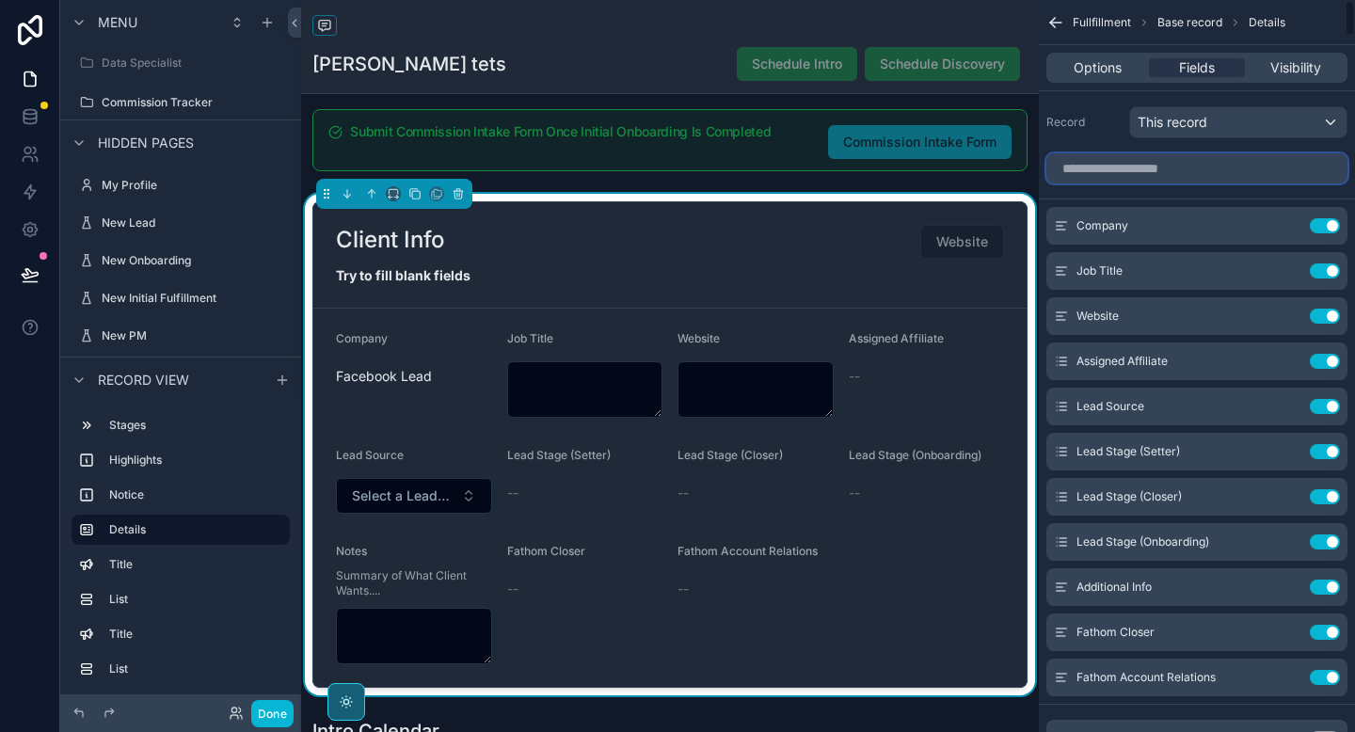
click at [1235, 168] on input "scrollable content" at bounding box center [1197, 168] width 301 height 30
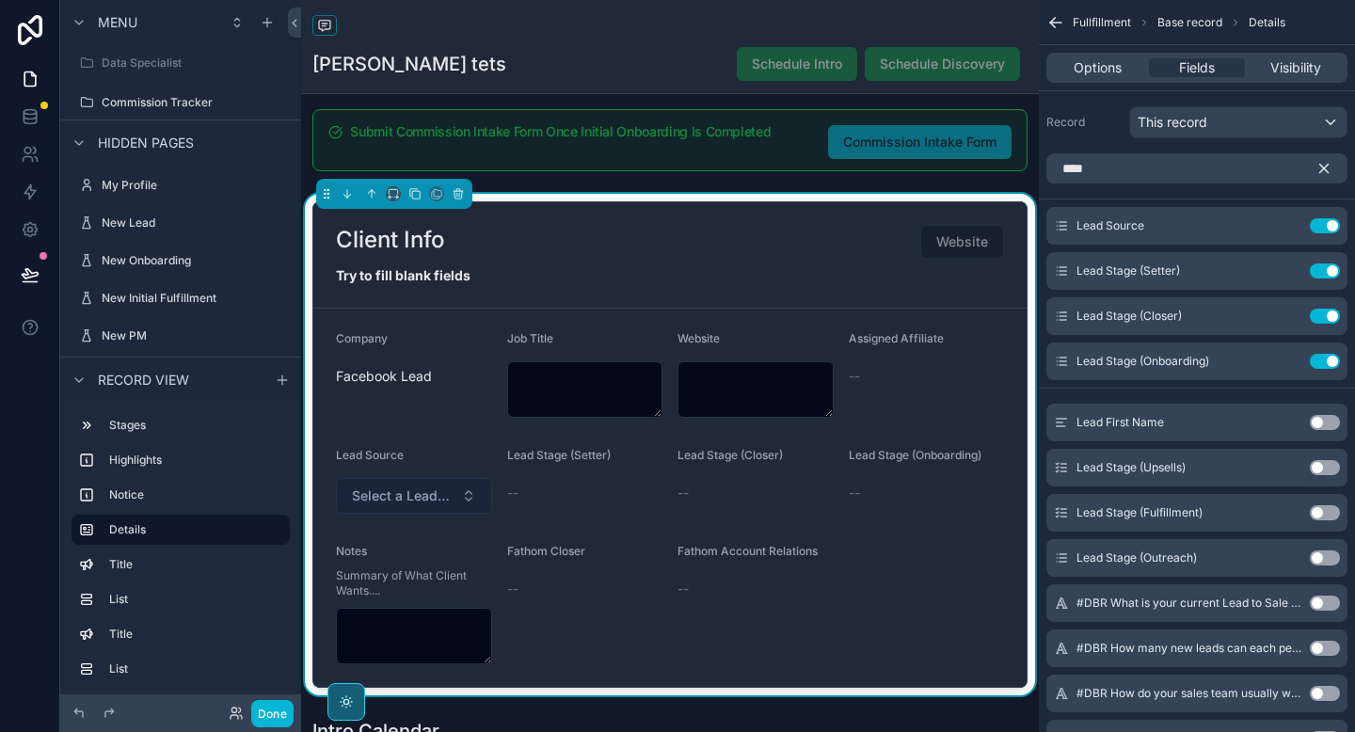
click at [460, 494] on button "Select a Lead Source" at bounding box center [414, 496] width 156 height 36
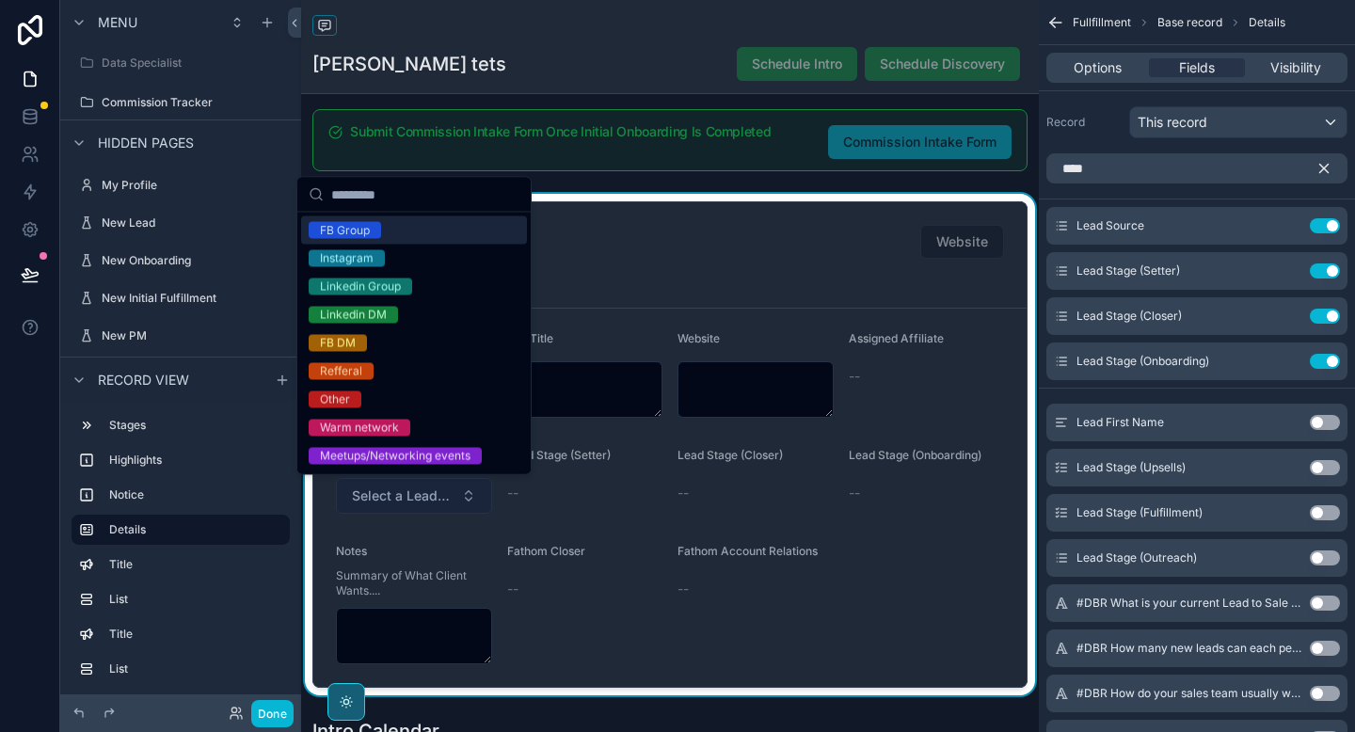
click at [461, 494] on button "Select a Lead Source" at bounding box center [414, 496] width 156 height 36
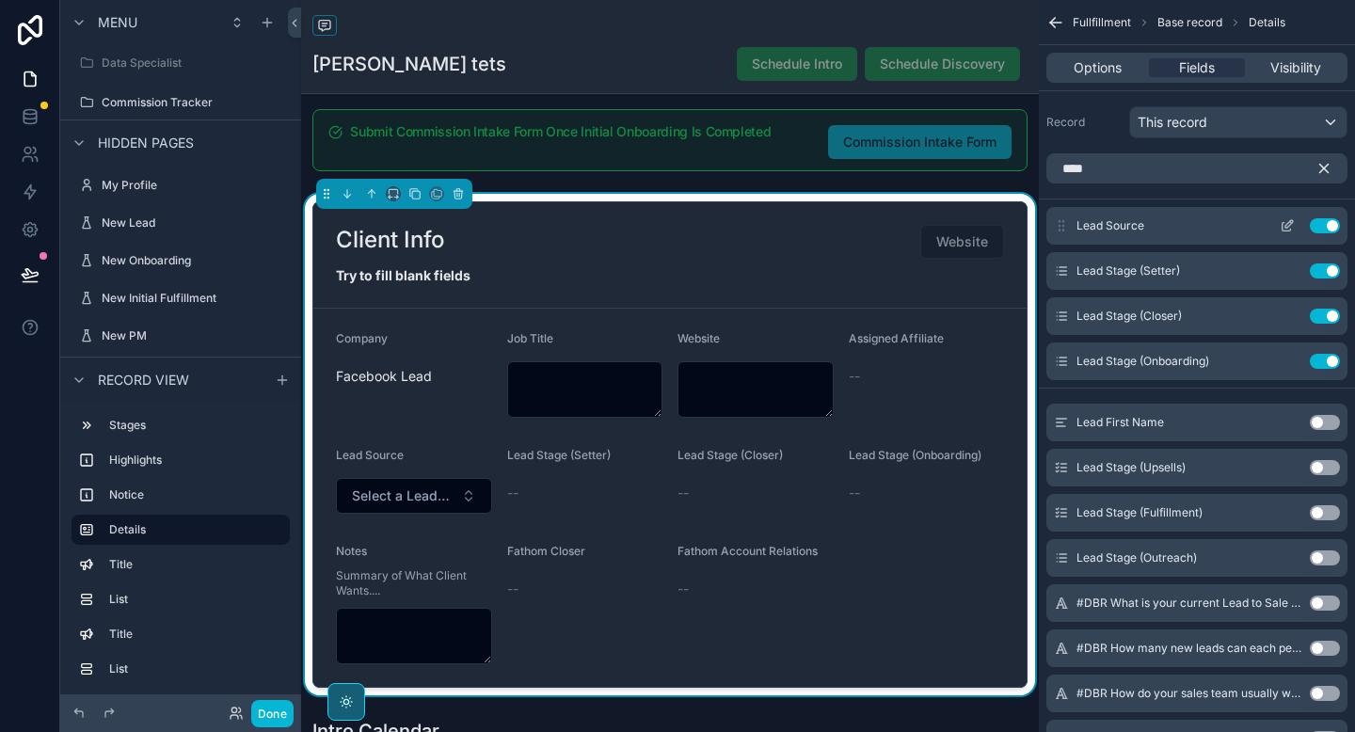
click at [1326, 225] on button "Use setting" at bounding box center [1325, 225] width 30 height 15
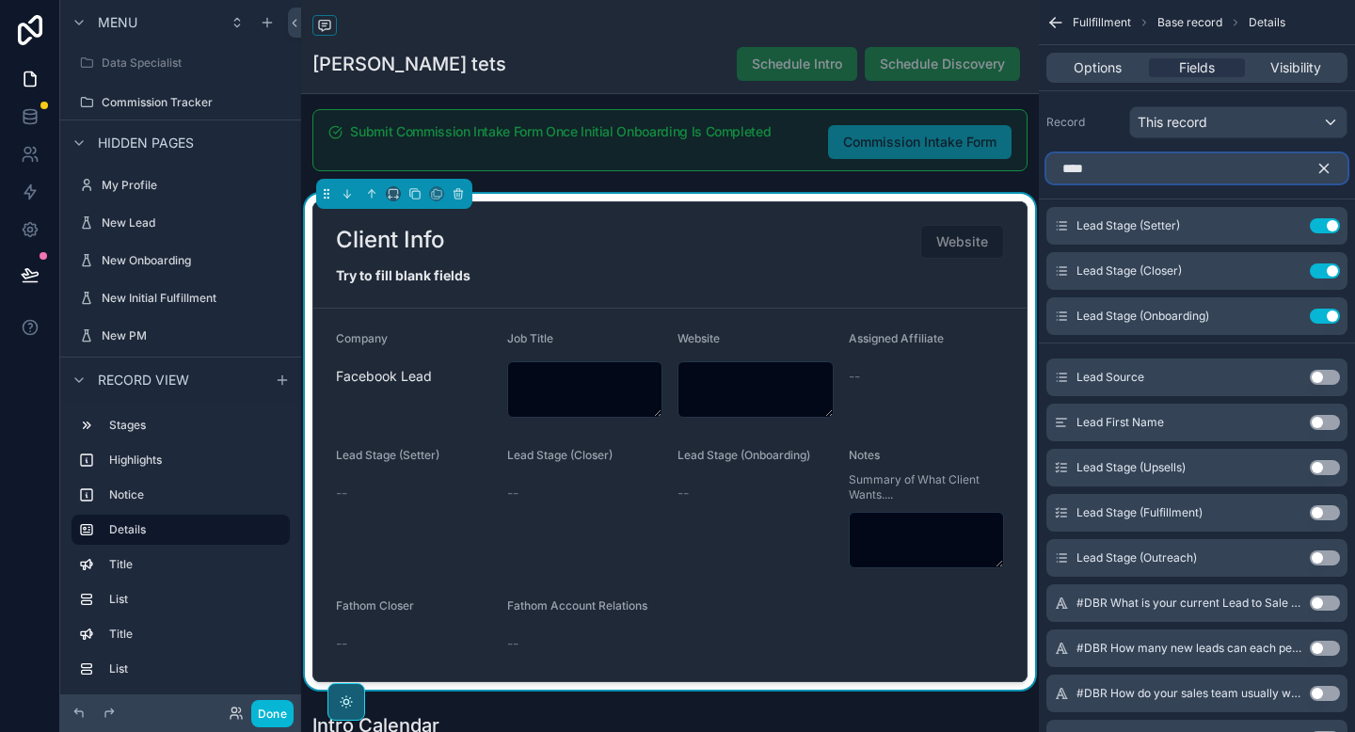
click at [1265, 171] on input "****" at bounding box center [1197, 168] width 301 height 30
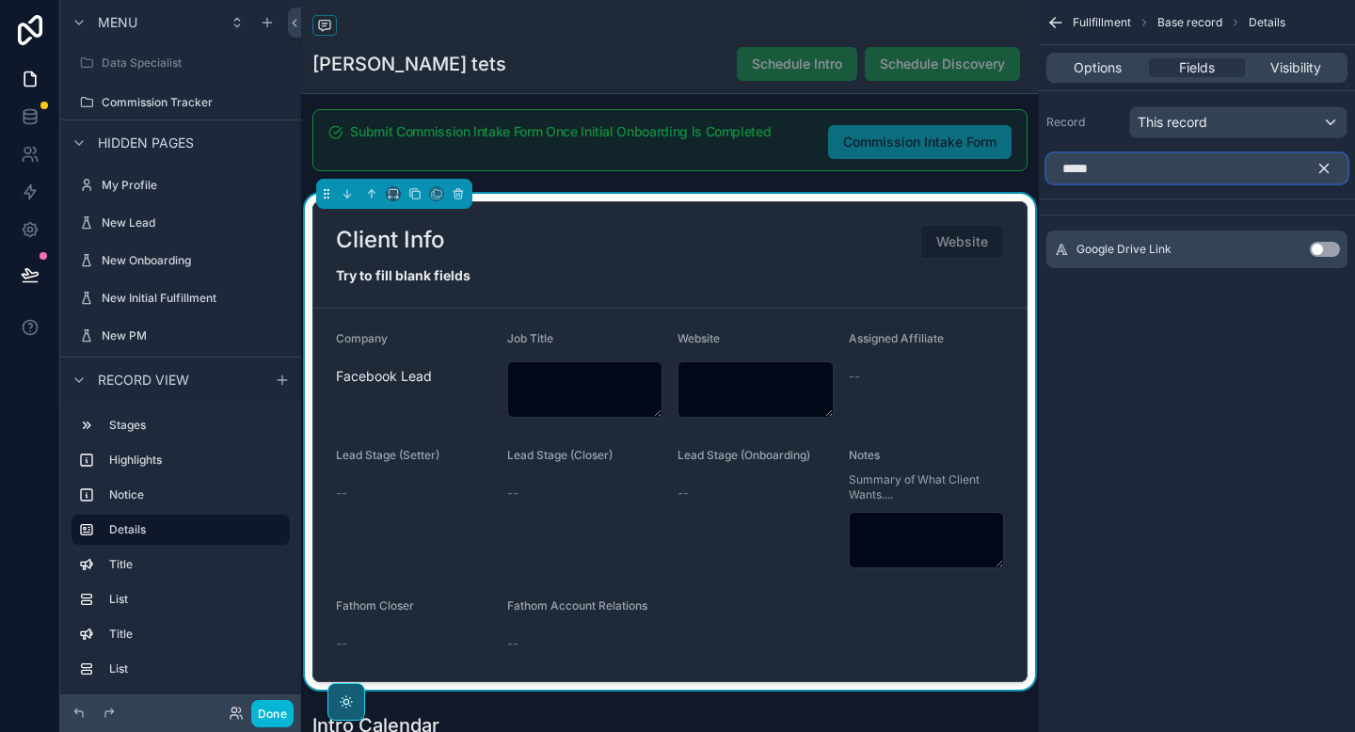
type input "*****"
click at [1323, 252] on button "Use setting" at bounding box center [1325, 249] width 30 height 15
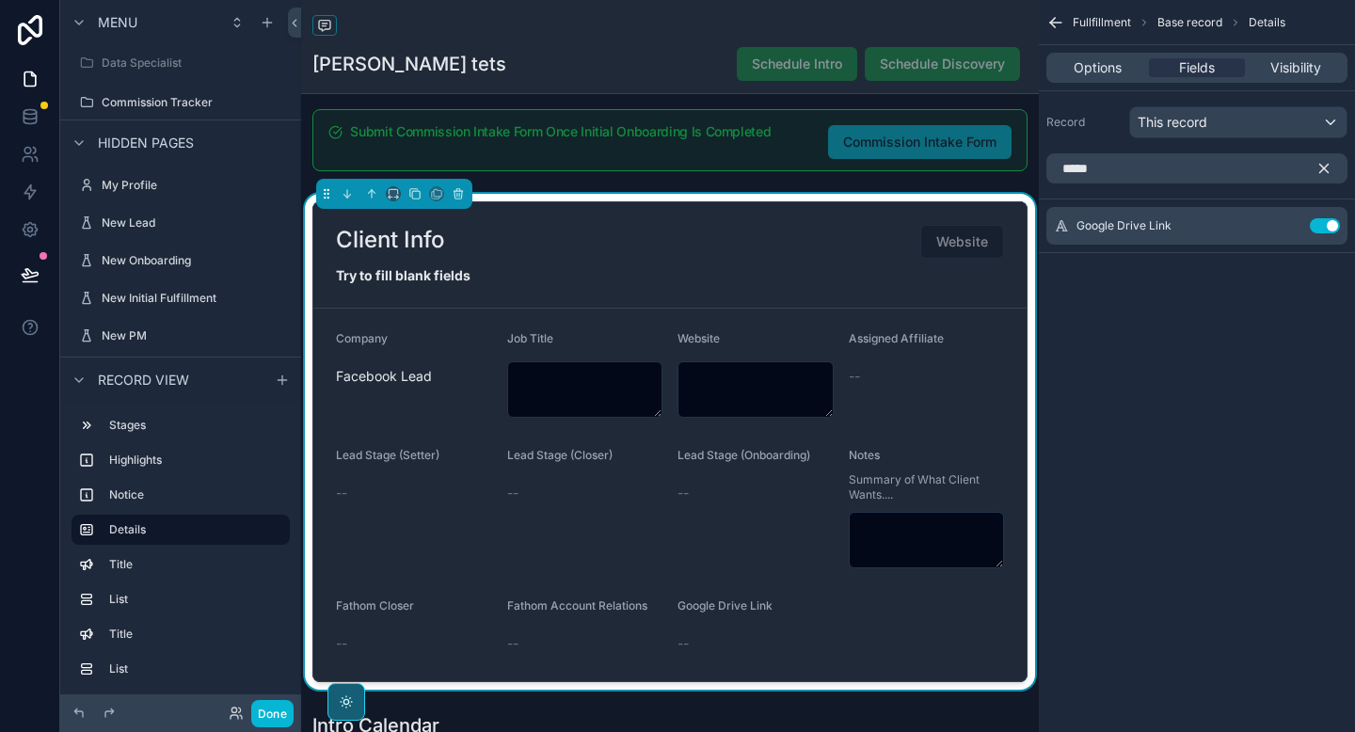
click at [1328, 165] on icon "scrollable content" at bounding box center [1325, 169] width 8 height 8
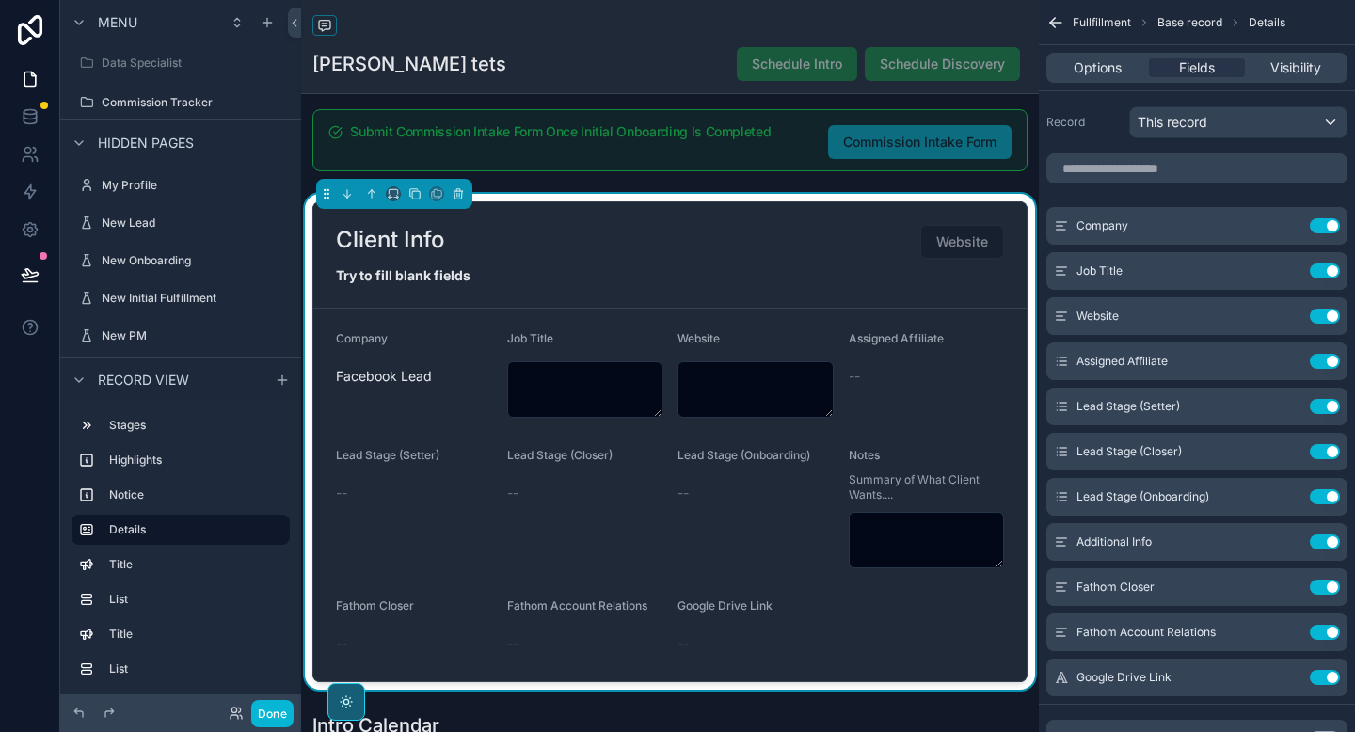
click at [527, 500] on div "--" at bounding box center [585, 493] width 156 height 19
click at [1208, 178] on input "scrollable content" at bounding box center [1197, 168] width 301 height 30
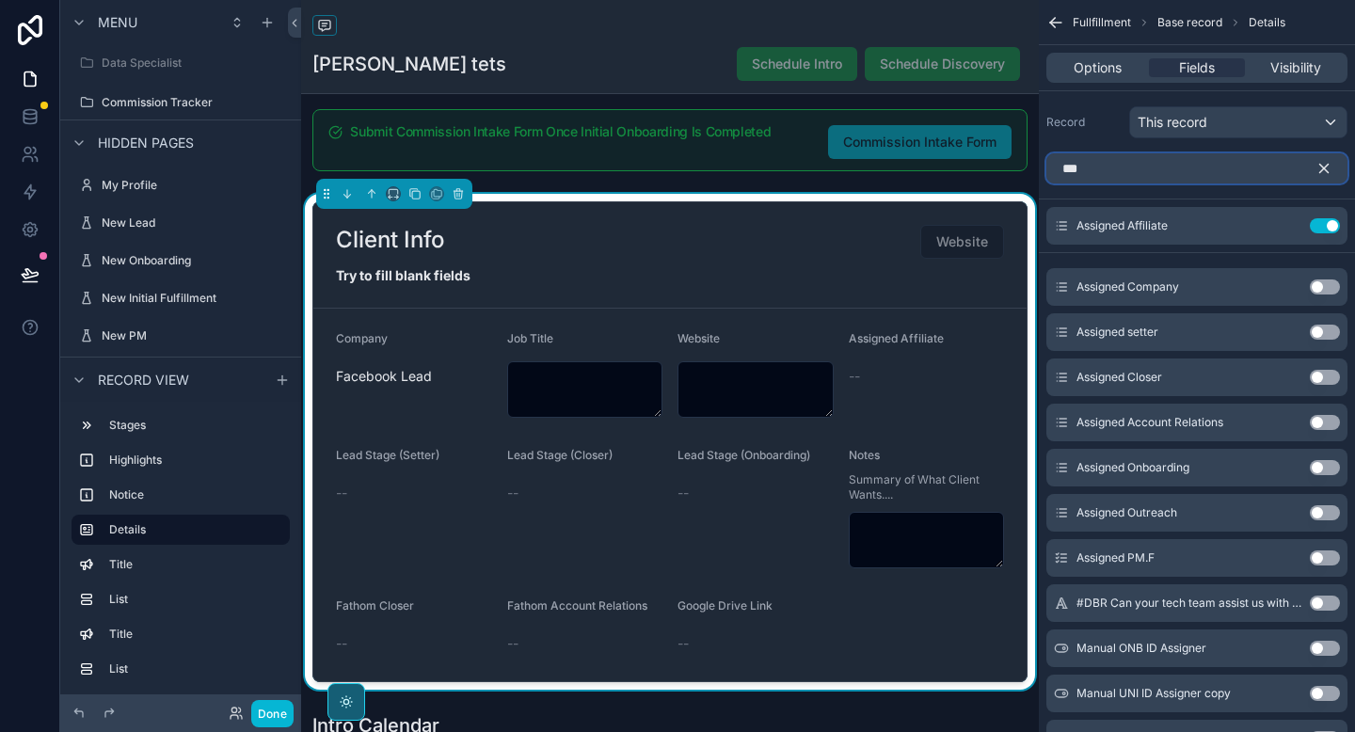
type input "***"
click at [1326, 170] on icon "scrollable content" at bounding box center [1325, 169] width 8 height 8
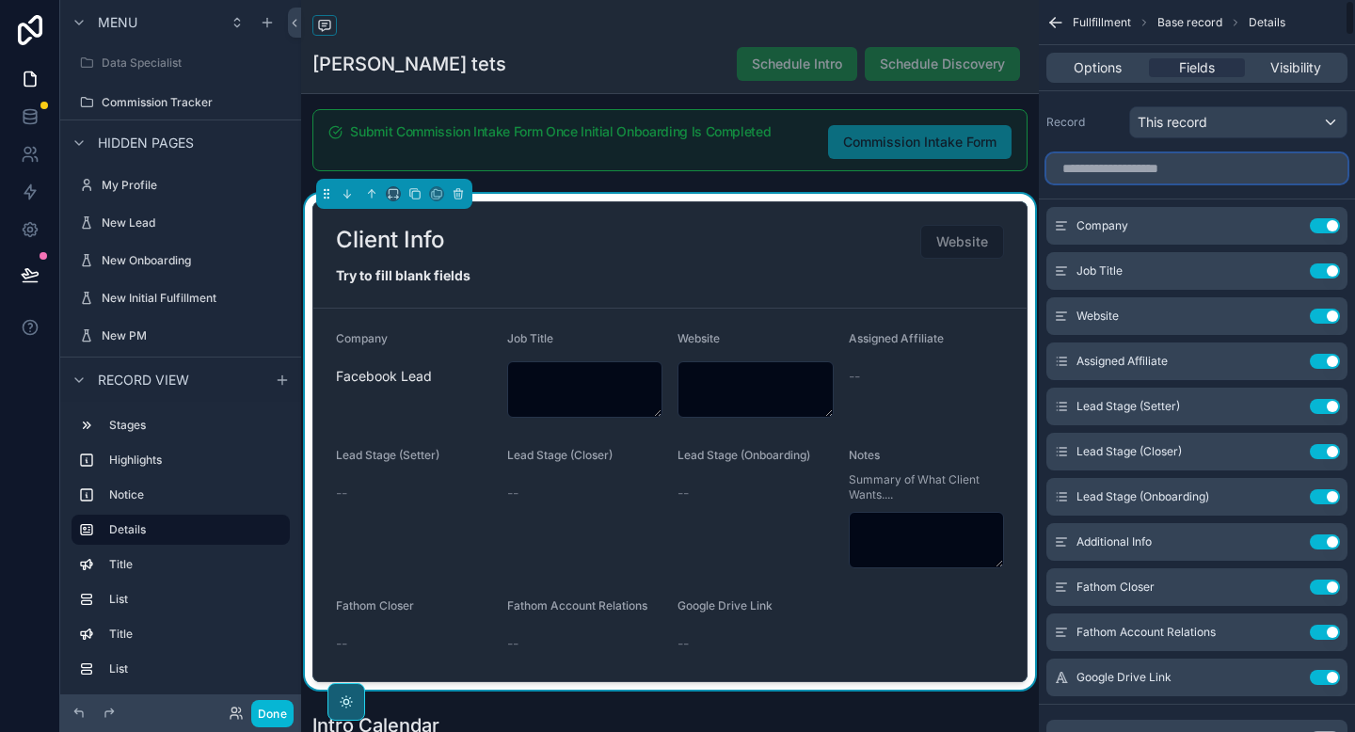
click at [1226, 179] on input "scrollable content" at bounding box center [1197, 168] width 301 height 30
type input "*"
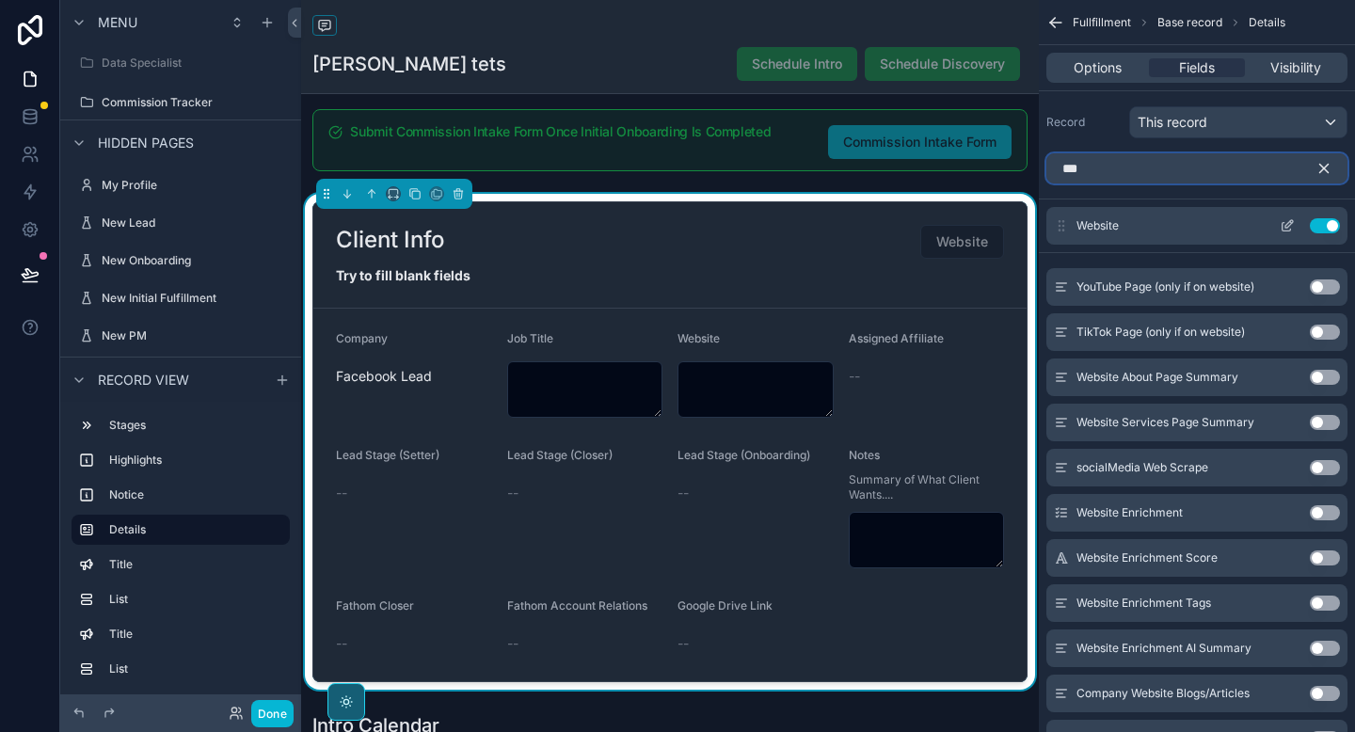
type input "***"
click at [1289, 229] on icon "scrollable content" at bounding box center [1287, 227] width 8 height 8
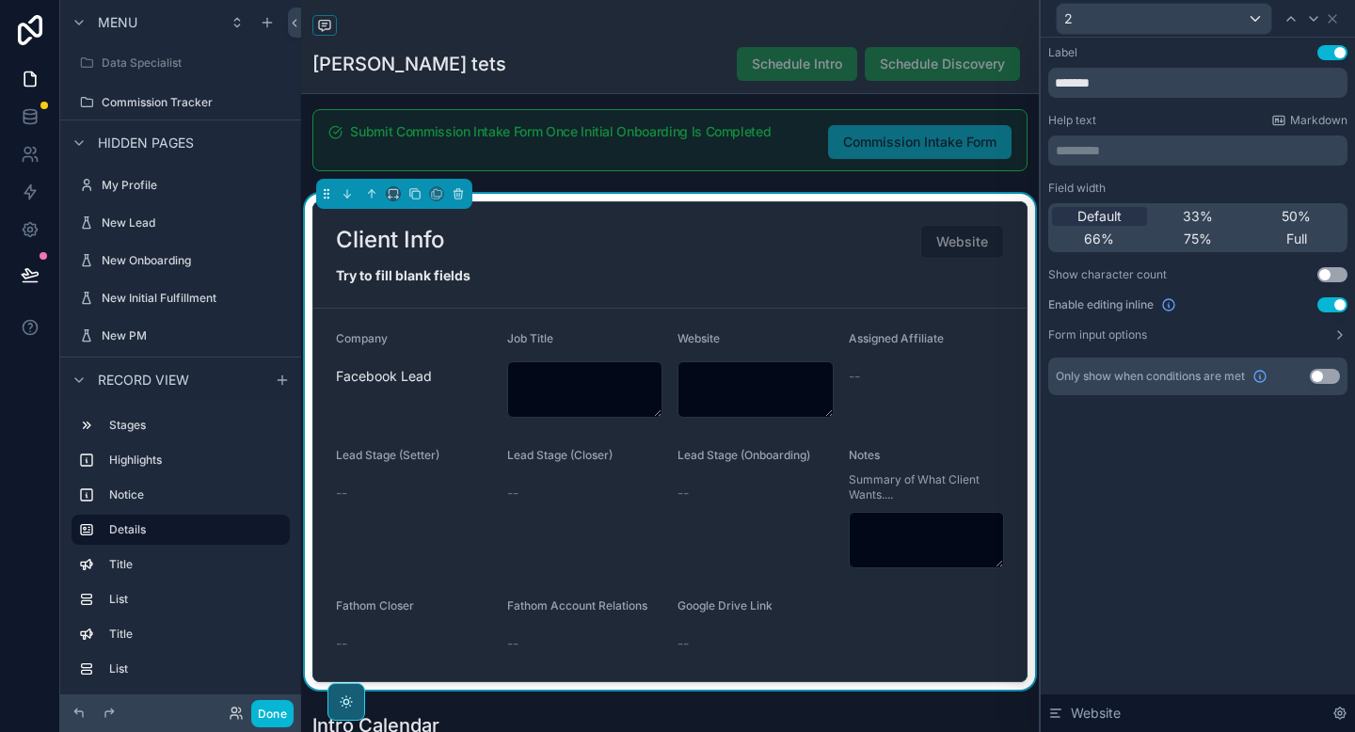
click at [1330, 303] on button "Use setting" at bounding box center [1333, 304] width 30 height 15
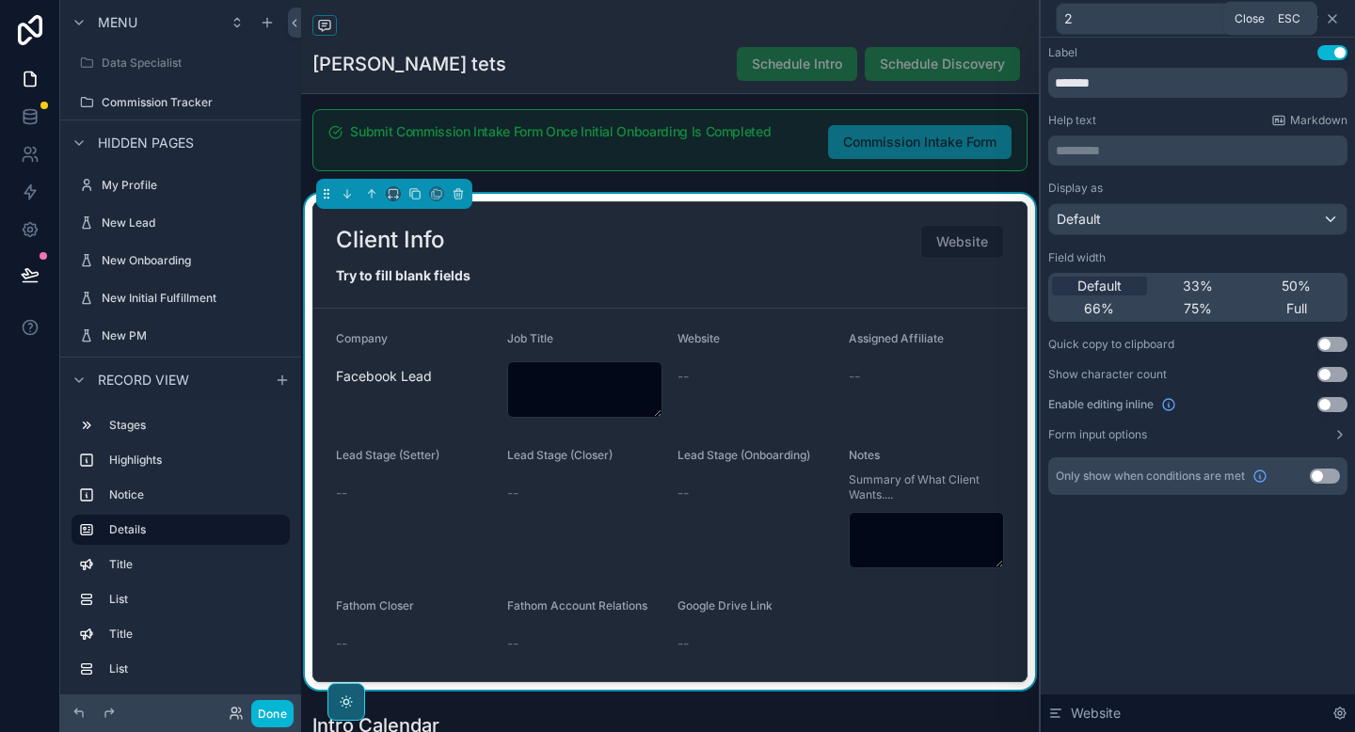
click at [1333, 15] on icon at bounding box center [1332, 18] width 15 height 15
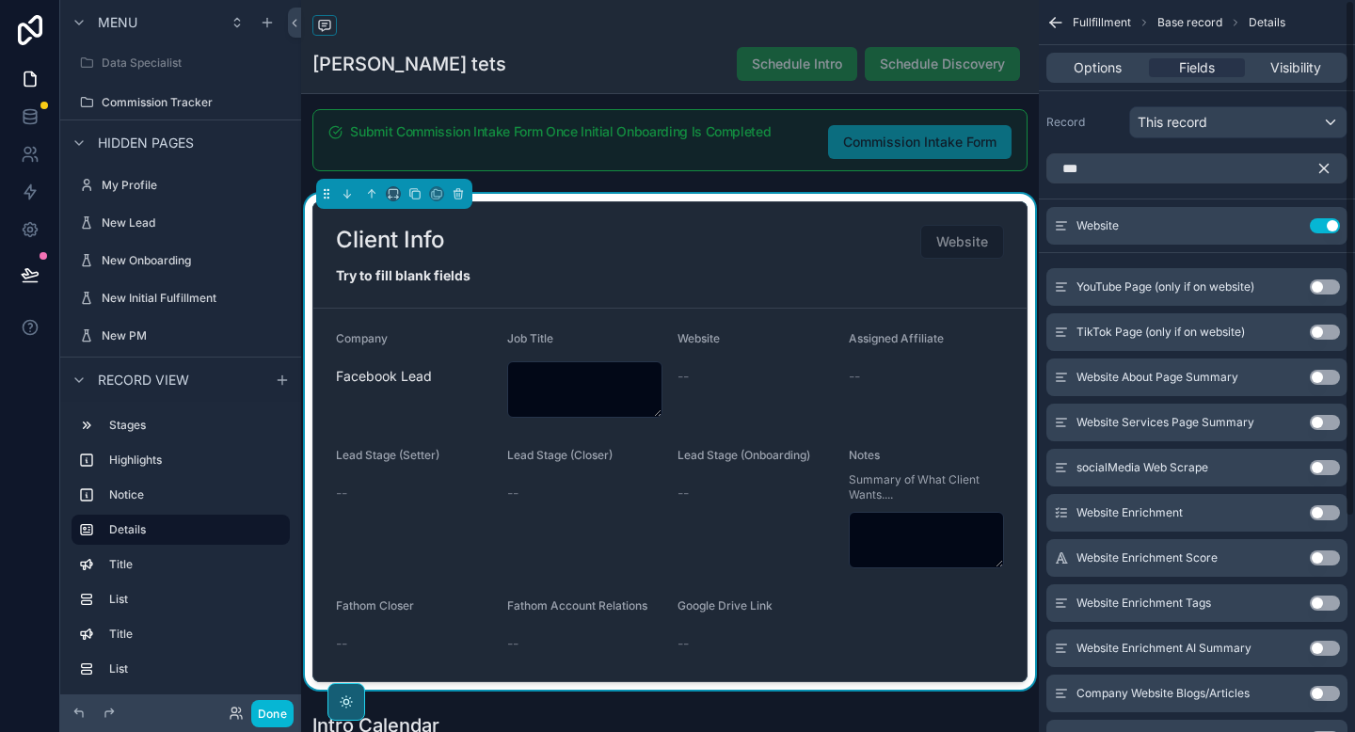
click at [1324, 162] on icon "scrollable content" at bounding box center [1324, 168] width 17 height 17
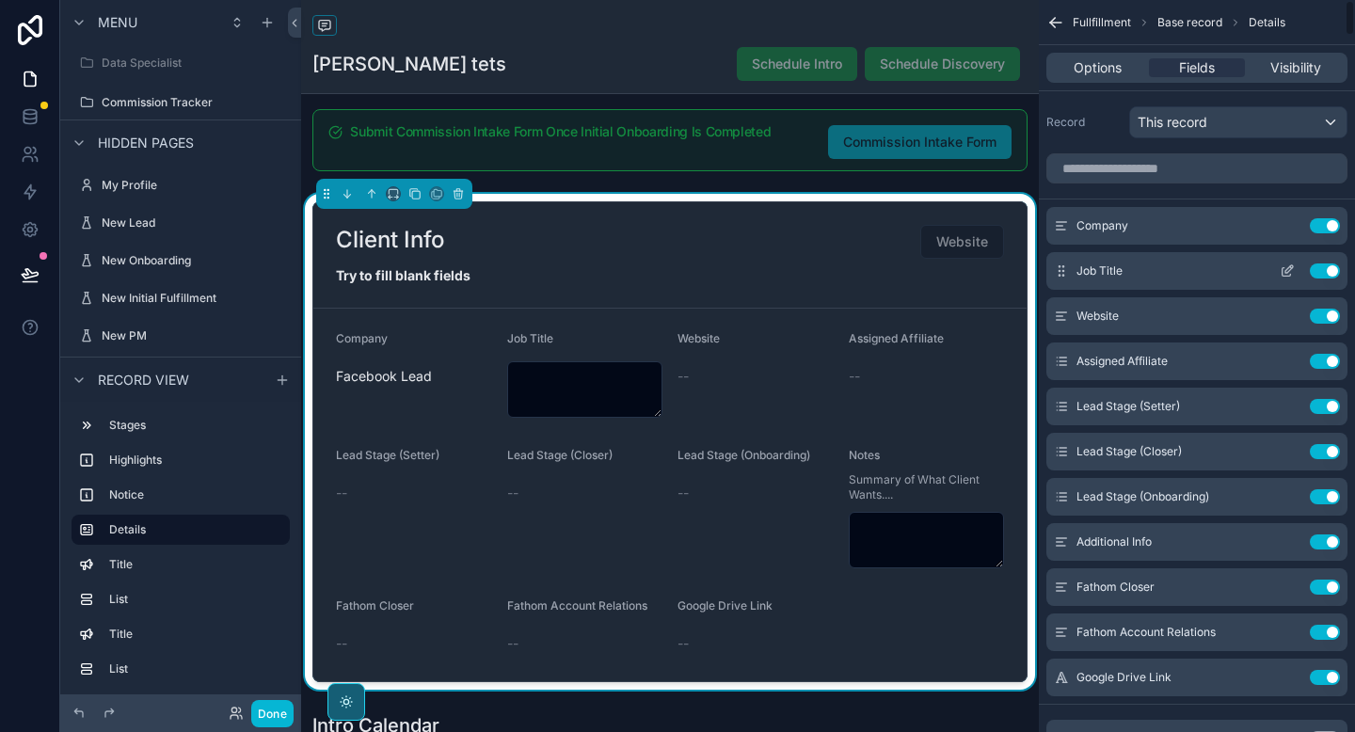
click at [1326, 270] on button "Use setting" at bounding box center [1325, 271] width 30 height 15
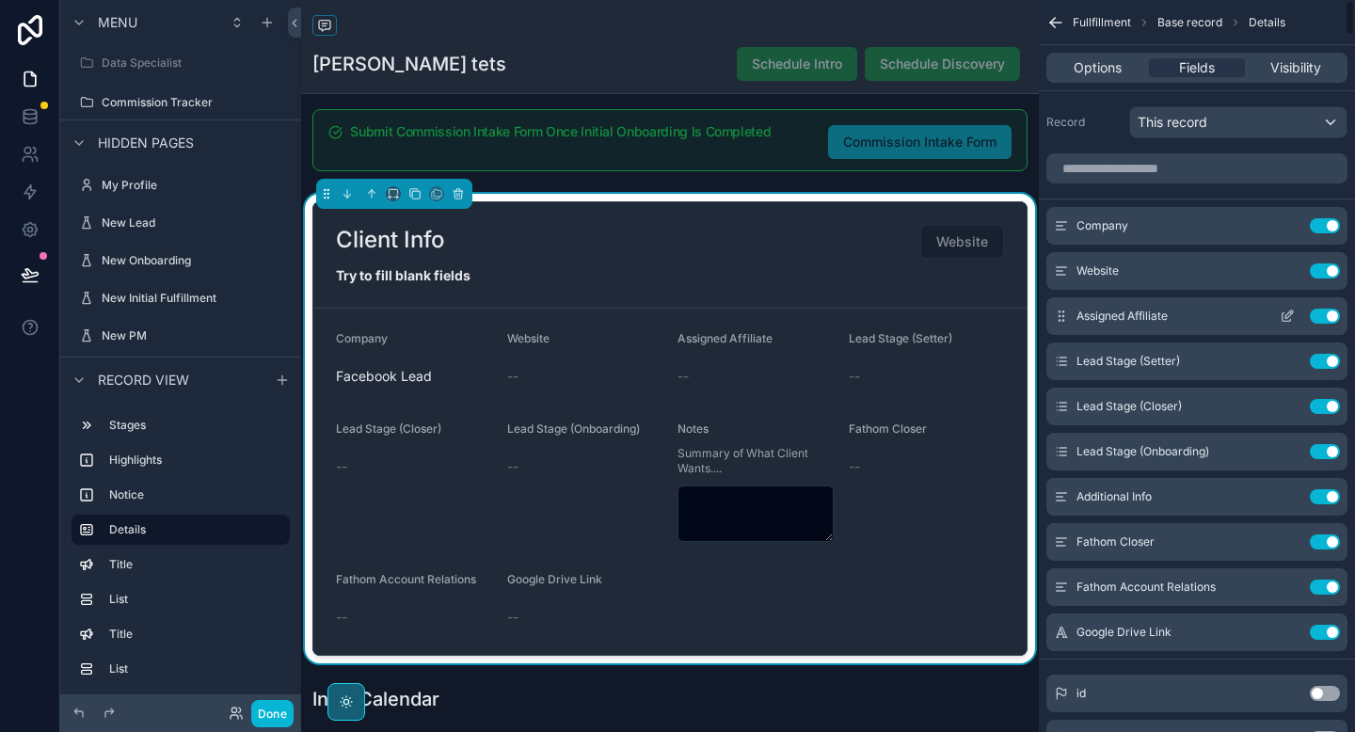
click at [1333, 315] on button "Use setting" at bounding box center [1325, 316] width 30 height 15
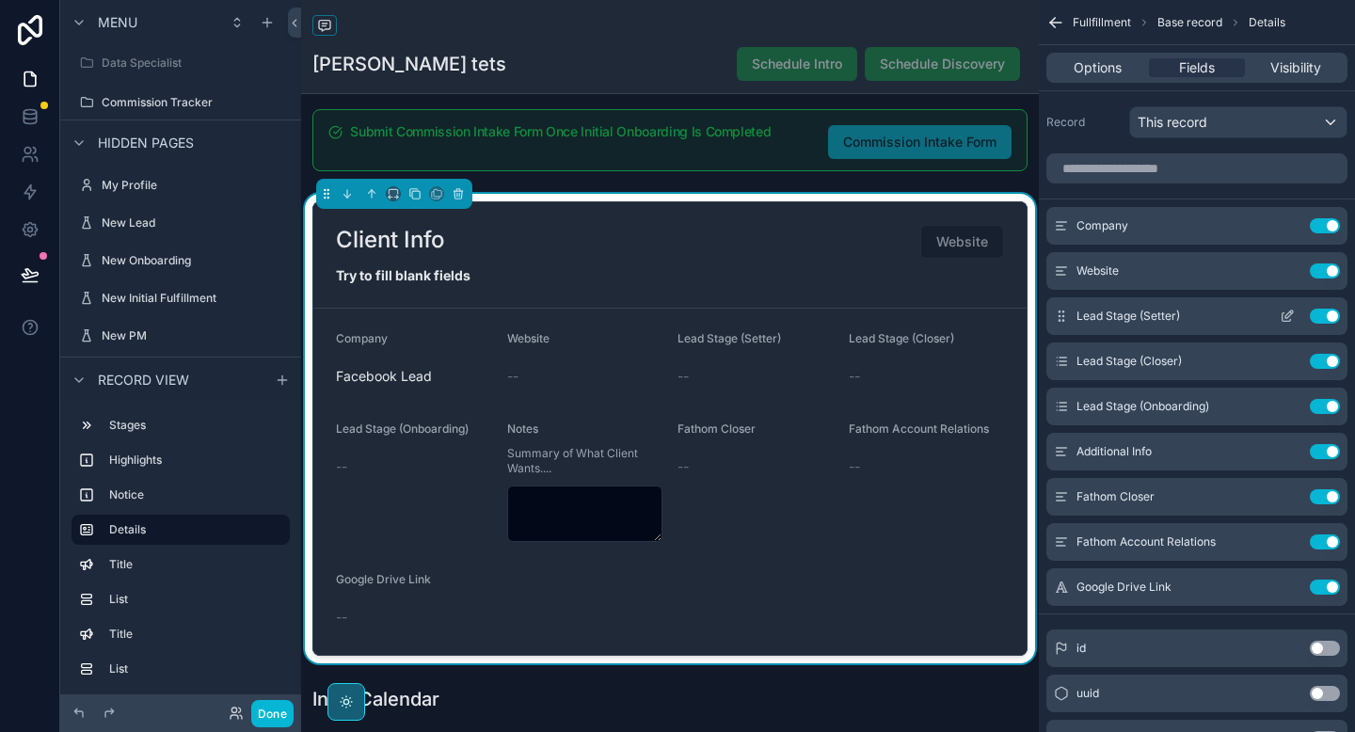
click at [1331, 312] on button "Use setting" at bounding box center [1325, 316] width 30 height 15
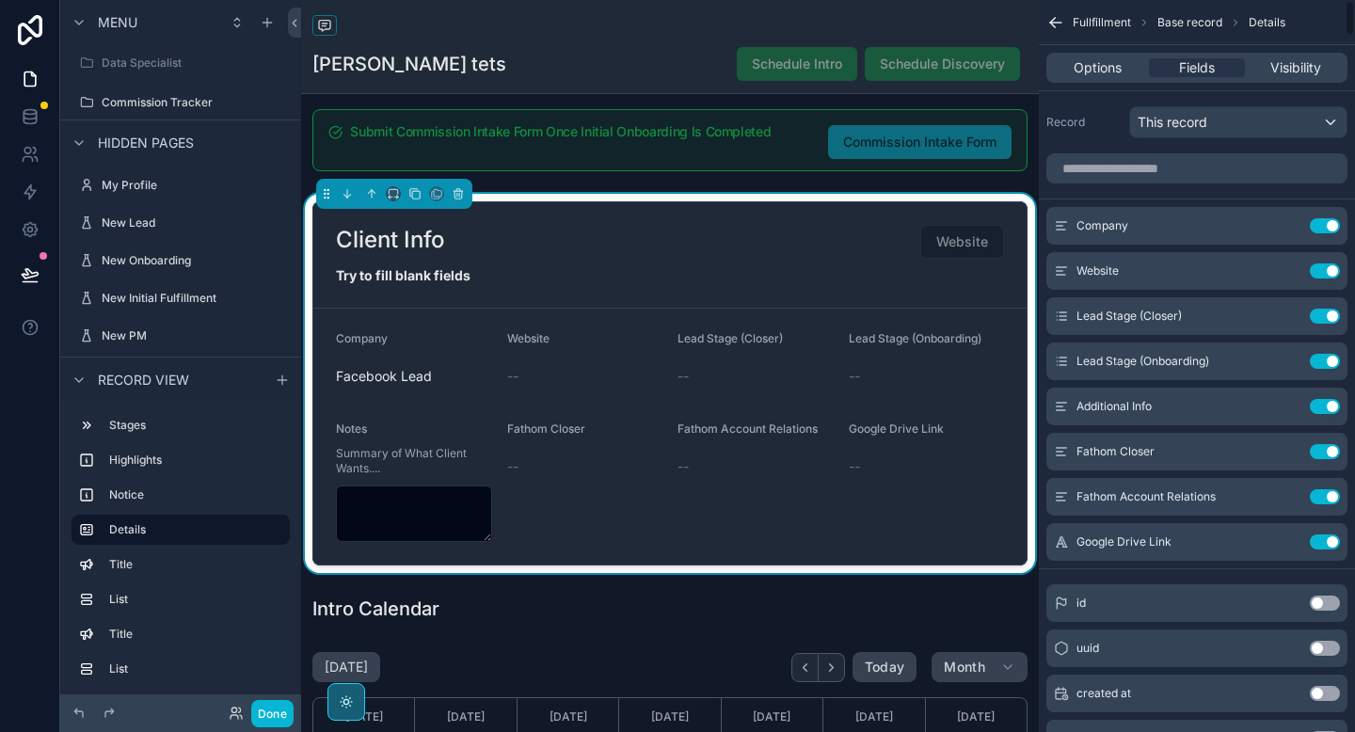
click at [1331, 312] on button "Use setting" at bounding box center [1325, 316] width 30 height 15
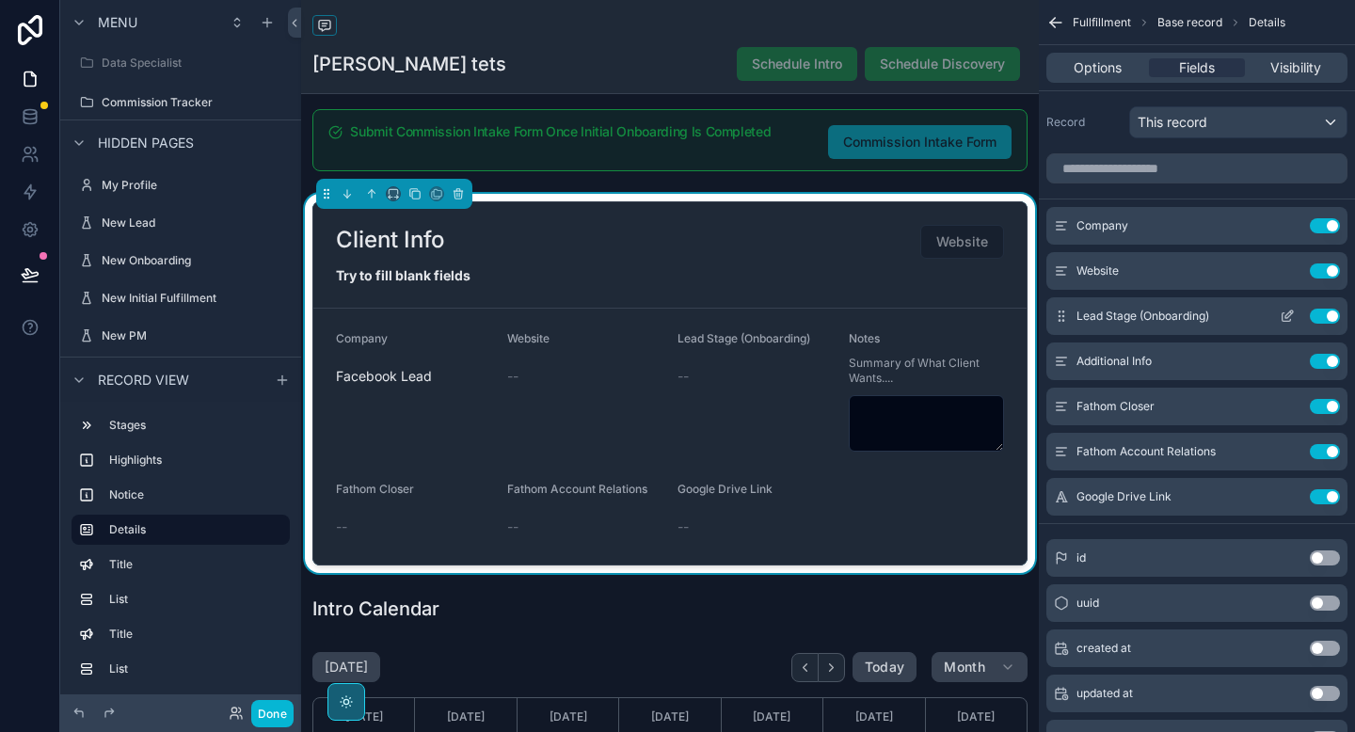
click at [1321, 316] on button "Use setting" at bounding box center [1325, 316] width 30 height 15
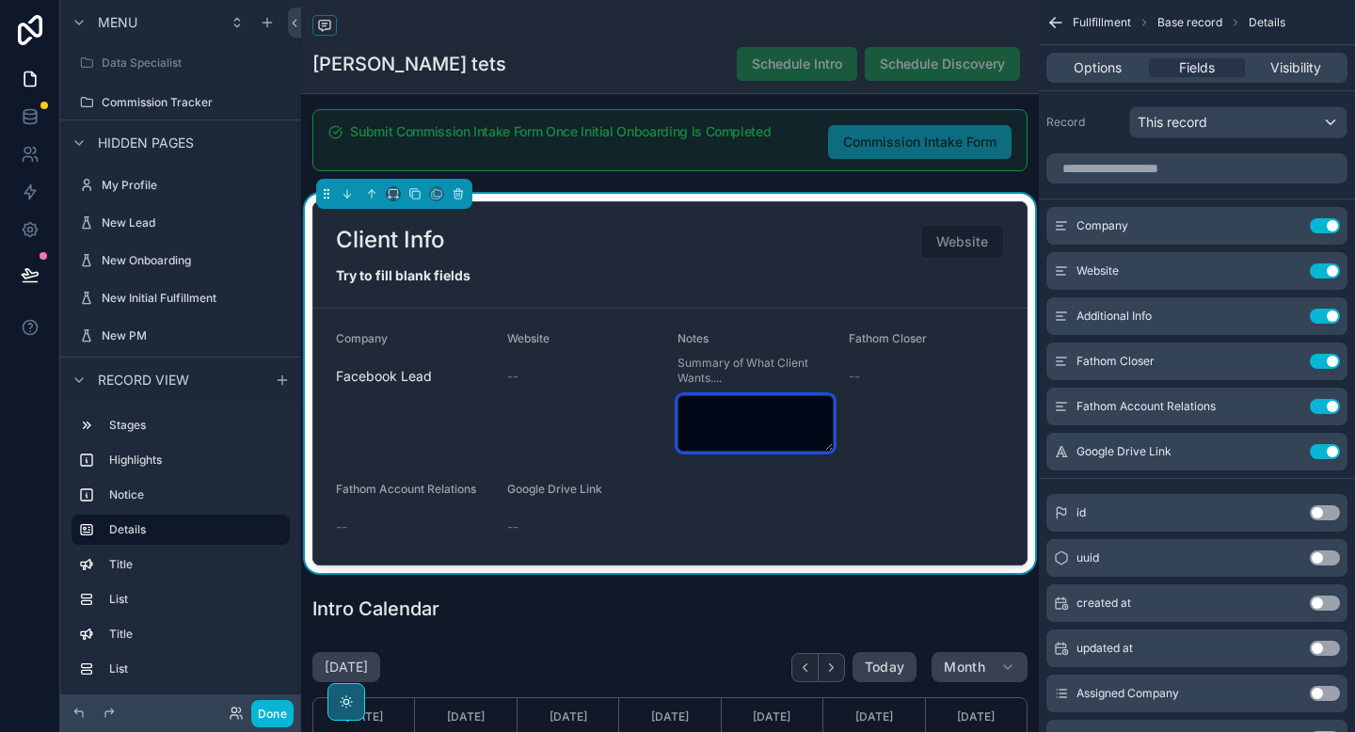
click at [770, 418] on textarea "scrollable content" at bounding box center [756, 423] width 156 height 56
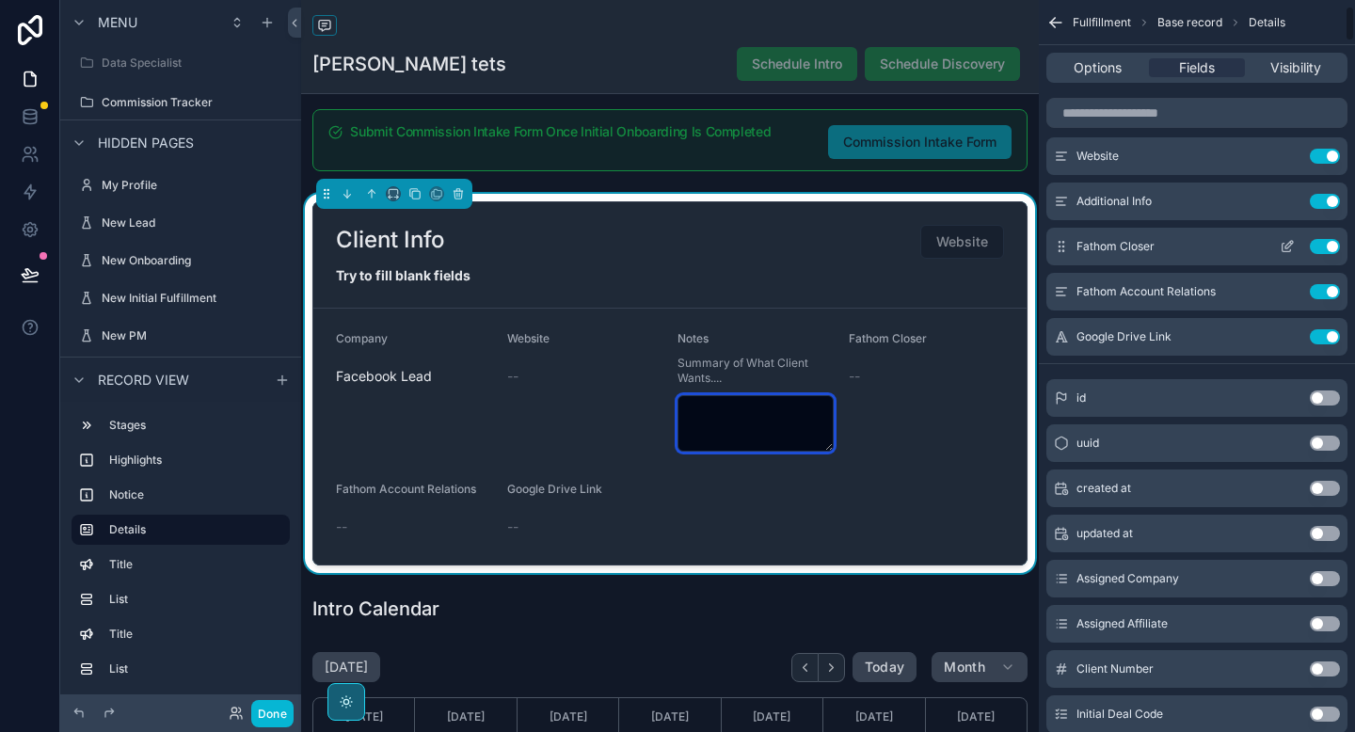
scroll to position [0, 0]
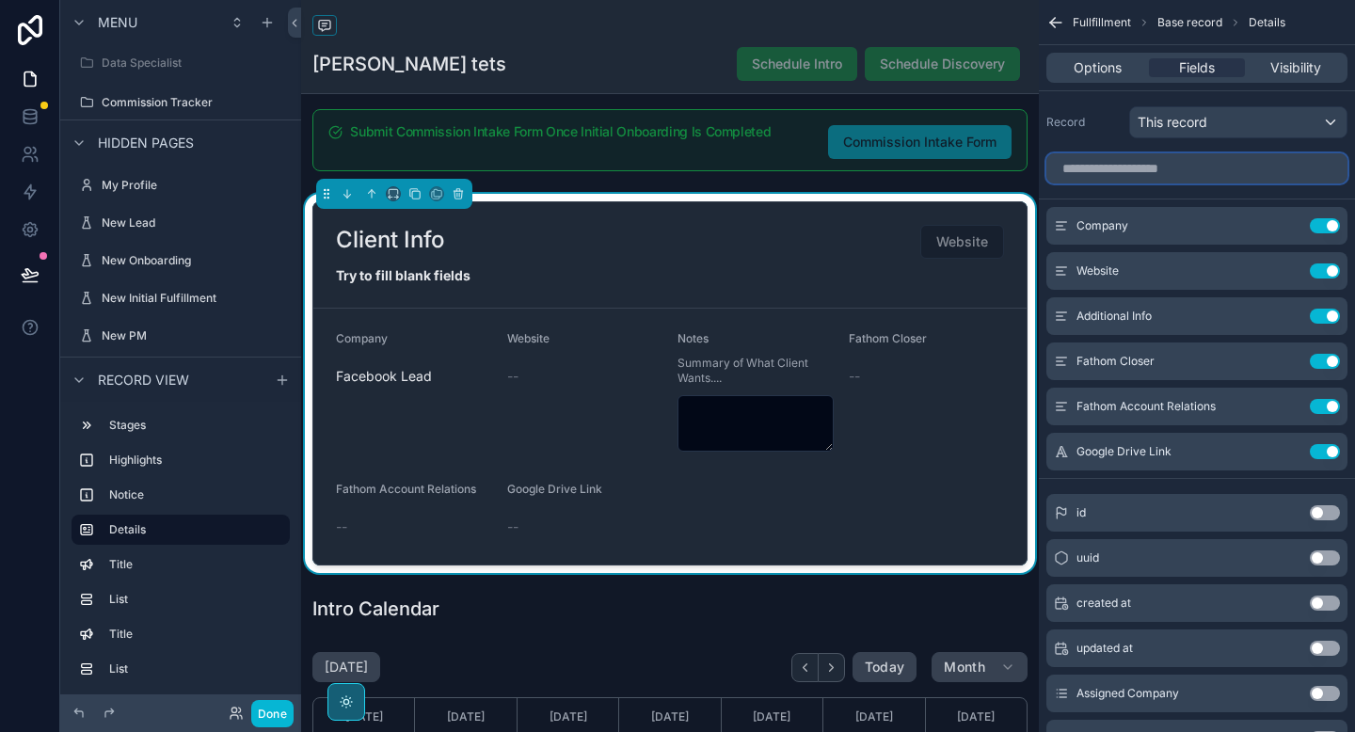
click at [1192, 168] on input "scrollable content" at bounding box center [1197, 168] width 301 height 30
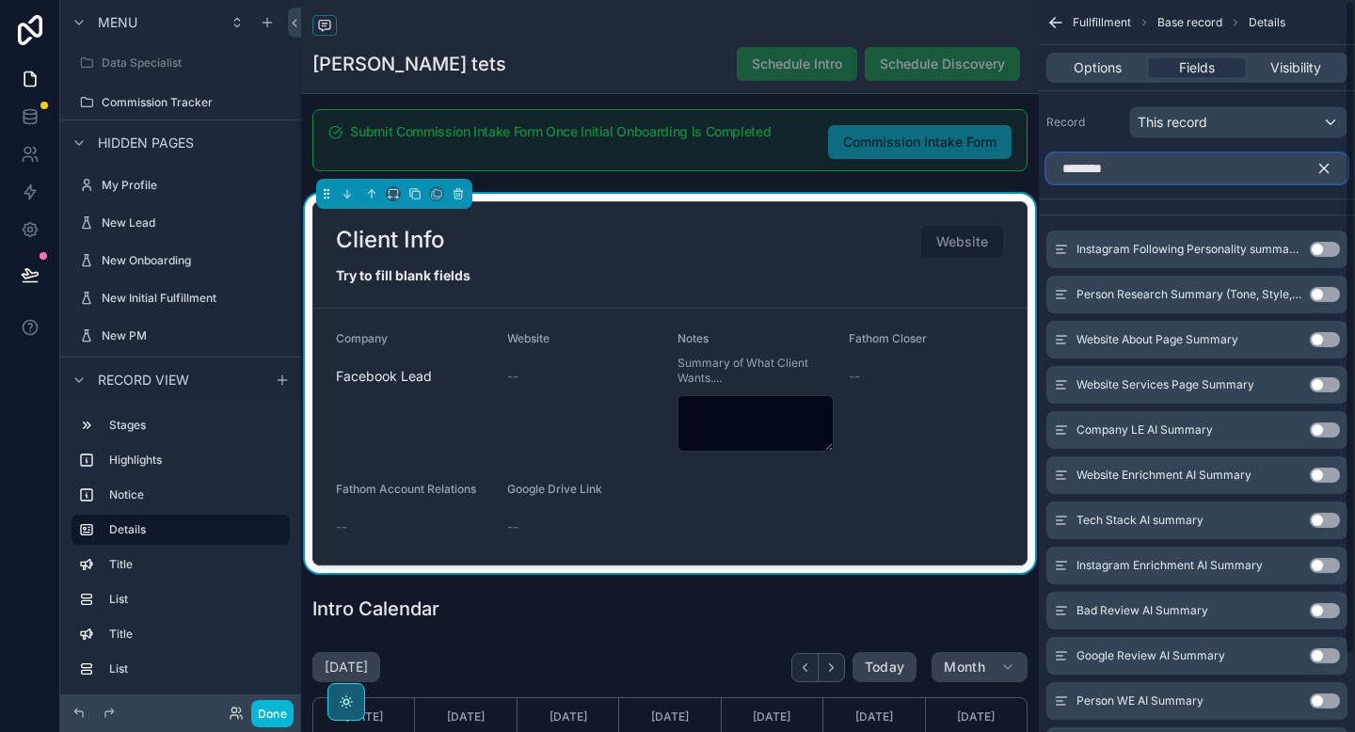
type input "*******"
click at [1326, 168] on icon "scrollable content" at bounding box center [1324, 168] width 17 height 17
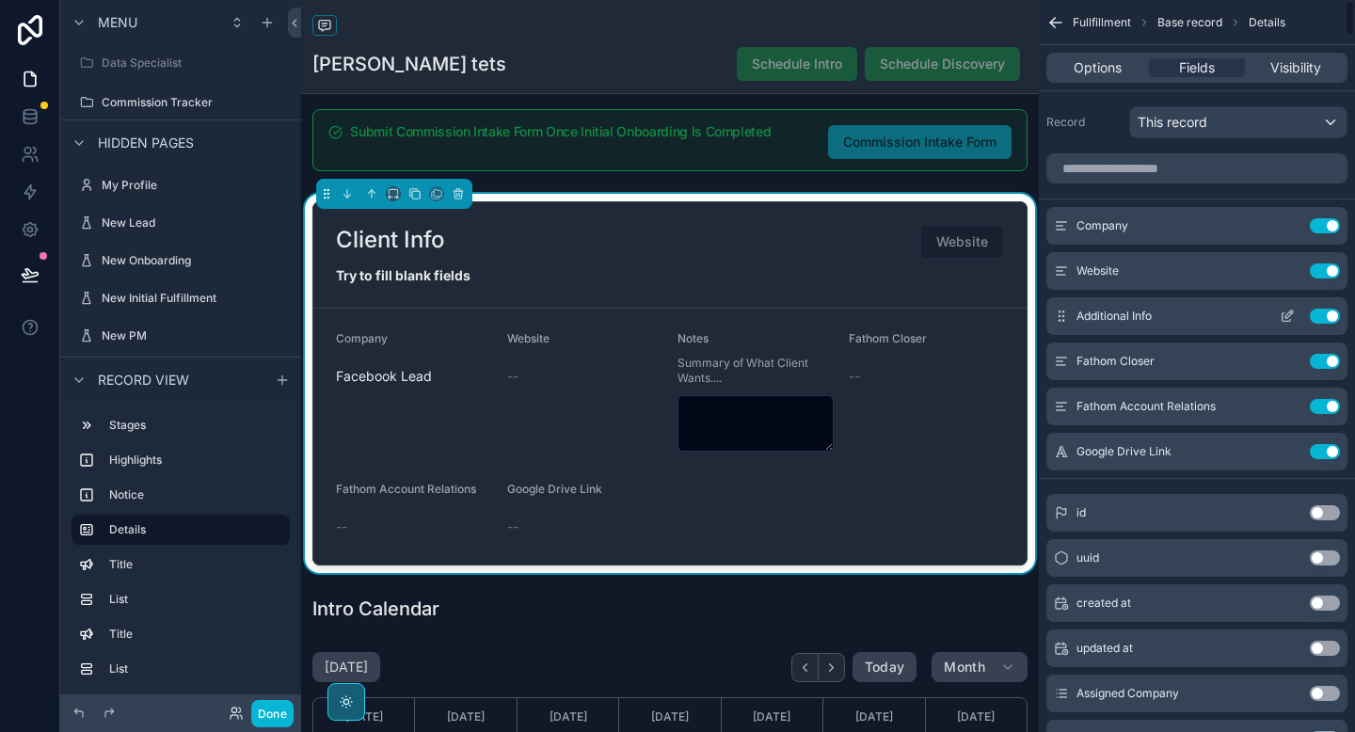
click at [1286, 318] on icon "scrollable content" at bounding box center [1290, 315] width 8 height 8
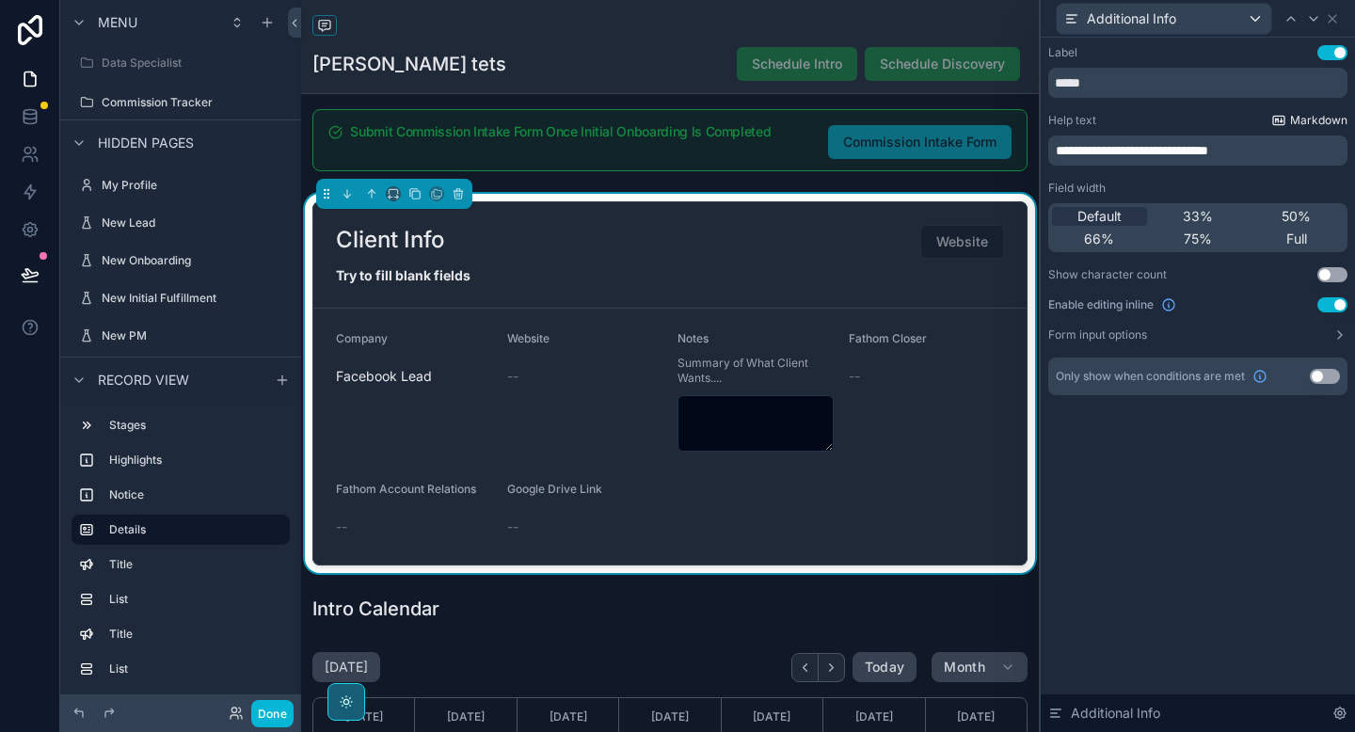
click at [1336, 303] on button "Use setting" at bounding box center [1333, 304] width 30 height 15
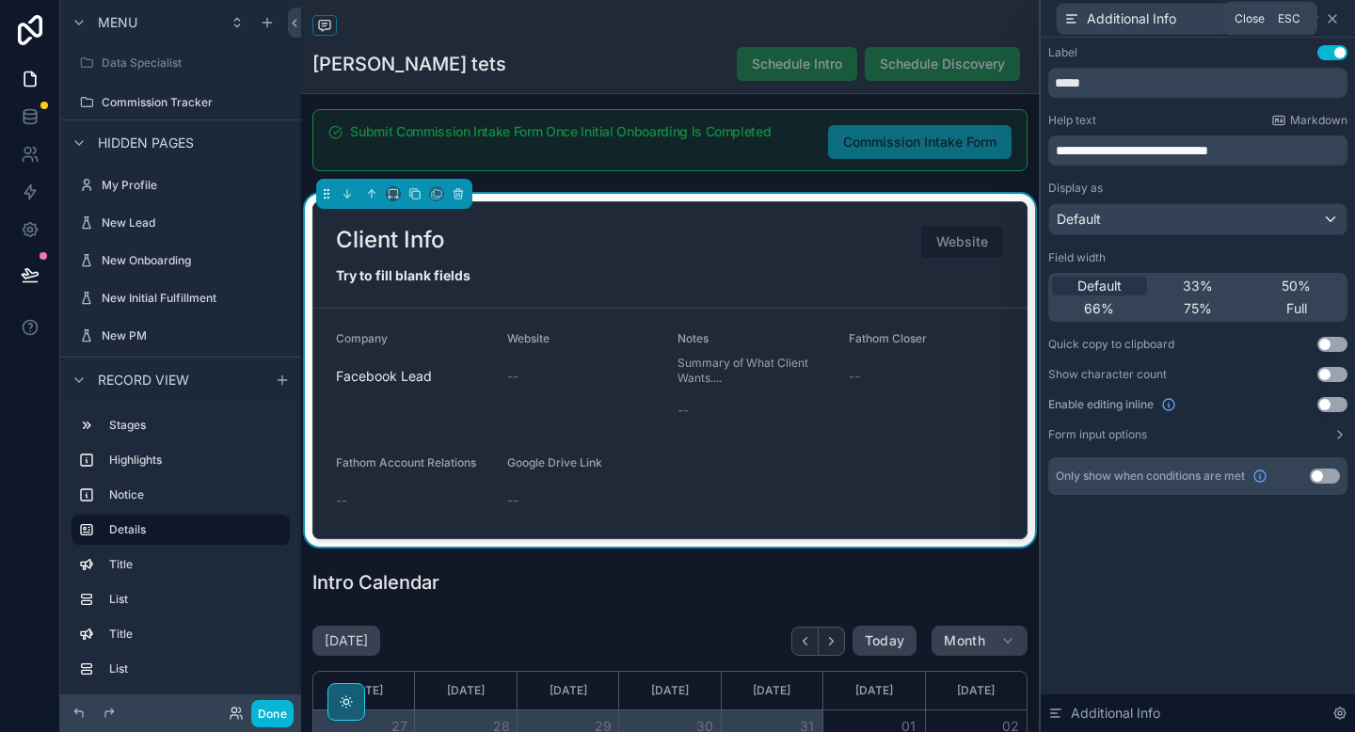
click at [1336, 17] on icon at bounding box center [1332, 18] width 15 height 15
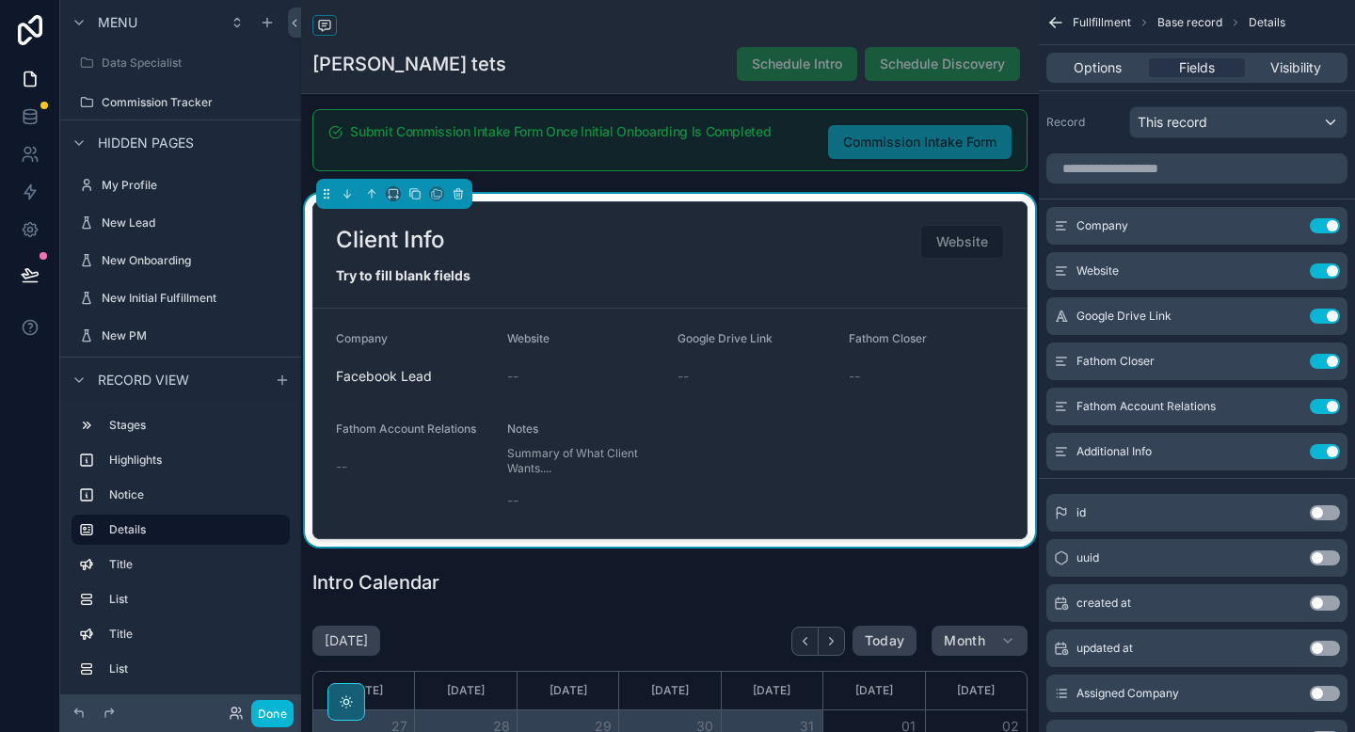
scroll to position [454, 0]
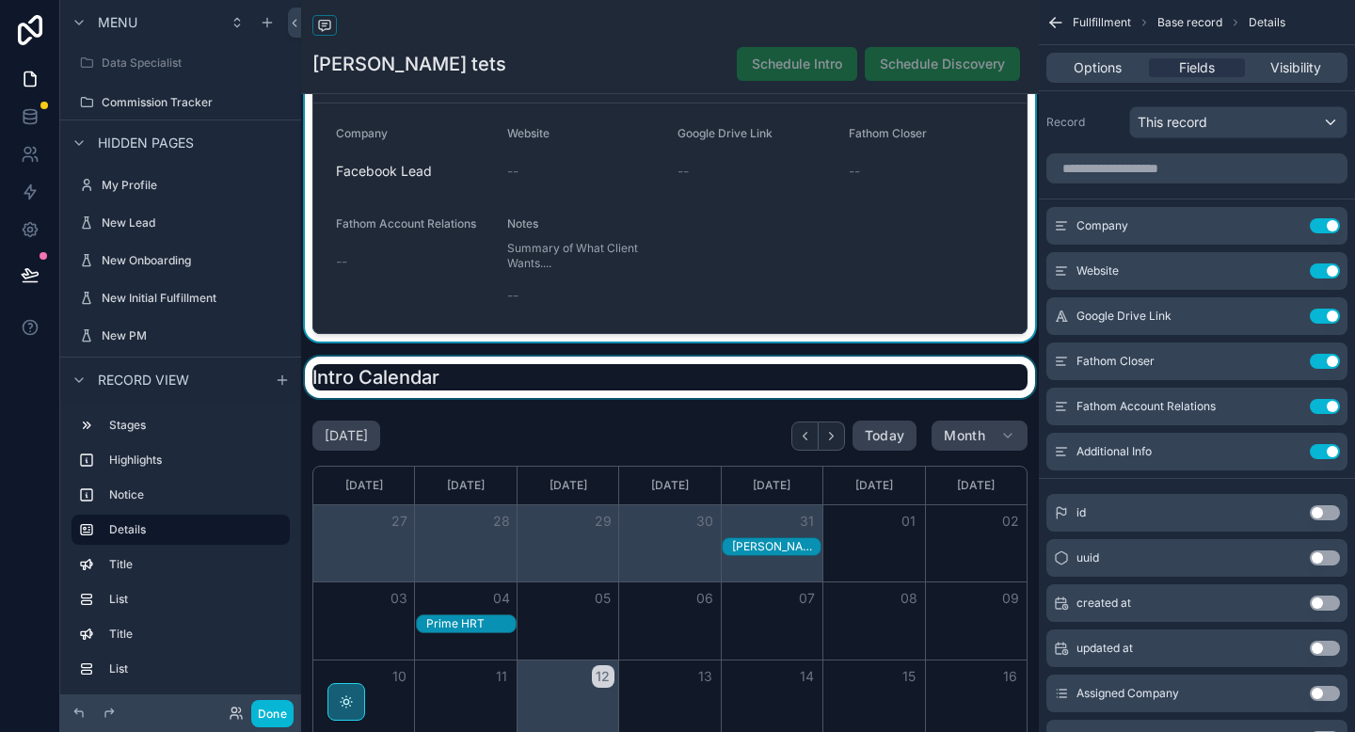
click at [629, 379] on div "scrollable content" at bounding box center [670, 377] width 738 height 41
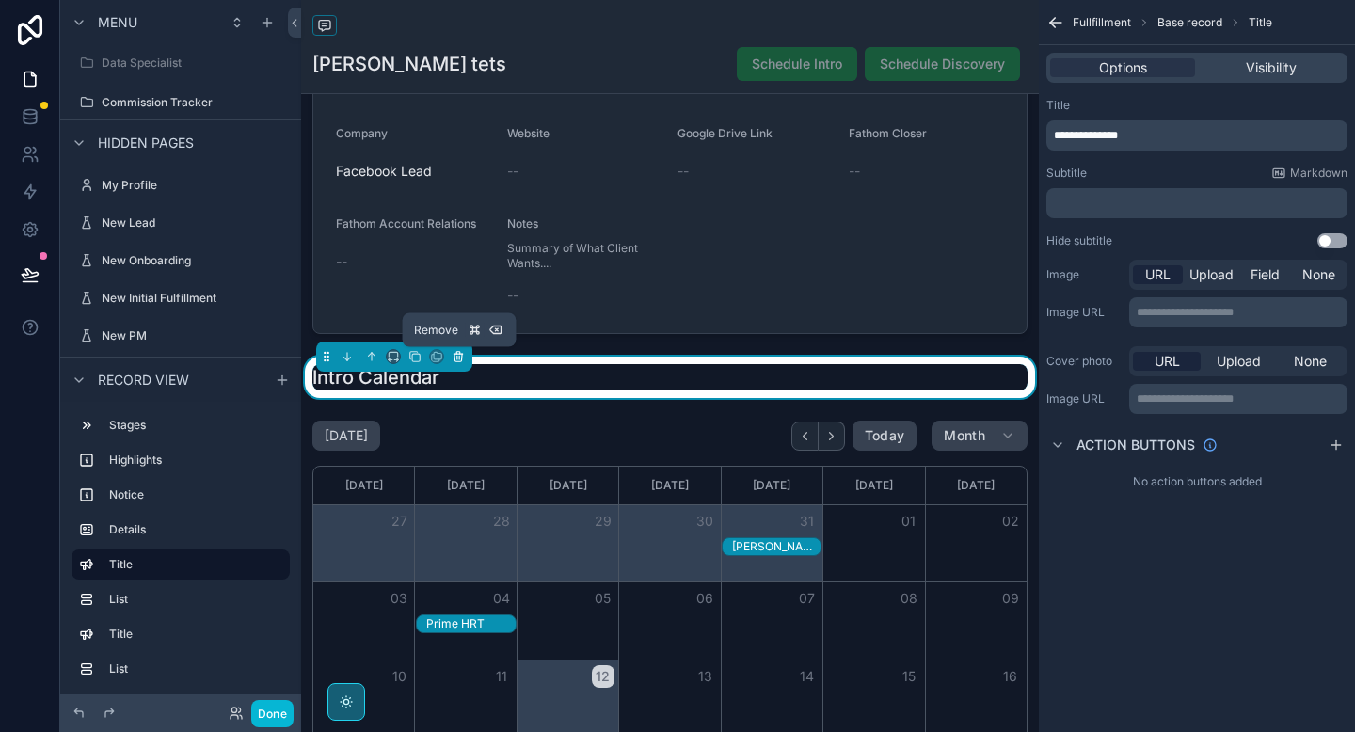
click at [457, 357] on icon "scrollable content" at bounding box center [457, 358] width 0 height 4
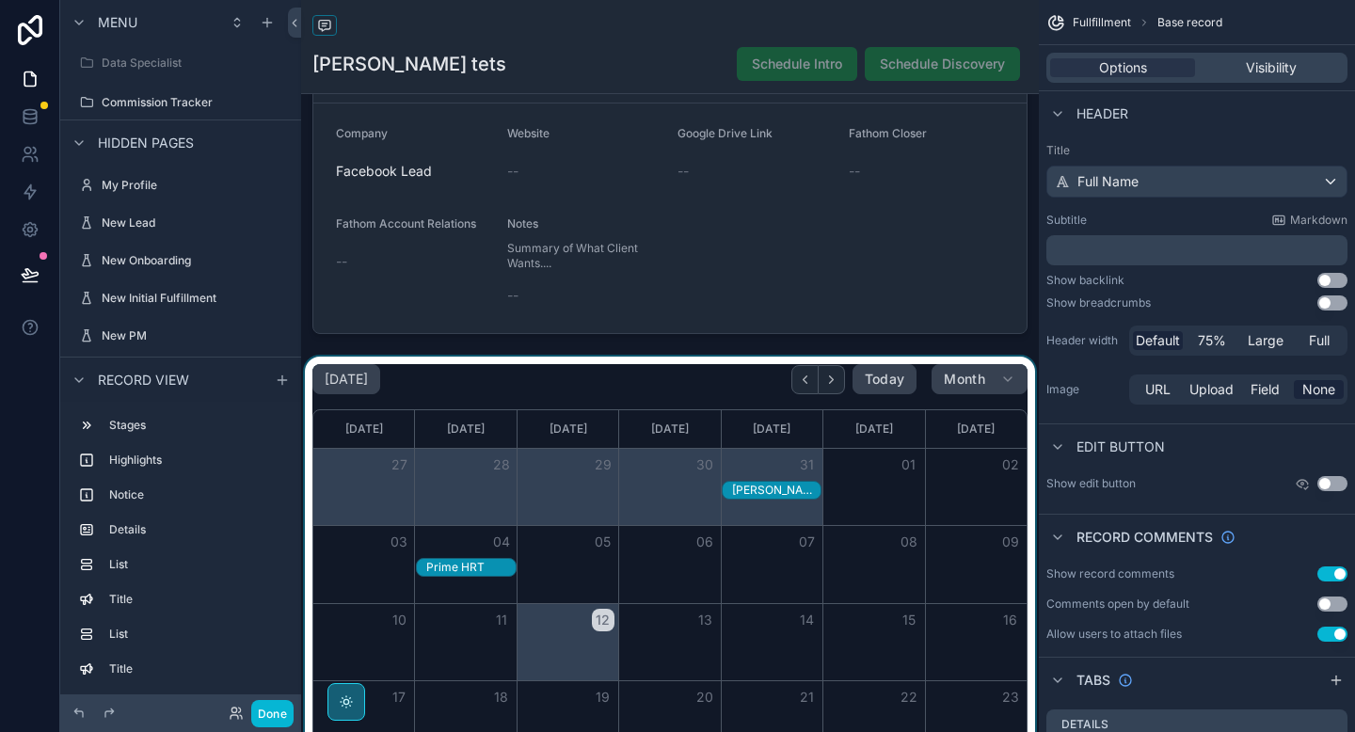
click at [454, 374] on div "scrollable content" at bounding box center [670, 639] width 738 height 565
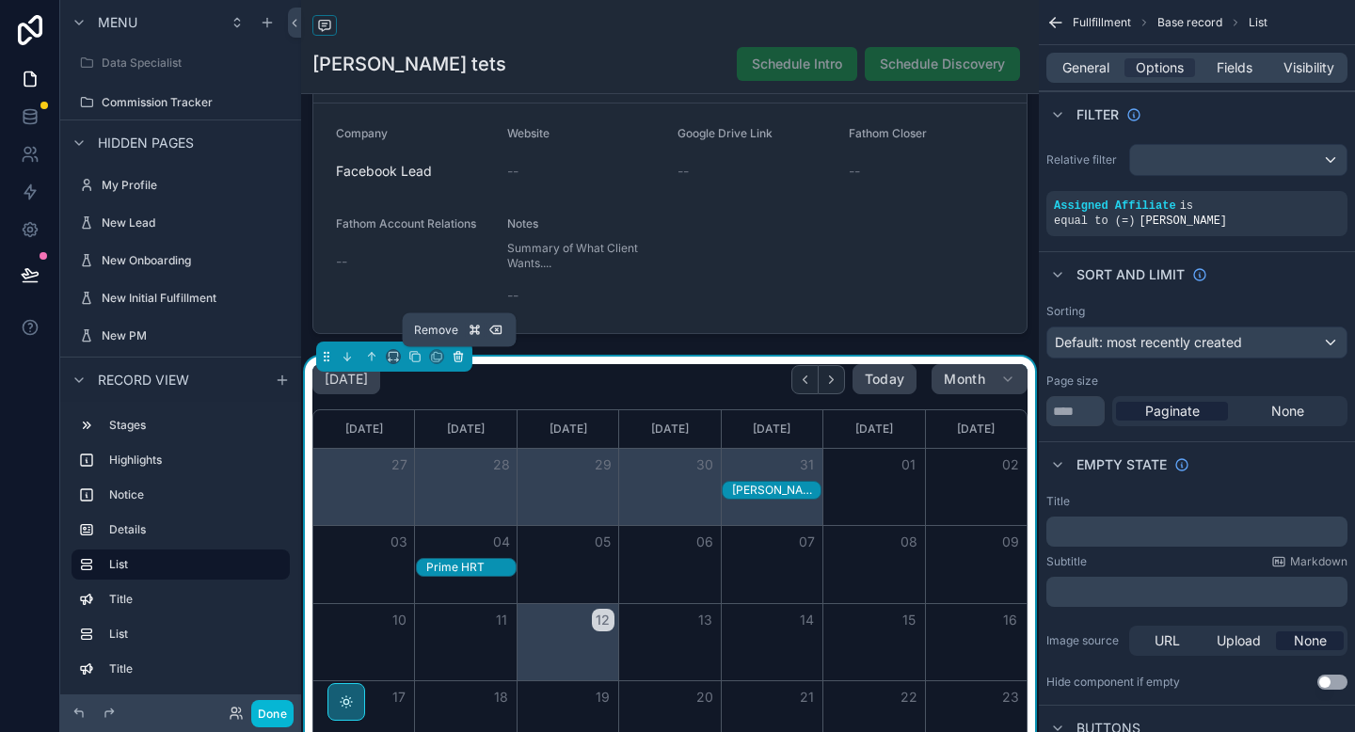
click at [462, 358] on icon "scrollable content" at bounding box center [459, 358] width 8 height 8
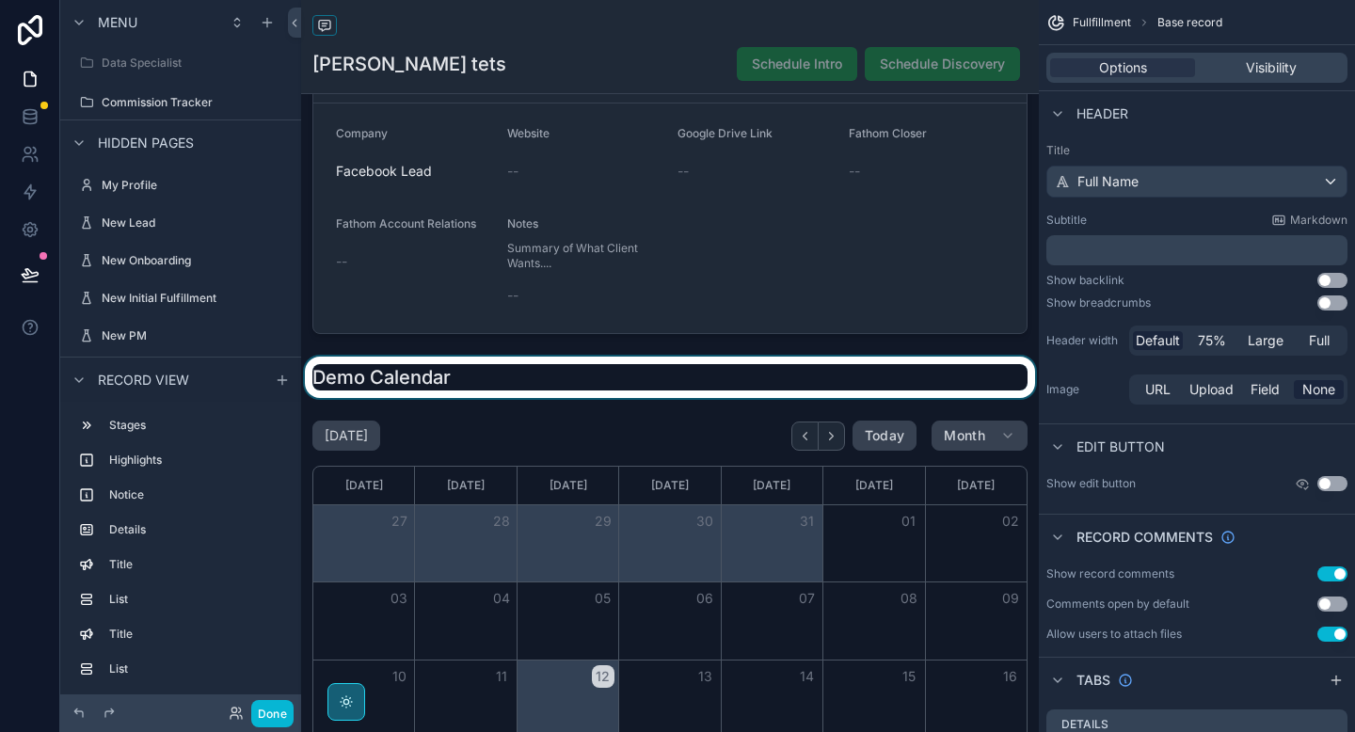
click at [462, 385] on div "scrollable content" at bounding box center [670, 377] width 738 height 41
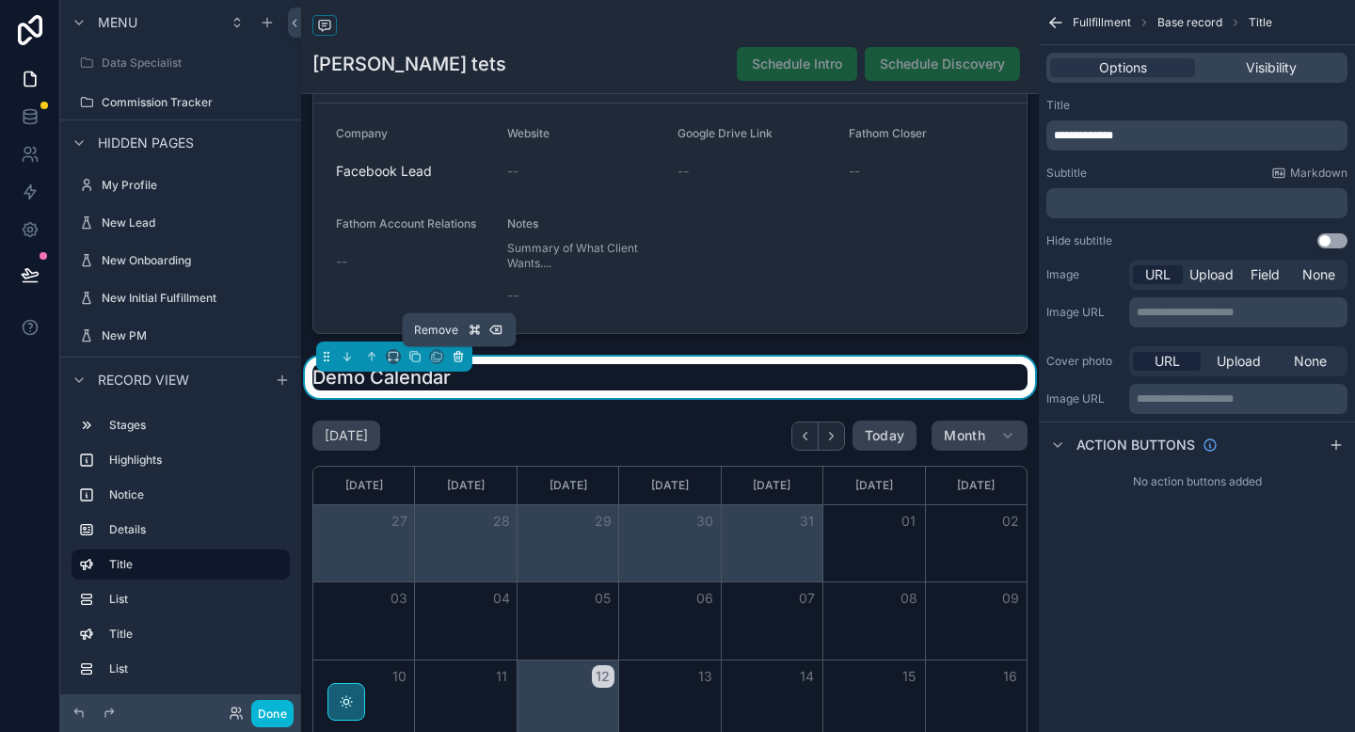
click at [458, 353] on icon "scrollable content" at bounding box center [458, 356] width 13 height 13
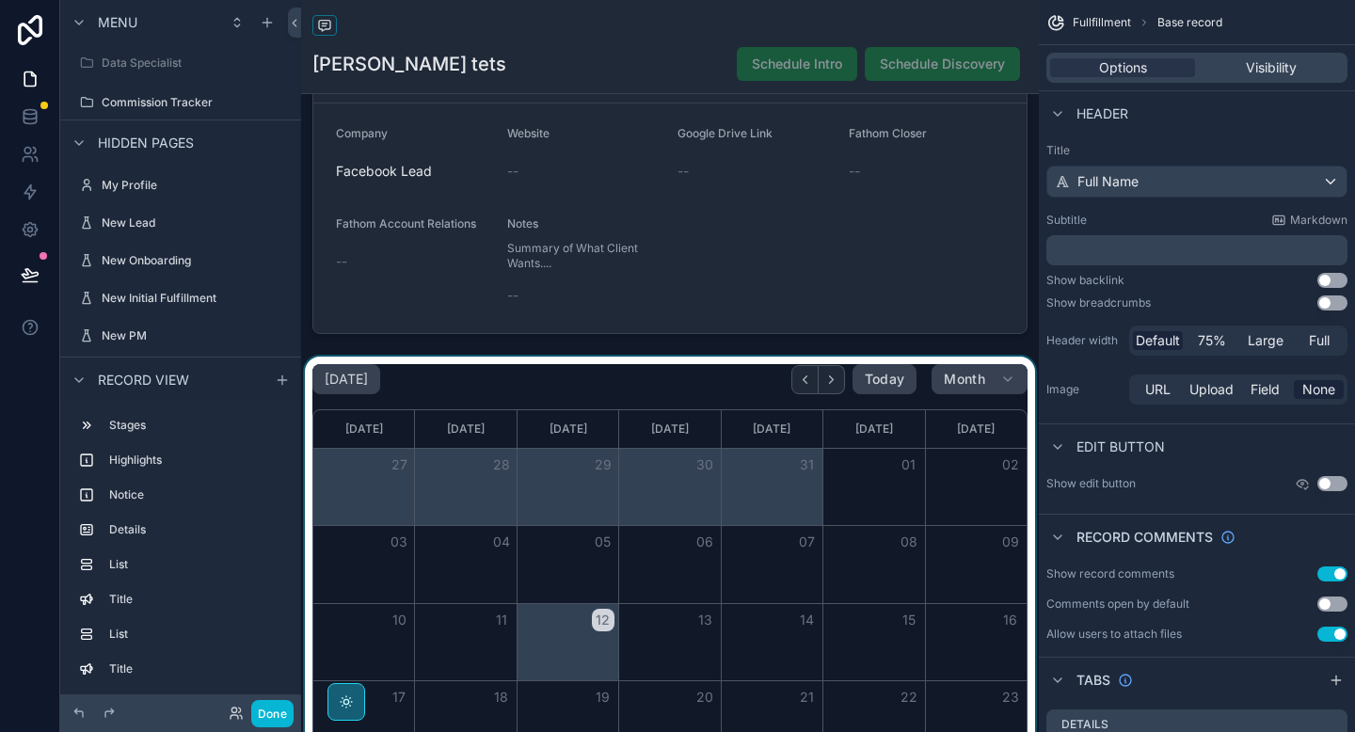
click at [460, 391] on div "scrollable content" at bounding box center [670, 639] width 738 height 565
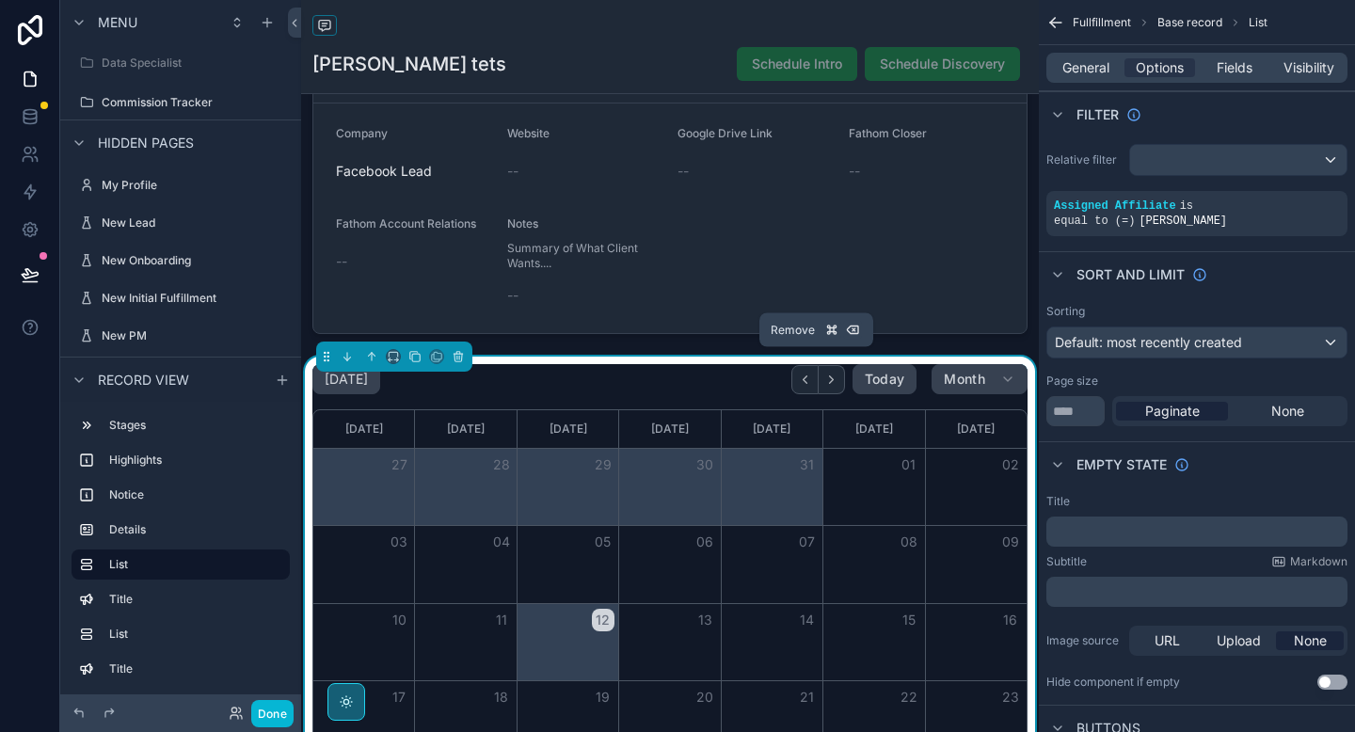
click at [463, 357] on icon "scrollable content" at bounding box center [458, 356] width 13 height 13
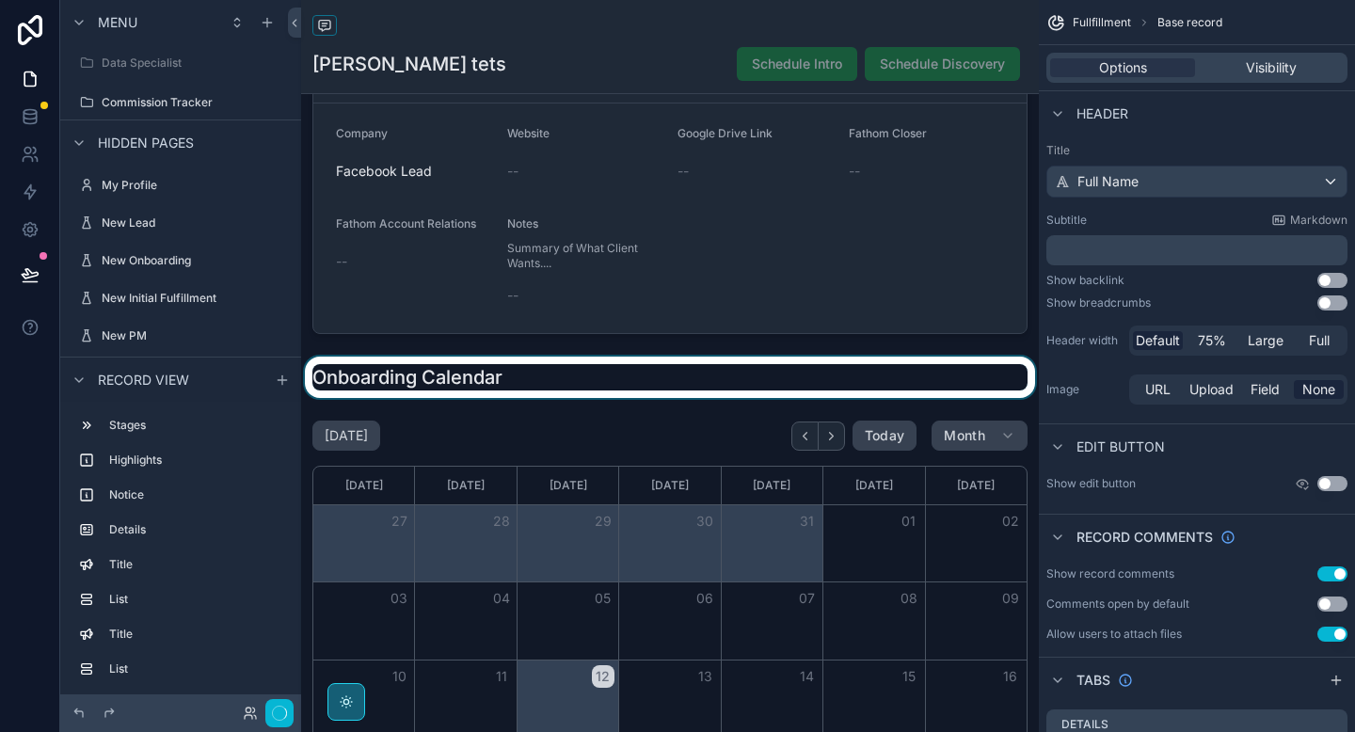
scroll to position [447, 0]
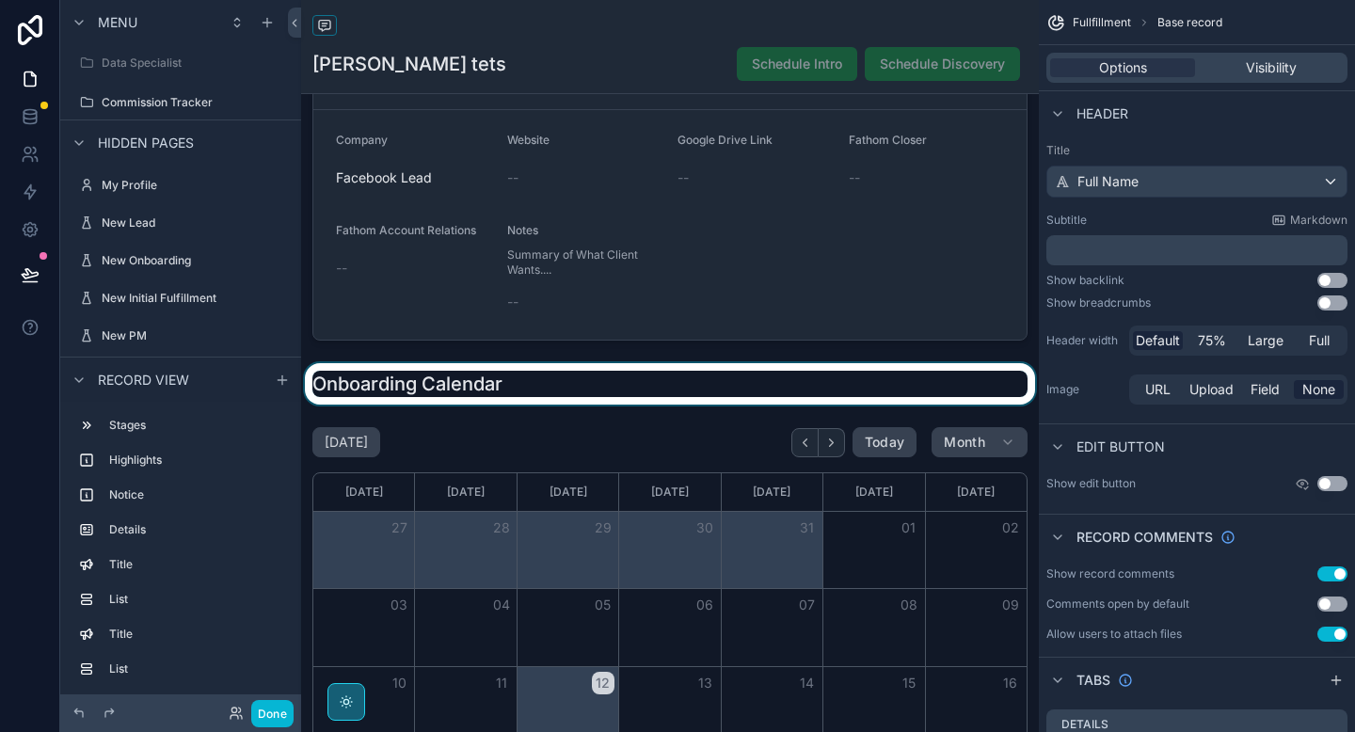
click at [487, 394] on div "scrollable content" at bounding box center [670, 383] width 738 height 41
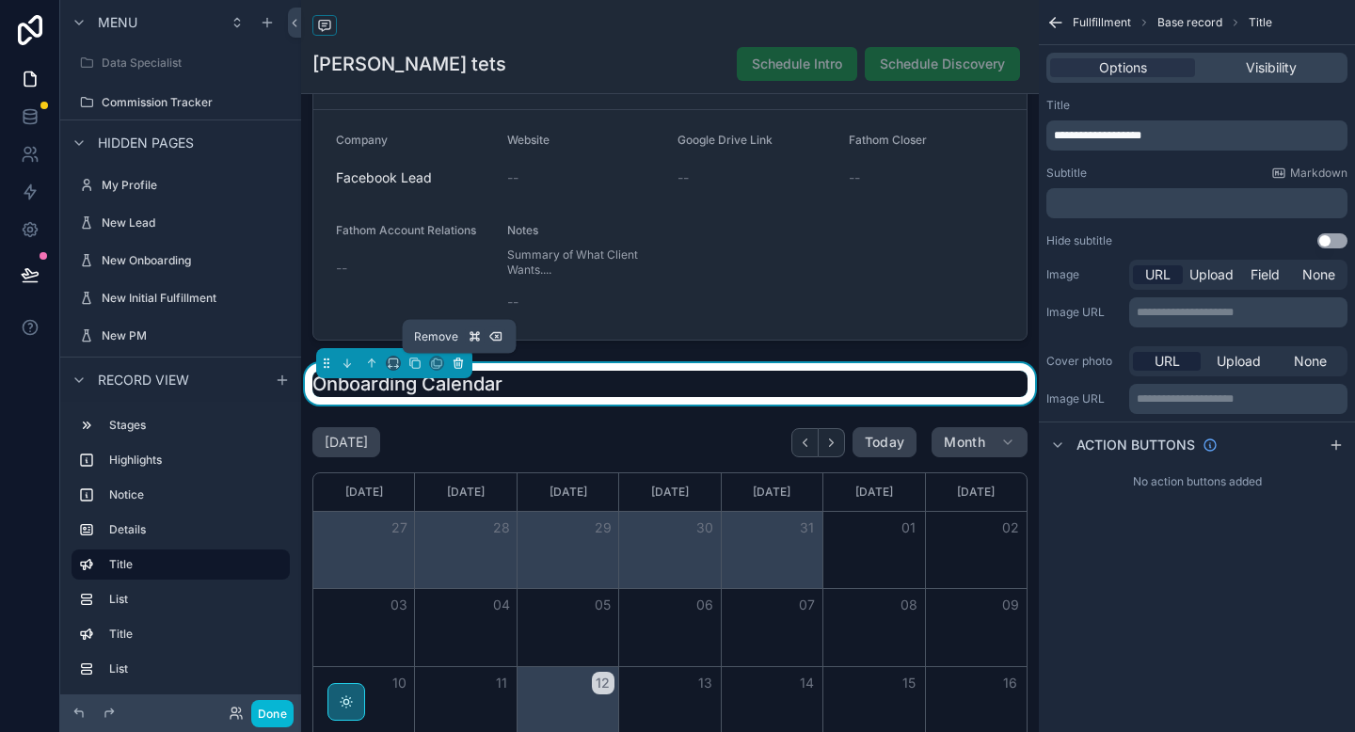
click at [460, 361] on icon "scrollable content" at bounding box center [458, 363] width 13 height 13
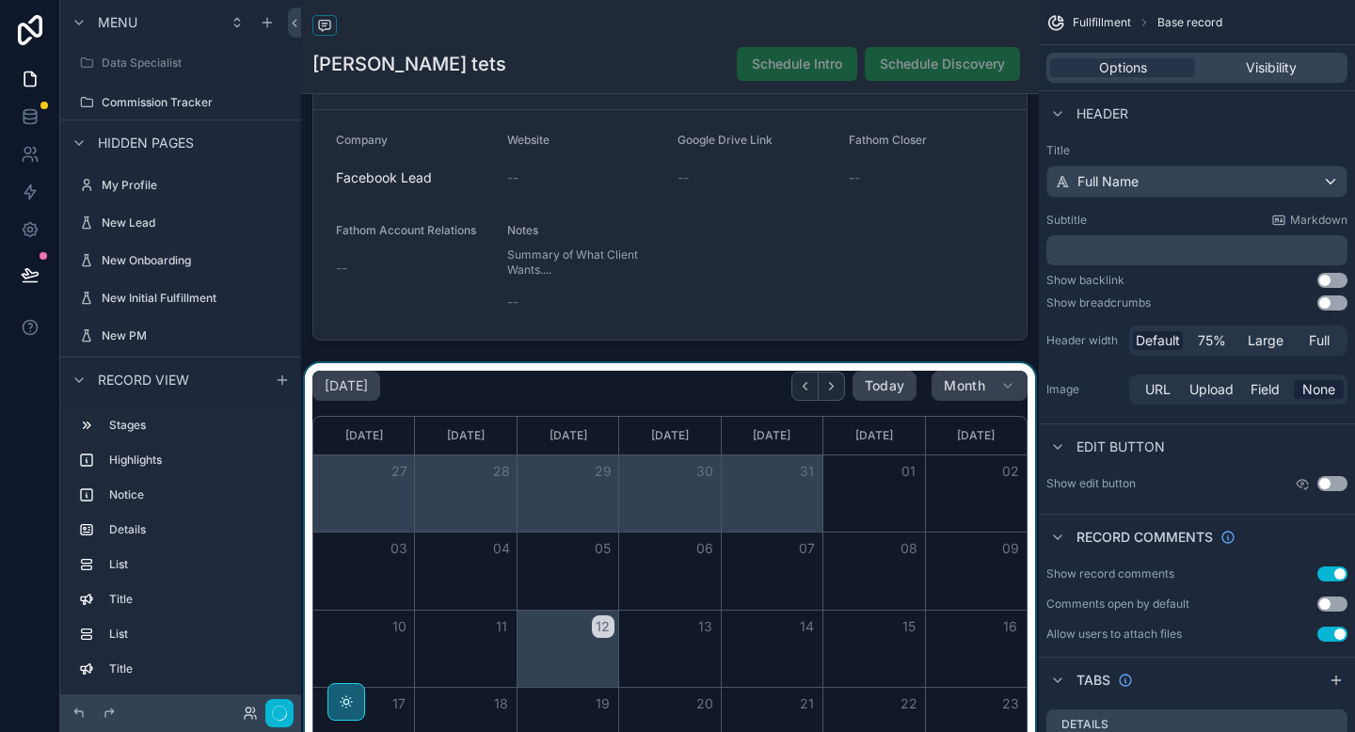
click at [467, 442] on div "scrollable content" at bounding box center [670, 645] width 738 height 565
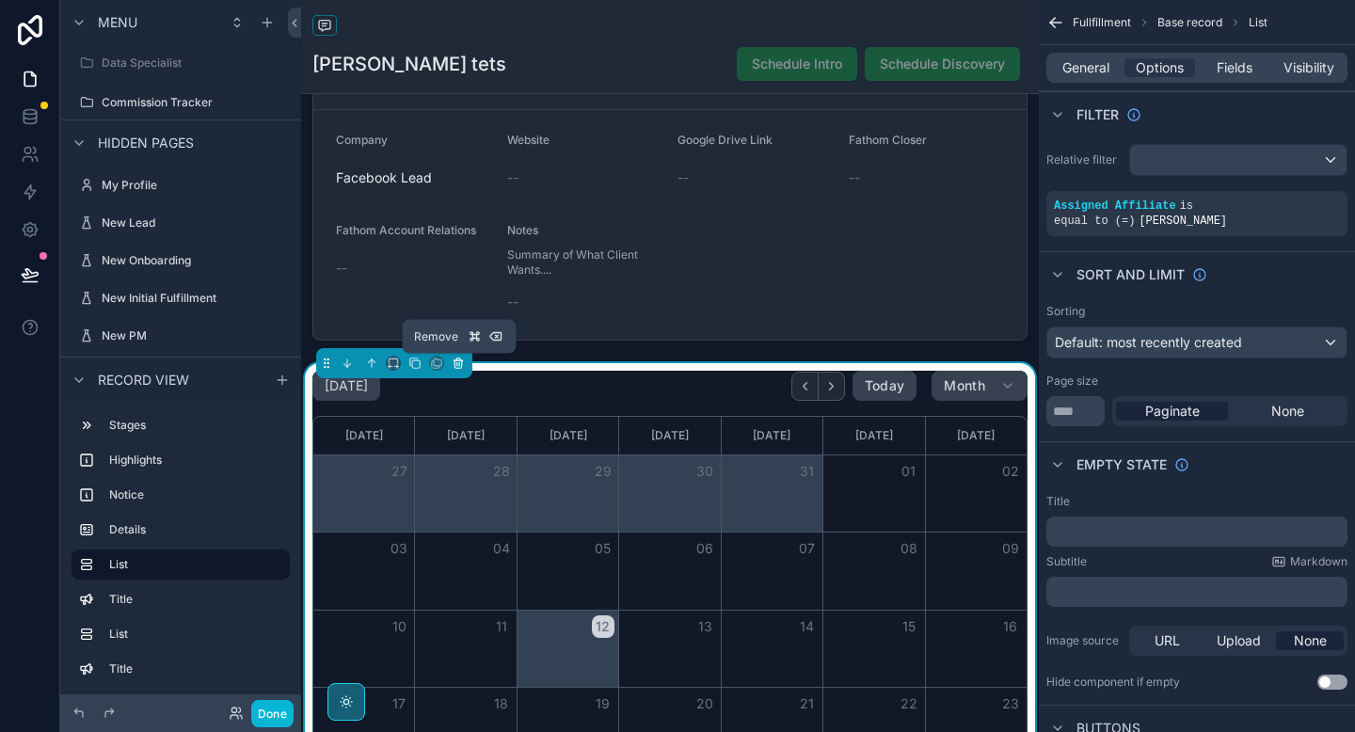
click at [462, 362] on icon "scrollable content" at bounding box center [458, 363] width 13 height 13
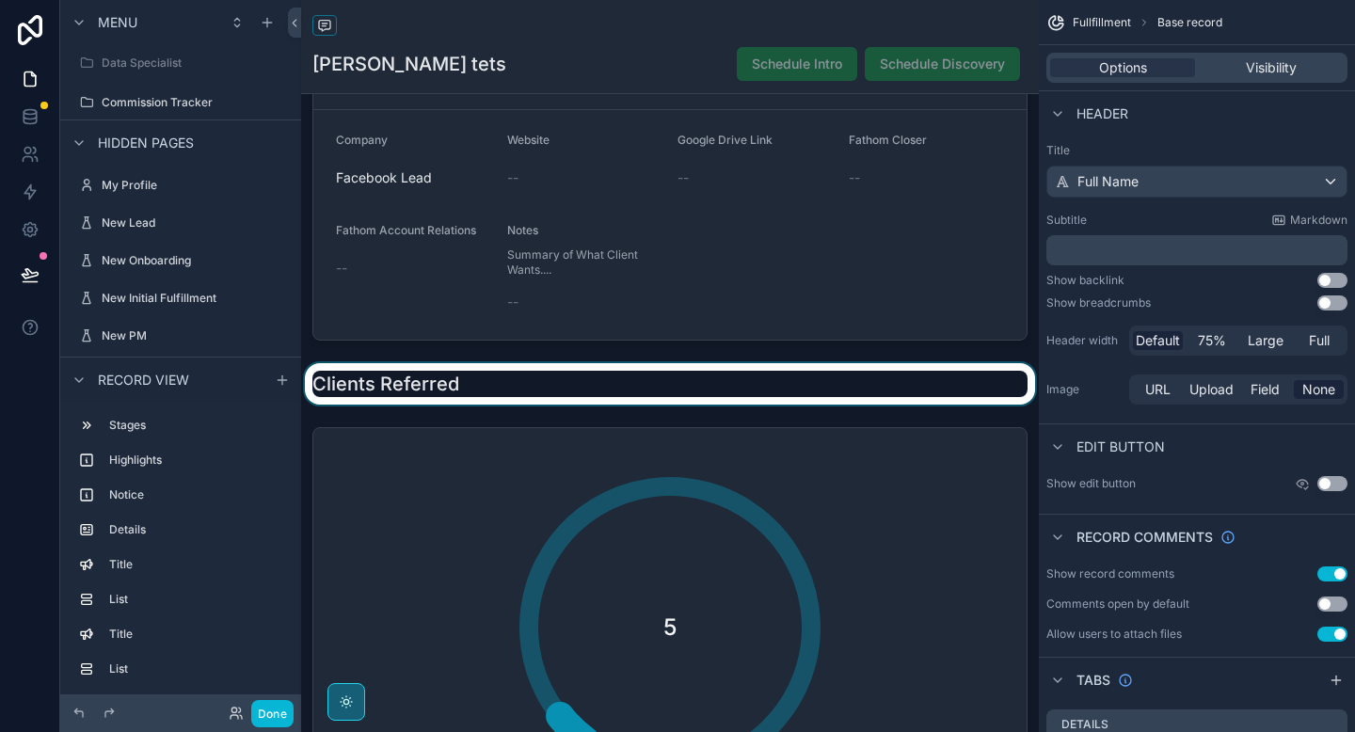
click at [464, 396] on div "scrollable content" at bounding box center [670, 383] width 738 height 41
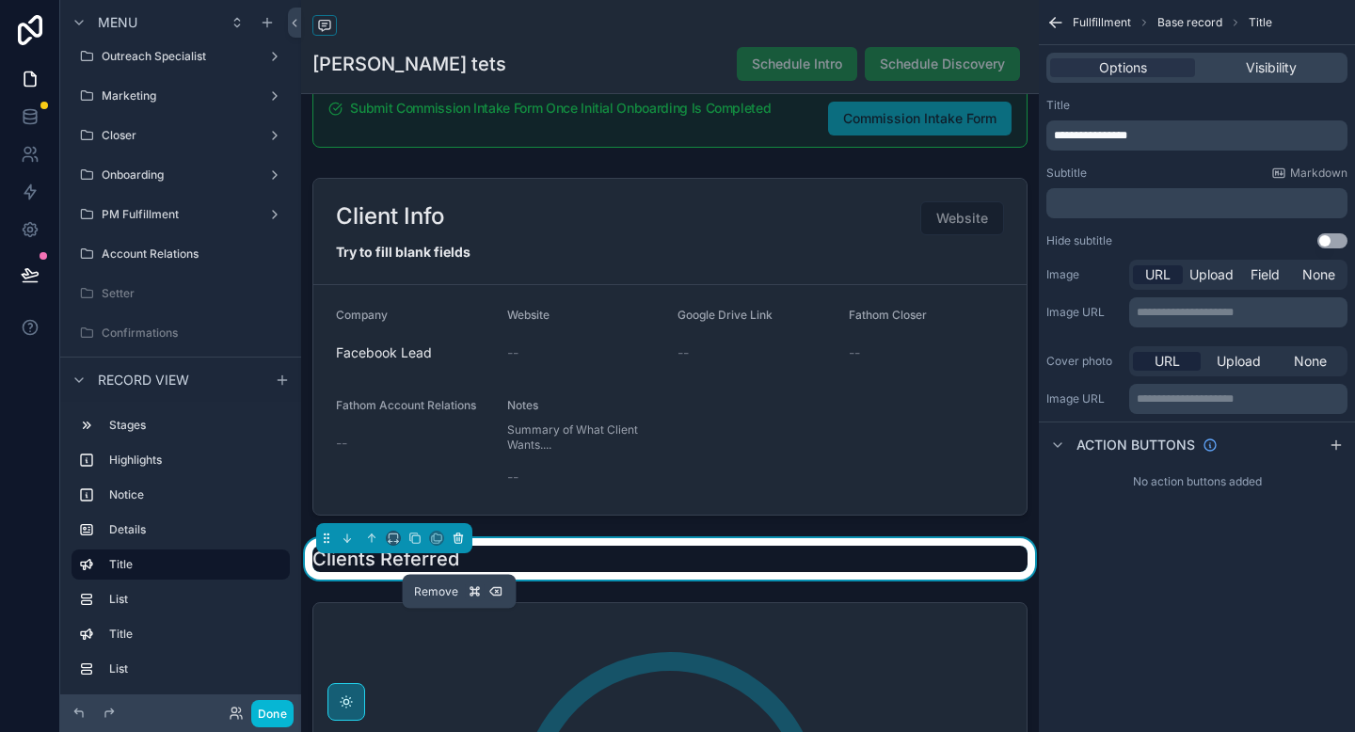
scroll to position [0, 0]
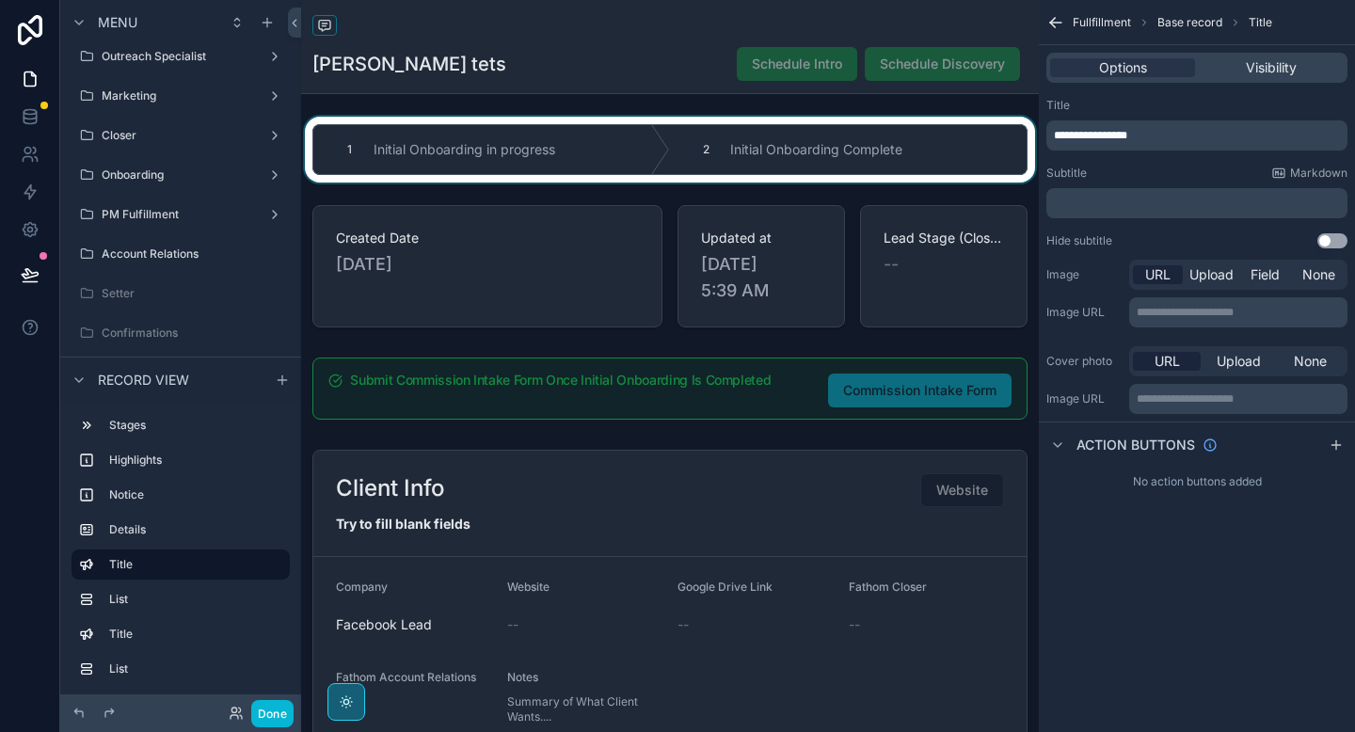
click at [511, 154] on div "scrollable content" at bounding box center [670, 150] width 738 height 66
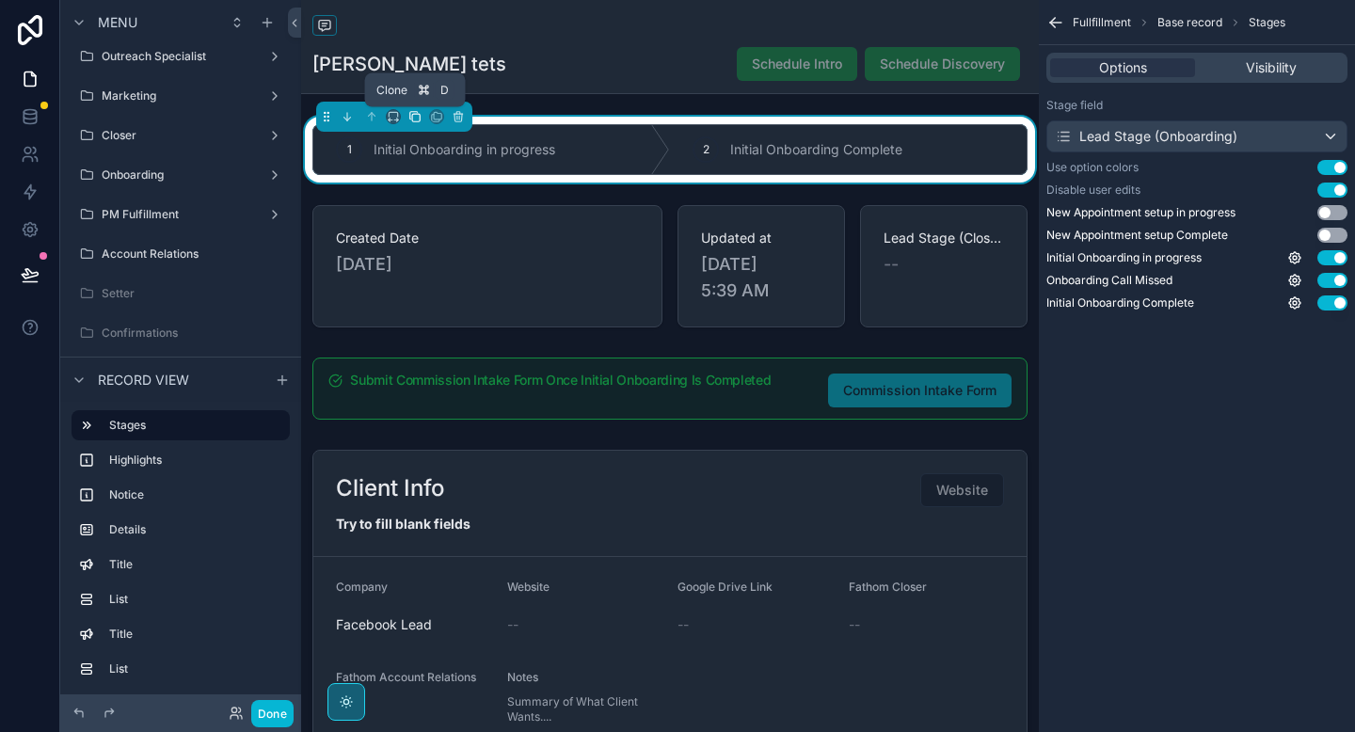
click at [416, 116] on icon "scrollable content" at bounding box center [414, 116] width 13 height 13
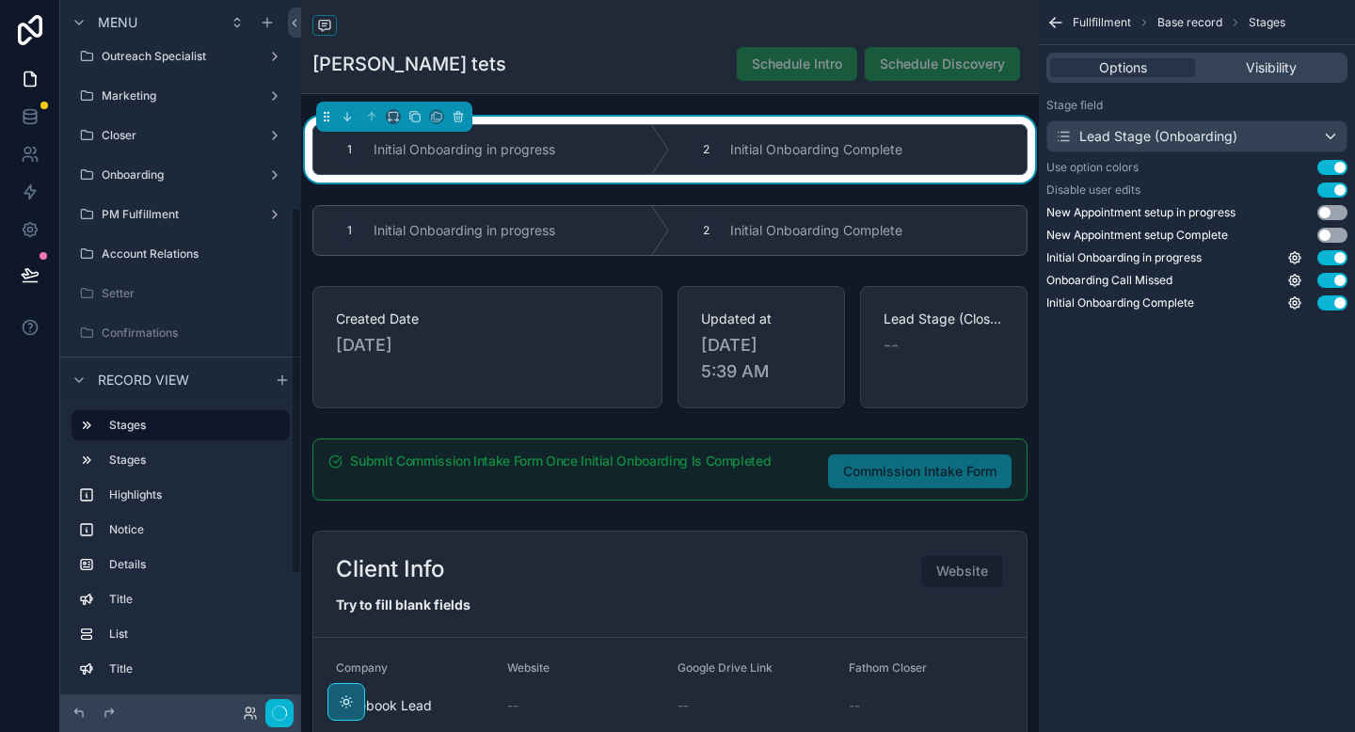
scroll to position [400, 0]
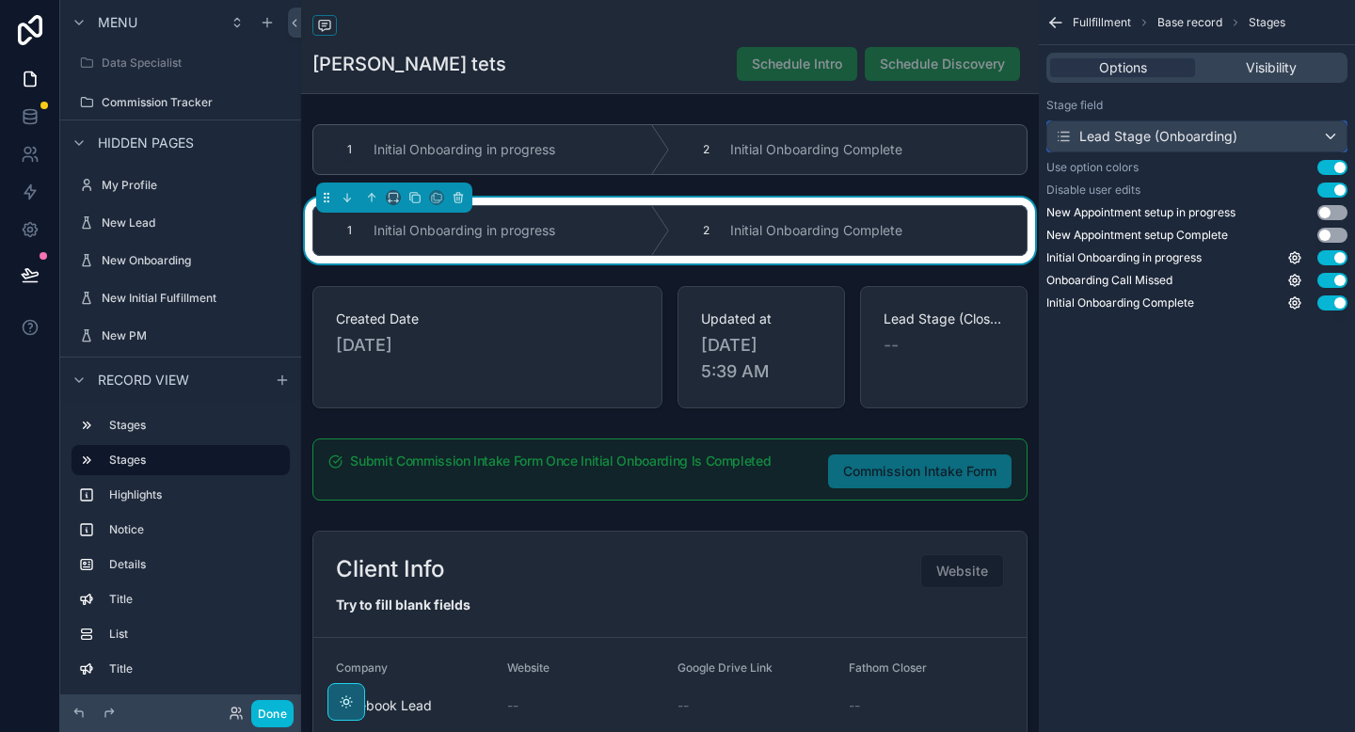
click at [1202, 151] on div "Lead Stage (Onboarding)" at bounding box center [1197, 136] width 299 height 30
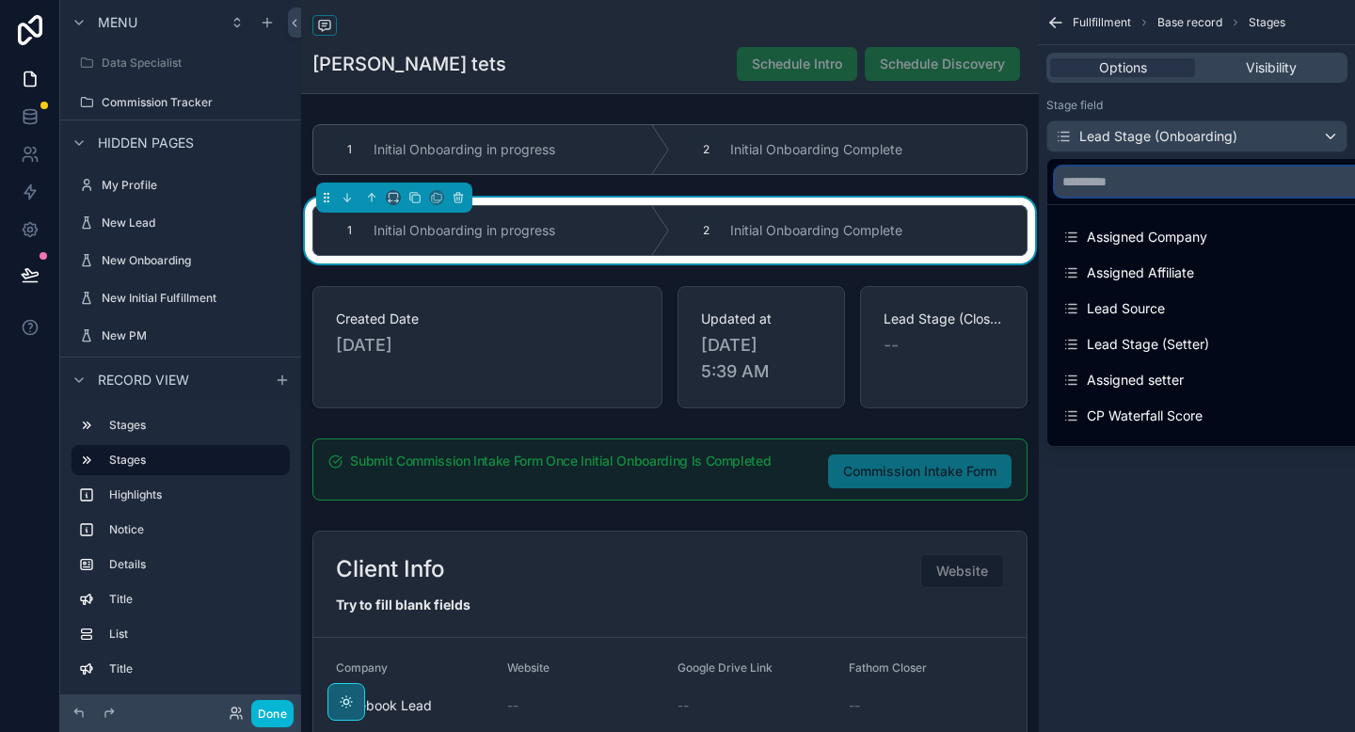
click at [1177, 187] on input "text" at bounding box center [1219, 182] width 328 height 30
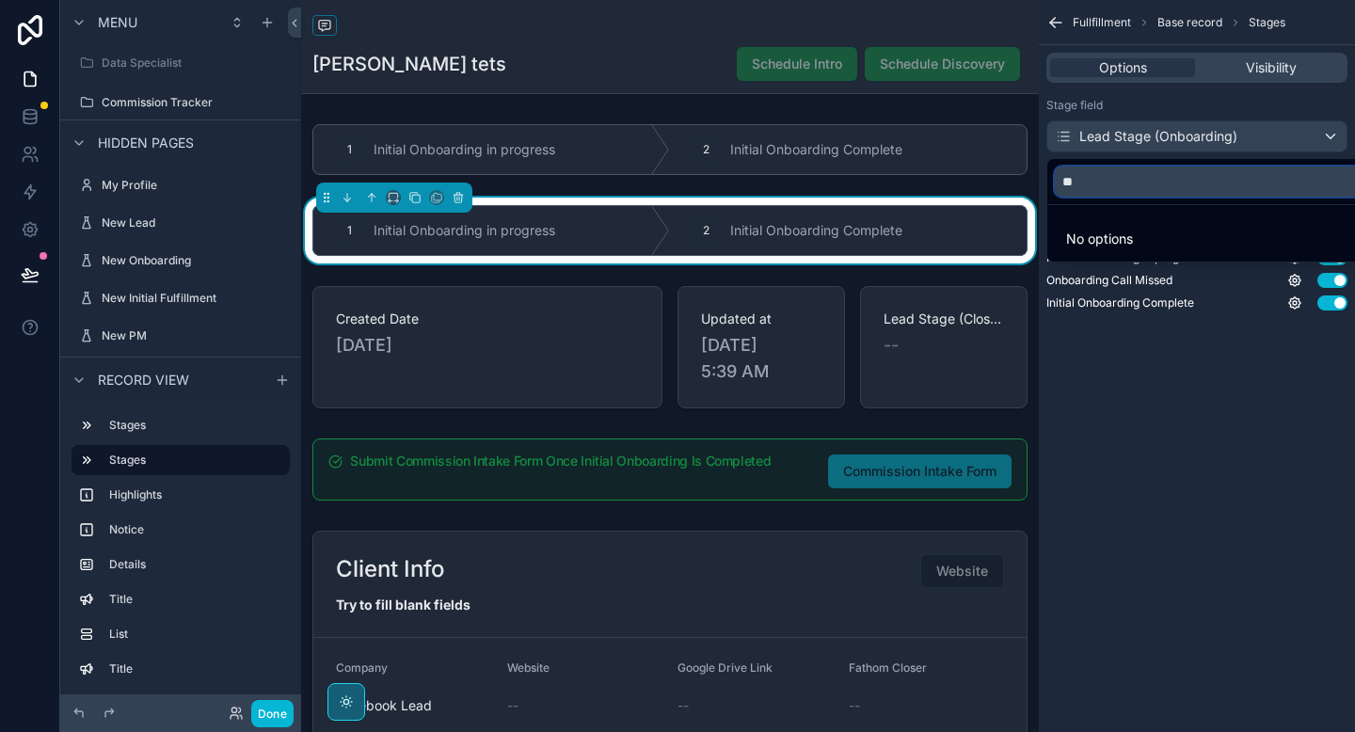
type input "*"
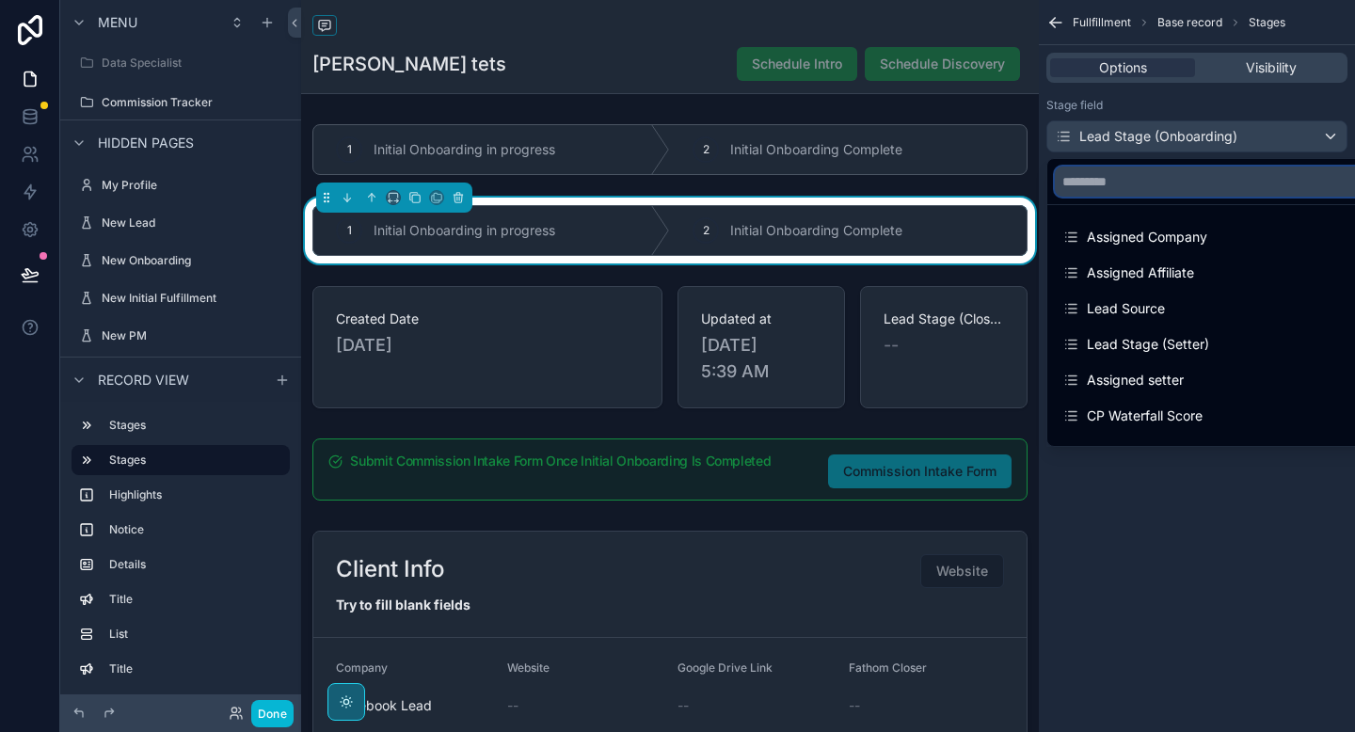
type input "*"
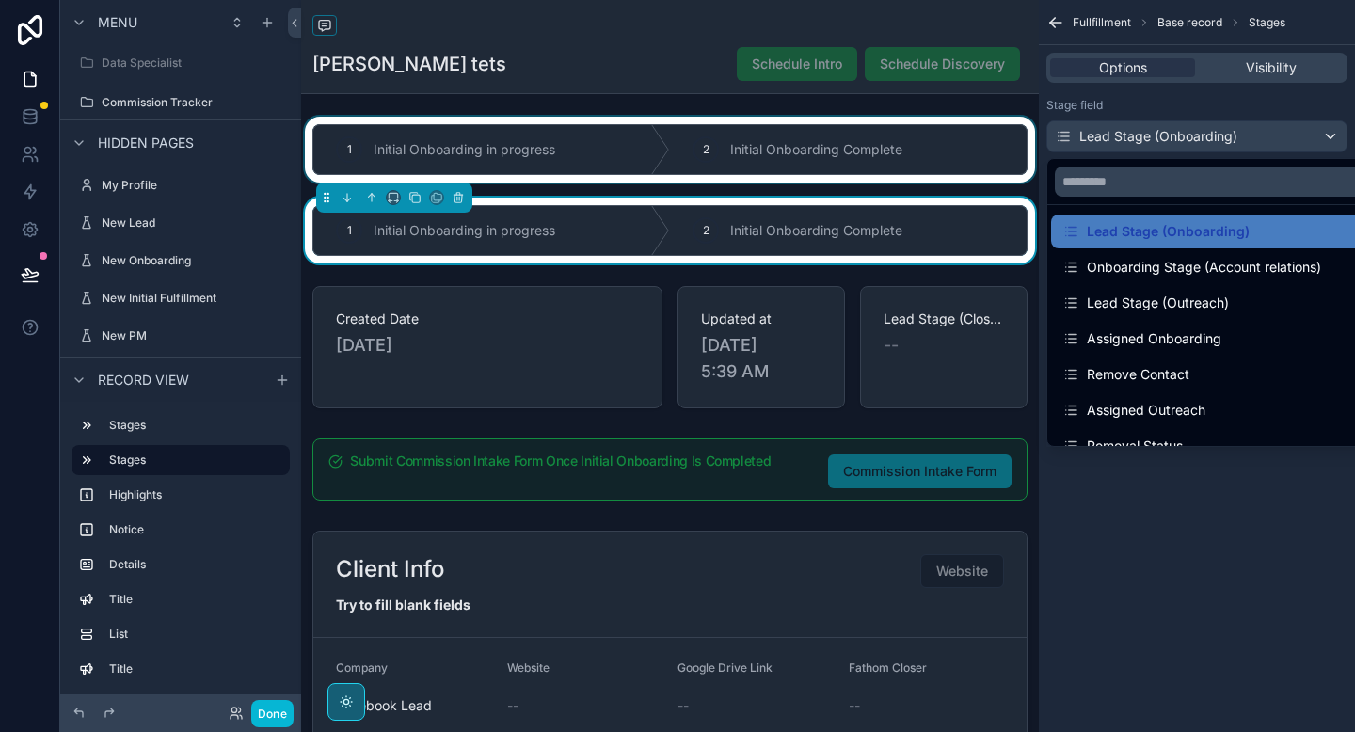
click at [455, 152] on div "scrollable content" at bounding box center [670, 150] width 738 height 66
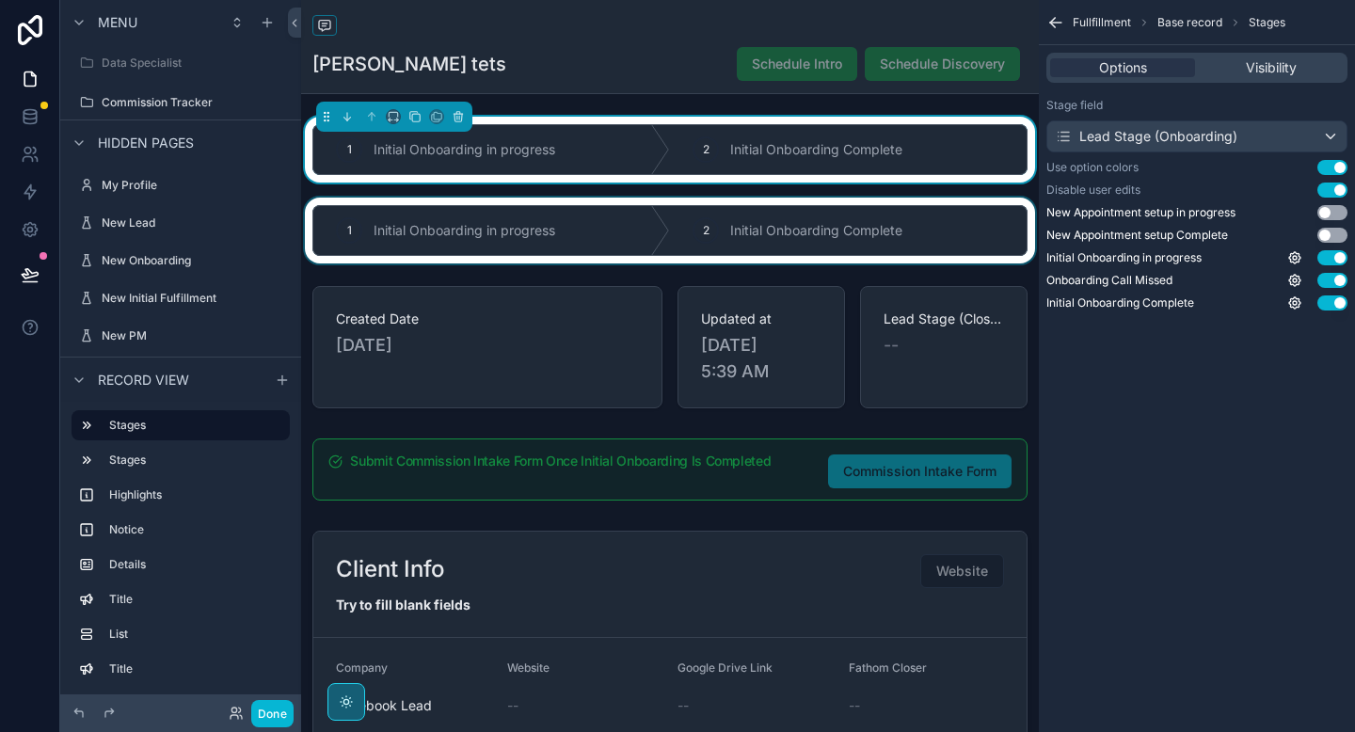
click at [441, 227] on div "scrollable content" at bounding box center [670, 231] width 738 height 66
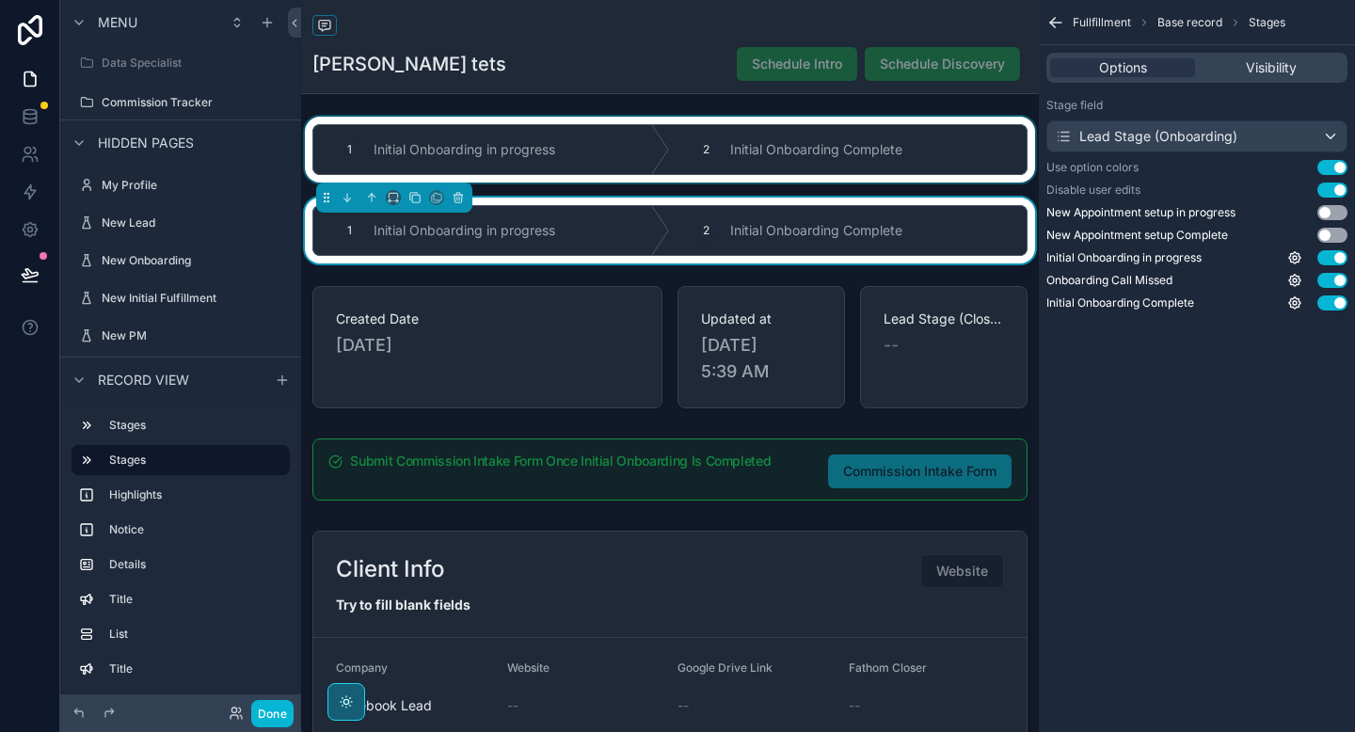
click at [491, 144] on div "scrollable content" at bounding box center [670, 150] width 738 height 66
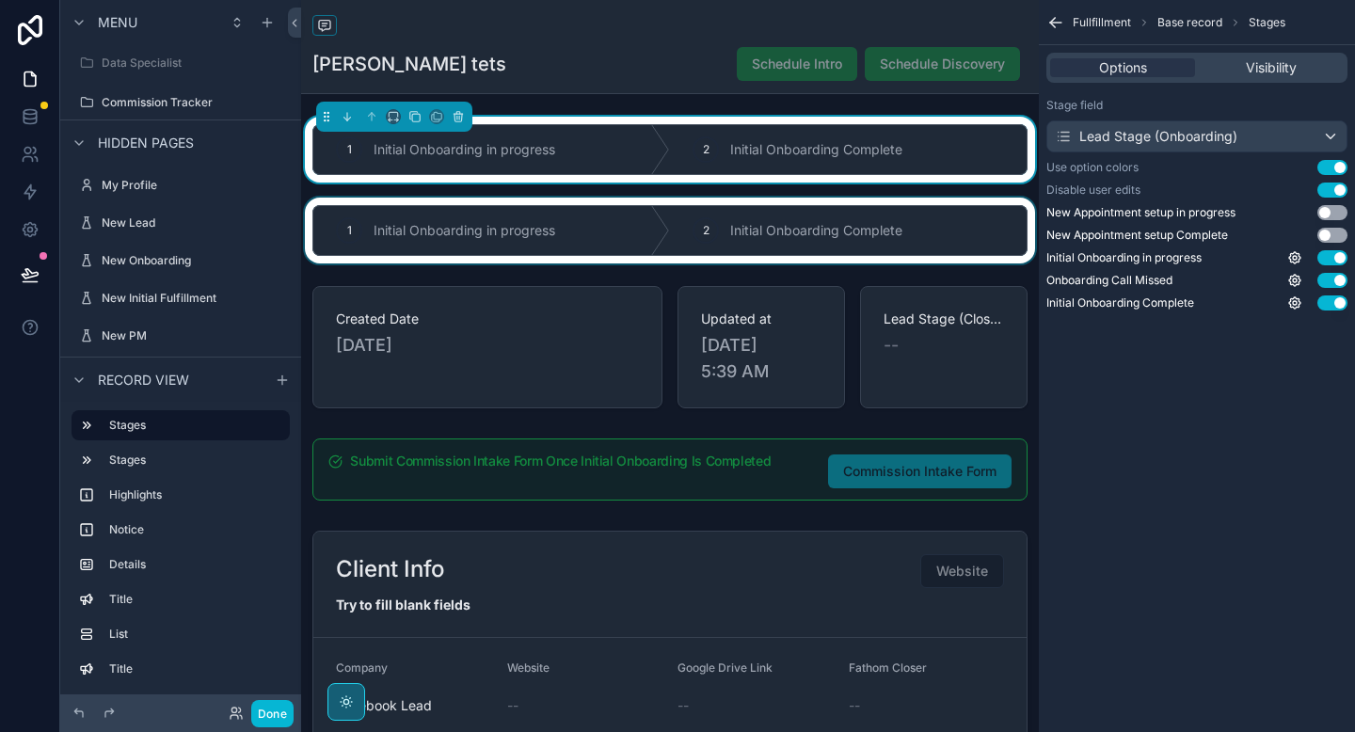
click at [761, 242] on div "scrollable content" at bounding box center [670, 231] width 738 height 66
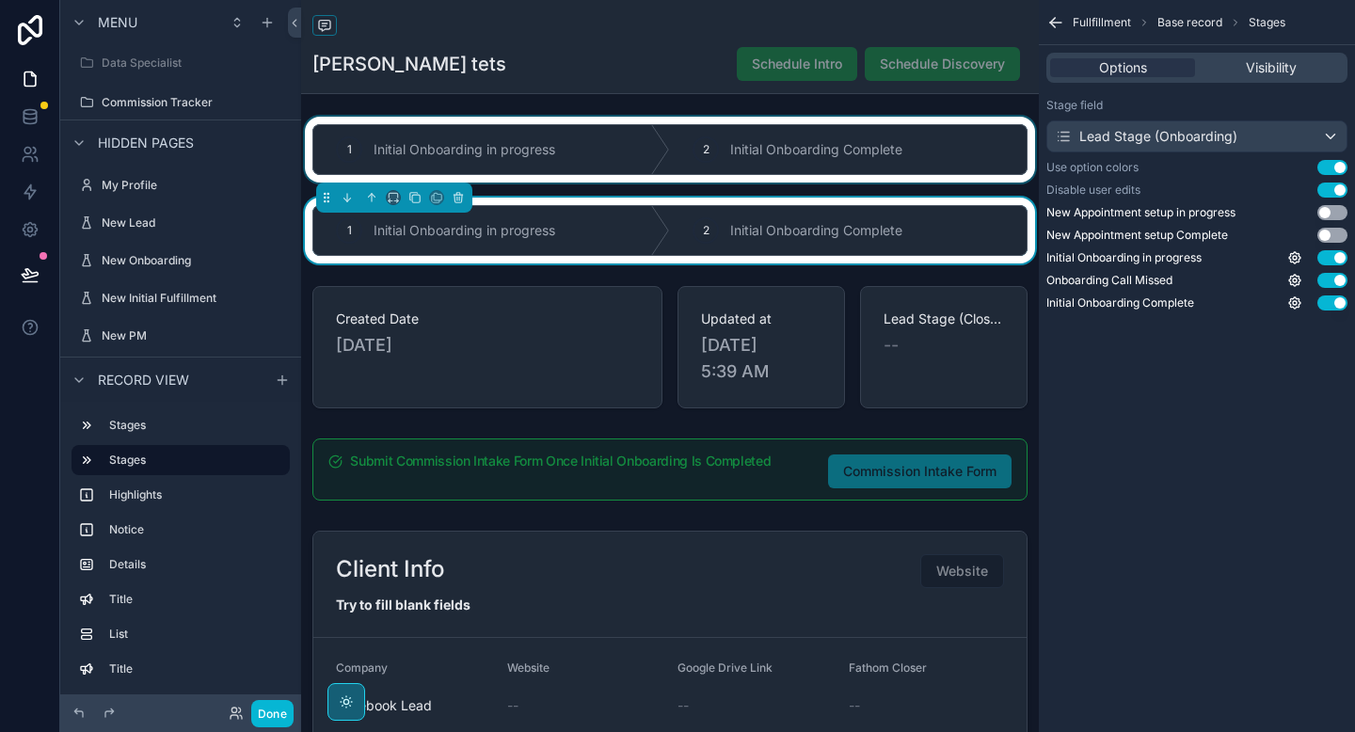
click at [736, 143] on div "scrollable content" at bounding box center [670, 150] width 738 height 66
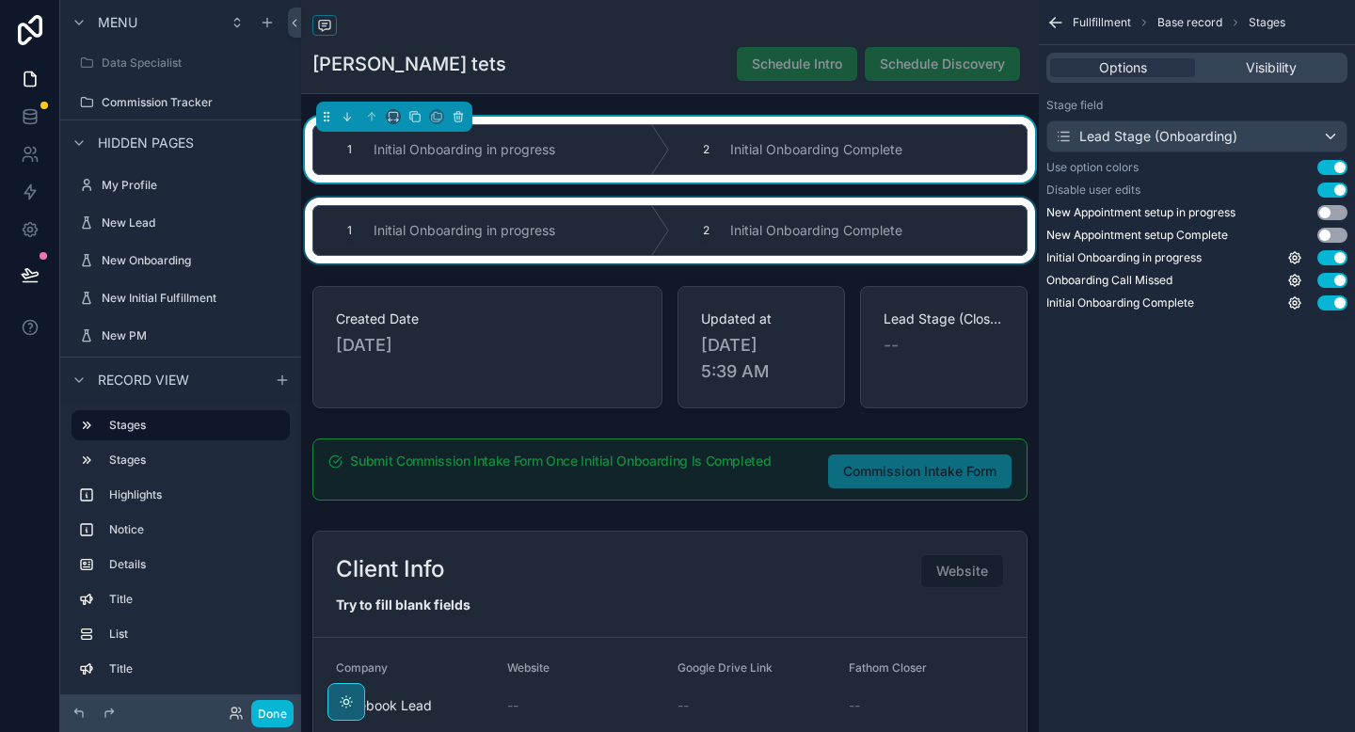
click at [716, 246] on div "scrollable content" at bounding box center [670, 231] width 738 height 66
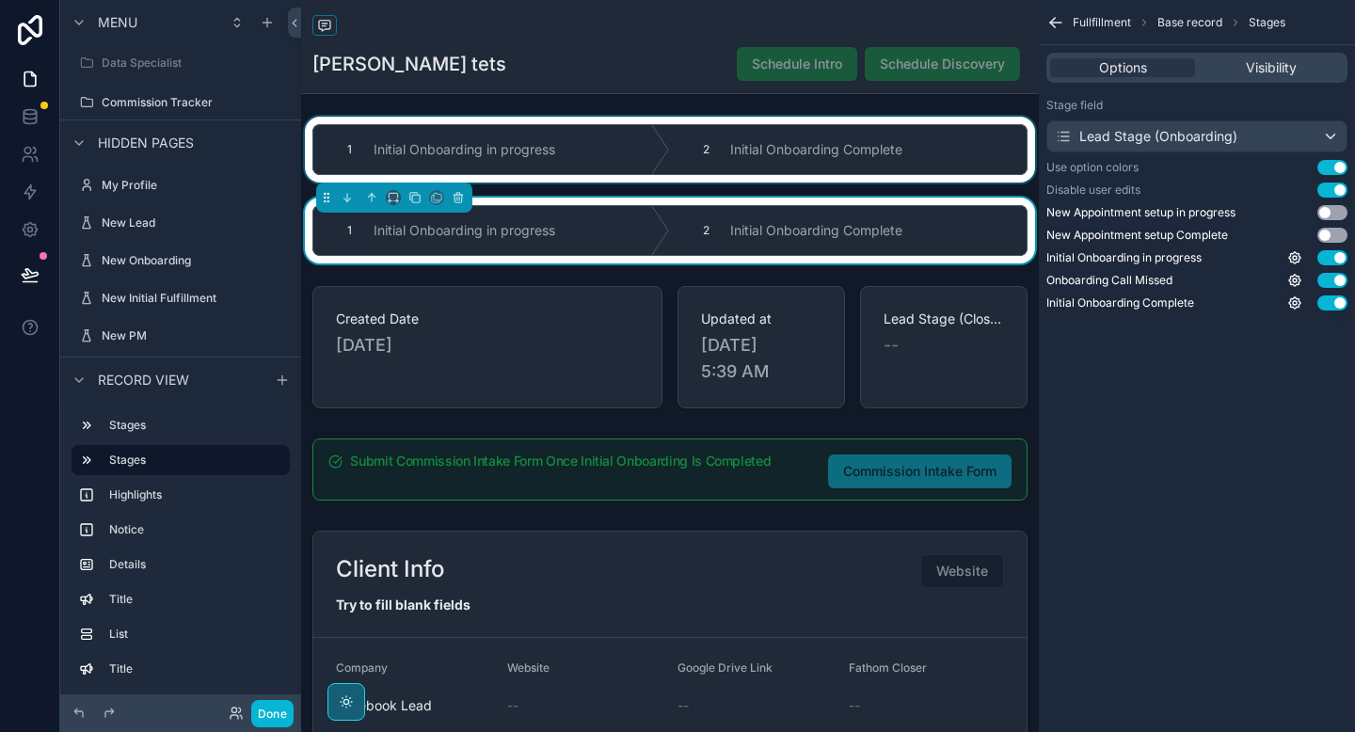
click at [720, 175] on div "scrollable content" at bounding box center [670, 150] width 738 height 66
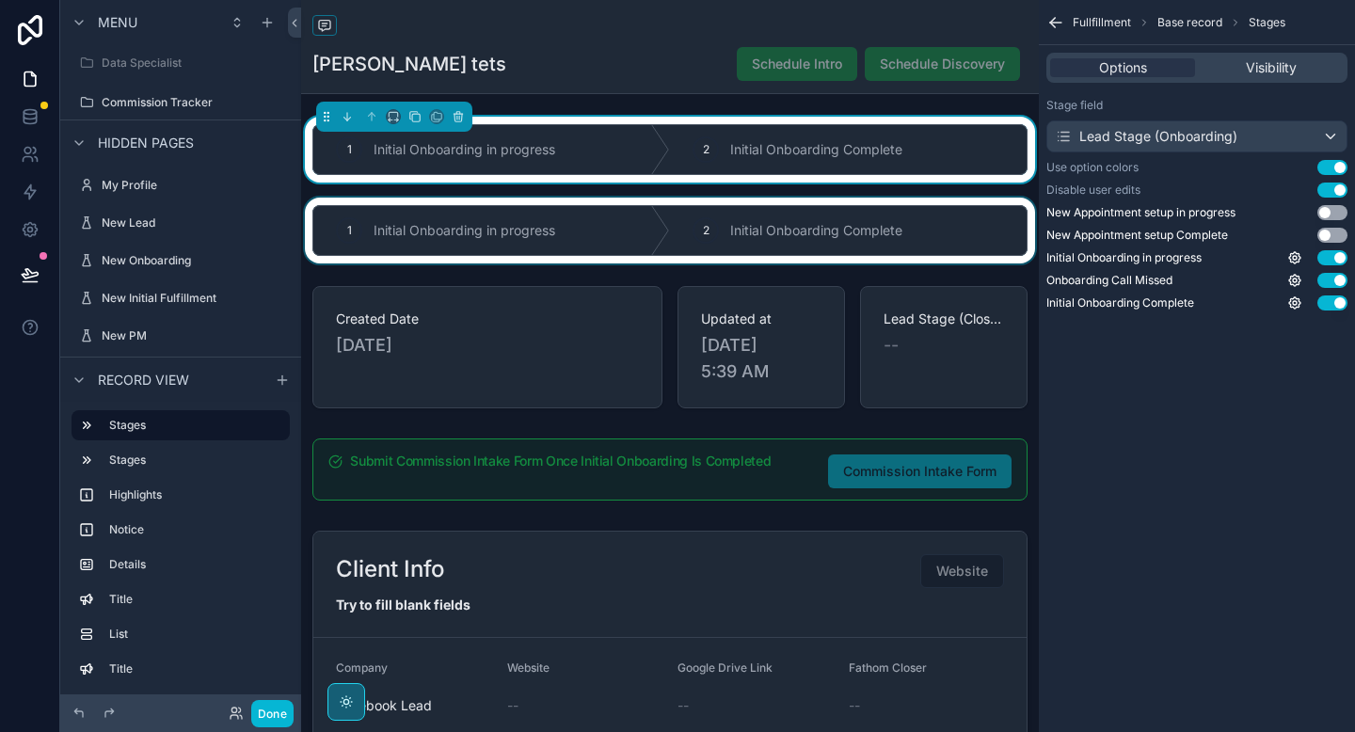
click at [720, 204] on div "scrollable content" at bounding box center [670, 231] width 738 height 66
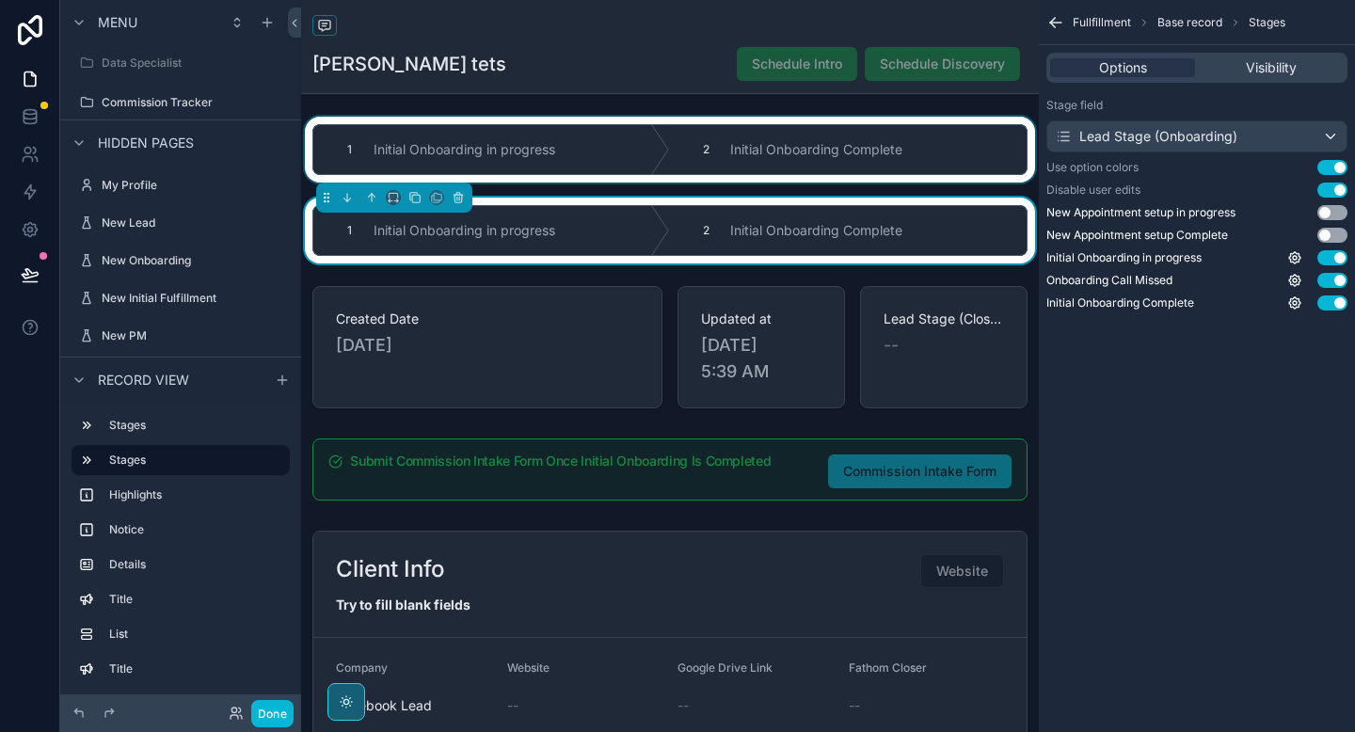
click at [723, 161] on div "scrollable content" at bounding box center [670, 150] width 738 height 66
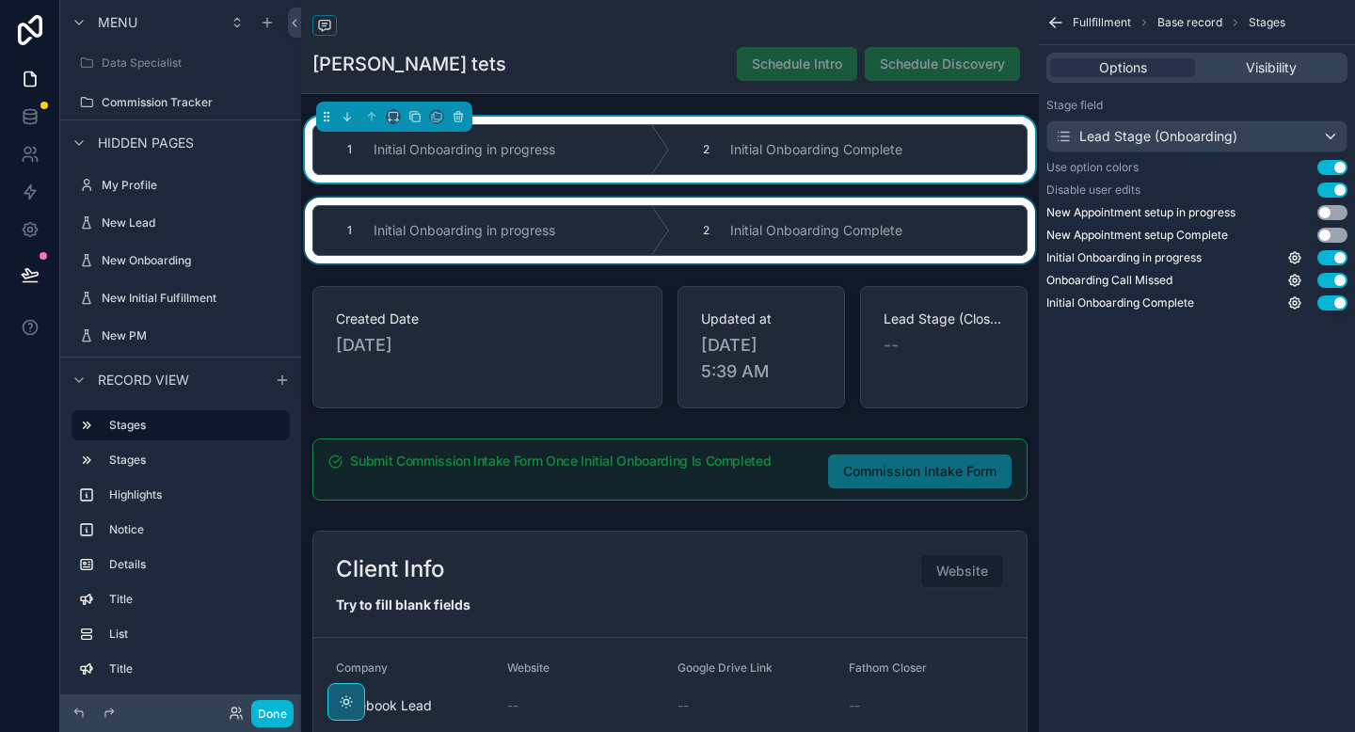
click at [658, 244] on div "scrollable content" at bounding box center [670, 231] width 738 height 66
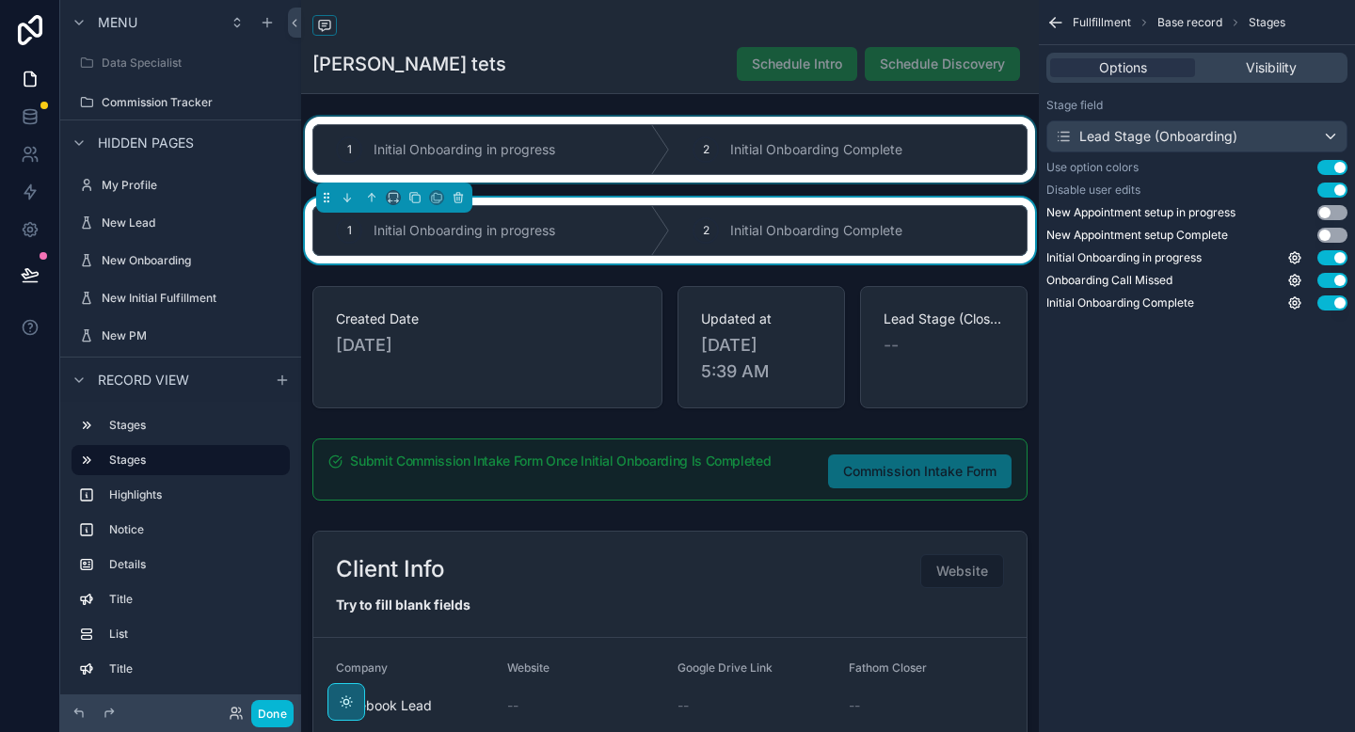
click at [658, 163] on div "scrollable content" at bounding box center [670, 150] width 738 height 66
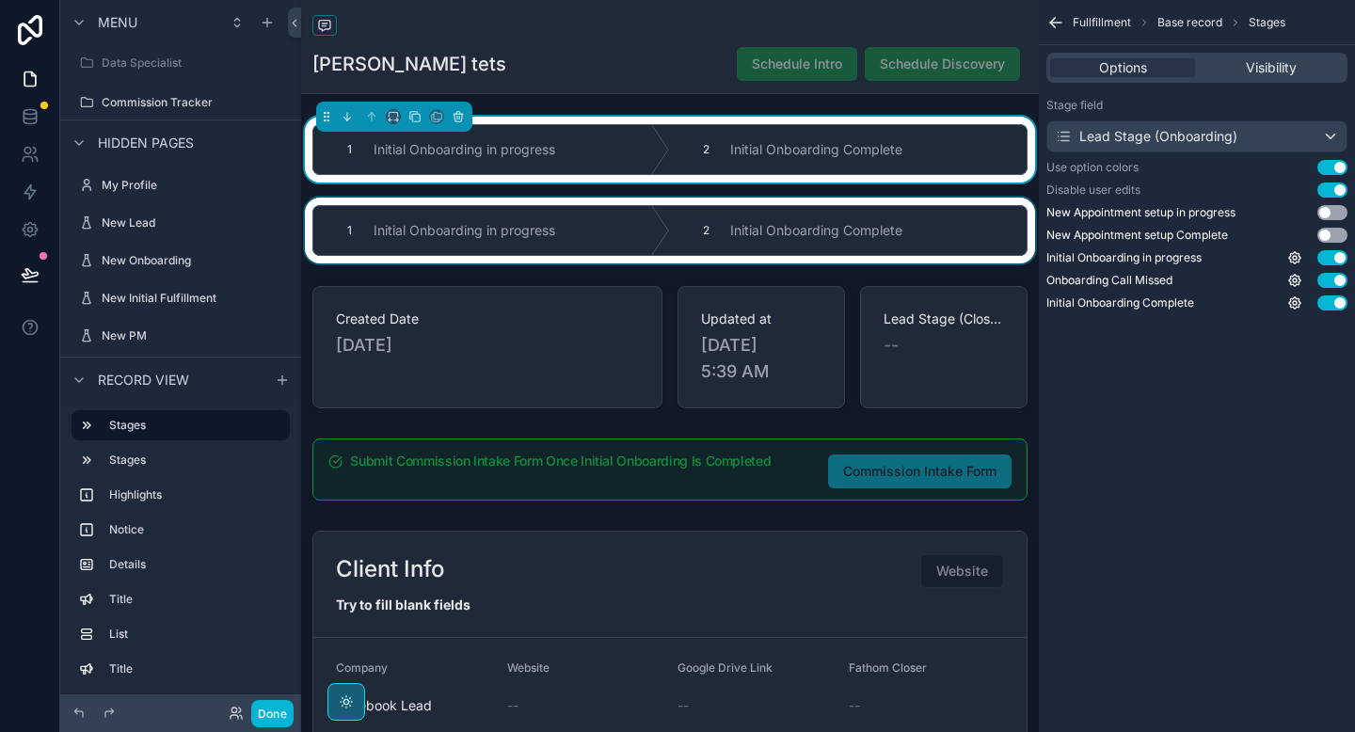
click at [605, 240] on div "scrollable content" at bounding box center [670, 231] width 738 height 66
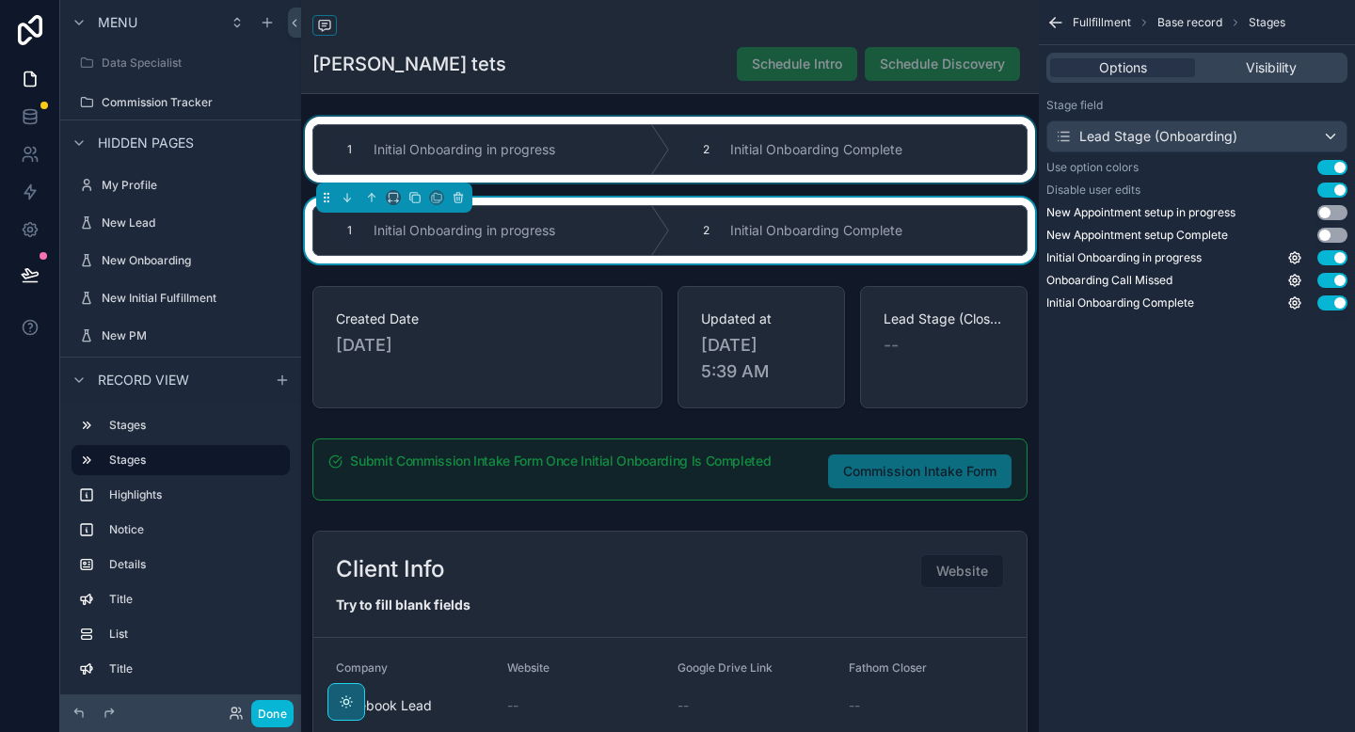
click at [617, 145] on div "scrollable content" at bounding box center [670, 150] width 738 height 66
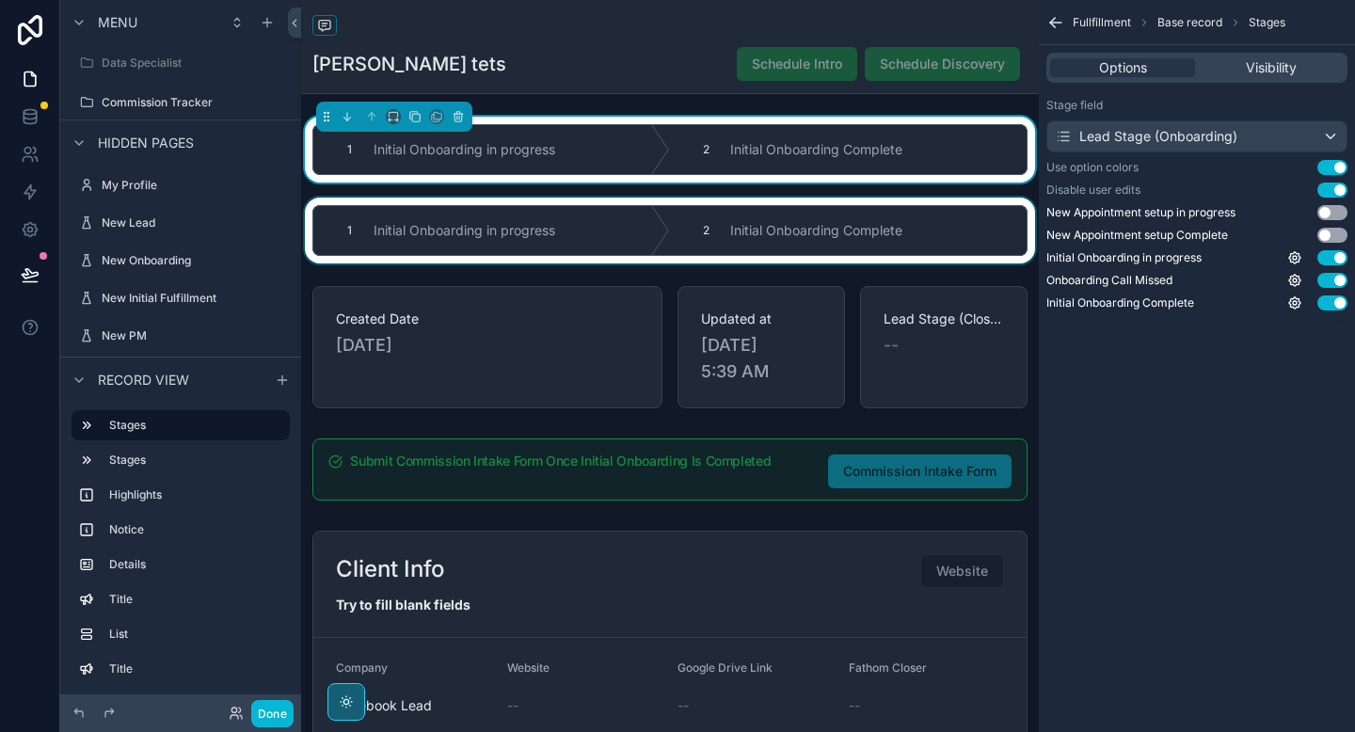
click at [603, 224] on div "scrollable content" at bounding box center [670, 231] width 738 height 66
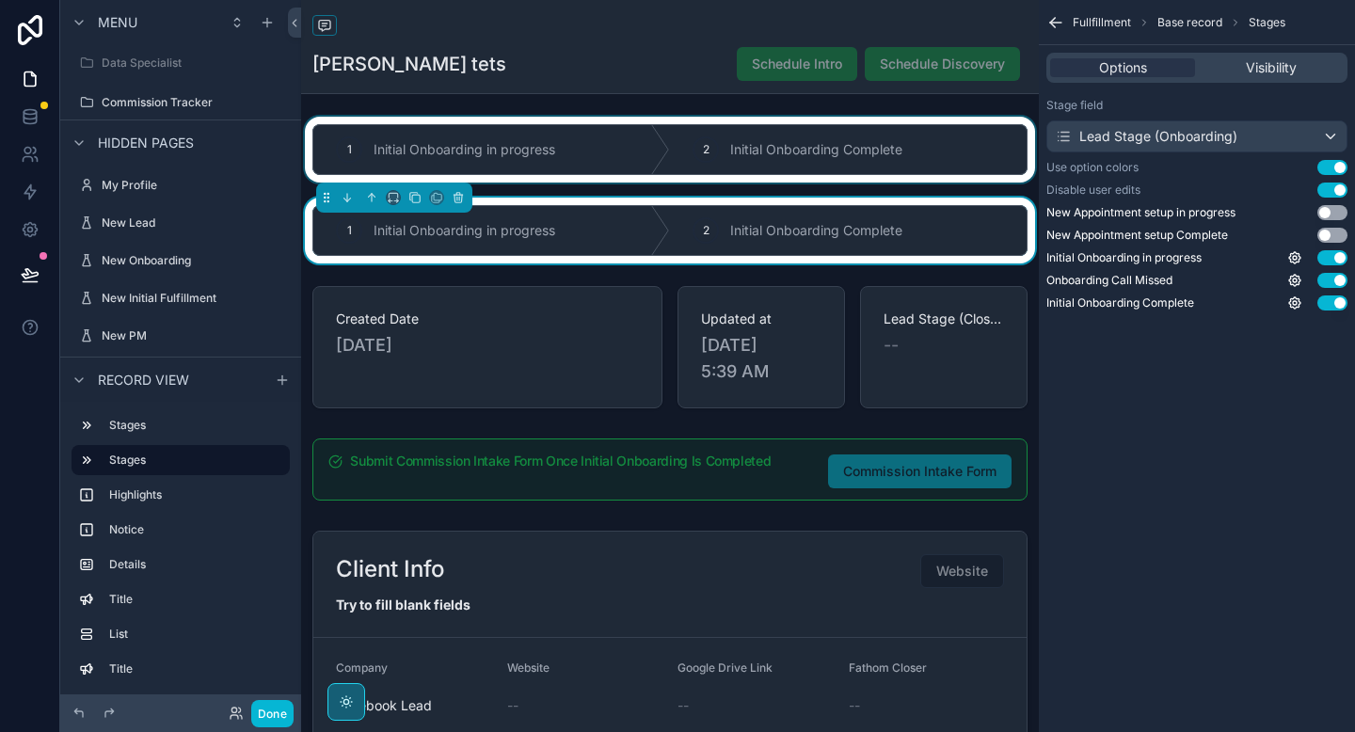
click at [607, 145] on div "scrollable content" at bounding box center [670, 150] width 738 height 66
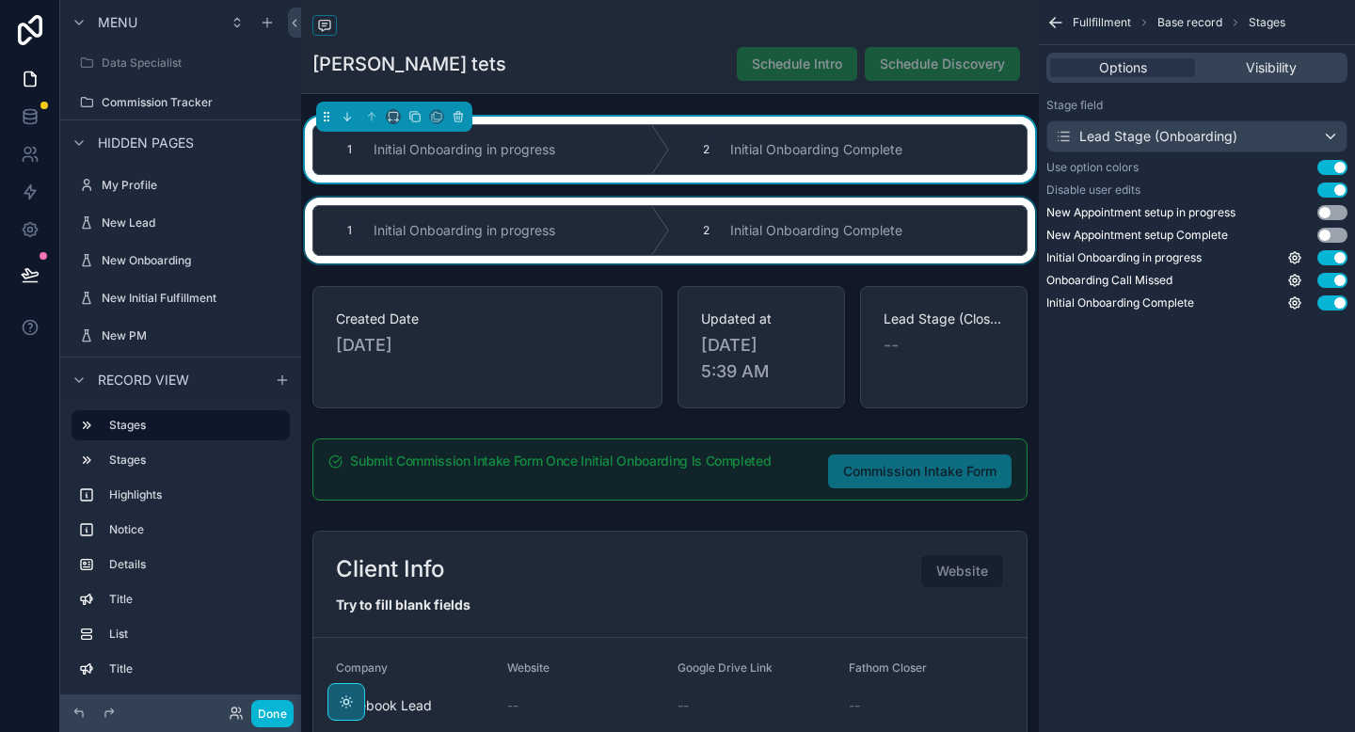
click at [603, 236] on div "scrollable content" at bounding box center [670, 231] width 738 height 66
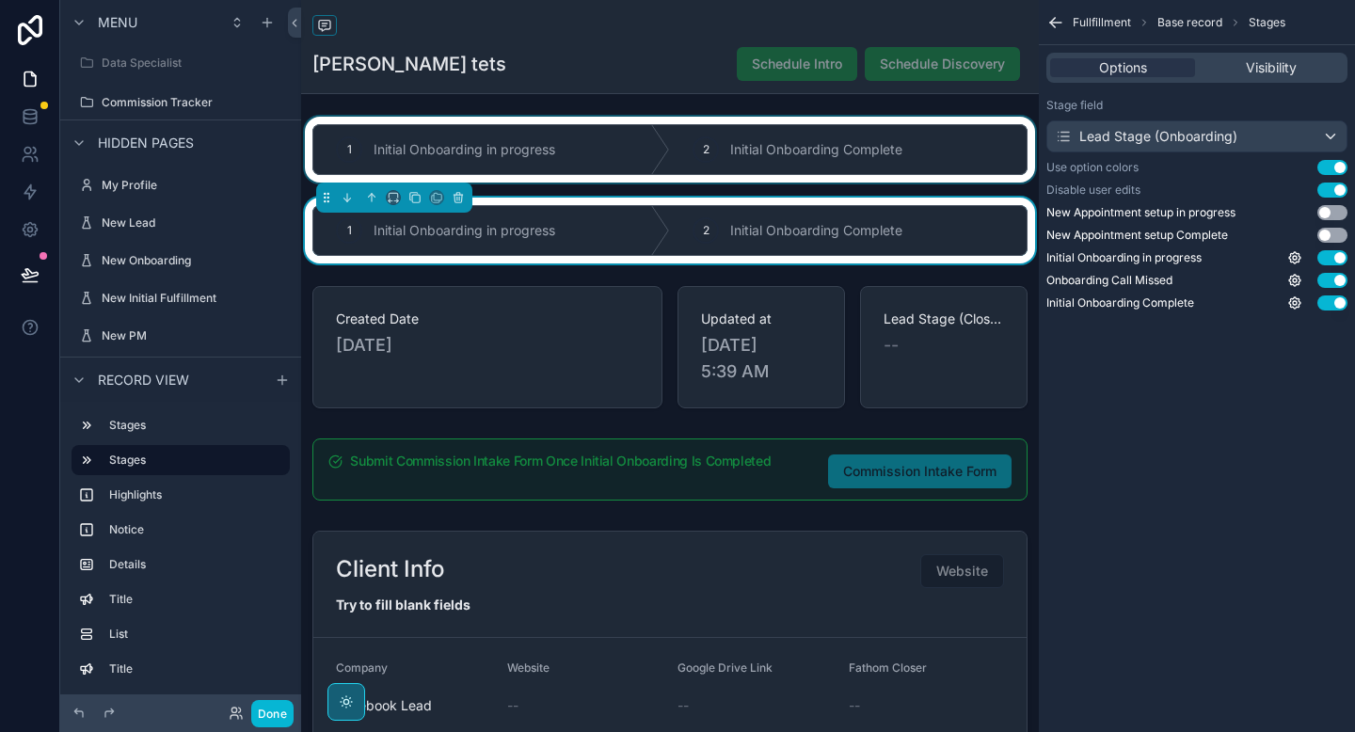
click at [605, 151] on div "scrollable content" at bounding box center [670, 150] width 738 height 66
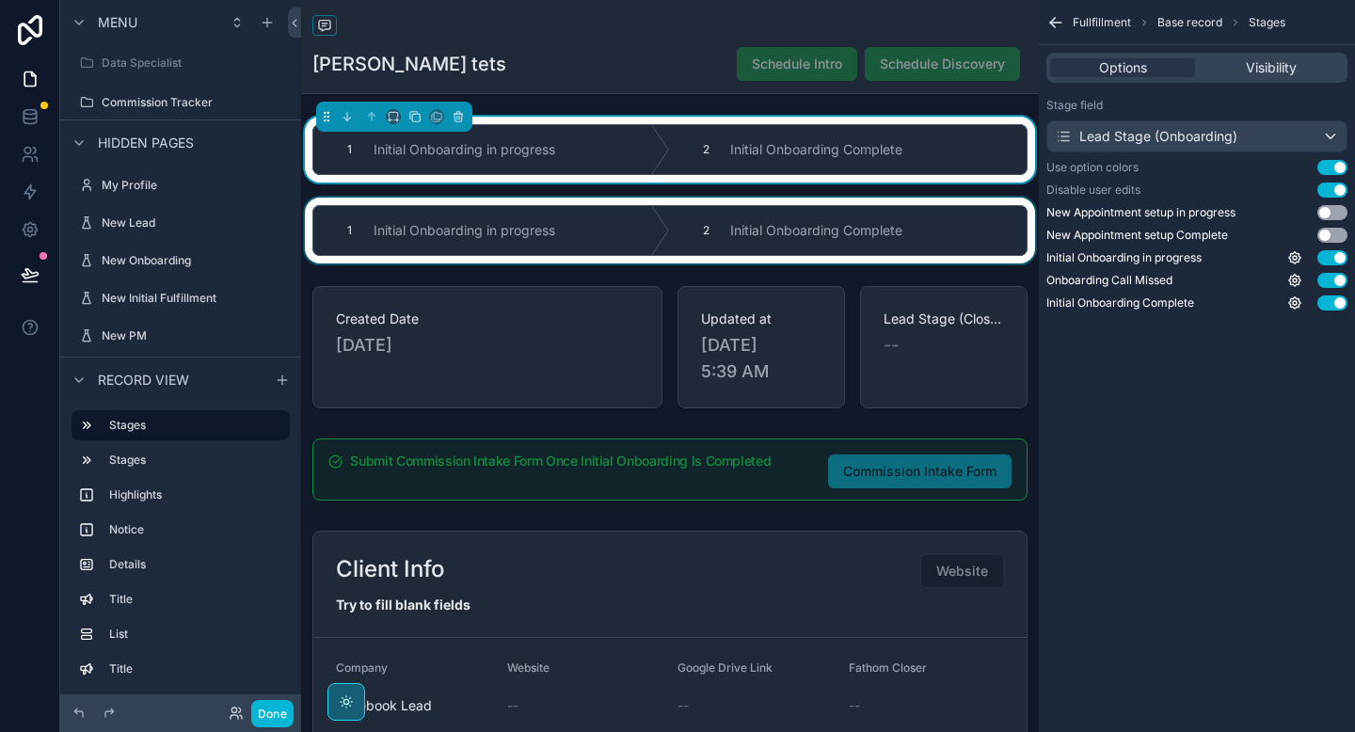
click at [598, 221] on div "scrollable content" at bounding box center [670, 231] width 738 height 66
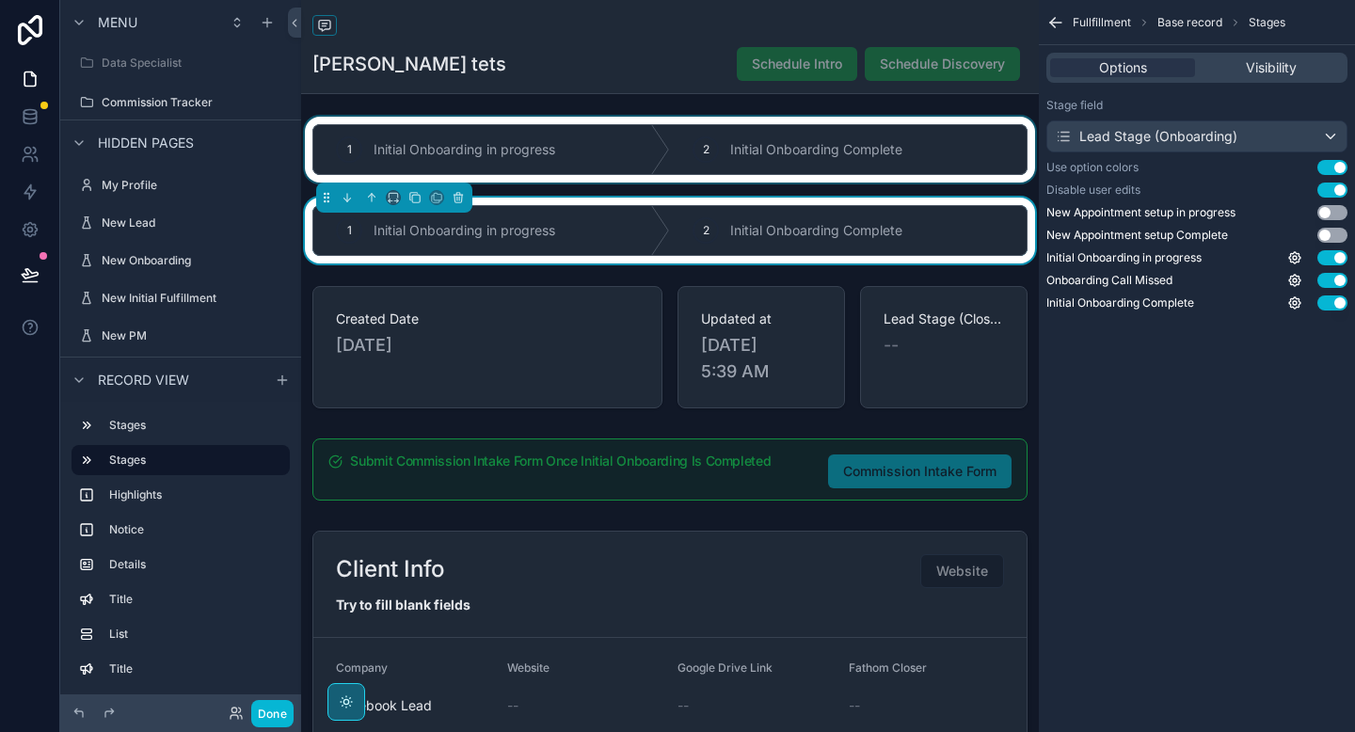
click at [605, 159] on div "scrollable content" at bounding box center [670, 150] width 738 height 66
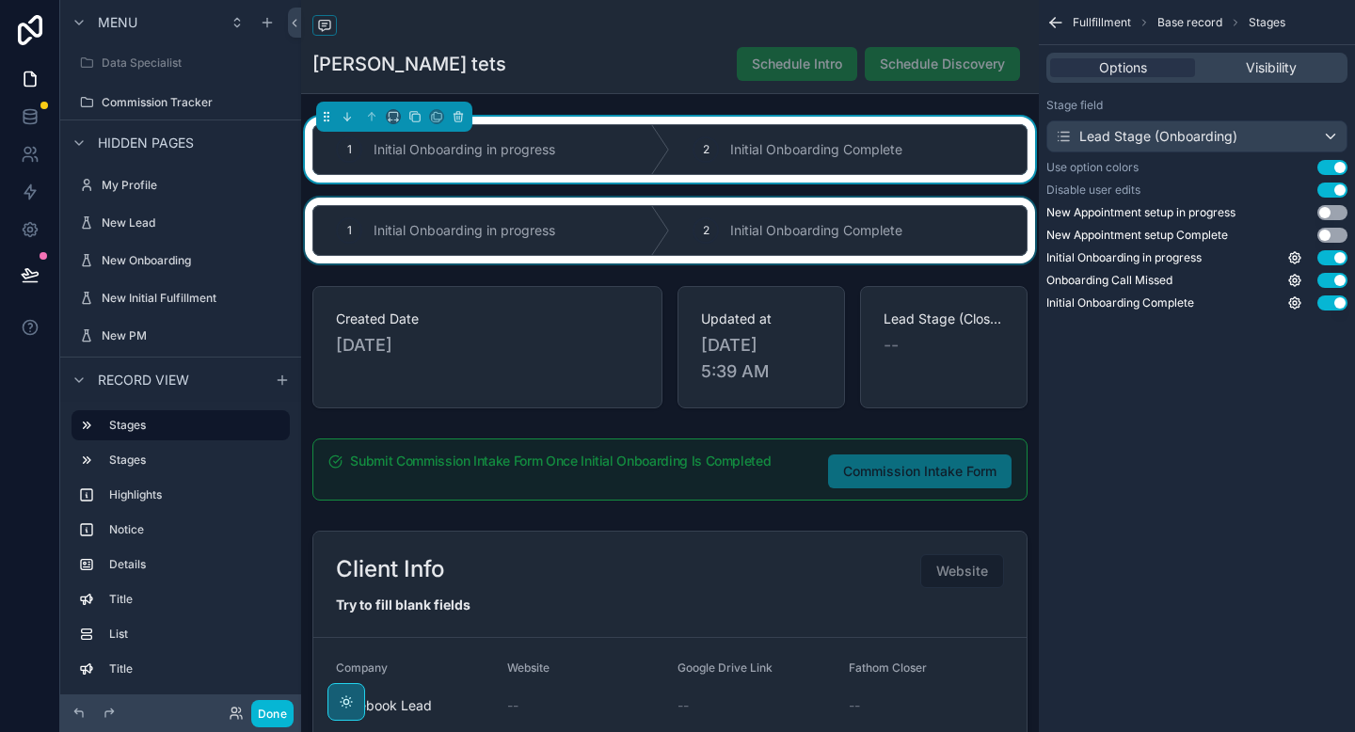
click at [604, 212] on div "scrollable content" at bounding box center [670, 231] width 738 height 66
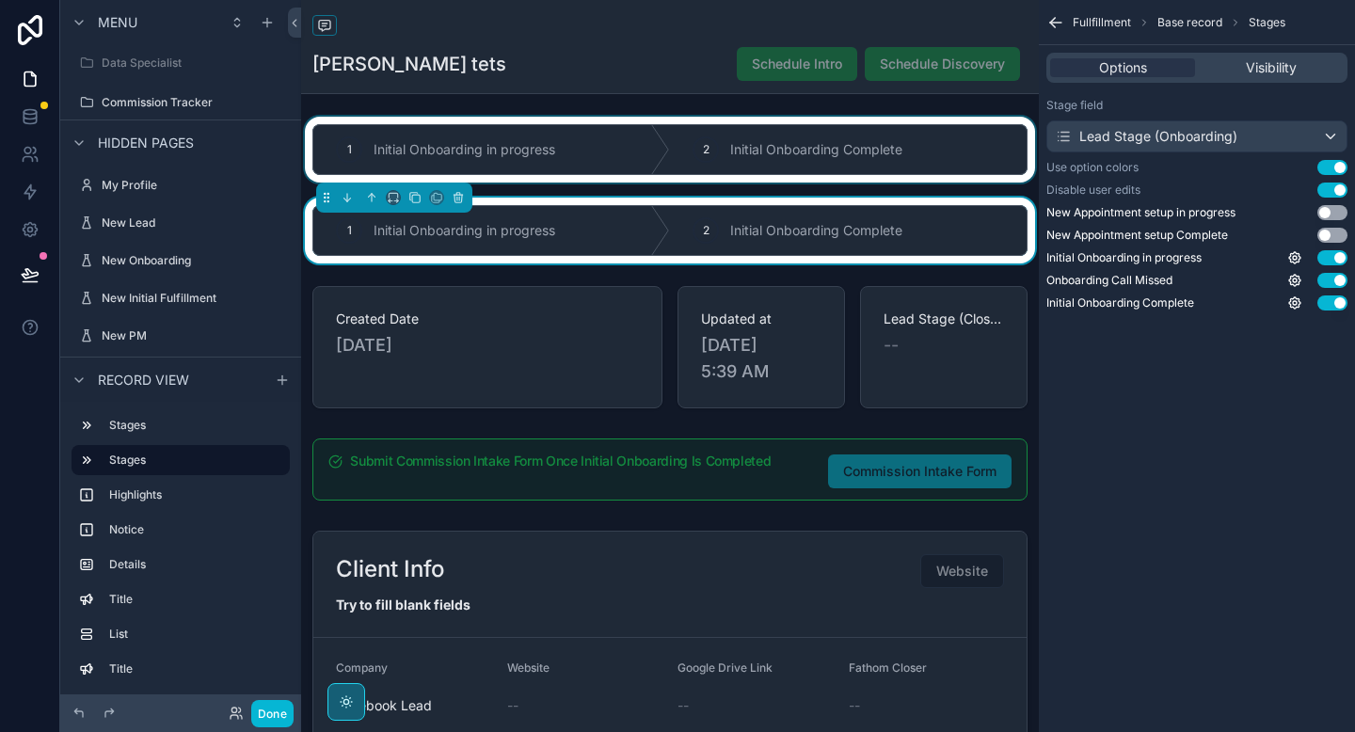
click at [616, 150] on div "scrollable content" at bounding box center [670, 150] width 738 height 66
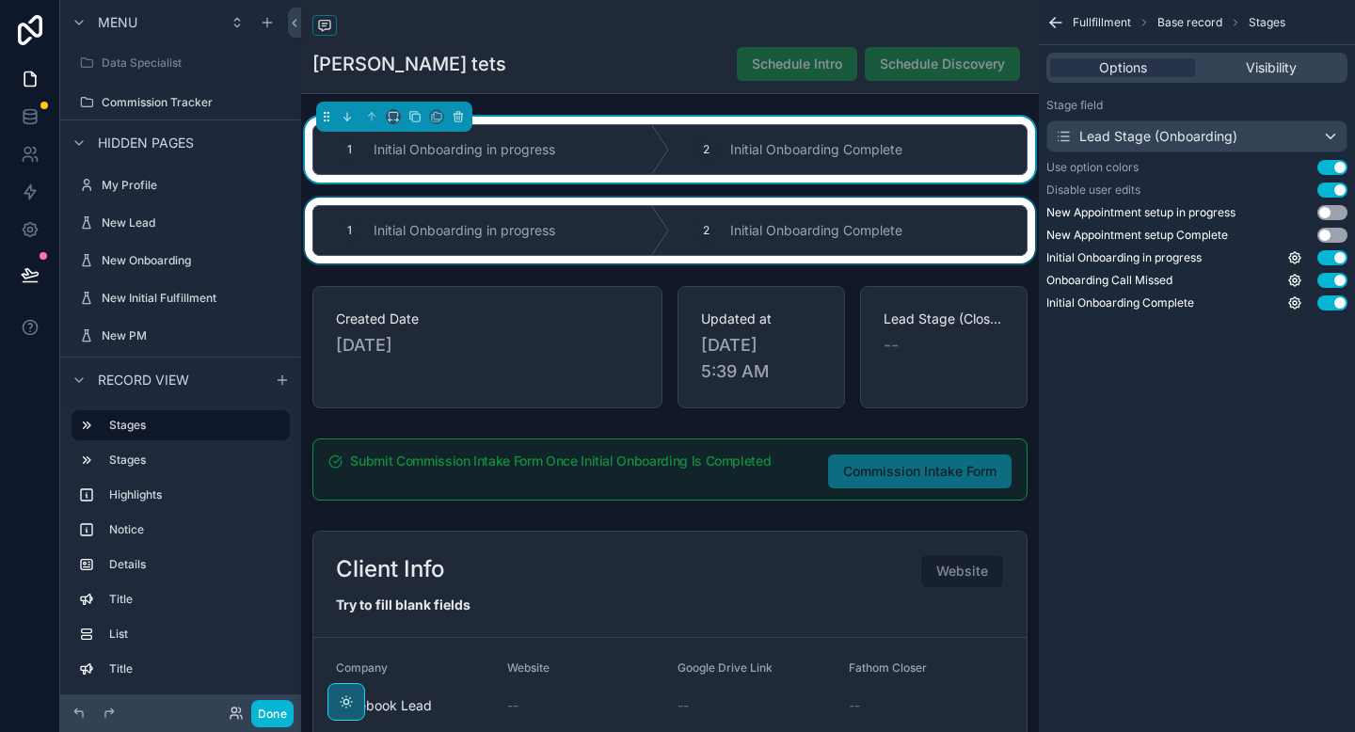
click at [572, 234] on div "scrollable content" at bounding box center [670, 231] width 738 height 66
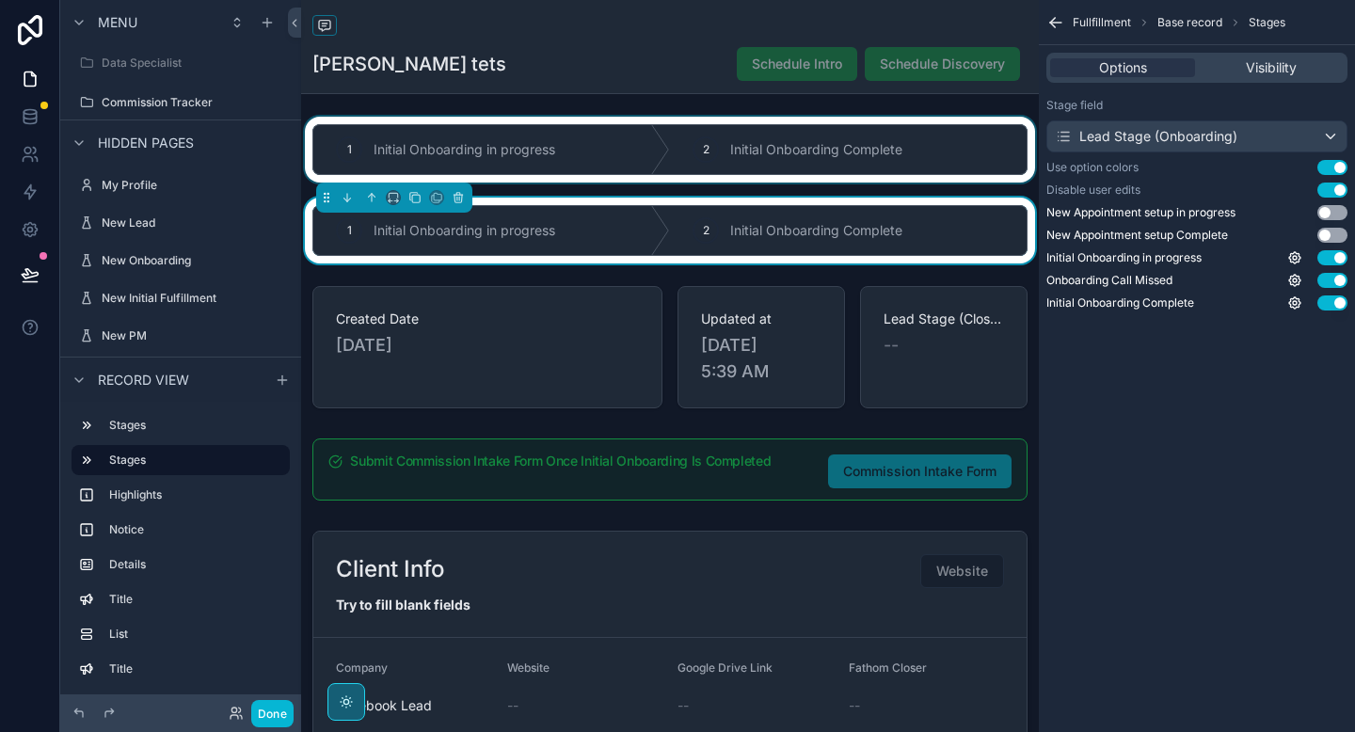
click at [561, 172] on div "scrollable content" at bounding box center [670, 150] width 738 height 66
